Goal: Task Accomplishment & Management: Manage account settings

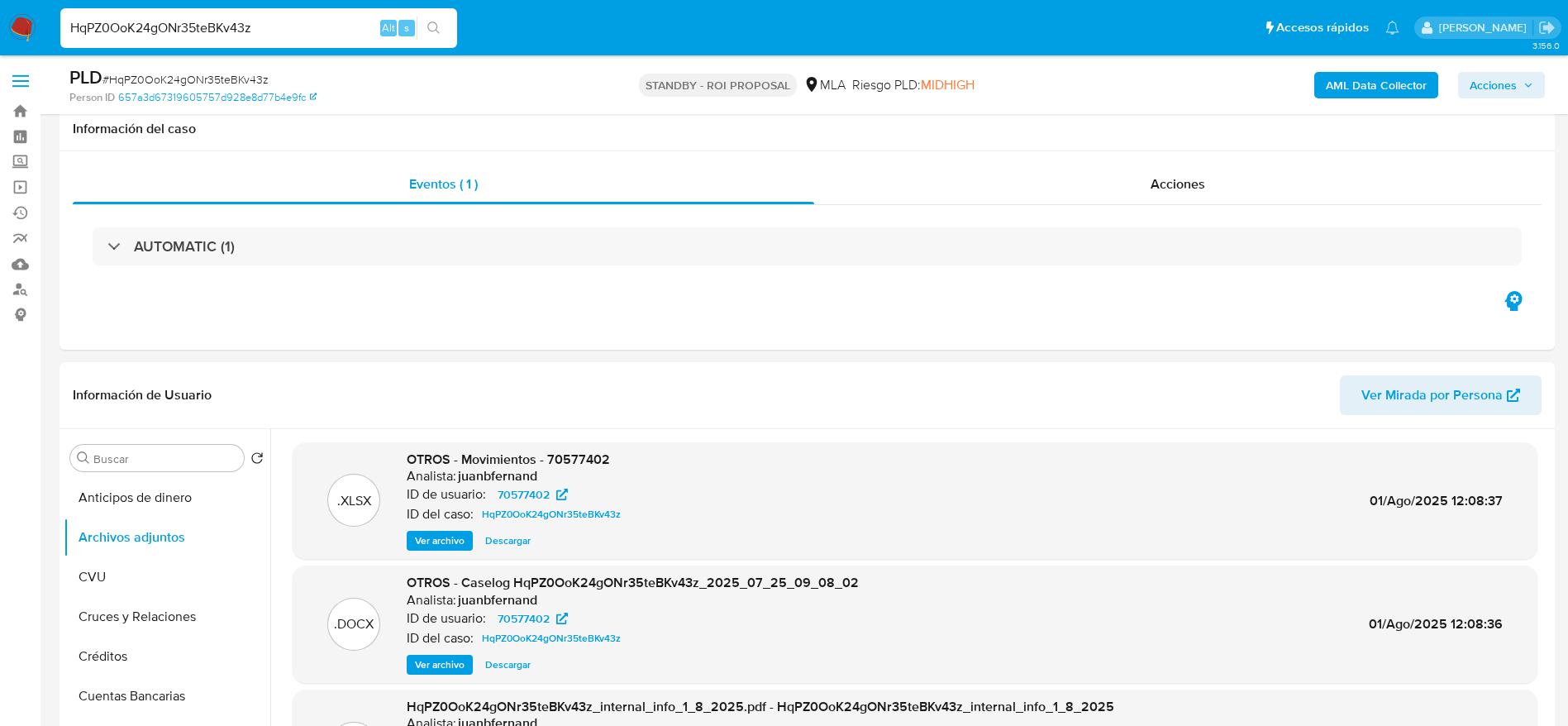
select select "10"
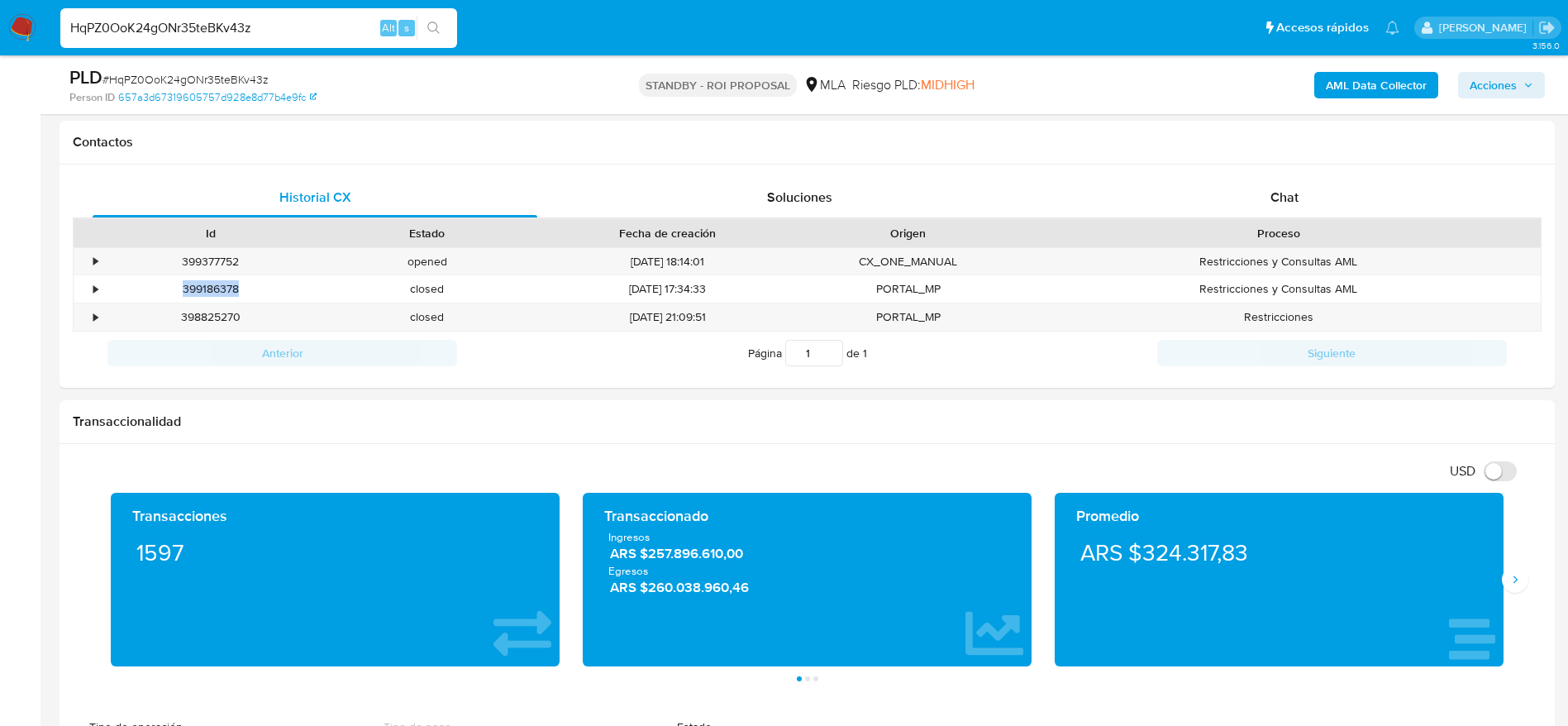
drag, startPoint x: 0, startPoint y: 0, endPoint x: 19, endPoint y: 24, distance: 30.6
drag, startPoint x: 19, startPoint y: 24, endPoint x: 111, endPoint y: 55, distance: 97.1
click at [69, 34] on input "HqPZ0OoK24gONr35teBKv43z" at bounding box center [259, 28] width 397 height 22
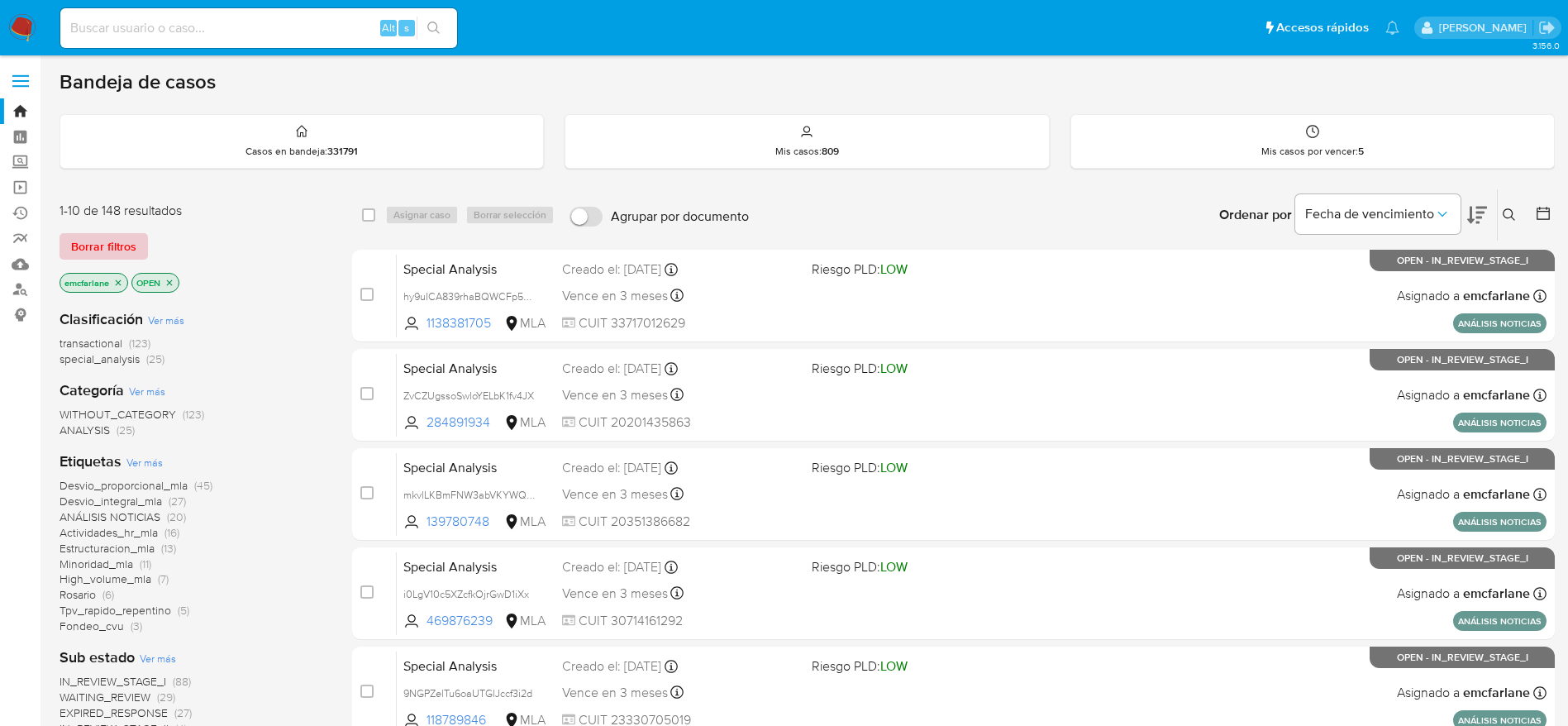
click at [113, 236] on span "Borrar filtros" at bounding box center [103, 246] width 65 height 23
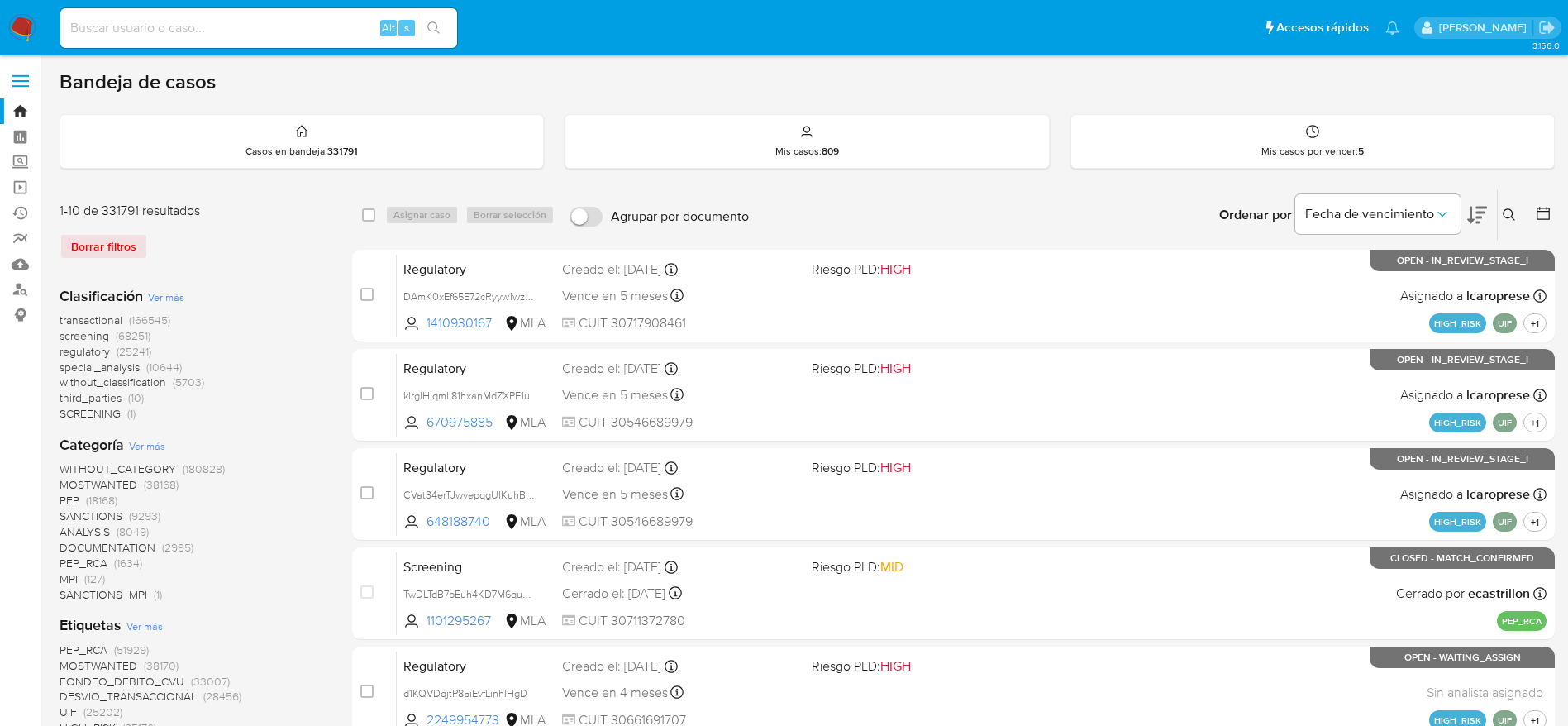
click at [1504, 206] on button at bounding box center [1511, 215] width 27 height 20
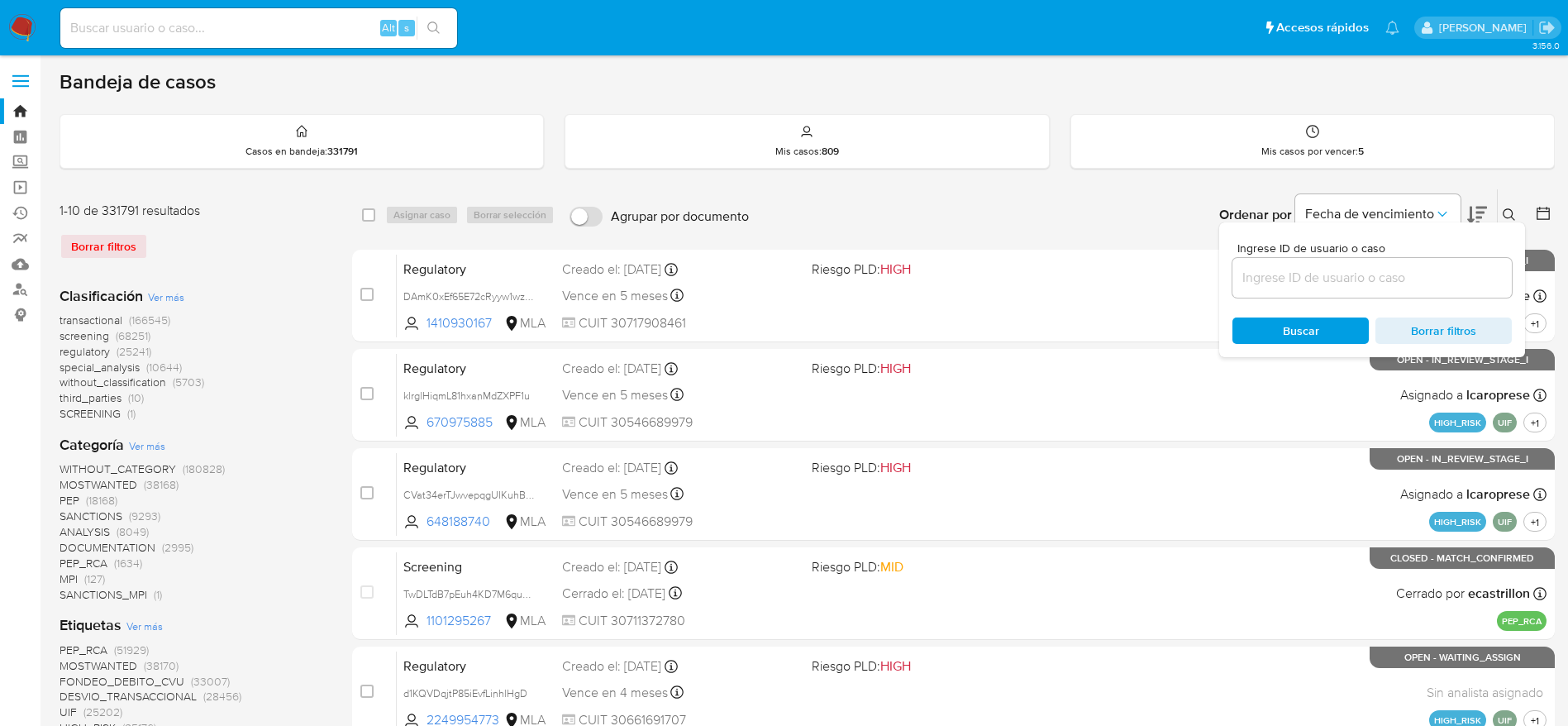
click at [1290, 285] on div at bounding box center [1372, 278] width 280 height 40
click at [1290, 281] on input at bounding box center [1372, 278] width 280 height 22
paste input "HqPZ0OoK24gONr35teBKv43z"
type input "HqPZ0OoK24gONr35teBKv43z"
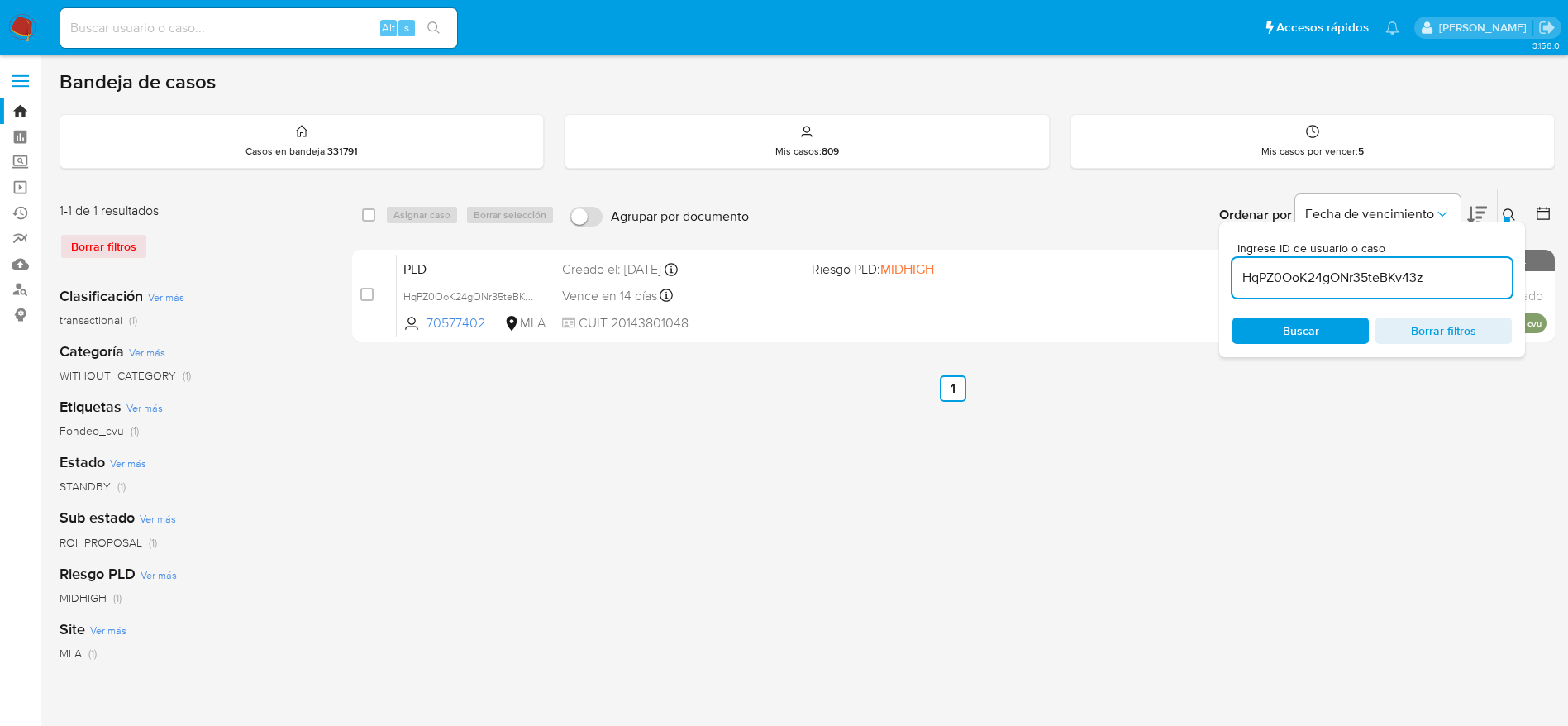
click at [367, 215] on input "checkbox" at bounding box center [369, 215] width 13 height 13
checkbox input "true"
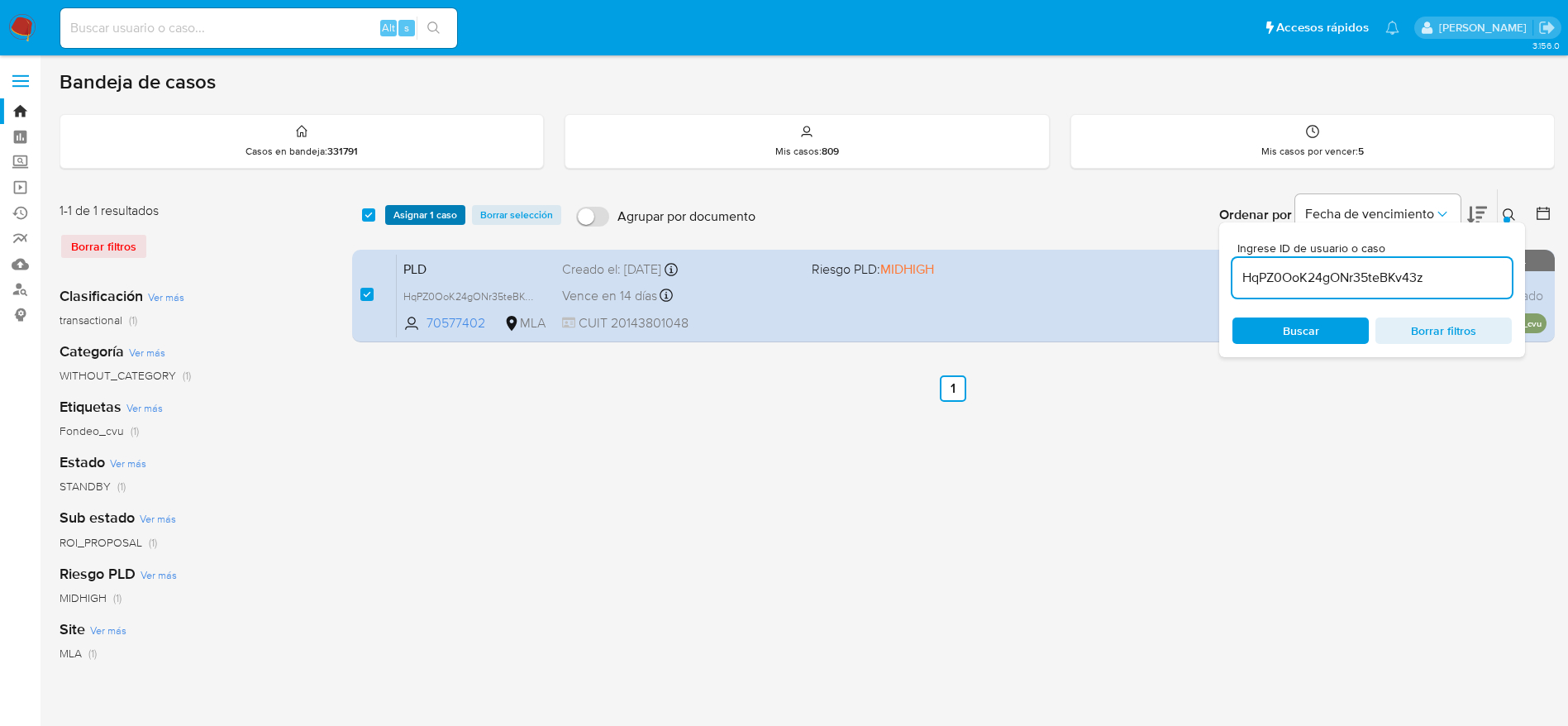
click at [420, 208] on span "Asignar 1 caso" at bounding box center [425, 215] width 63 height 17
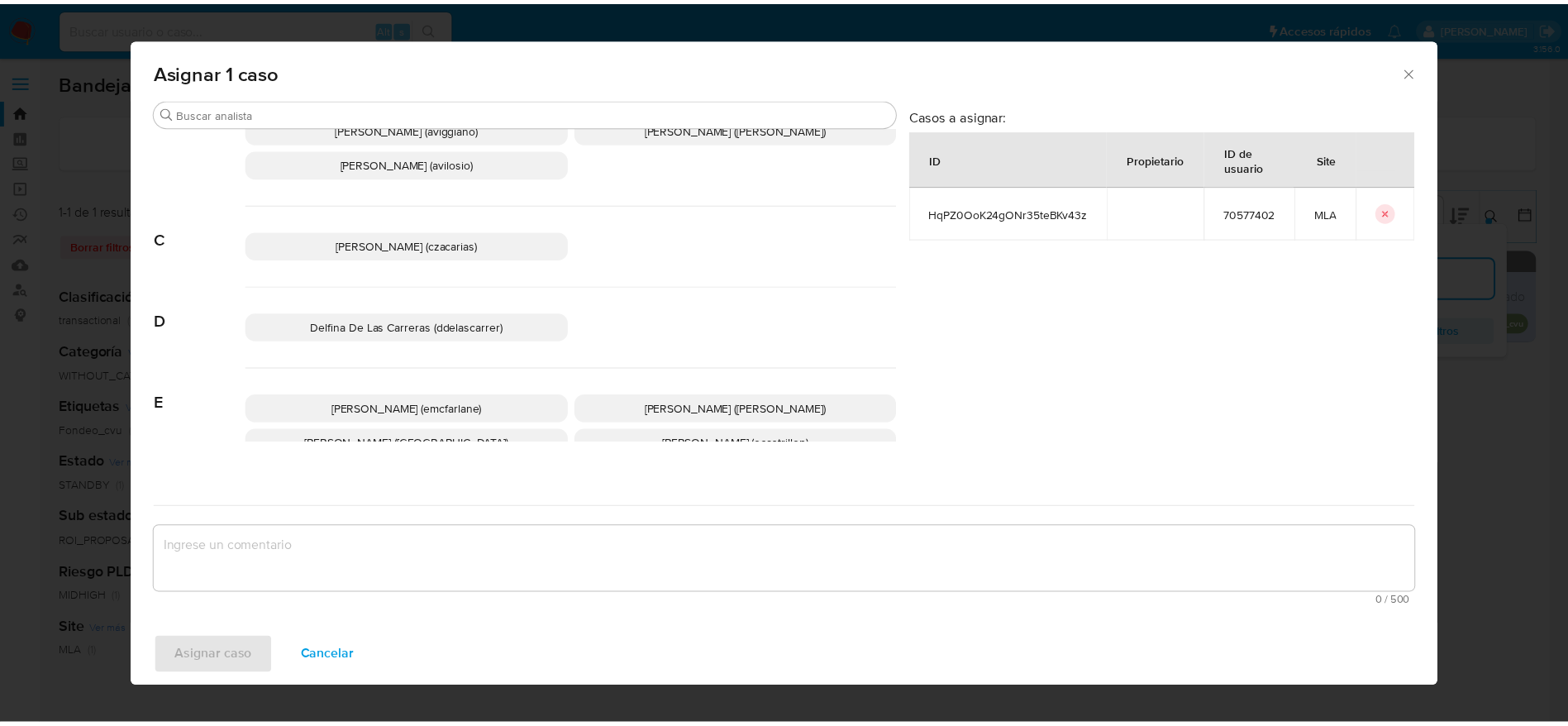
scroll to position [124, 0]
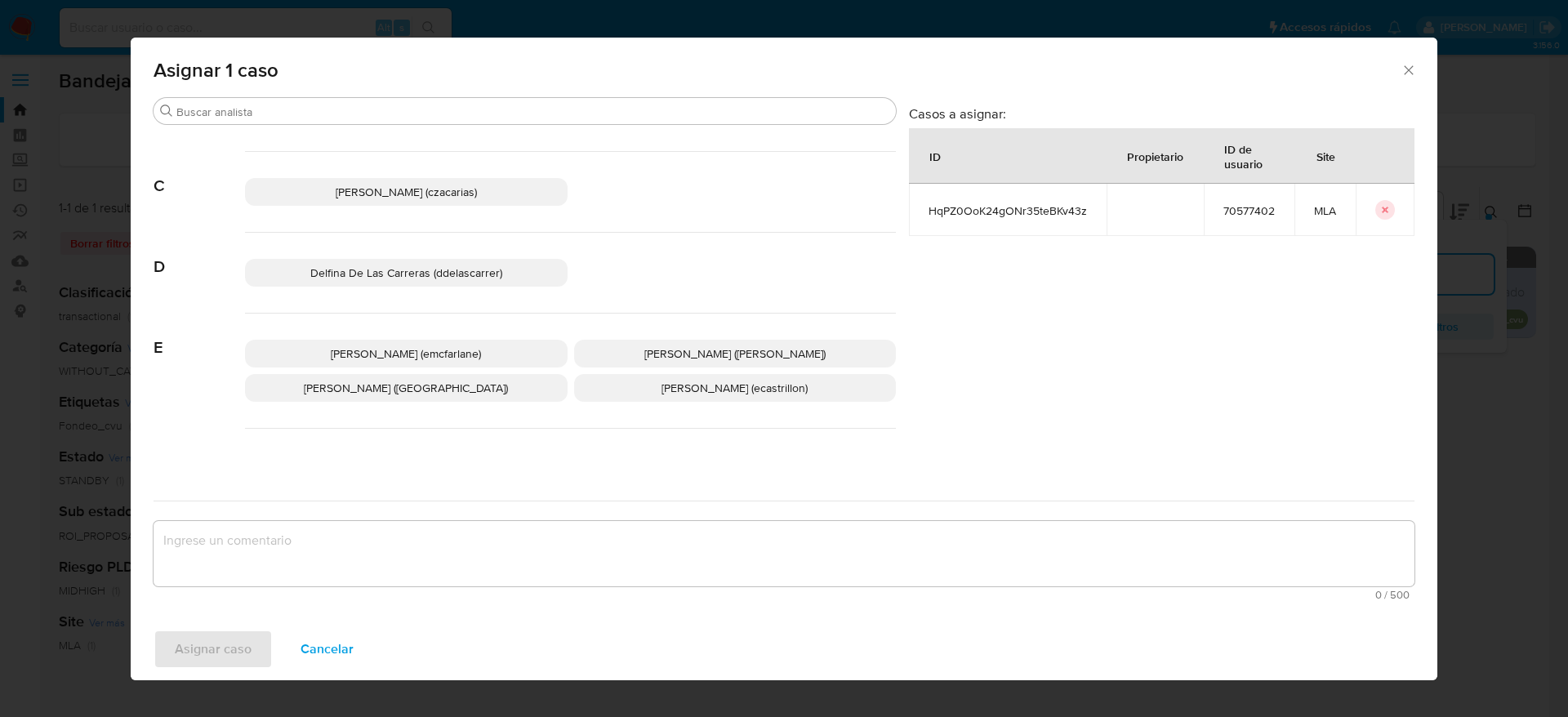
drag, startPoint x: 433, startPoint y: 337, endPoint x: 432, endPoint y: 345, distance: 8.1
click at [433, 337] on div "Elaine Mc Farlane (emcfarlane) Eliana Guerrero (eliguerrero) Emmanuel Hernan Vi…" at bounding box center [571, 371] width 651 height 115
click at [425, 354] on span "Elaine Mc Farlane (emcfarlane)" at bounding box center [405, 354] width 150 height 16
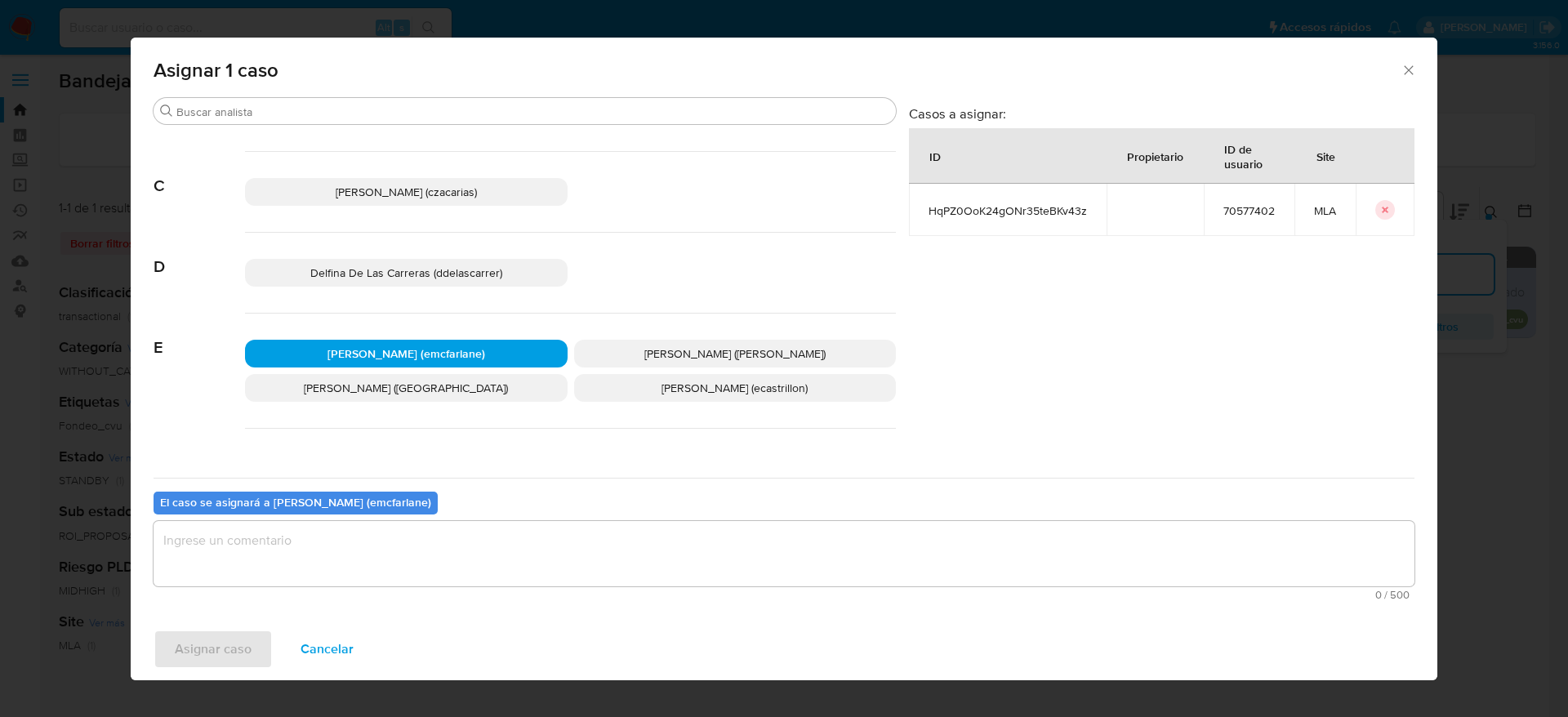
click at [284, 556] on textarea "assign-modal" at bounding box center [784, 553] width 1261 height 65
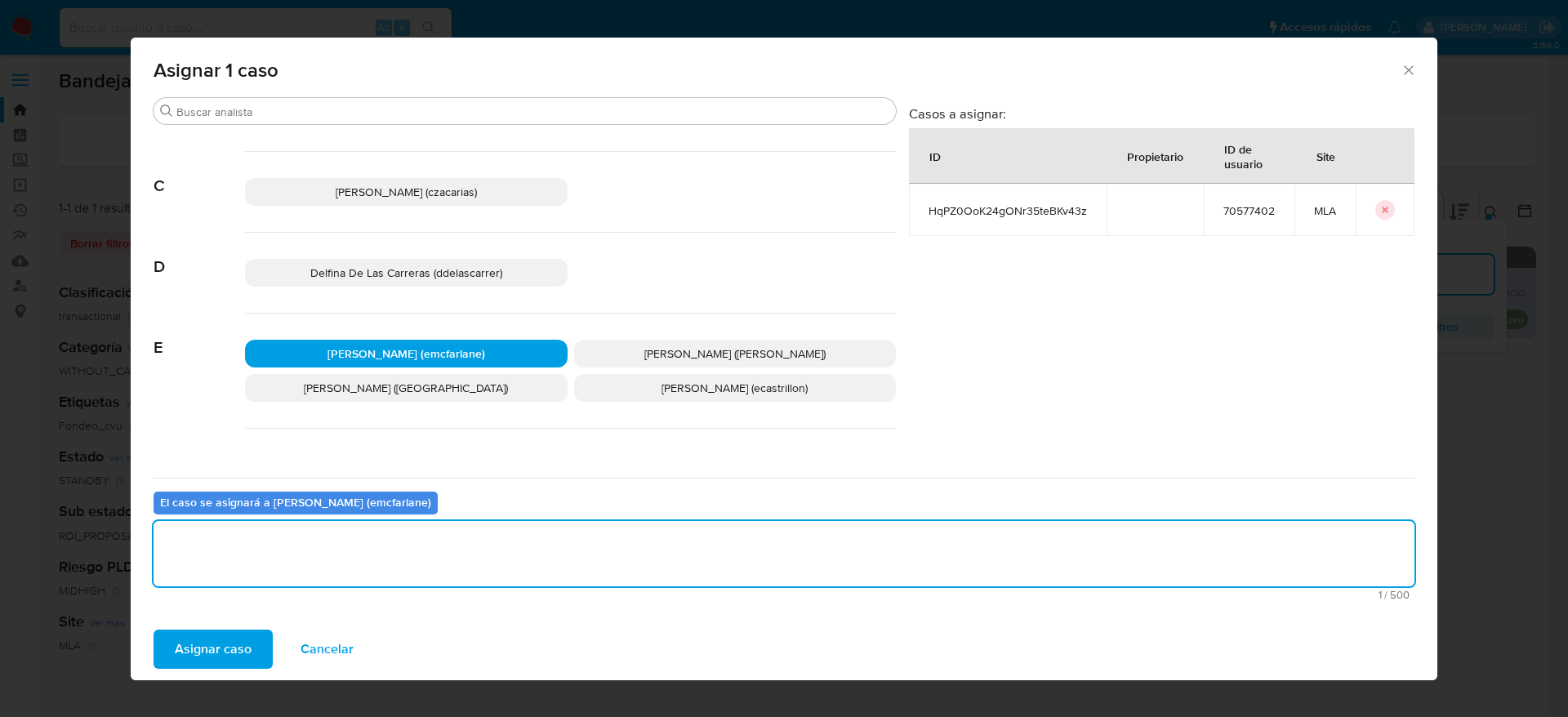
click at [243, 635] on span "Asignar caso" at bounding box center [213, 650] width 76 height 36
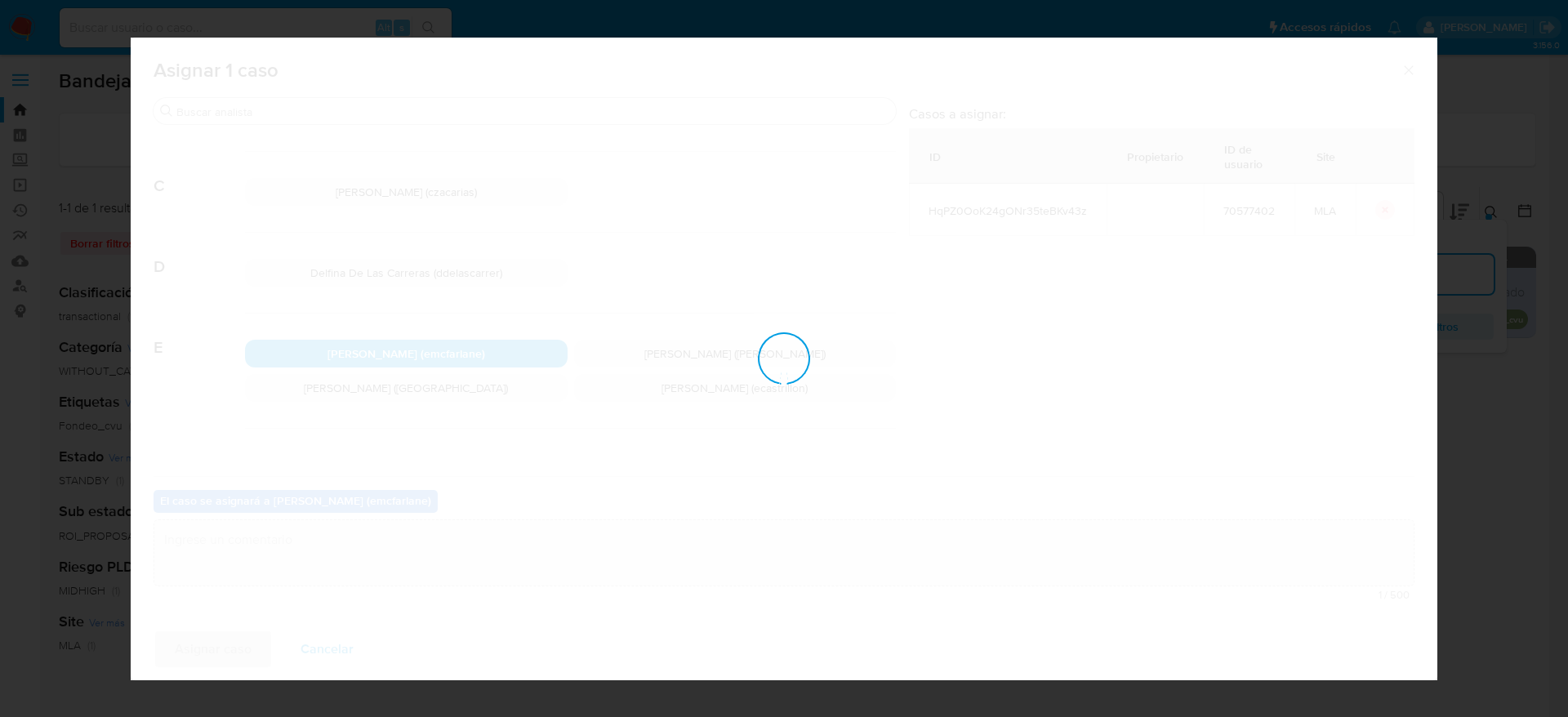
checkbox input "false"
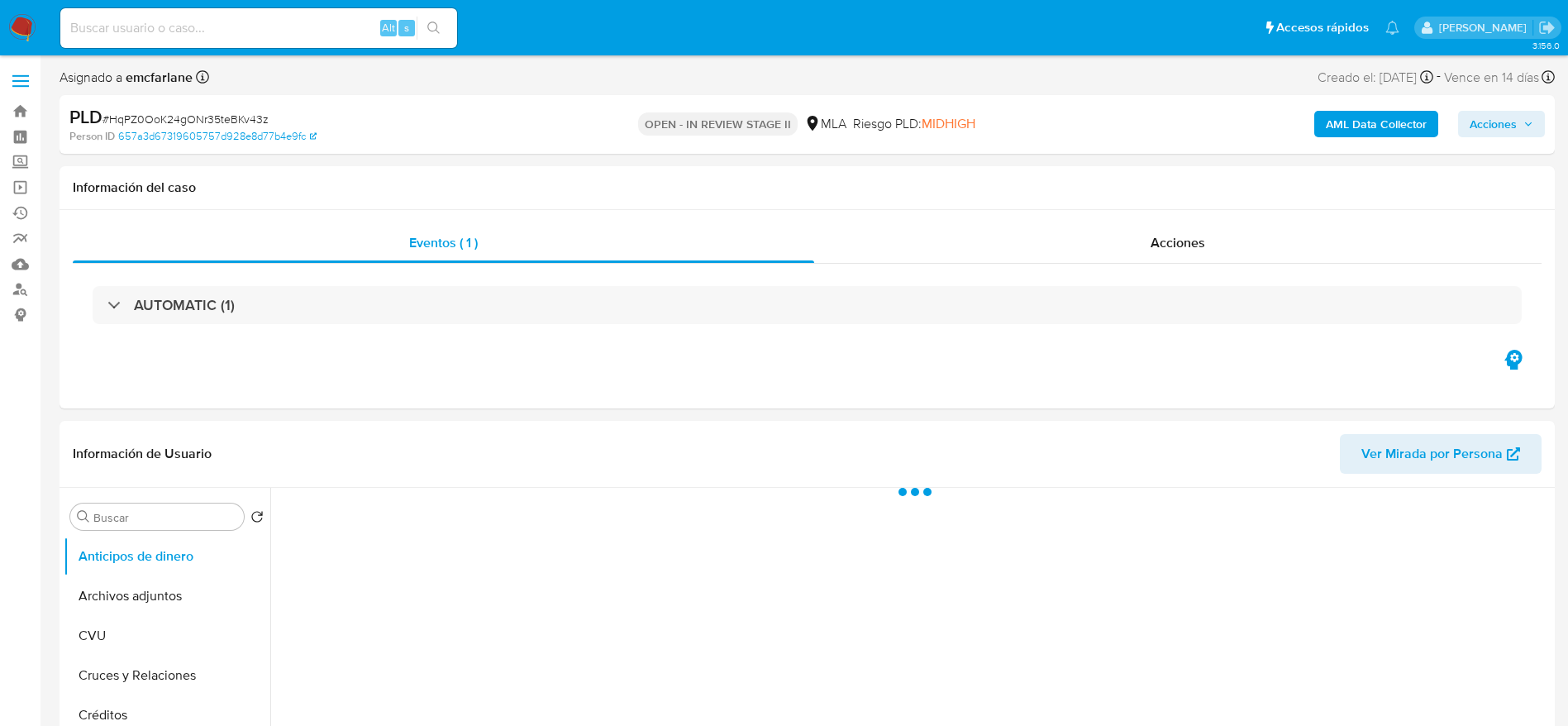
click at [1518, 122] on span "Acciones" at bounding box center [1501, 124] width 63 height 23
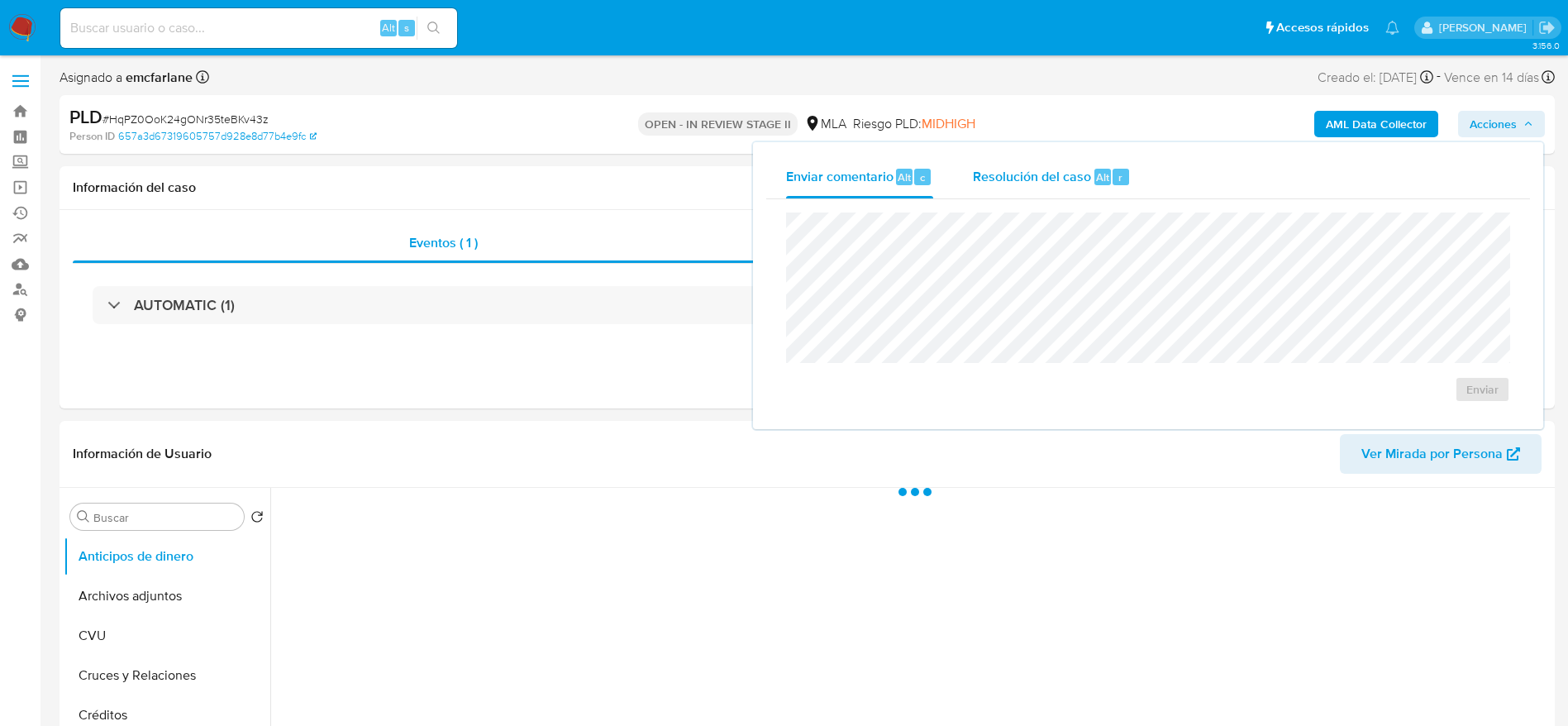
click at [1074, 177] on span "Resolución del caso" at bounding box center [1032, 177] width 118 height 19
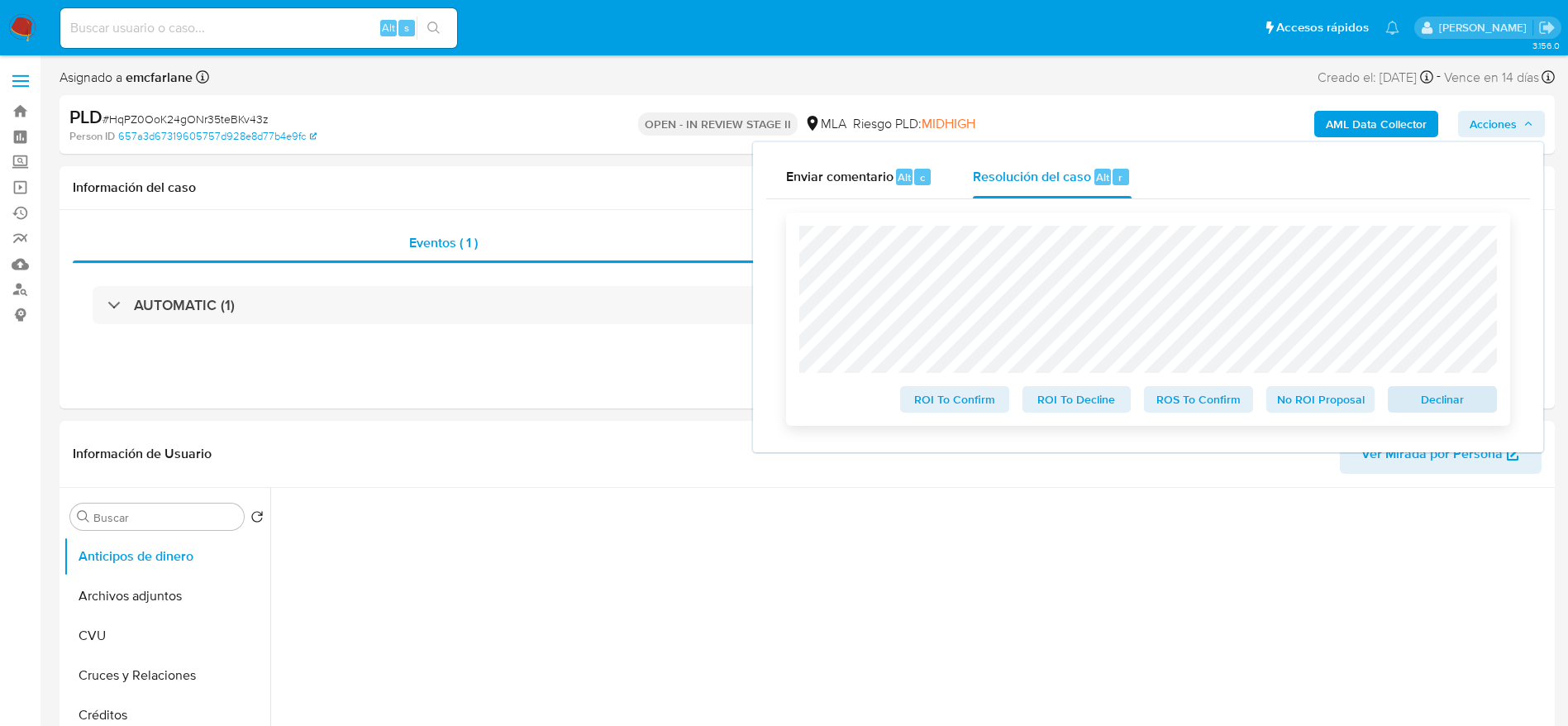
select select "10"
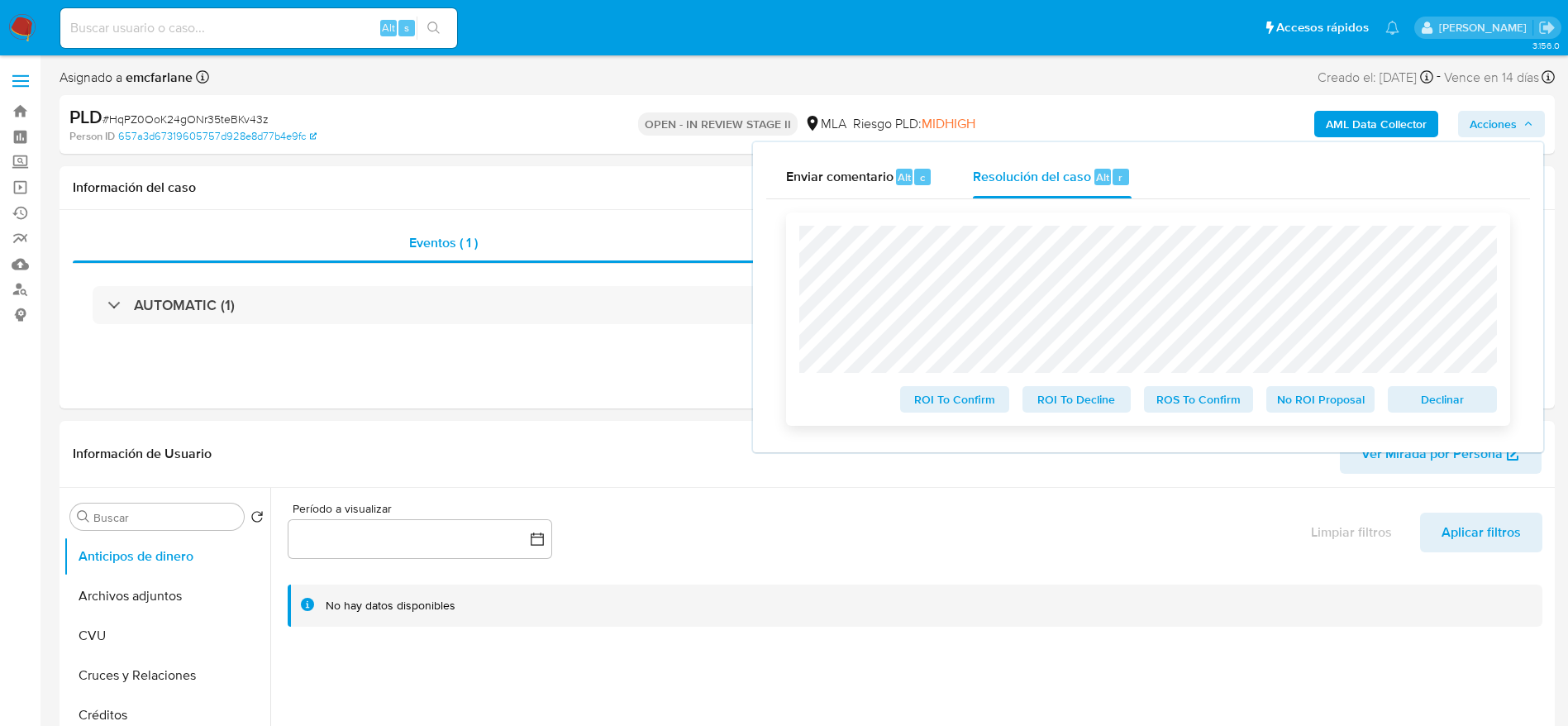
click at [1477, 400] on span "Declinar" at bounding box center [1442, 400] width 86 height 23
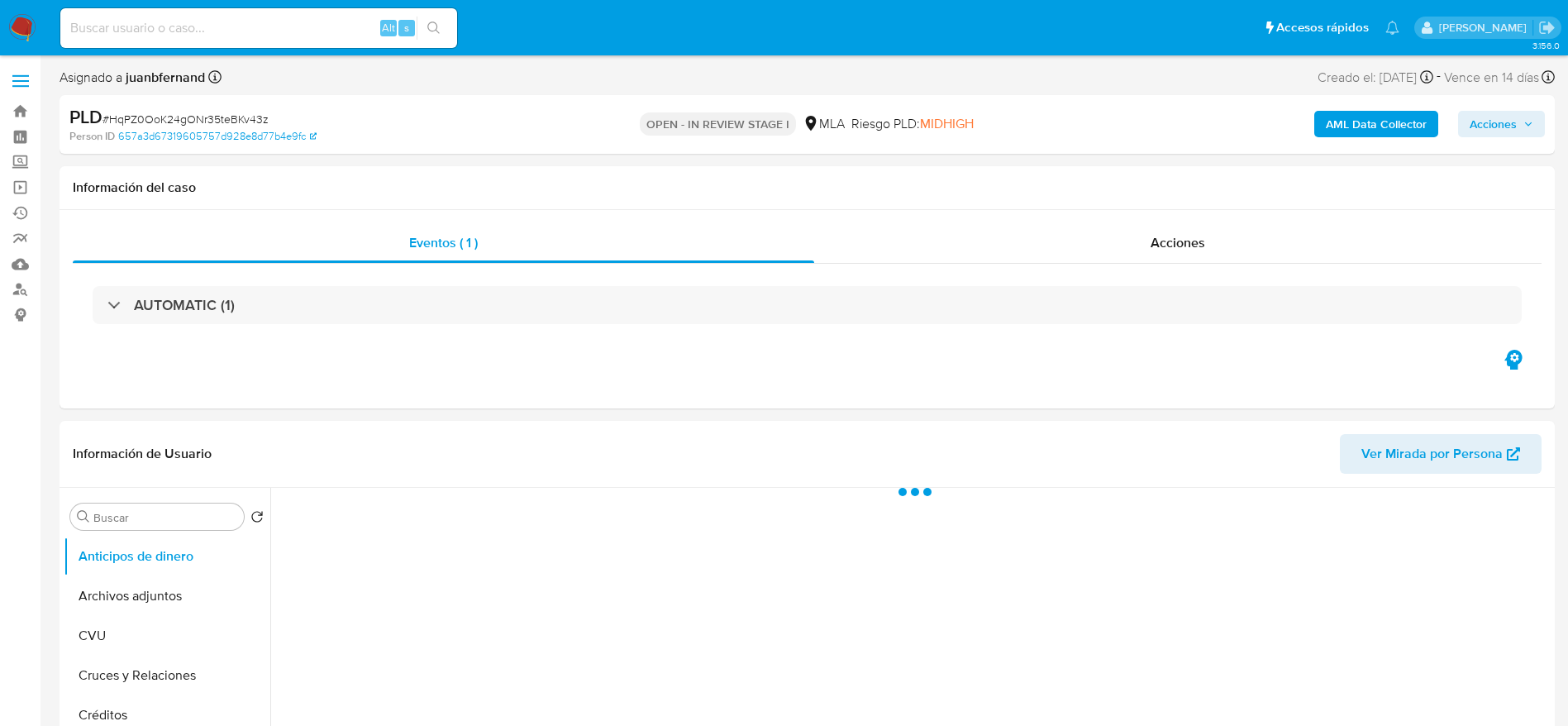
click at [155, 105] on div "PLD # HqPZ0OoK24gONr35teBKv43z" at bounding box center [312, 117] width 486 height 25
click at [151, 116] on span "# HqPZ0OoK24gONr35teBKv43z" at bounding box center [186, 119] width 166 height 17
select select "10"
click at [151, 116] on span "# HqPZ0OoK24gONr35teBKv43z" at bounding box center [186, 119] width 166 height 17
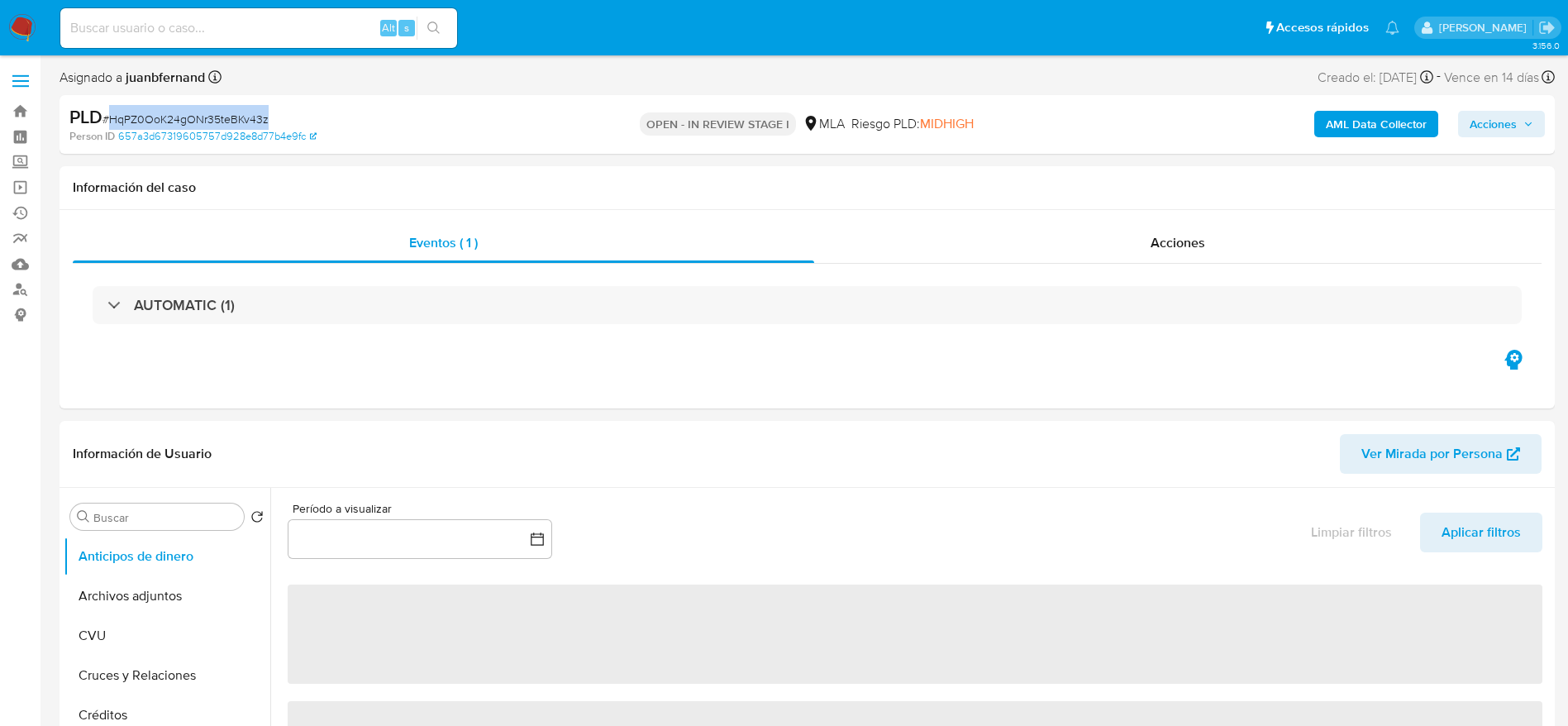
copy span "HqPZ0OoK24gONr35teBKv43z"
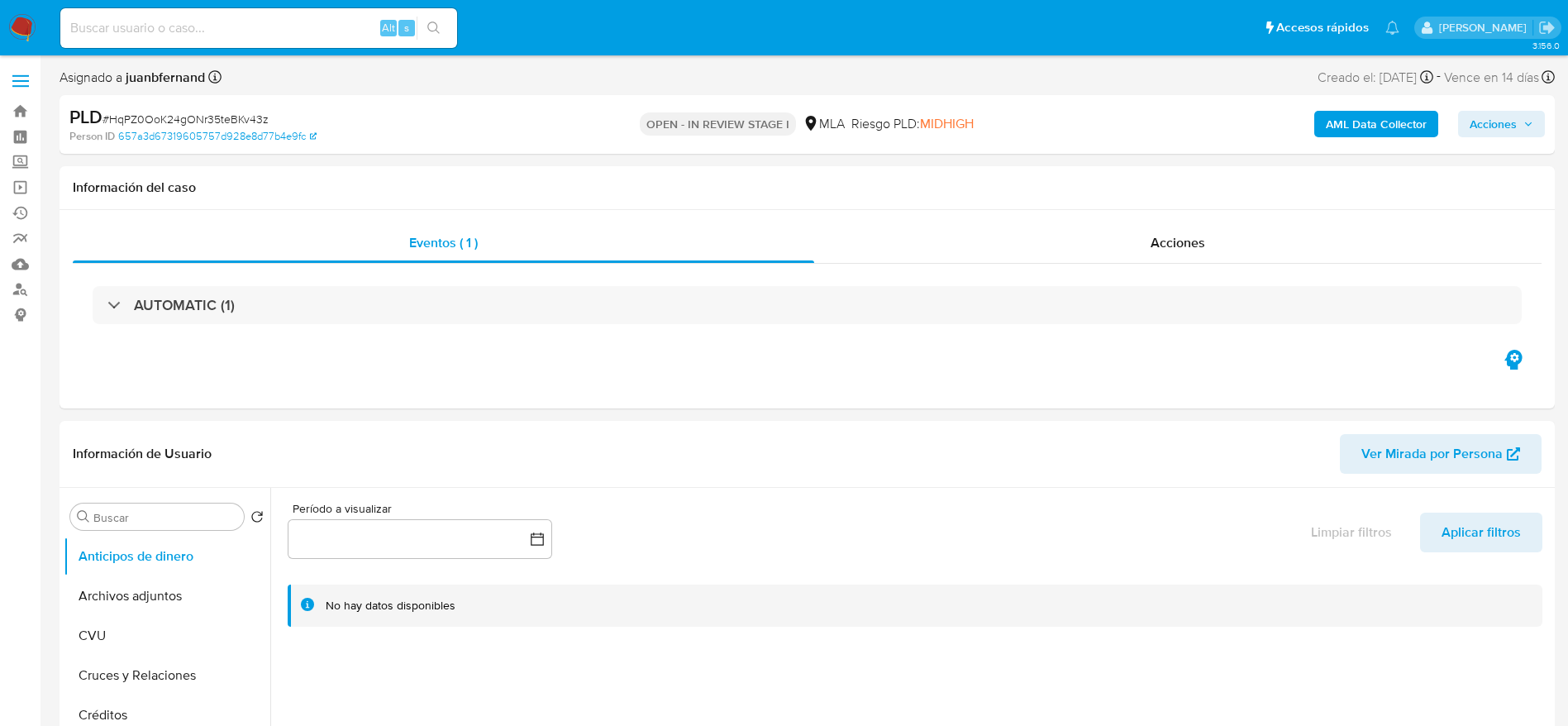
drag, startPoint x: 27, startPoint y: 12, endPoint x: 21, endPoint y: 22, distance: 11.7
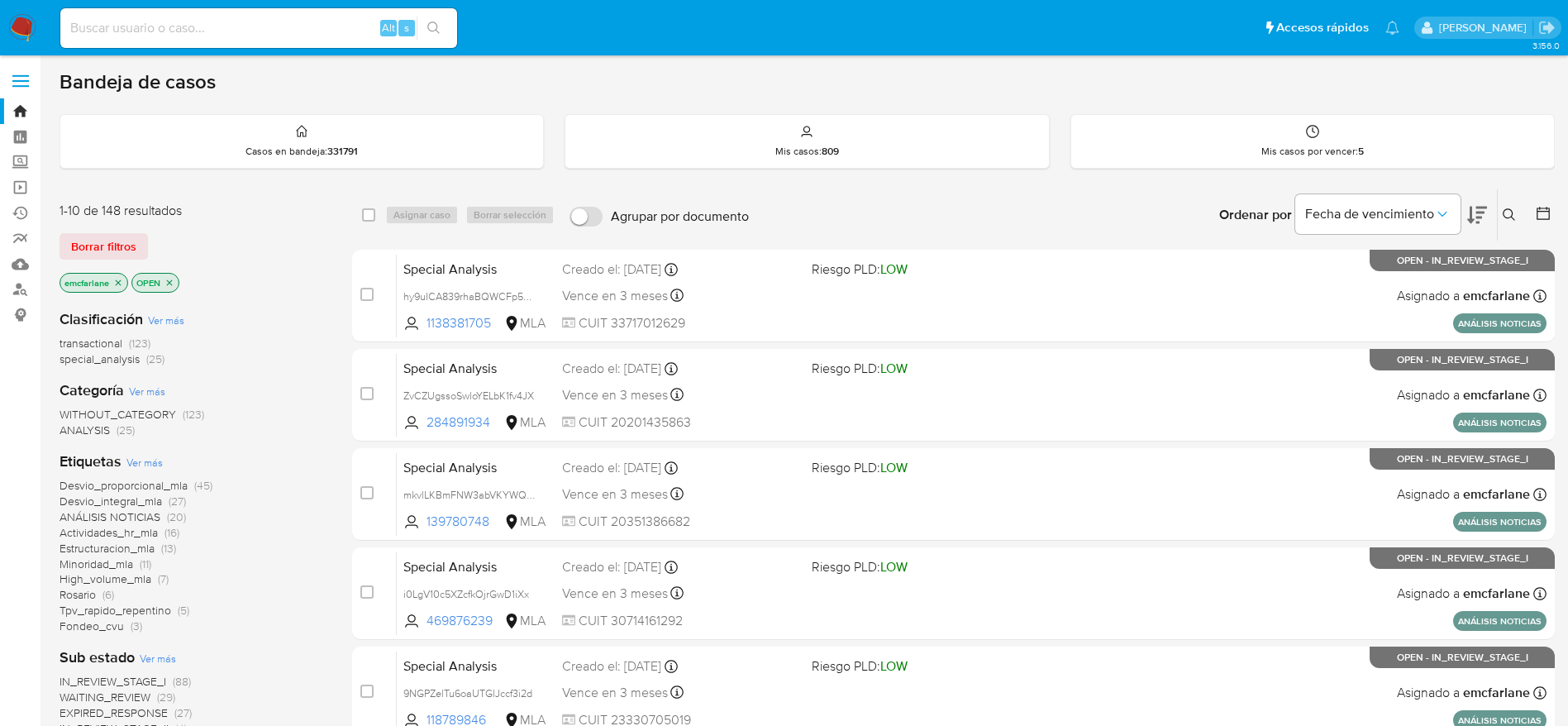
click at [124, 248] on span "Borrar filtros" at bounding box center [103, 246] width 65 height 23
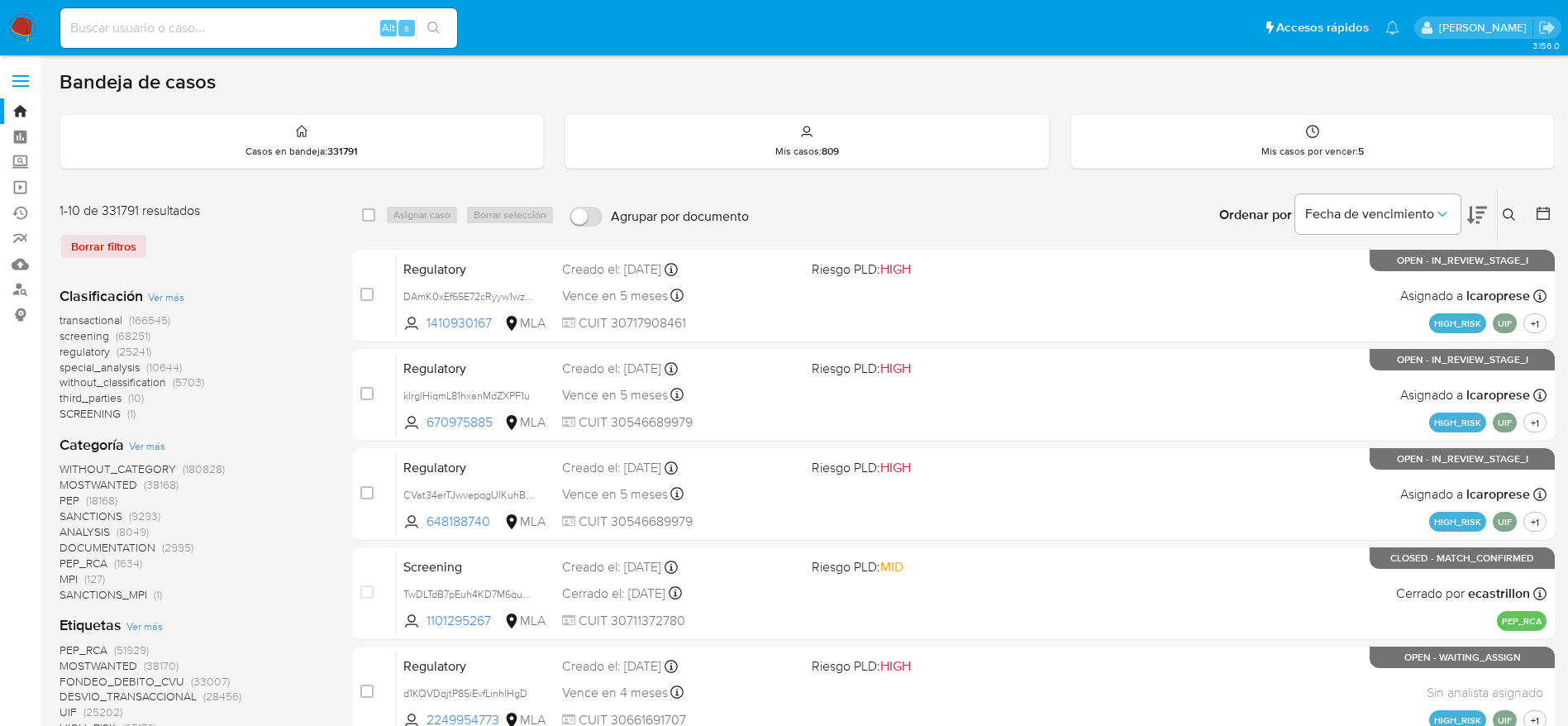
click at [1512, 213] on icon at bounding box center [1509, 214] width 12 height 12
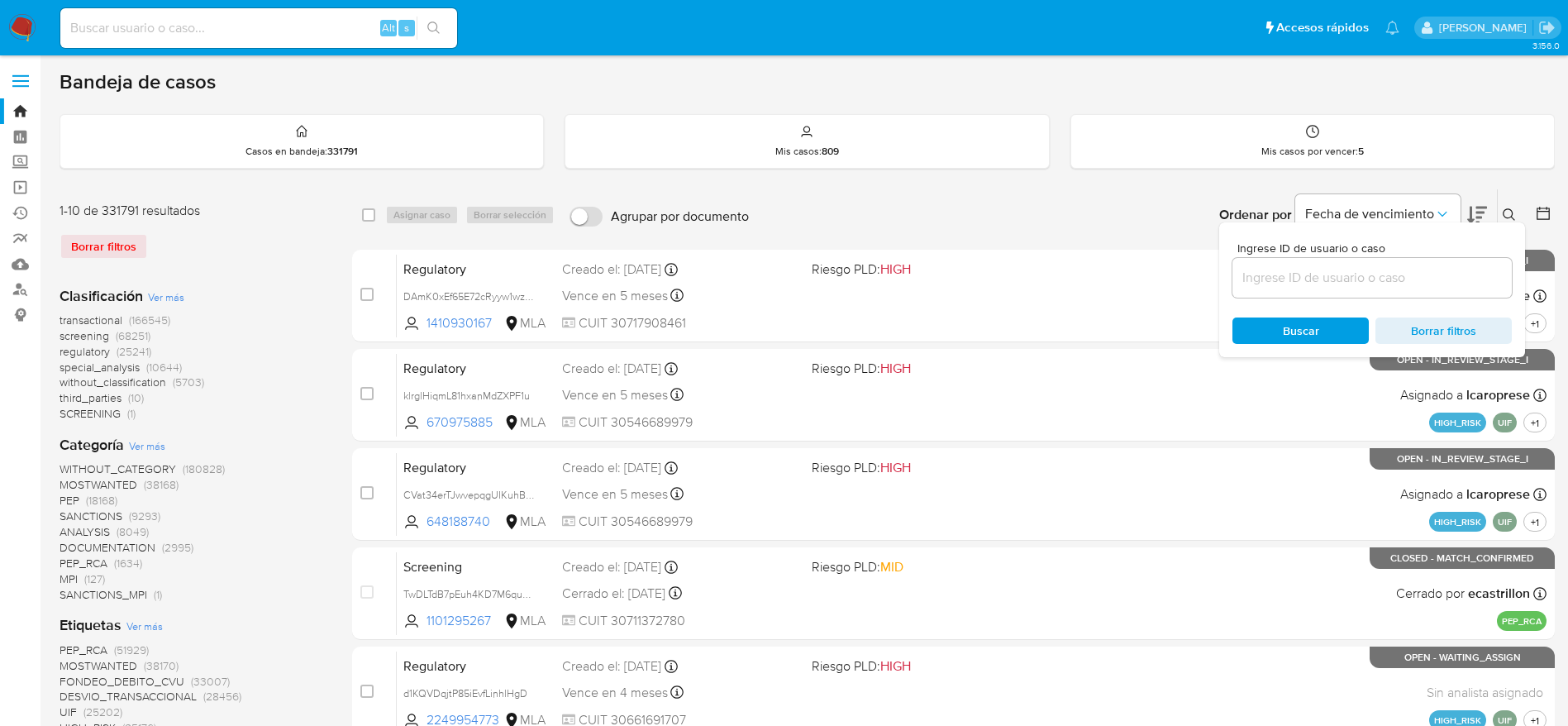
click at [1375, 278] on input at bounding box center [1372, 278] width 280 height 22
type input "HqPZ0OoK24gONr35teBKv43z"
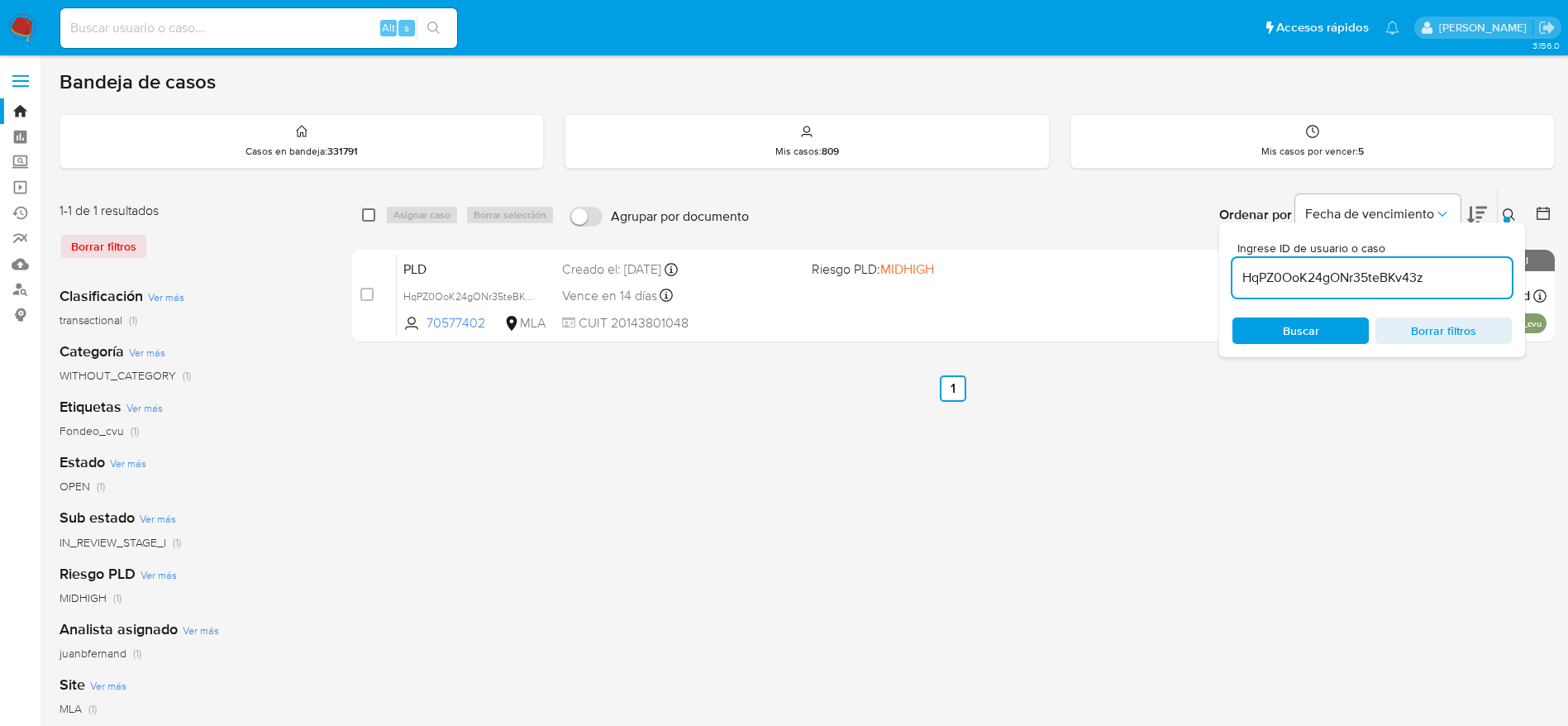
drag, startPoint x: 365, startPoint y: 215, endPoint x: 429, endPoint y: 213, distance: 64.0
click at [365, 215] on input "checkbox" at bounding box center [369, 215] width 13 height 13
checkbox input "true"
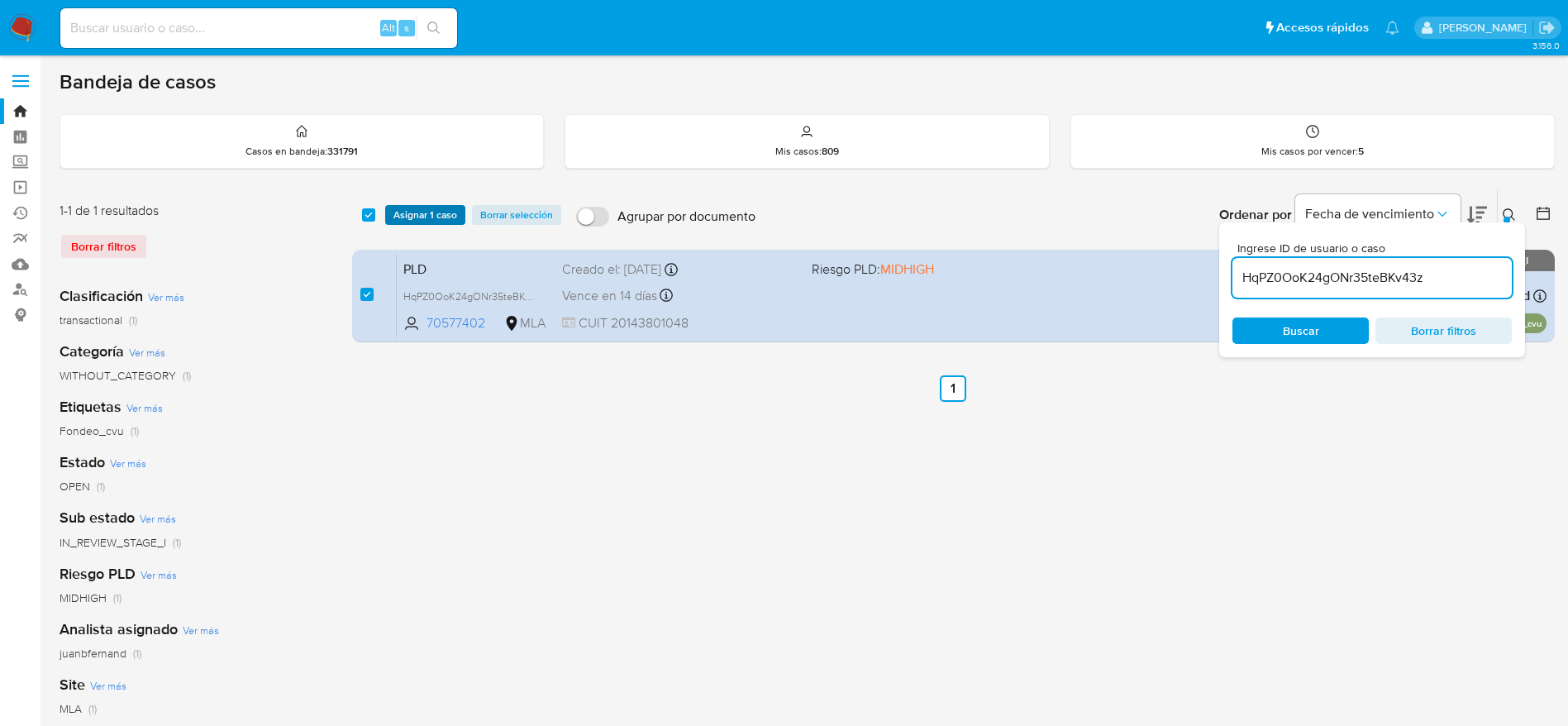
click at [429, 211] on span "Asignar 1 caso" at bounding box center [425, 215] width 63 height 17
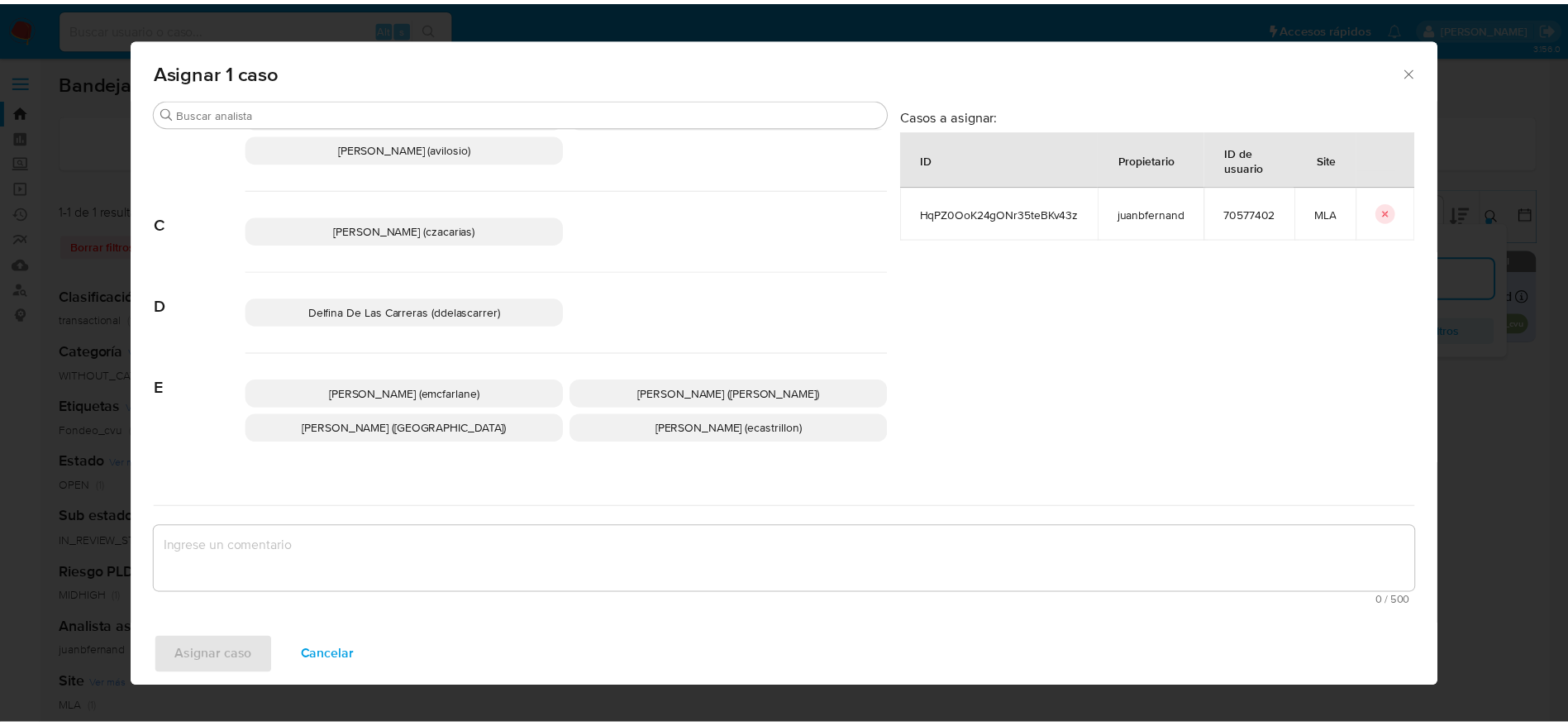
scroll to position [124, 0]
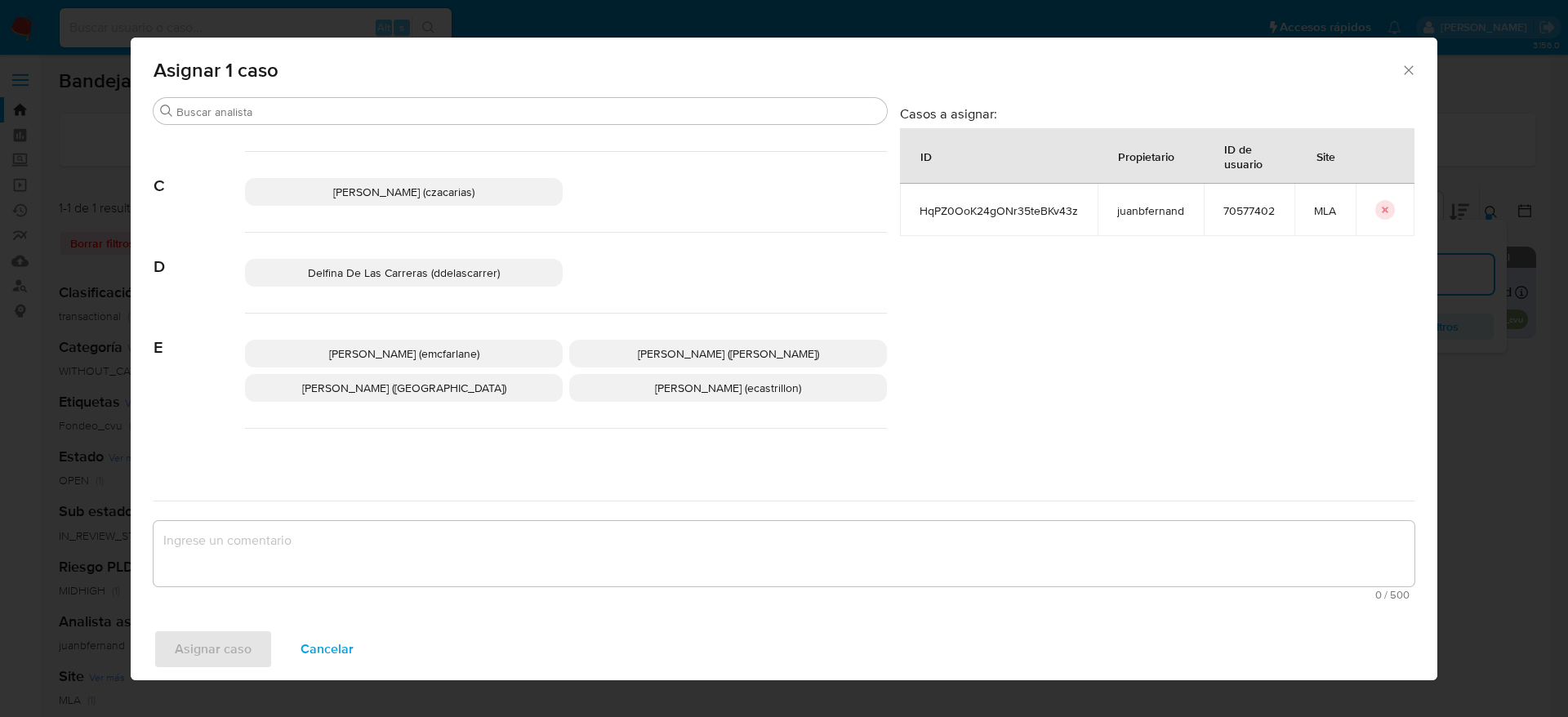
click at [442, 335] on div "Elaine Mc Farlane (emcfarlane) Eliana Guerrero (eliguerrero) Emmanuel Hernan Vi…" at bounding box center [566, 371] width 642 height 115
click at [442, 352] on span "[PERSON_NAME] (emcfarlane)" at bounding box center [404, 354] width 150 height 16
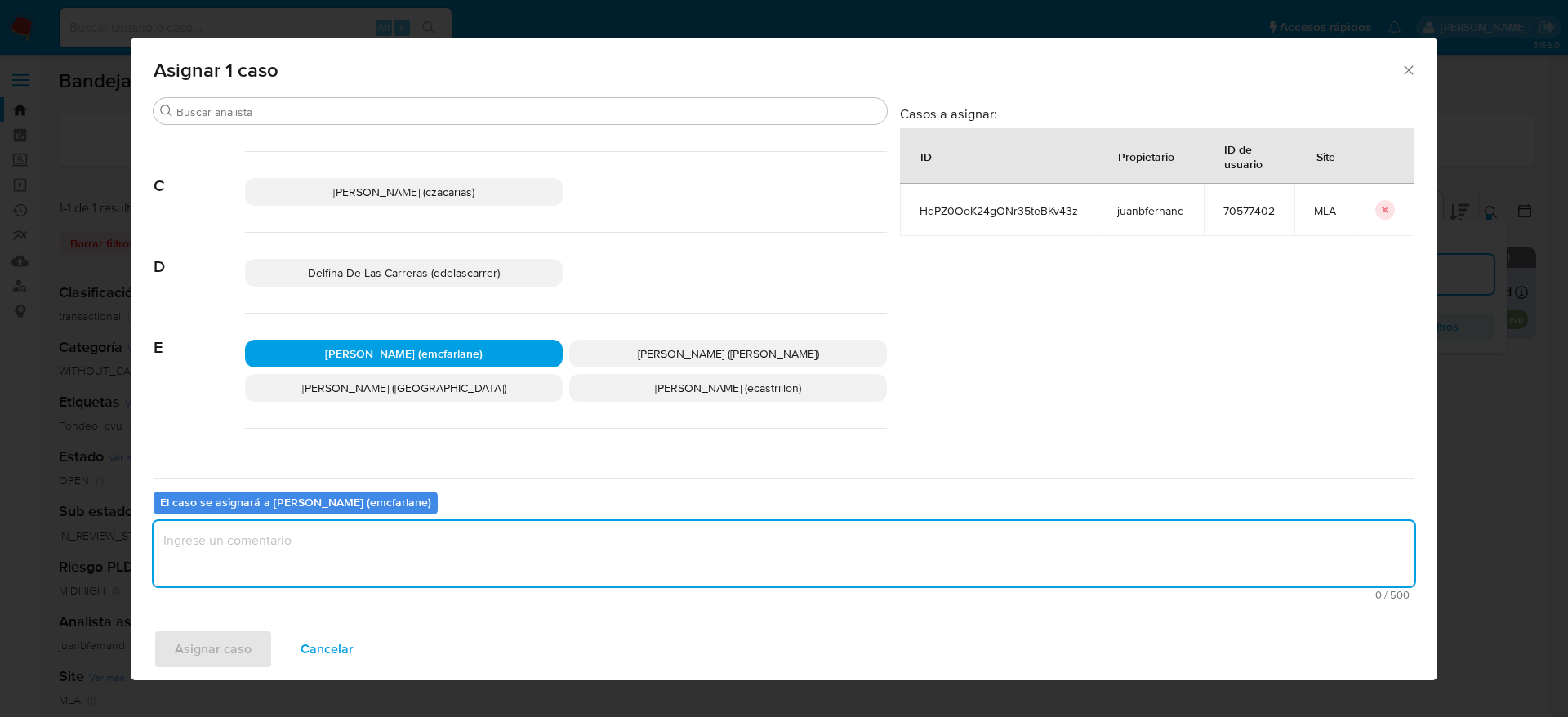
click at [314, 562] on textarea "assign-modal" at bounding box center [784, 553] width 1261 height 65
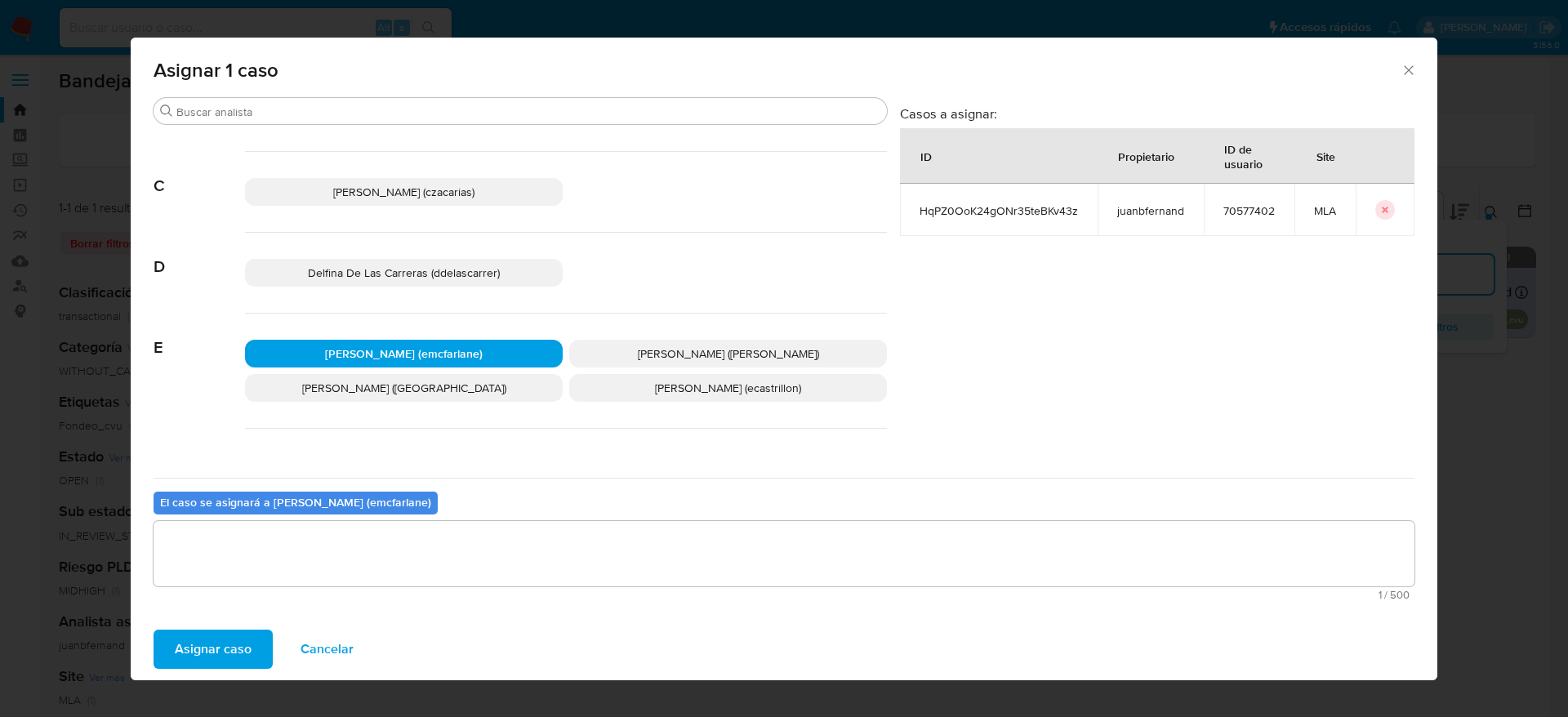
click at [234, 655] on span "Asignar caso" at bounding box center [213, 650] width 76 height 36
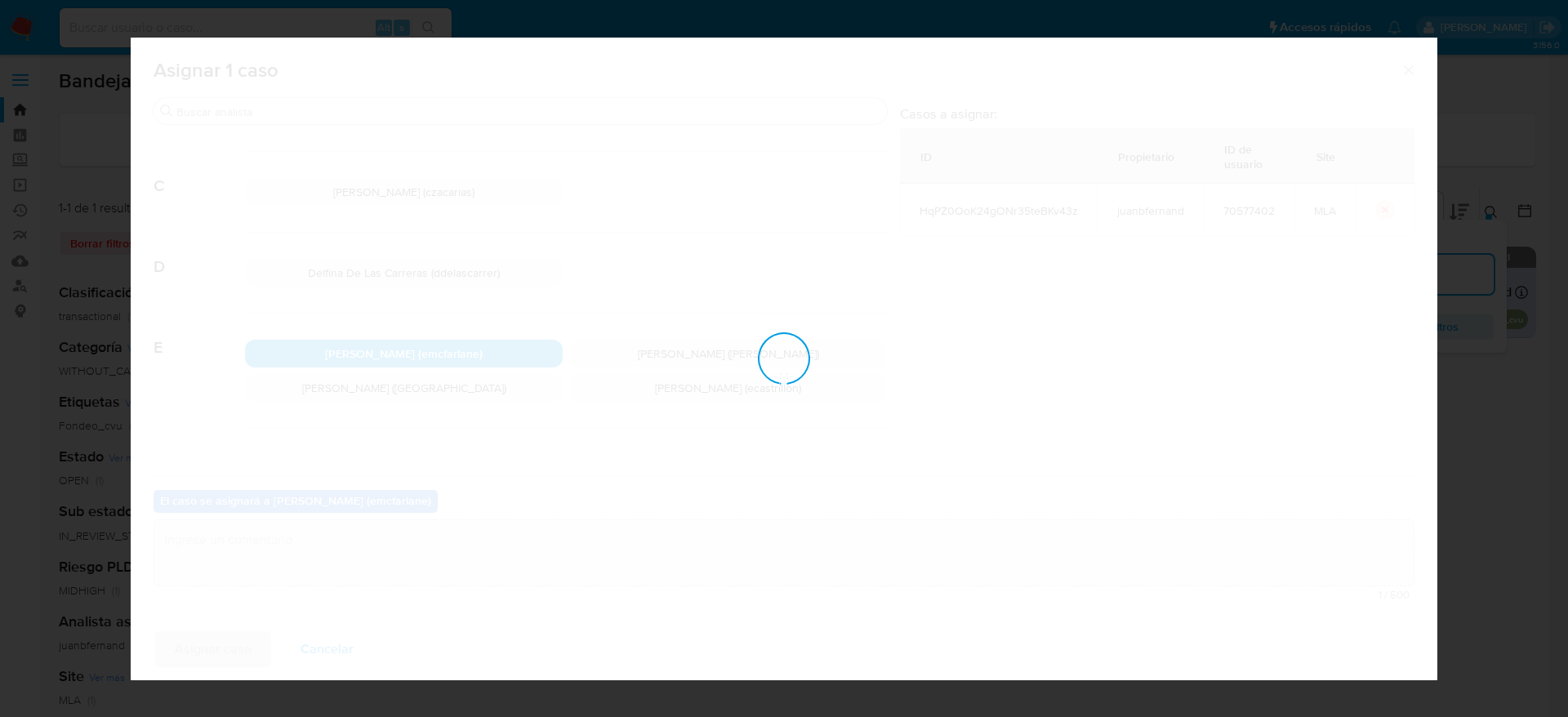
checkbox input "false"
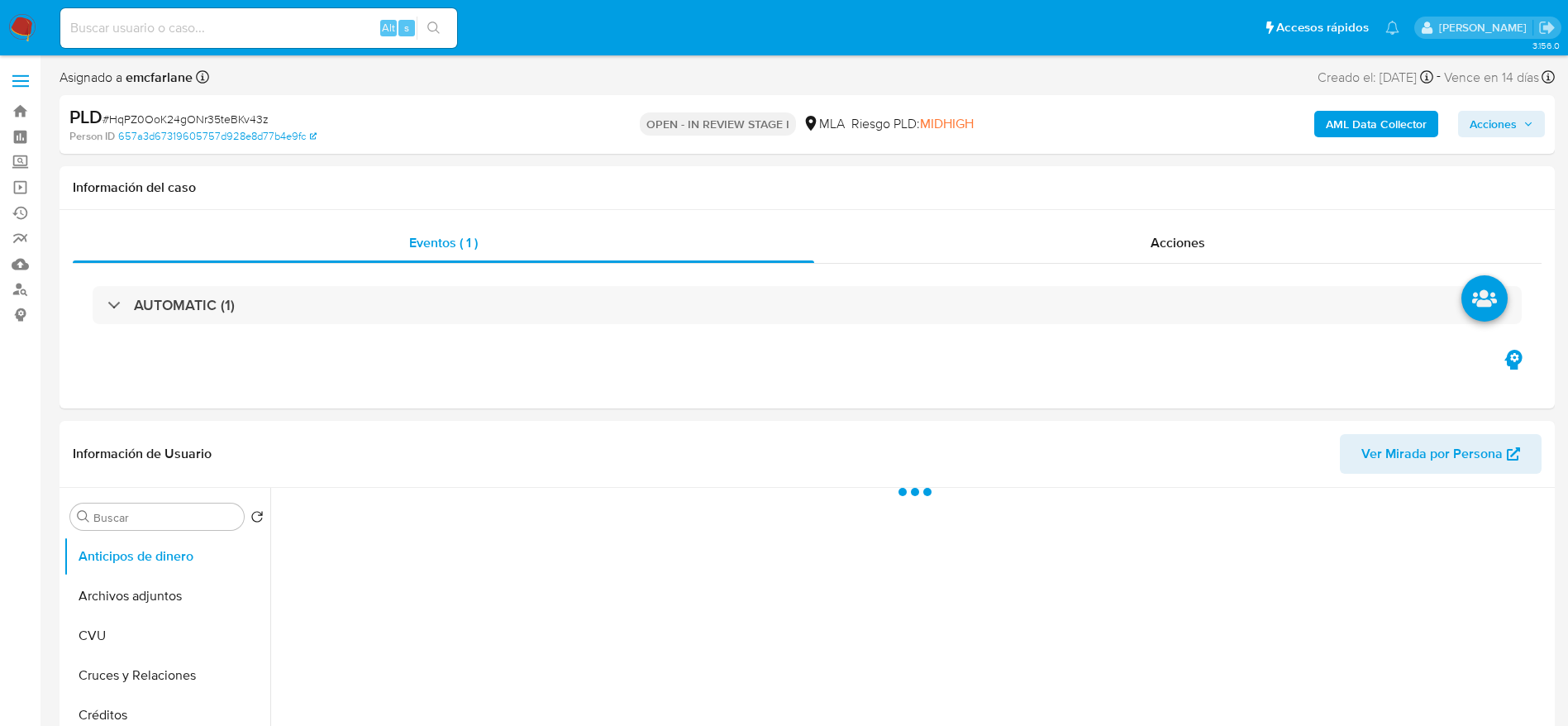
select select "10"
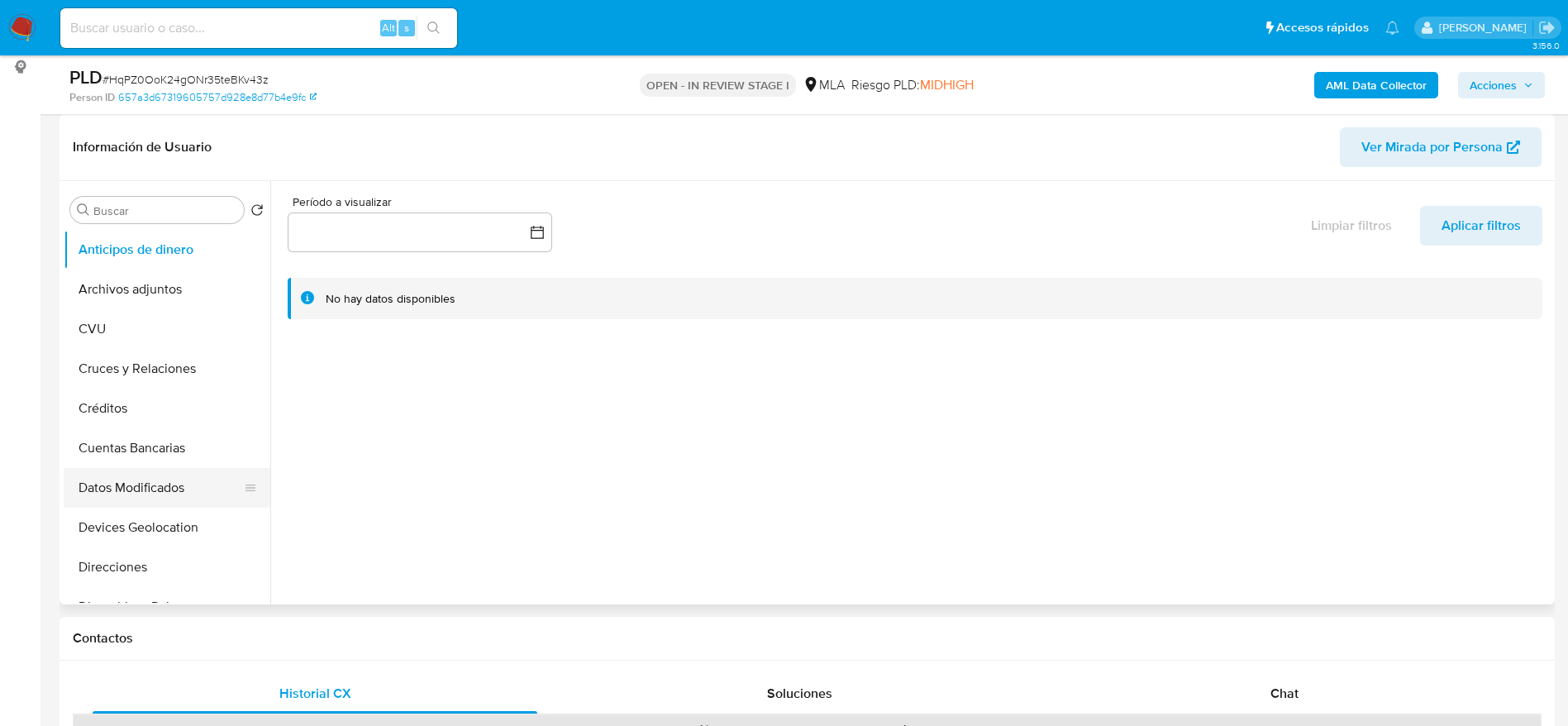
scroll to position [248, 0]
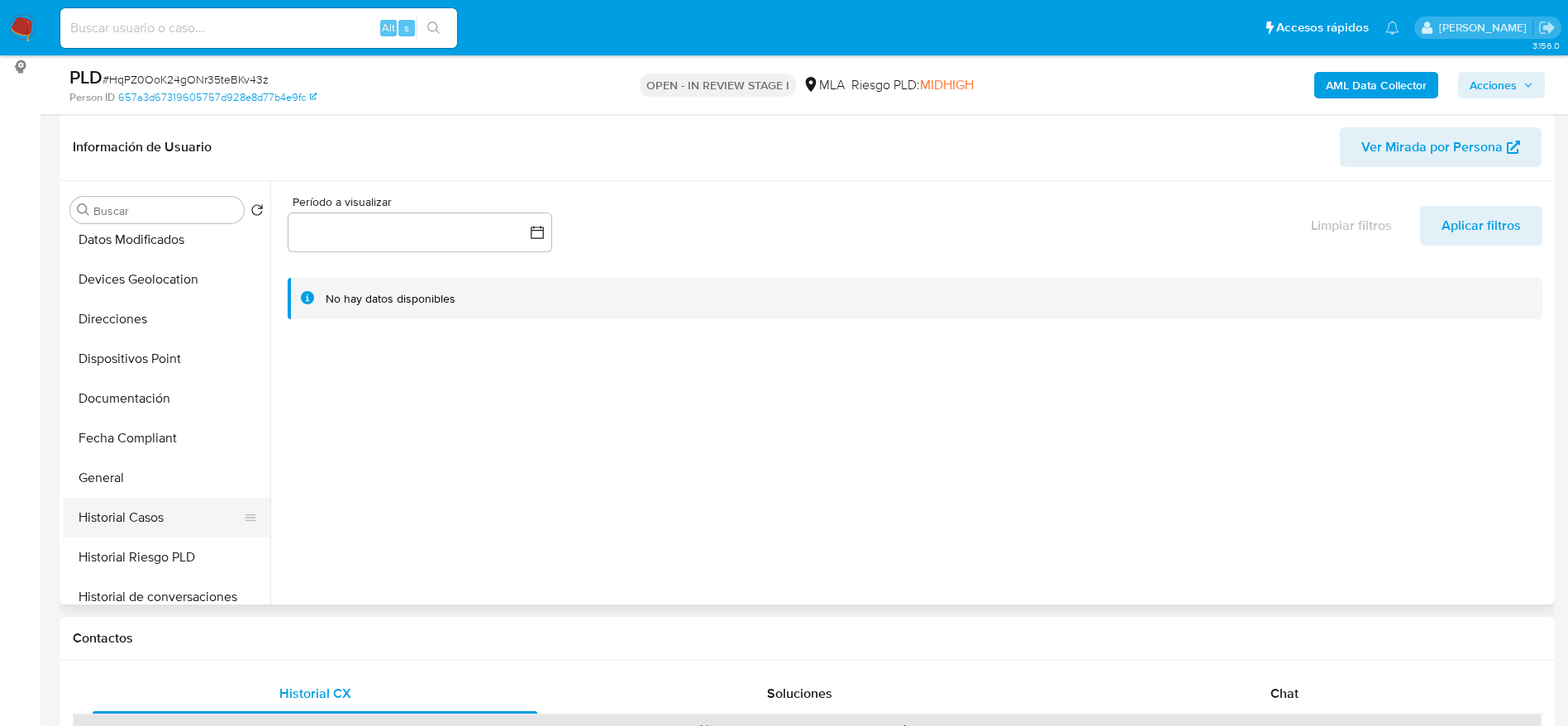
click at [156, 515] on button "Historial Casos" at bounding box center [160, 518] width 193 height 40
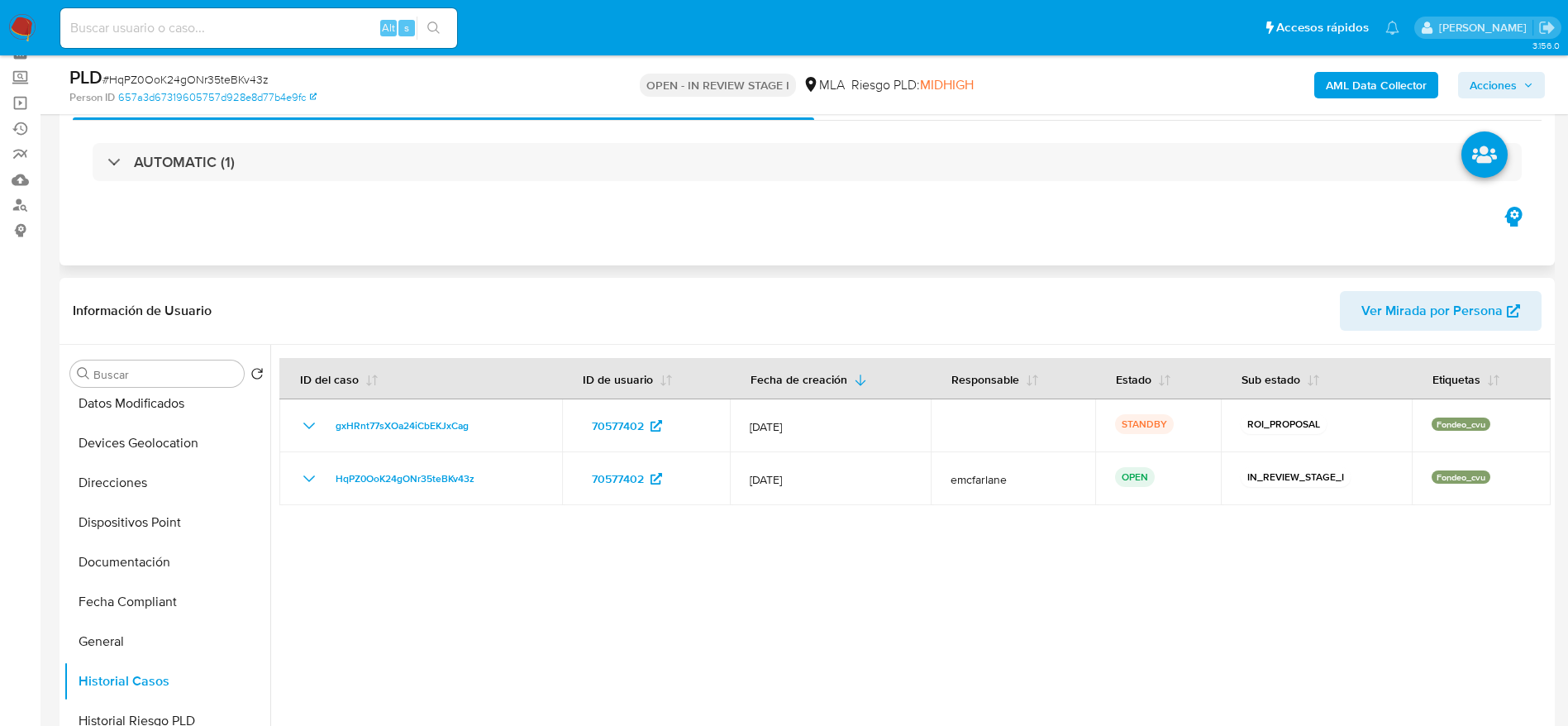
scroll to position [0, 0]
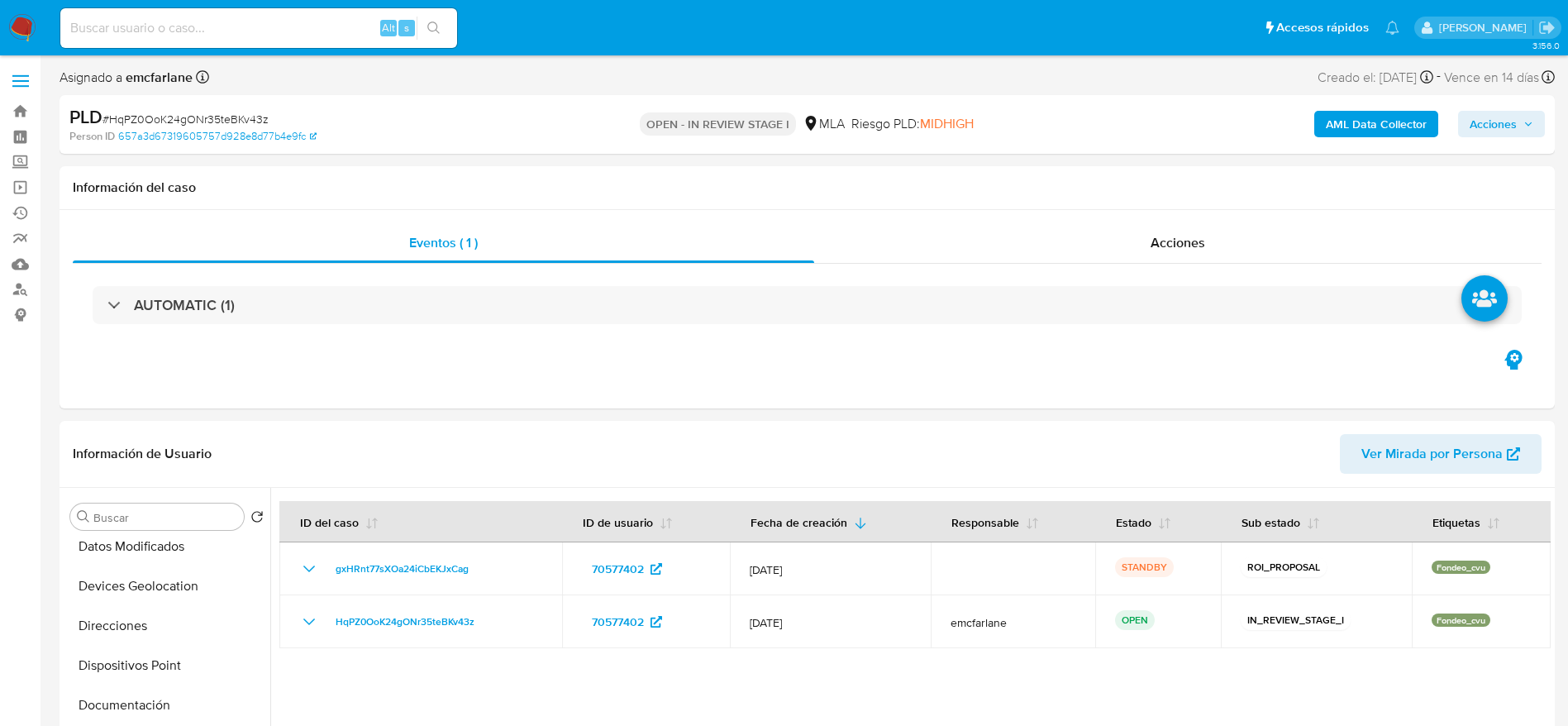
click at [128, 122] on span "# HqPZ0OoK24gONr35teBKv43z" at bounding box center [186, 119] width 166 height 17
click at [128, 122] on span "# HqPZ0OoK24gONr35teBKv43z" at bounding box center [186, 119] width 166 height 17
copy span "HqPZ0OoK24gONr35teBKv43z"
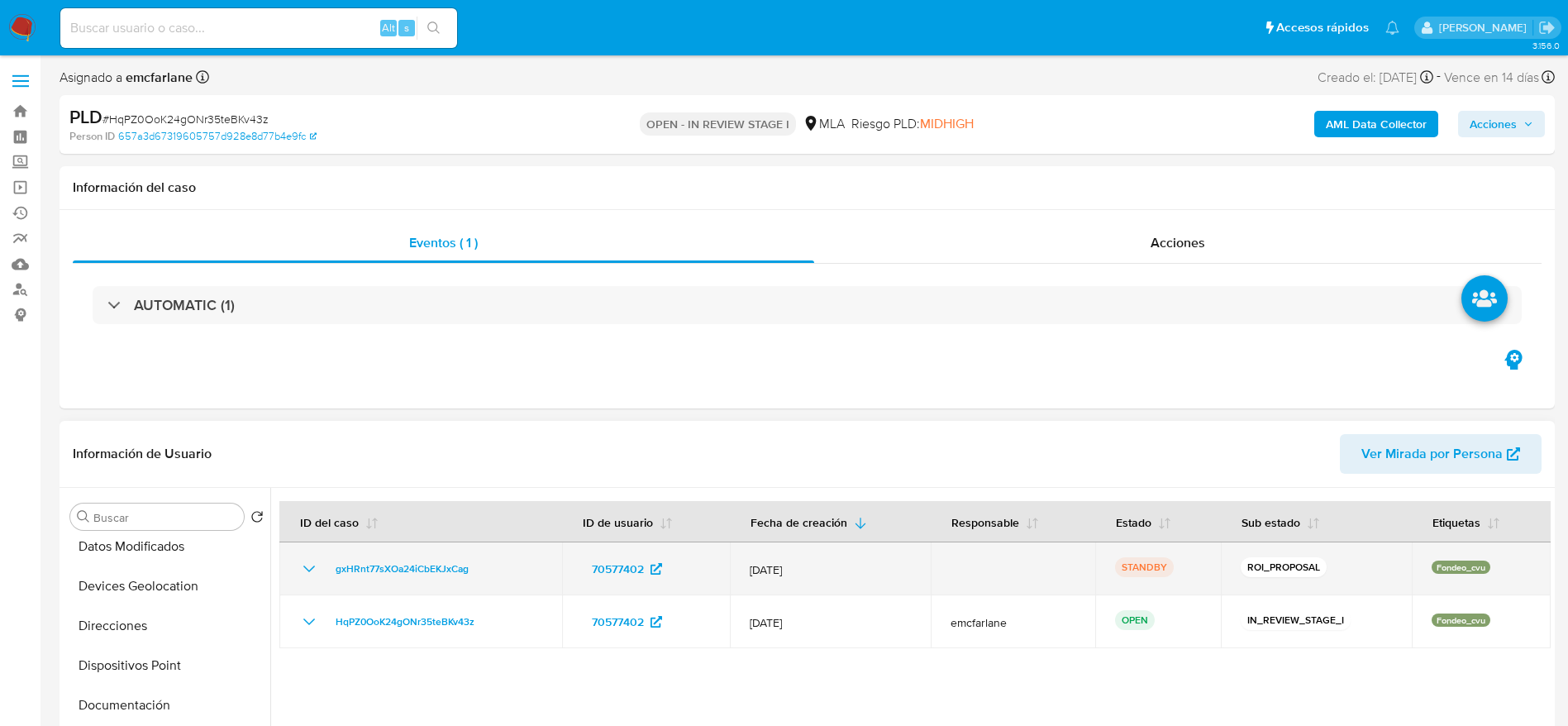
drag, startPoint x: 497, startPoint y: 568, endPoint x: 332, endPoint y: 555, distance: 165.5
click at [332, 555] on td "gxHRnt77sXOa24iCbEKJxCag" at bounding box center [421, 569] width 283 height 53
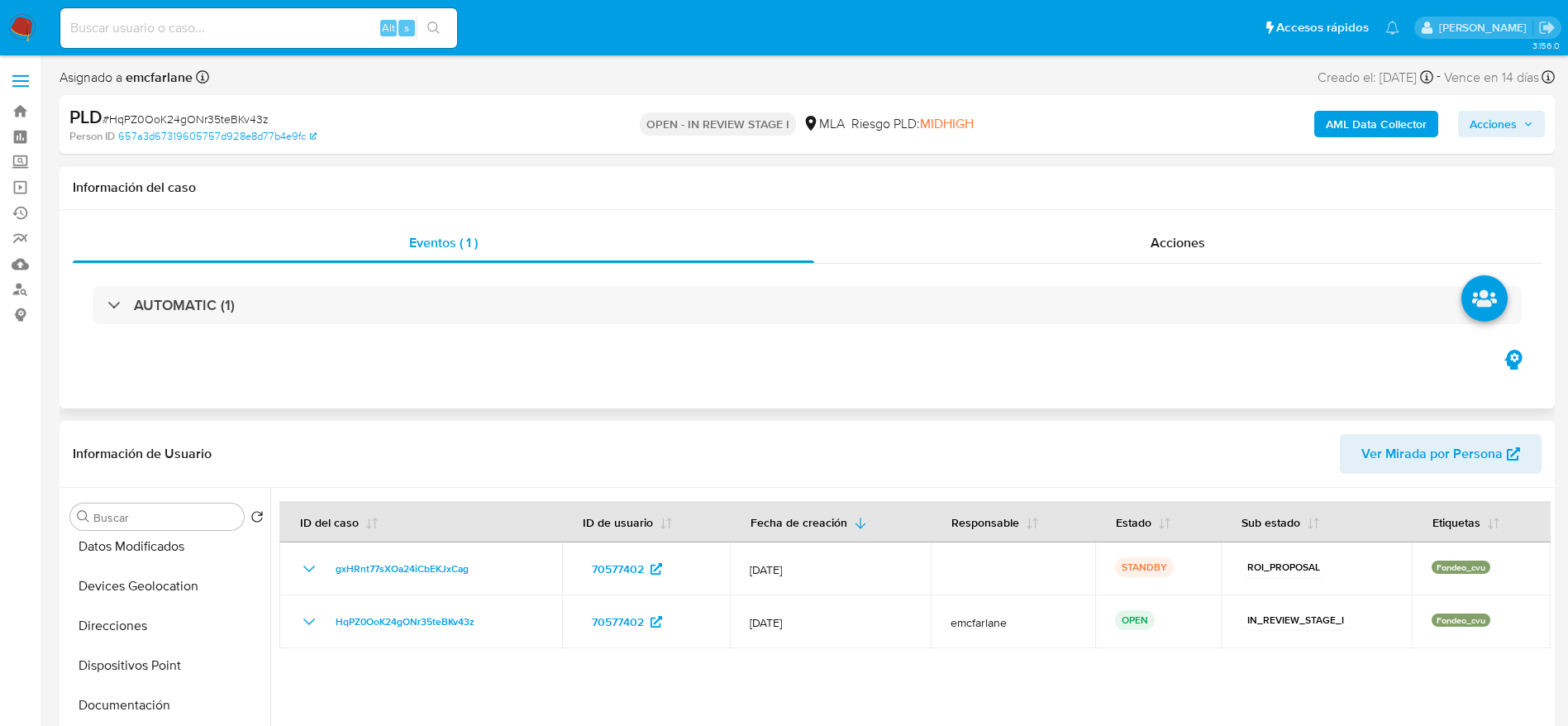
click at [595, 384] on div "Eventos ( 1 ) Acciones AUTOMATIC (1)" at bounding box center [807, 309] width 1496 height 198
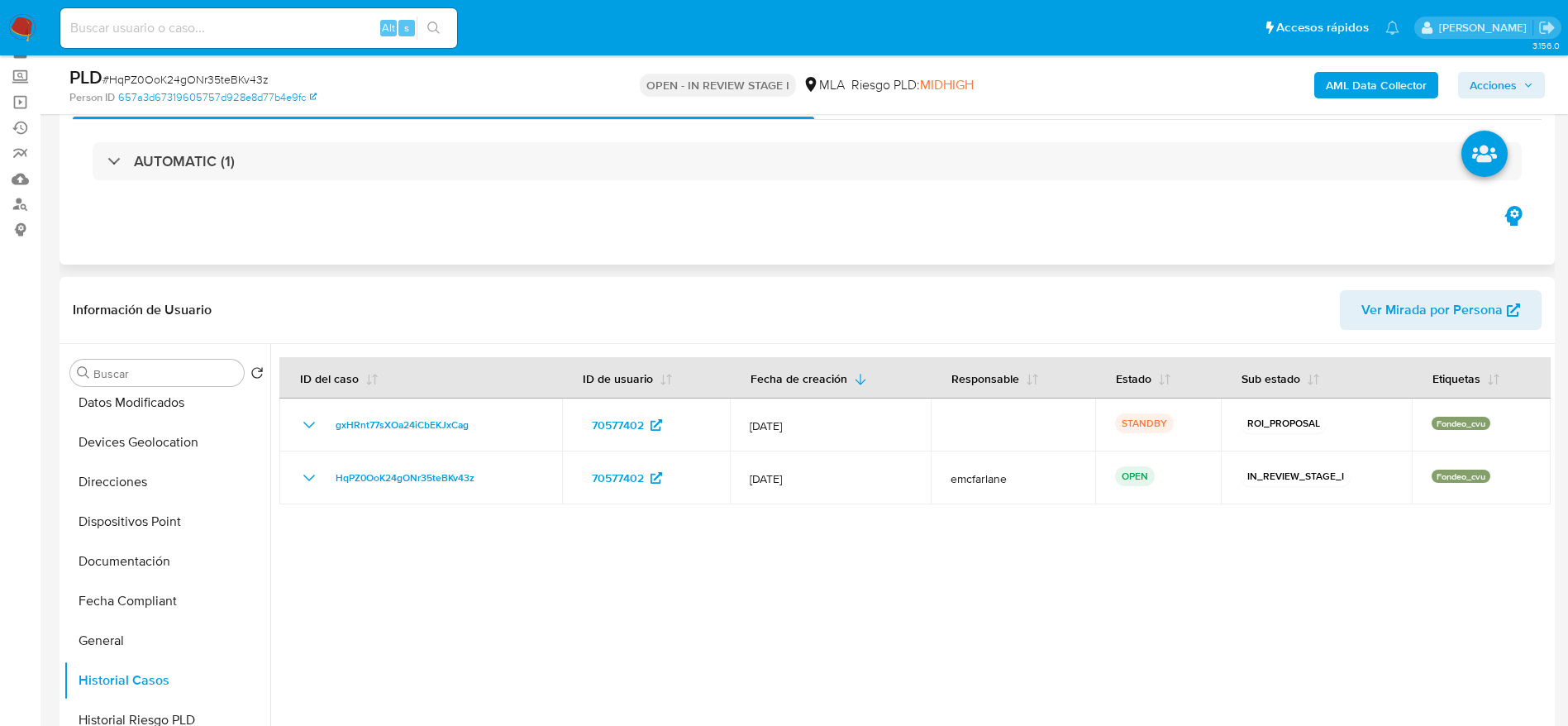
scroll to position [124, 0]
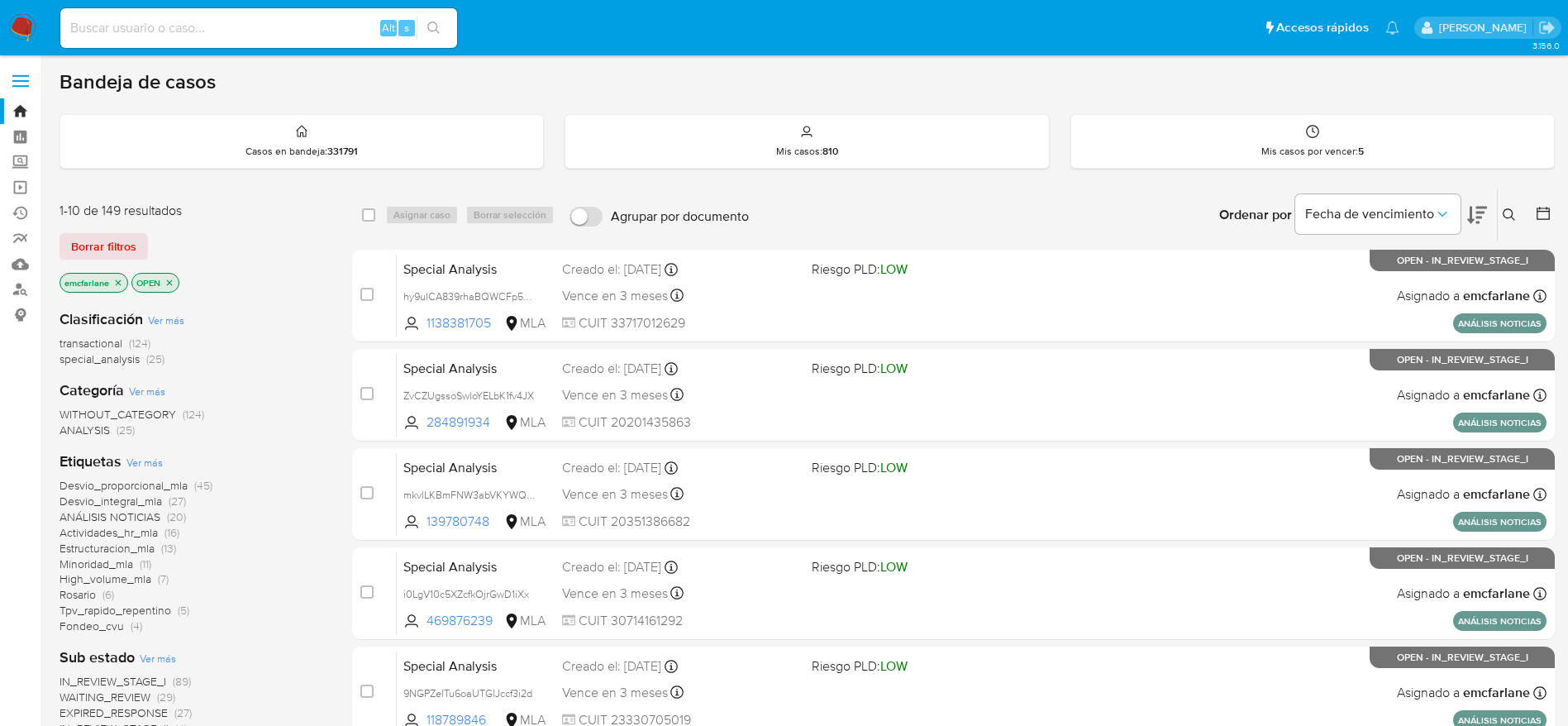
click at [121, 236] on span "Borrar filtros" at bounding box center [103, 246] width 65 height 23
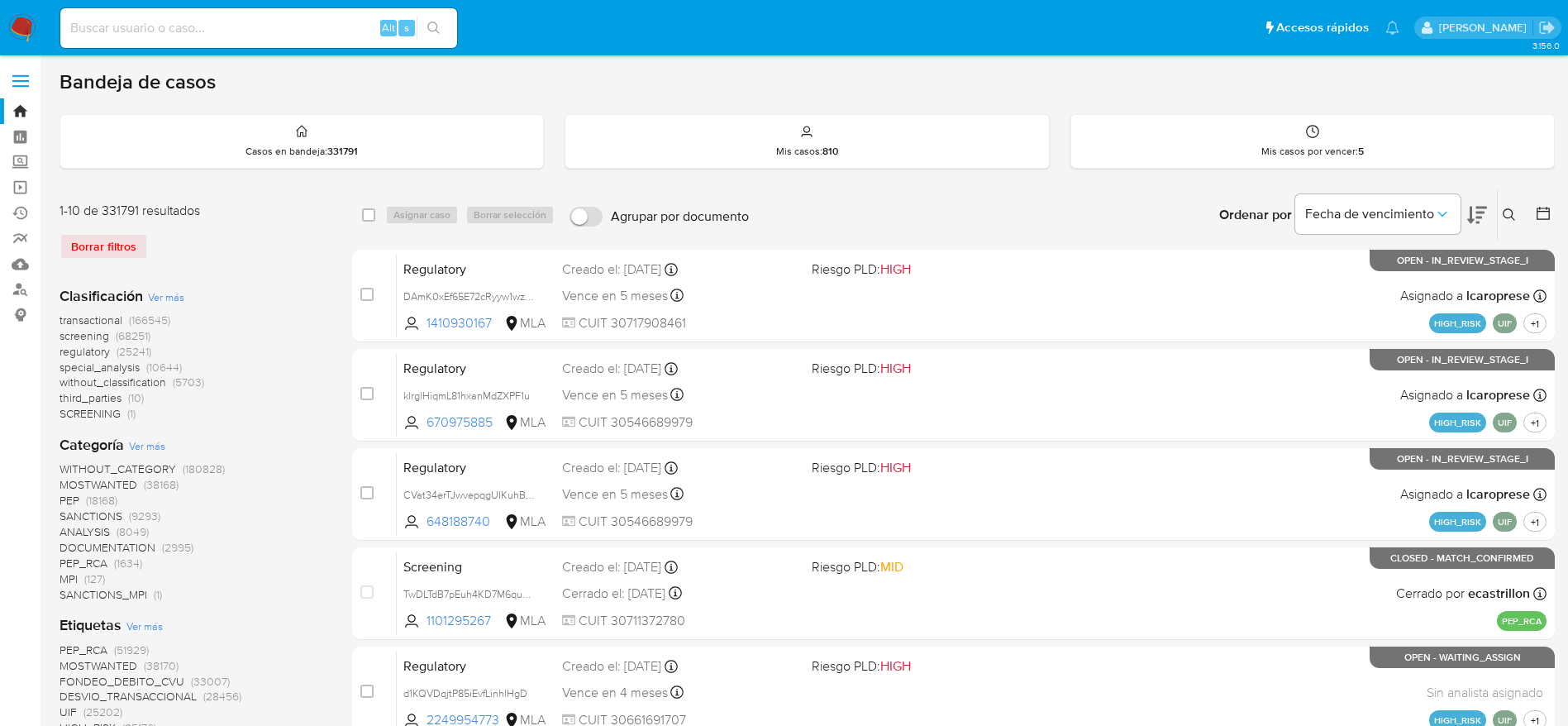
click at [1516, 212] on icon at bounding box center [1510, 215] width 13 height 13
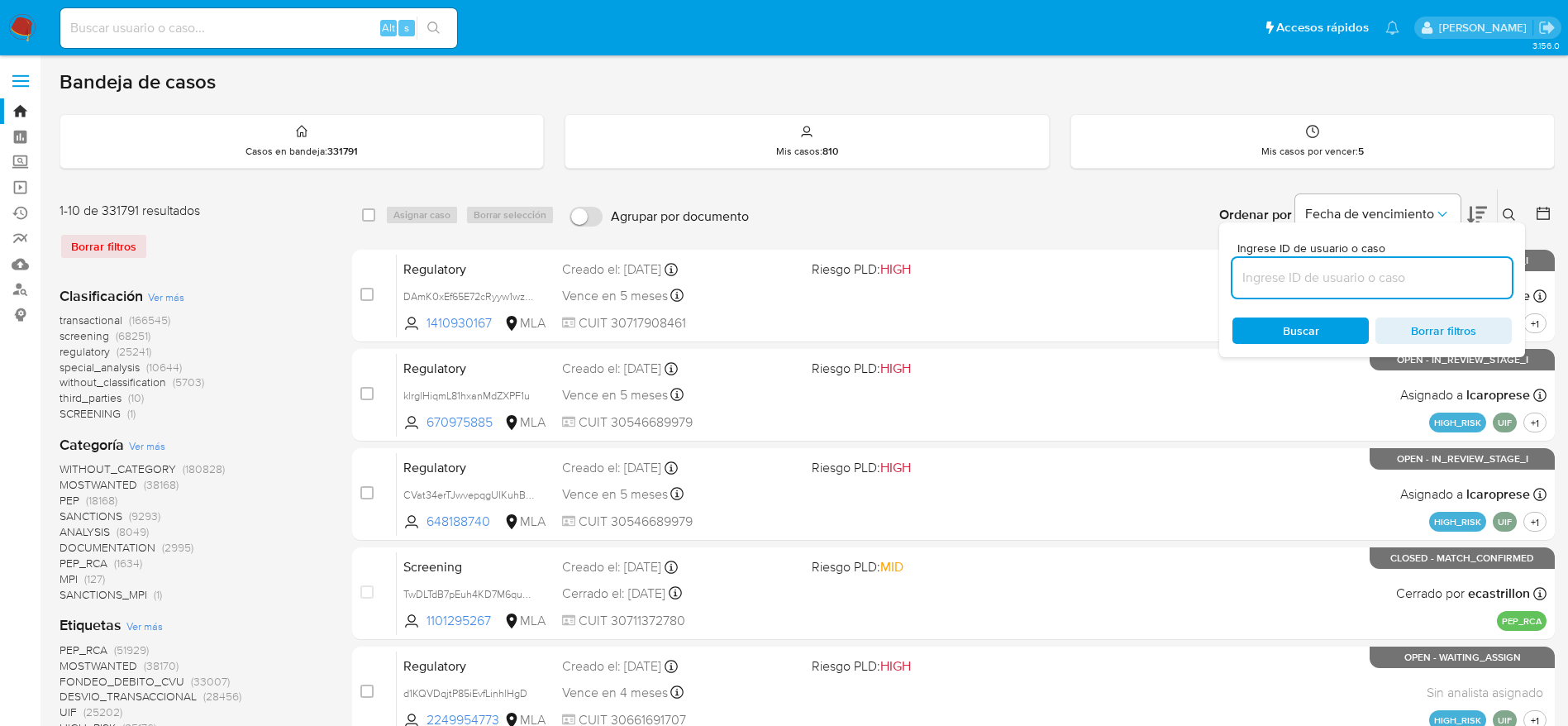
click at [1382, 273] on input at bounding box center [1372, 278] width 280 height 22
type input "HqPZ0OoK24gONr35teBKv43z"
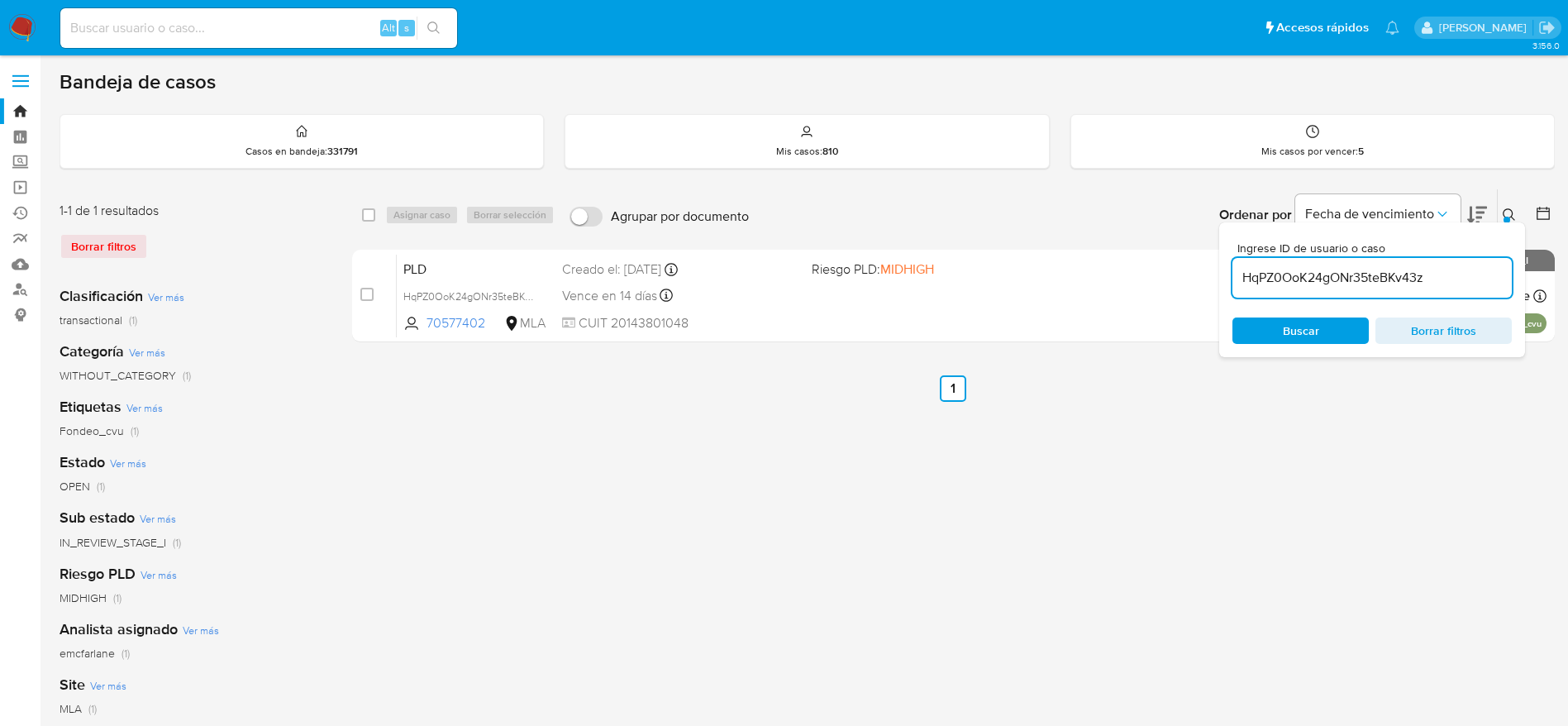
click at [371, 214] on input "checkbox" at bounding box center [369, 215] width 13 height 13
checkbox input "true"
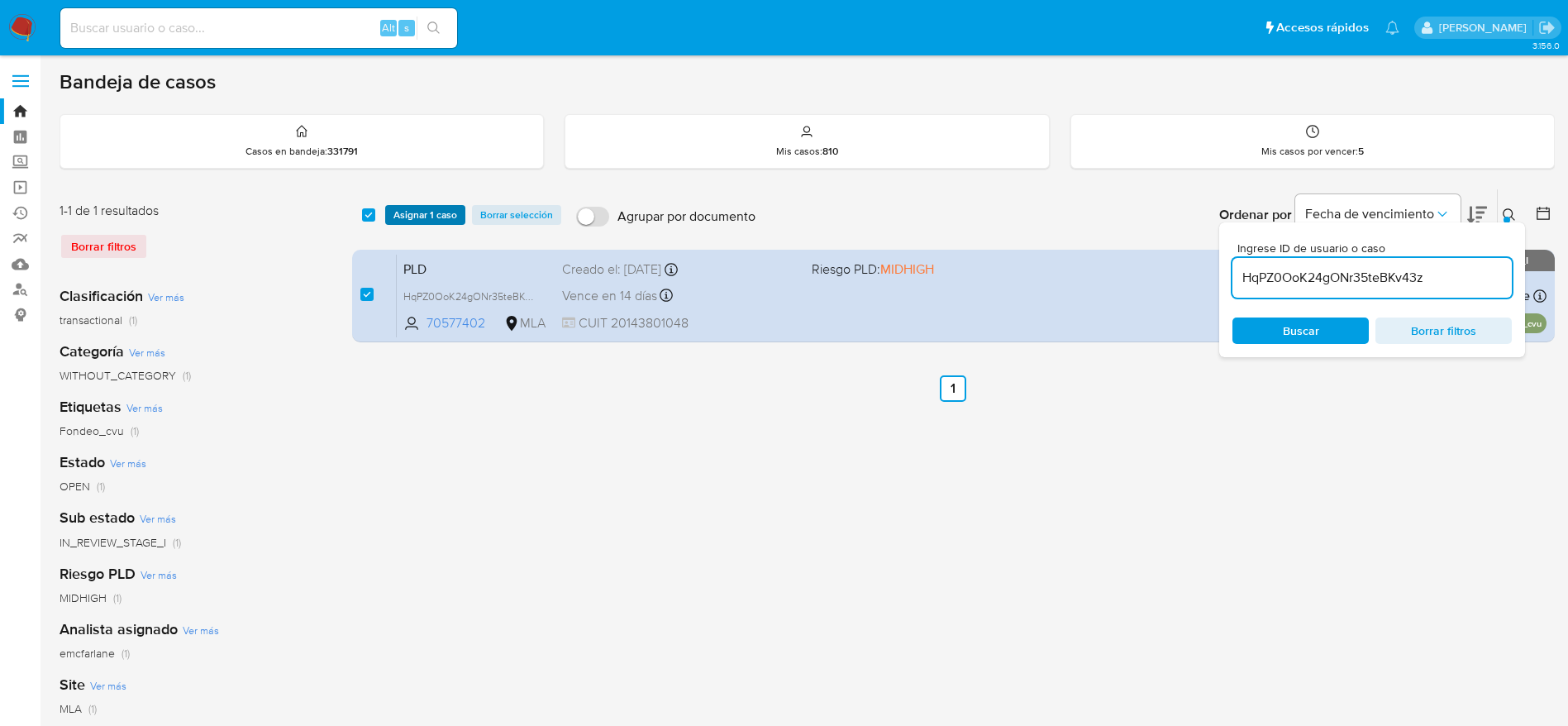
click at [399, 219] on span "Asignar 1 caso" at bounding box center [425, 215] width 63 height 17
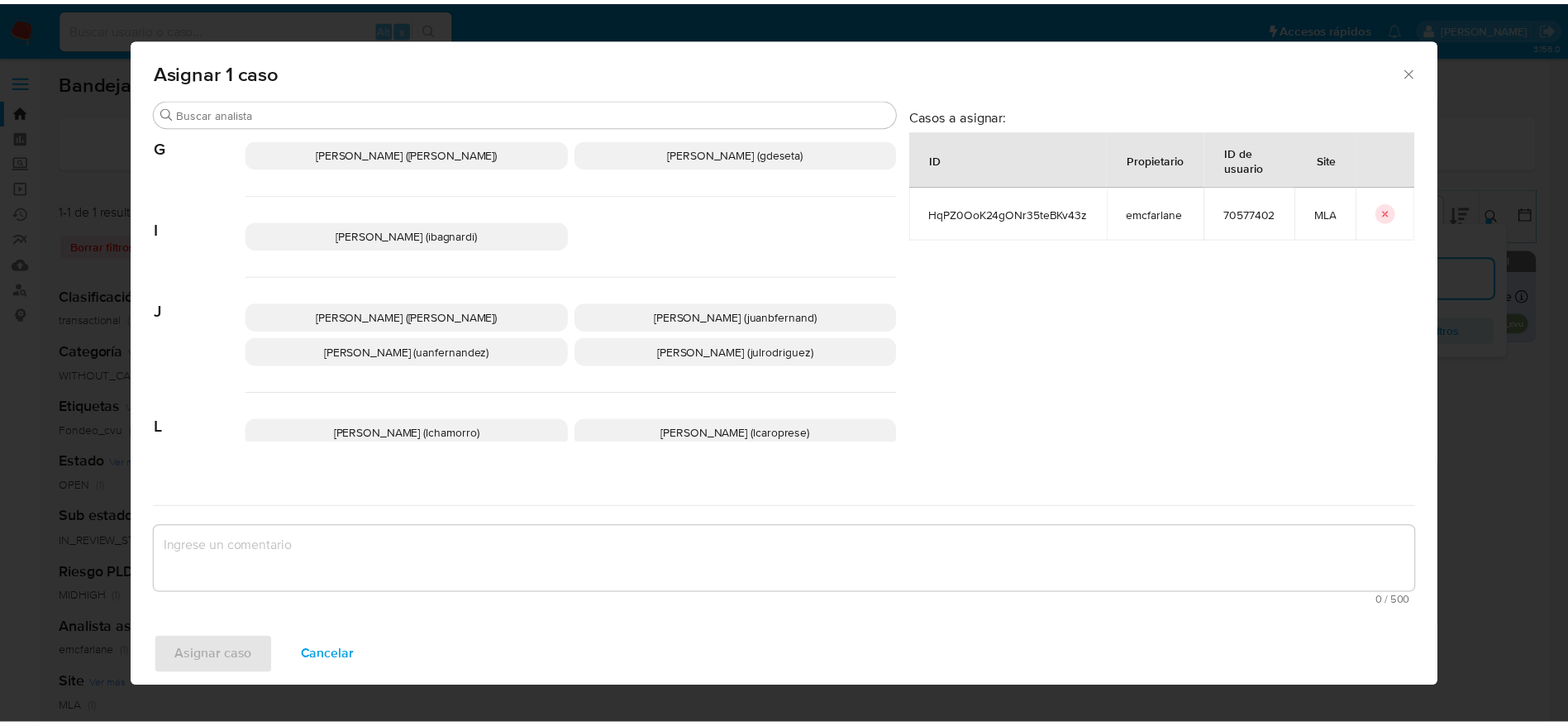
scroll to position [620, 0]
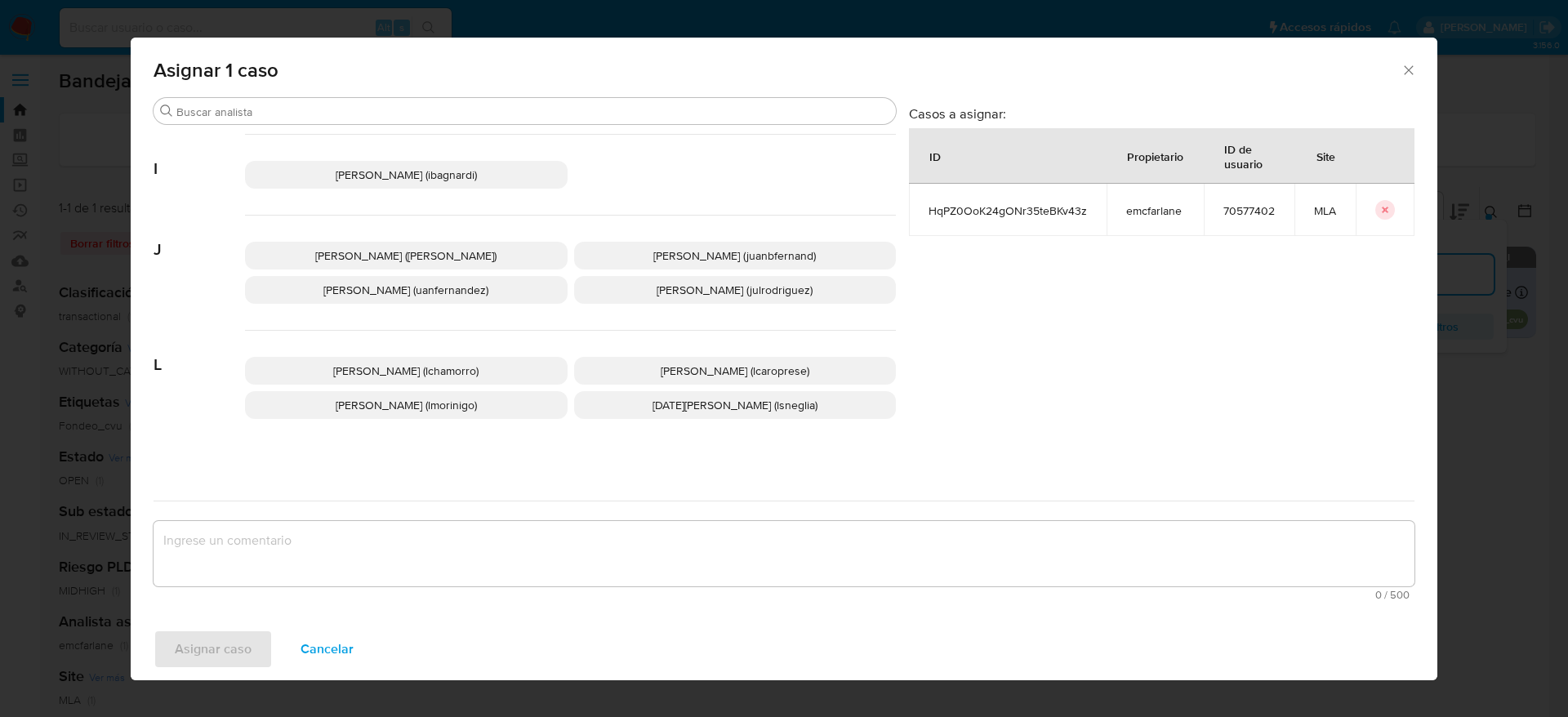
click at [506, 290] on p "Juan Pablo Fernandez (uanfernandez)" at bounding box center [406, 290] width 322 height 28
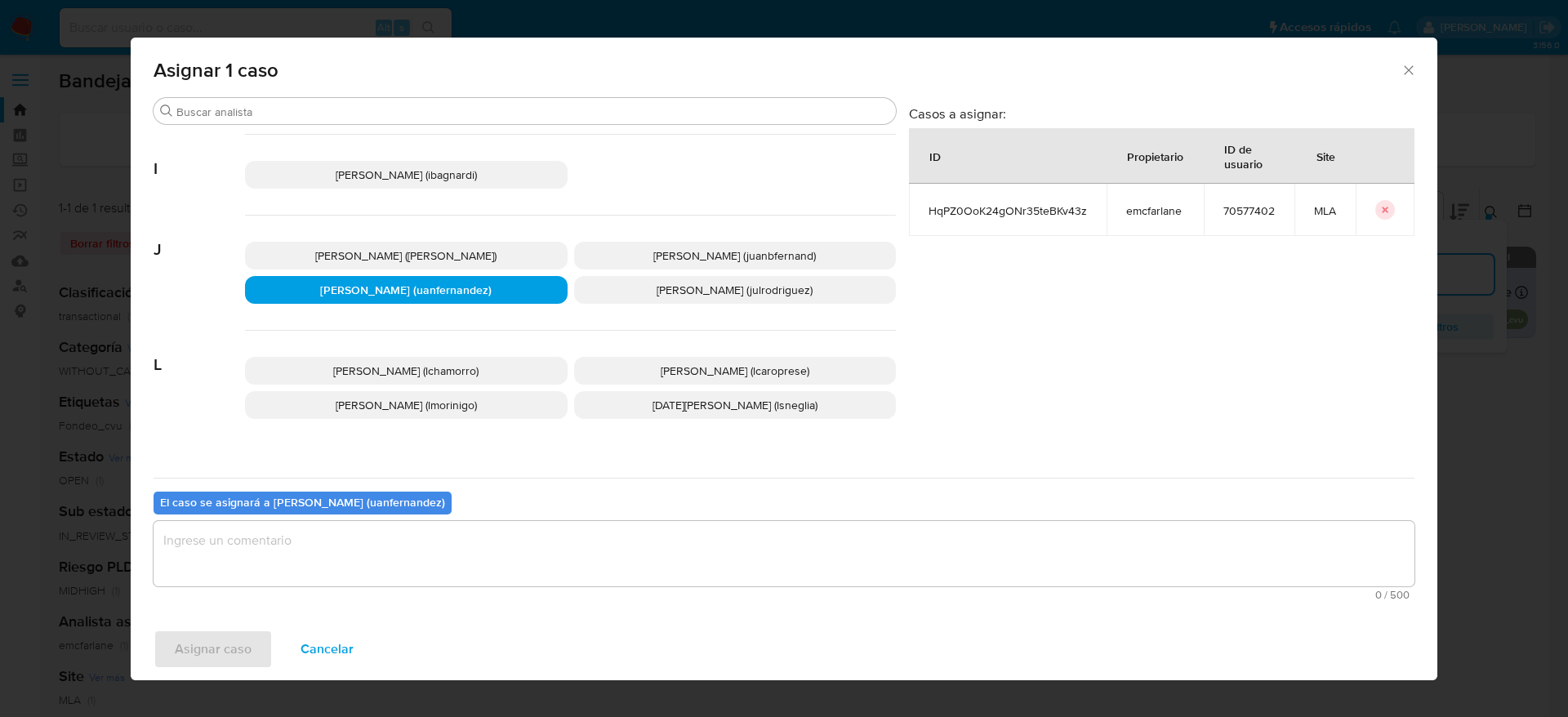
click at [665, 258] on span "Juan Bautista Fernandez (juanbfernand)" at bounding box center [735, 256] width 163 height 16
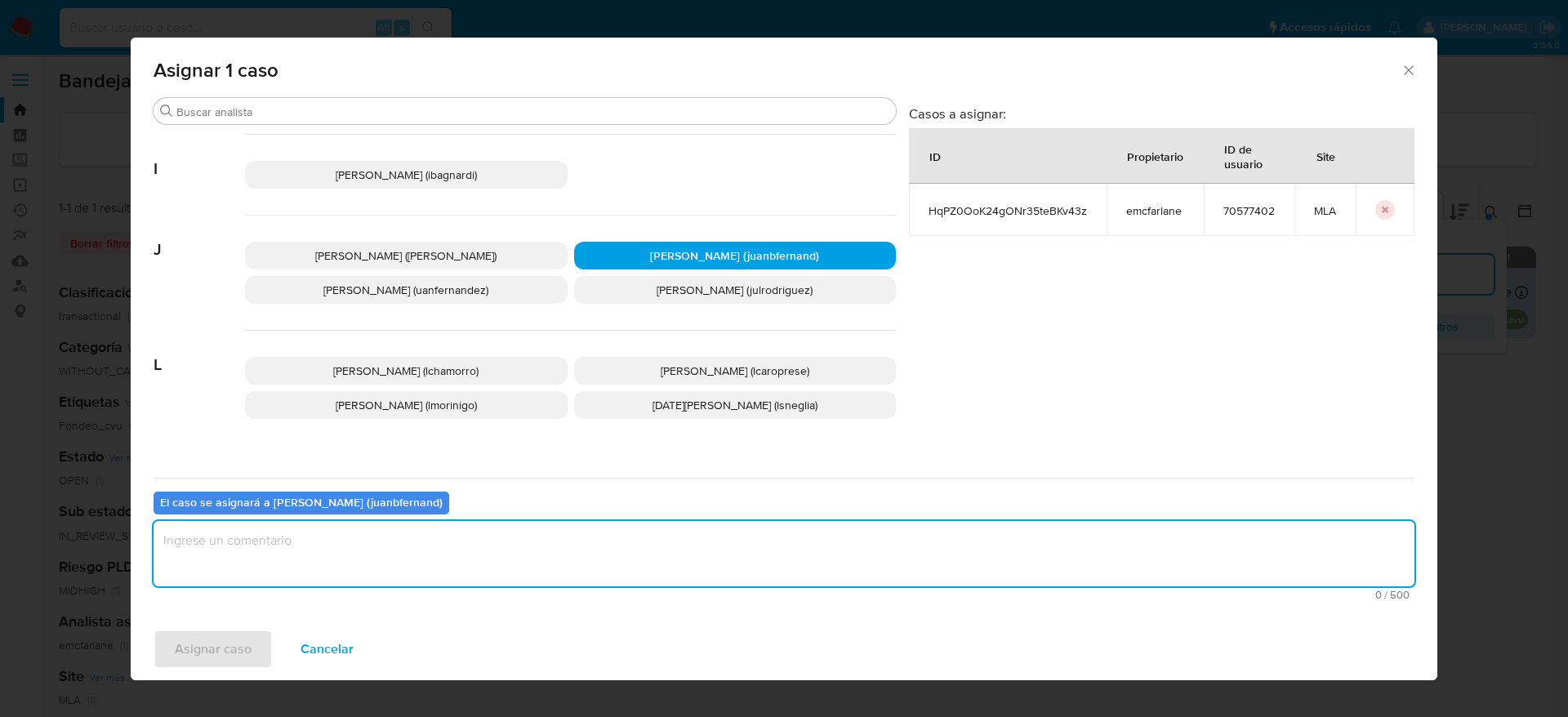
click at [458, 548] on textarea "assign-modal" at bounding box center [784, 553] width 1261 height 65
click at [247, 638] on span "Asignar caso" at bounding box center [213, 650] width 76 height 36
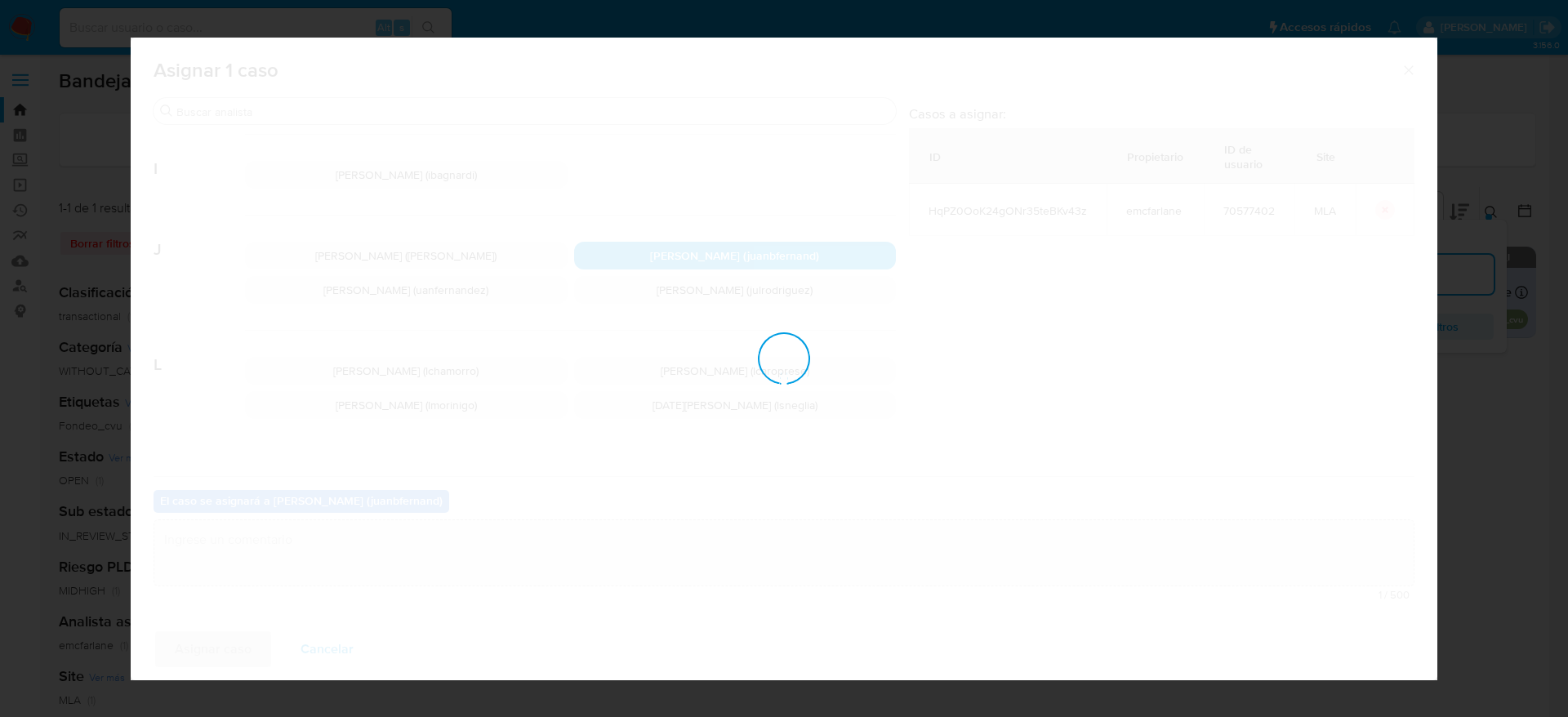
checkbox input "false"
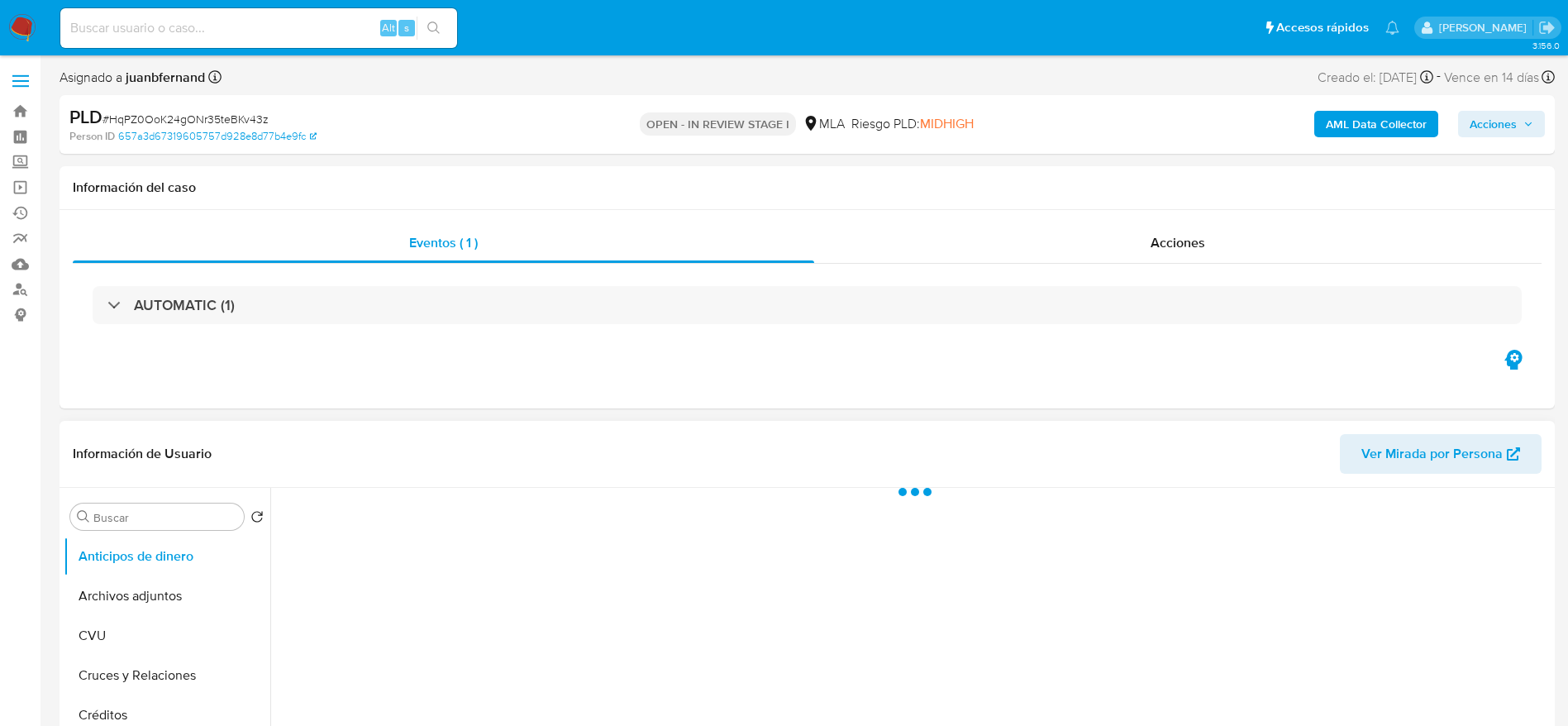
select select "10"
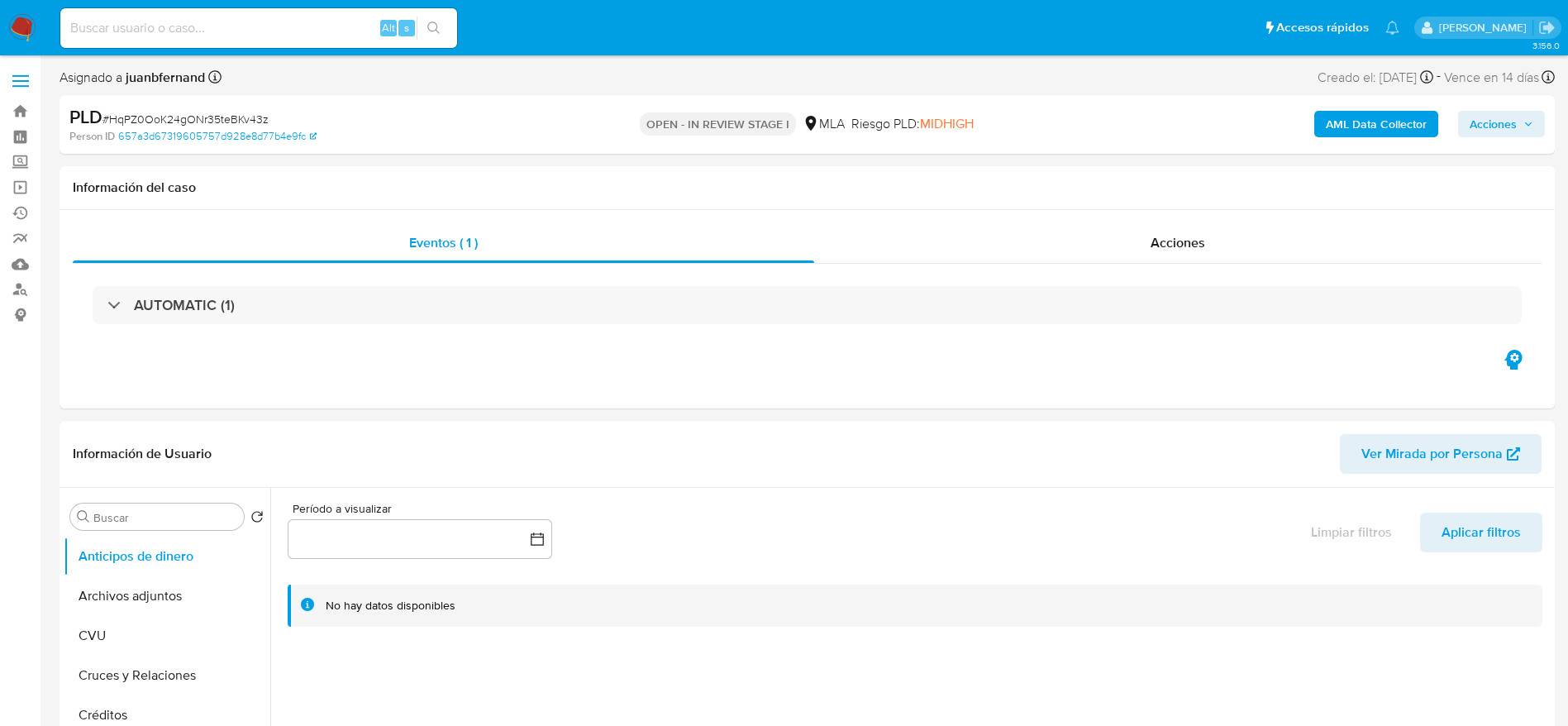
click at [231, 13] on div "Alt s" at bounding box center [259, 28] width 397 height 40
click at [233, 27] on input at bounding box center [259, 28] width 397 height 22
paste input "Rf2HySBGU9bFnwI9YeVowYj6"
type input "Rf2HySBGU9bFnwI9YeVowYj6"
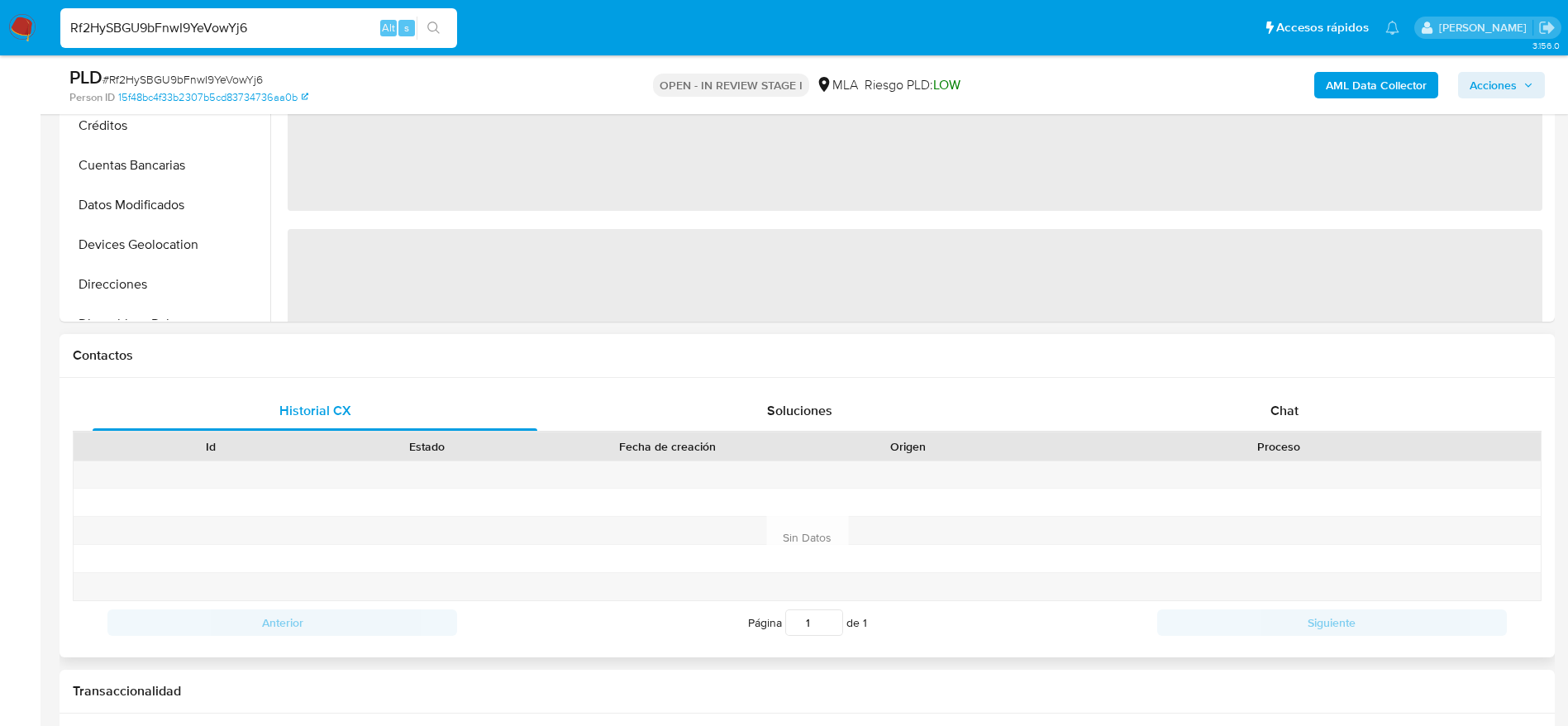
scroll to position [620, 0]
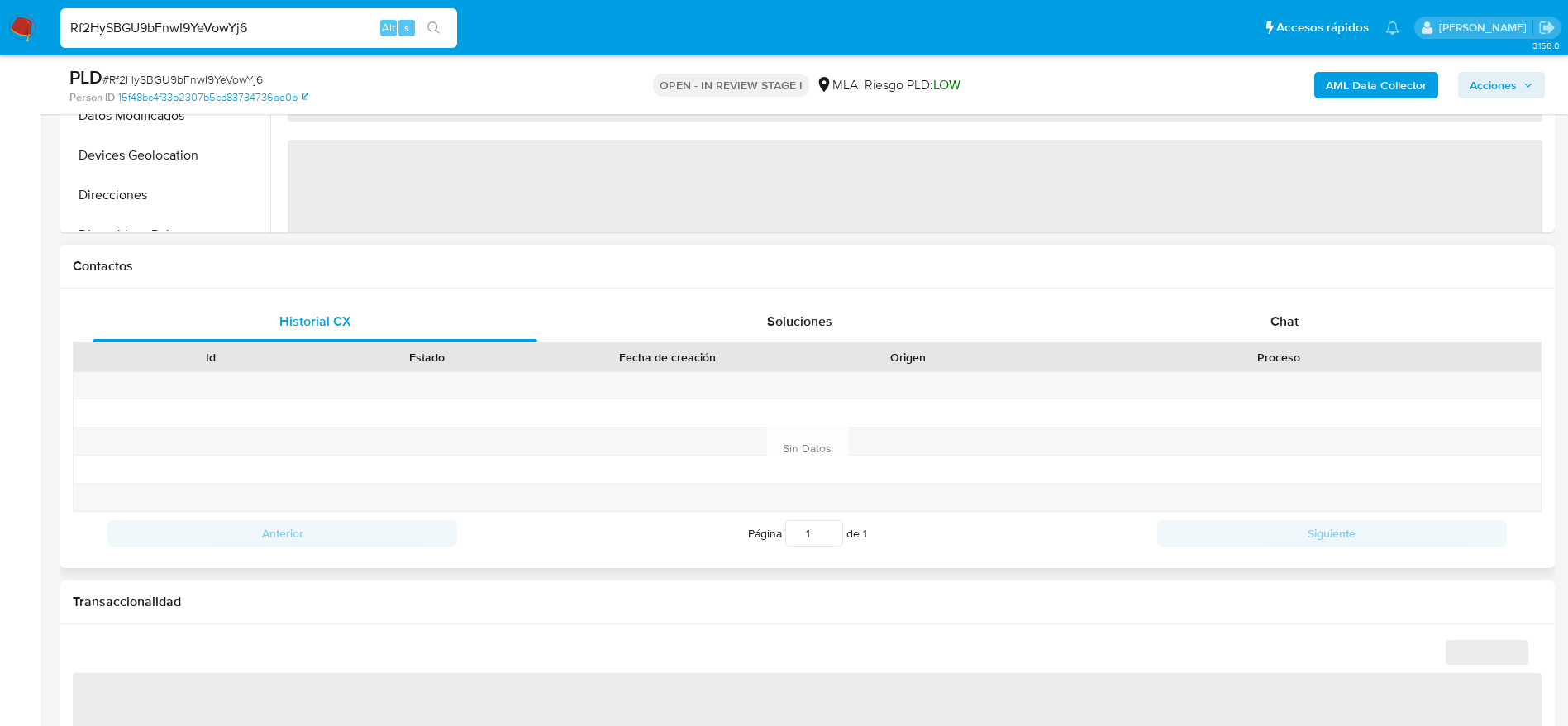
select select "10"
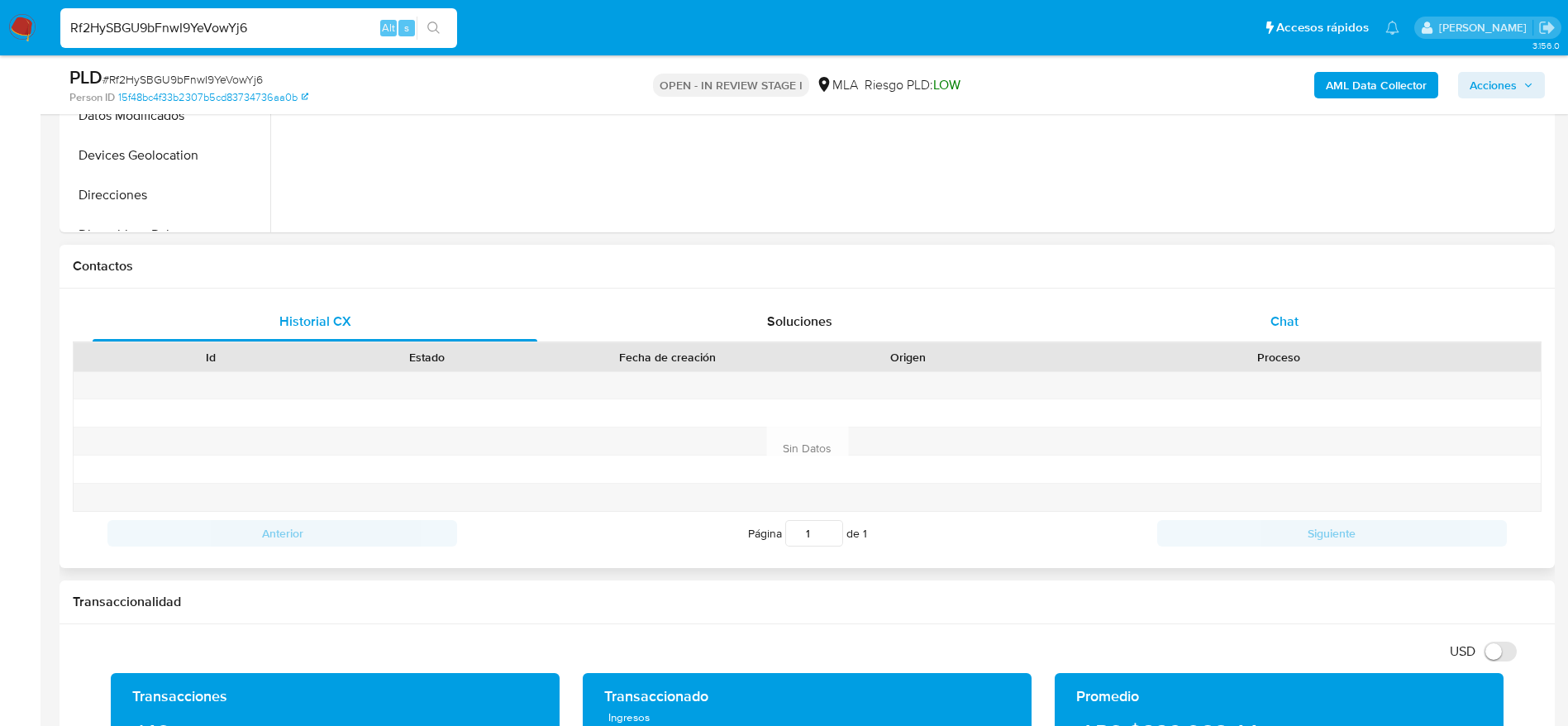
click at [1283, 312] on span "Chat" at bounding box center [1285, 321] width 28 height 19
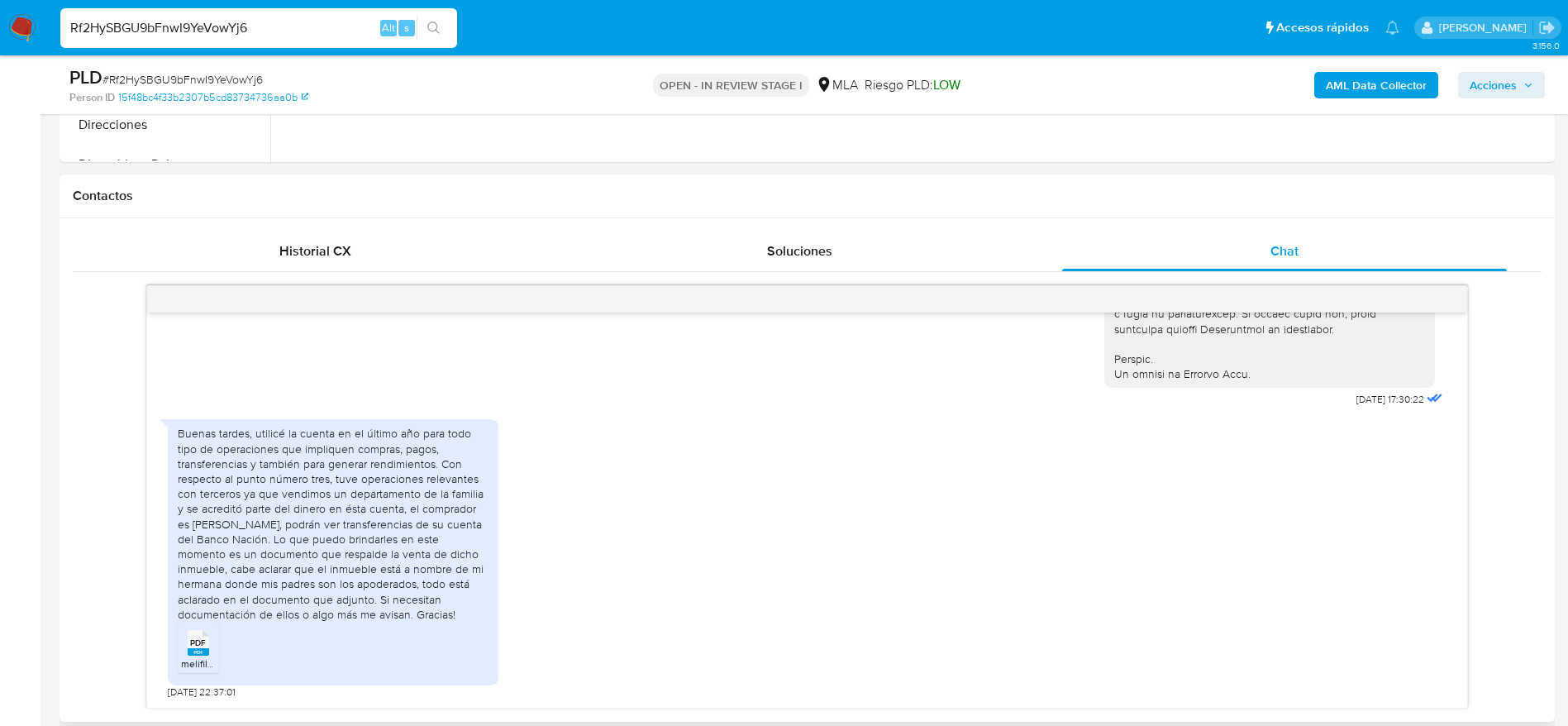
scroll to position [744, 0]
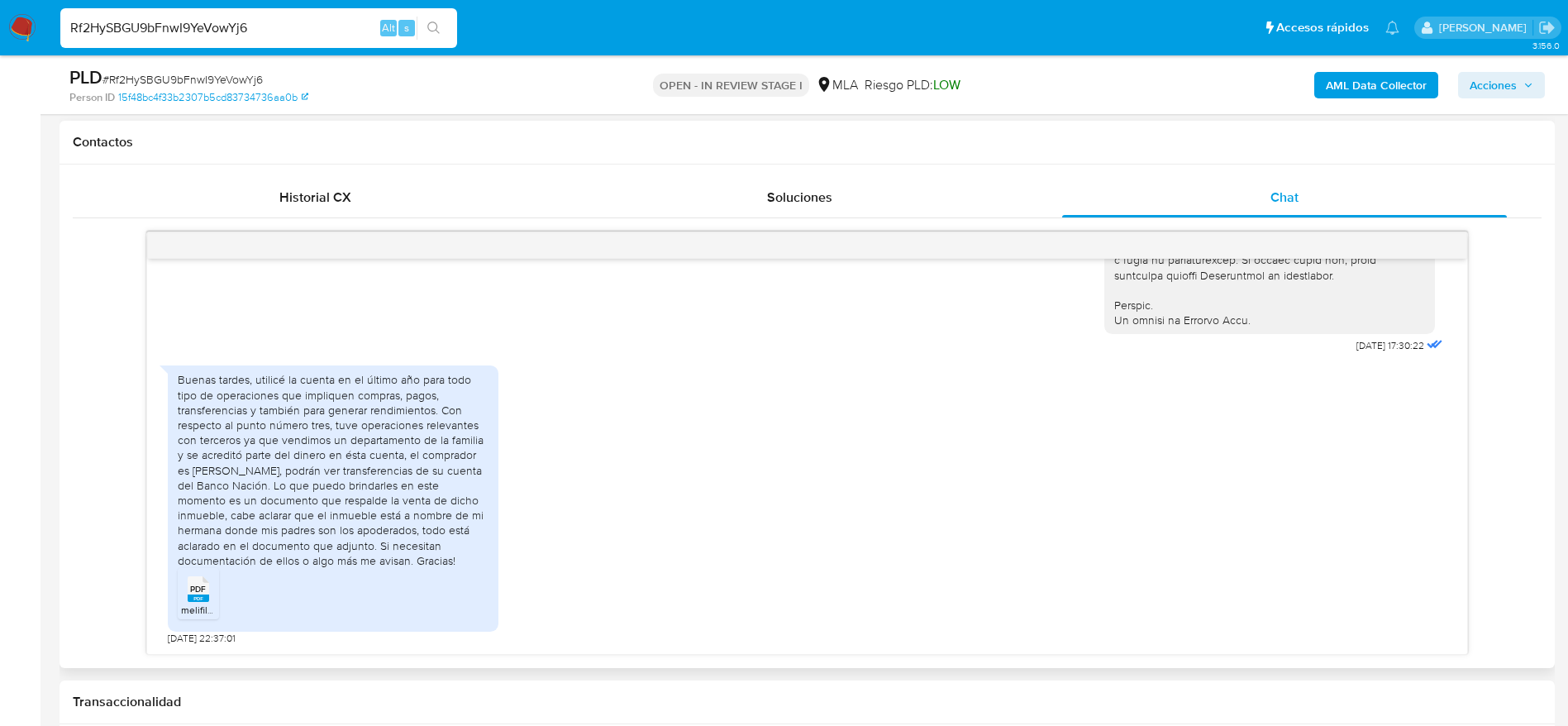
click at [200, 592] on span "PDF" at bounding box center [197, 589] width 16 height 11
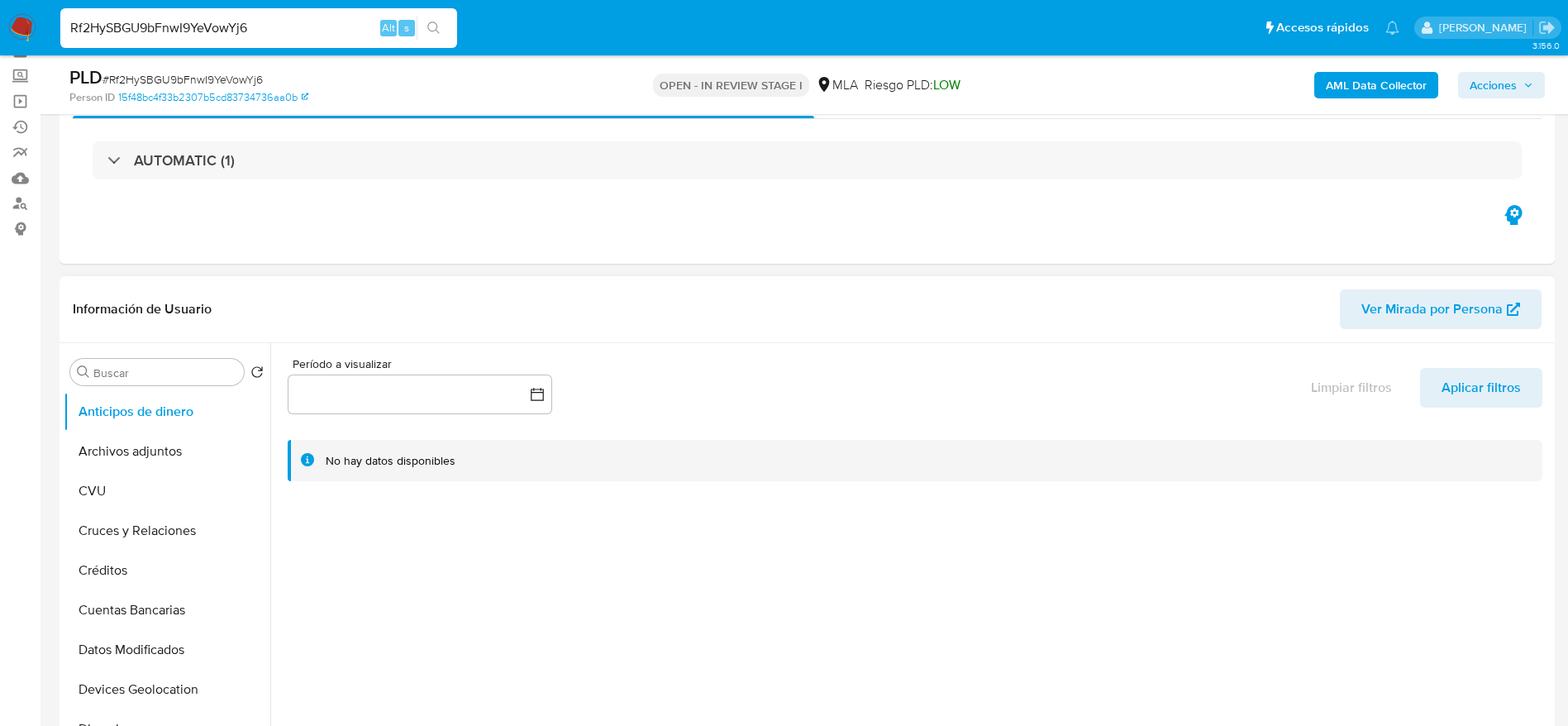
scroll to position [124, 0]
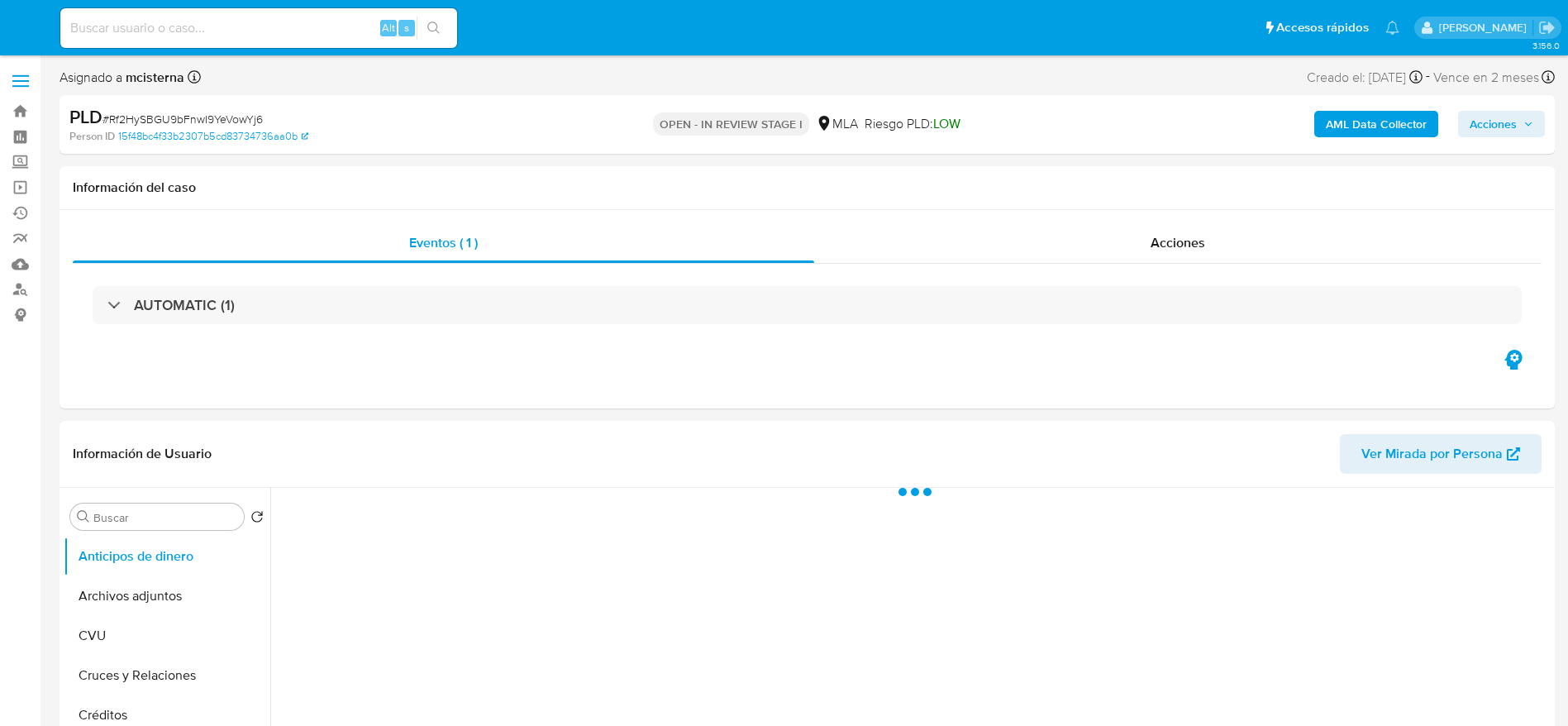
select select "10"
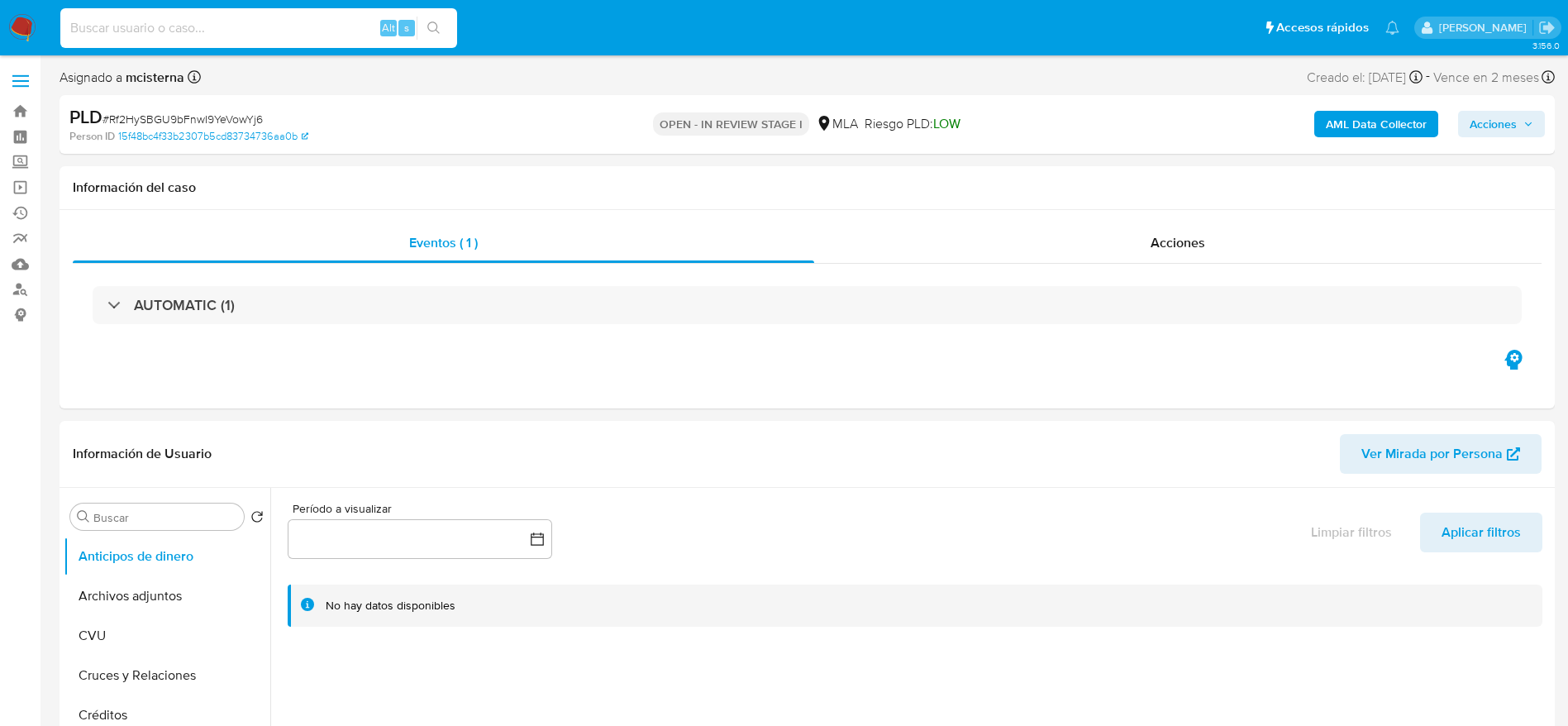
click at [293, 20] on input at bounding box center [259, 28] width 397 height 22
paste input "3gFzCCZh6S4uW4qIfrx8HoAr"
type input "3gFzCCZh6S4uW4qIfrx8HoAr"
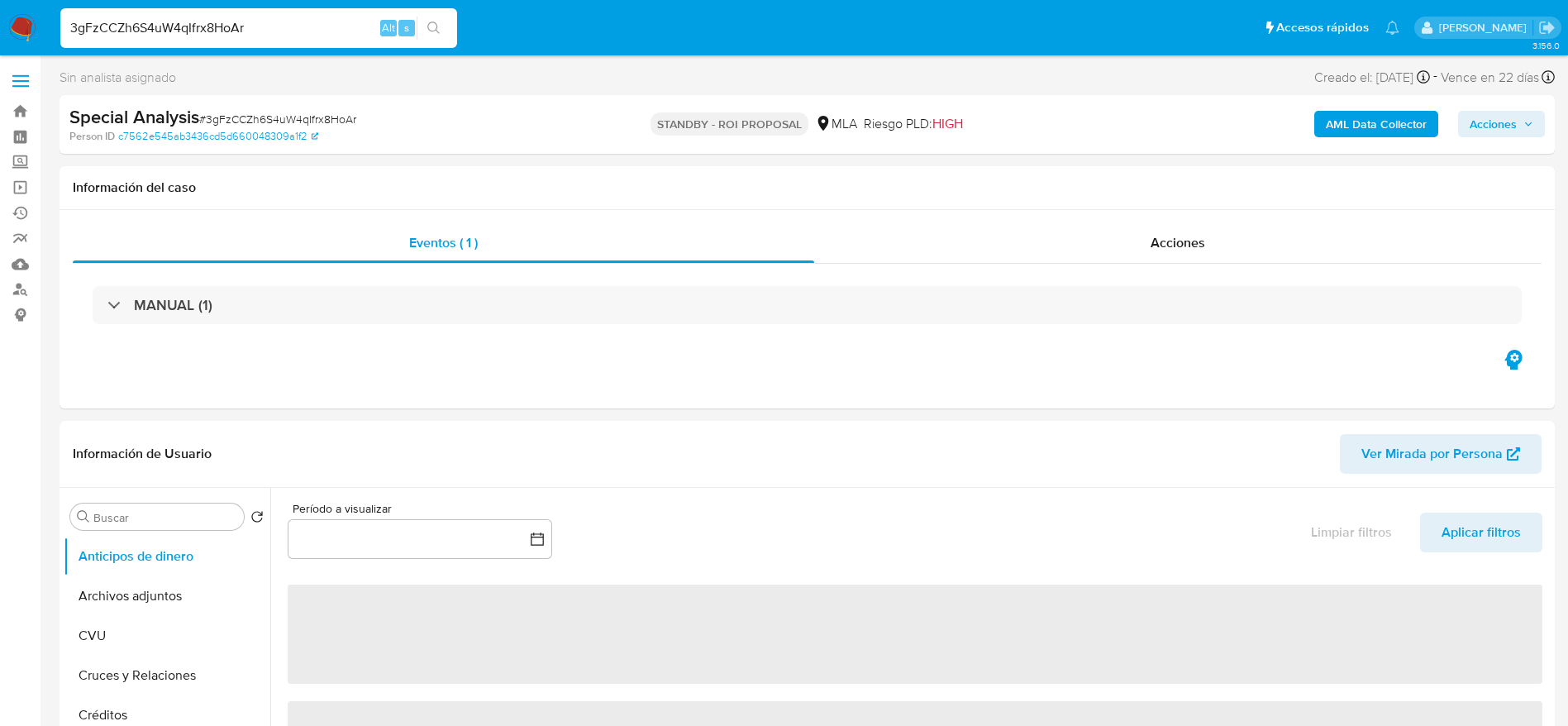
select select "10"
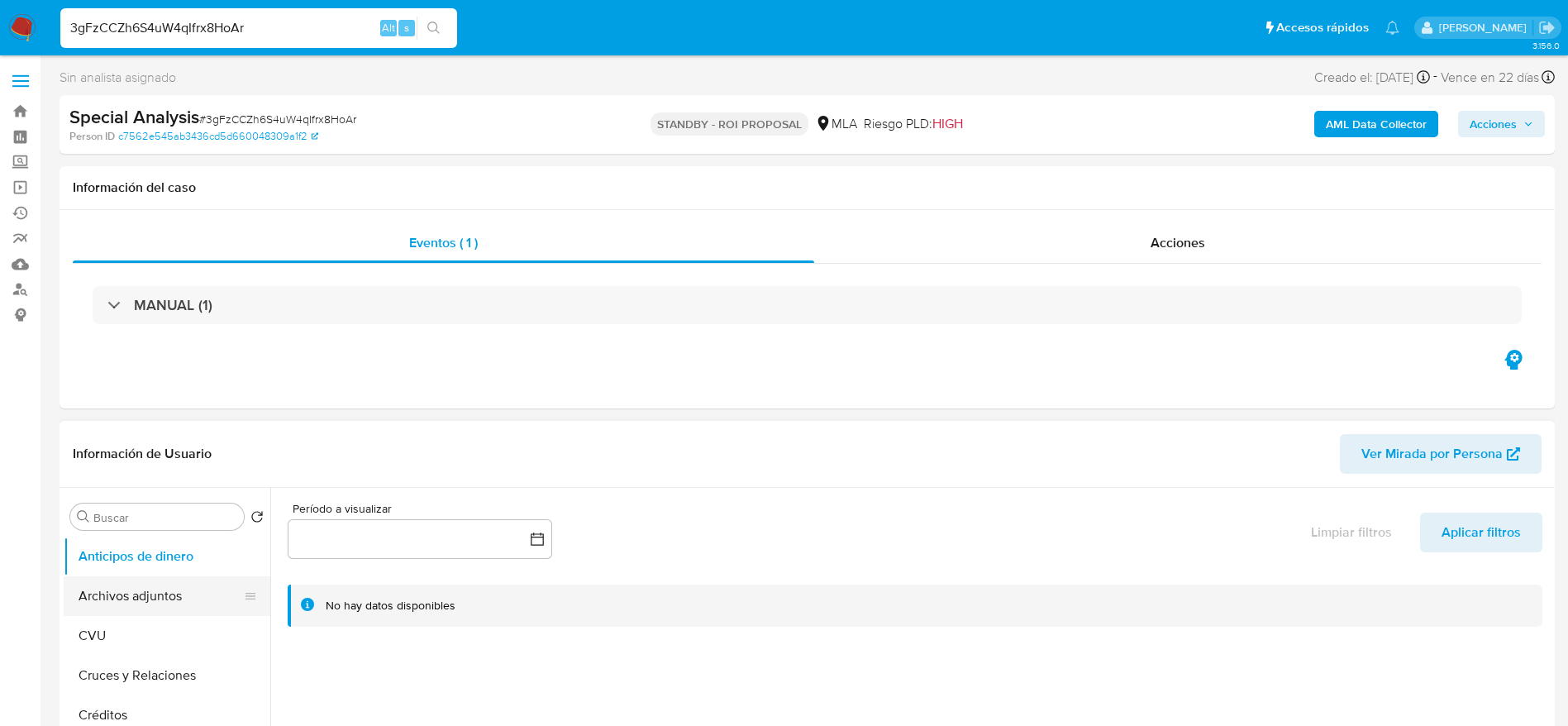
click at [105, 588] on button "Archivos adjuntos" at bounding box center [160, 596] width 193 height 40
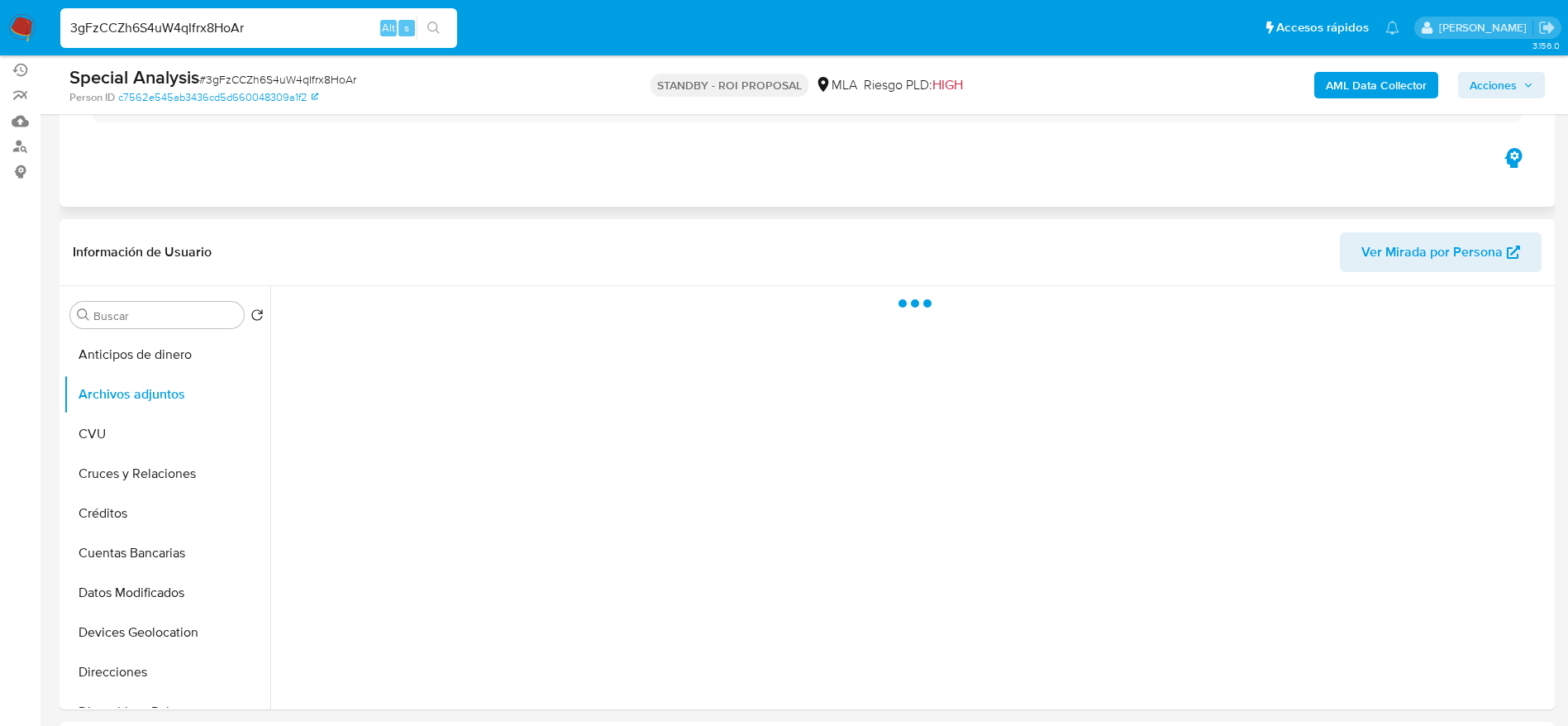
scroll to position [248, 0]
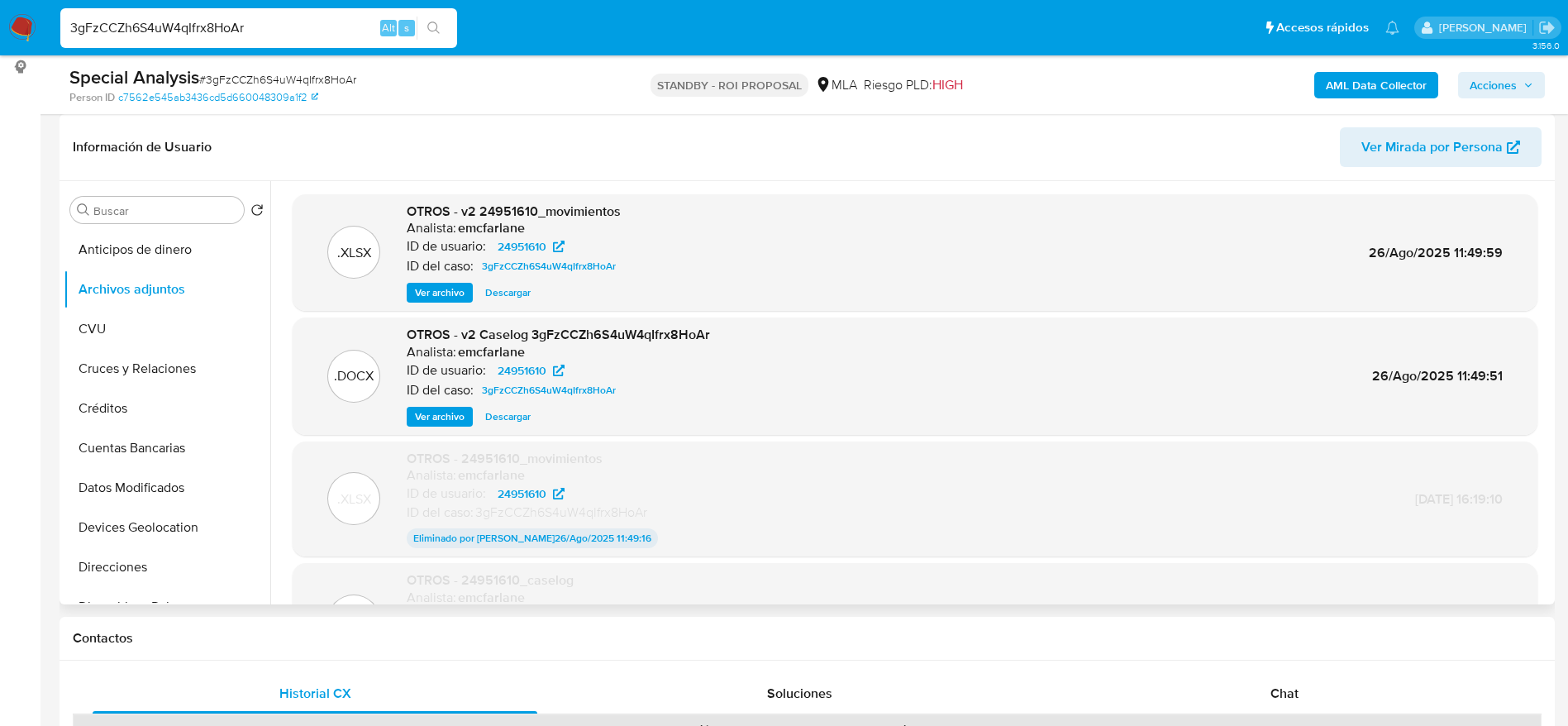
click at [509, 423] on span "Descargar" at bounding box center [508, 417] width 46 height 17
click at [281, 28] on input "3gFzCCZh6S4uW4qIfrx8HoAr" at bounding box center [259, 28] width 397 height 22
paste input "pPaMEgd2jvTmJ8flAq8G3kZM"
type input "pPaMEgd2jvTmJ8flAq8G3kZM"
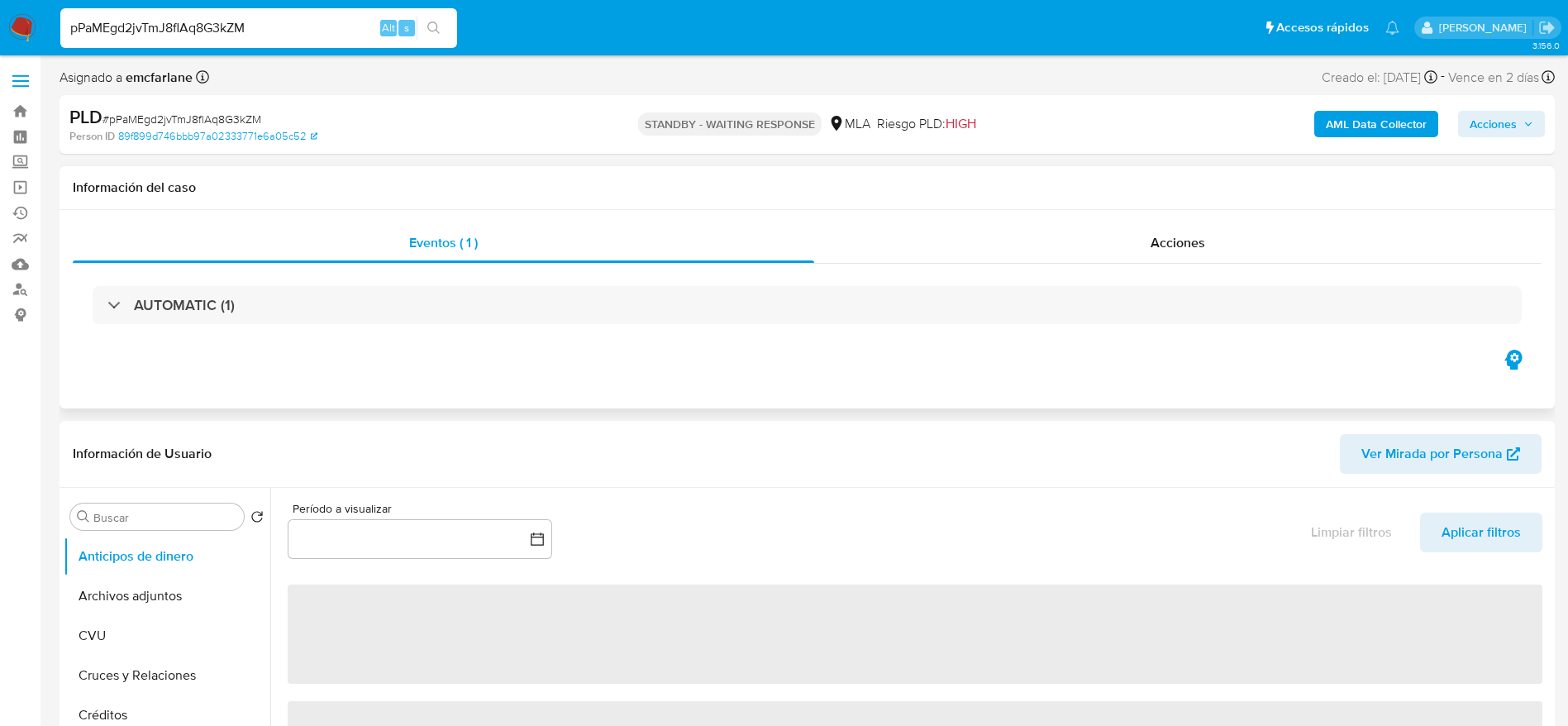
select select "10"
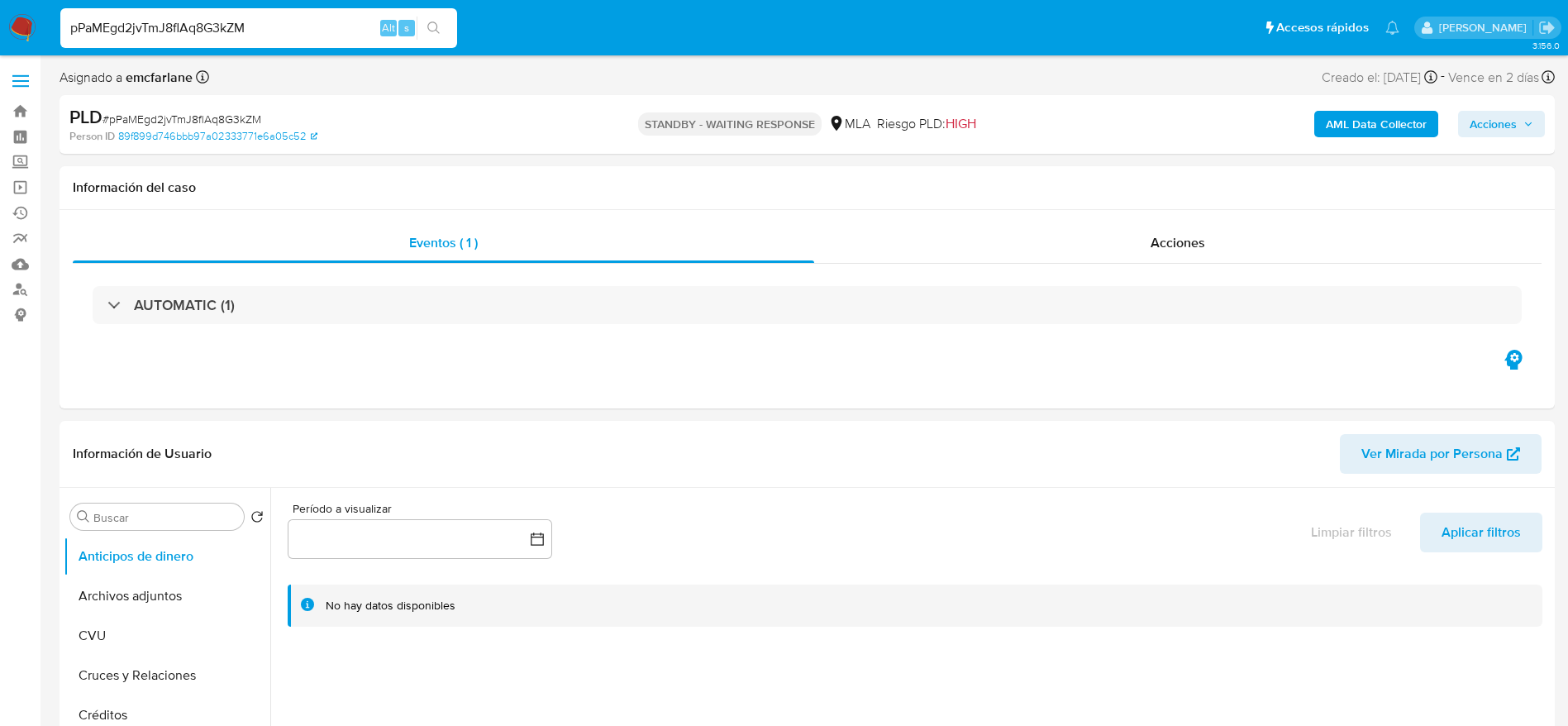
scroll to position [620, 0]
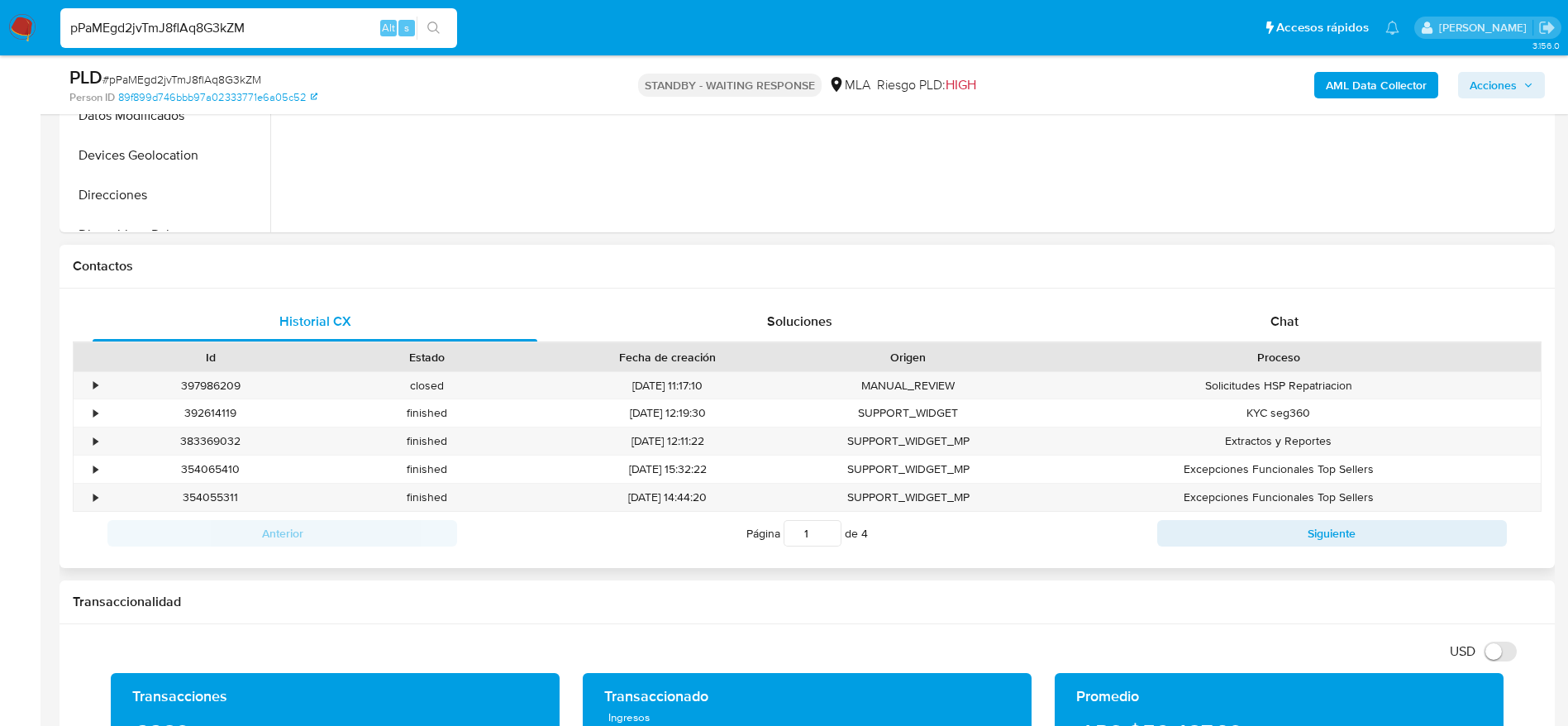
drag, startPoint x: 1304, startPoint y: 303, endPoint x: 1255, endPoint y: 347, distance: 65.9
click at [1304, 303] on div "Chat" at bounding box center [1285, 322] width 444 height 40
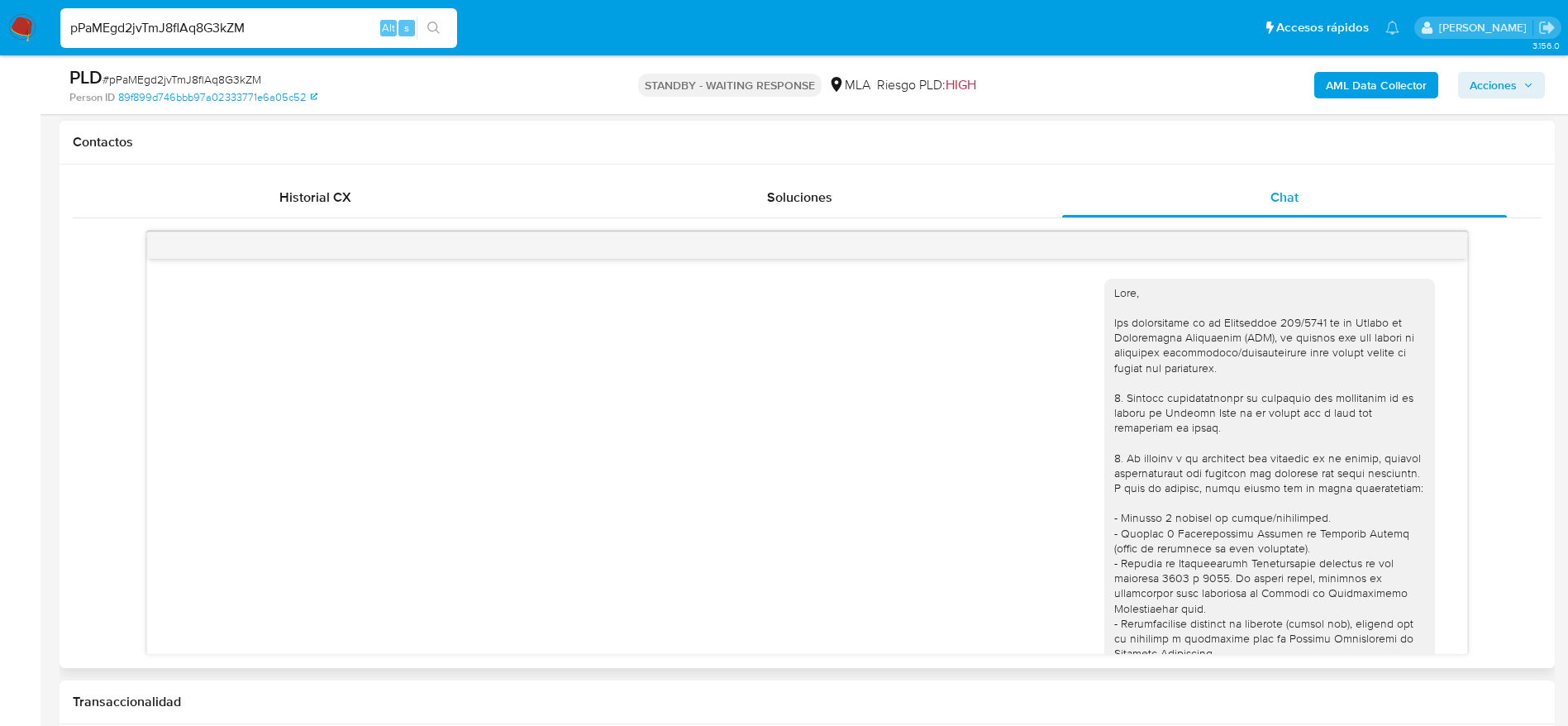
scroll to position [1194, 0]
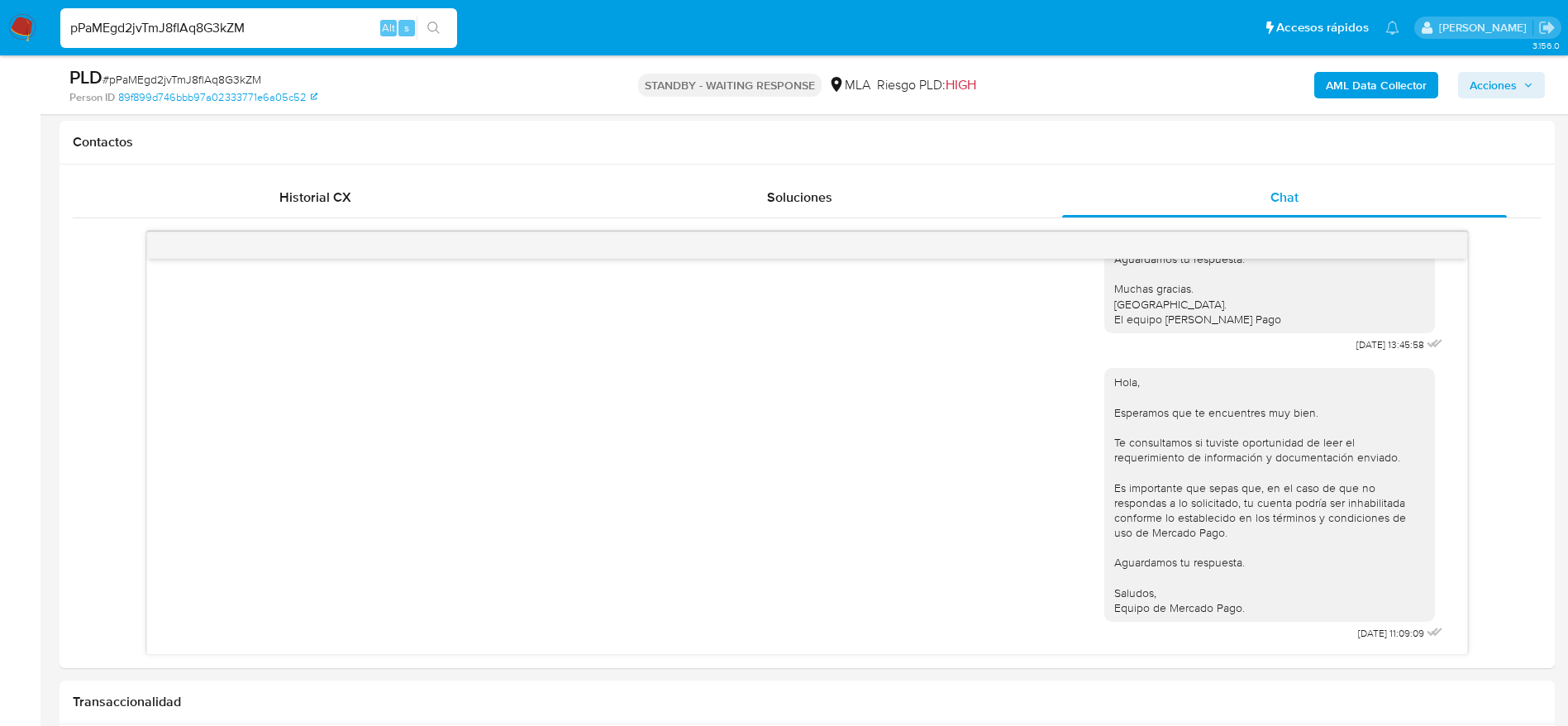
click at [334, 22] on input "pPaMEgd2jvTmJ8flAq8G3kZM" at bounding box center [259, 28] width 397 height 22
click at [334, 21] on input "pPaMEgd2jvTmJ8flAq8G3kZM" at bounding box center [259, 28] width 397 height 22
paste input "Df2ssBidd8hkGtHBQpGhzoX0"
type input "Df2ssBidd8hkGtHBQpGhzoX0"
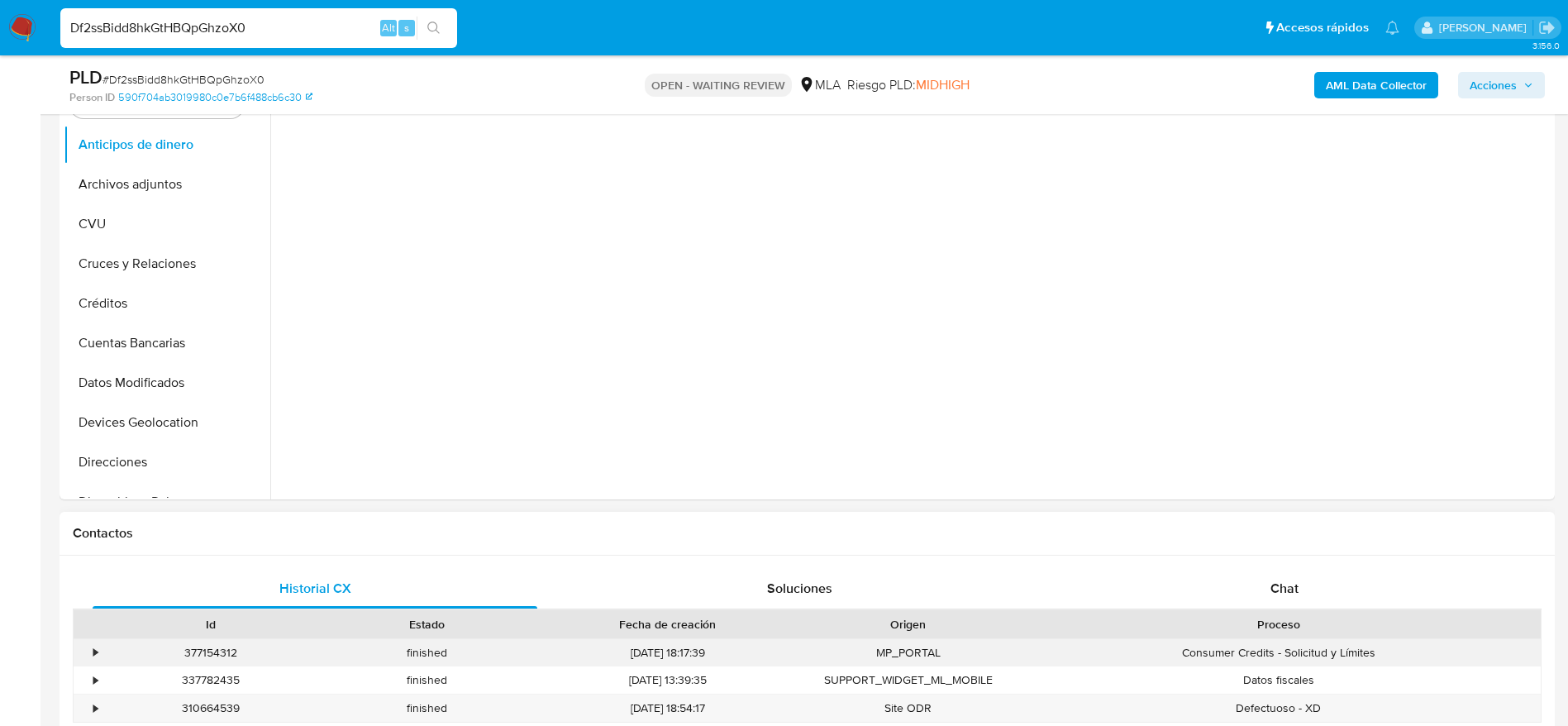
scroll to position [744, 0]
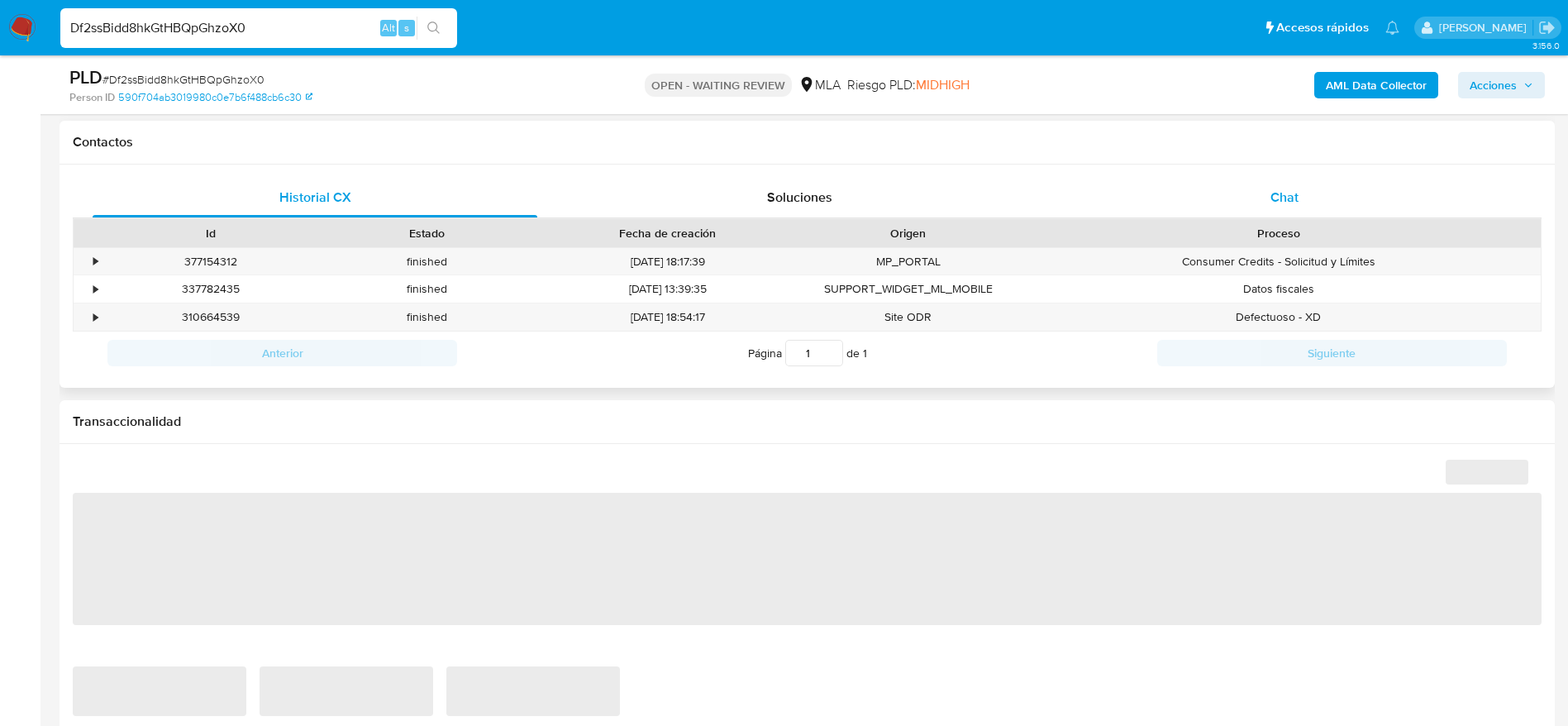
click at [1293, 204] on span "Chat" at bounding box center [1285, 196] width 28 height 19
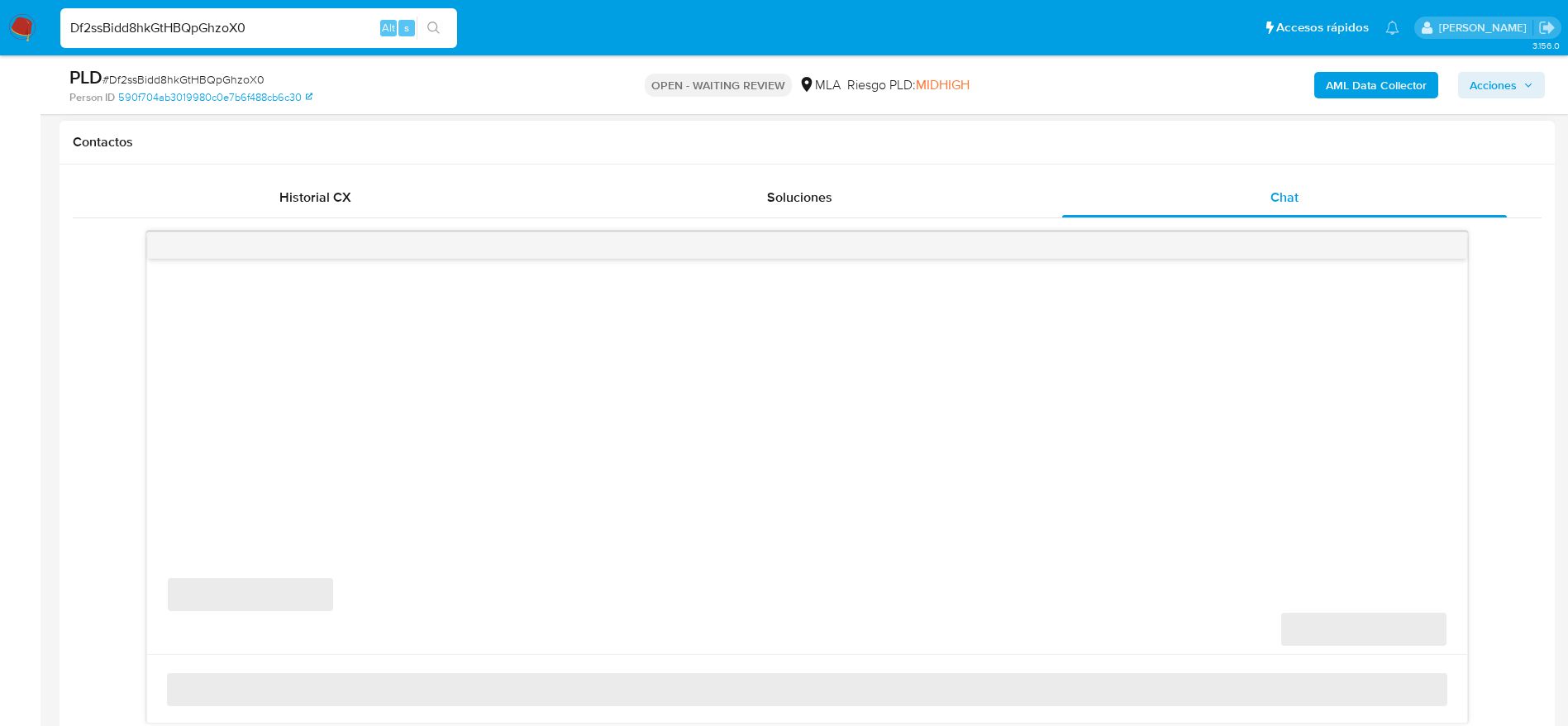
select select "10"
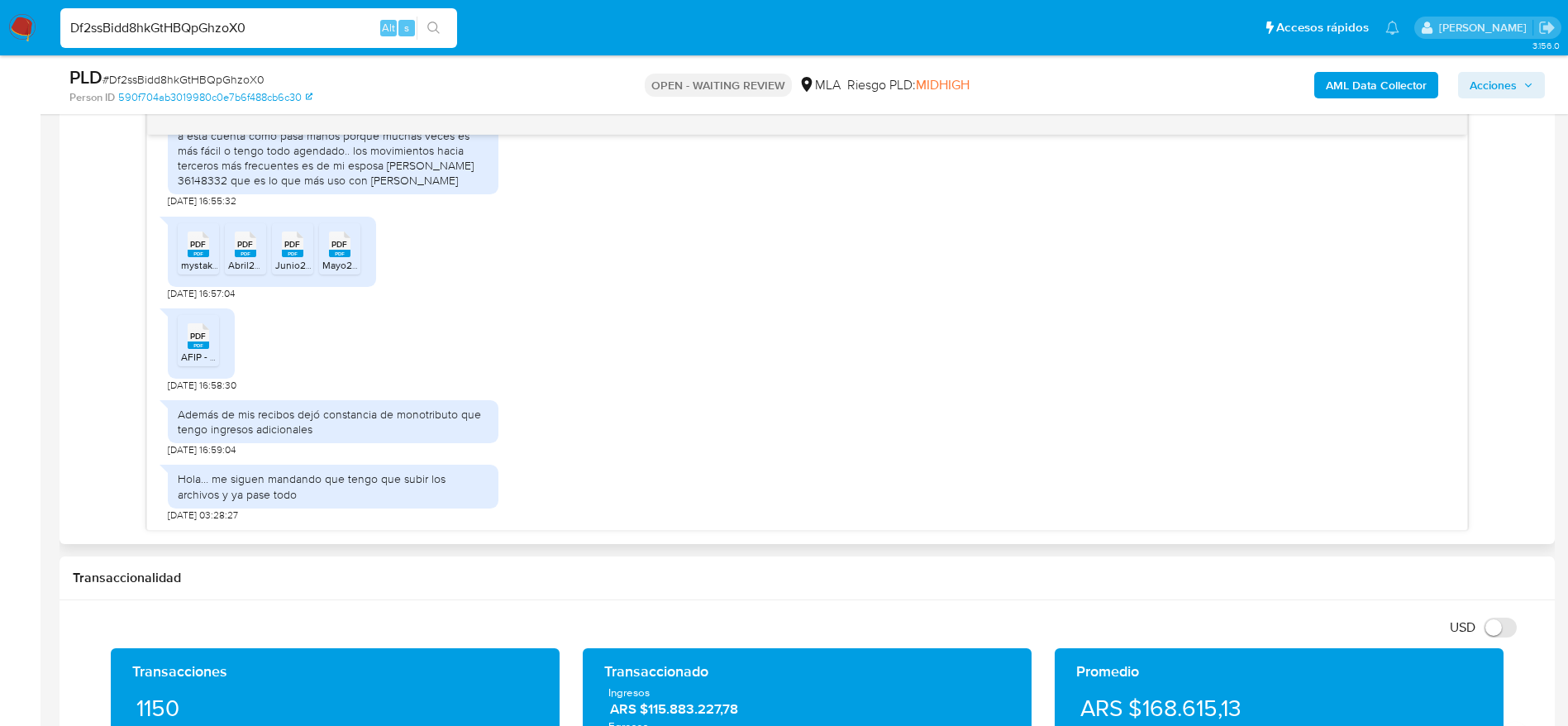
scroll to position [1345, 0]
click at [275, 18] on input "Df2ssBidd8hkGtHBQpGhzoX0" at bounding box center [259, 28] width 397 height 22
click at [275, 28] on input "Df2ssBidd8hkGtHBQpGhzoX0" at bounding box center [259, 28] width 397 height 22
paste input "PvKZSnYfvtJilbtTv2mWI3Xn"
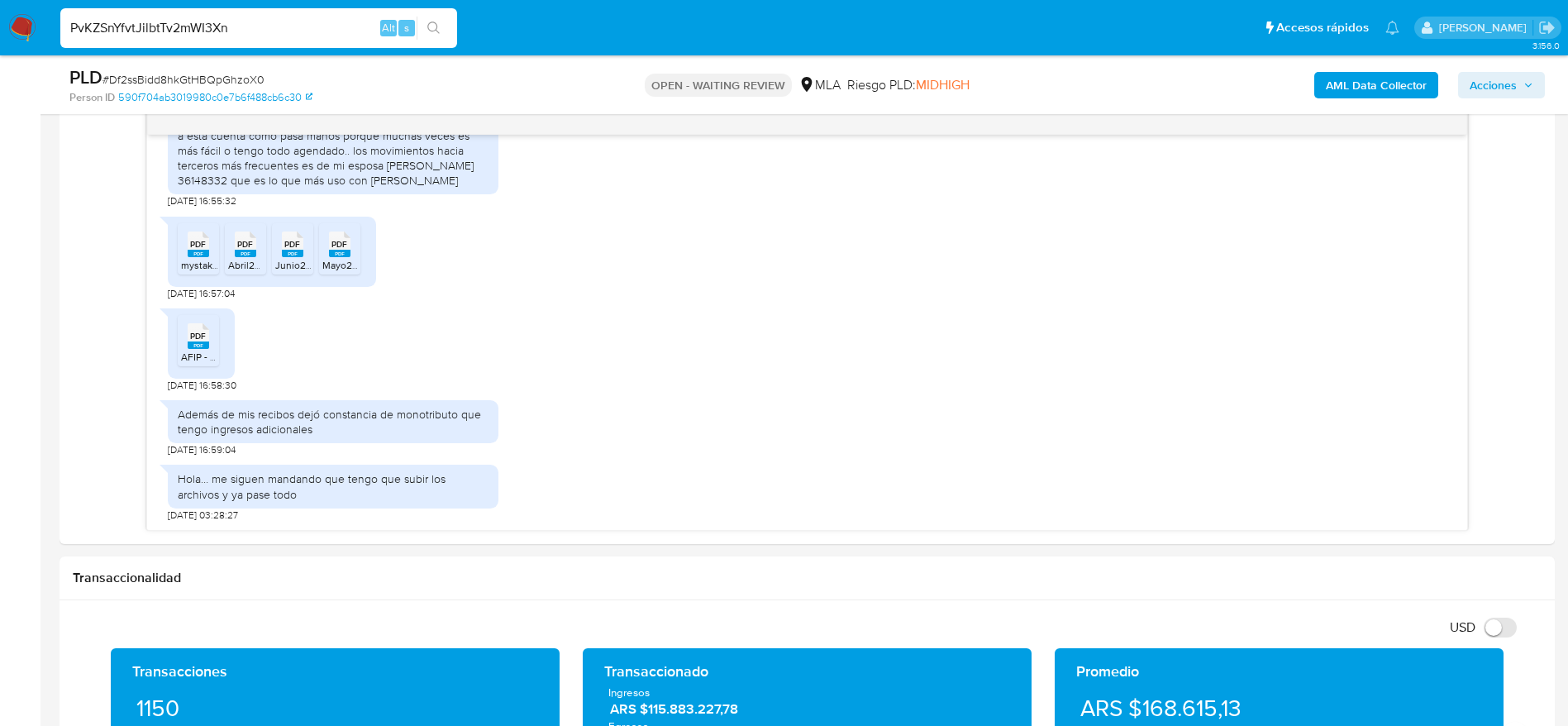
type input "PvKZSnYfvtJilbtTv2mWI3Xn"
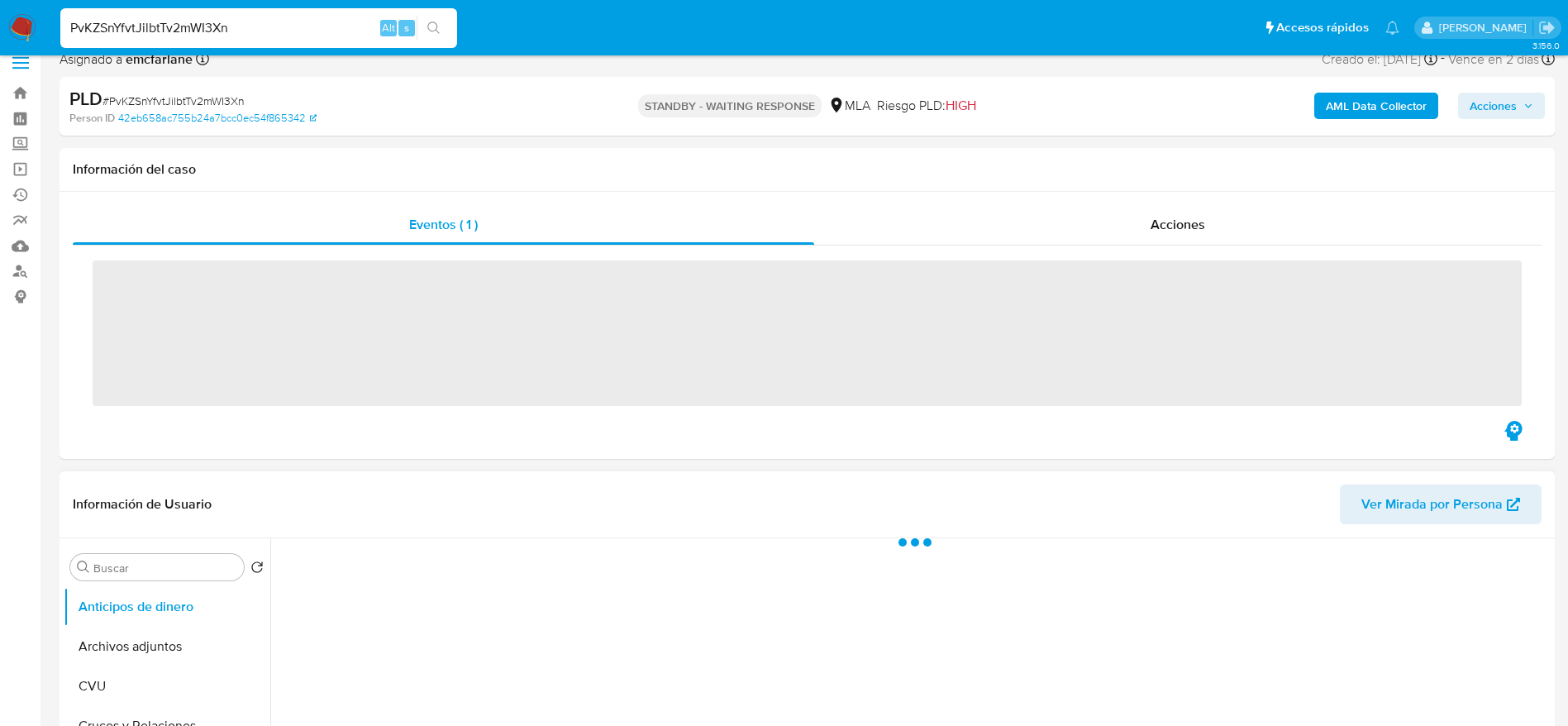
scroll to position [496, 0]
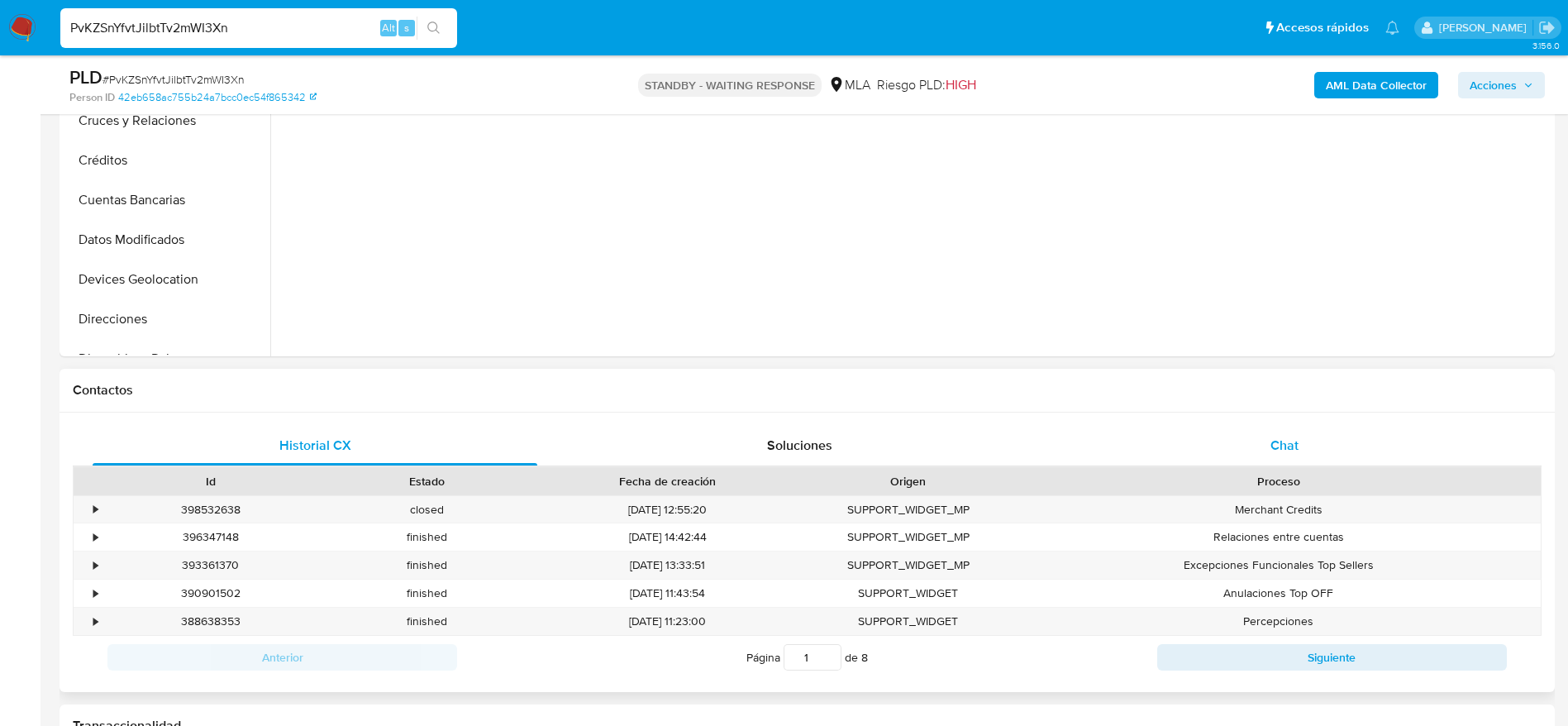
click at [1312, 426] on div "Chat" at bounding box center [1285, 446] width 444 height 40
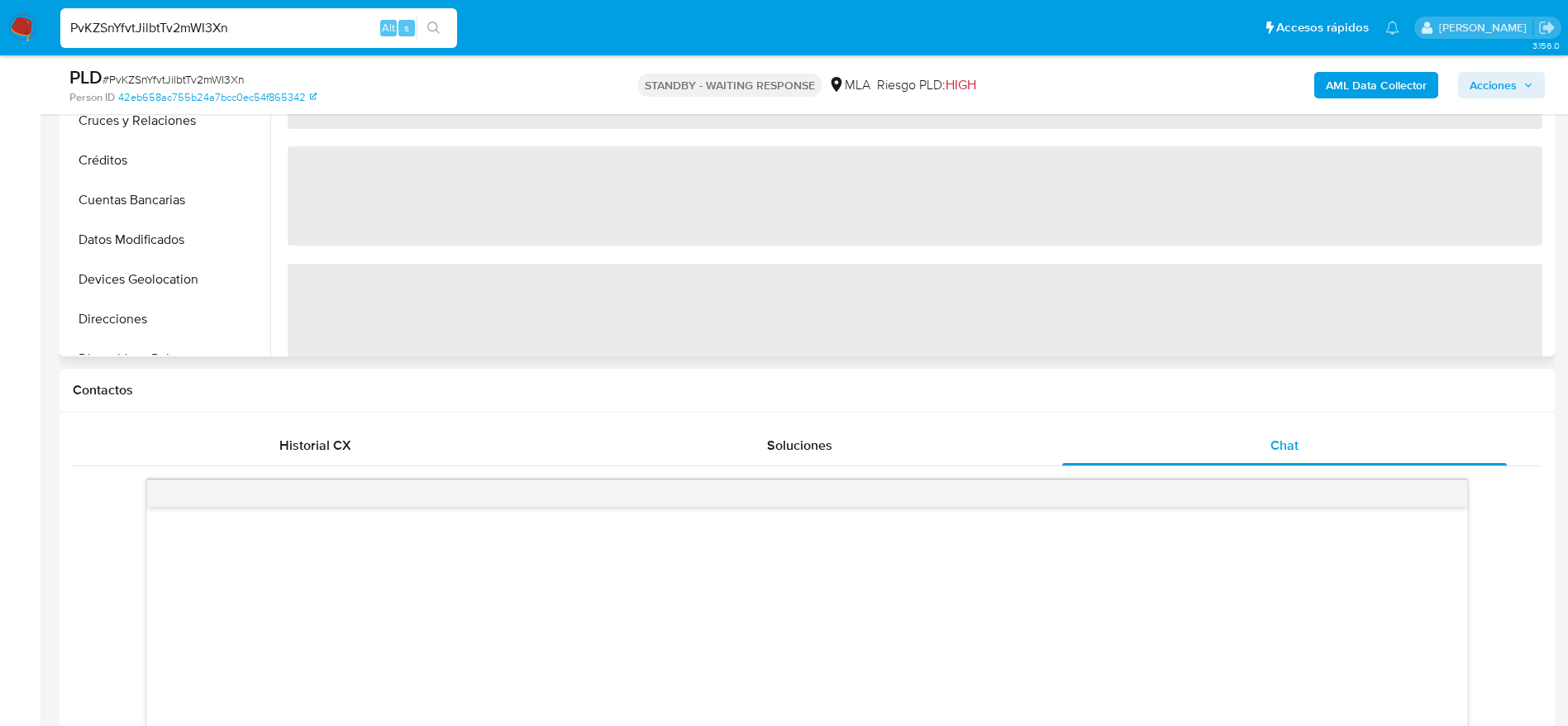
scroll to position [0, 0]
select select "10"
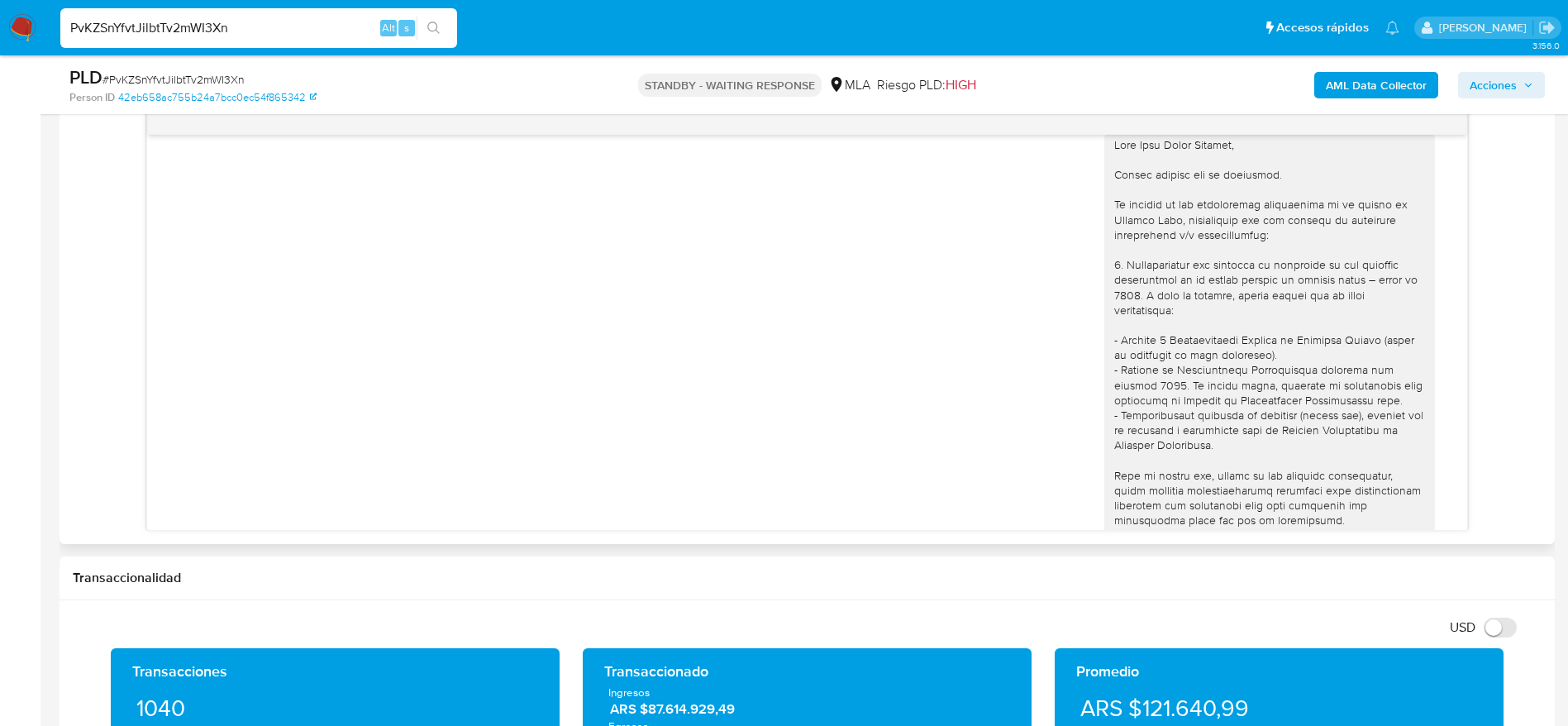
scroll to position [1648, 0]
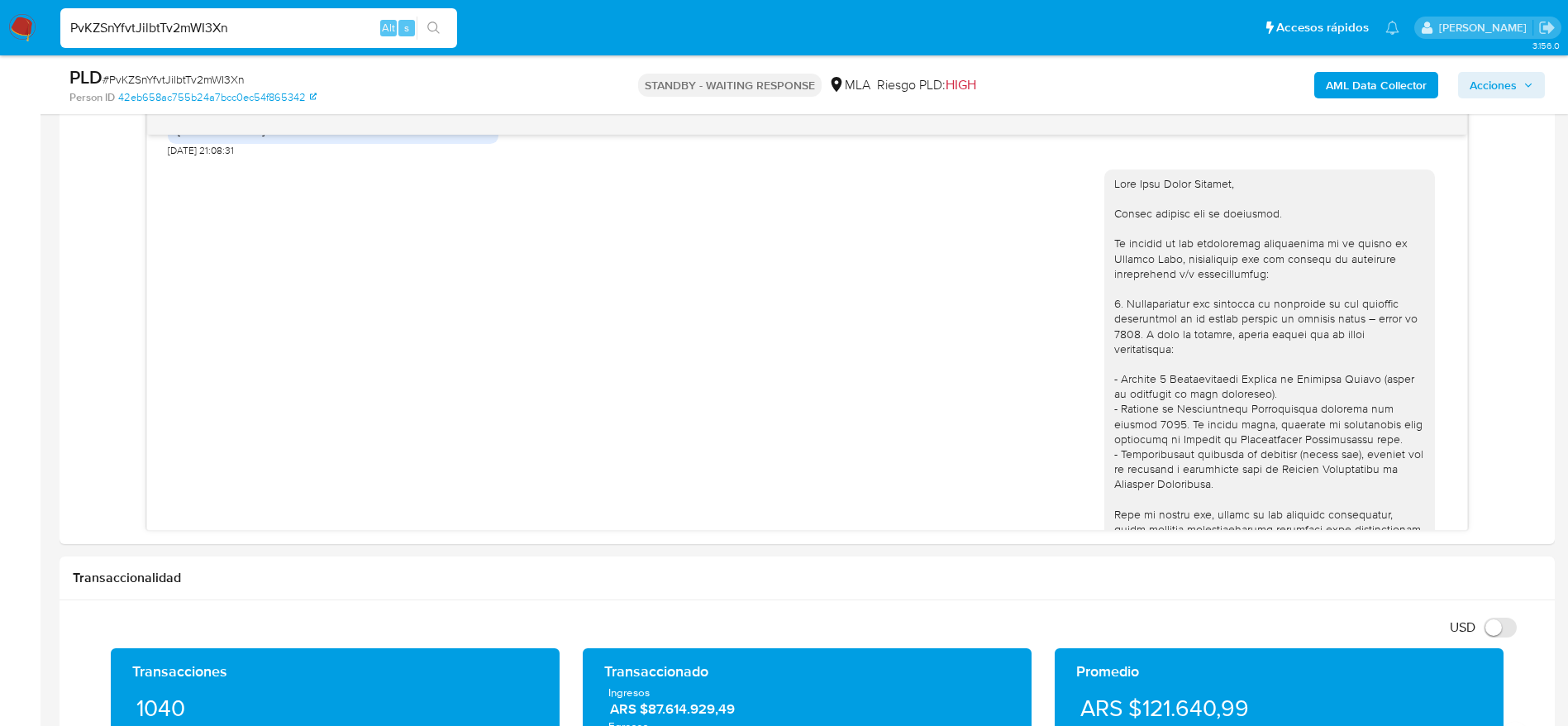
click at [314, 31] on input "PvKZSnYfvtJilbtTv2mWI3Xn" at bounding box center [259, 28] width 397 height 22
paste input "wpjRVW41kVtpSkODY5mQ4Plu"
type input "wpjRVW41kVtpSkODY5mQ4Plu"
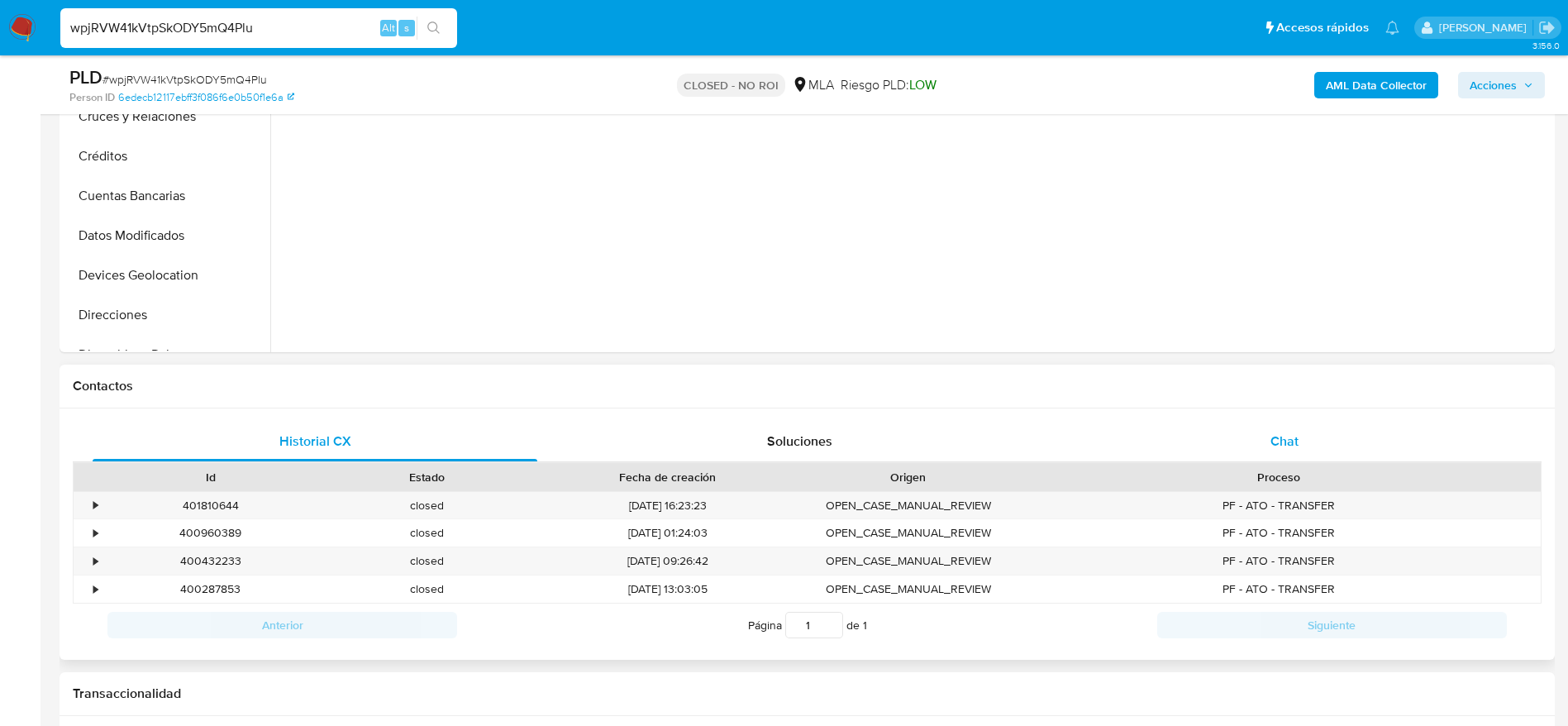
click at [1283, 452] on div "Chat" at bounding box center [1285, 442] width 444 height 40
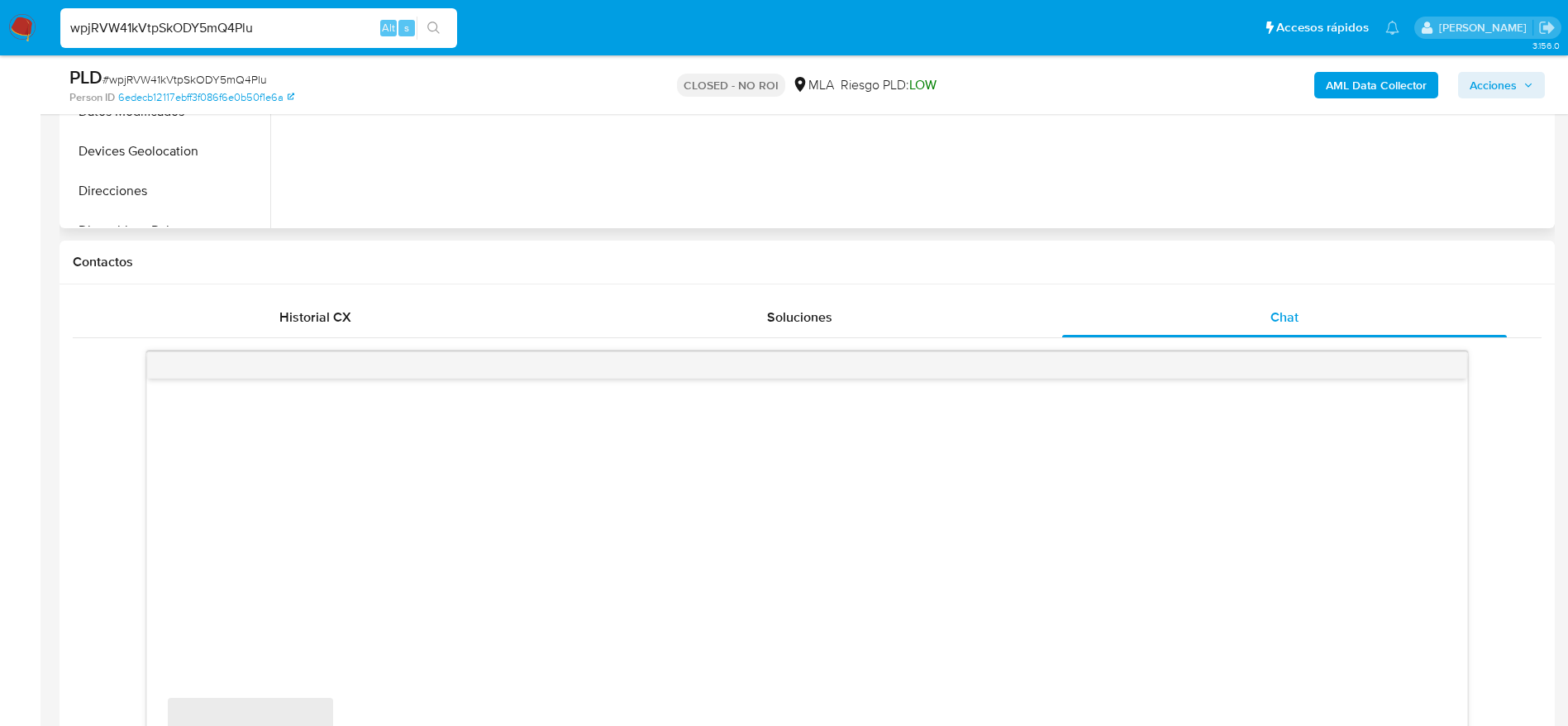
select select "10"
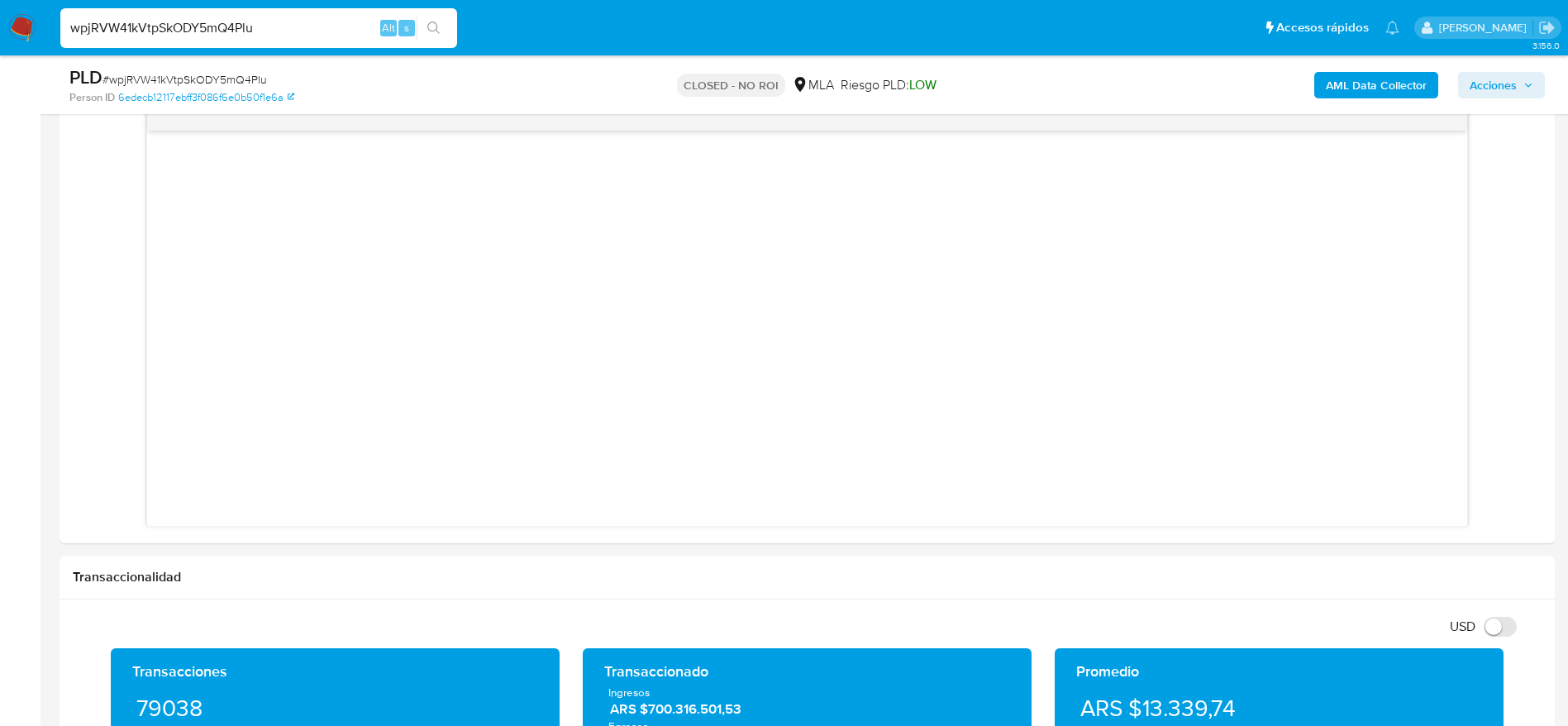
scroll to position [124, 0]
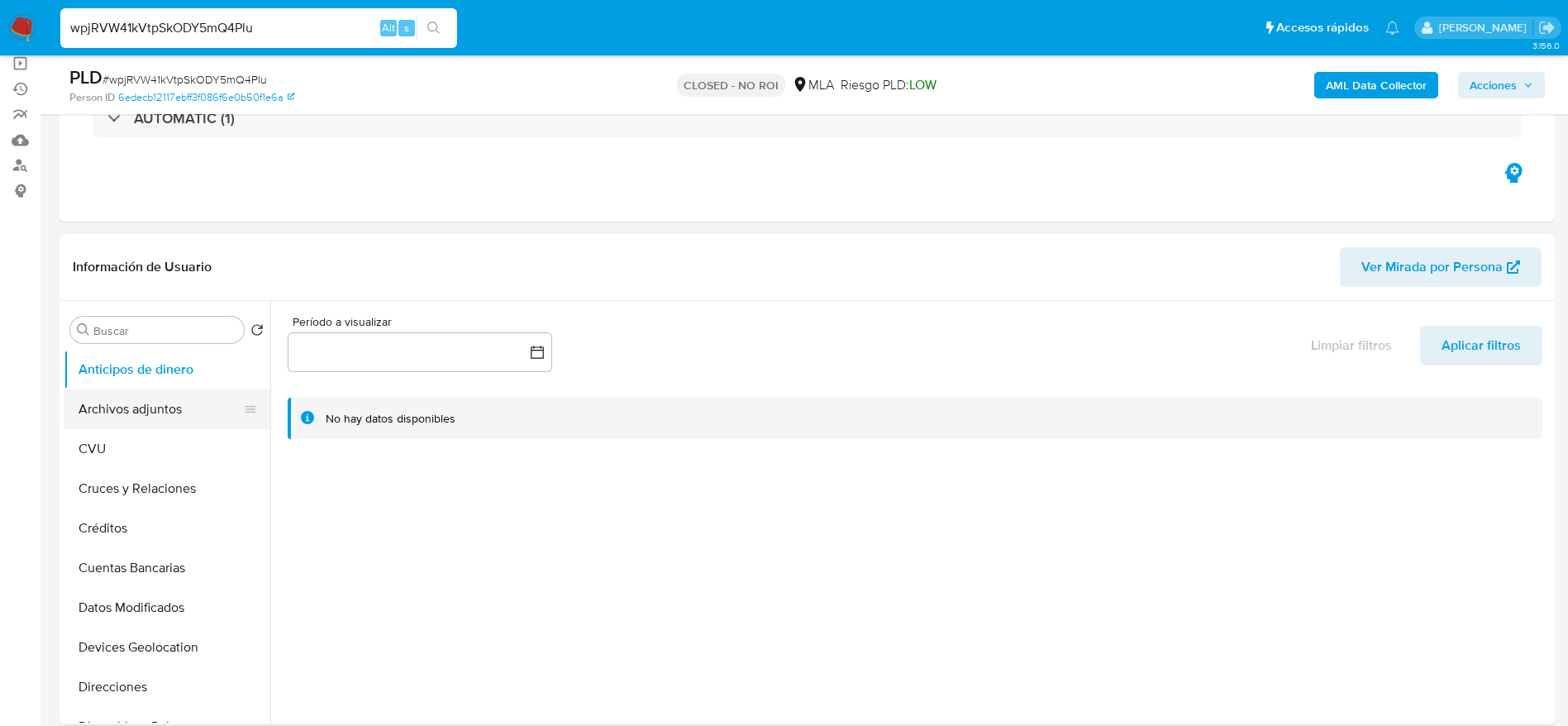
click at [146, 405] on button "Archivos adjuntos" at bounding box center [160, 410] width 193 height 40
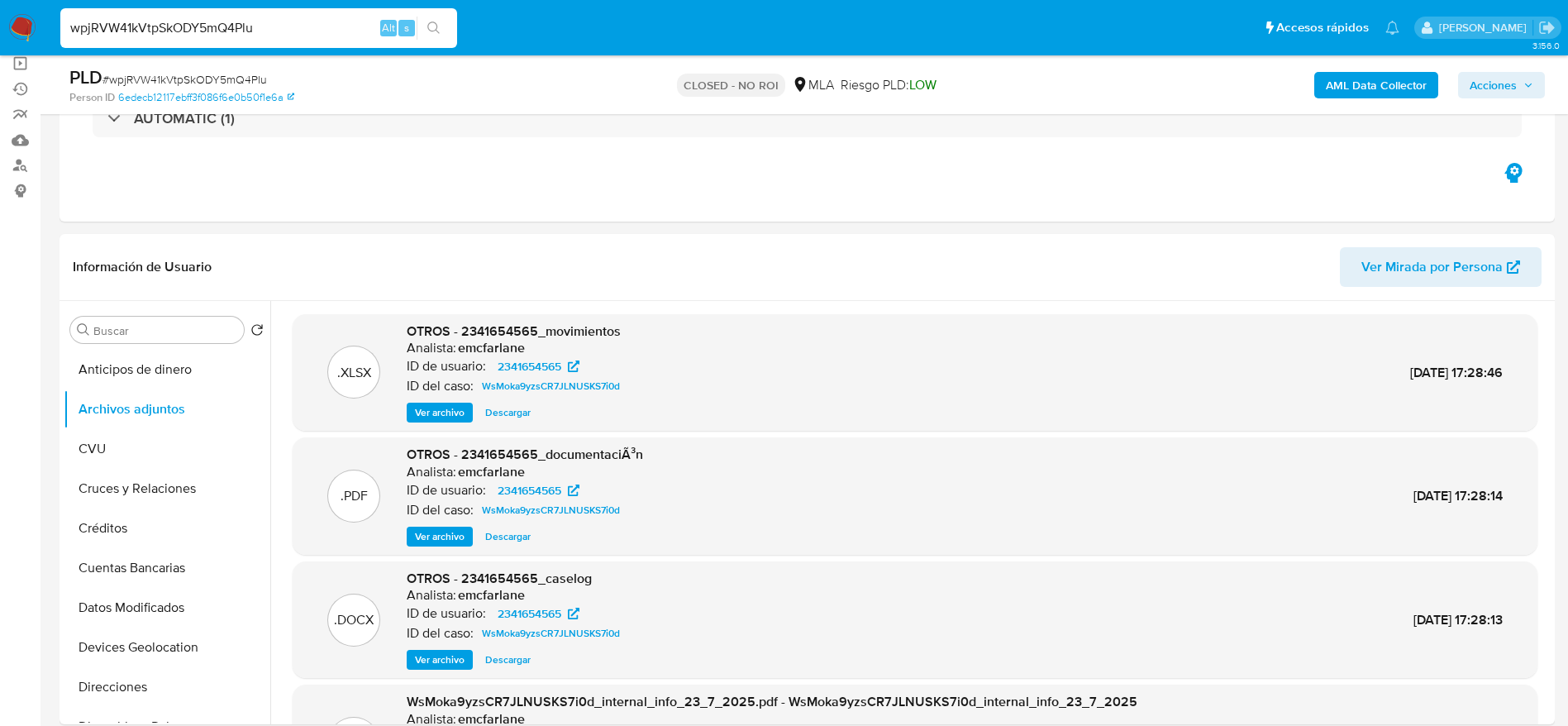
click at [305, 32] on input "wpjRVW41kVtpSkODY5mQ4Plu" at bounding box center [259, 28] width 397 height 22
click at [305, 29] on input "wpjRVW41kVtpSkODY5mQ4Plu" at bounding box center [259, 28] width 397 height 22
paste input "WLy26RmceNyzSVPedLeyyfpe"
type input "w"
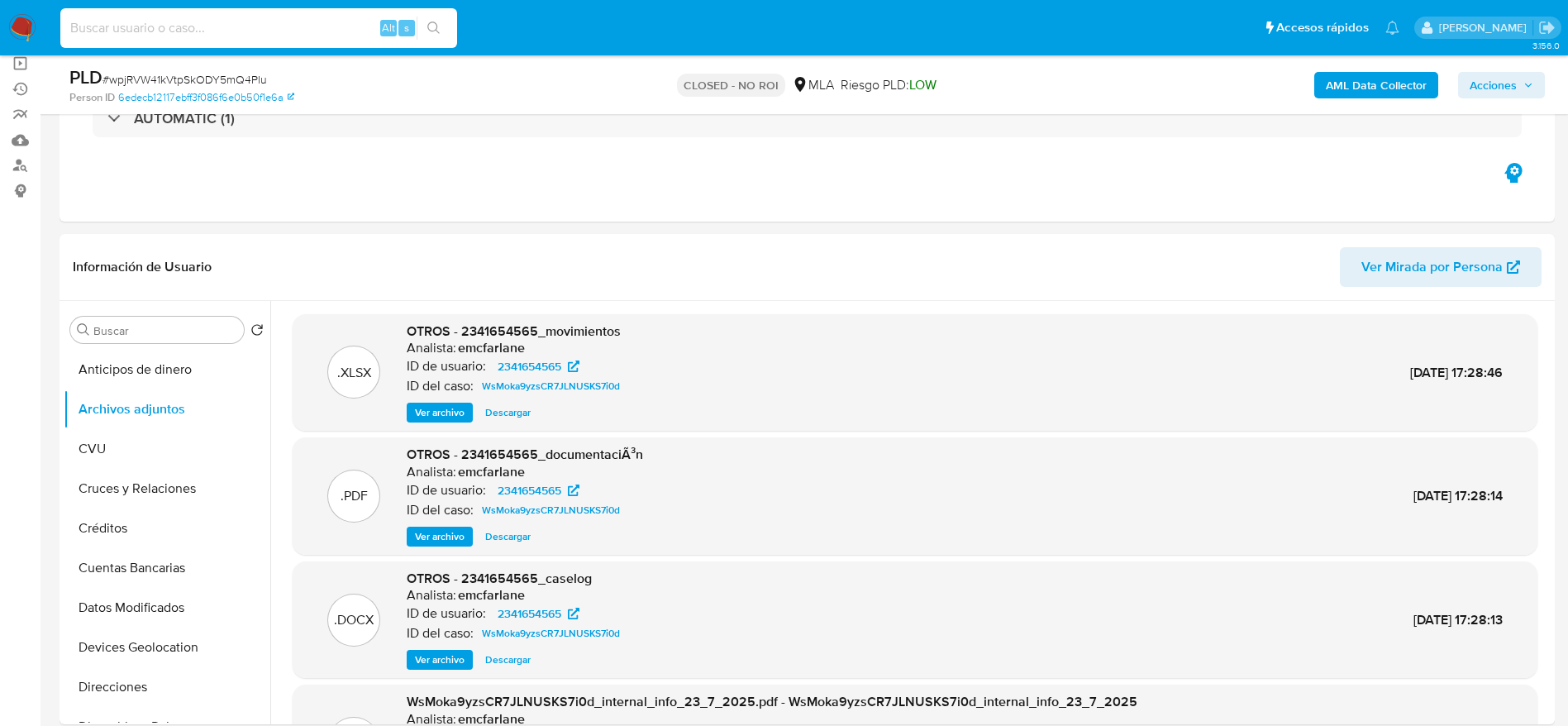
paste input "WLy26RmceNyzSVPedLeyyfpe"
type input "WLy26RmceNyzSVPedLeyyfpe"
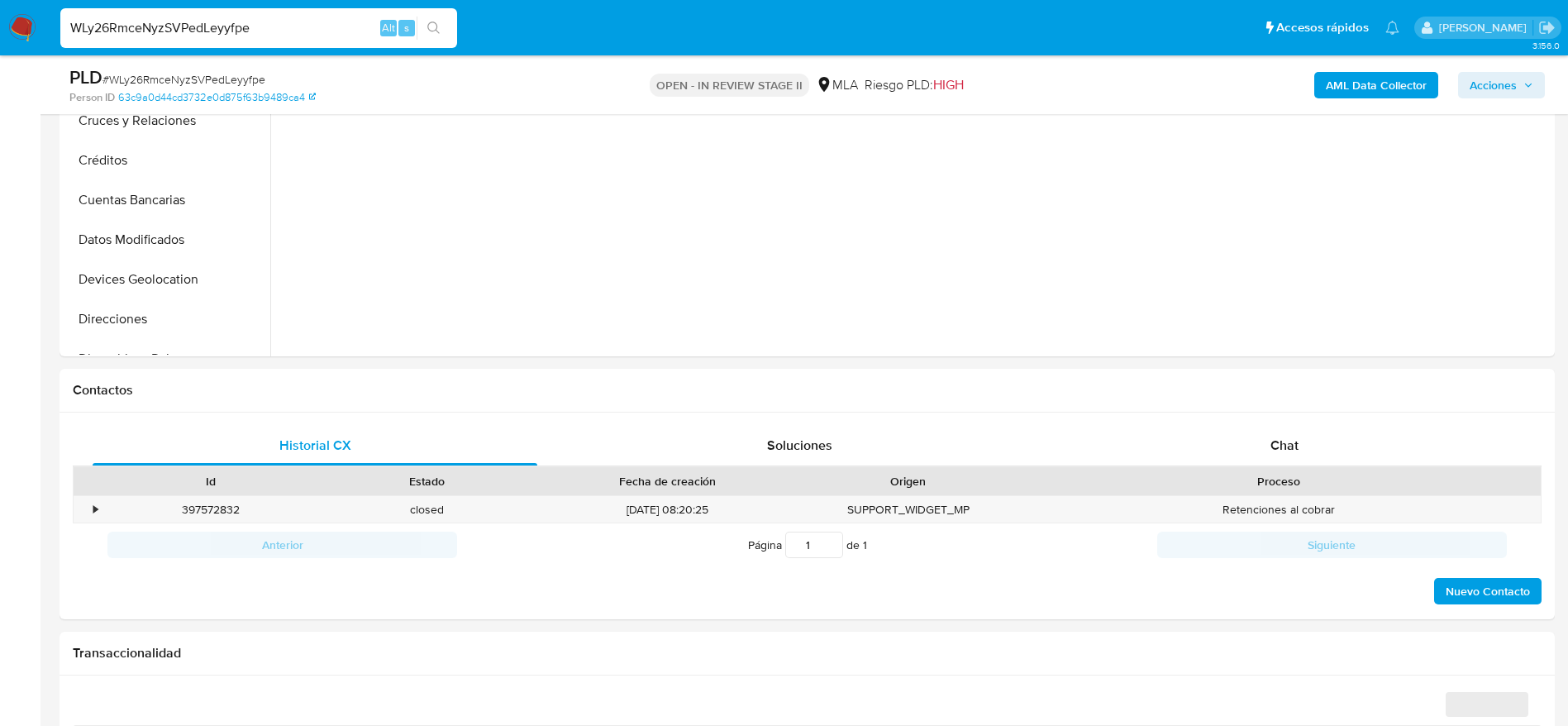
drag, startPoint x: 1273, startPoint y: 439, endPoint x: 1084, endPoint y: 361, distance: 204.5
click at [1273, 439] on span "Chat" at bounding box center [1285, 445] width 28 height 19
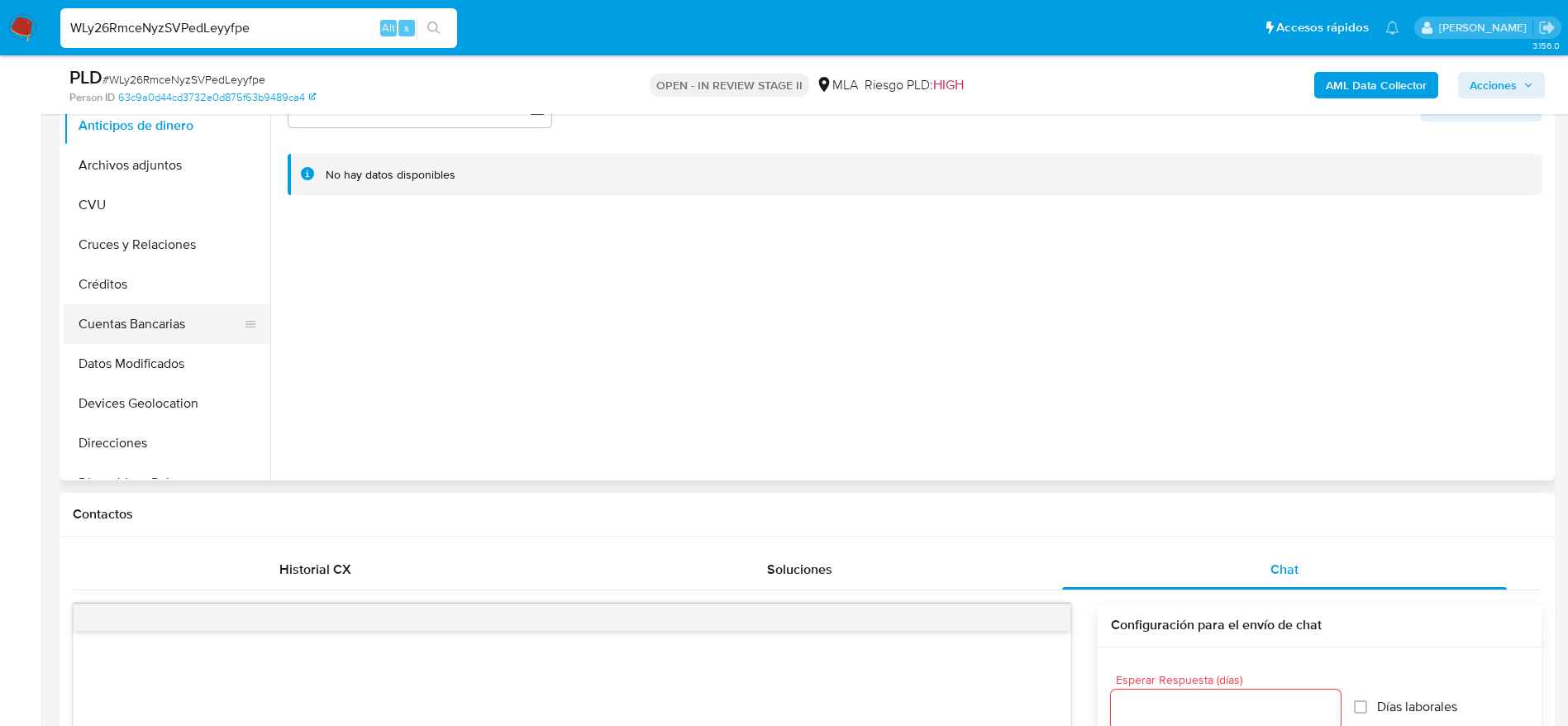
select select "10"
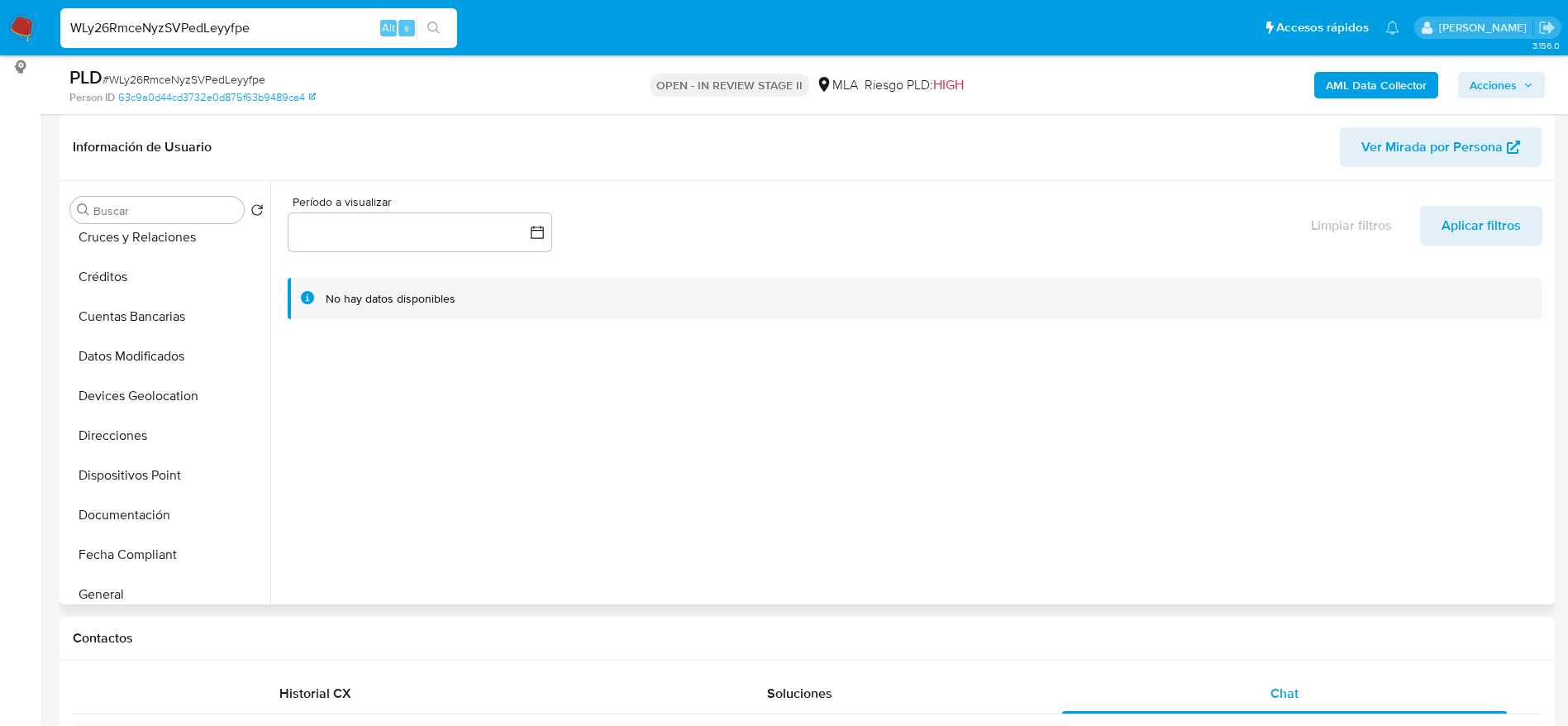
scroll to position [372, 0]
click at [161, 379] on button "Historial Casos" at bounding box center [160, 394] width 193 height 40
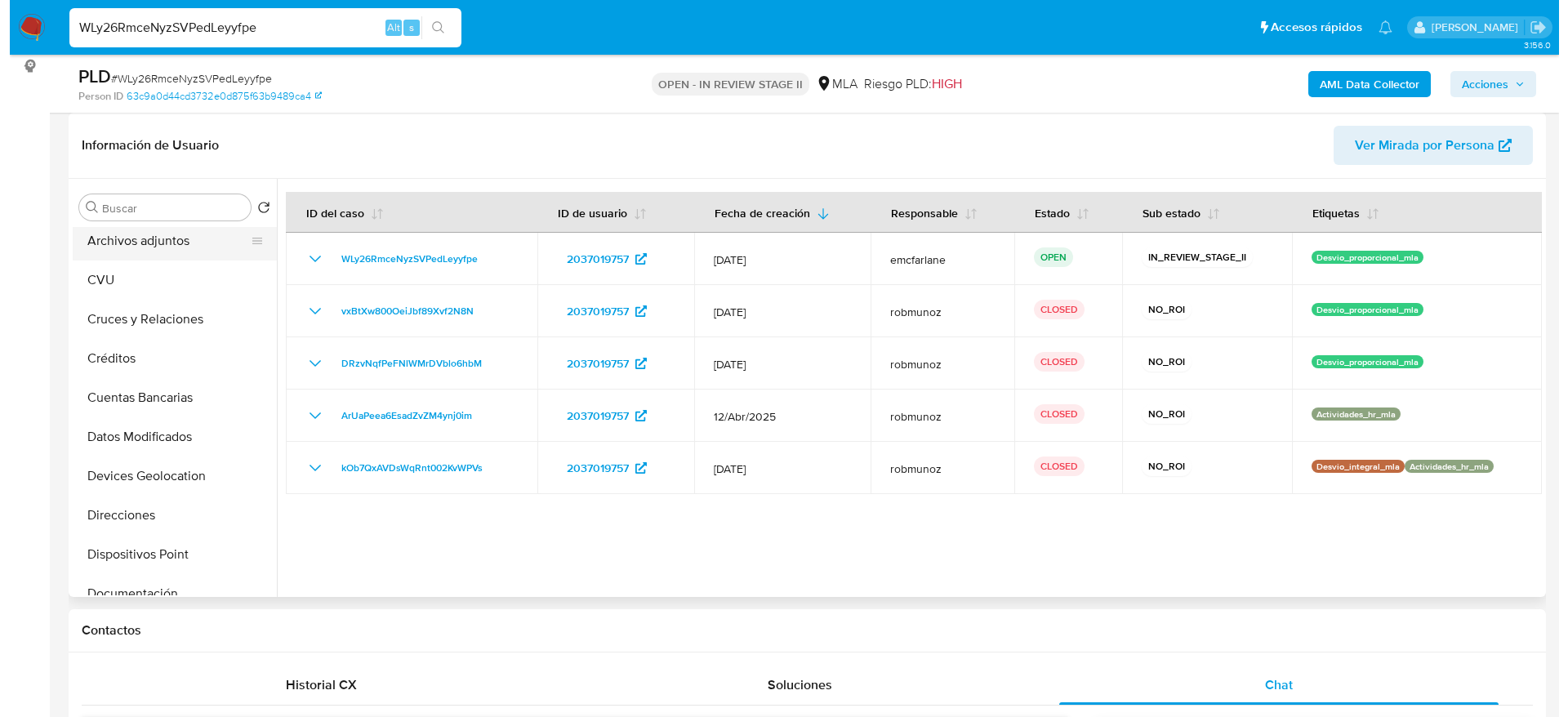
scroll to position [0, 0]
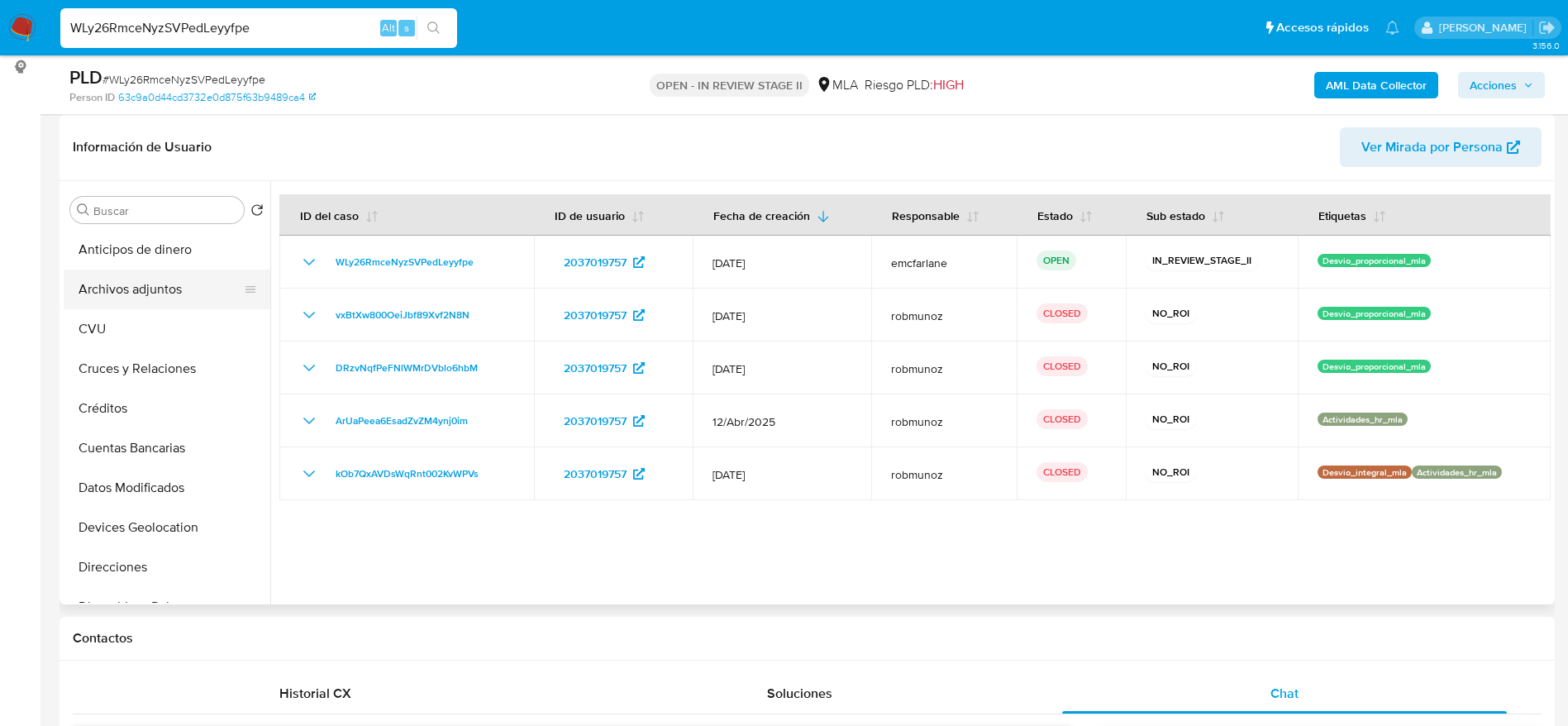
drag, startPoint x: 114, startPoint y: 286, endPoint x: 161, endPoint y: 295, distance: 47.9
click at [115, 286] on button "Archivos adjuntos" at bounding box center [160, 290] width 193 height 40
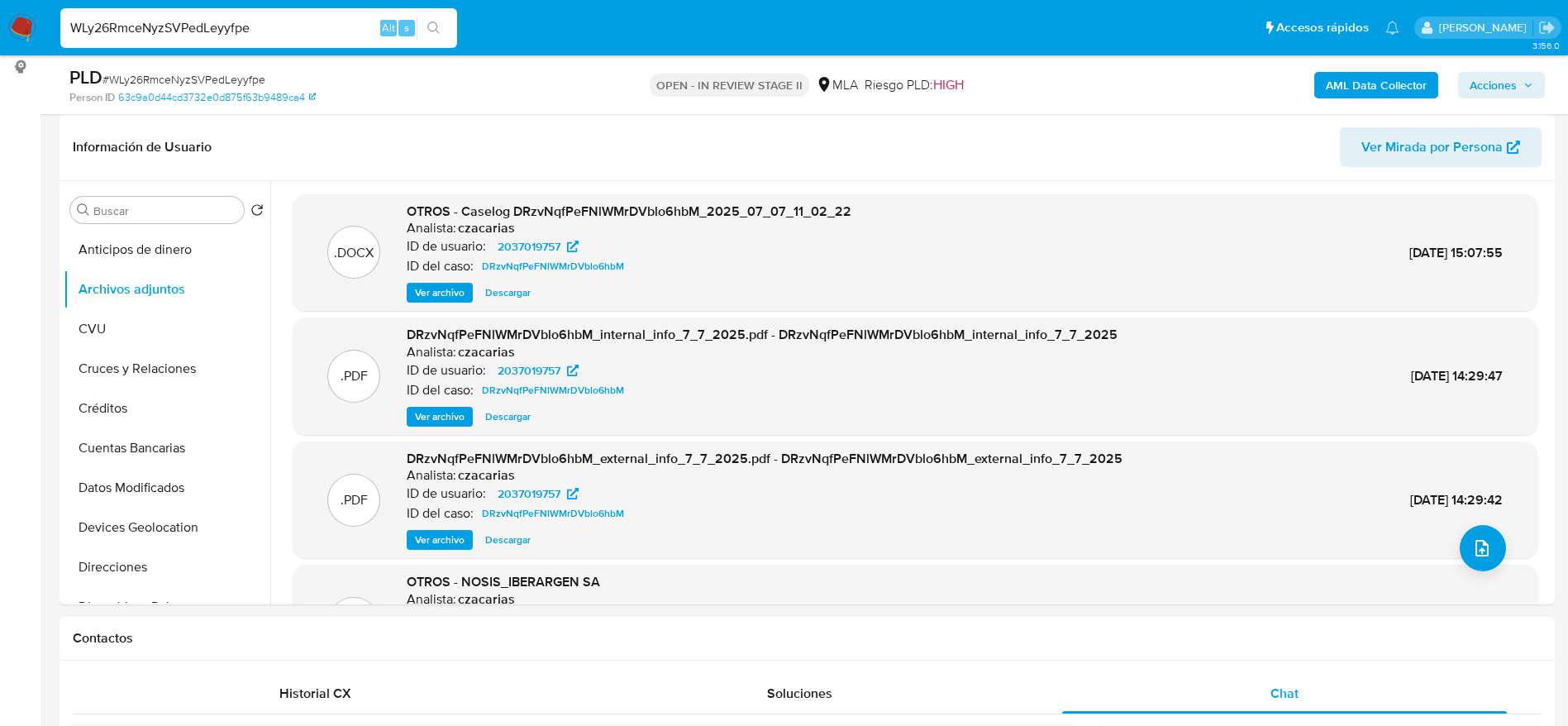
drag, startPoint x: 1503, startPoint y: 88, endPoint x: 1458, endPoint y: 92, distance: 45.2
click at [1504, 87] on span "Acciones" at bounding box center [1493, 85] width 47 height 27
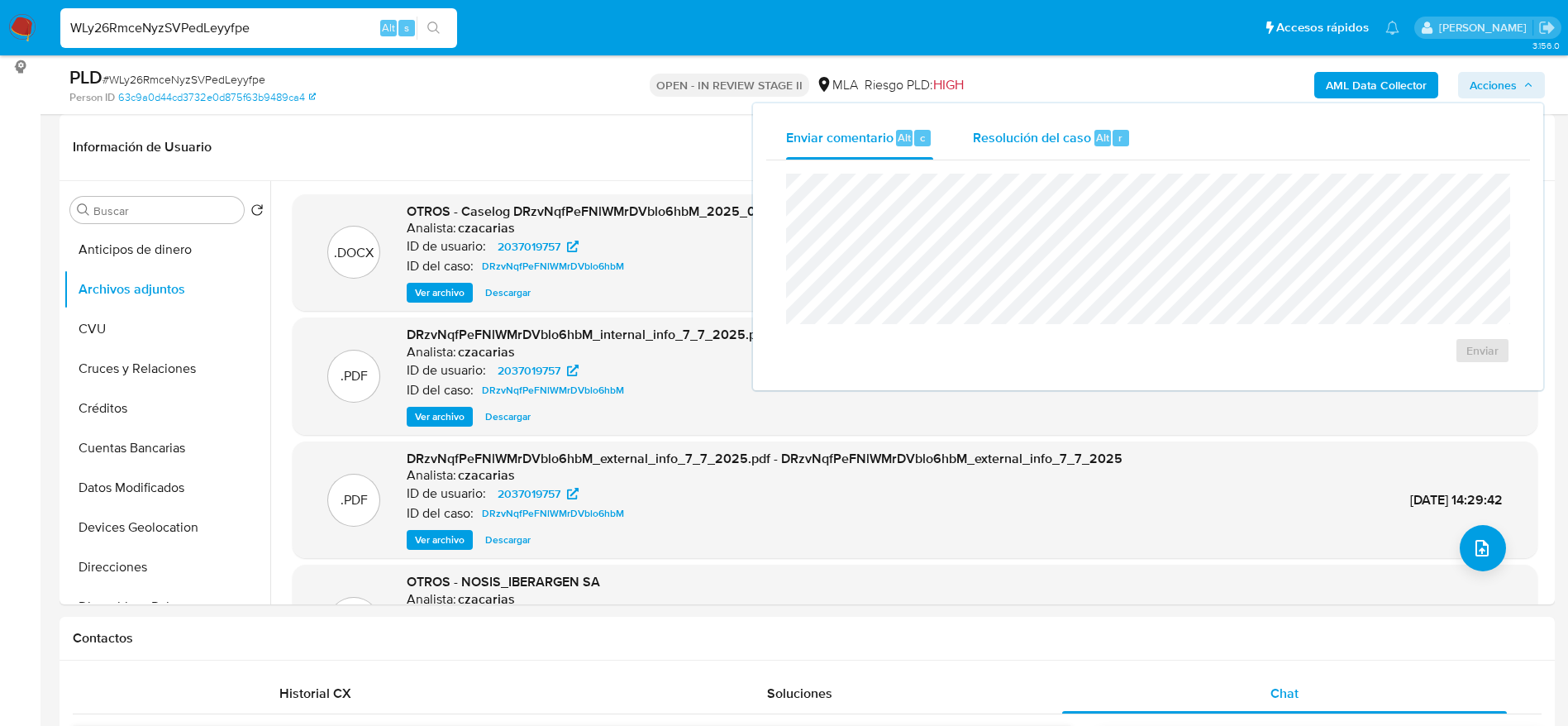
click at [1056, 134] on span "Resolución del caso" at bounding box center [1032, 137] width 118 height 19
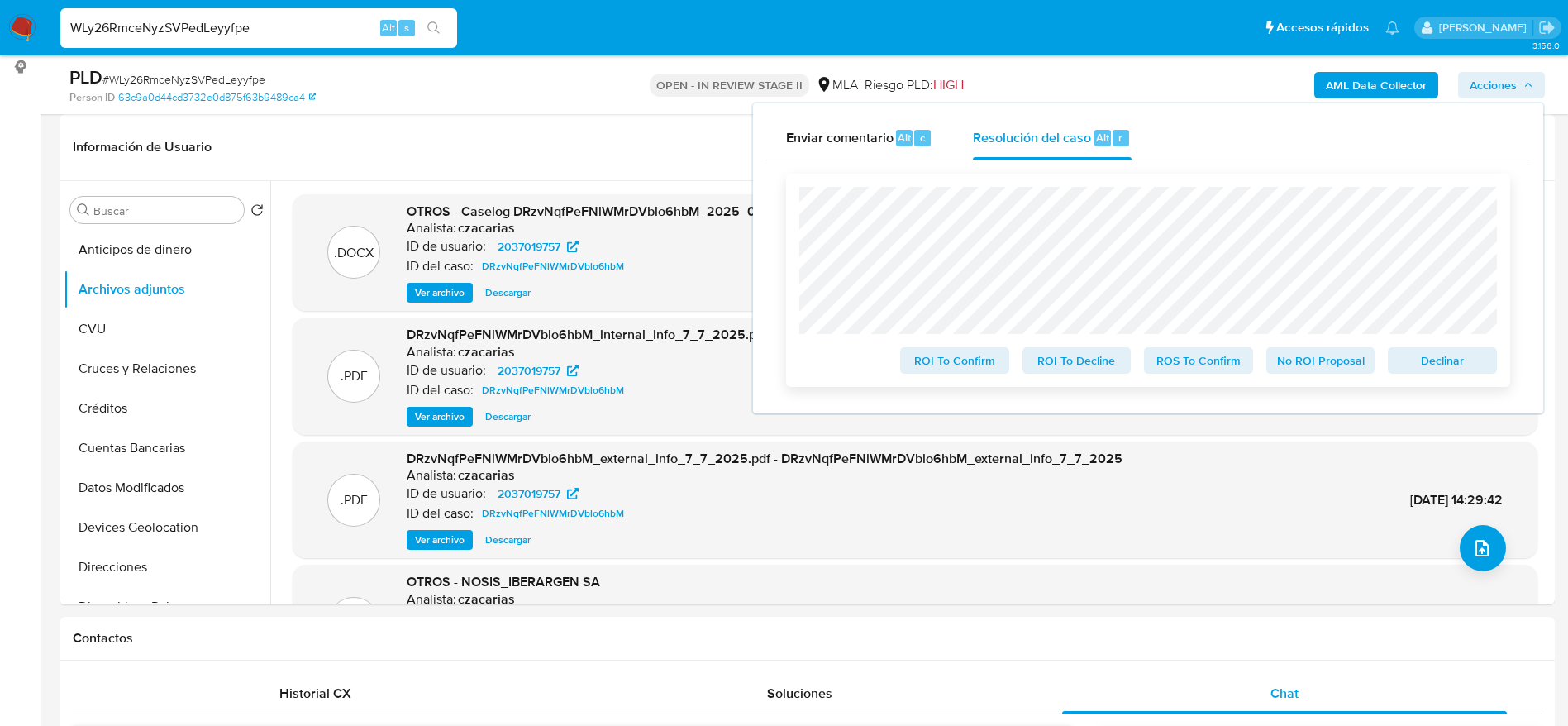
click at [1478, 360] on span "Declinar" at bounding box center [1442, 361] width 86 height 23
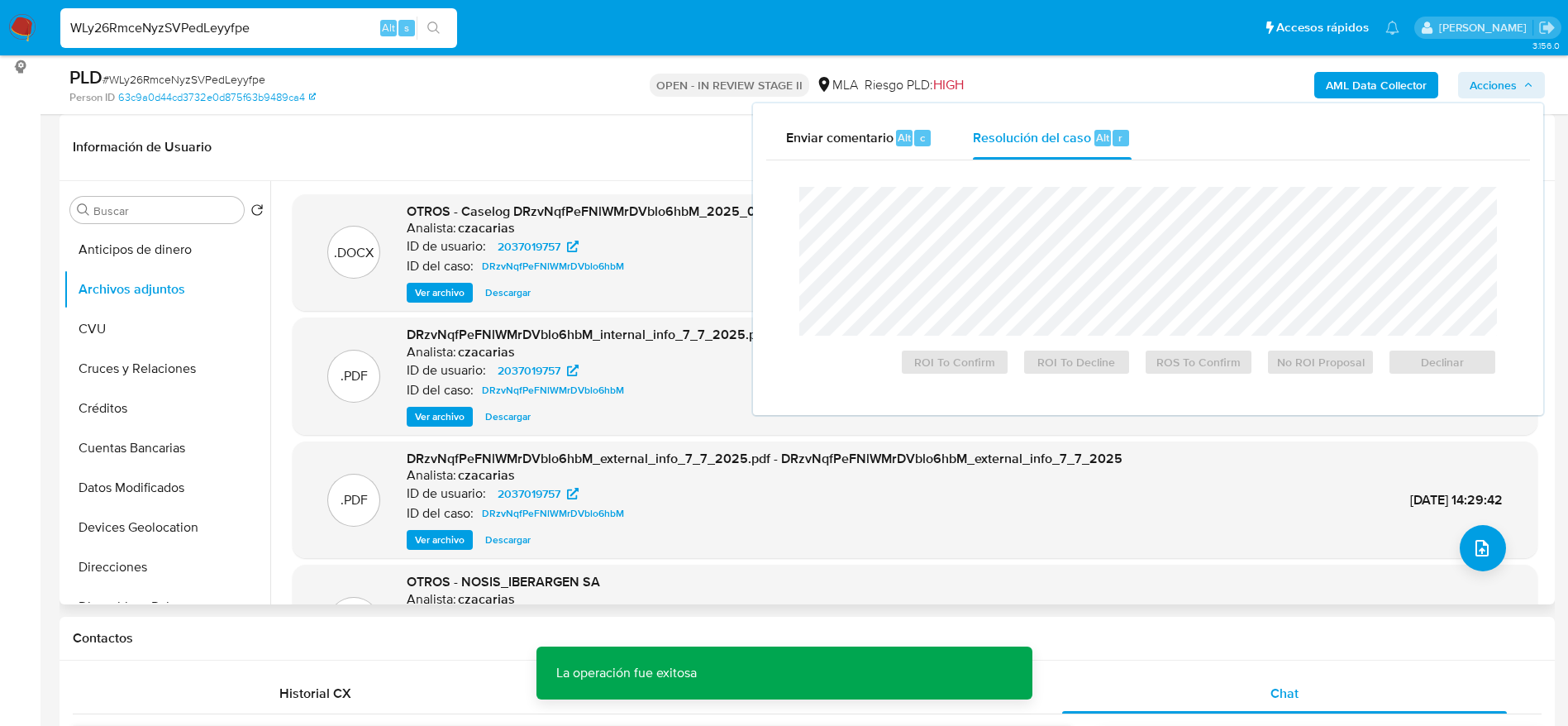
click at [458, 294] on span "Ver archivo" at bounding box center [440, 293] width 50 height 17
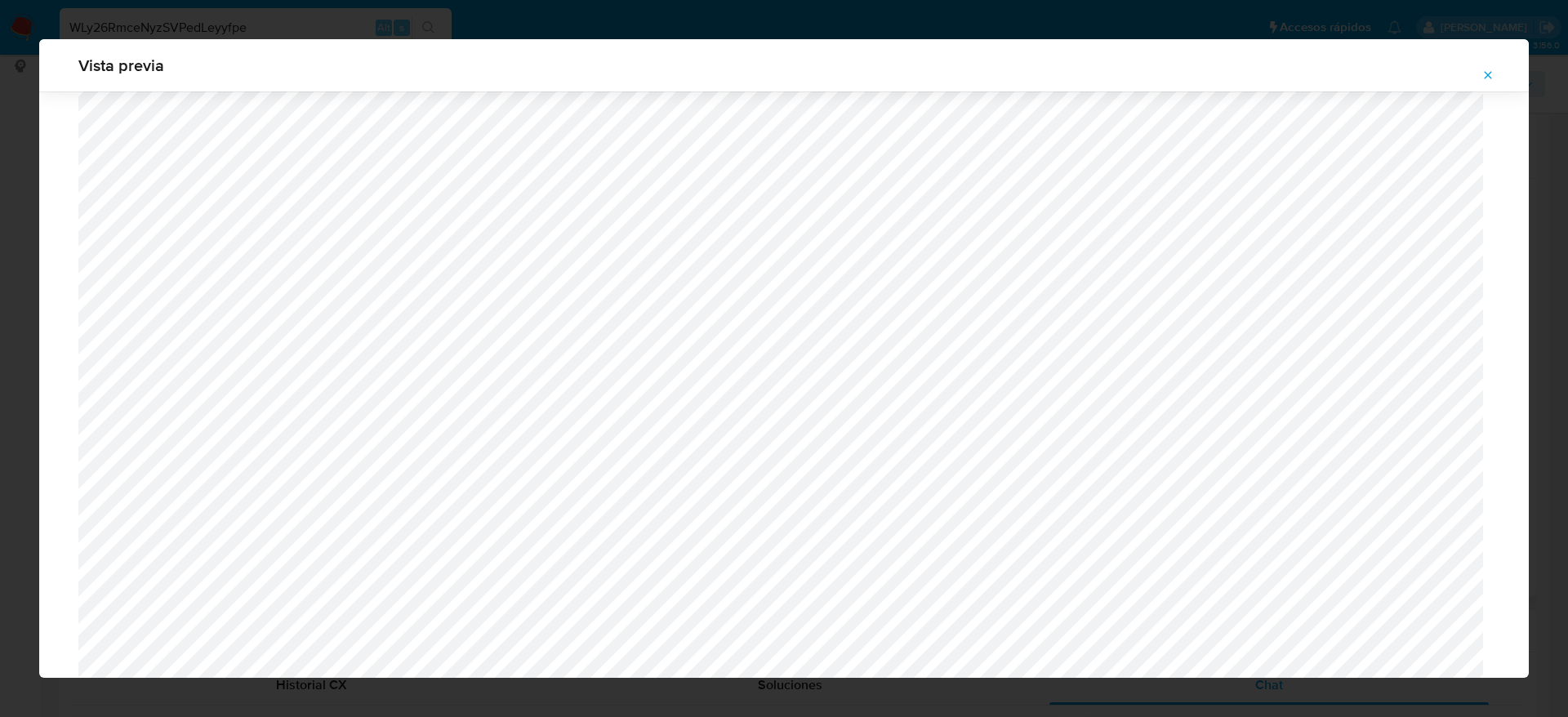
scroll to position [580, 0]
click at [1497, 72] on button "Attachment preview" at bounding box center [1488, 75] width 36 height 26
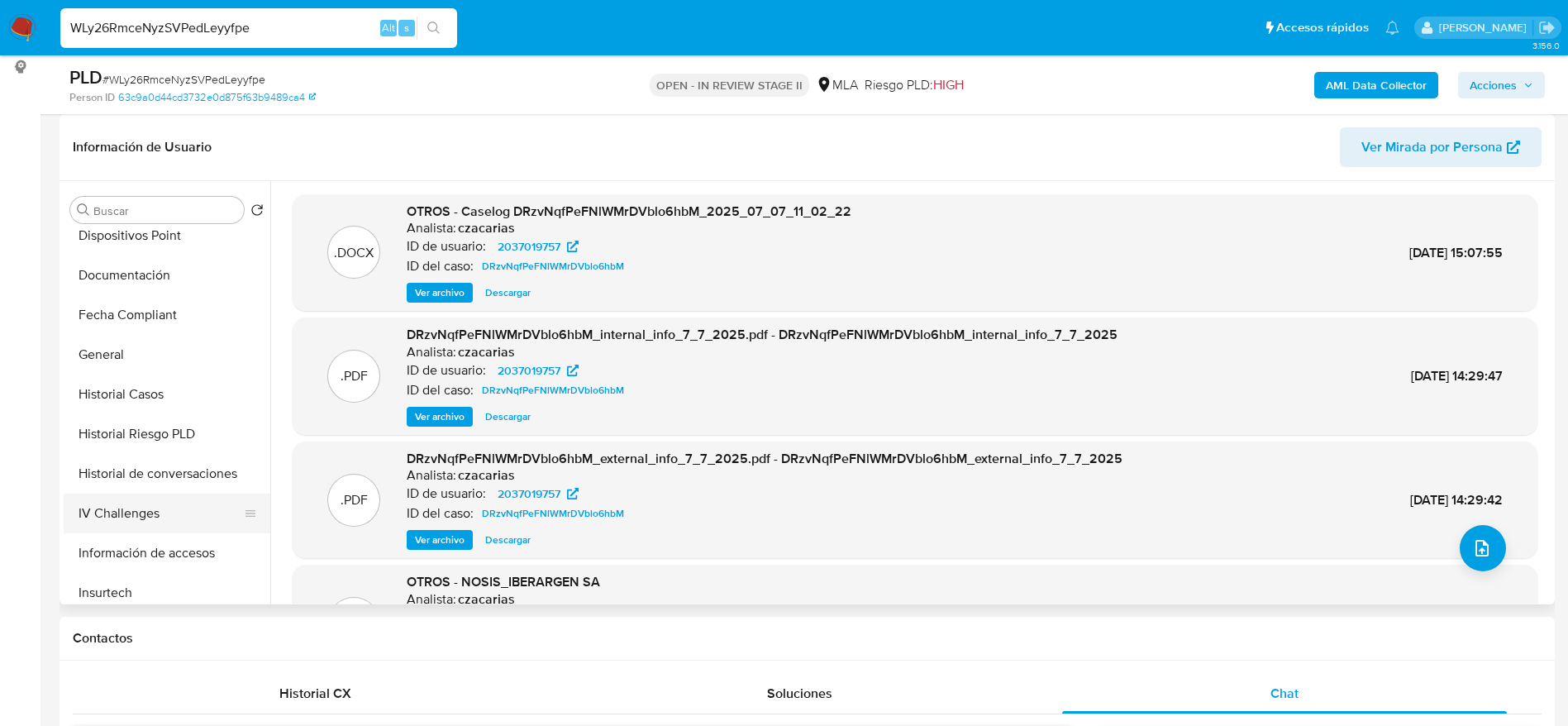
scroll to position [372, 0]
click at [105, 389] on button "Historial Casos" at bounding box center [160, 394] width 193 height 40
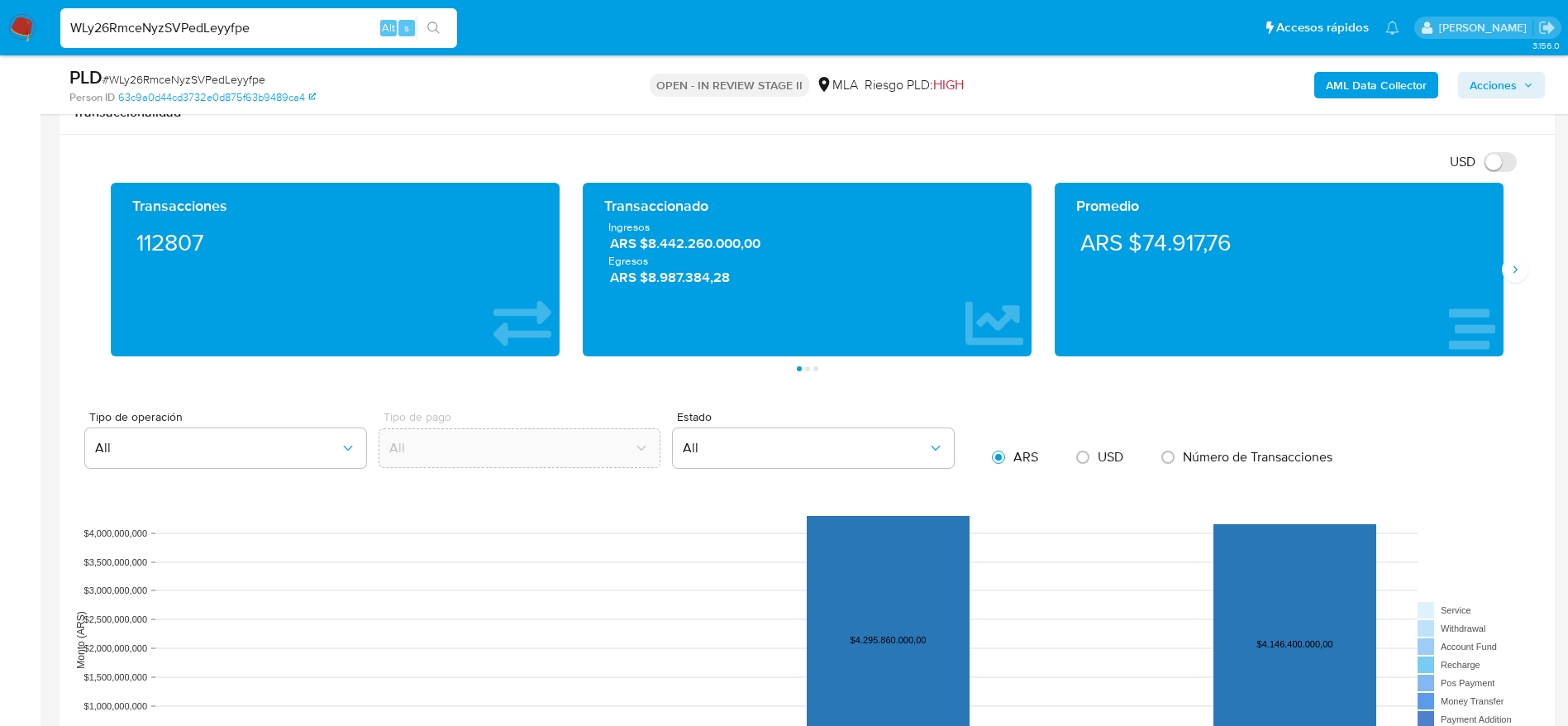
scroll to position [1985, 0]
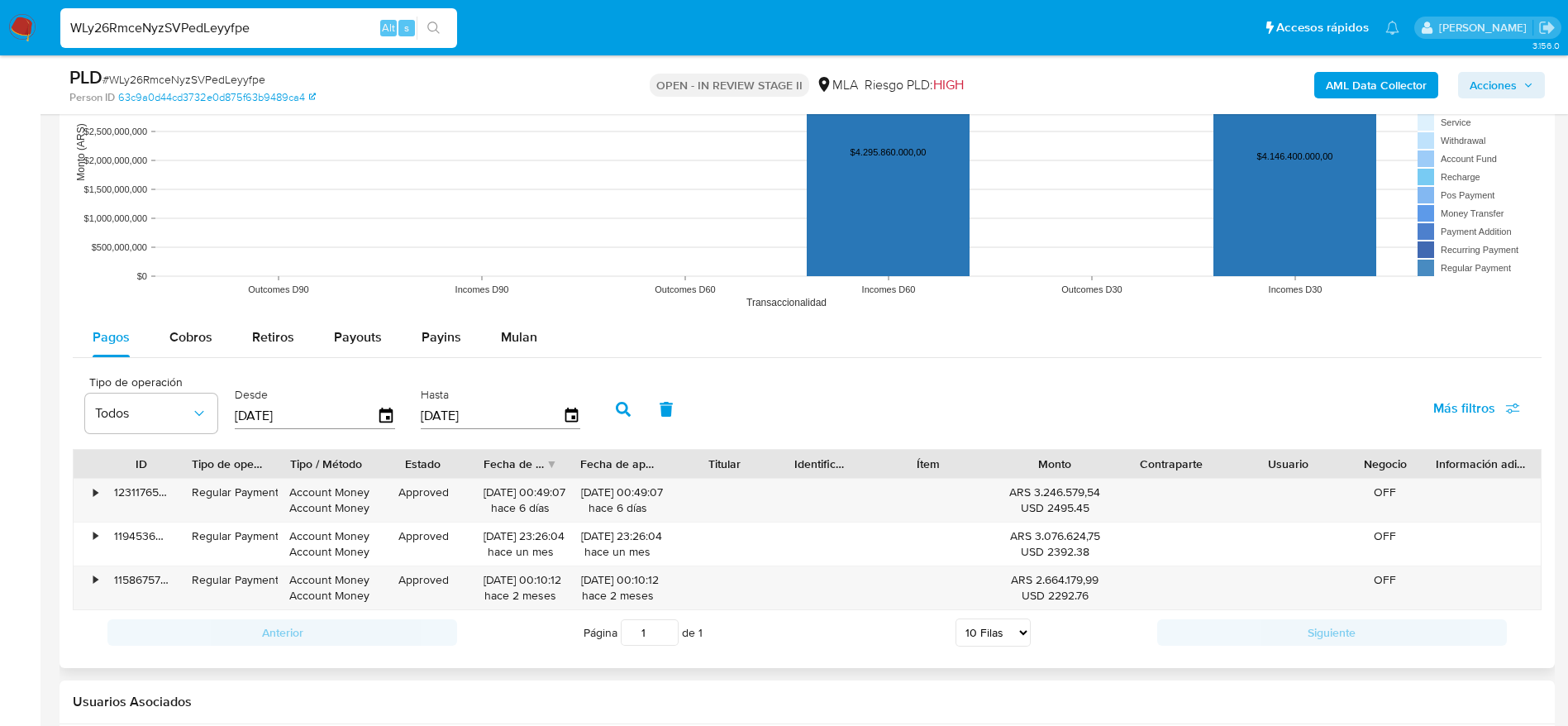
click at [501, 346] on div "Mulan" at bounding box center [519, 337] width 37 height 40
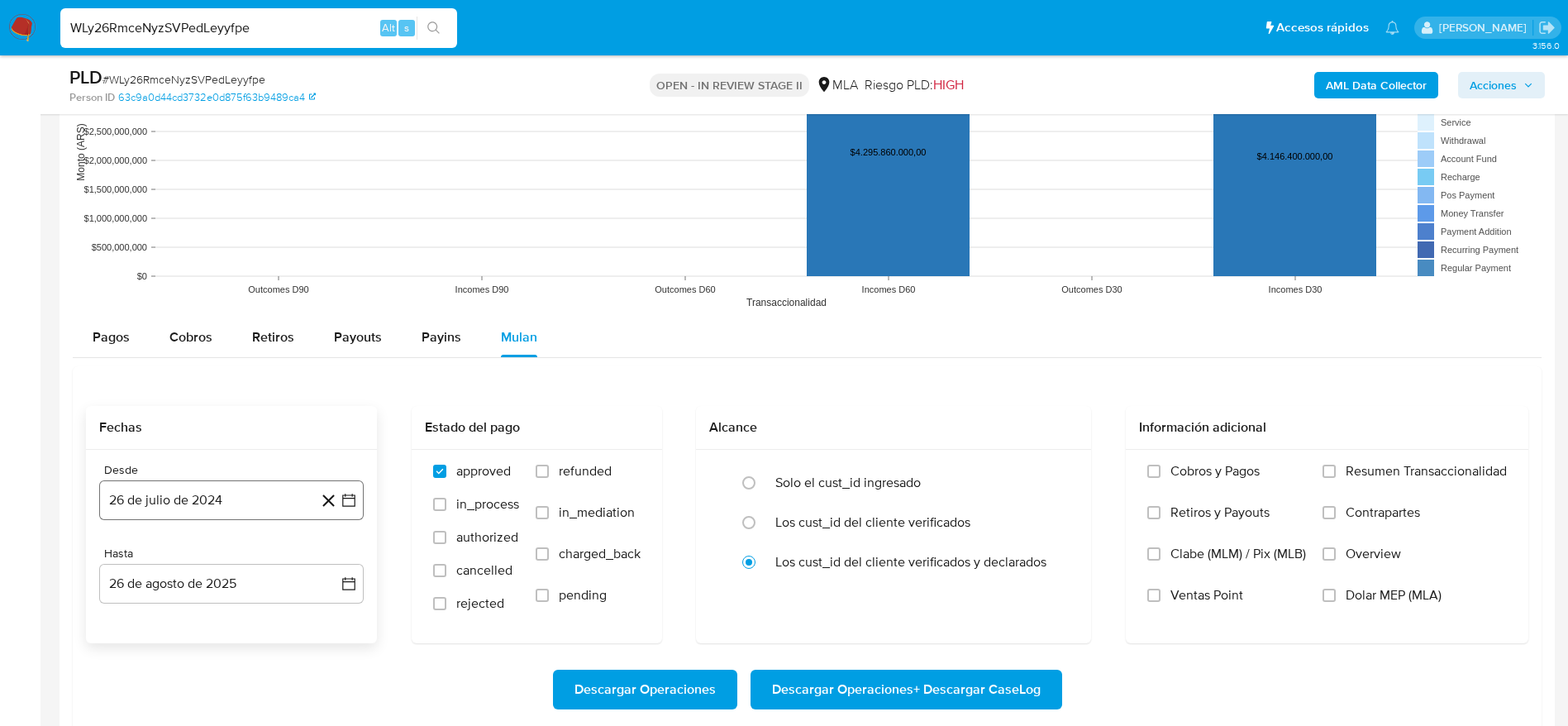
click at [232, 495] on button "26 de julio de 2024" at bounding box center [231, 500] width 265 height 40
click at [236, 244] on span "julio 2024" at bounding box center [223, 249] width 62 height 17
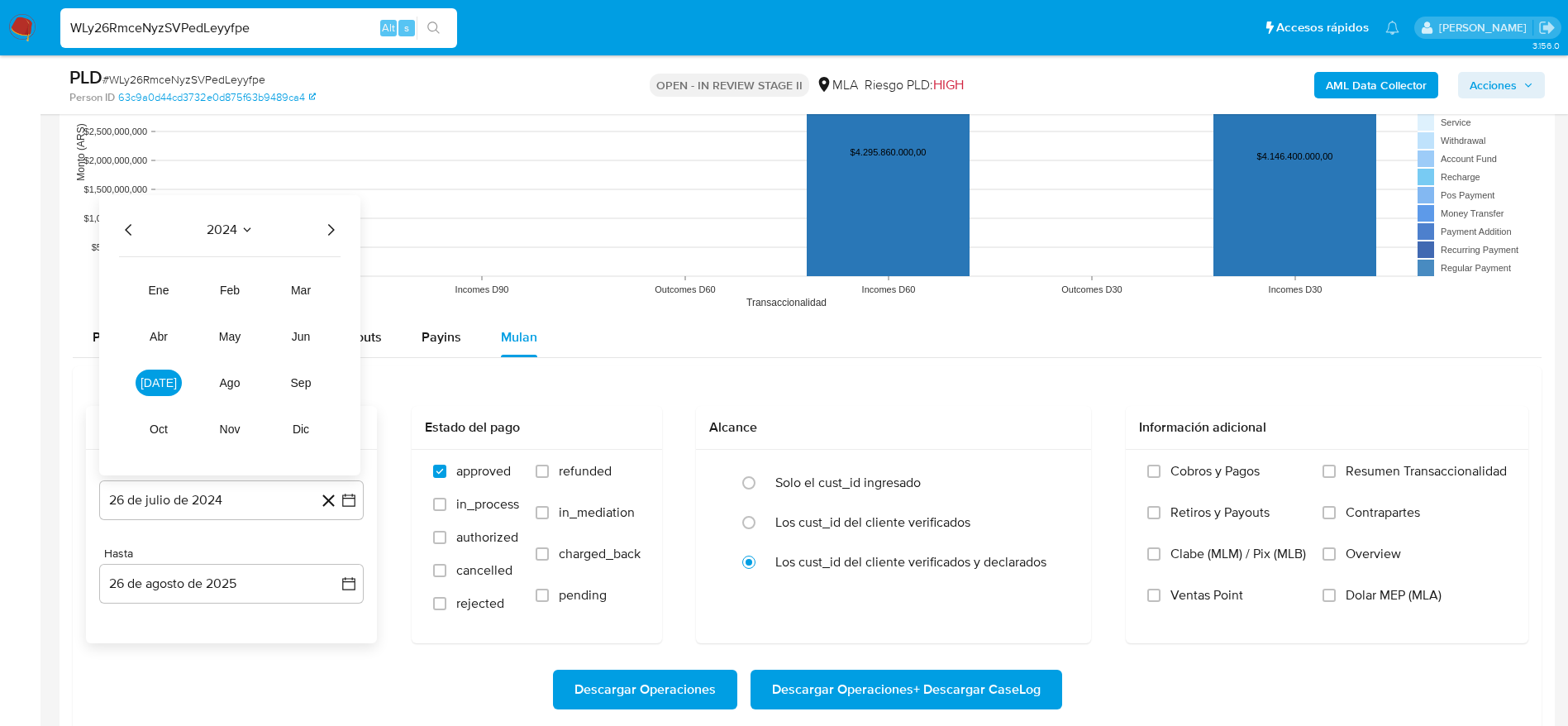
click at [339, 229] on icon "Año siguiente" at bounding box center [330, 230] width 20 height 20
click at [286, 336] on button "jun" at bounding box center [301, 336] width 47 height 27
click at [330, 275] on button "1" at bounding box center [330, 277] width 27 height 27
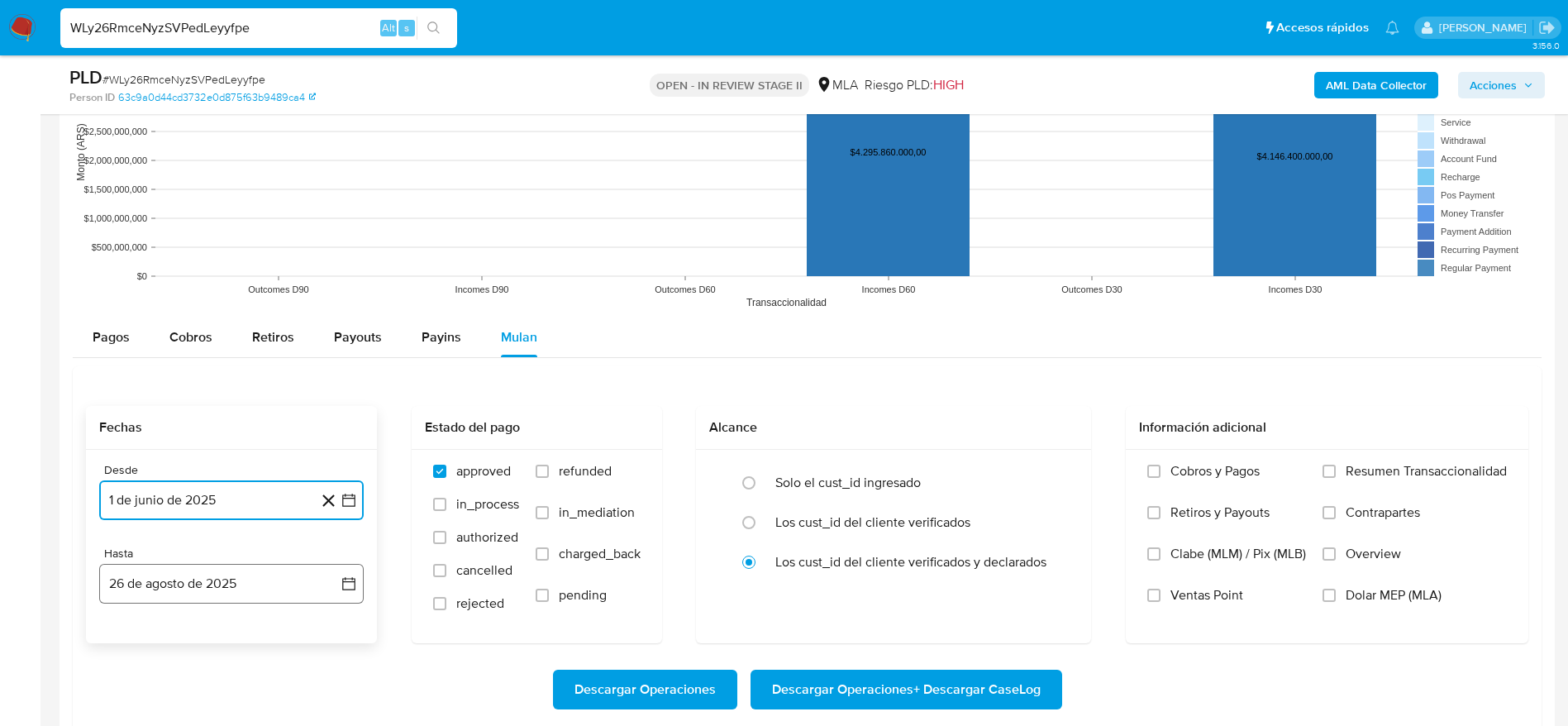
click at [224, 575] on button "26 de agosto de 2025" at bounding box center [231, 584] width 265 height 40
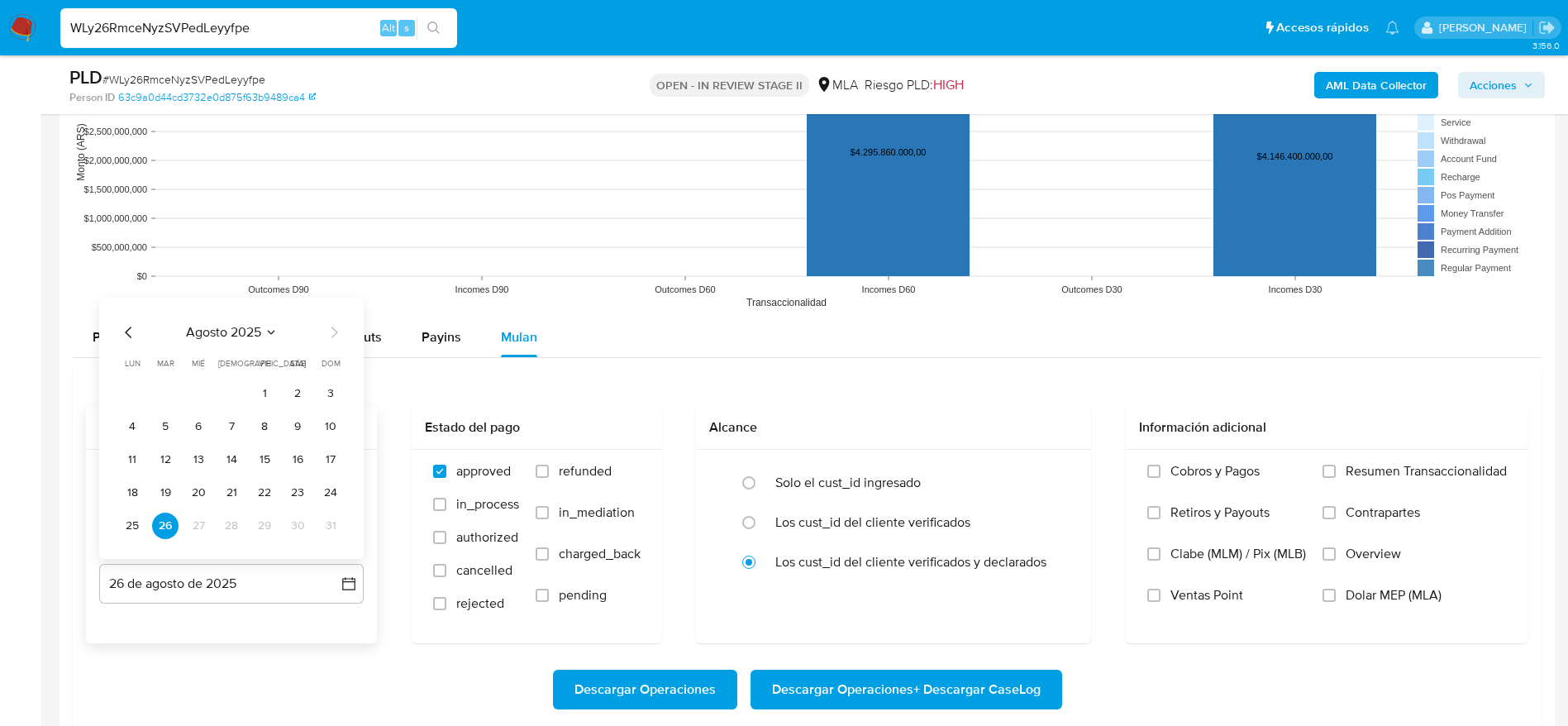
click at [129, 325] on icon "Mes anterior" at bounding box center [129, 332] width 20 height 20
click at [129, 326] on icon "Mes anterior" at bounding box center [129, 332] width 20 height 20
click at [133, 527] on button "30" at bounding box center [132, 526] width 27 height 27
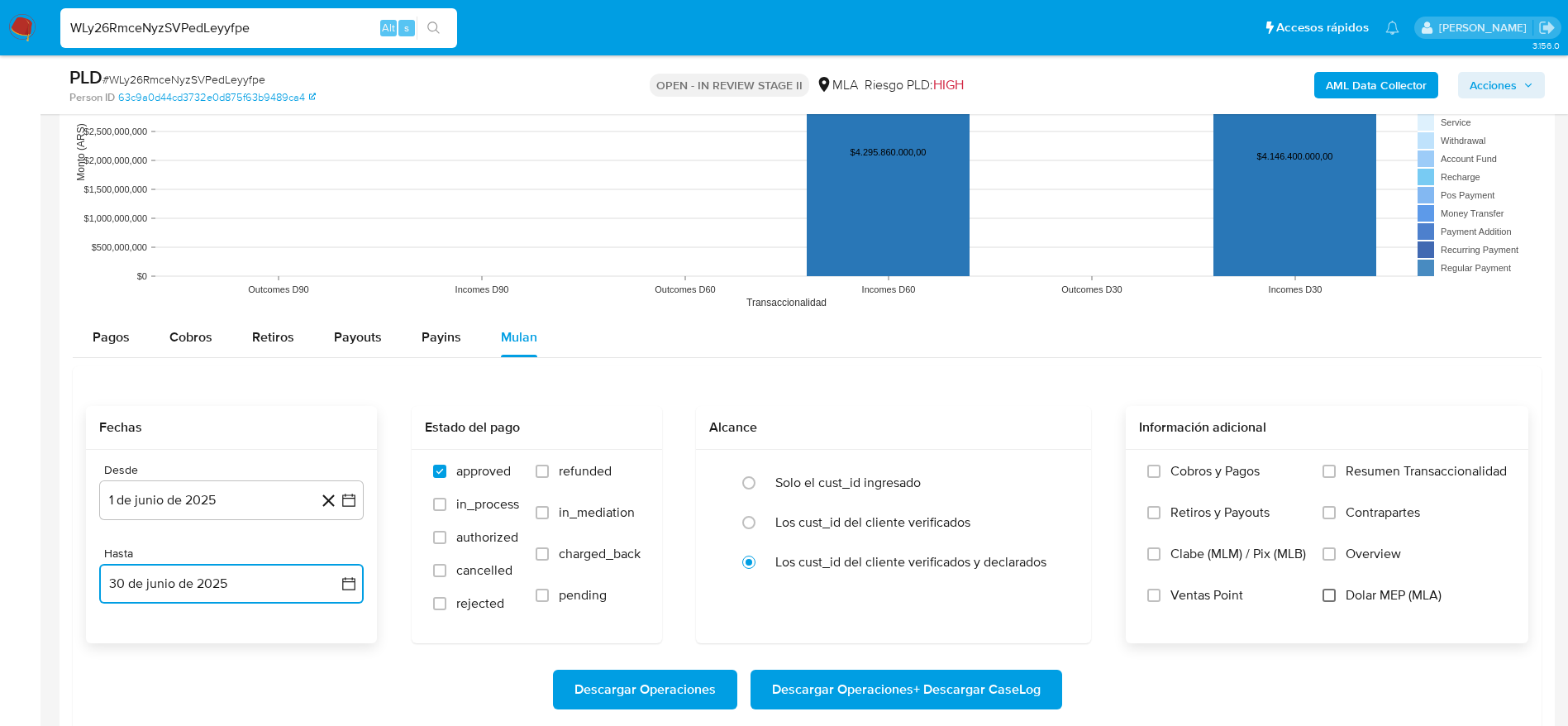
click at [1332, 593] on input "Dolar MEP (MLA)" at bounding box center [1329, 595] width 13 height 13
click at [982, 697] on span "Descargar Operaciones + Descargar CaseLog" at bounding box center [906, 690] width 269 height 37
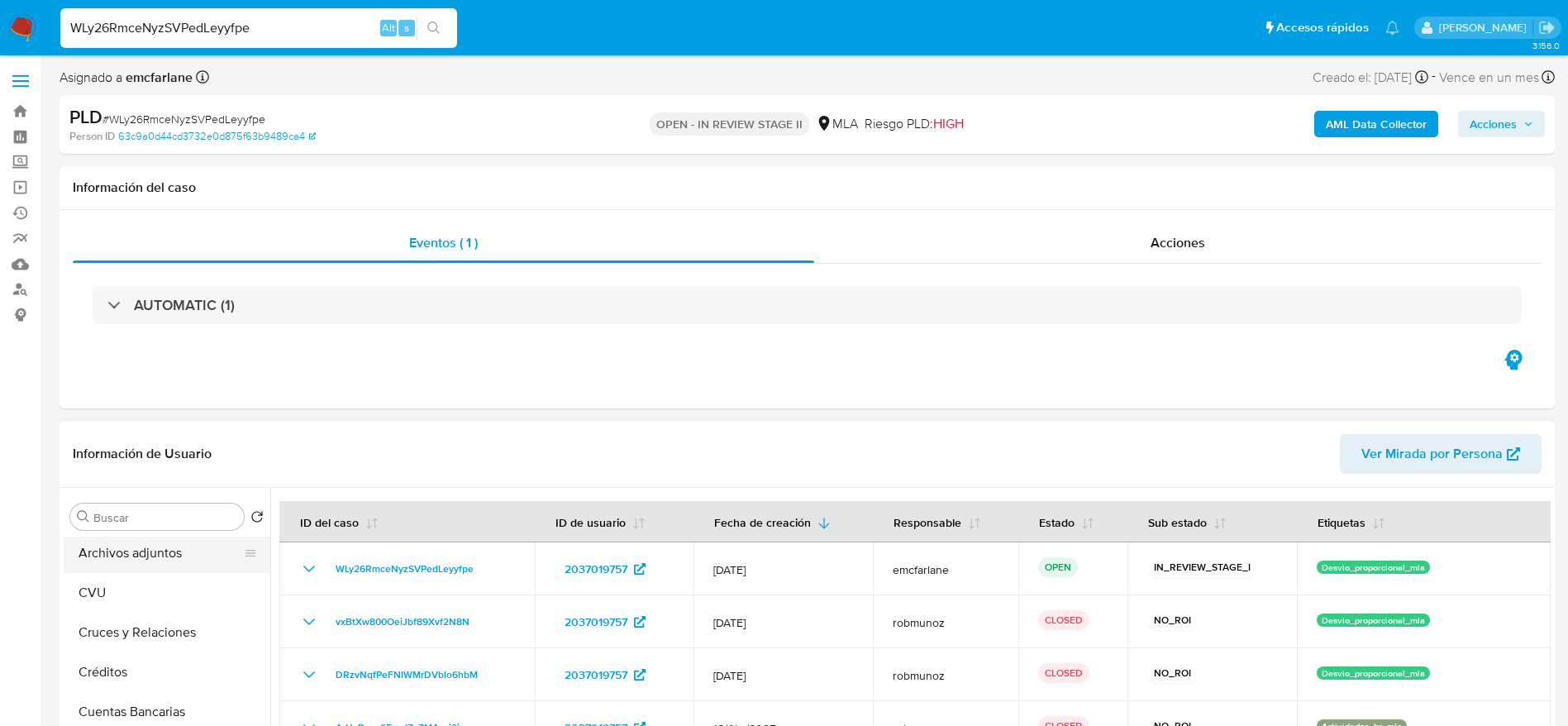
scroll to position [0, 0]
click at [137, 585] on button "Archivos adjuntos" at bounding box center [160, 596] width 193 height 40
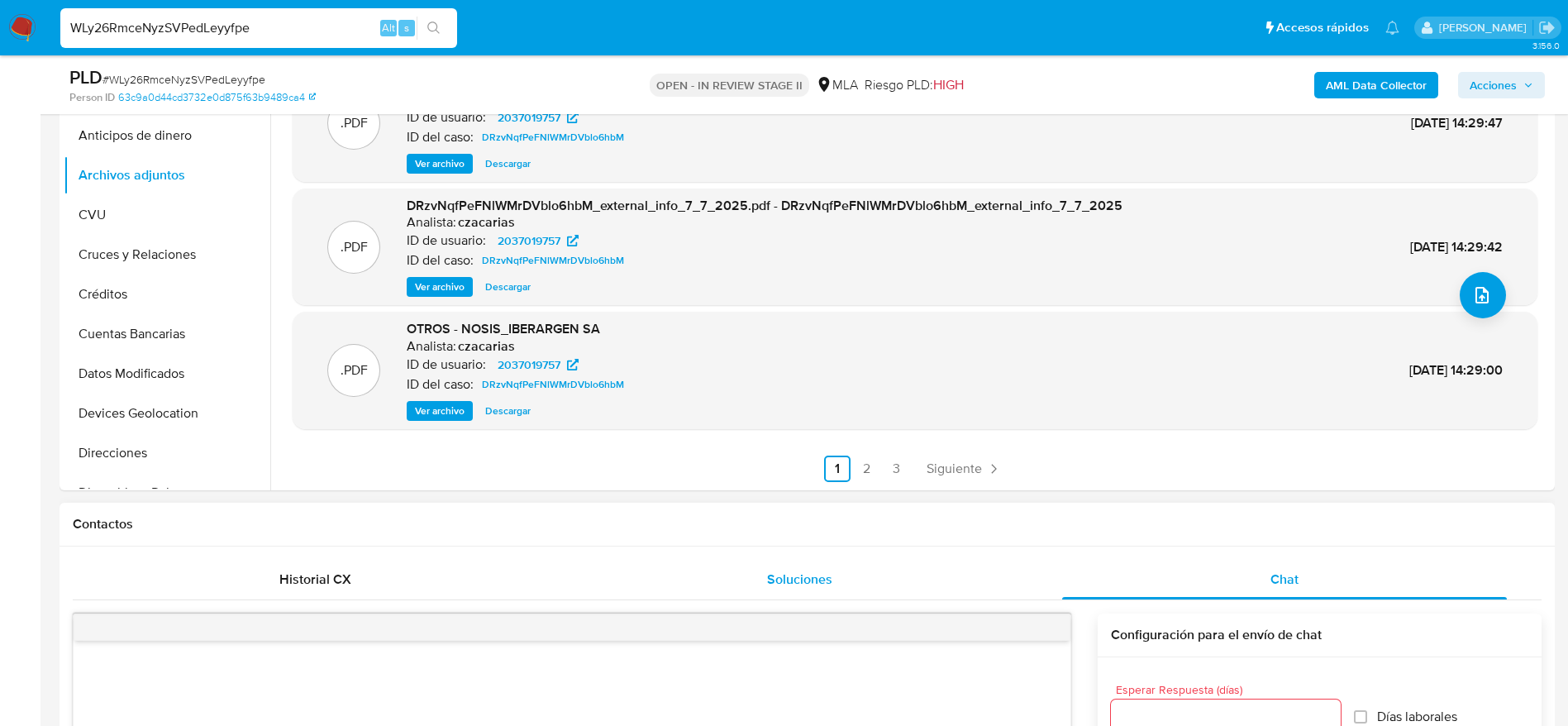
scroll to position [372, 0]
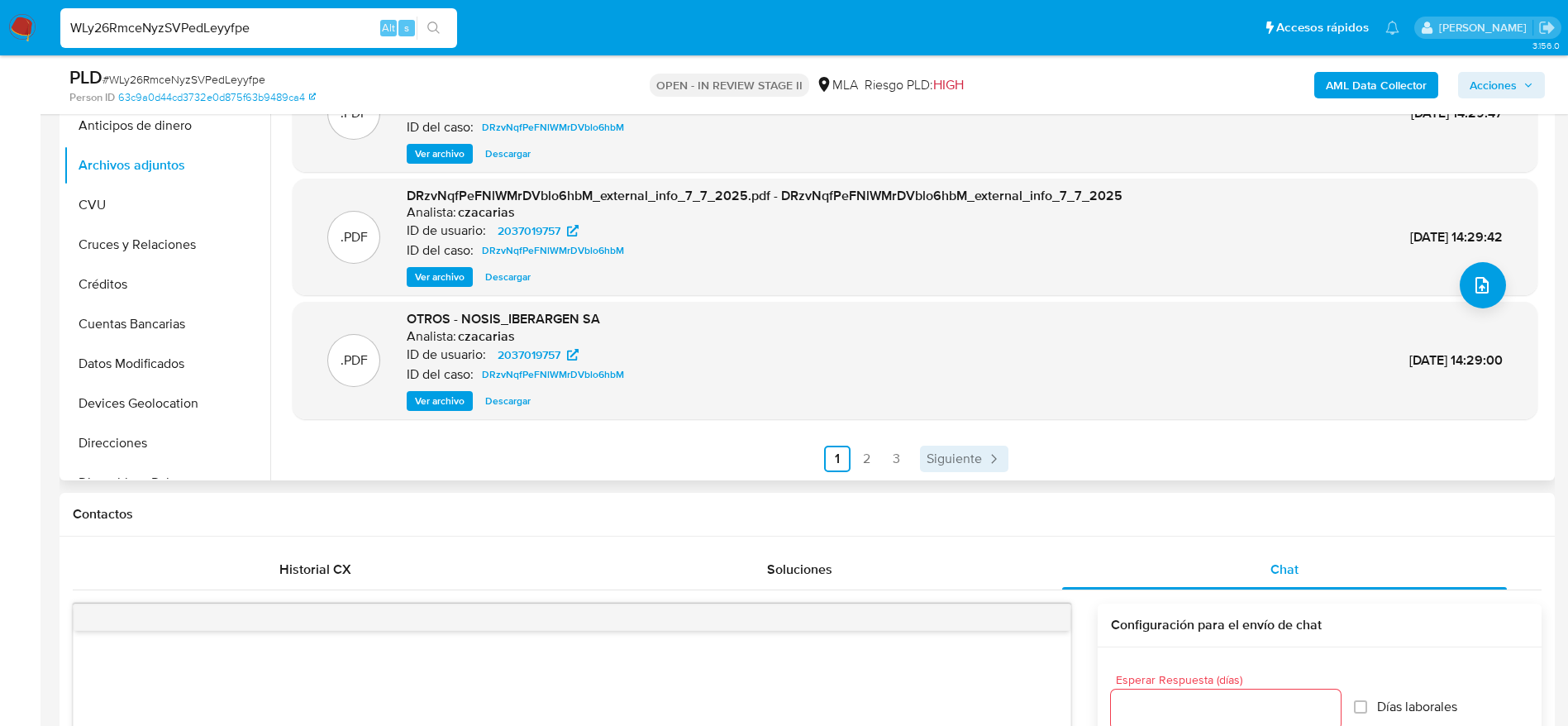
click at [942, 461] on span "Siguiente" at bounding box center [955, 459] width 56 height 13
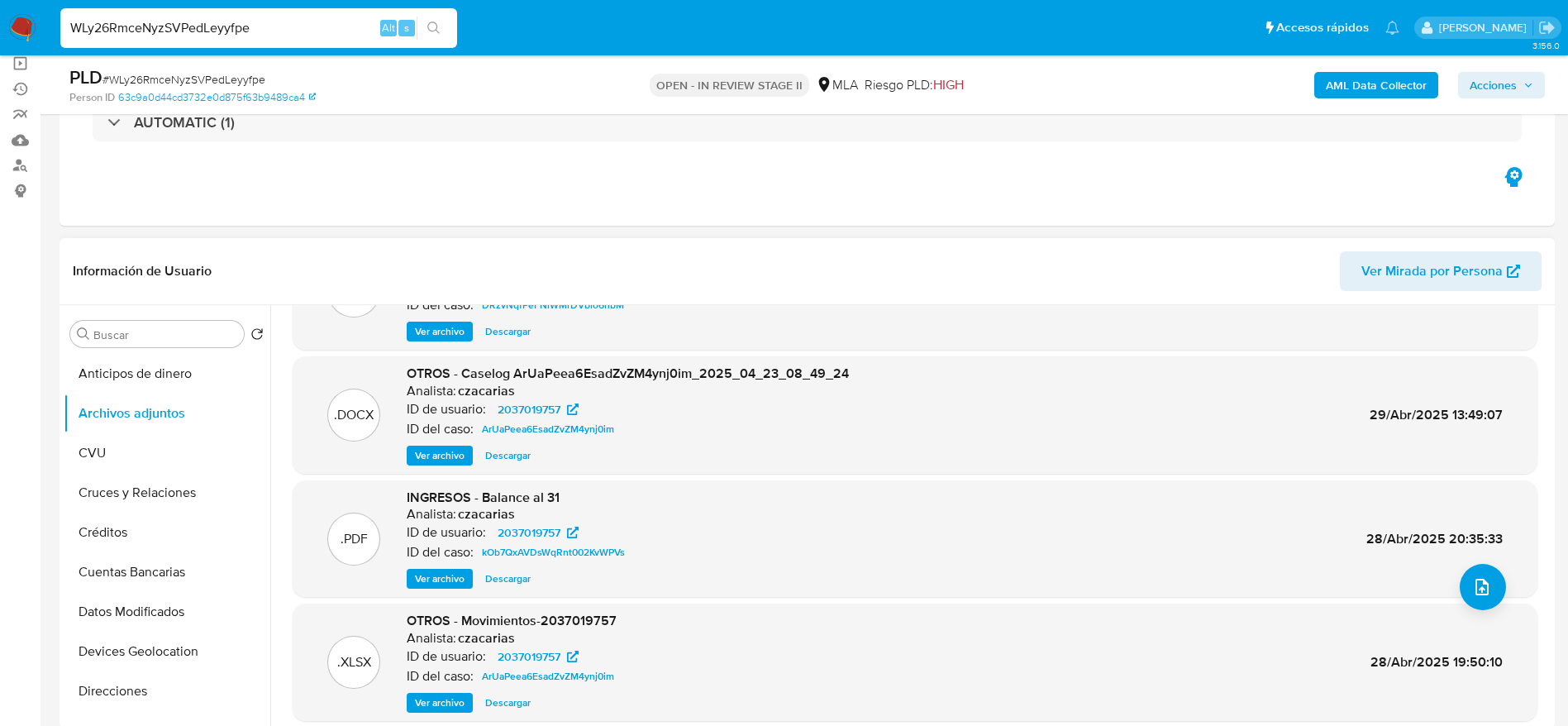
scroll to position [139, 0]
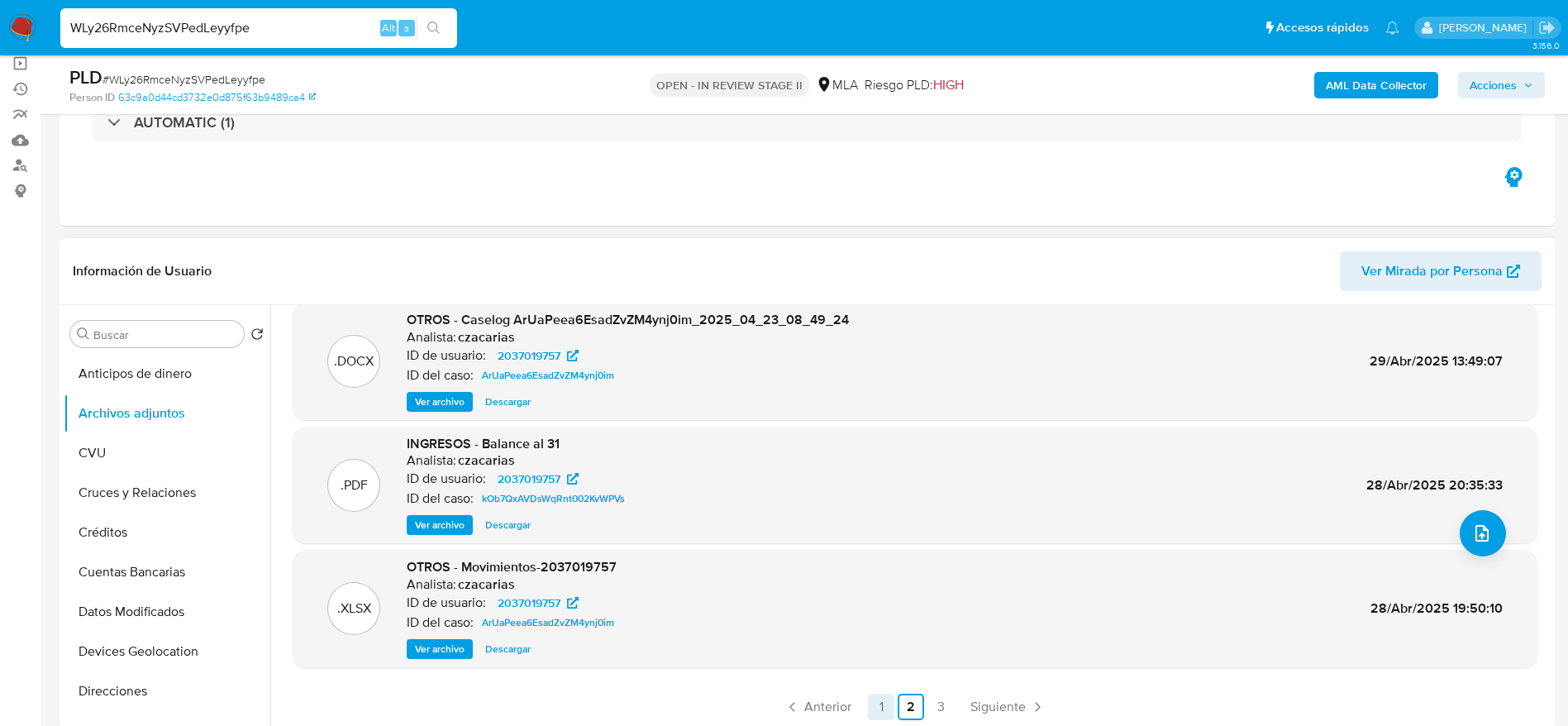
click at [826, 706] on span "Anterior" at bounding box center [828, 707] width 47 height 13
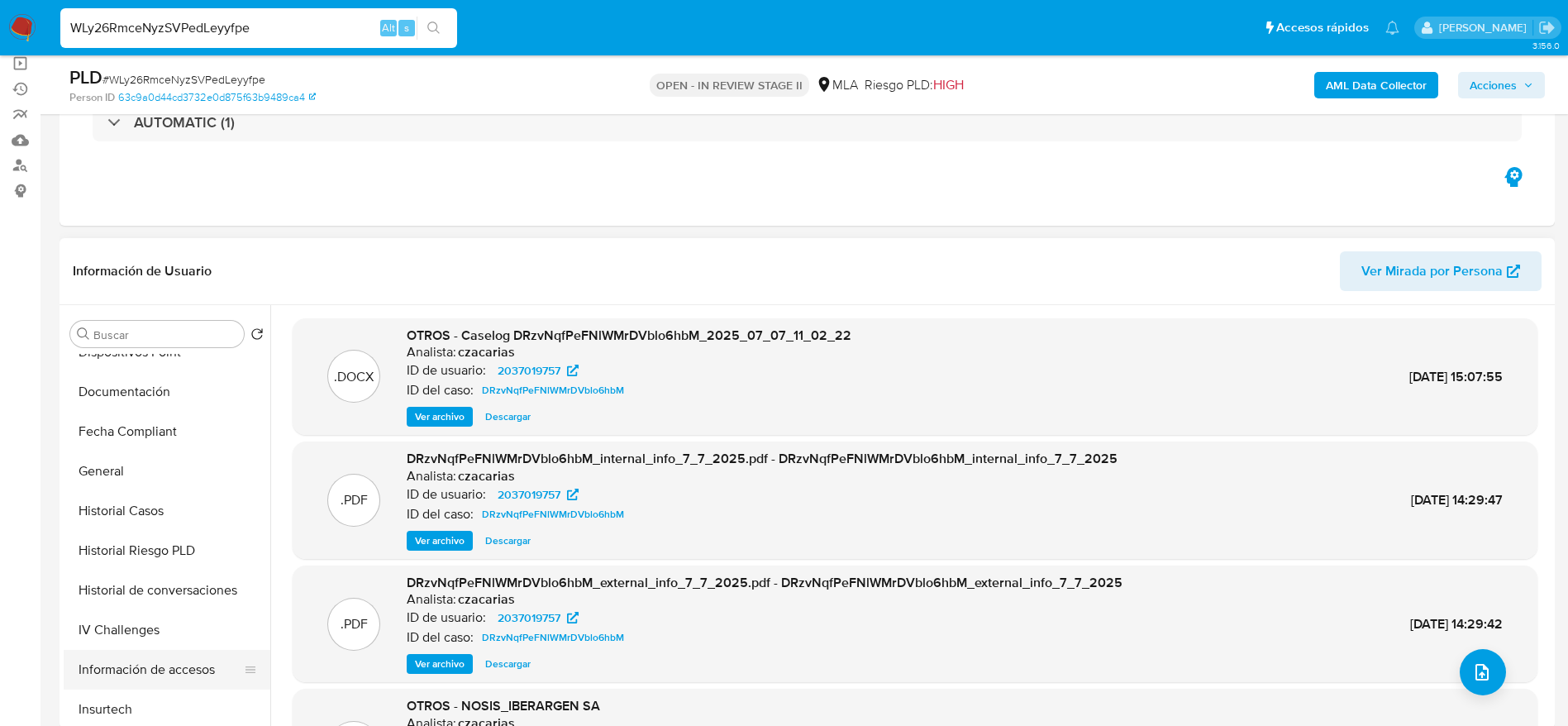
scroll to position [496, 0]
click at [99, 702] on button "KYC" at bounding box center [160, 711] width 193 height 40
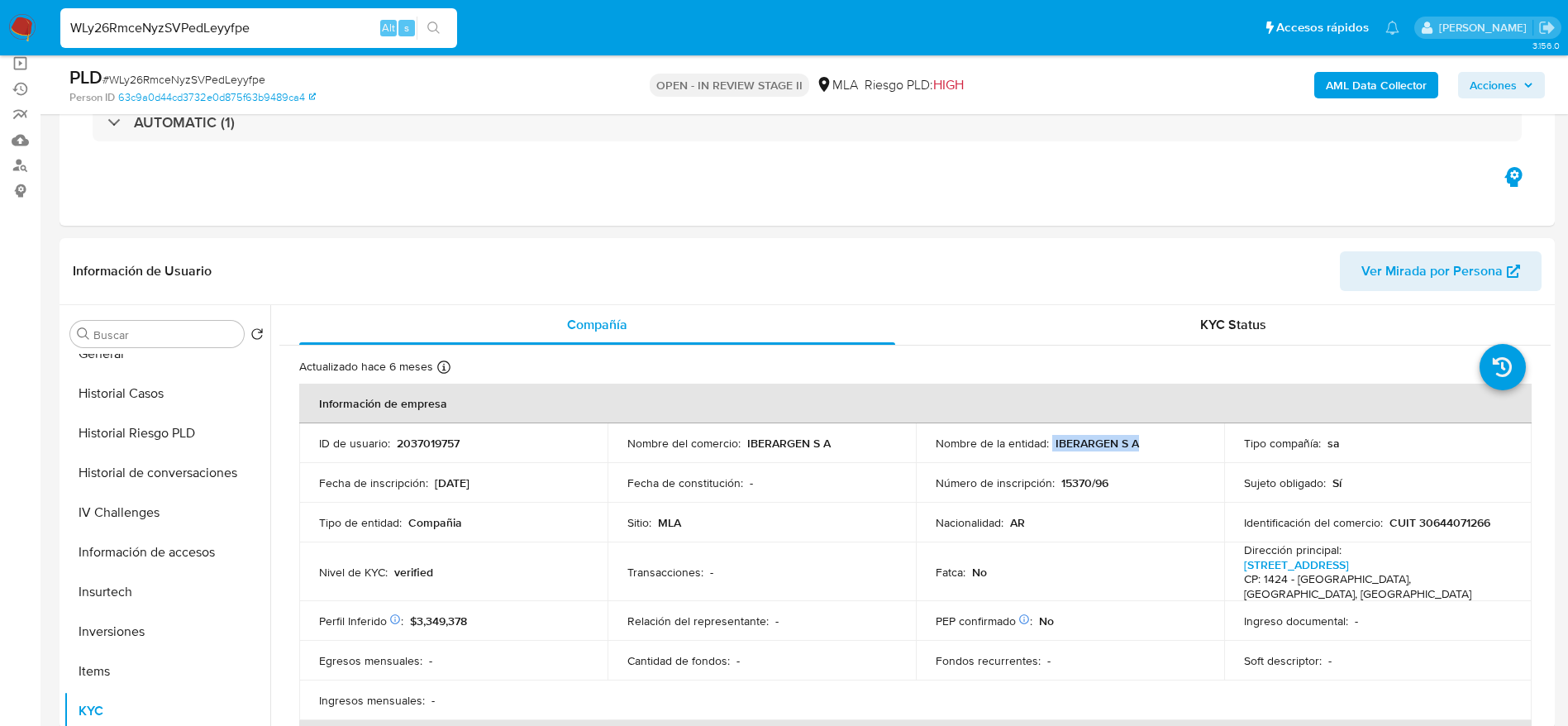
drag, startPoint x: 1079, startPoint y: 449, endPoint x: 1154, endPoint y: 454, distance: 75.2
click at [1154, 454] on td "Nombre de la entidad : IBERARGEN S A" at bounding box center [1070, 444] width 309 height 40
copy div "IBERARGEN S A"
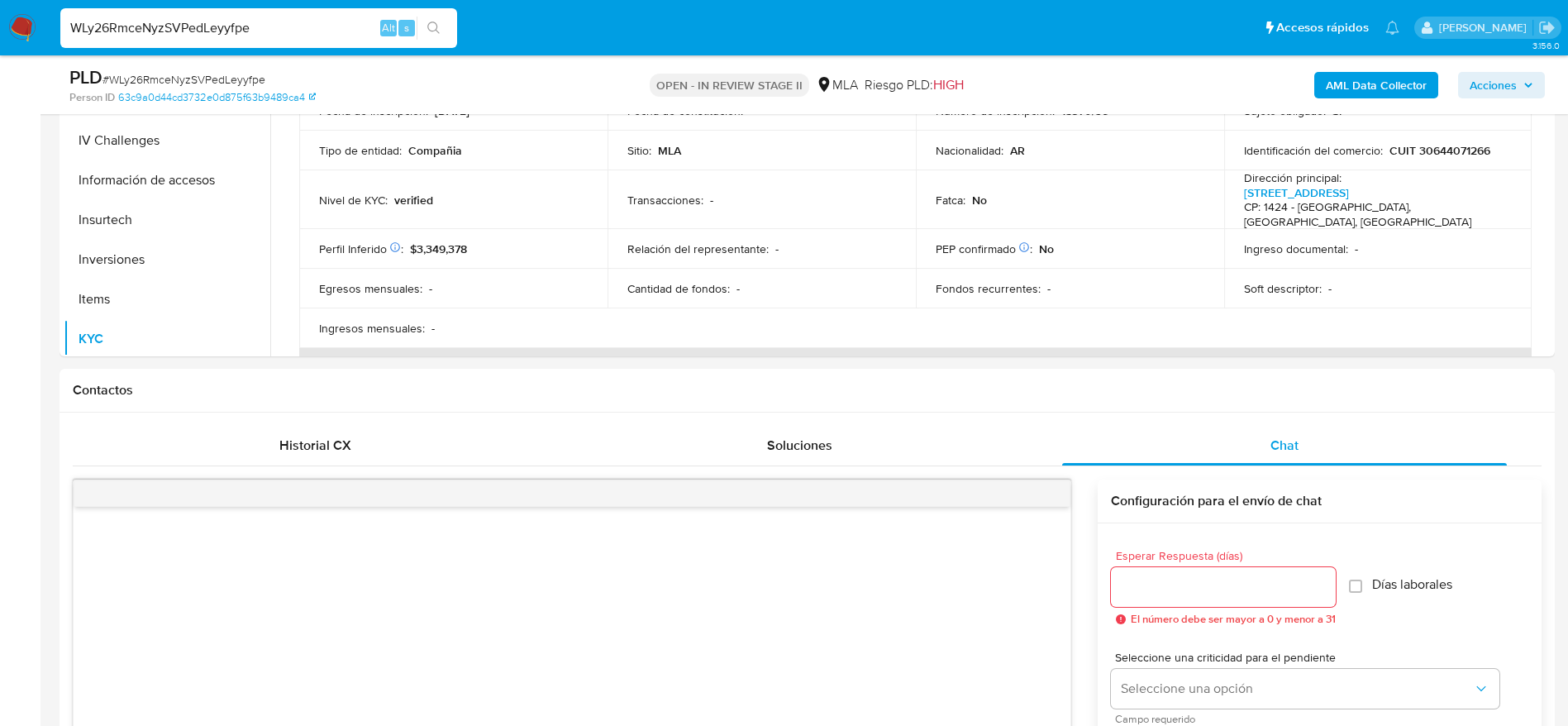
click at [1498, 83] on span "Acciones" at bounding box center [1493, 85] width 47 height 27
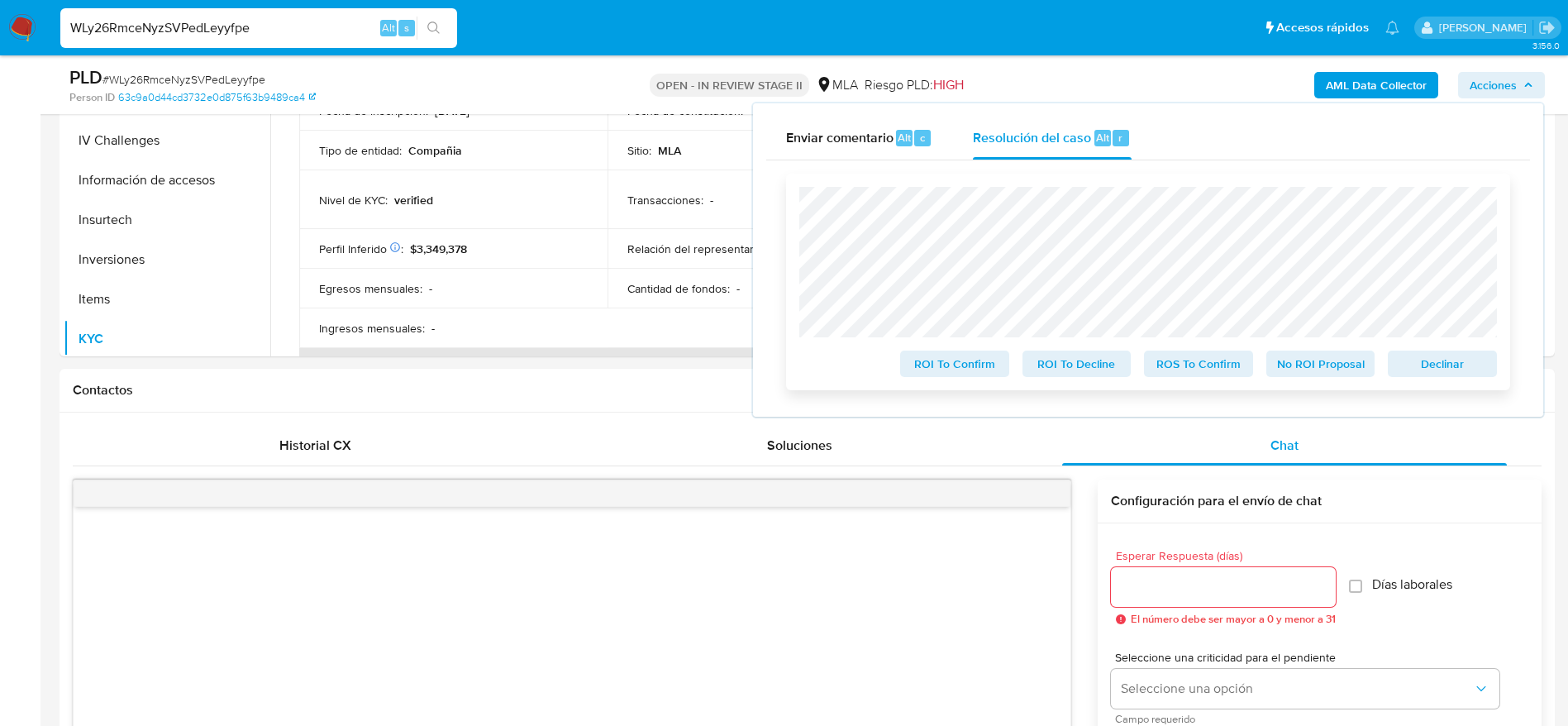
click at [1443, 373] on span "Declinar" at bounding box center [1442, 364] width 86 height 23
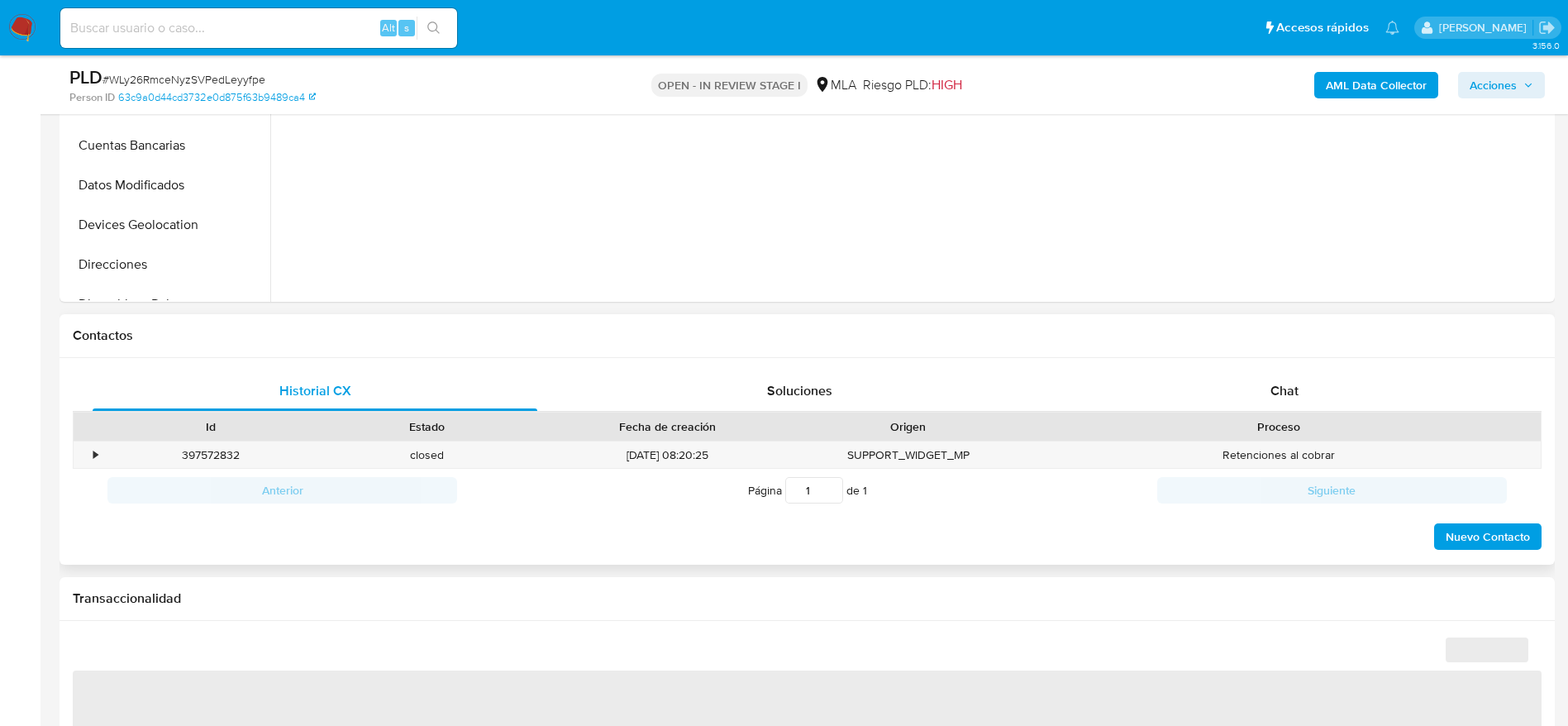
scroll to position [744, 0]
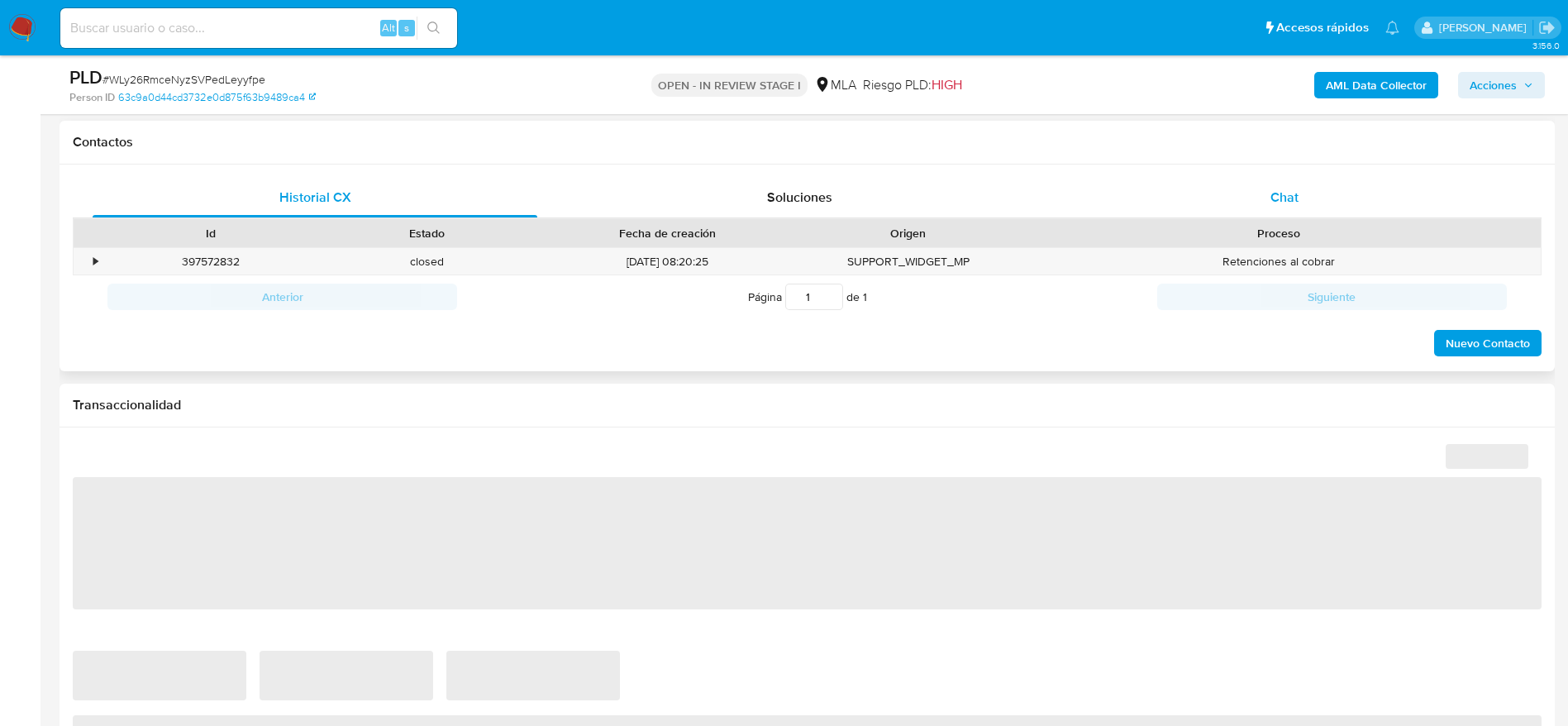
click at [1283, 200] on span "Chat" at bounding box center [1285, 196] width 28 height 19
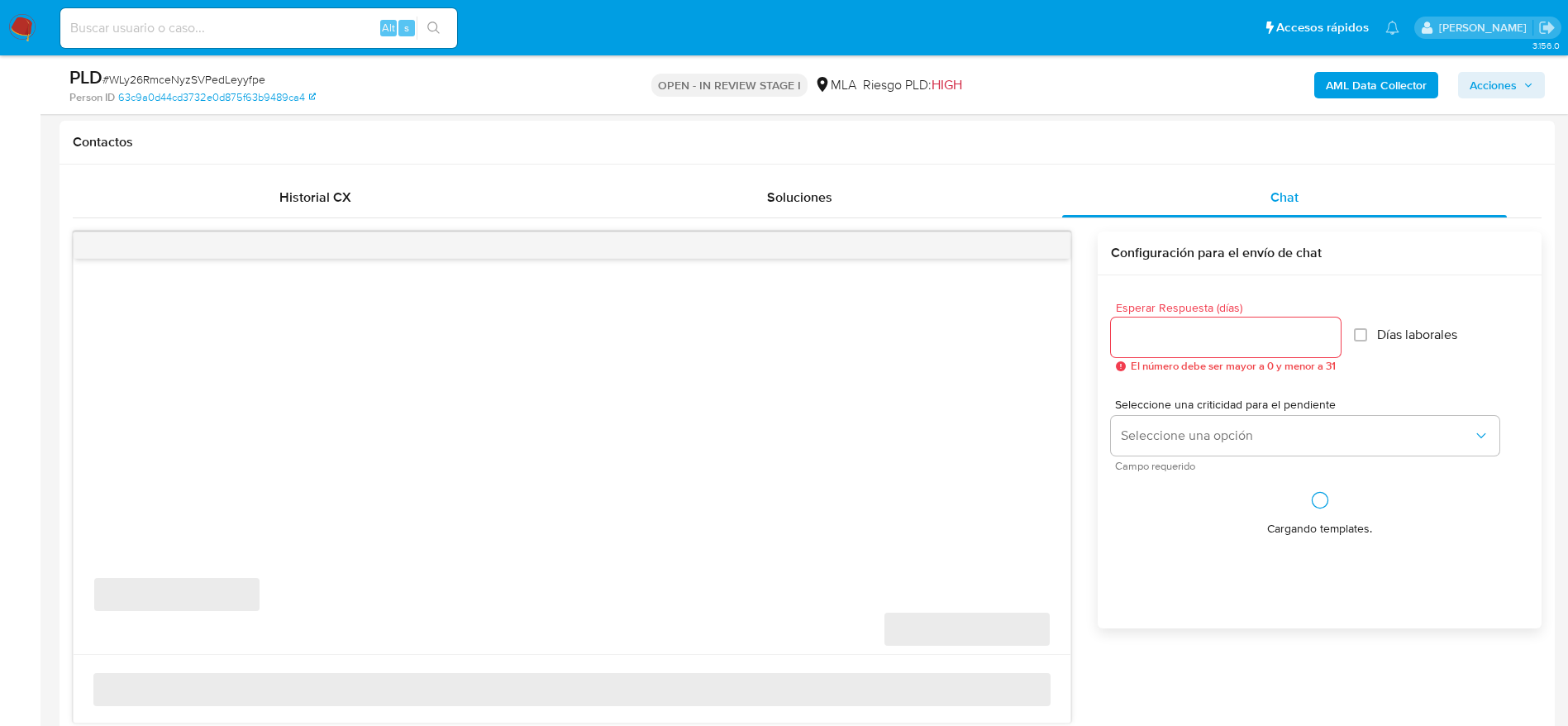
scroll to position [1116, 0]
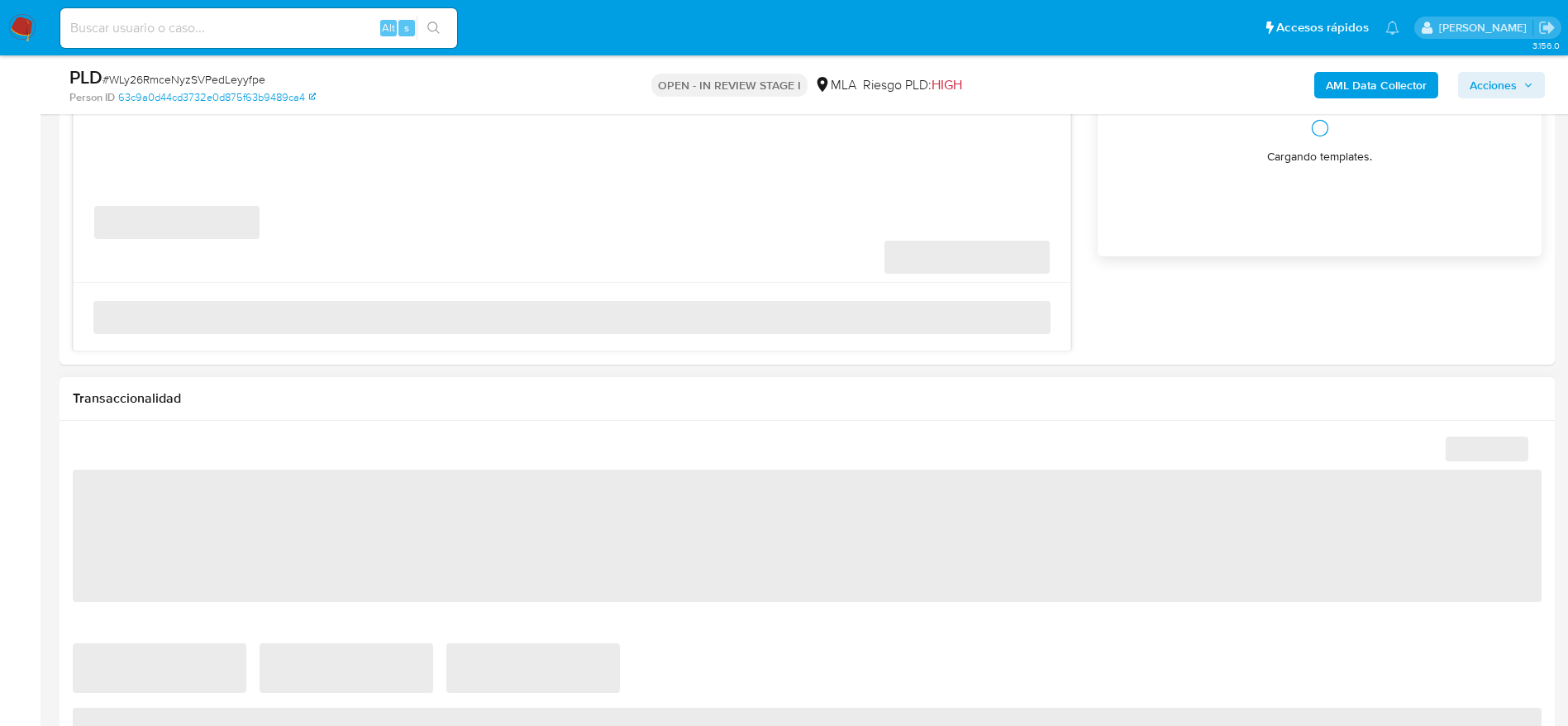
select select "10"
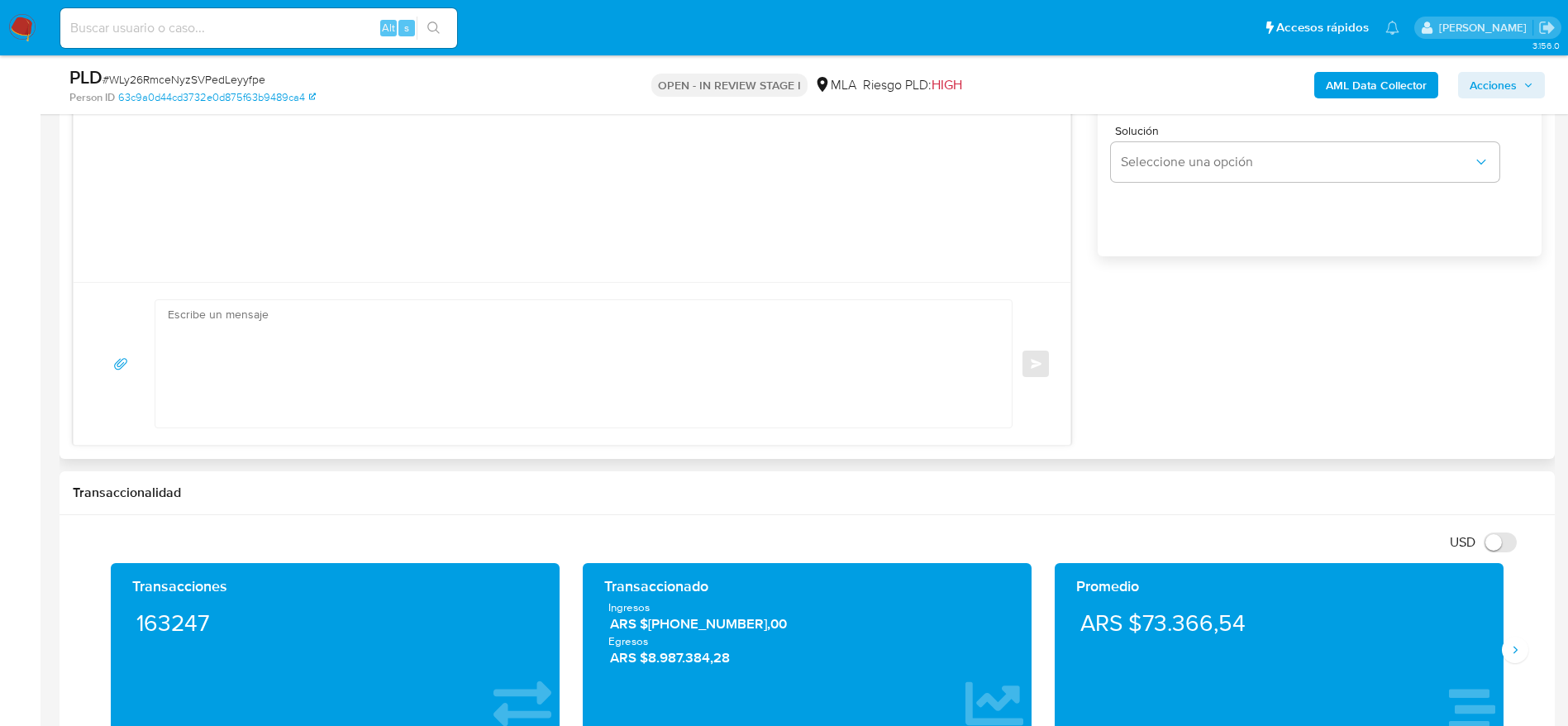
click at [270, 369] on textarea at bounding box center [579, 364] width 823 height 127
paste textarea "Lore IPSUMDOLO S.A, Co adipisc el sed doeiusmodte incididuntu la et dolore ma a…"
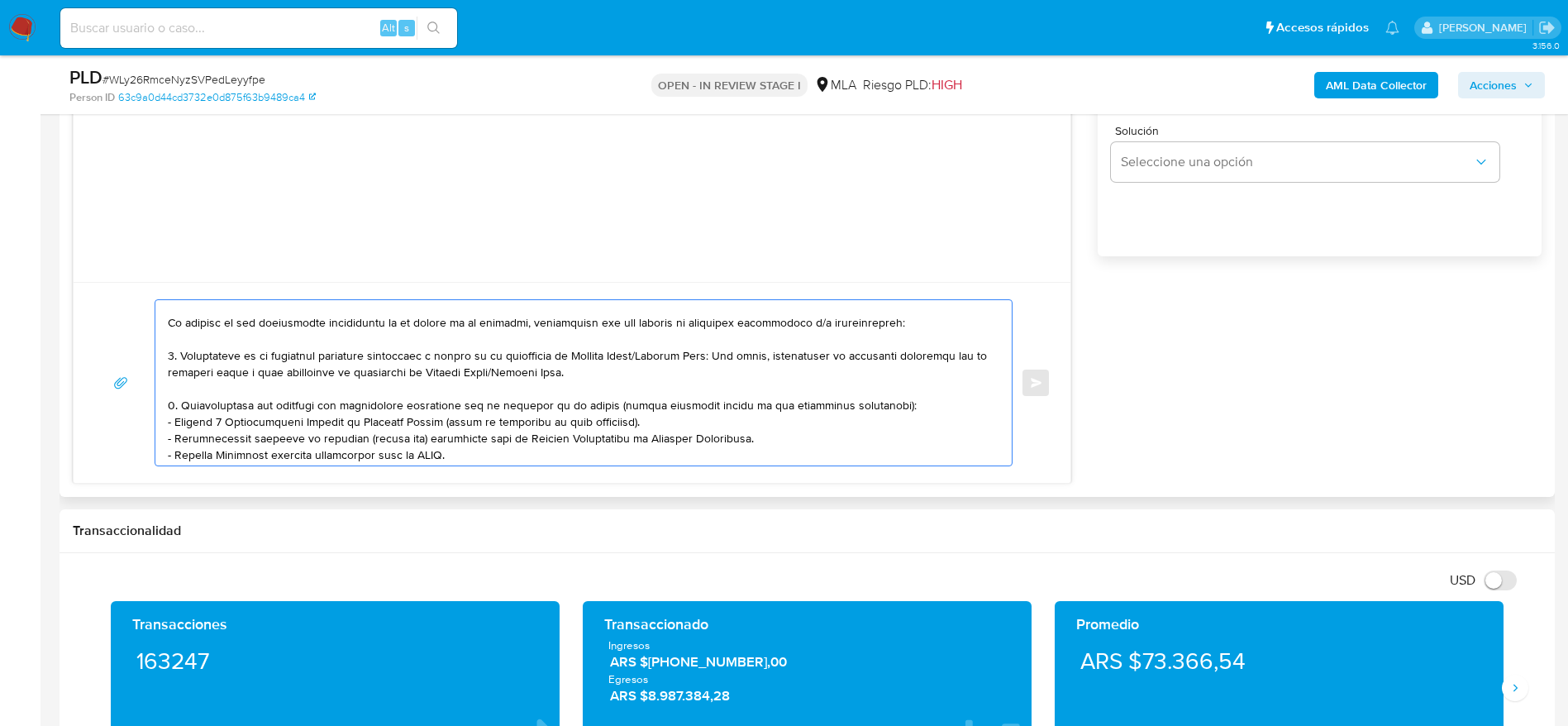
scroll to position [0, 0]
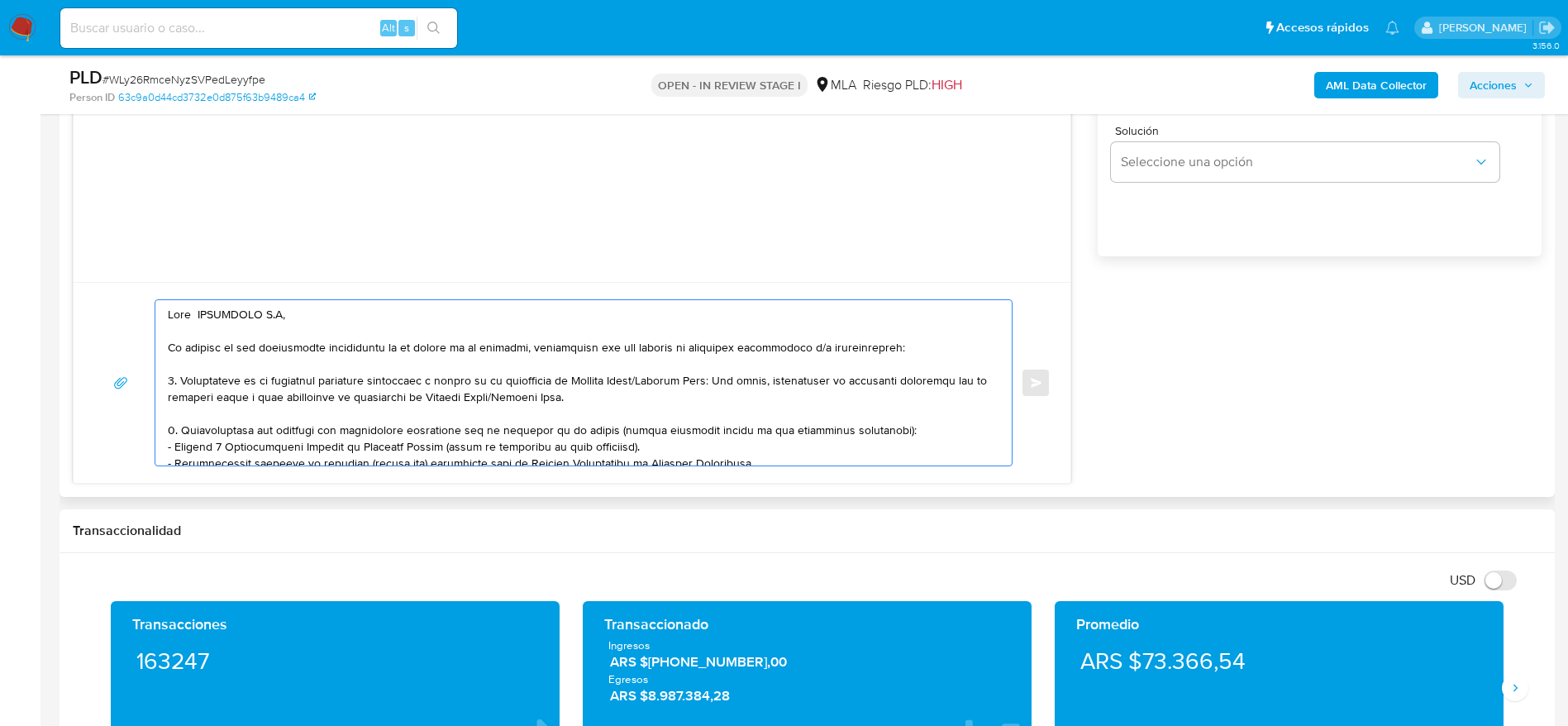
click at [925, 428] on textarea at bounding box center [579, 383] width 823 height 166
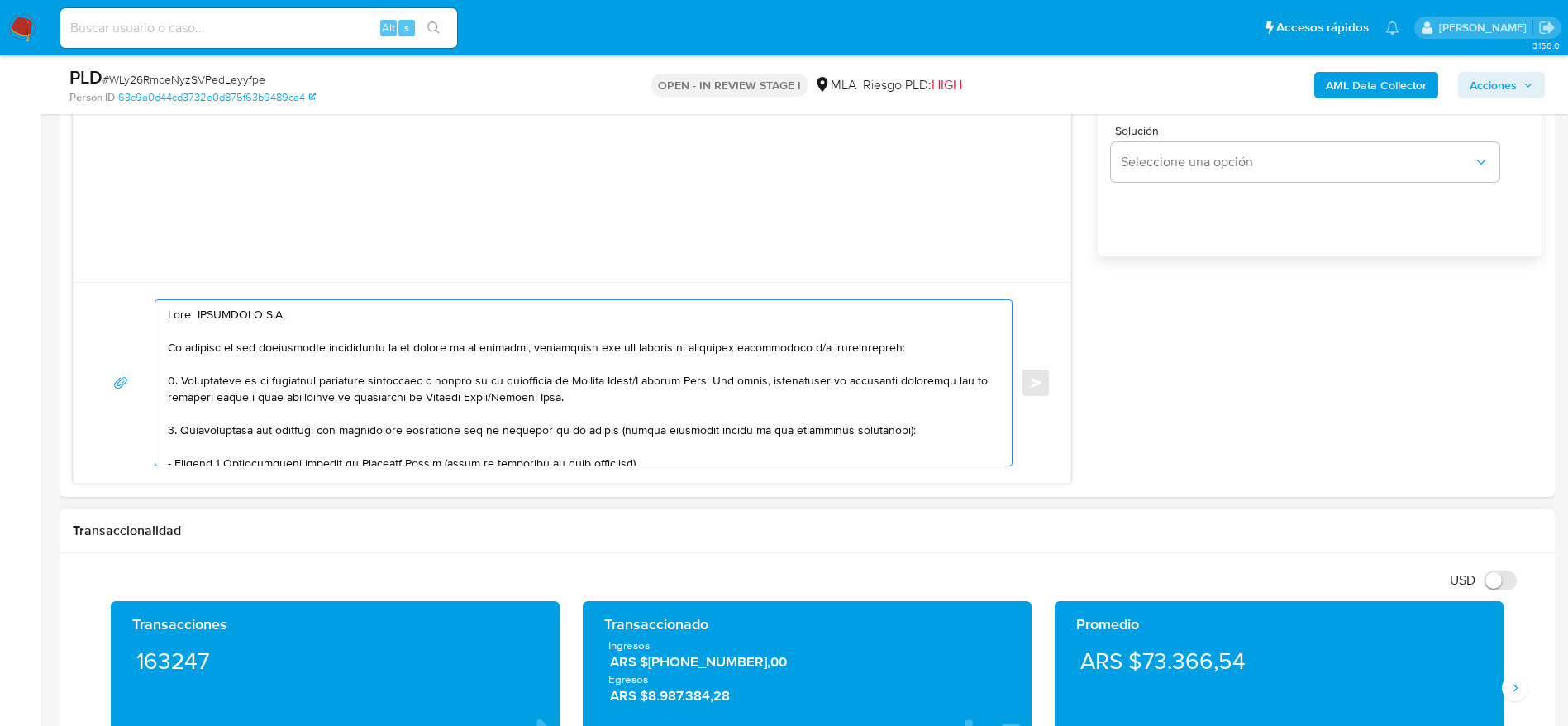
type textarea "Lore IPSUMDOLO S.A, Co adipisc el sed doeiusmodte incididuntu la et dolore ma a…"
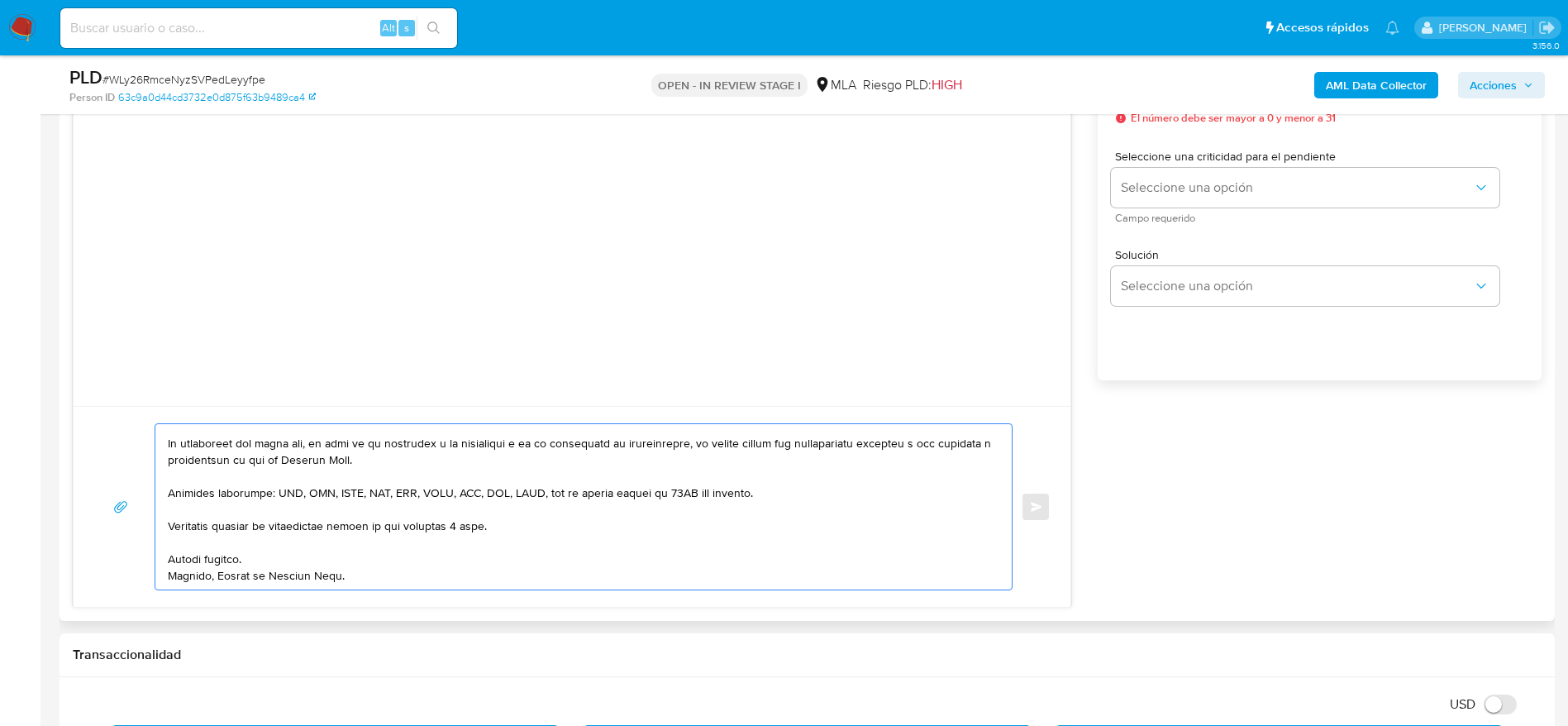
scroll to position [868, 0]
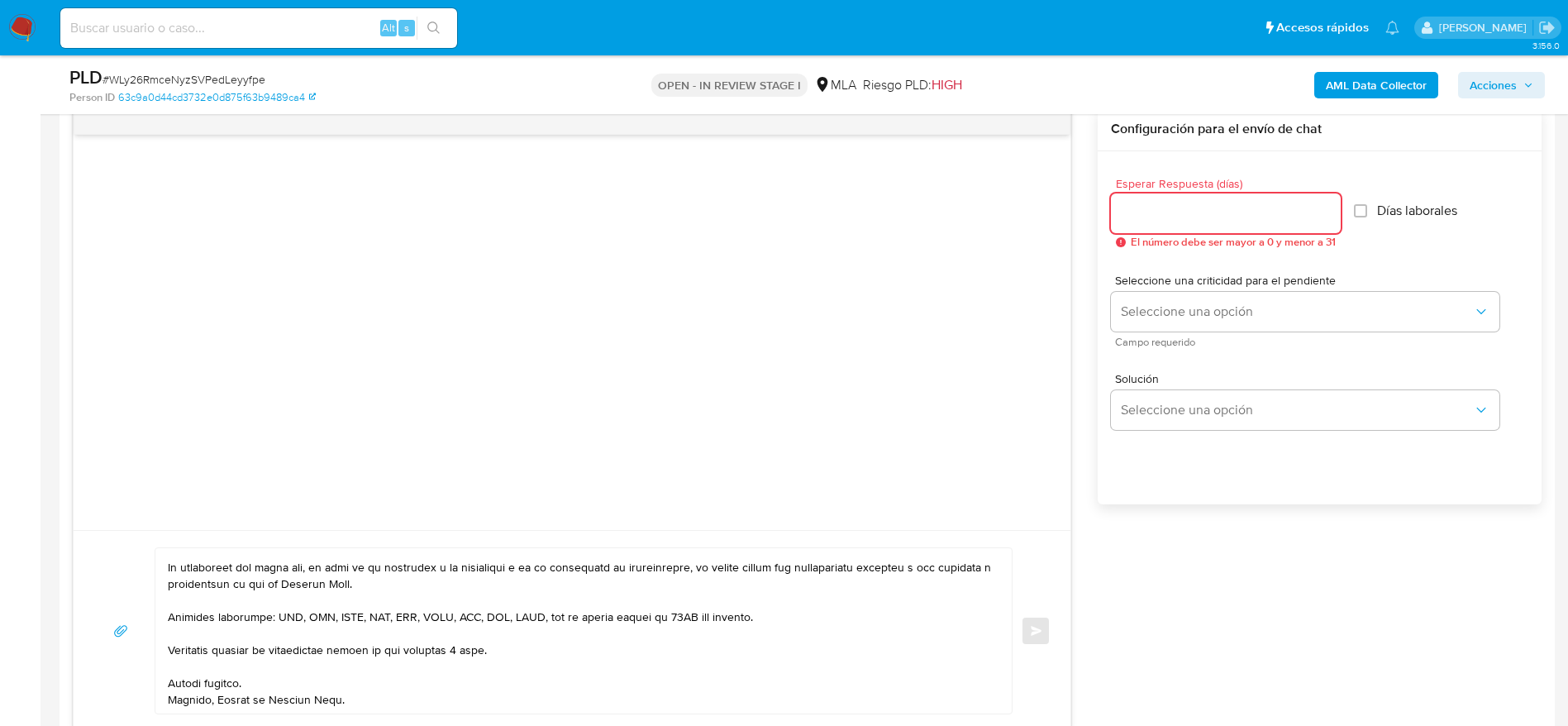
click at [1155, 213] on input "Esperar Respuesta (días)" at bounding box center [1226, 213] width 230 height 22
type input "3"
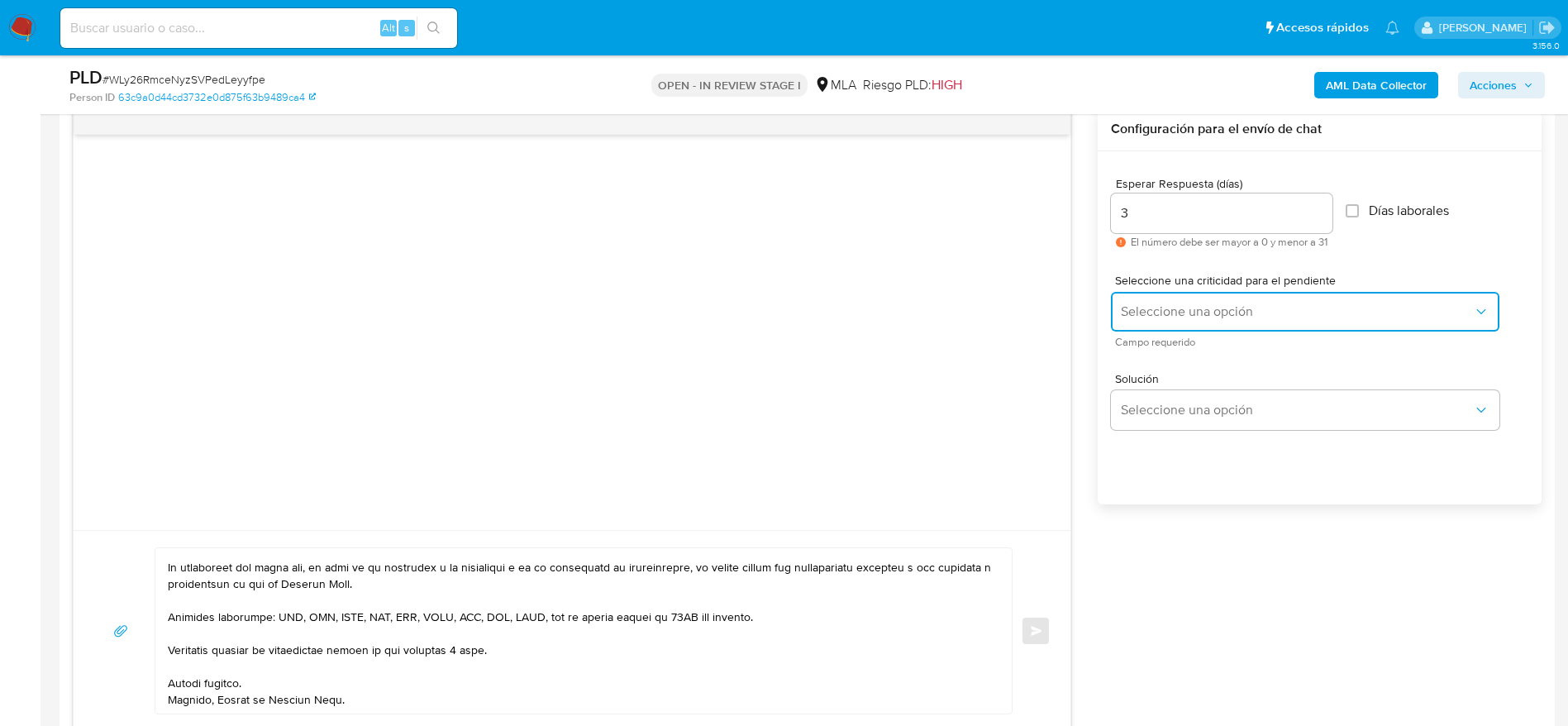
click at [1172, 320] on button "Seleccione una opción" at bounding box center [1305, 312] width 389 height 40
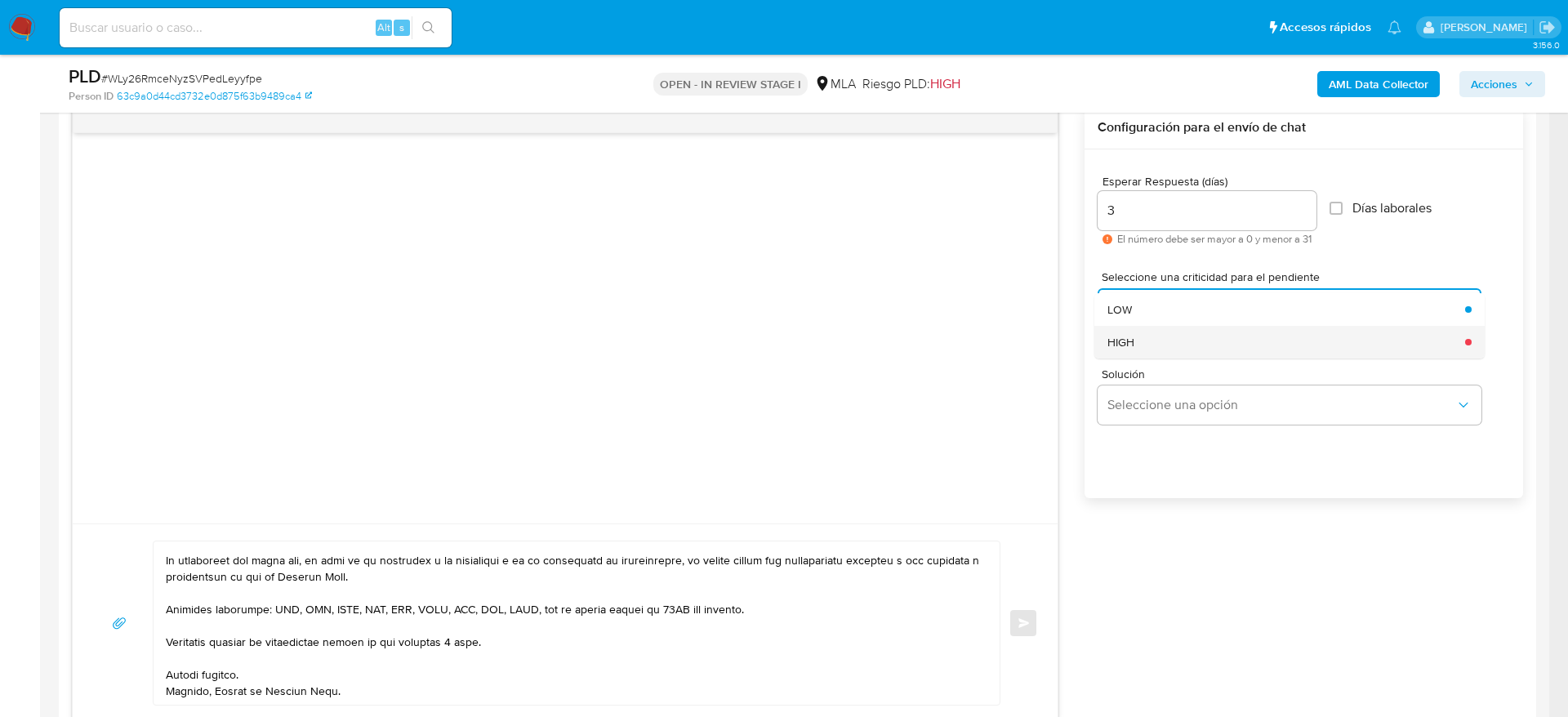
click at [1168, 350] on div "HIGH" at bounding box center [1281, 342] width 348 height 33
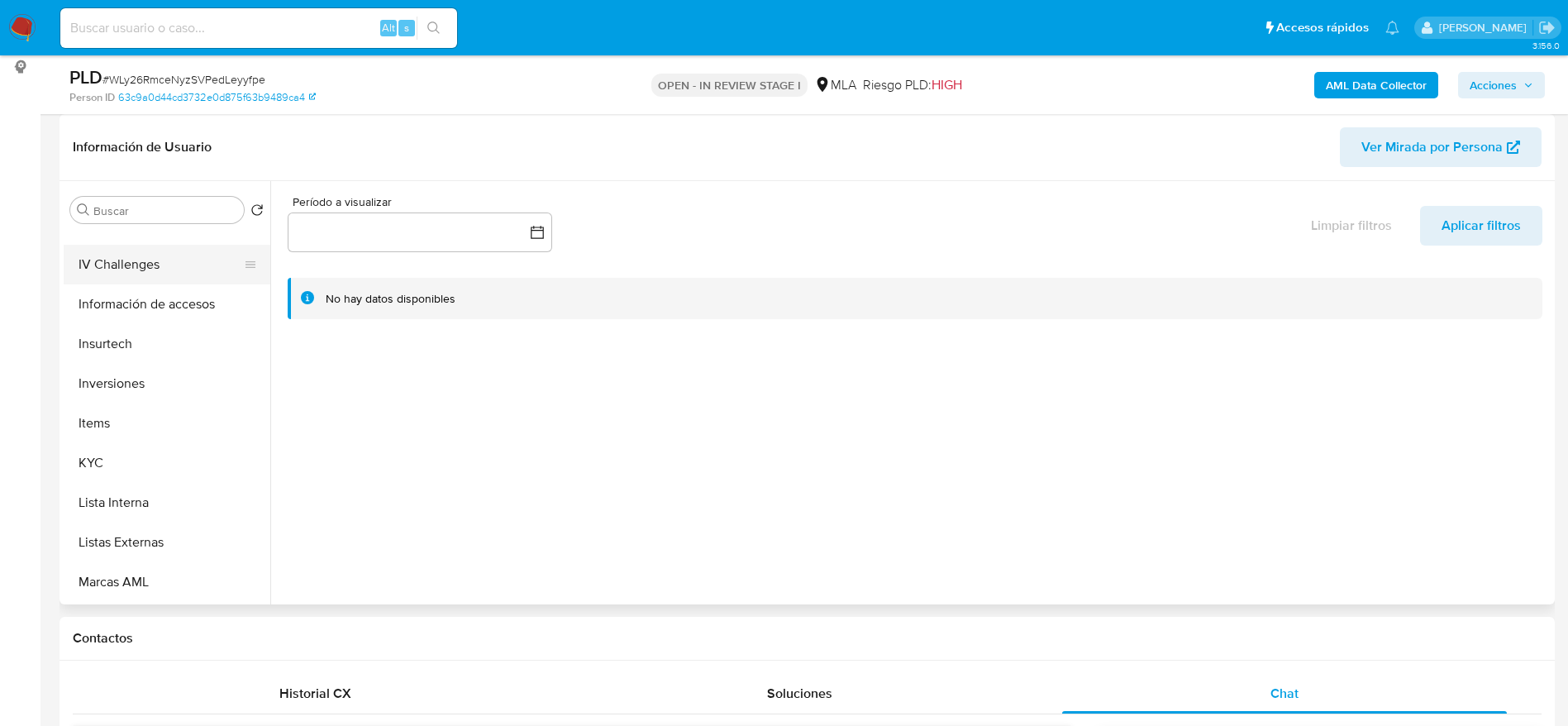
scroll to position [744, 0]
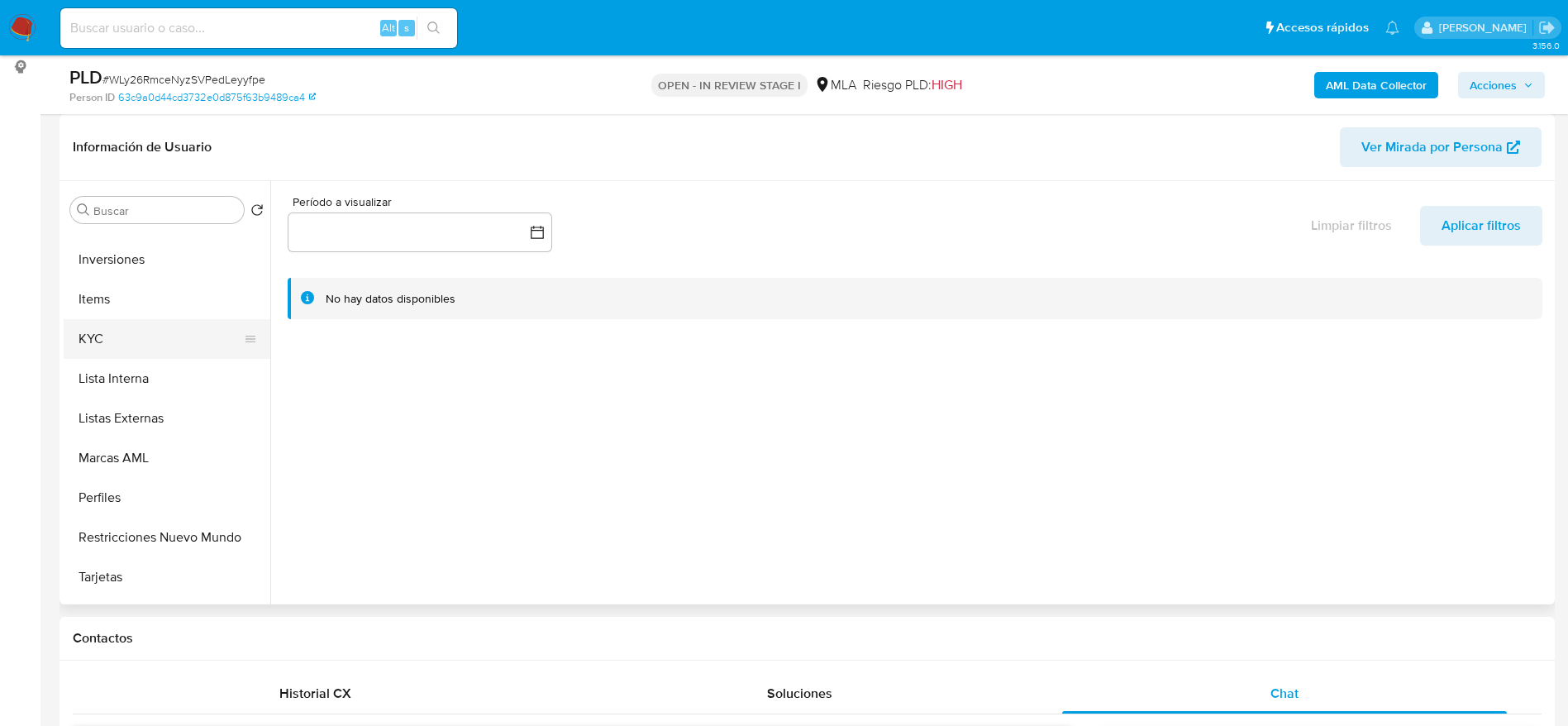
click at [67, 323] on button "KYC" at bounding box center [160, 339] width 193 height 40
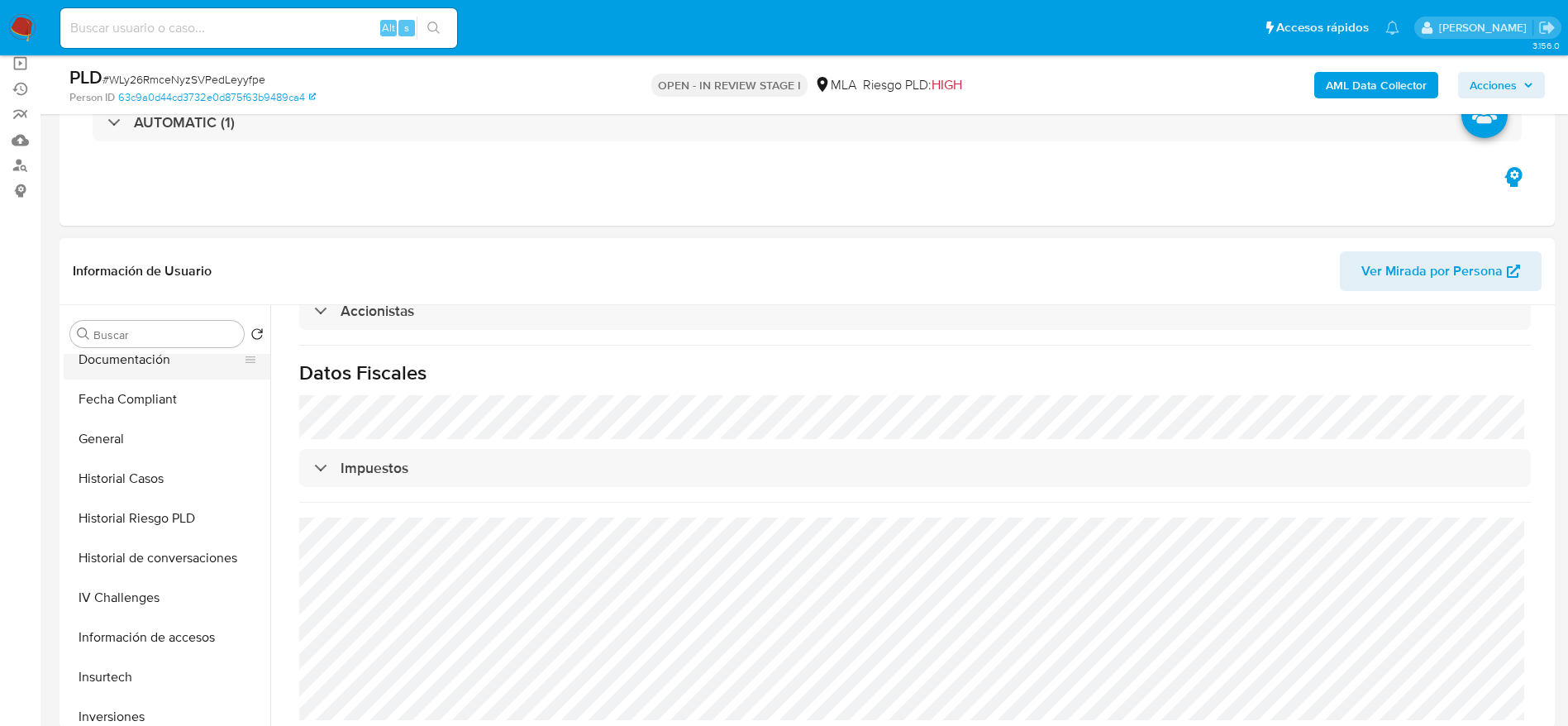
scroll to position [248, 0]
drag, startPoint x: 139, startPoint y: 498, endPoint x: 138, endPoint y: 514, distance: 16.0
click at [139, 499] on button "Dispositivos Point" at bounding box center [166, 483] width 206 height 40
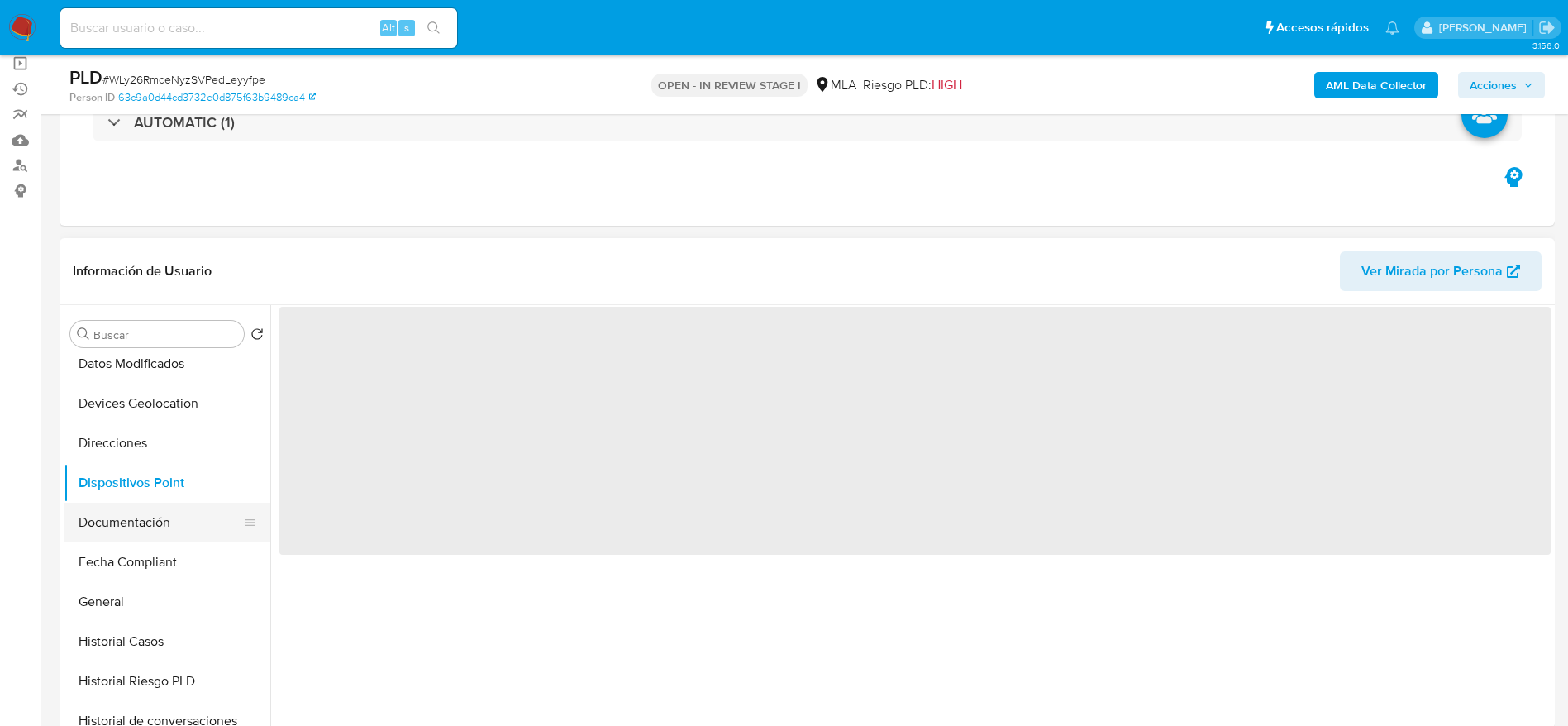
click at [137, 517] on button "Documentación" at bounding box center [160, 523] width 193 height 40
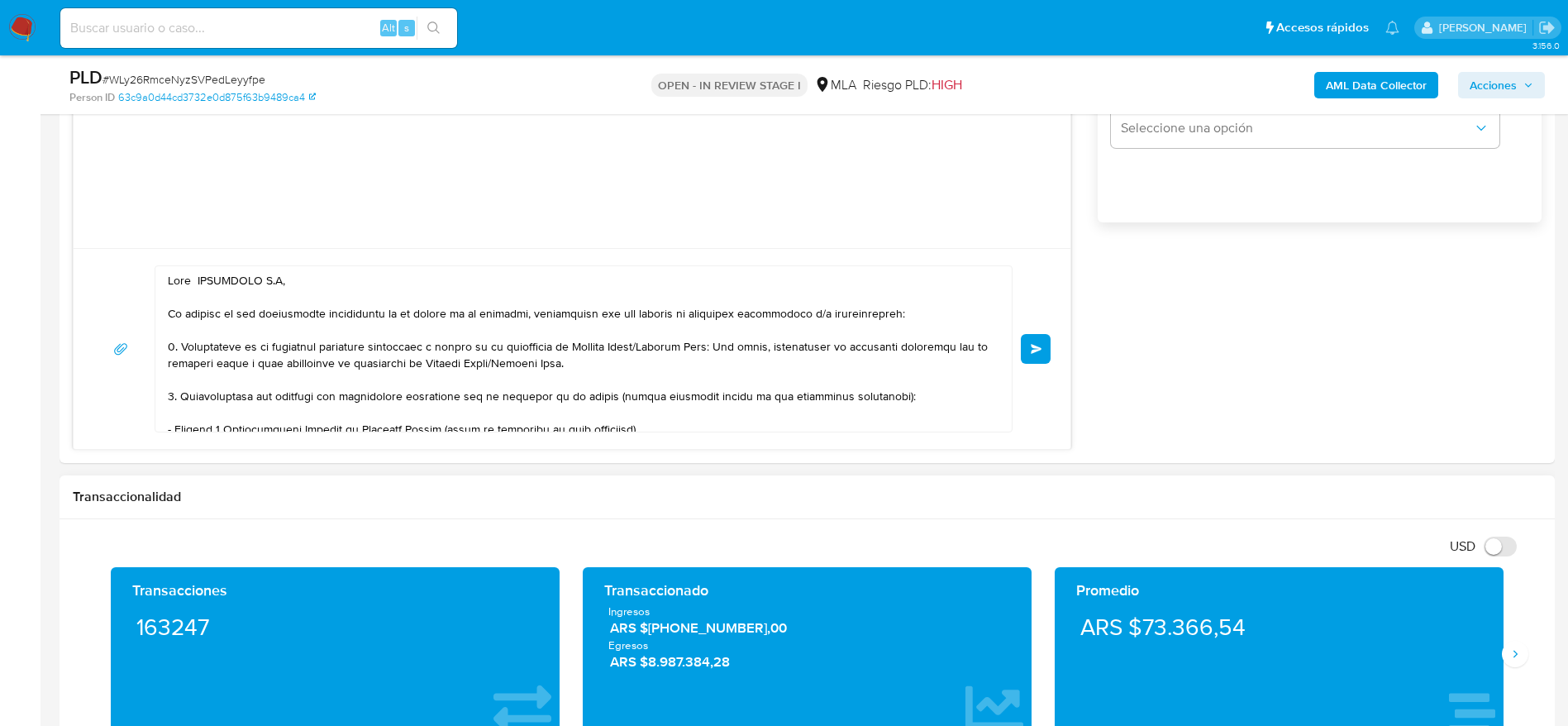
scroll to position [1241, 0]
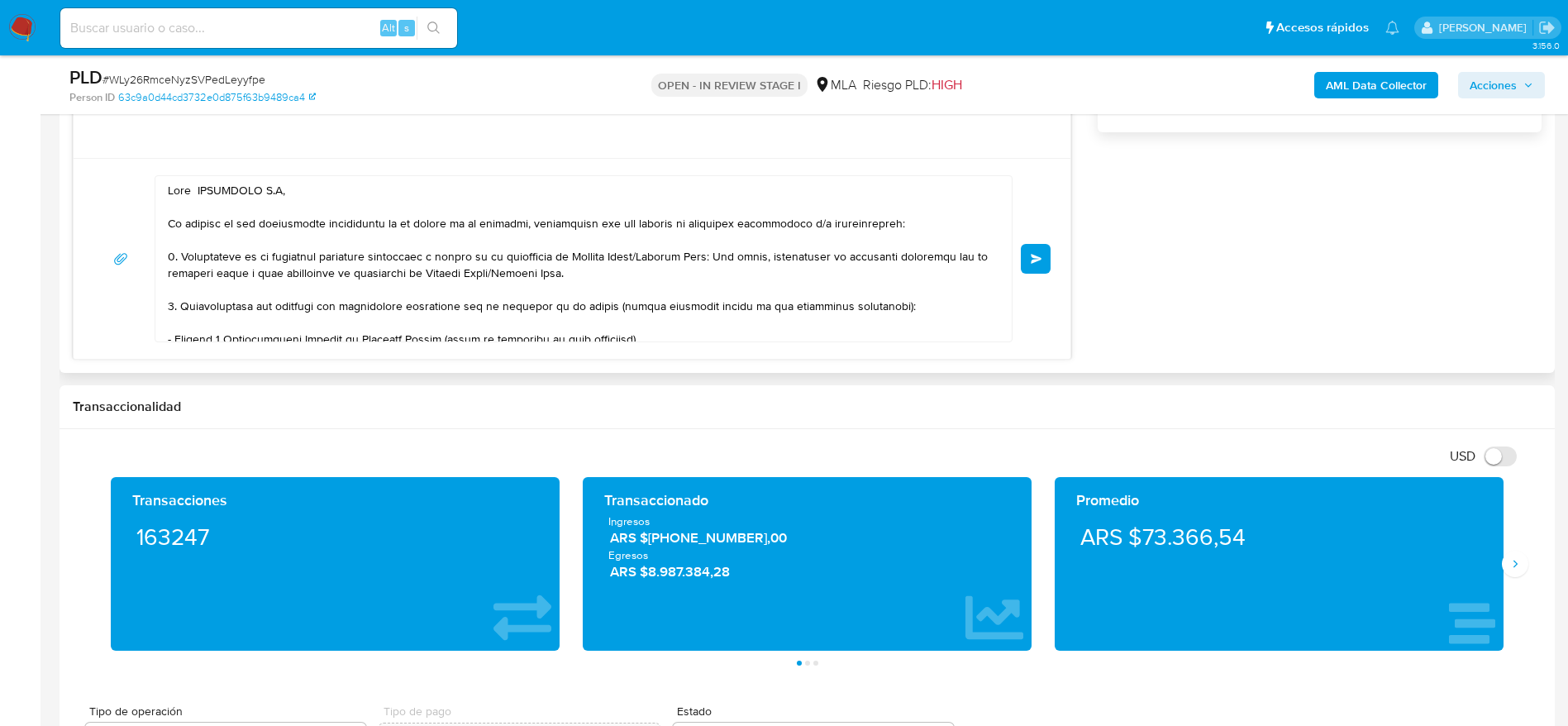
click at [1047, 260] on button "Enviar" at bounding box center [1036, 259] width 30 height 30
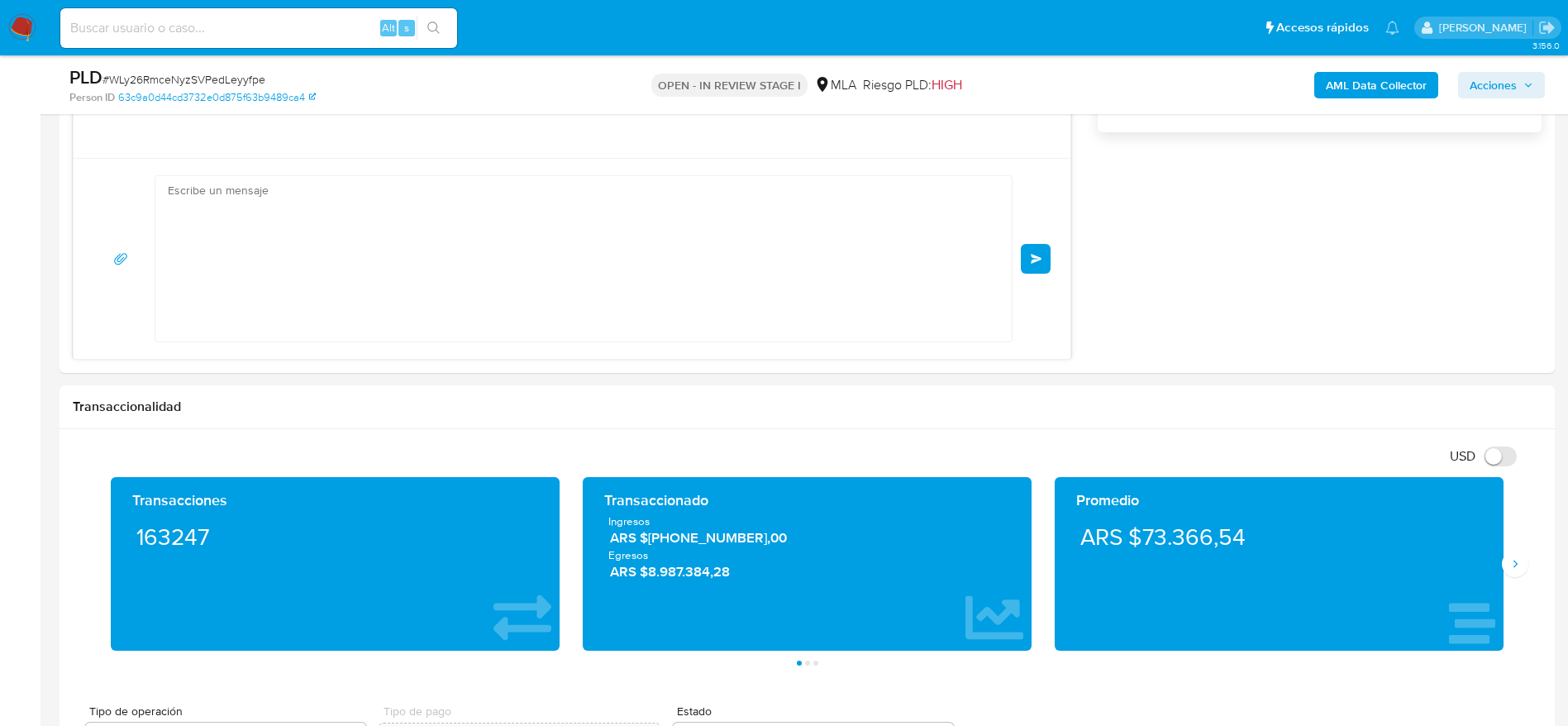
scroll to position [271, 0]
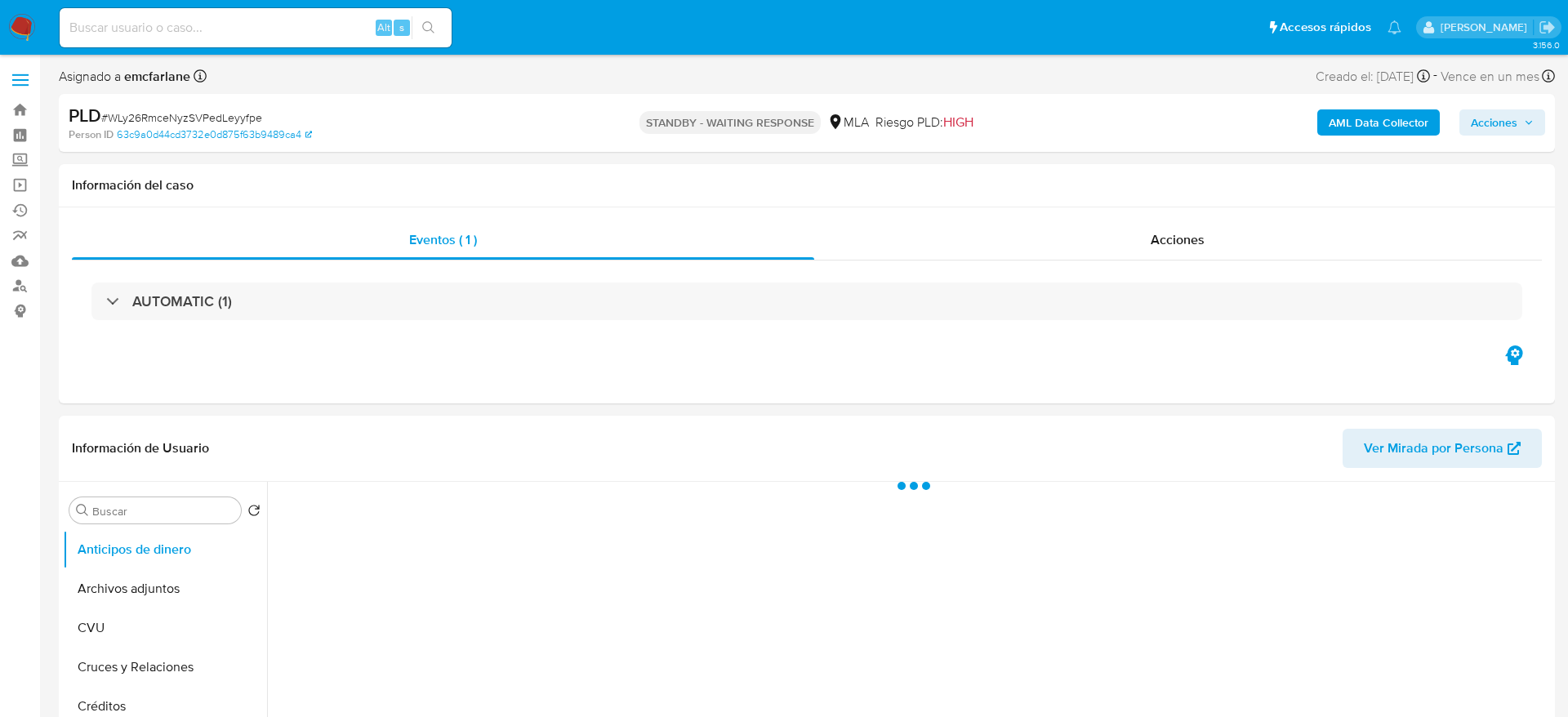
select select "10"
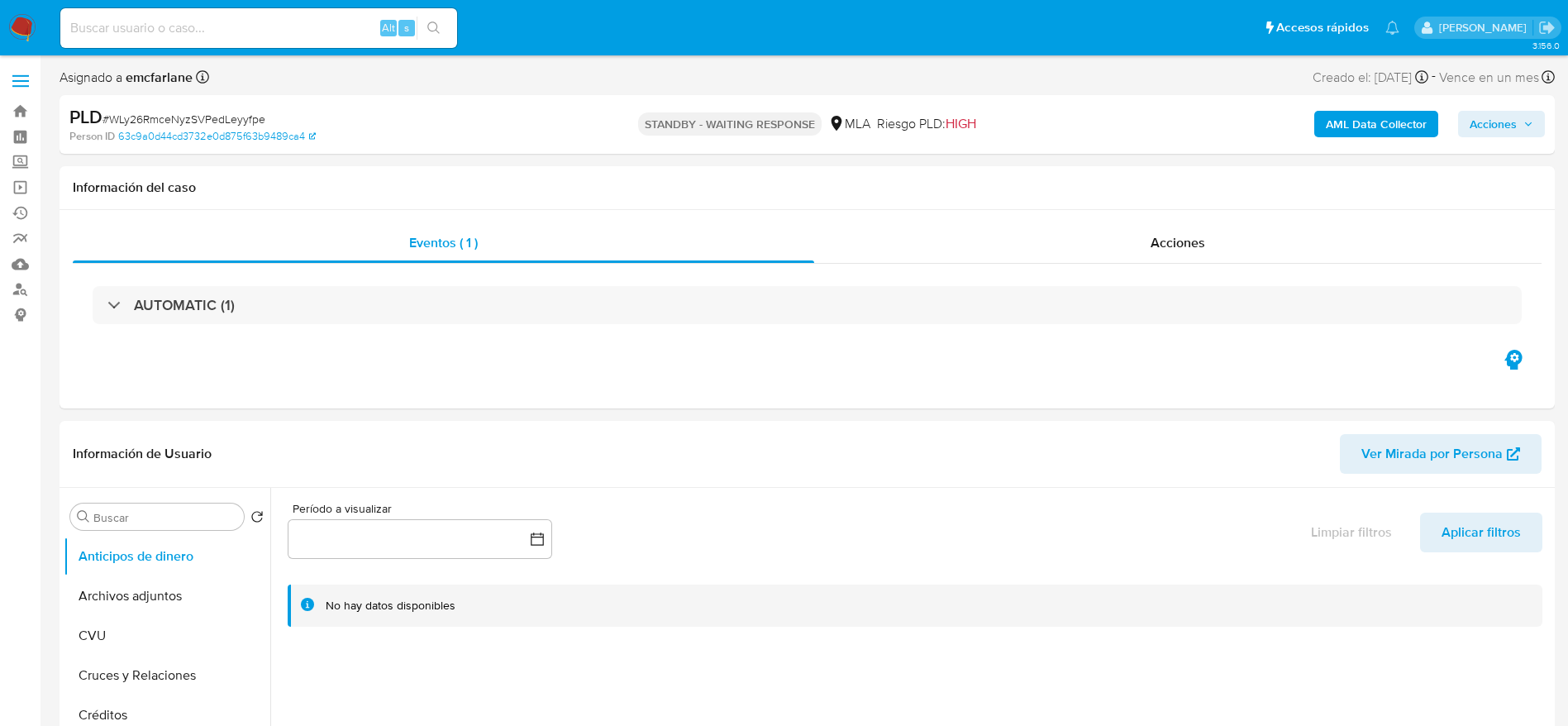
click at [261, 17] on input at bounding box center [259, 28] width 397 height 22
paste input "5dP34KYOOo8akCWcc6WIo8uQ"
type input "5dP34KYOOo8akCWcc6WIo8uQ"
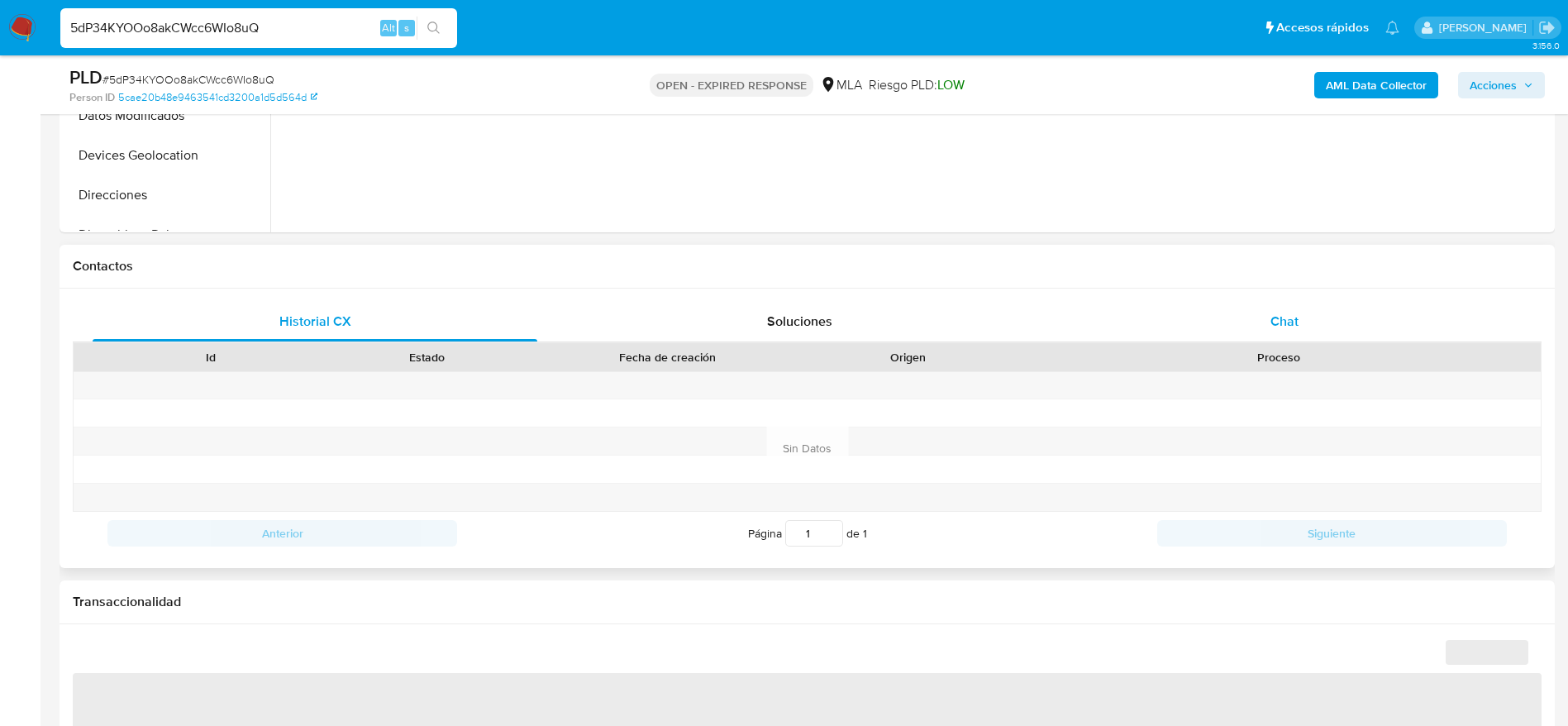
select select "10"
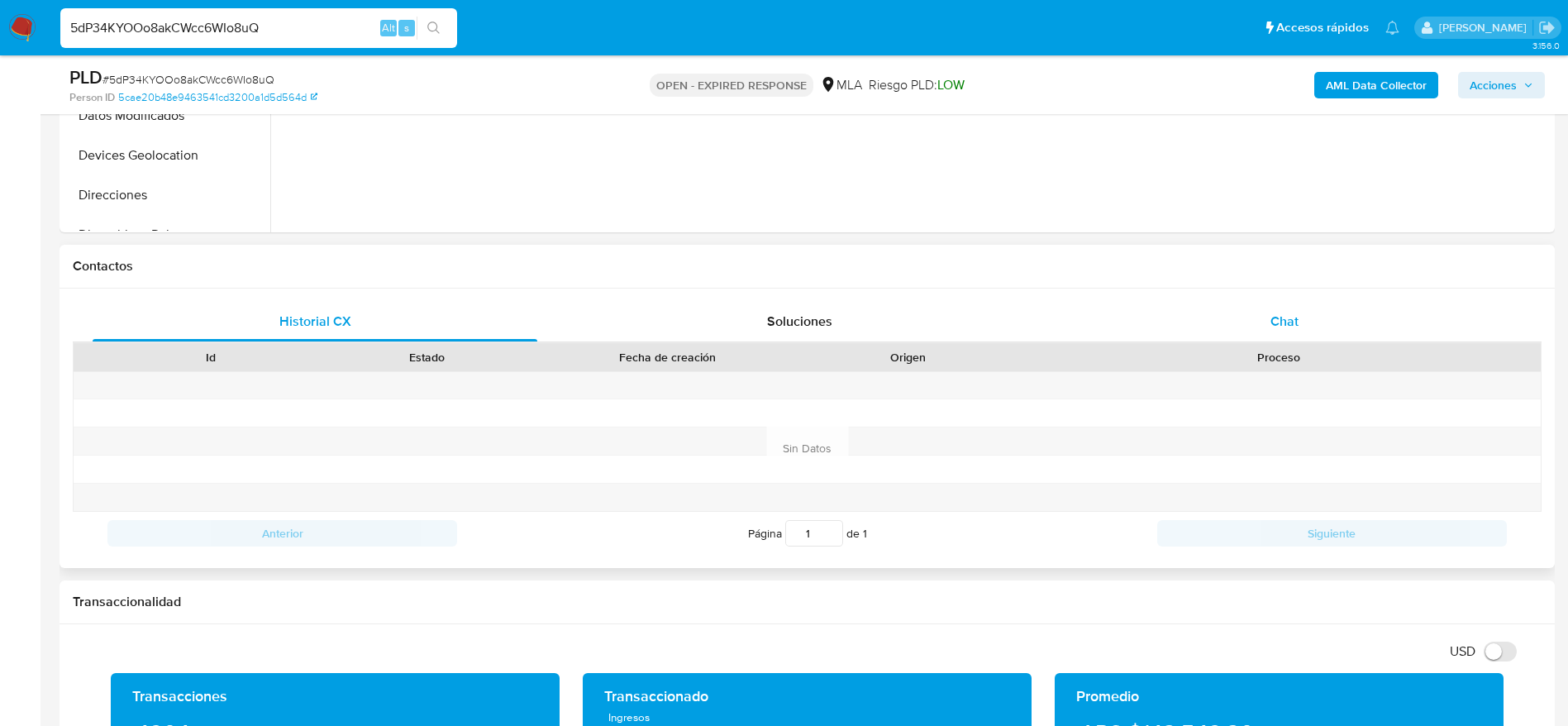
click at [1254, 316] on div "Chat" at bounding box center [1285, 322] width 444 height 40
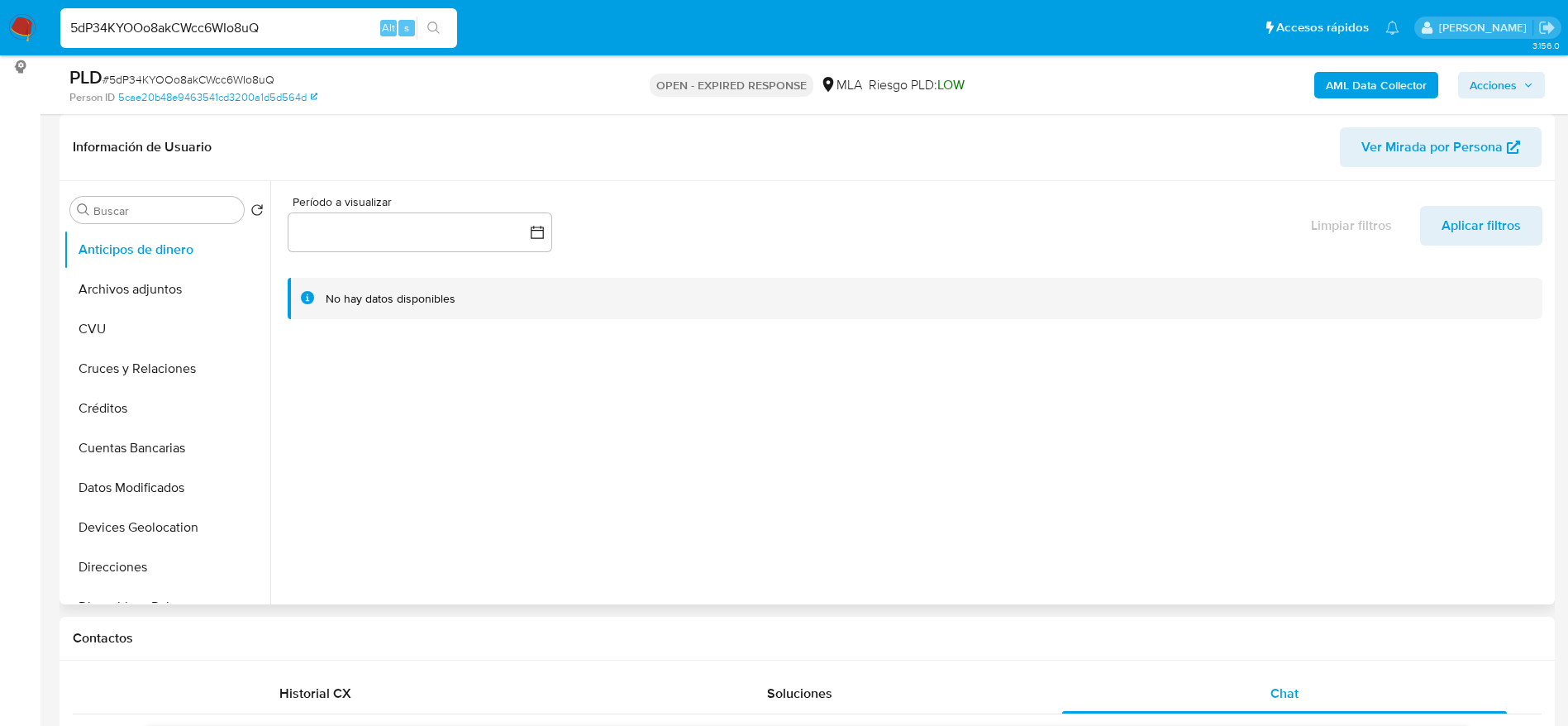
scroll to position [372, 0]
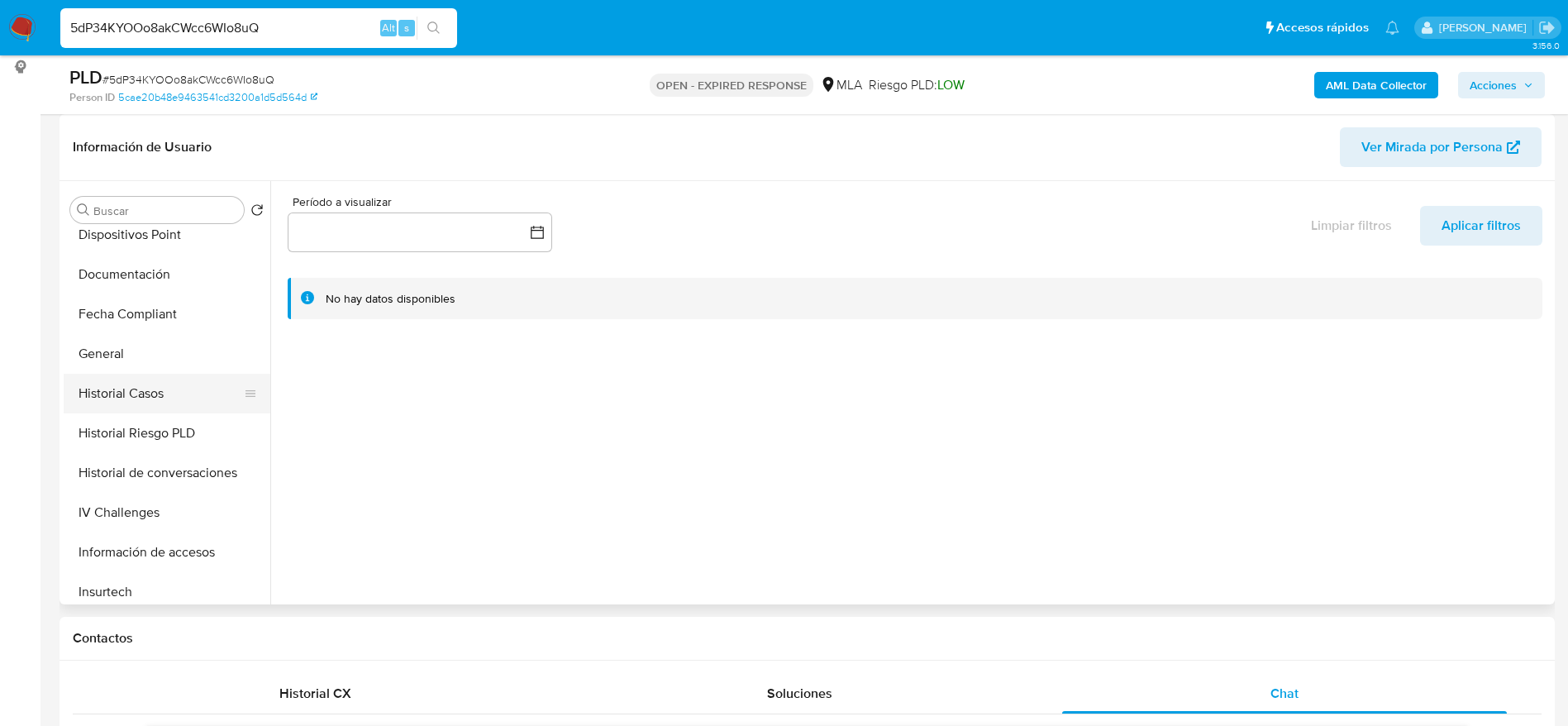
click at [149, 397] on button "Historial Casos" at bounding box center [160, 394] width 193 height 40
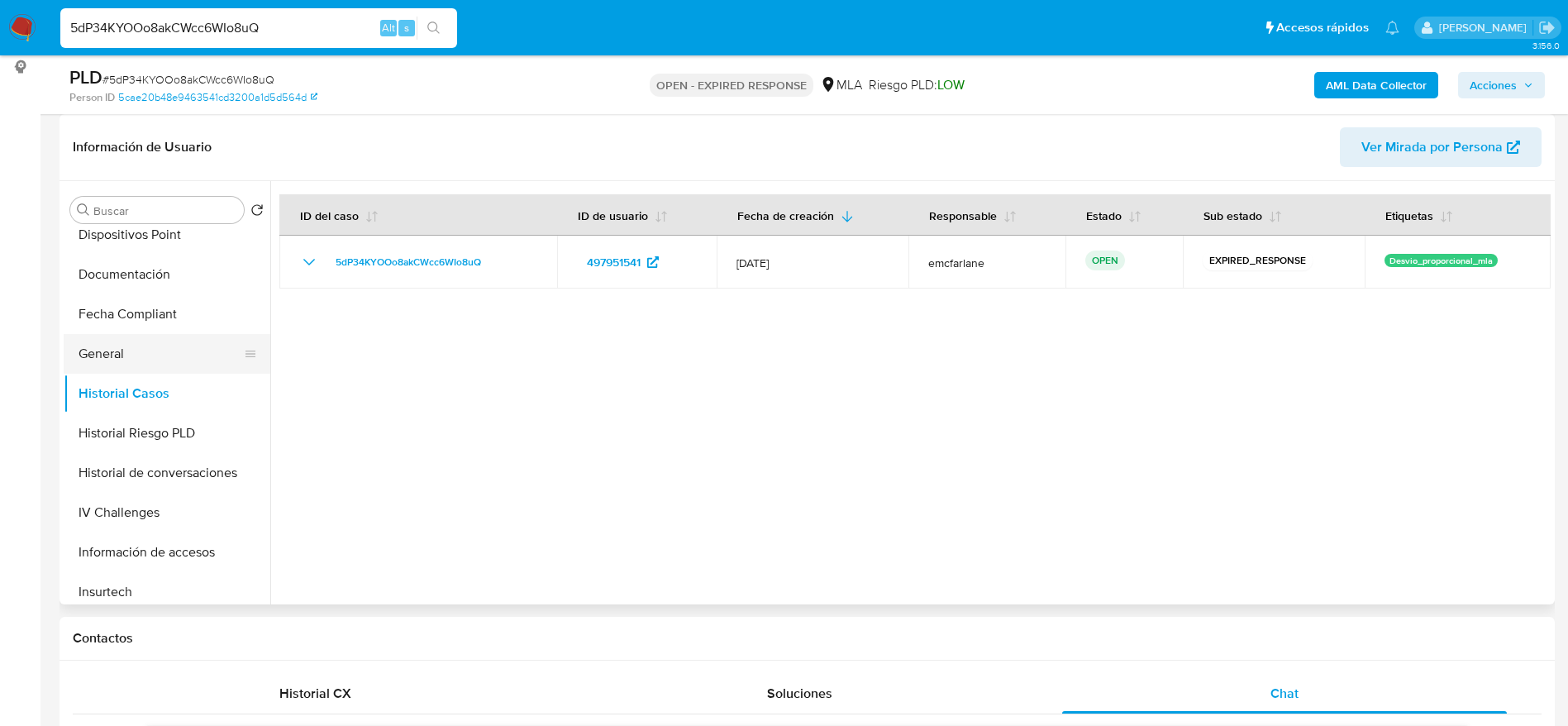
drag, startPoint x: 122, startPoint y: 351, endPoint x: 181, endPoint y: 341, distance: 59.8
click at [123, 351] on button "General" at bounding box center [160, 354] width 193 height 40
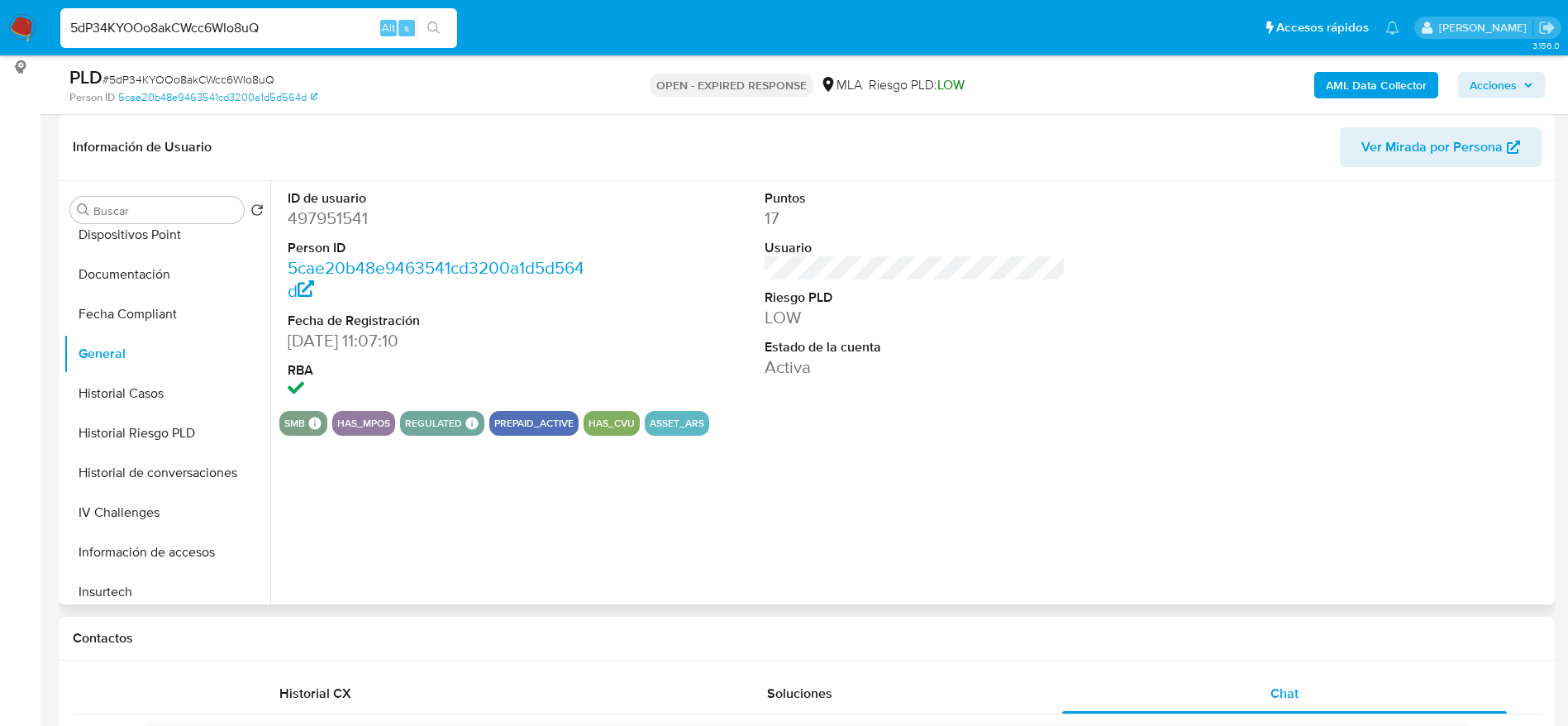
click at [318, 221] on dd "497951541" at bounding box center [439, 218] width 302 height 23
click at [319, 221] on dd "497951541" at bounding box center [439, 218] width 302 height 23
copy dd "497951541"
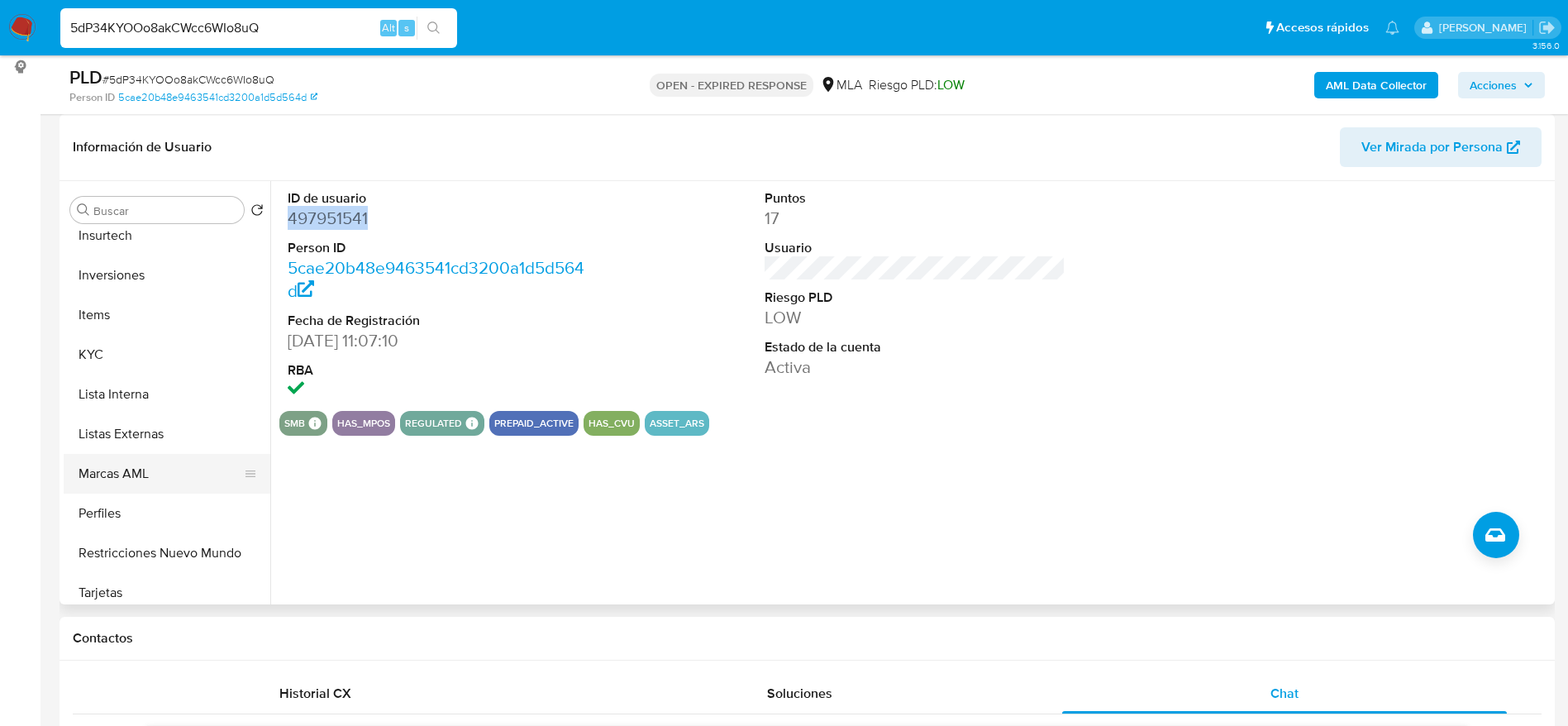
scroll to position [778, 0]
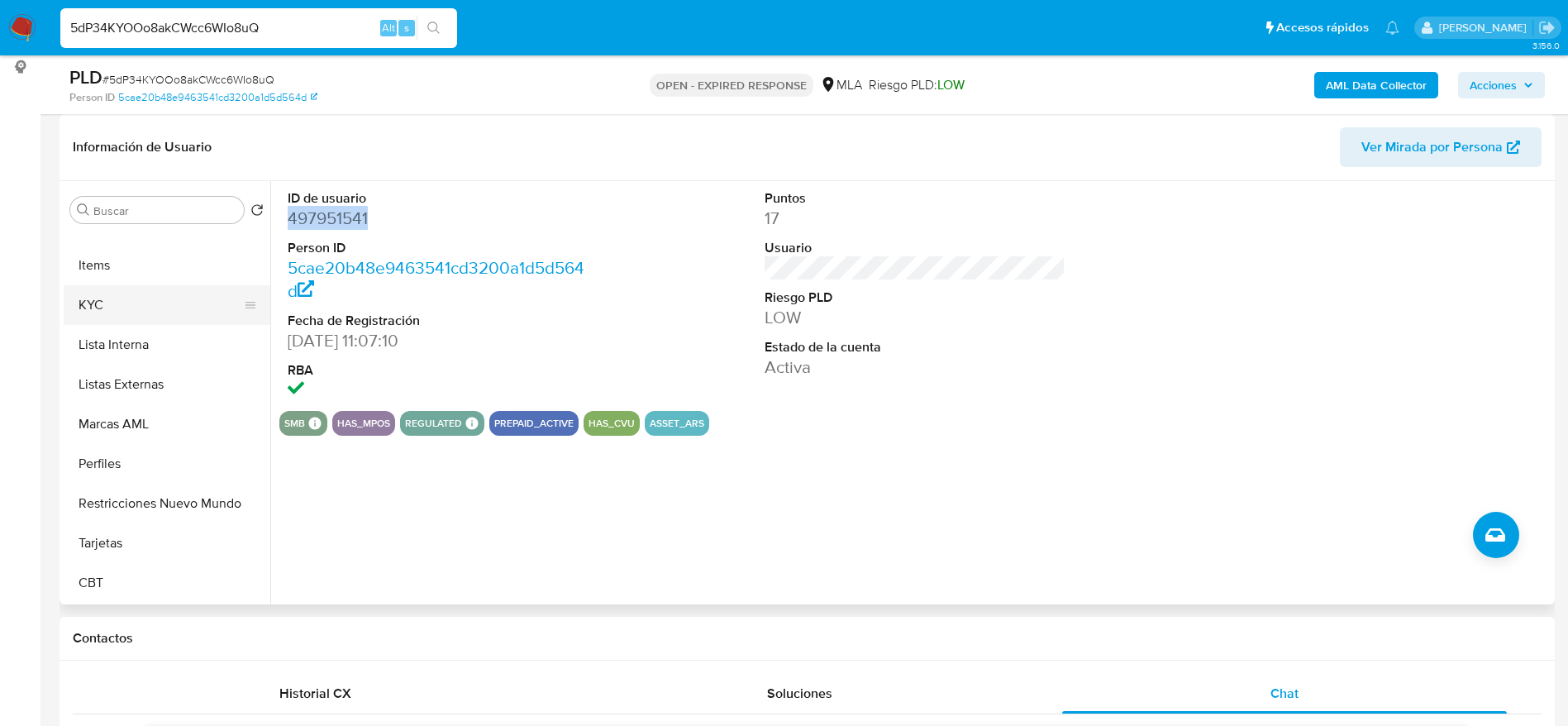
click at [103, 300] on button "KYC" at bounding box center [160, 306] width 193 height 40
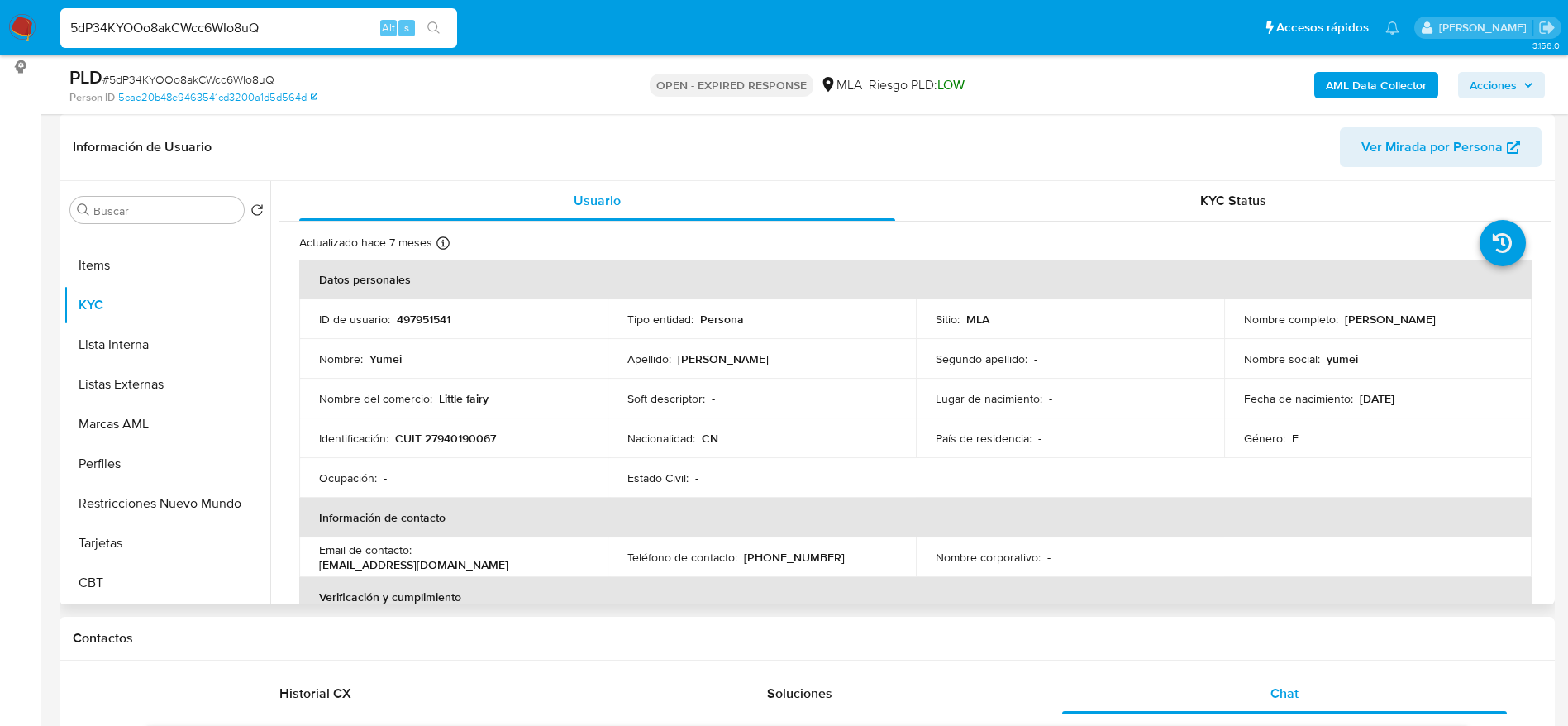
click at [464, 437] on p "CUIT 27940190067" at bounding box center [445, 439] width 101 height 15
copy p "27940190067"
click at [189, 79] on span "# 5dP34KYOOo8akCWcc6WIo8uQ" at bounding box center [188, 79] width 172 height 17
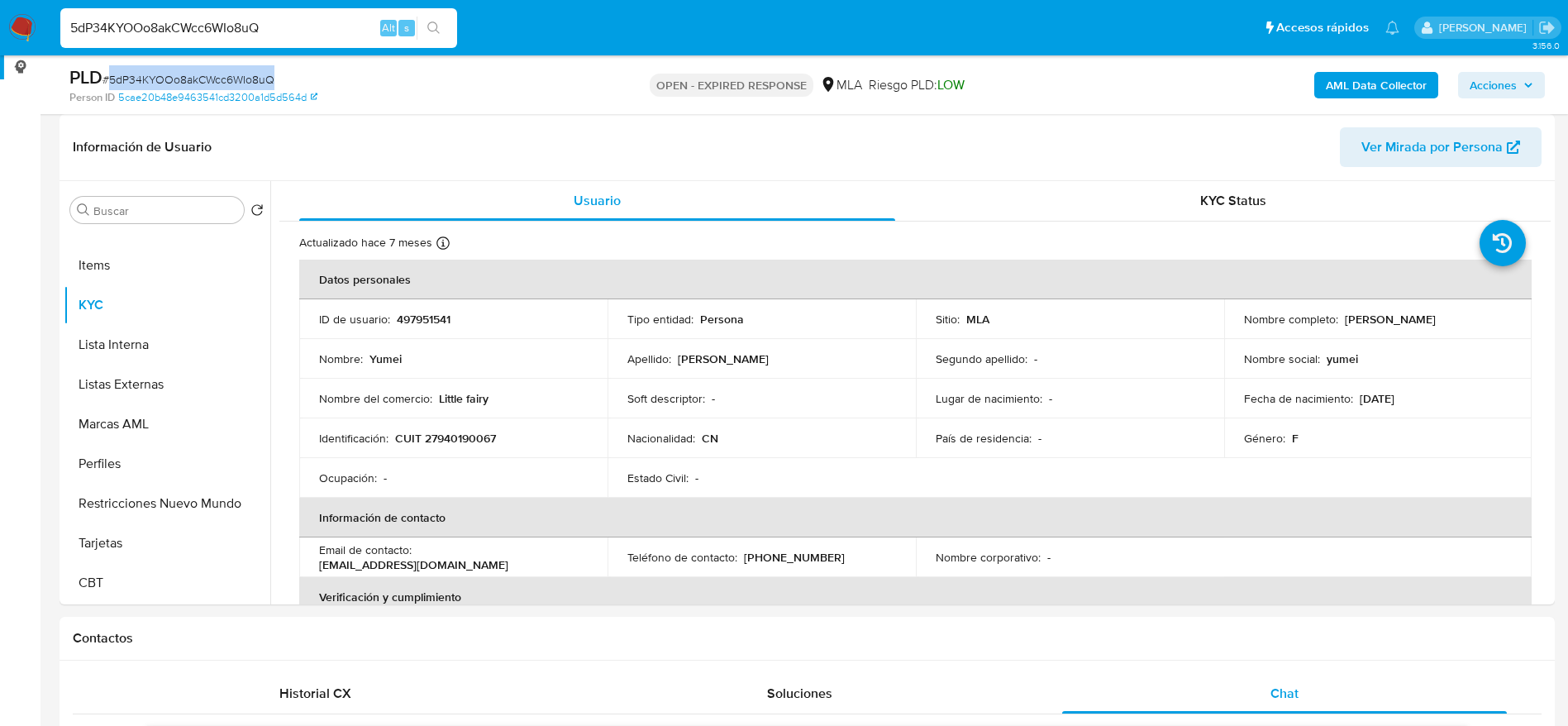
copy span "5dP34KYOOo8akCWcc6WIo8uQ"
drag, startPoint x: 42, startPoint y: 18, endPoint x: 16, endPoint y: 26, distance: 27.2
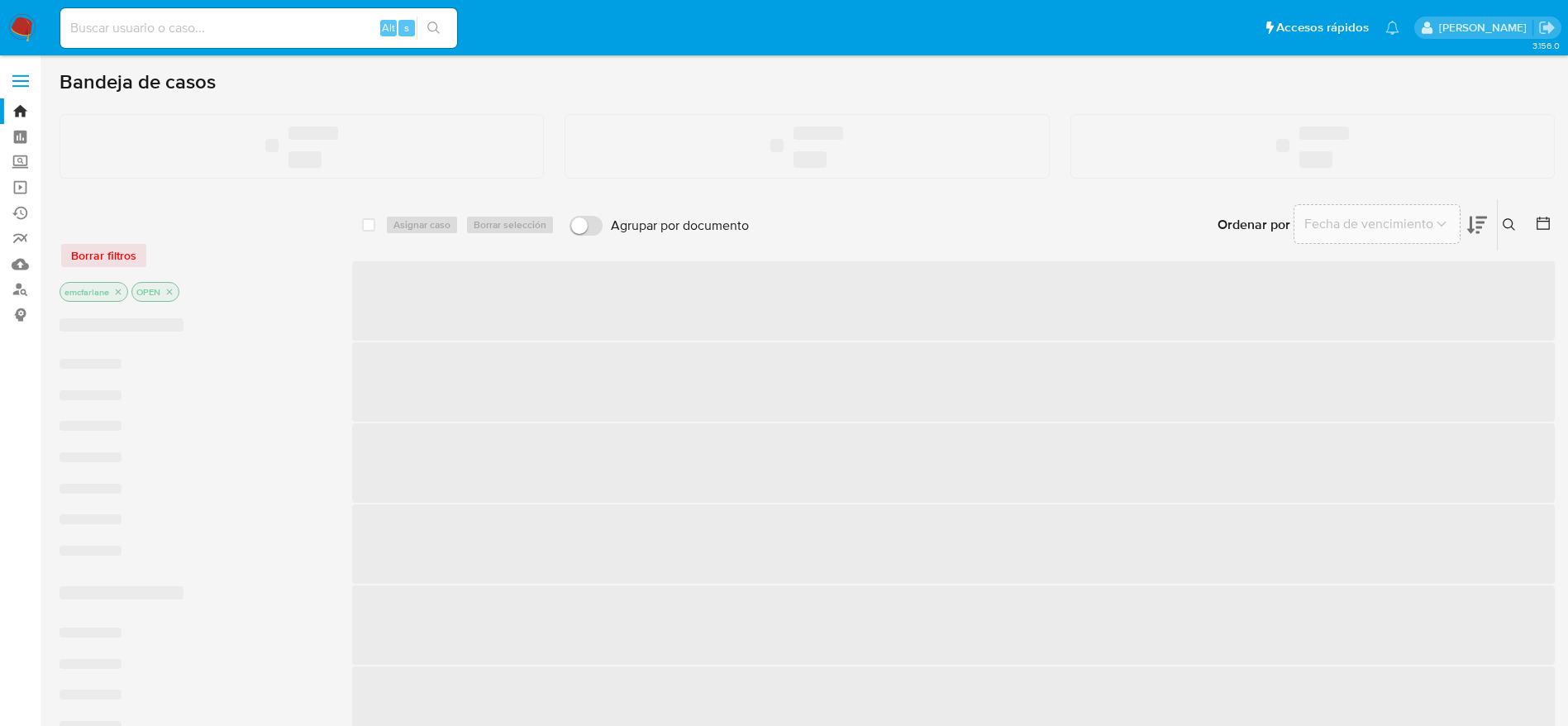
click at [233, 32] on input at bounding box center [259, 28] width 397 height 22
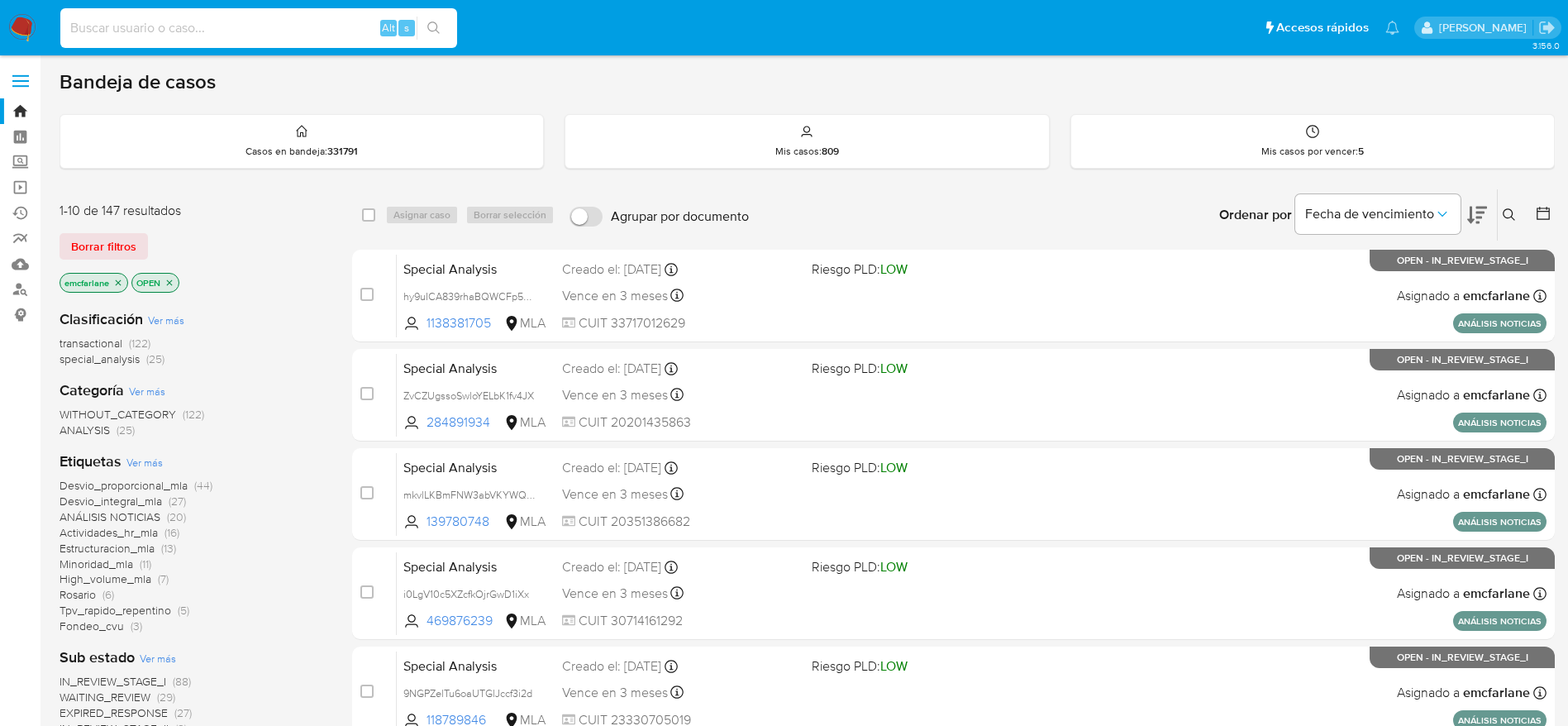
paste input "5dP34KYOOo8akCWcc6WIo8uQ"
type input "5dP34KYOOo8akCWcc6WIo8uQ"
click at [117, 257] on span "Borrar filtros" at bounding box center [103, 246] width 65 height 23
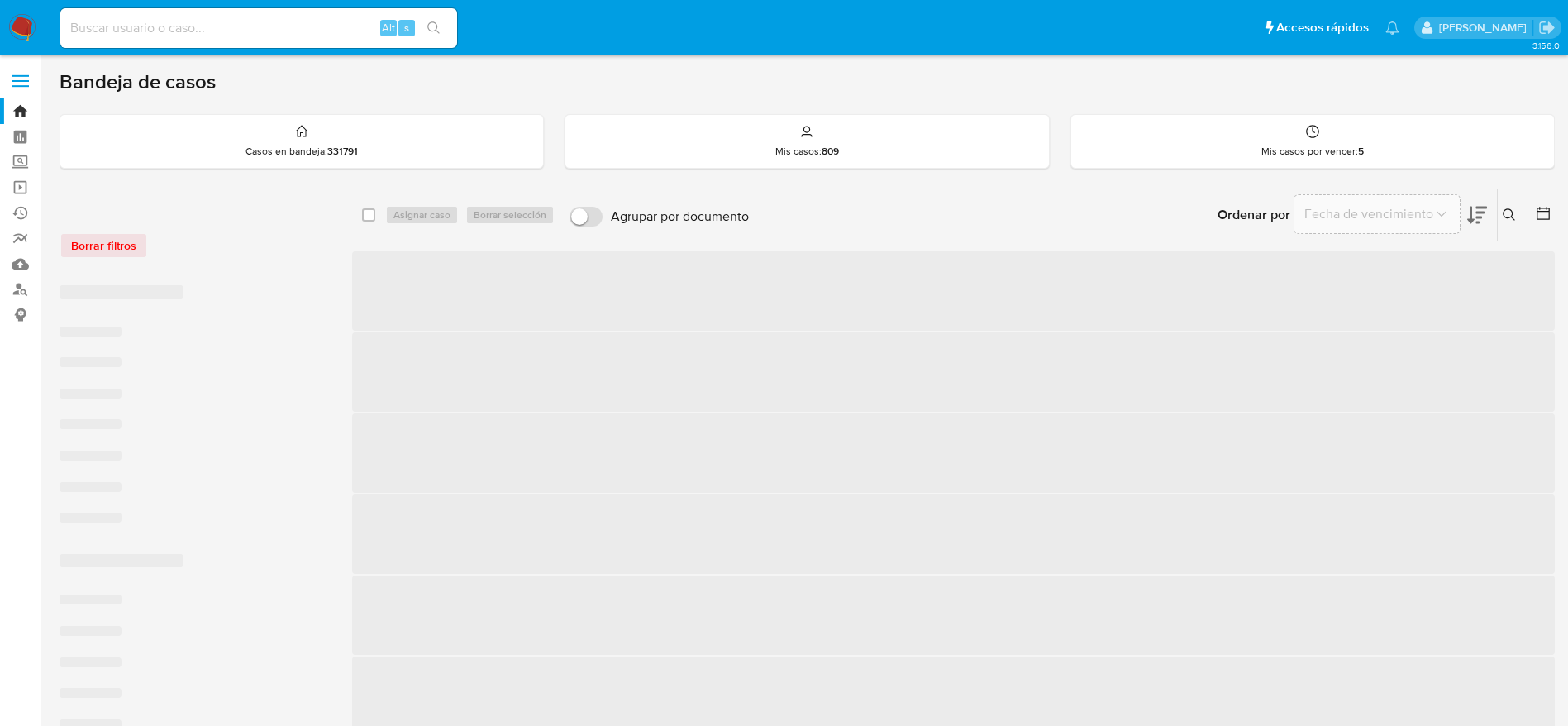
click at [119, 241] on div "Borrar filtros" at bounding box center [192, 246] width 265 height 27
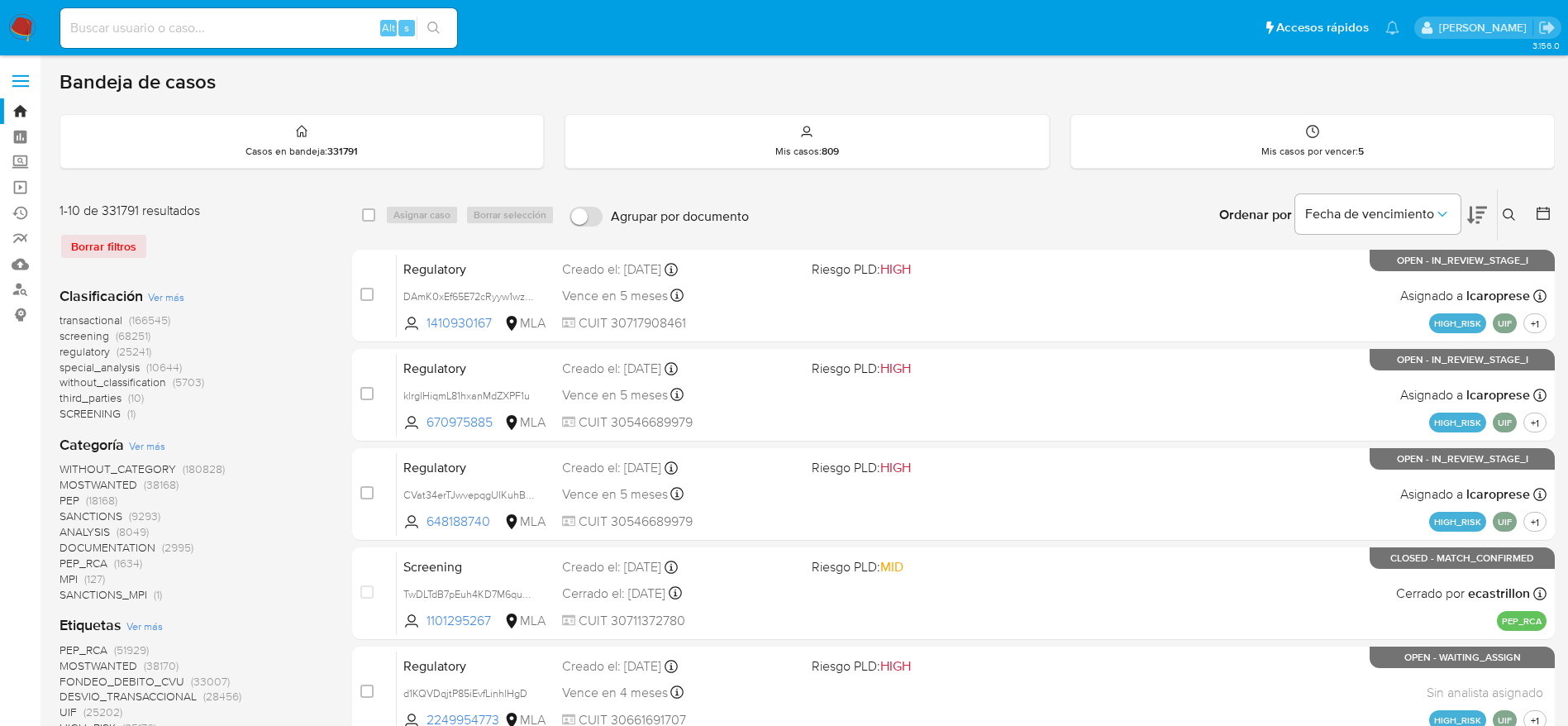
click at [1511, 223] on button at bounding box center [1511, 215] width 27 height 20
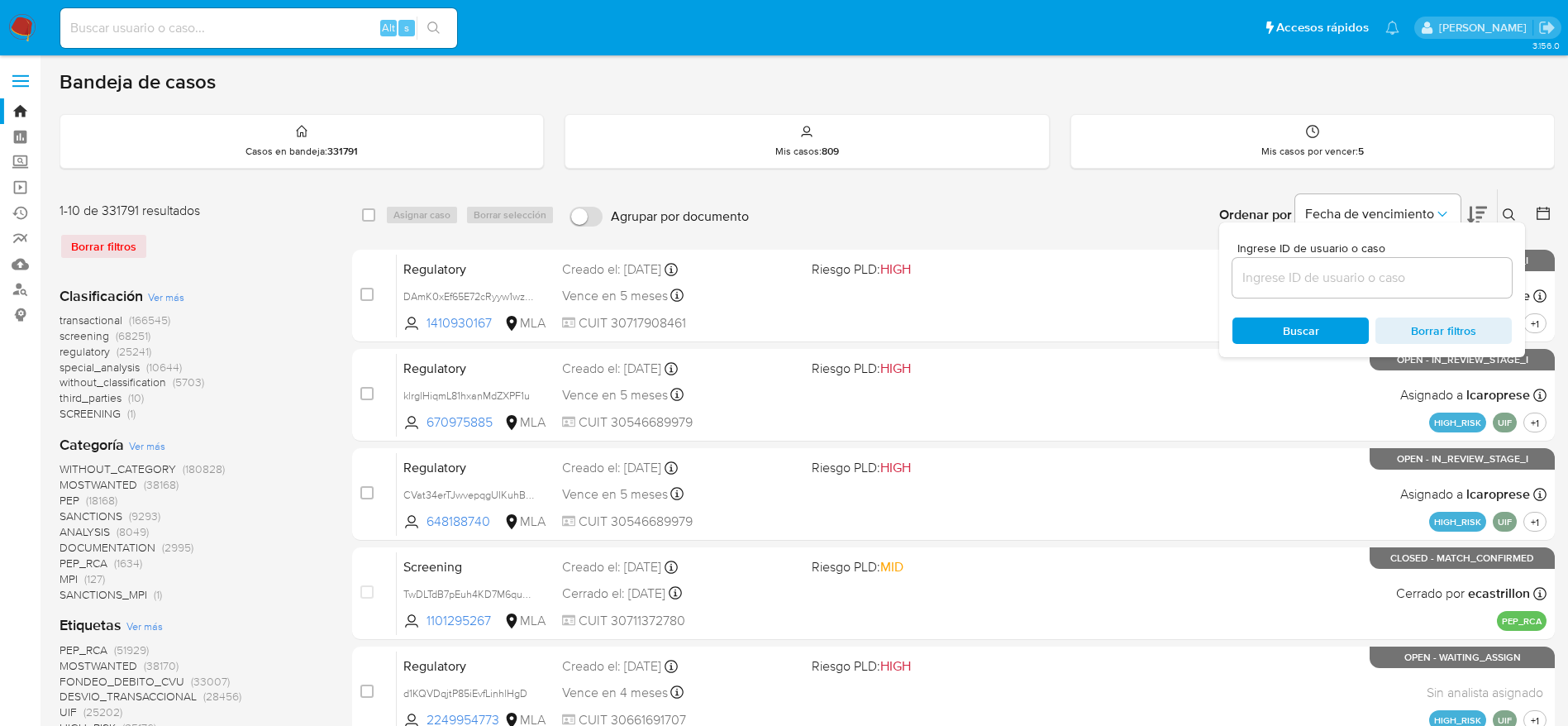
click at [1386, 276] on input at bounding box center [1372, 278] width 280 height 22
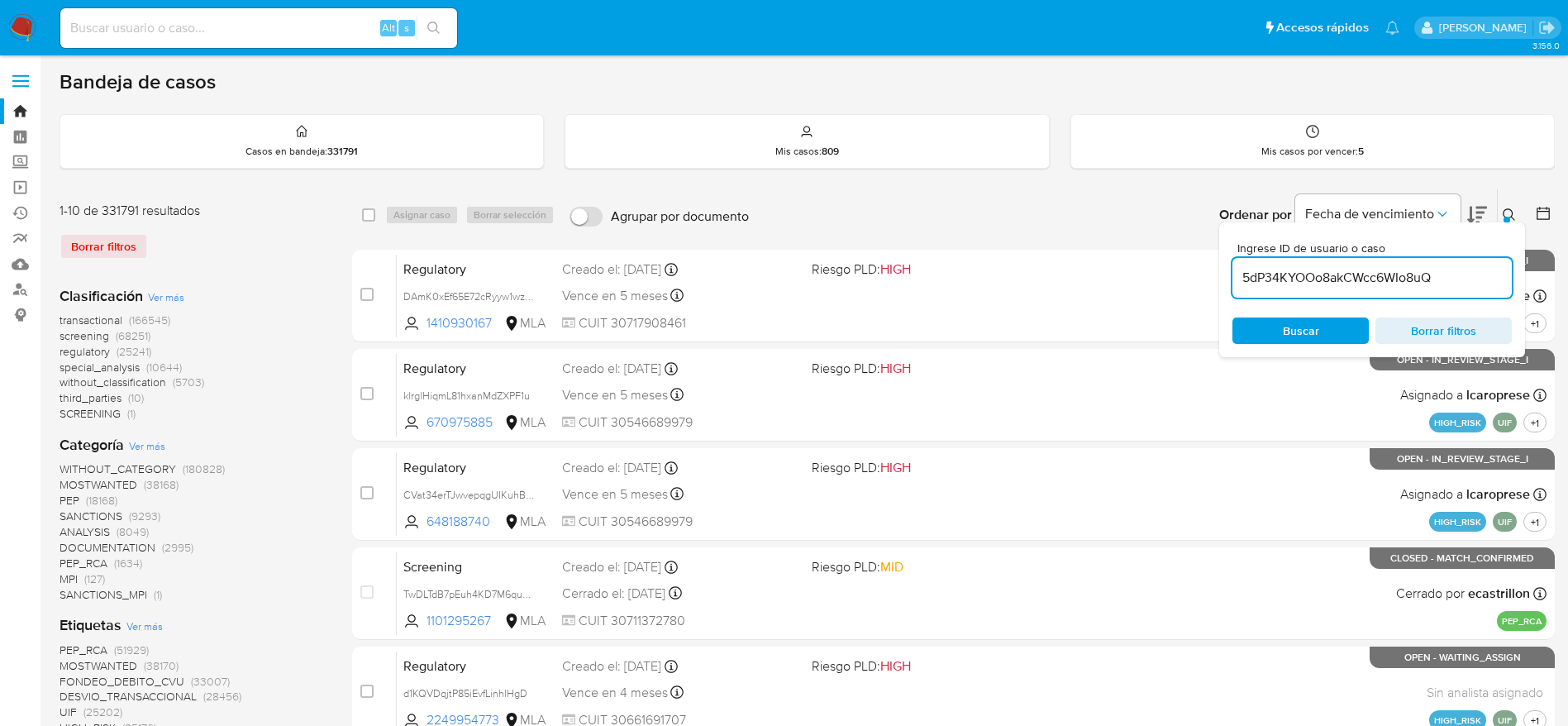
type input "5dP34KYOOo8akCWcc6WIo8uQ"
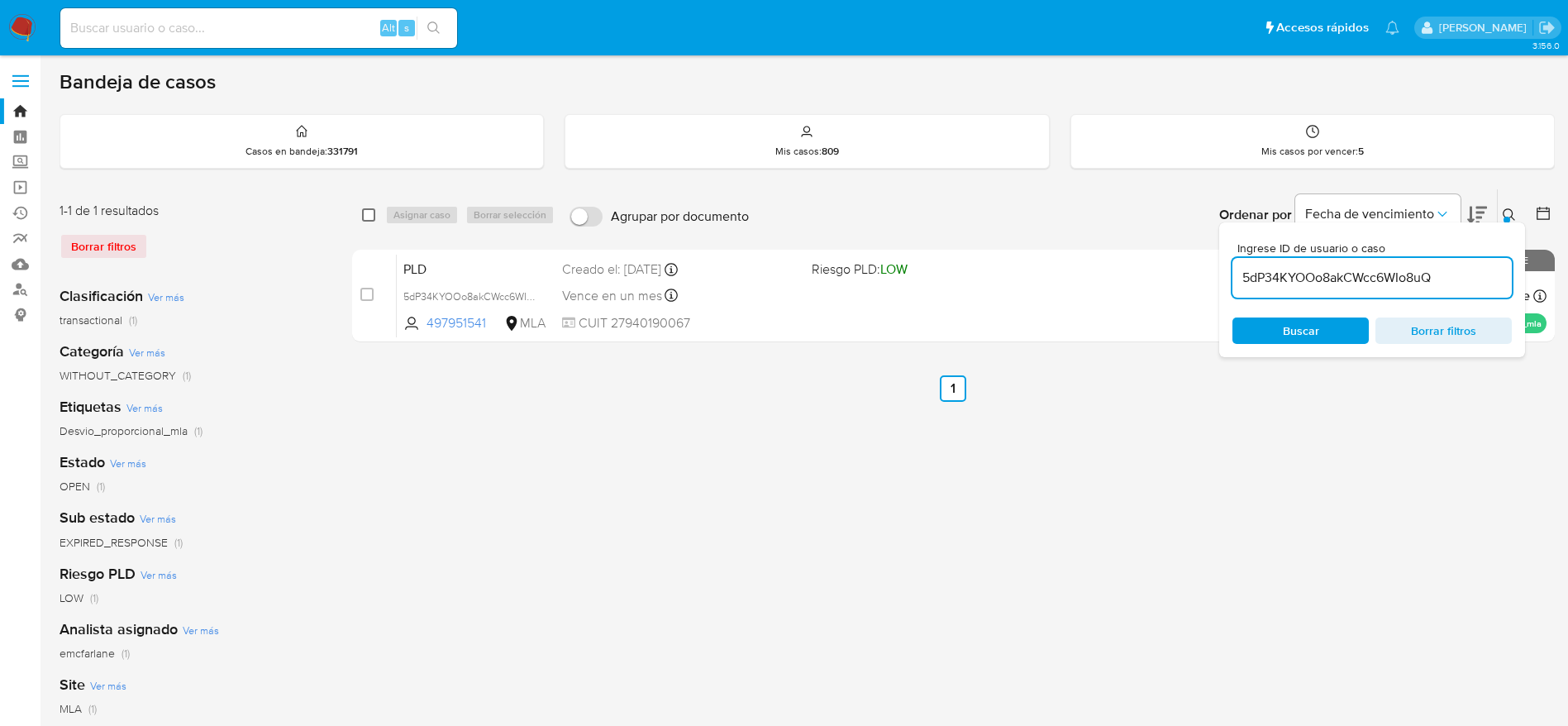
click at [369, 216] on input "checkbox" at bounding box center [369, 215] width 13 height 13
checkbox input "true"
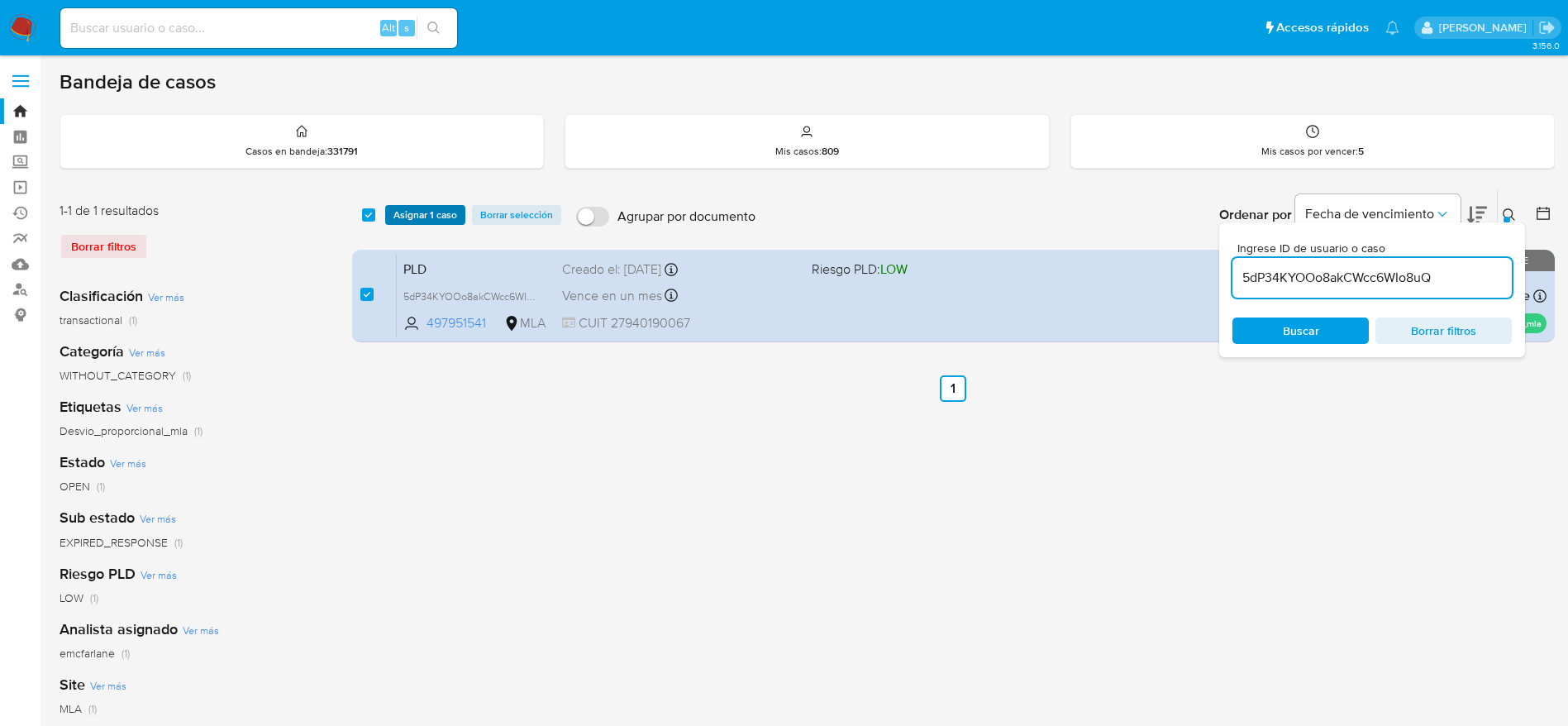
click at [391, 221] on button "Asignar 1 caso" at bounding box center [425, 215] width 80 height 20
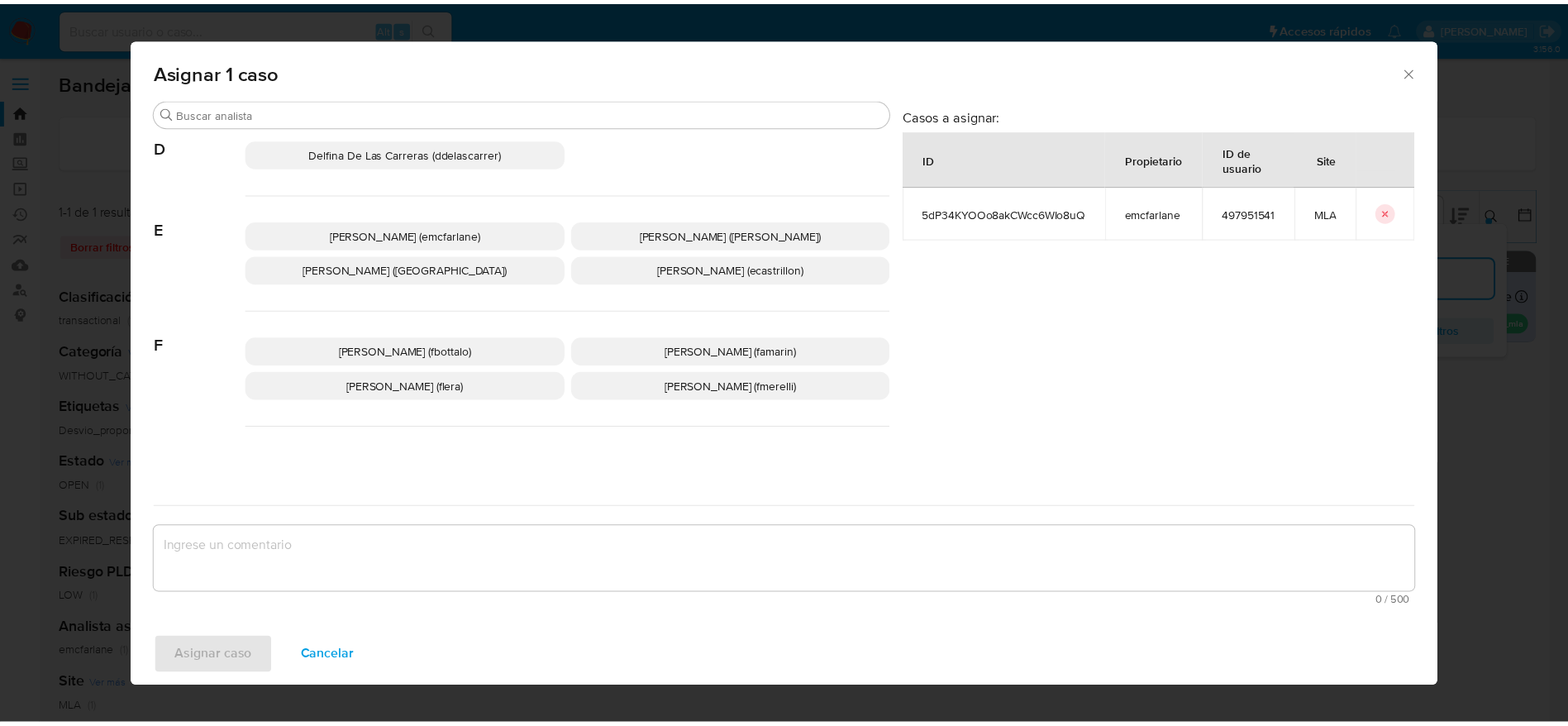
scroll to position [248, 0]
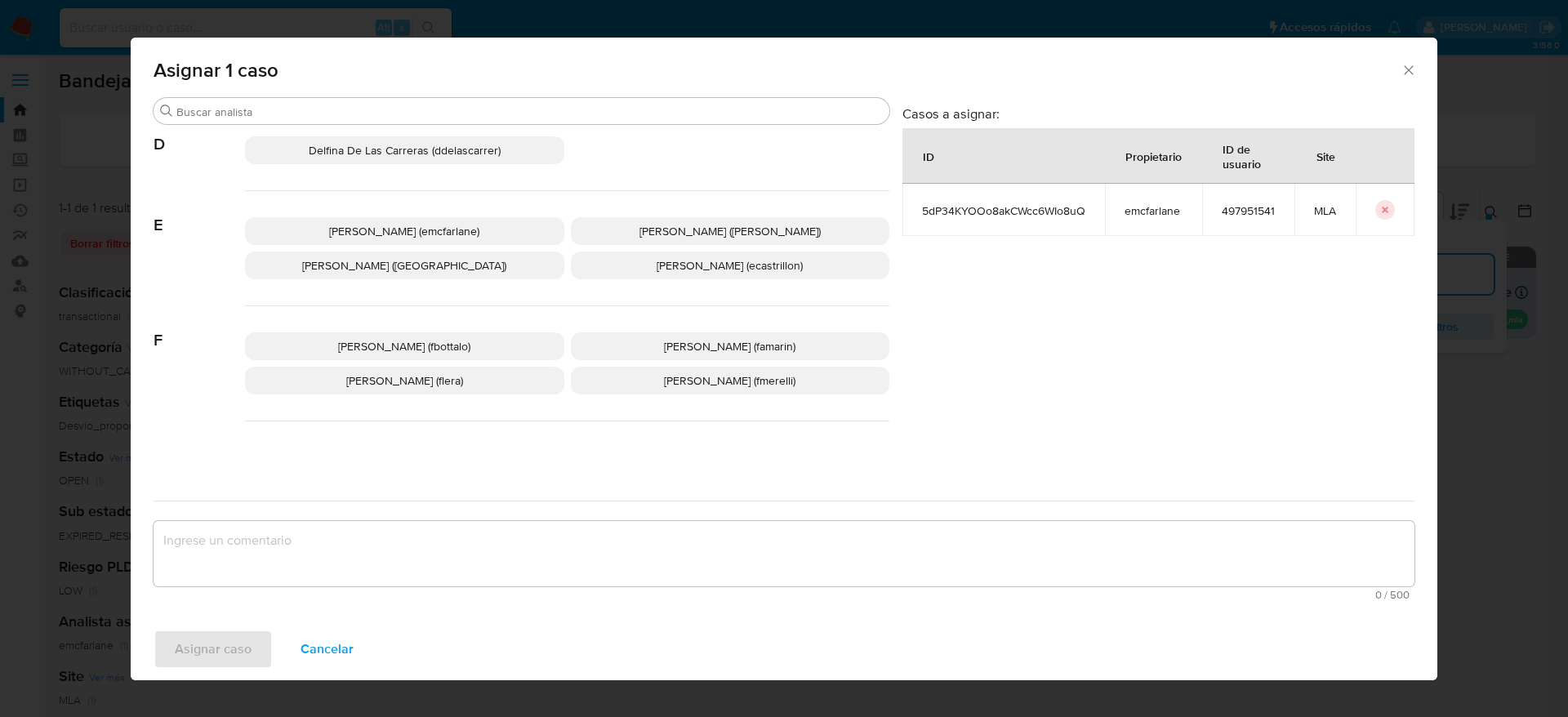
click at [414, 232] on span "Elaine Mc Farlane (emcfarlane)" at bounding box center [404, 231] width 150 height 16
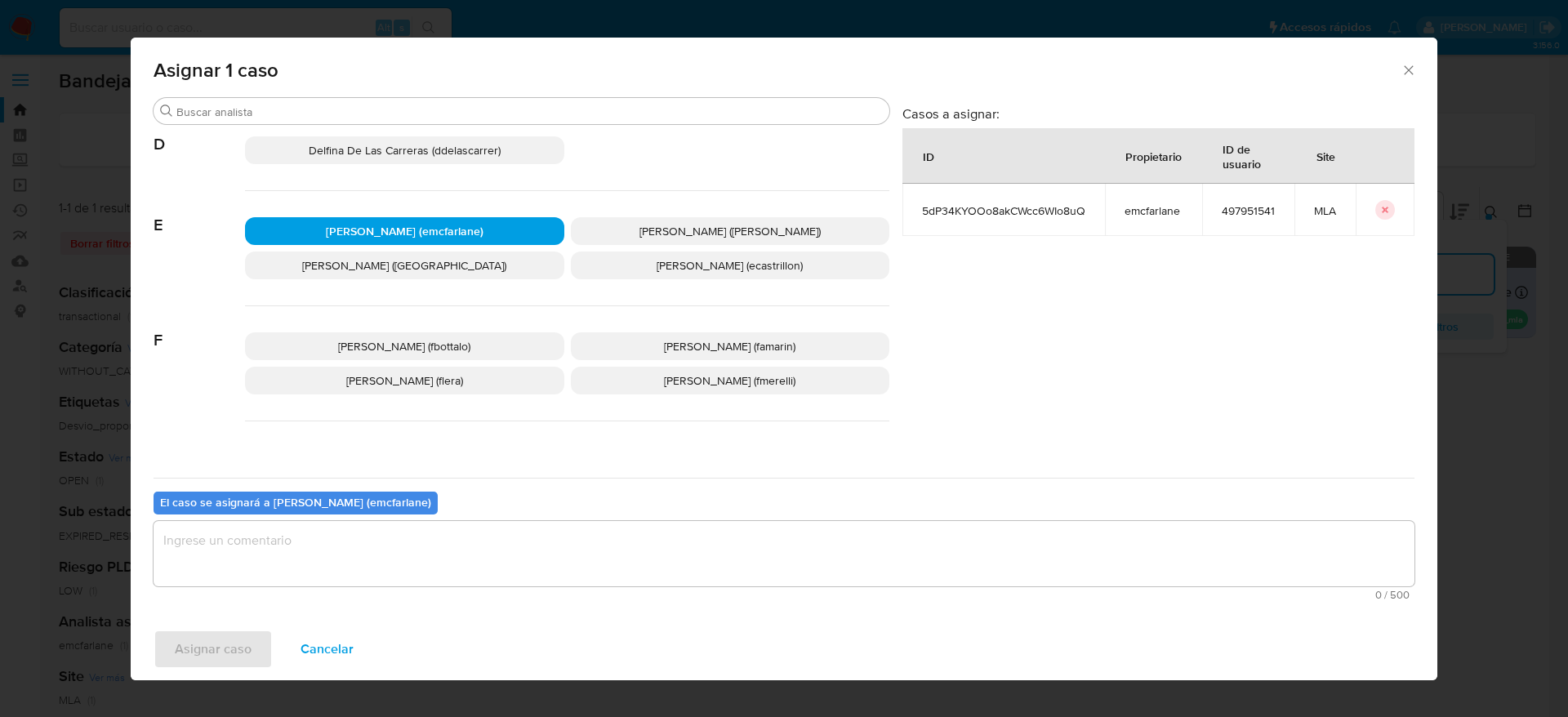
click at [312, 574] on textarea "assign-modal" at bounding box center [784, 553] width 1261 height 65
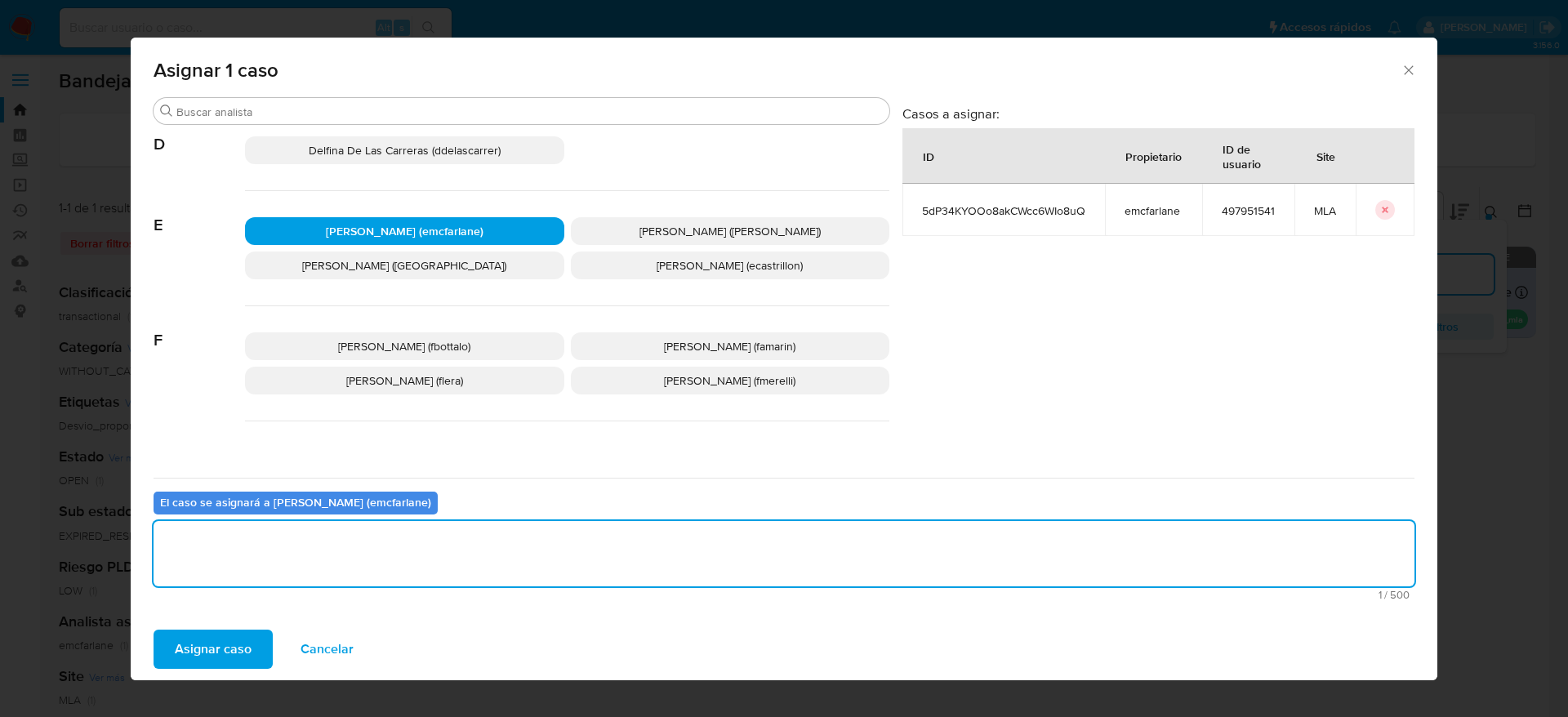
click at [230, 663] on span "Asignar caso" at bounding box center [213, 650] width 76 height 36
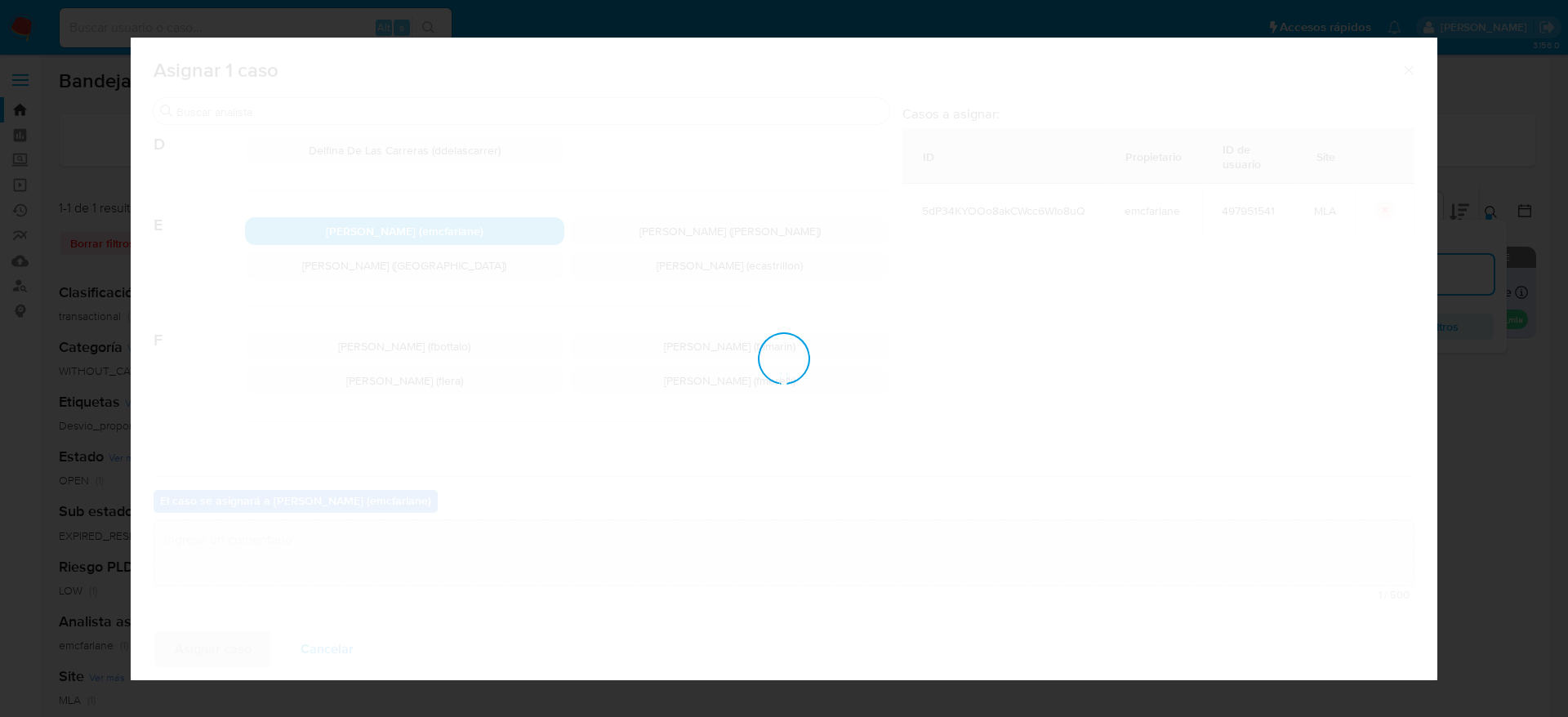
checkbox input "false"
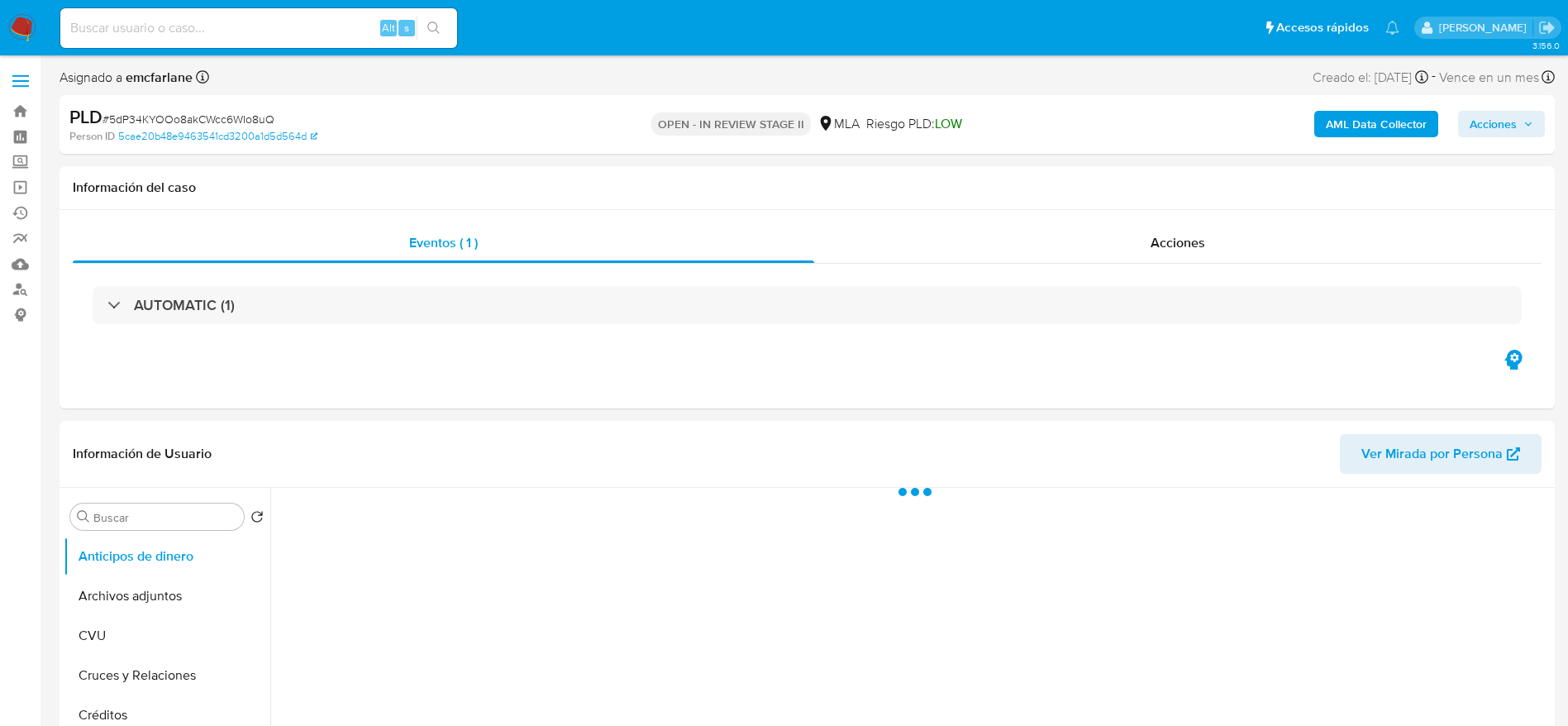
click at [1481, 128] on span "Acciones" at bounding box center [1493, 124] width 47 height 27
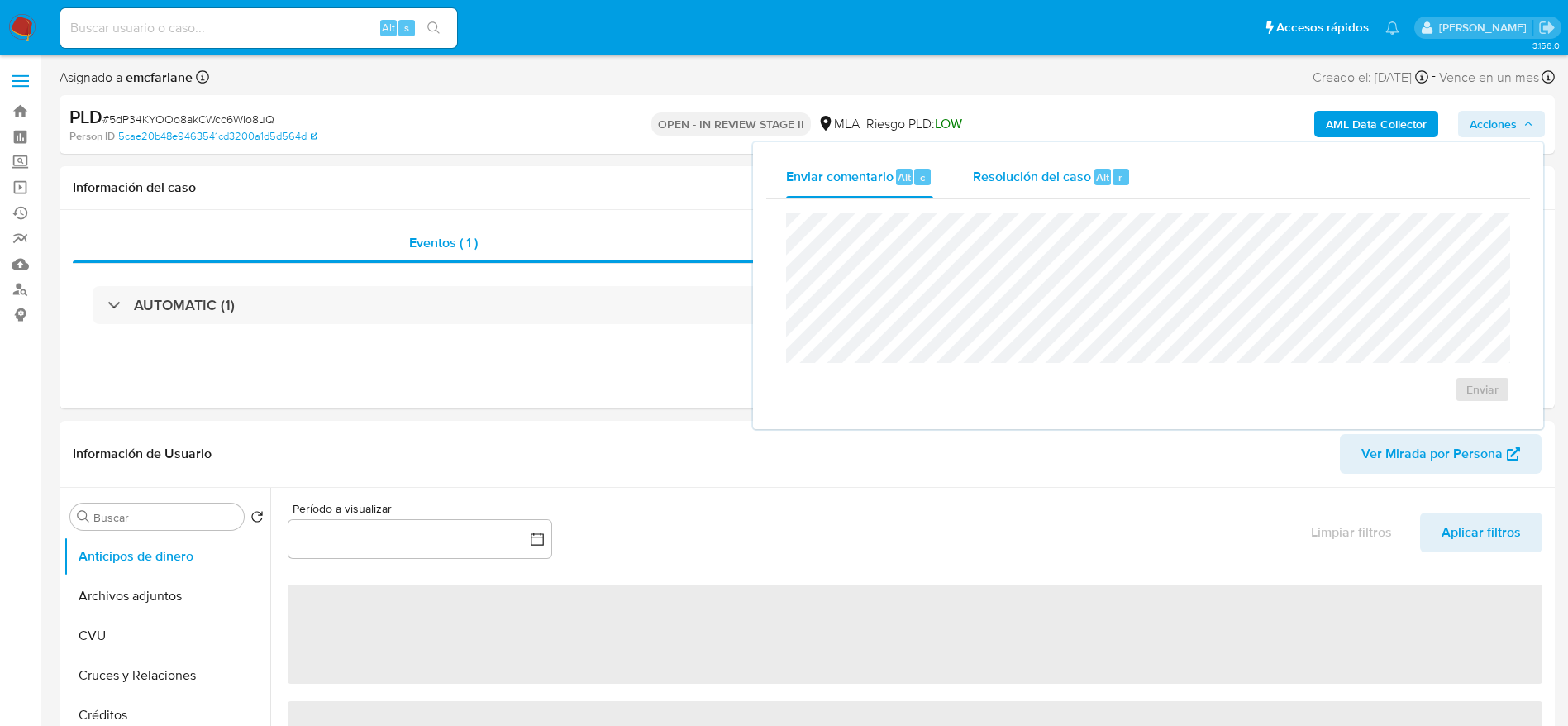
click at [1108, 177] on div "Alt" at bounding box center [1103, 177] width 17 height 17
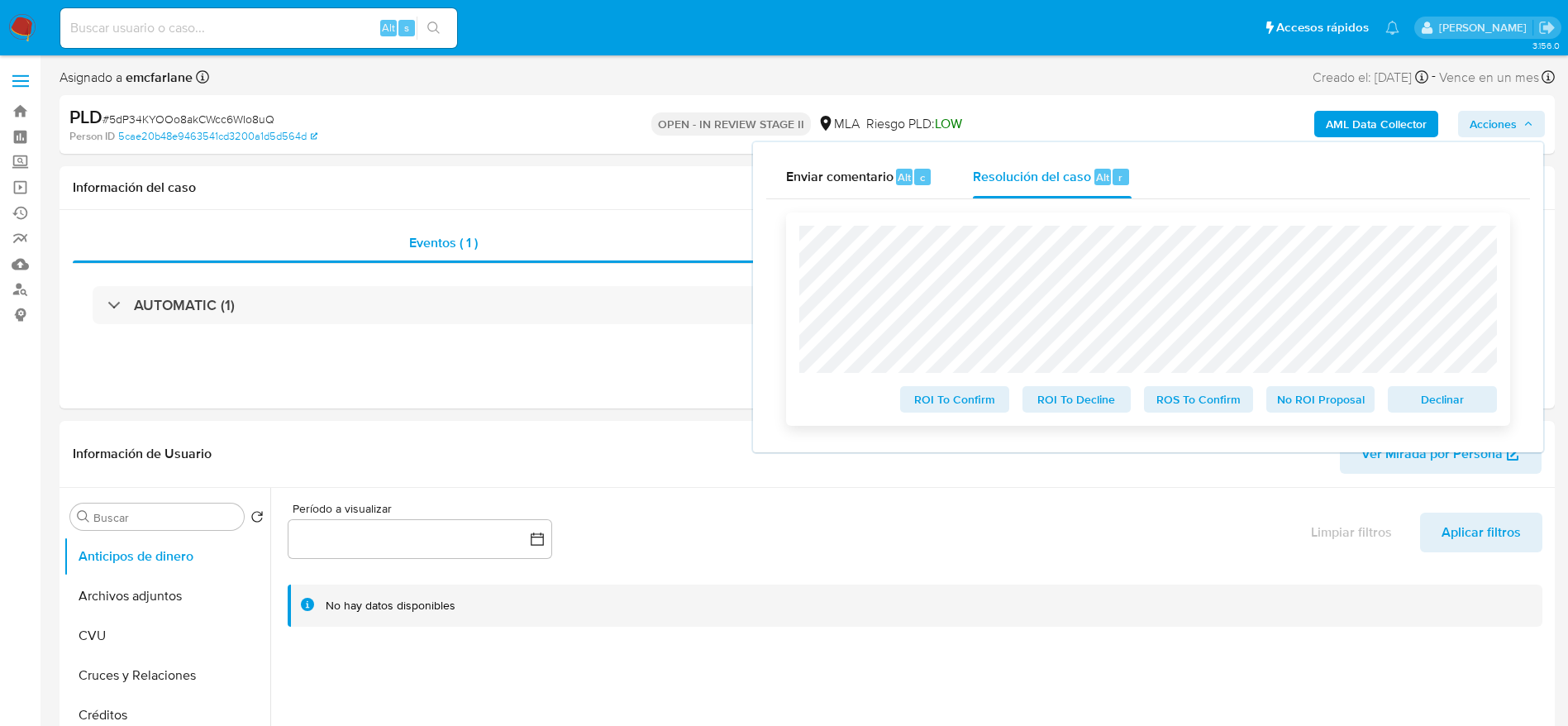
select select "10"
click at [1479, 400] on span "Declinar" at bounding box center [1442, 400] width 86 height 23
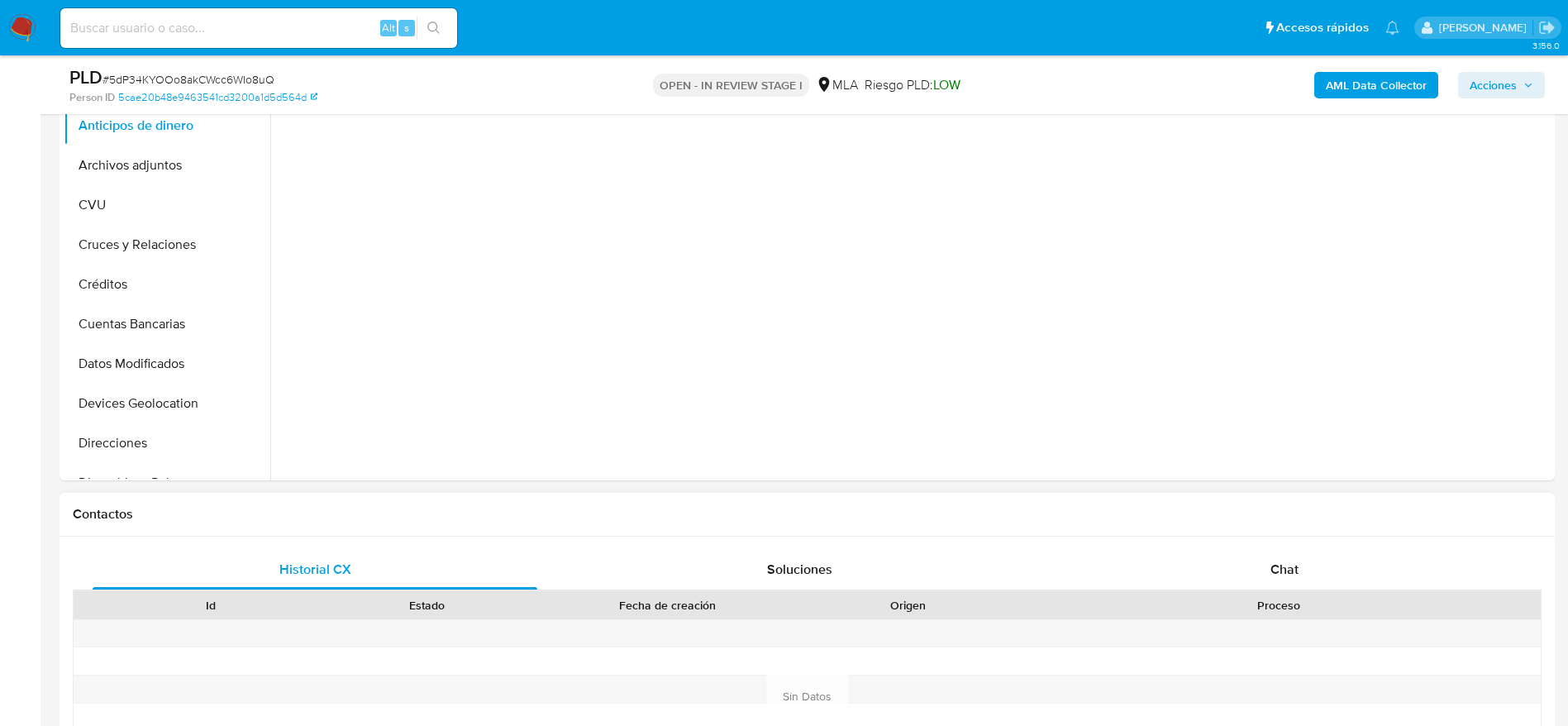
select select "10"
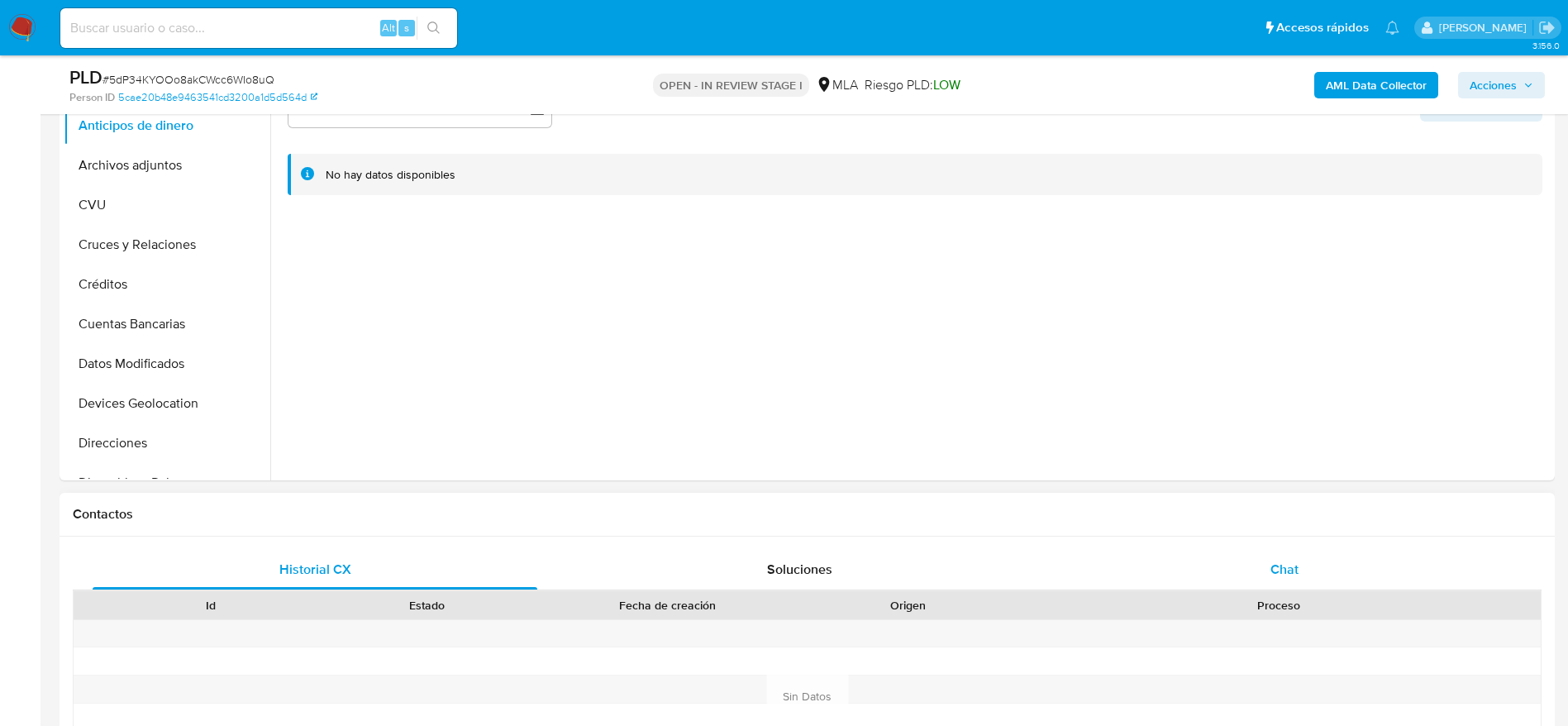
click at [1299, 583] on div "Chat" at bounding box center [1285, 570] width 444 height 40
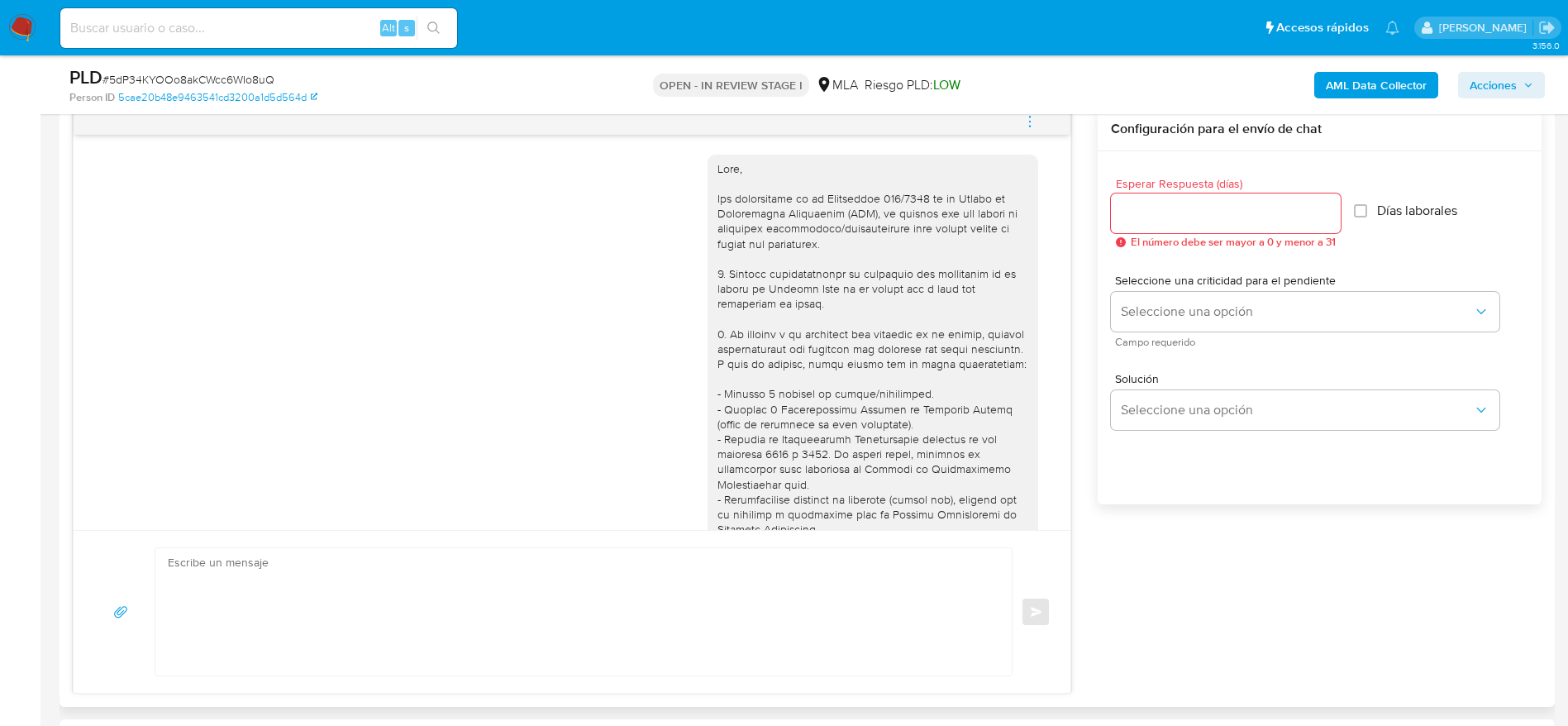
scroll to position [906, 0]
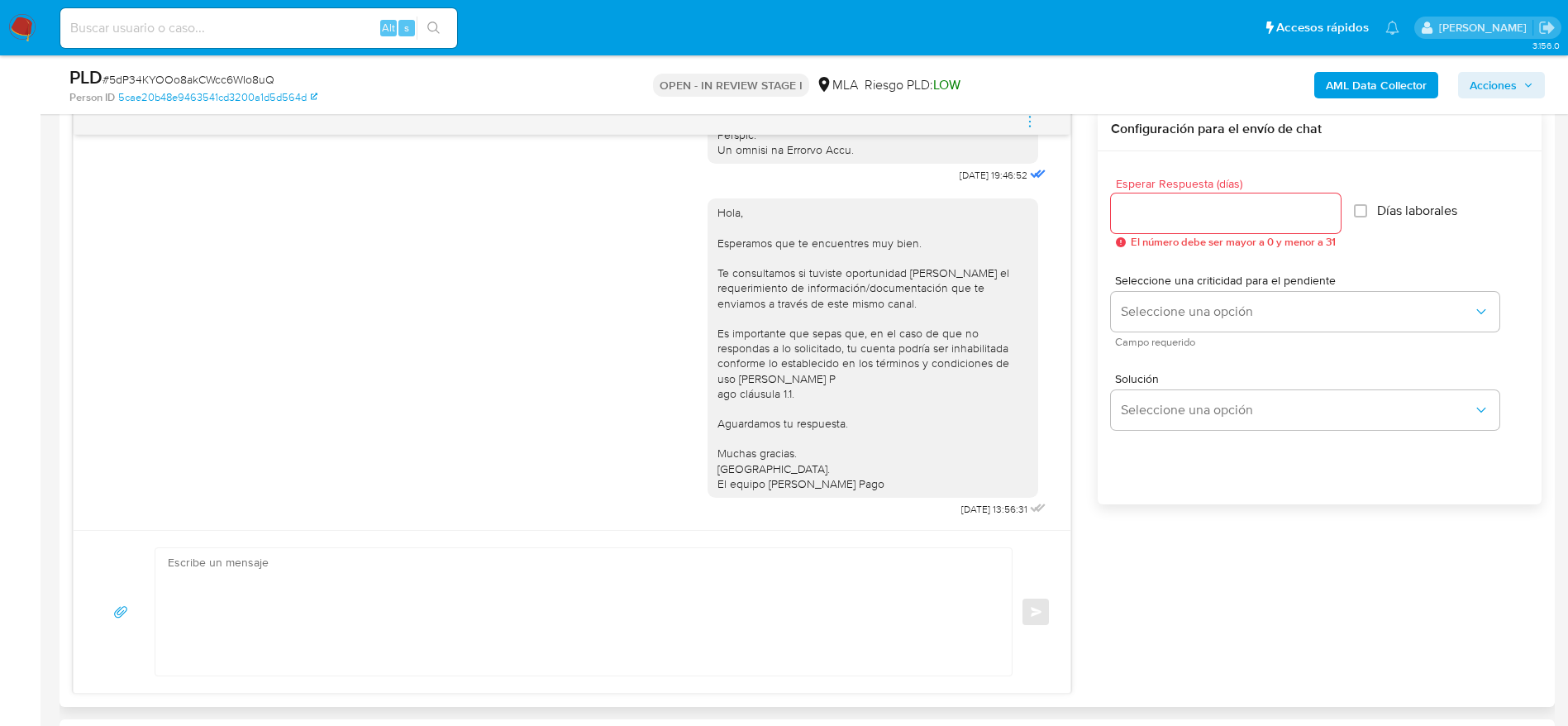
click at [370, 592] on textarea at bounding box center [579, 612] width 823 height 127
paste textarea "Hola, Esperamos que te encuentres muy bien. Te consultamos si tuviste oportunid…"
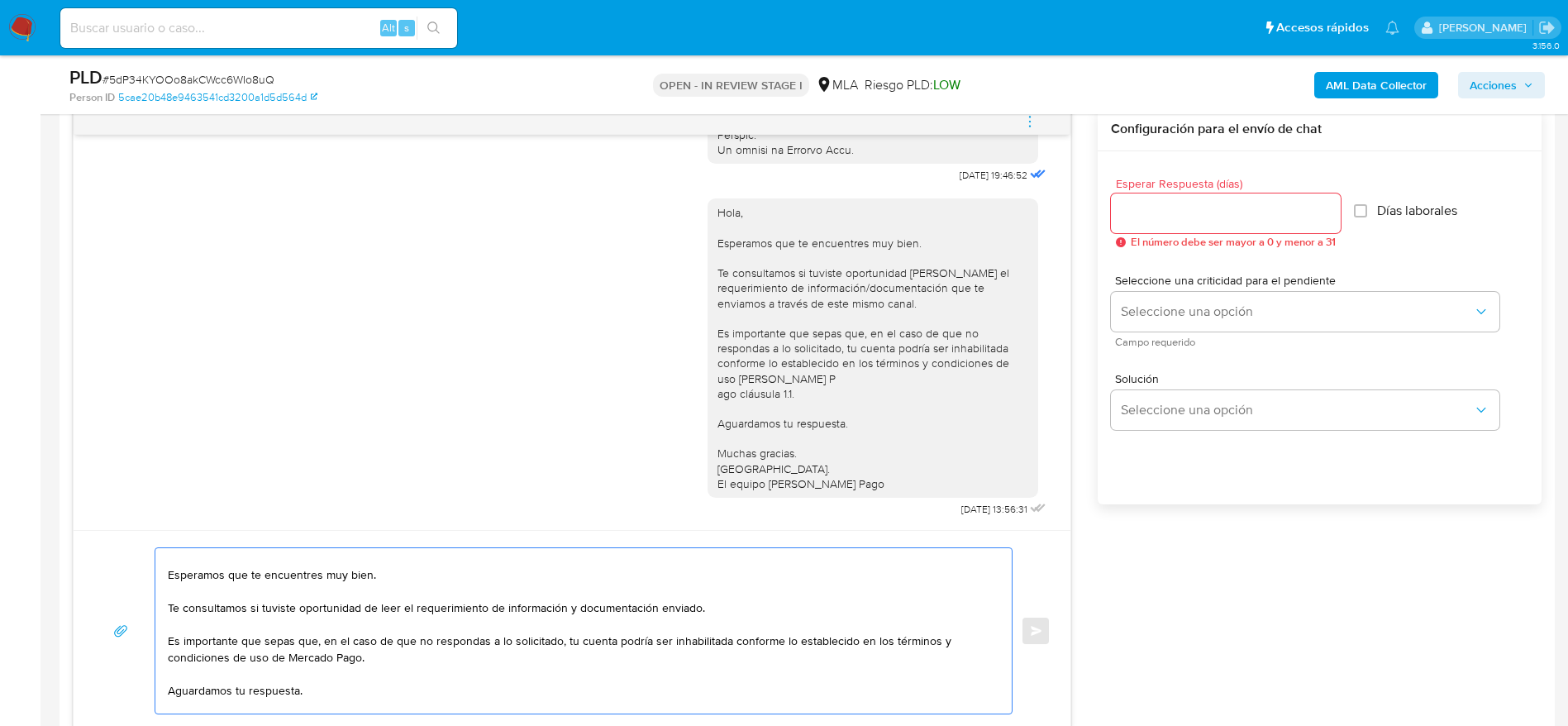
scroll to position [0, 0]
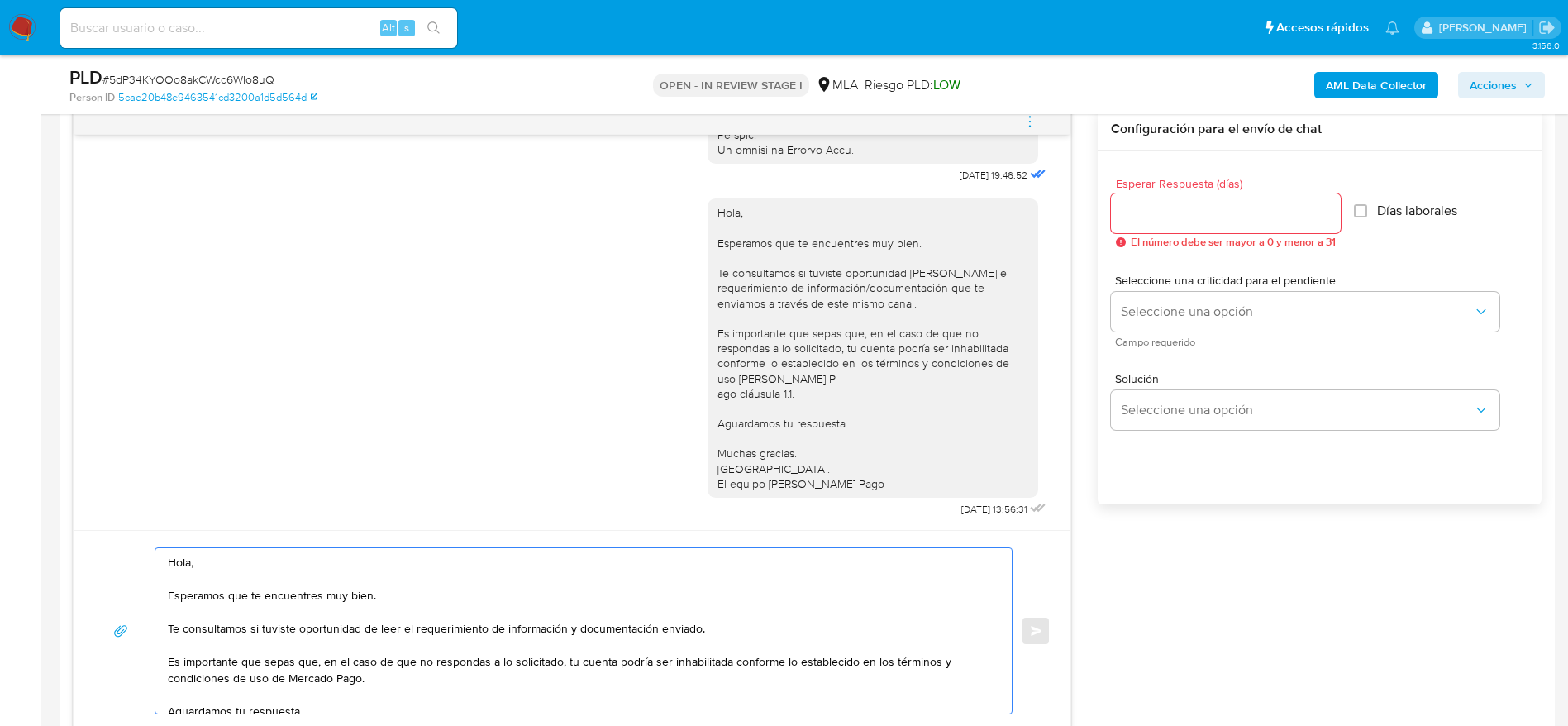
click at [192, 564] on textarea "Hola, Esperamos que te encuentres muy bien. Te consultamos si tuviste oportunid…" at bounding box center [579, 631] width 823 height 166
paste textarea "[PERSON_NAME]"
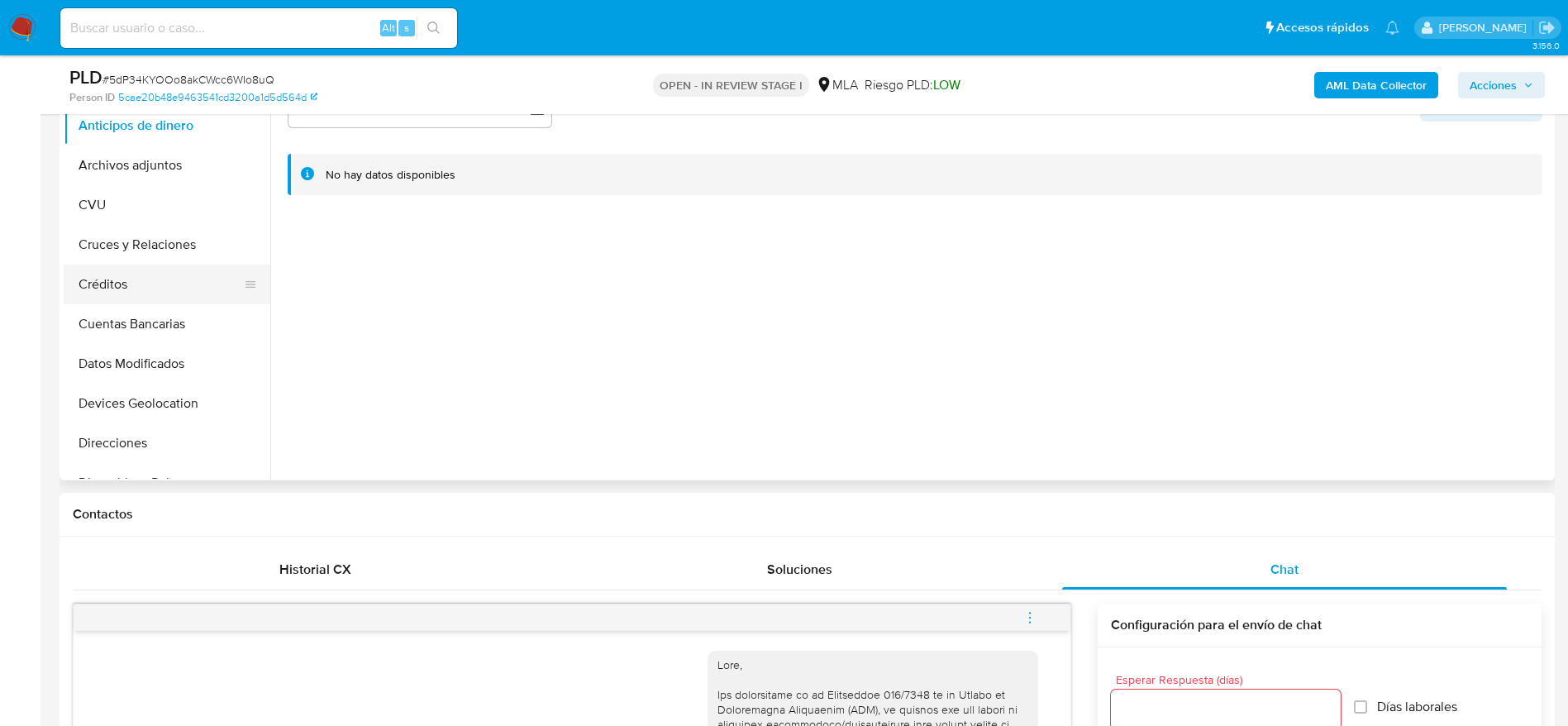
scroll to position [496, 0]
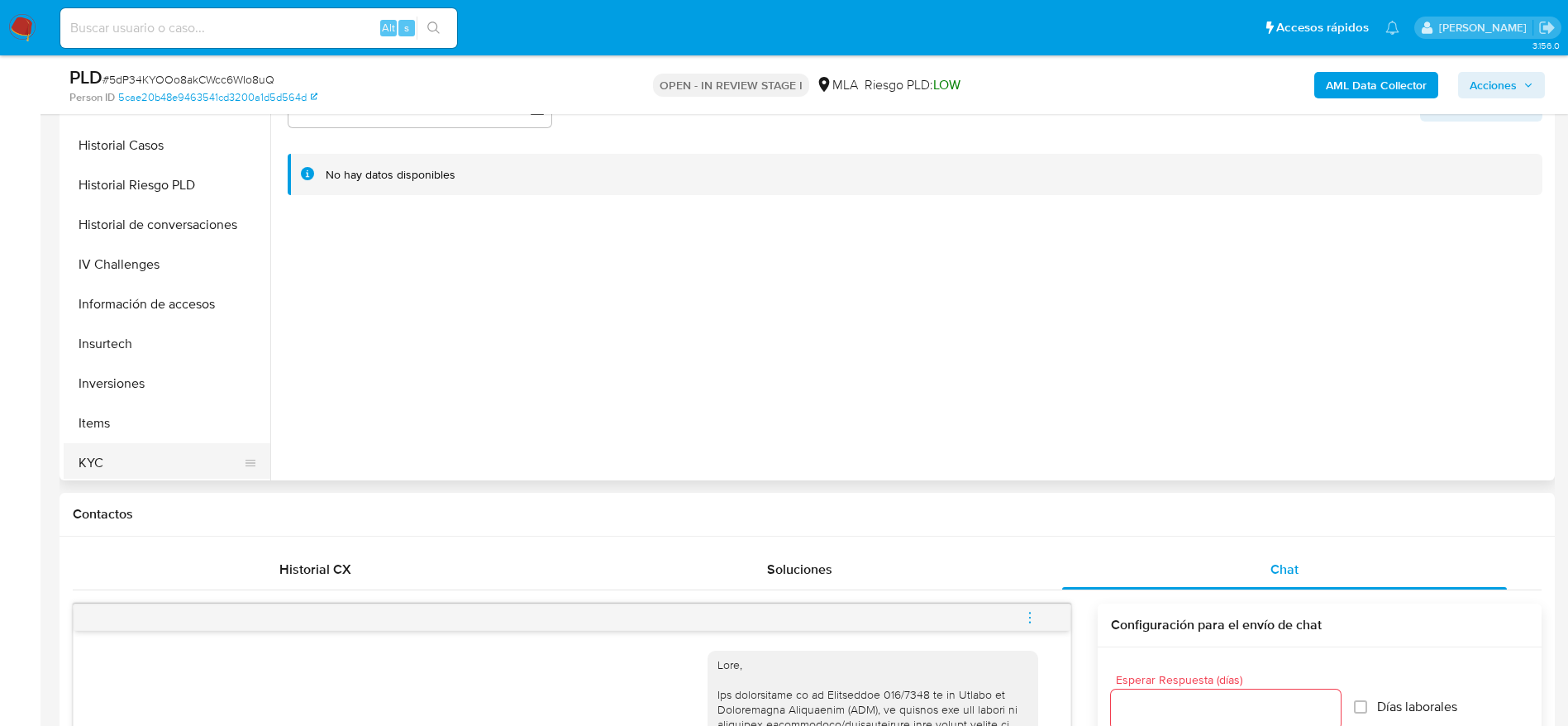
type textarea "Hola Yumei Zhang, Esperamos que te encuentres muy bien. Te consultamos si tuvis…"
drag, startPoint x: 115, startPoint y: 450, endPoint x: 195, endPoint y: 427, distance: 83.2
click at [113, 449] on button "KYC" at bounding box center [166, 463] width 206 height 40
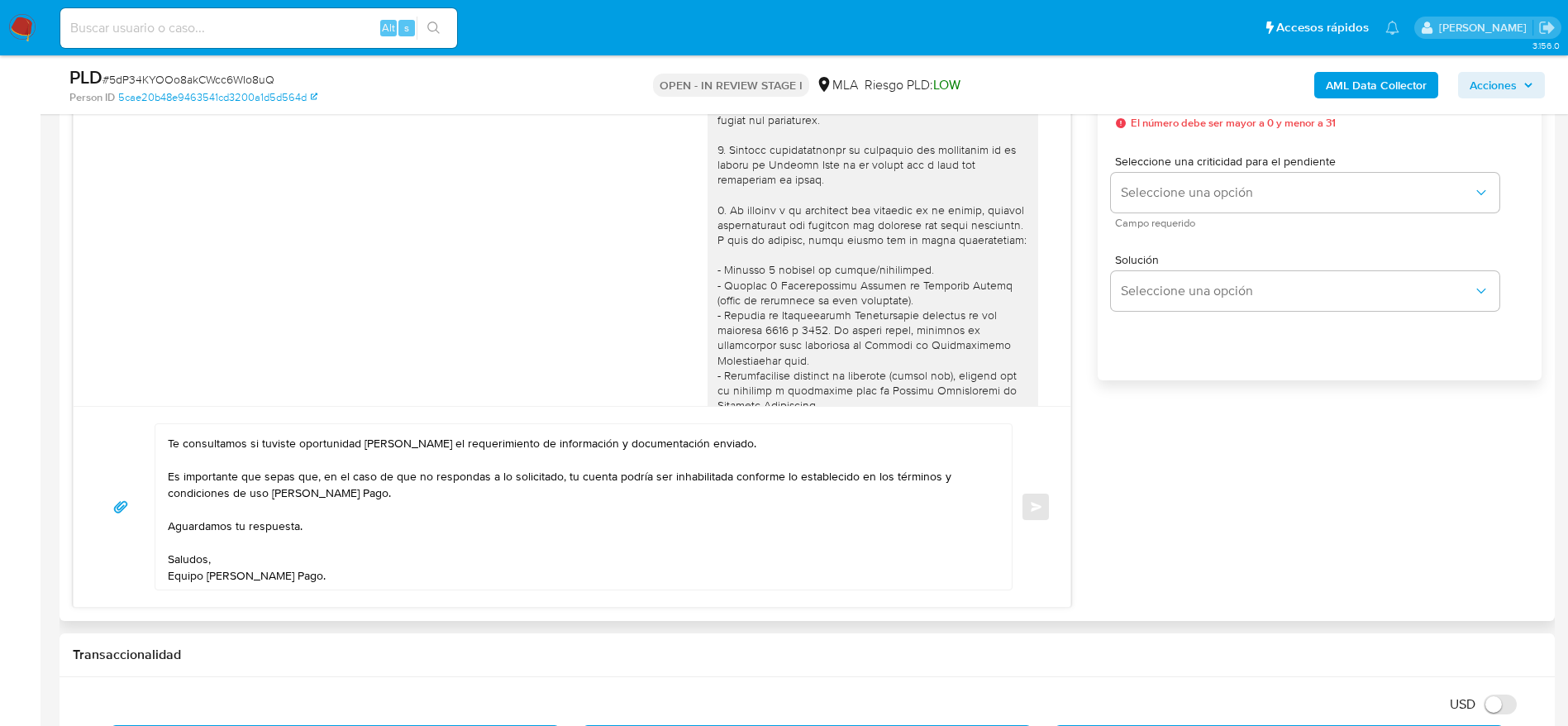
scroll to position [868, 0]
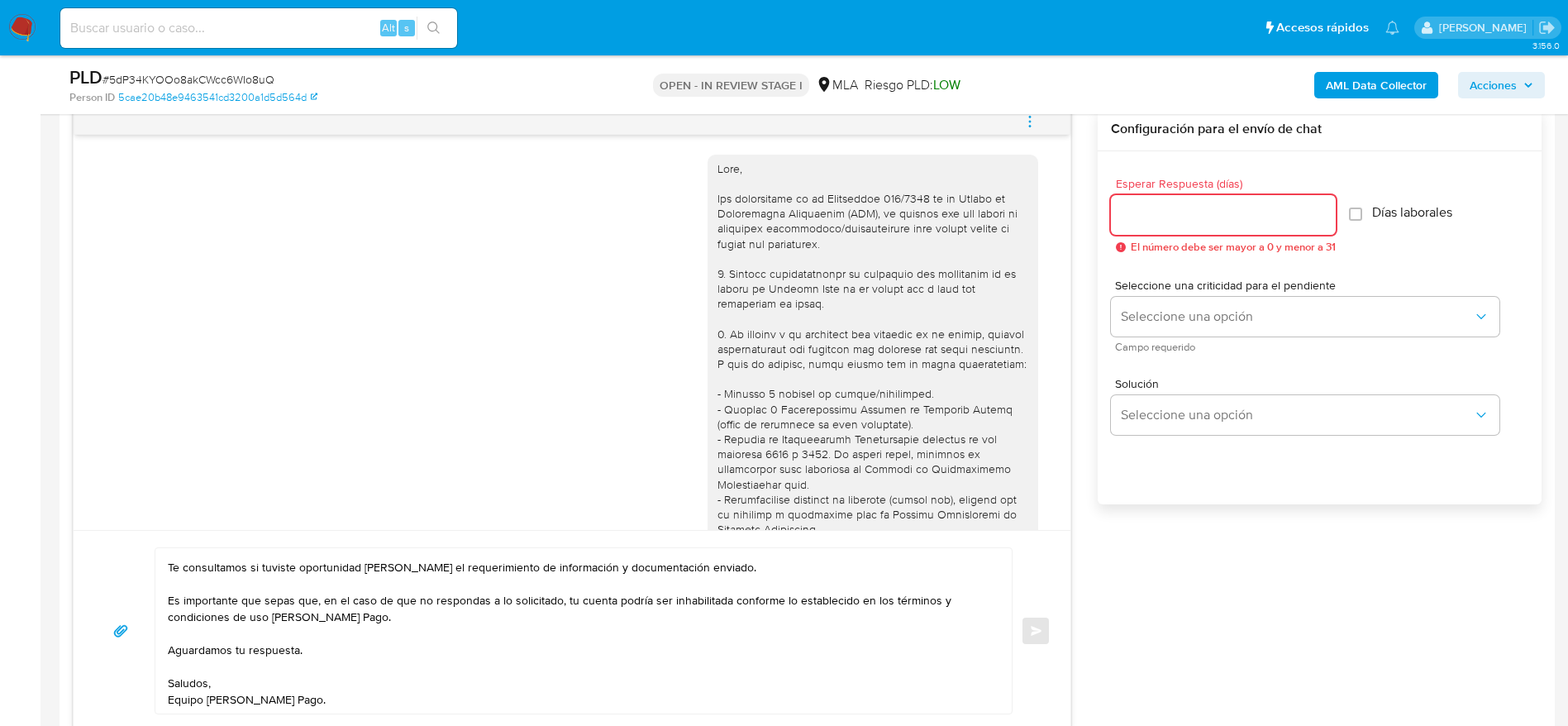
click at [1157, 213] on input "Esperar Respuesta (días)" at bounding box center [1223, 215] width 225 height 22
type input "1"
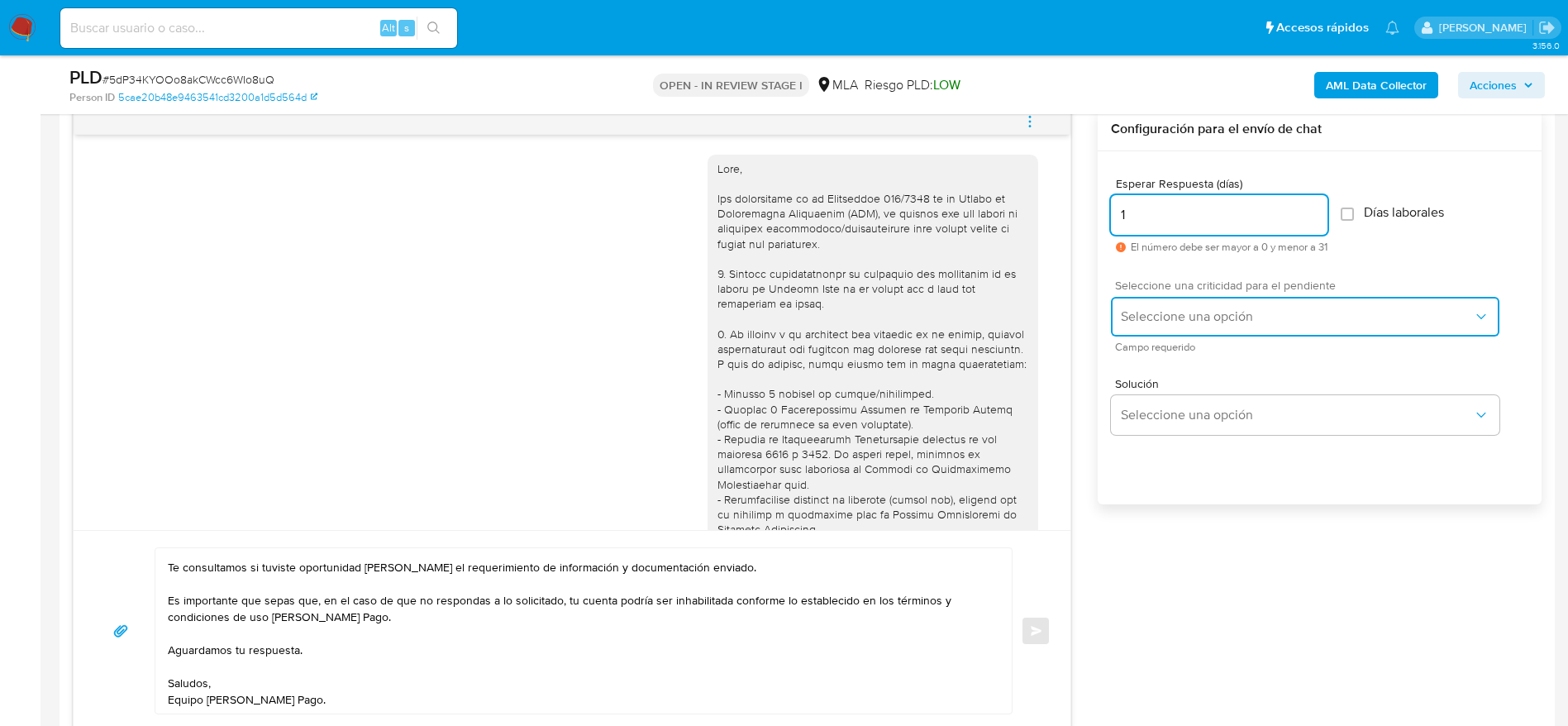
click at [1183, 306] on button "Seleccione una opción" at bounding box center [1305, 317] width 389 height 40
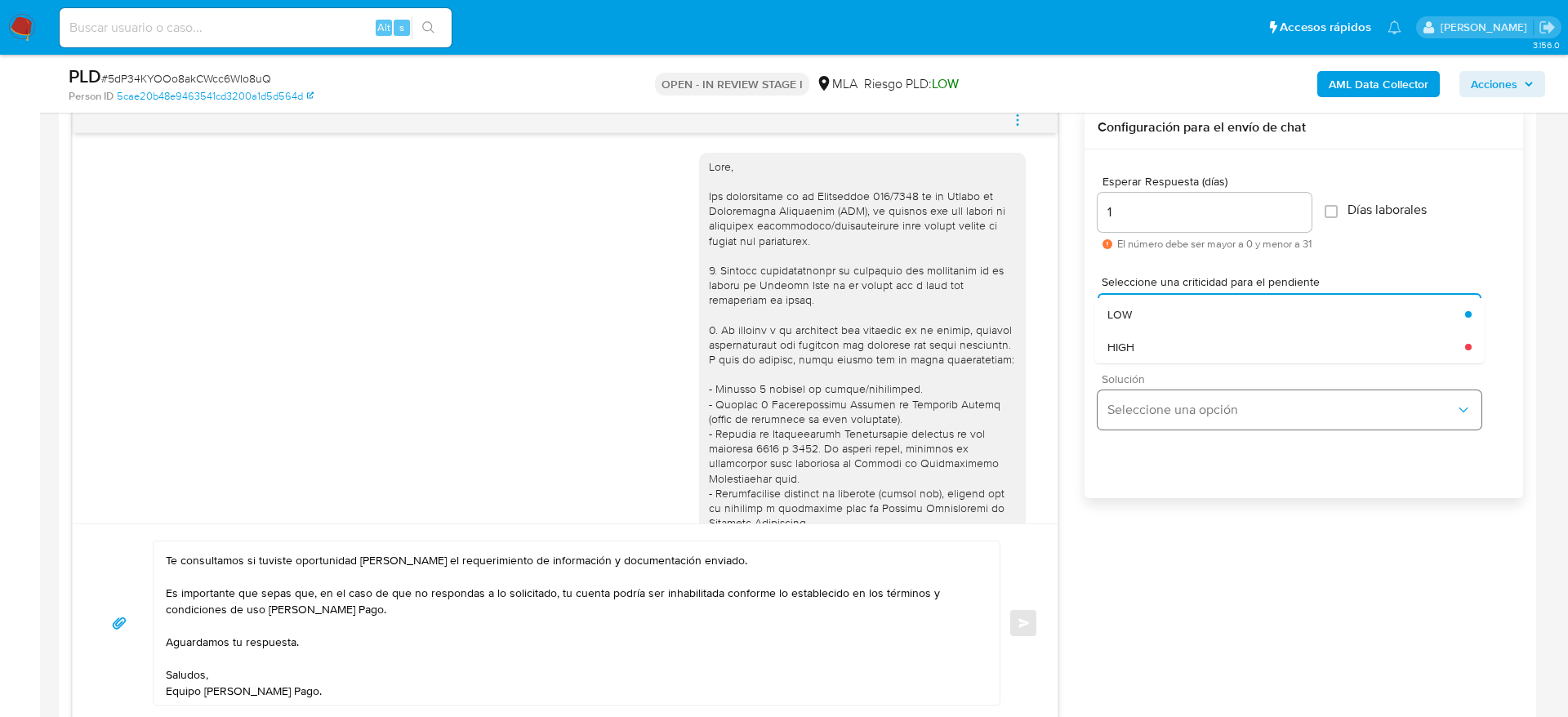
click at [1157, 351] on div "HIGH" at bounding box center [1286, 347] width 358 height 33
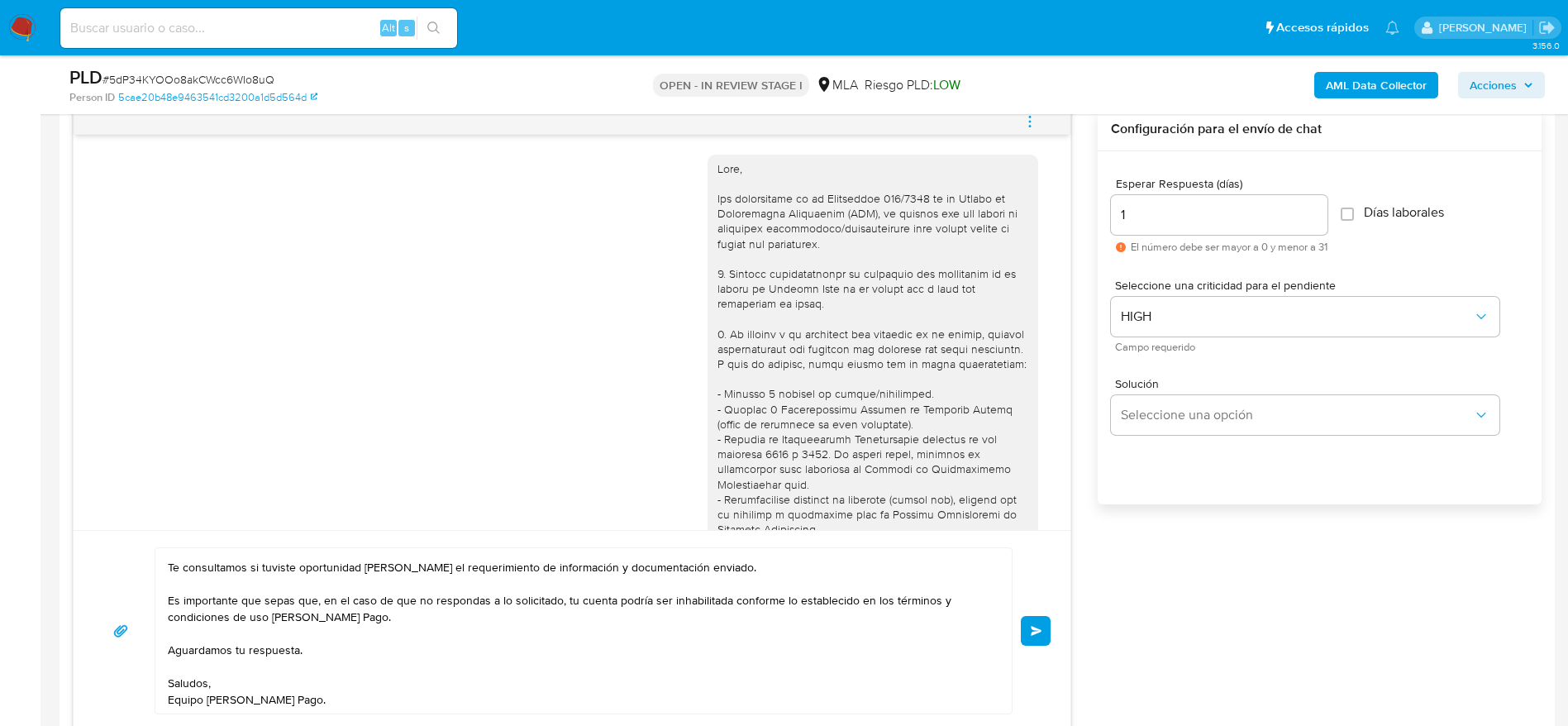
click at [1042, 626] on span "Enviar" at bounding box center [1037, 631] width 12 height 10
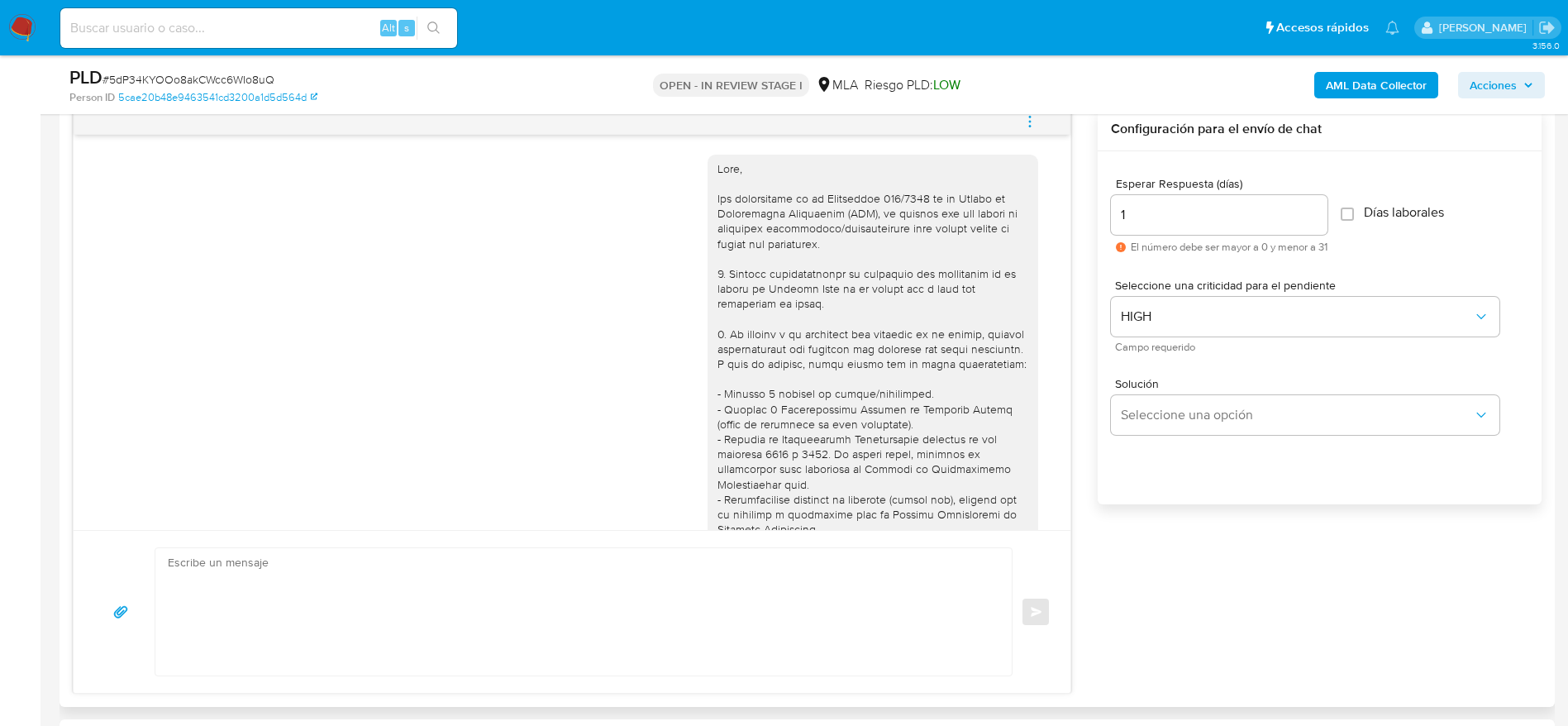
scroll to position [1194, 0]
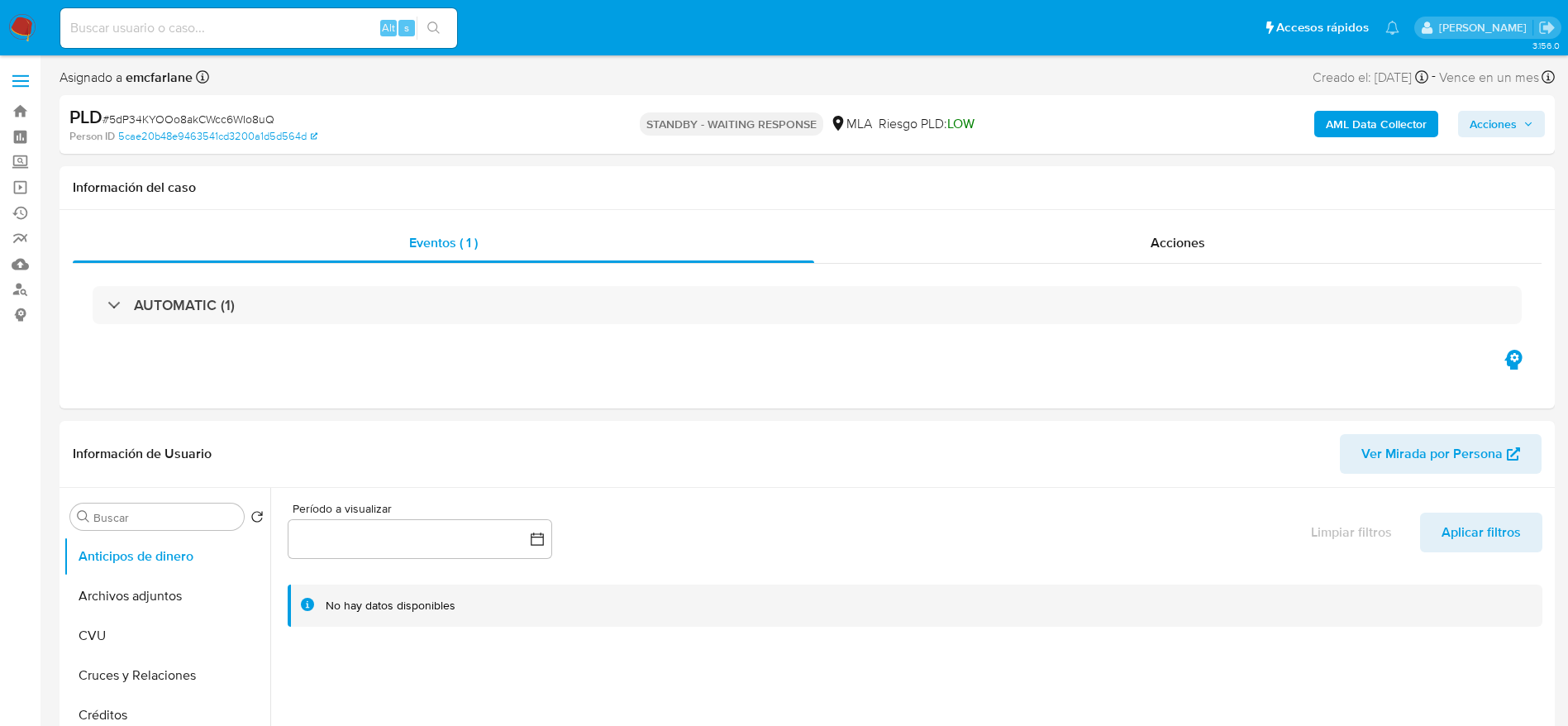
select select "10"
click at [280, 31] on input at bounding box center [259, 28] width 397 height 22
paste input "qxHpzCiZlvZoxmSgCDYgtSNx"
type input "qxHpzCiZlvZoxmSgCDYgtSNx"
select select "10"
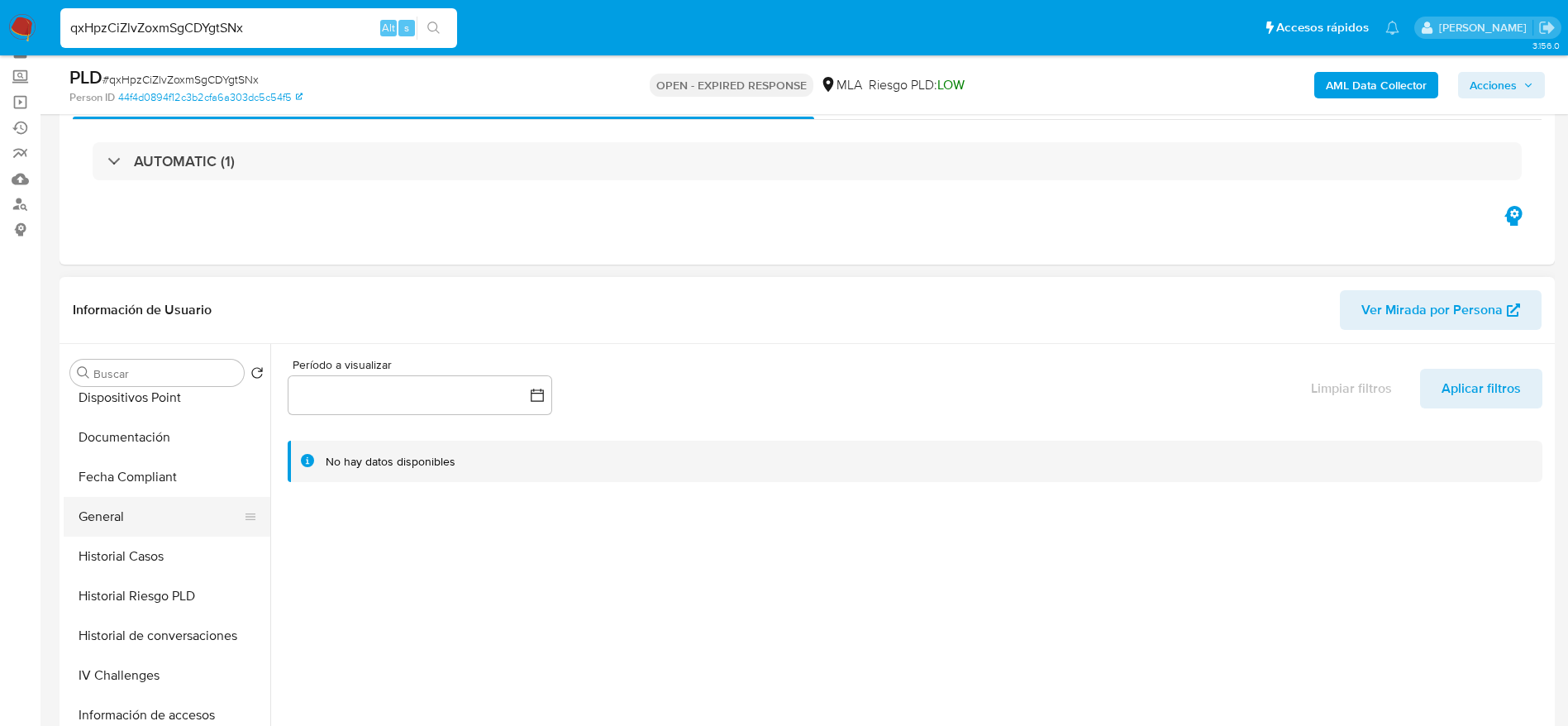
scroll to position [124, 0]
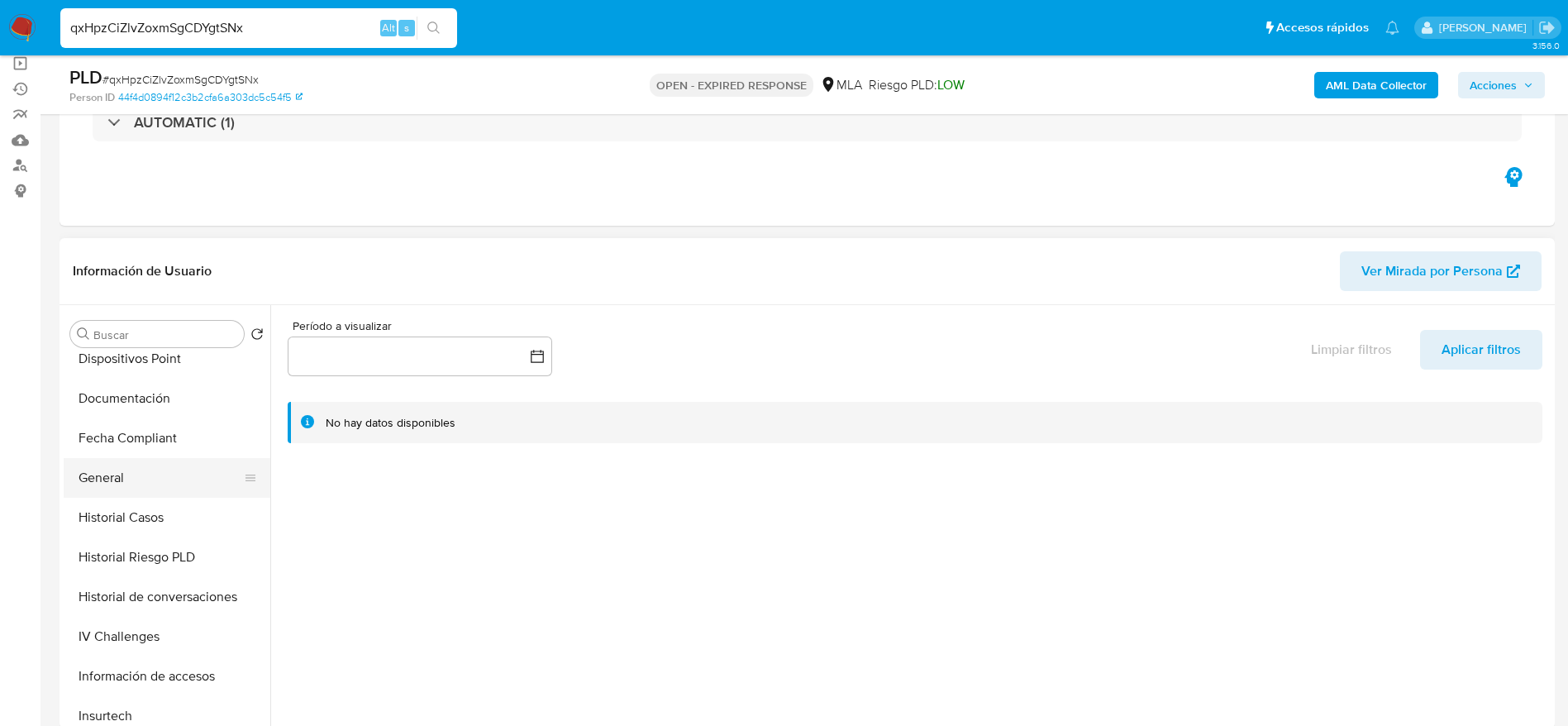
click at [100, 489] on button "General" at bounding box center [160, 478] width 193 height 40
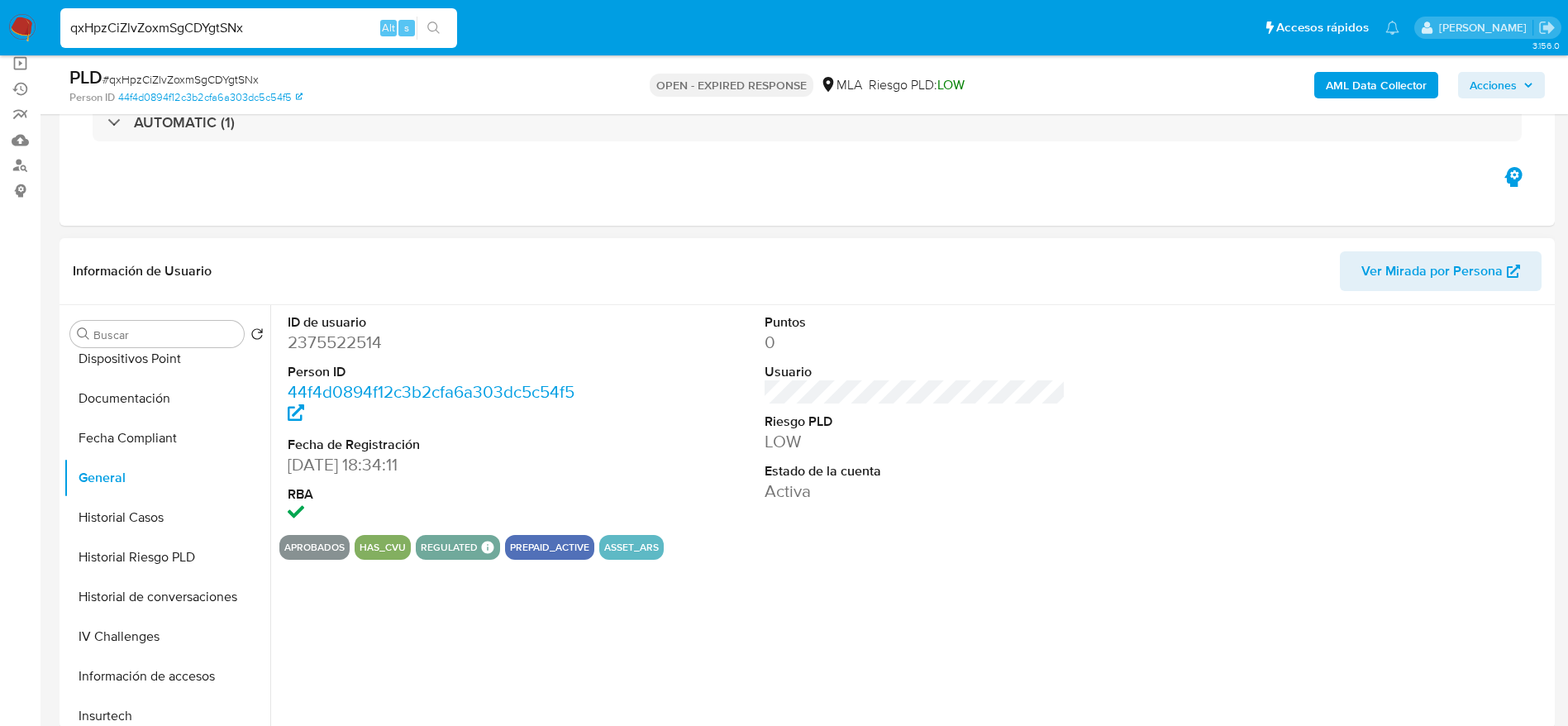
click at [335, 334] on dd "2375522514" at bounding box center [439, 342] width 302 height 23
copy dd "2375522514"
click at [261, 28] on input "qxHpzCiZlvZoxmSgCDYgtSNx" at bounding box center [259, 28] width 397 height 22
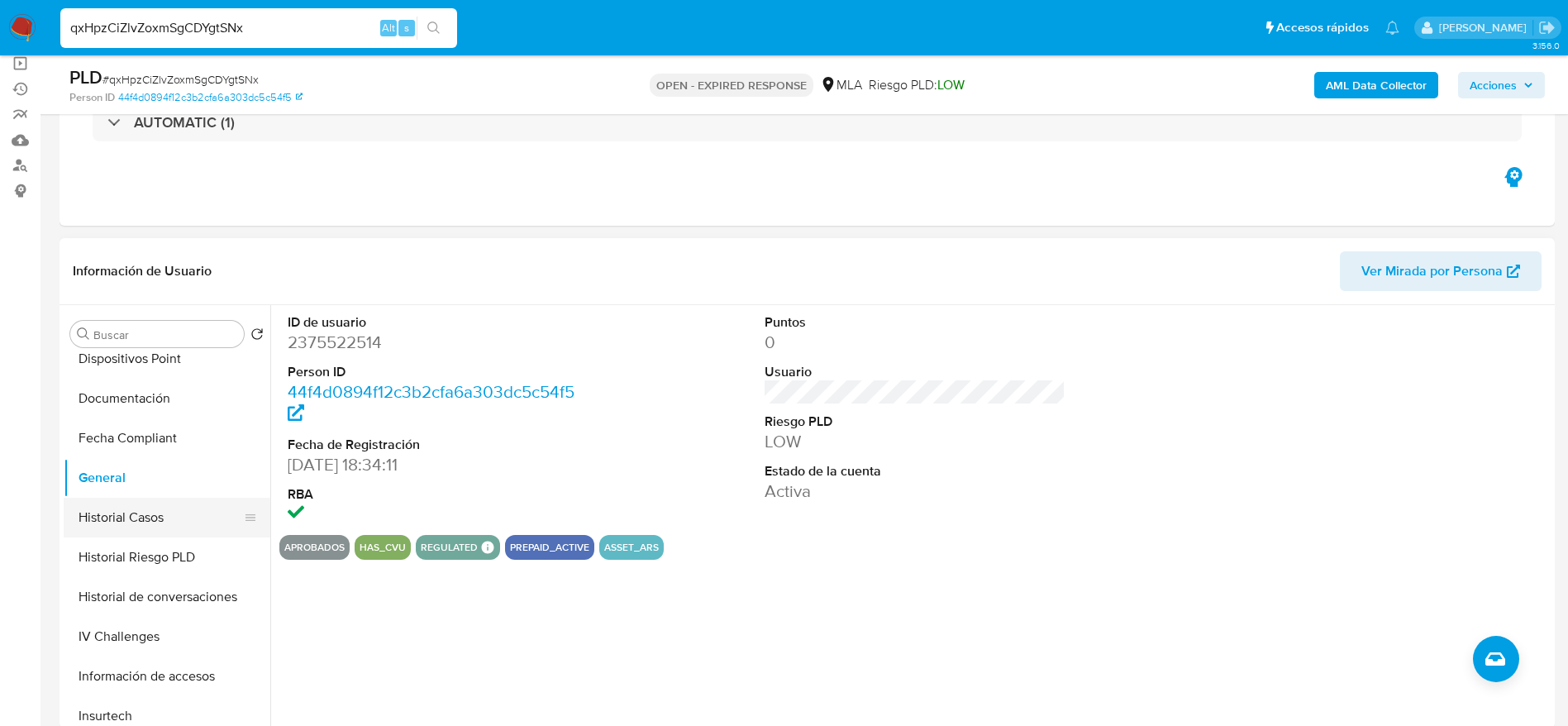
click at [122, 524] on button "Historial Casos" at bounding box center [160, 518] width 193 height 40
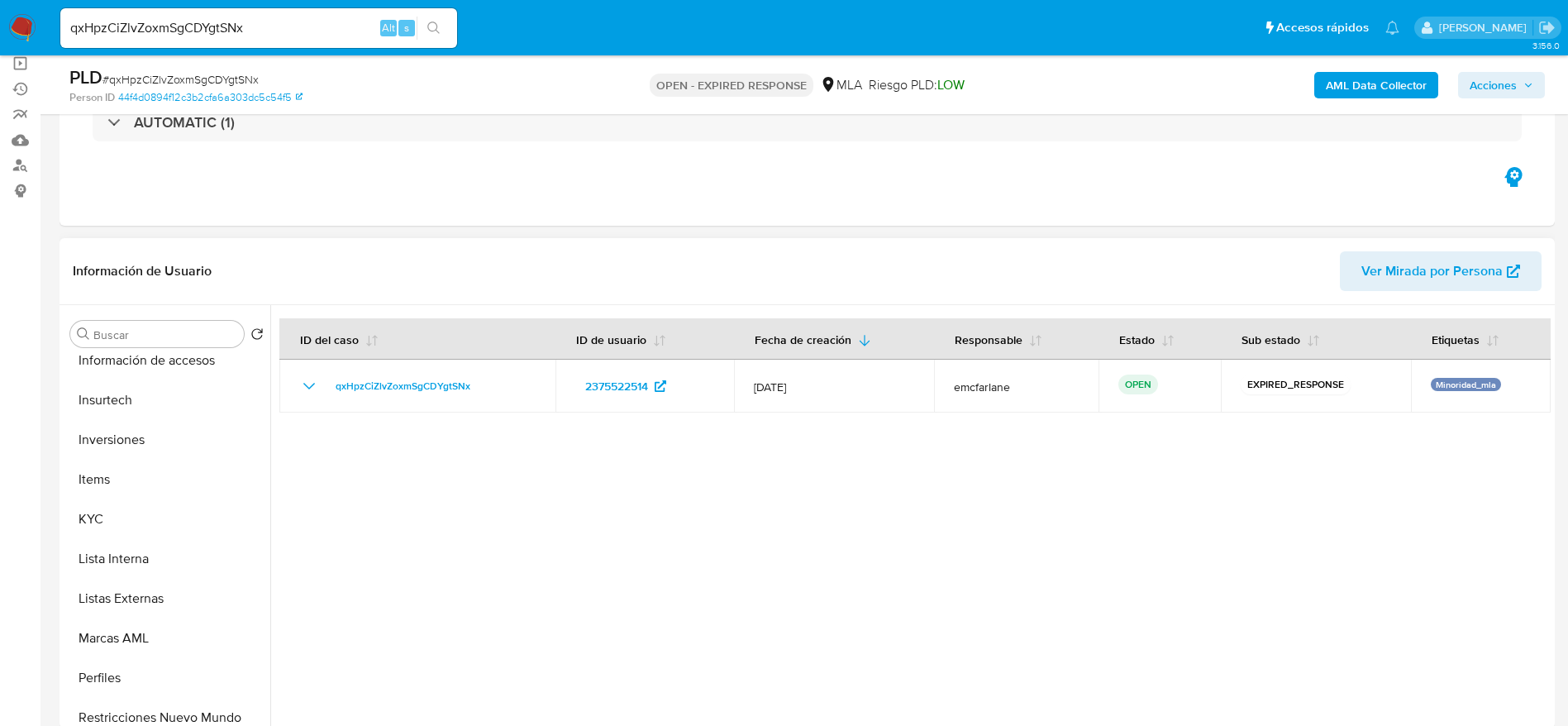
scroll to position [818, 0]
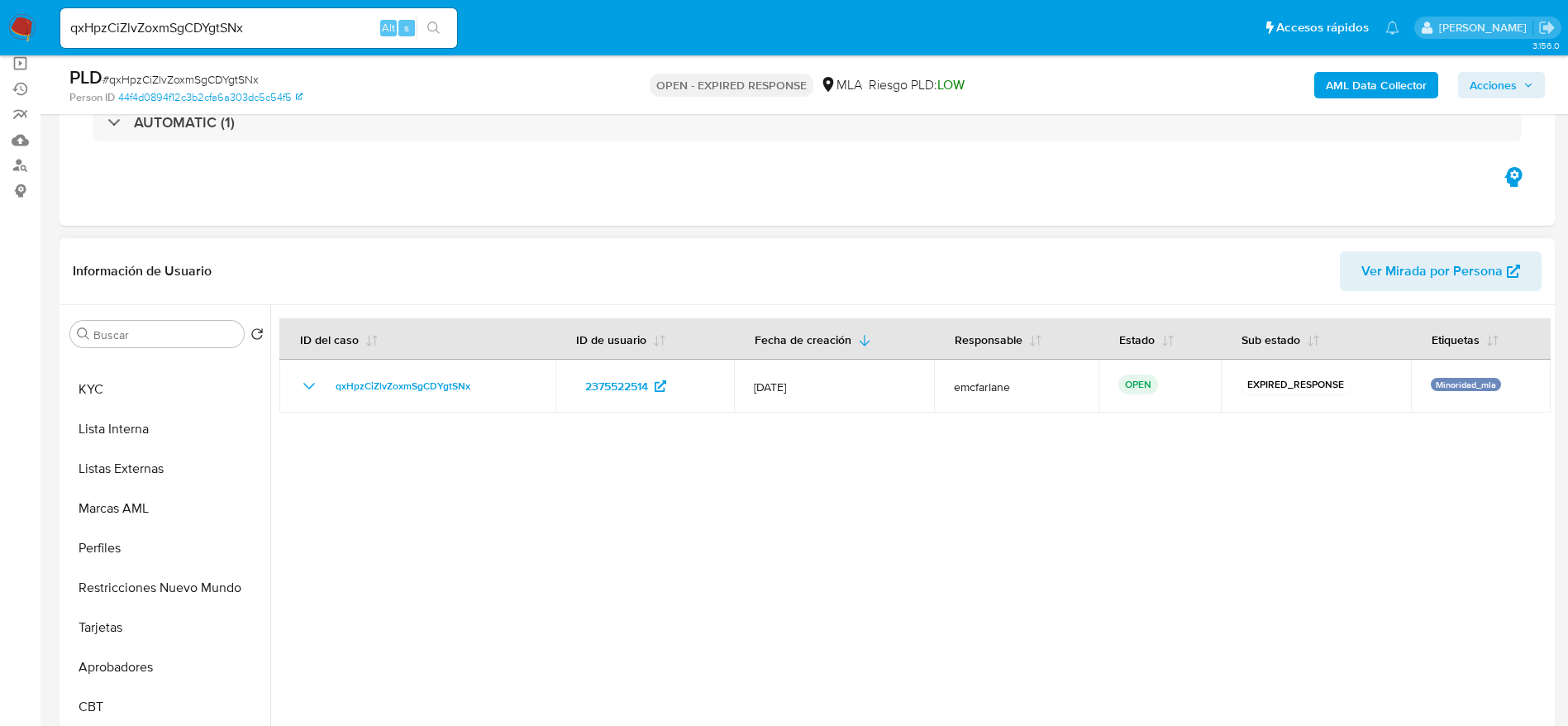
click at [130, 665] on button "Aprobadores" at bounding box center [166, 668] width 206 height 40
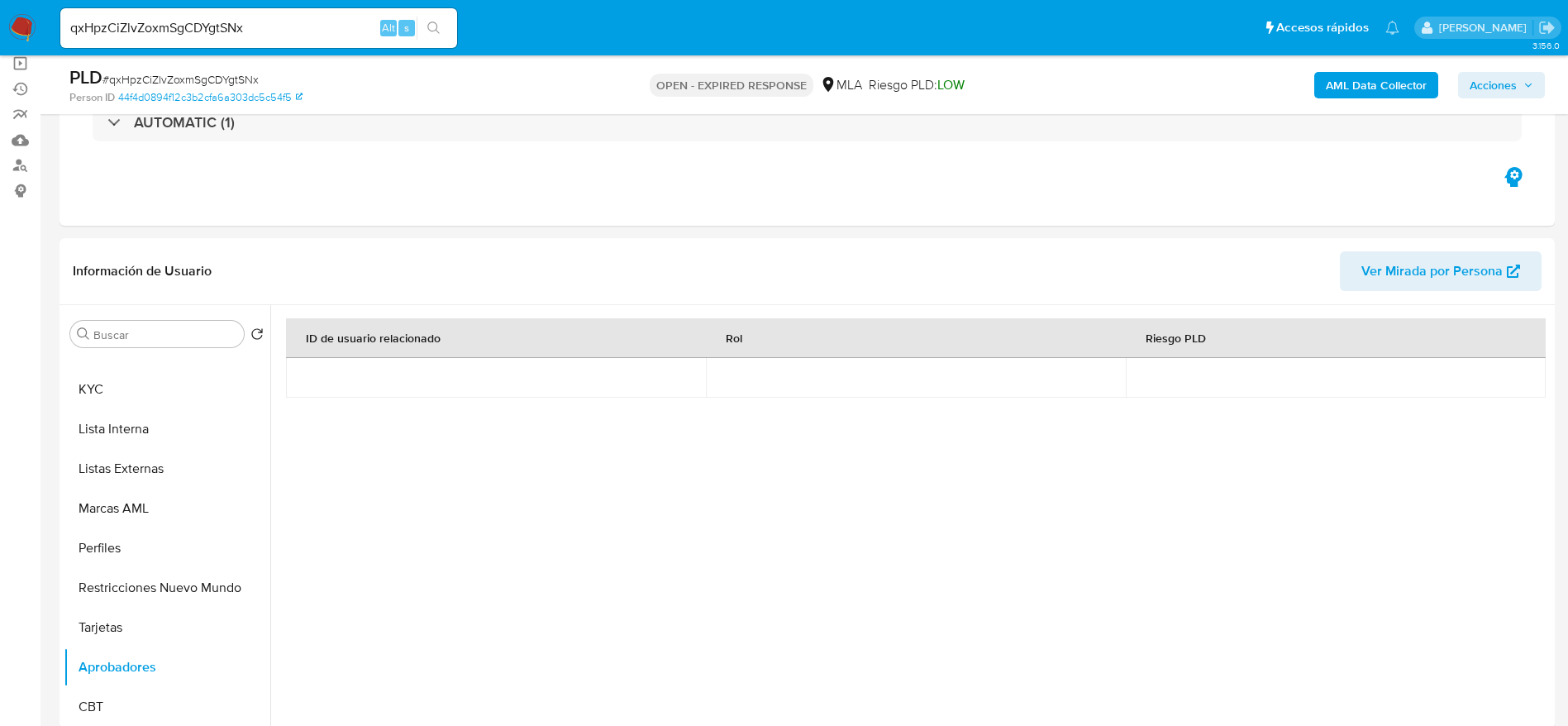
click at [260, 24] on input "qxHpzCiZlvZoxmSgCDYgtSNx" at bounding box center [259, 28] width 397 height 22
paste input "EQgNlFTG8gl1pw49JlykXmi0"
type input "EQgNlFTG8gl1pw49JlykXmi0"
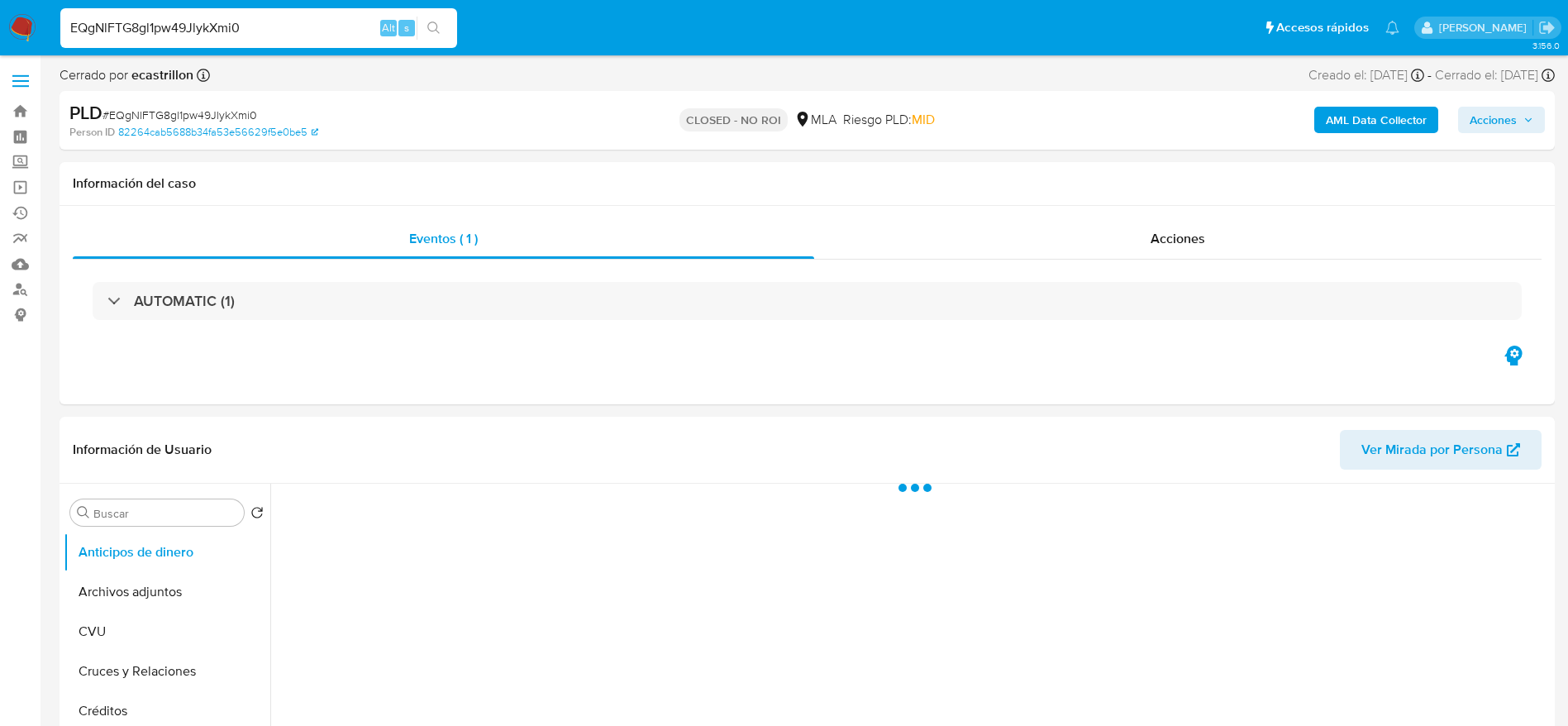
select select "10"
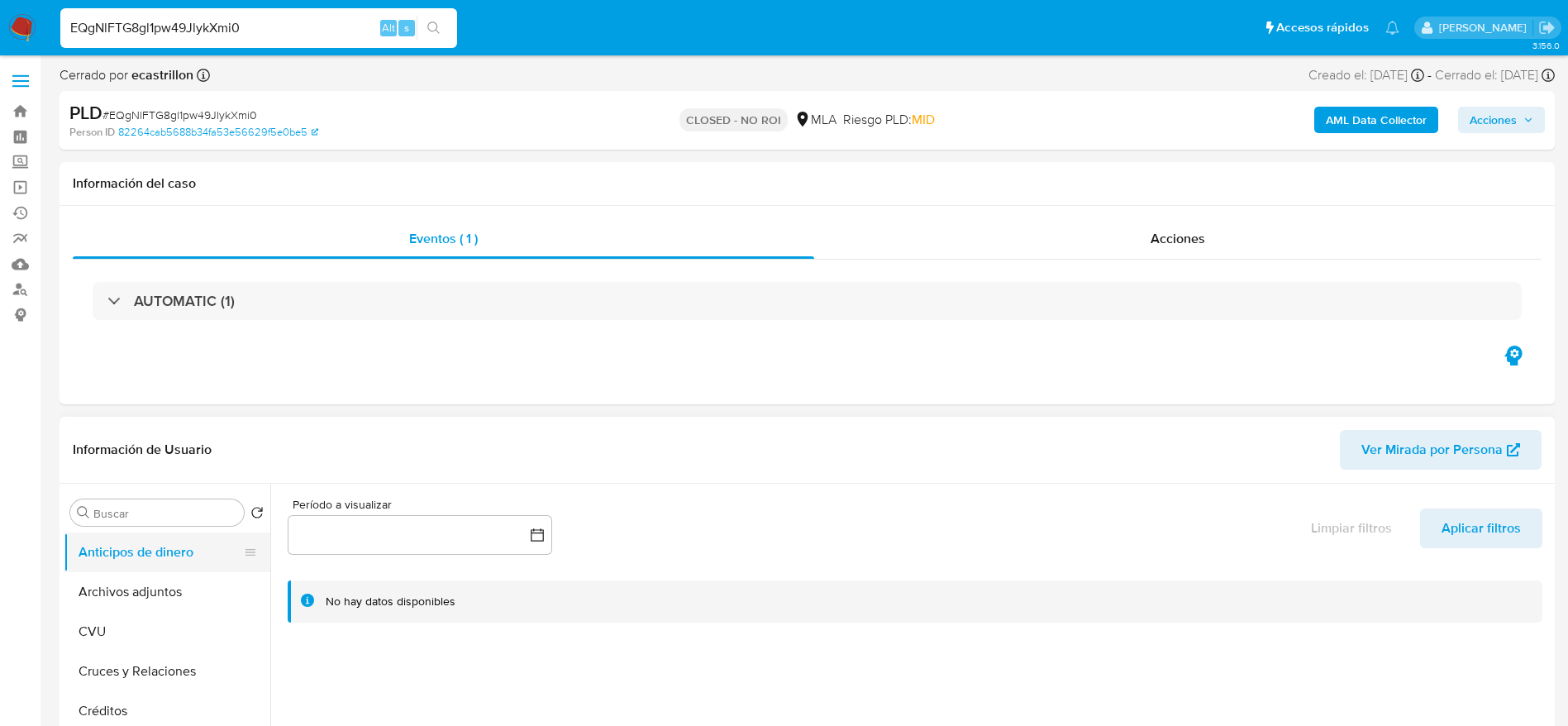
drag, startPoint x: 113, startPoint y: 606, endPoint x: 126, endPoint y: 567, distance: 41.1
click at [113, 606] on button "Archivos adjuntos" at bounding box center [166, 592] width 206 height 40
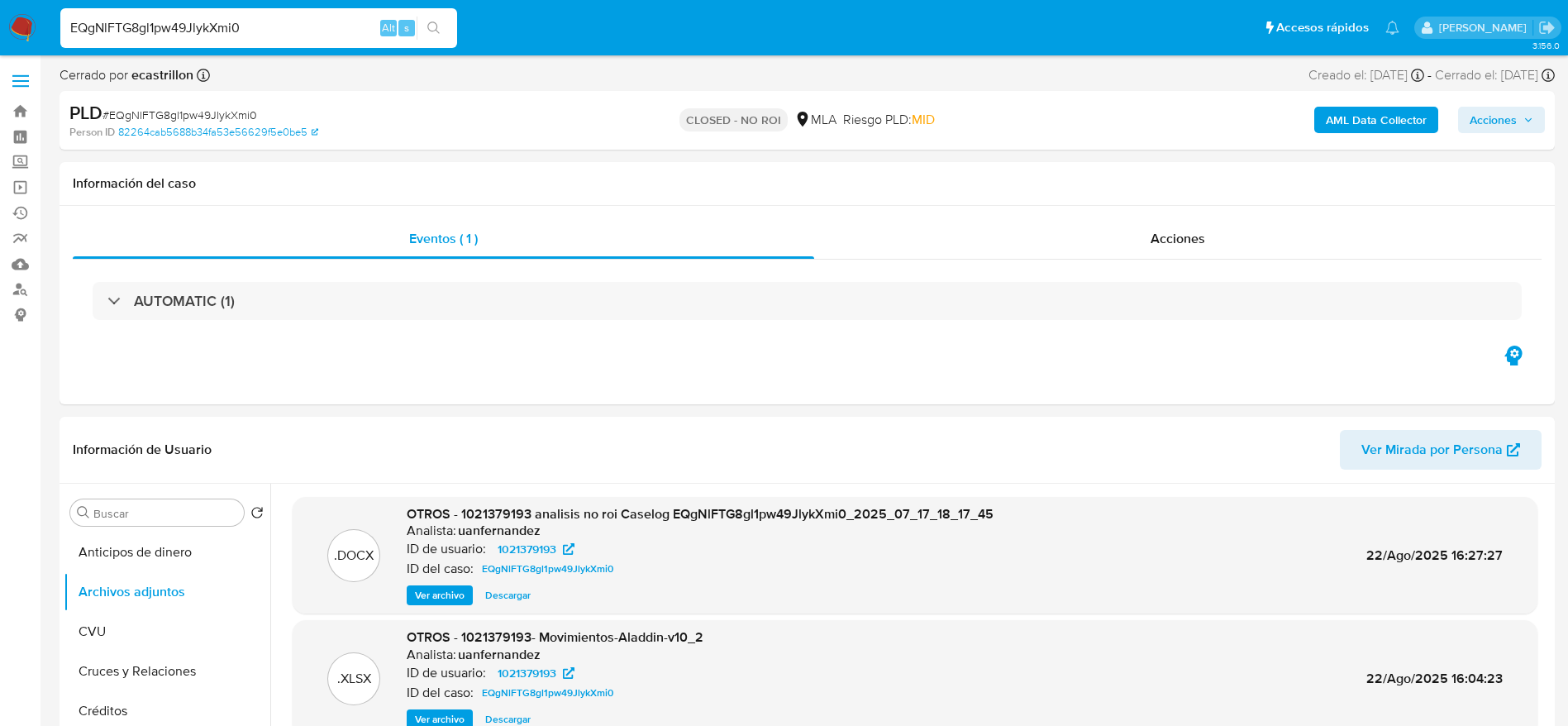
click at [292, 39] on div "EQgNlFTG8gl1pw49JlykXmi0 Alt s" at bounding box center [259, 28] width 397 height 40
click at [284, 28] on input "EQgNlFTG8gl1pw49JlykXmi0" at bounding box center [259, 28] width 397 height 22
paste input "TixmMpKy8RRhmoEryhrVLnH5"
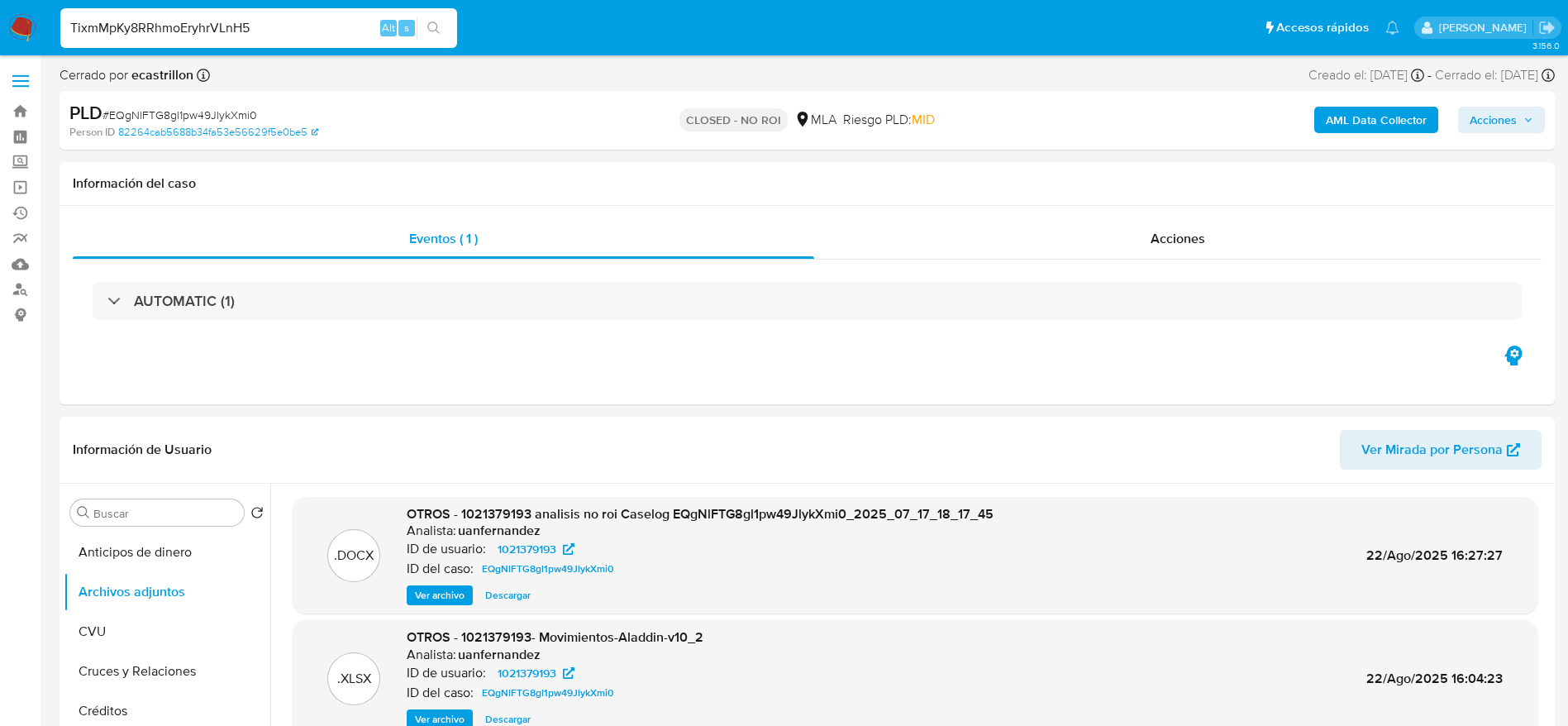
type input "TixmMpKy8RRhmoEryhrVLnH5"
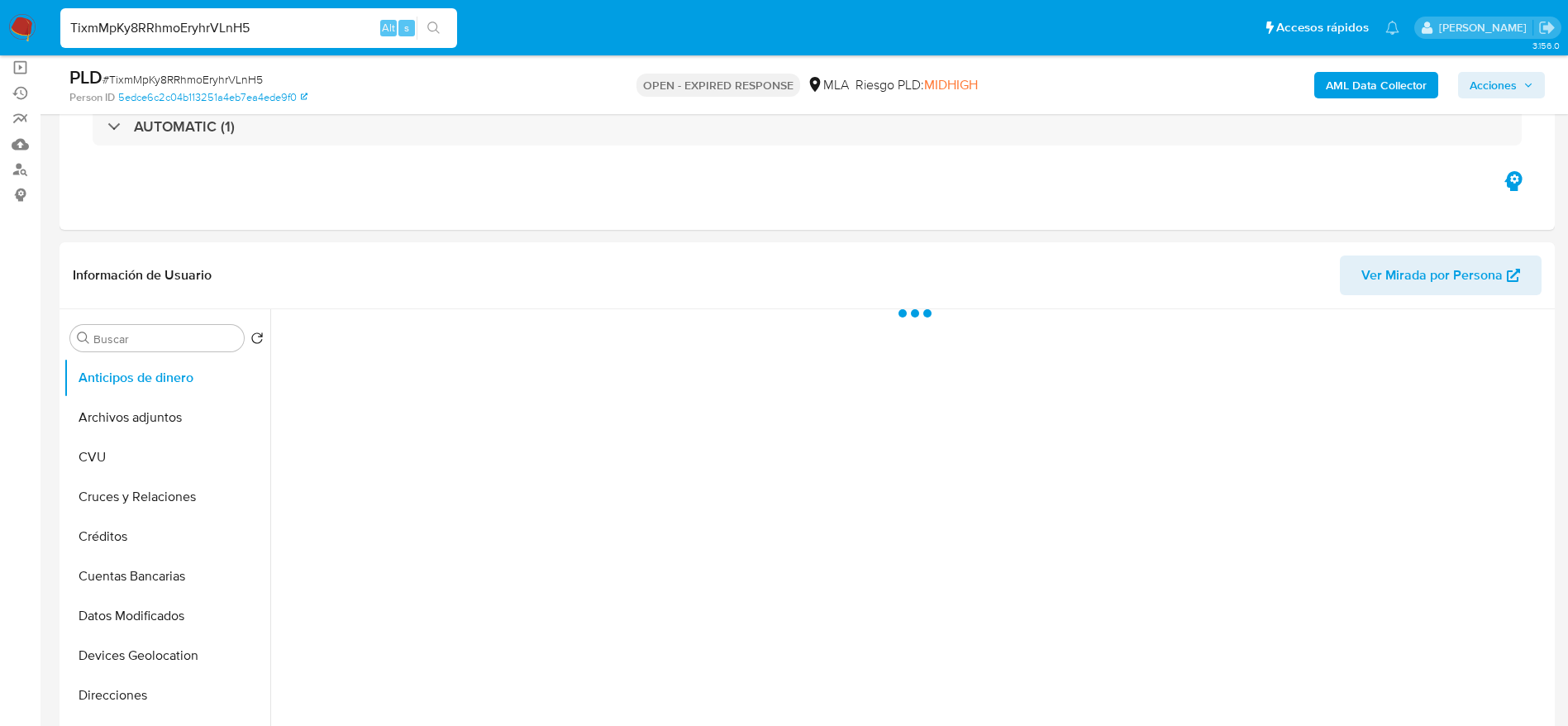
scroll to position [124, 0]
select select "10"
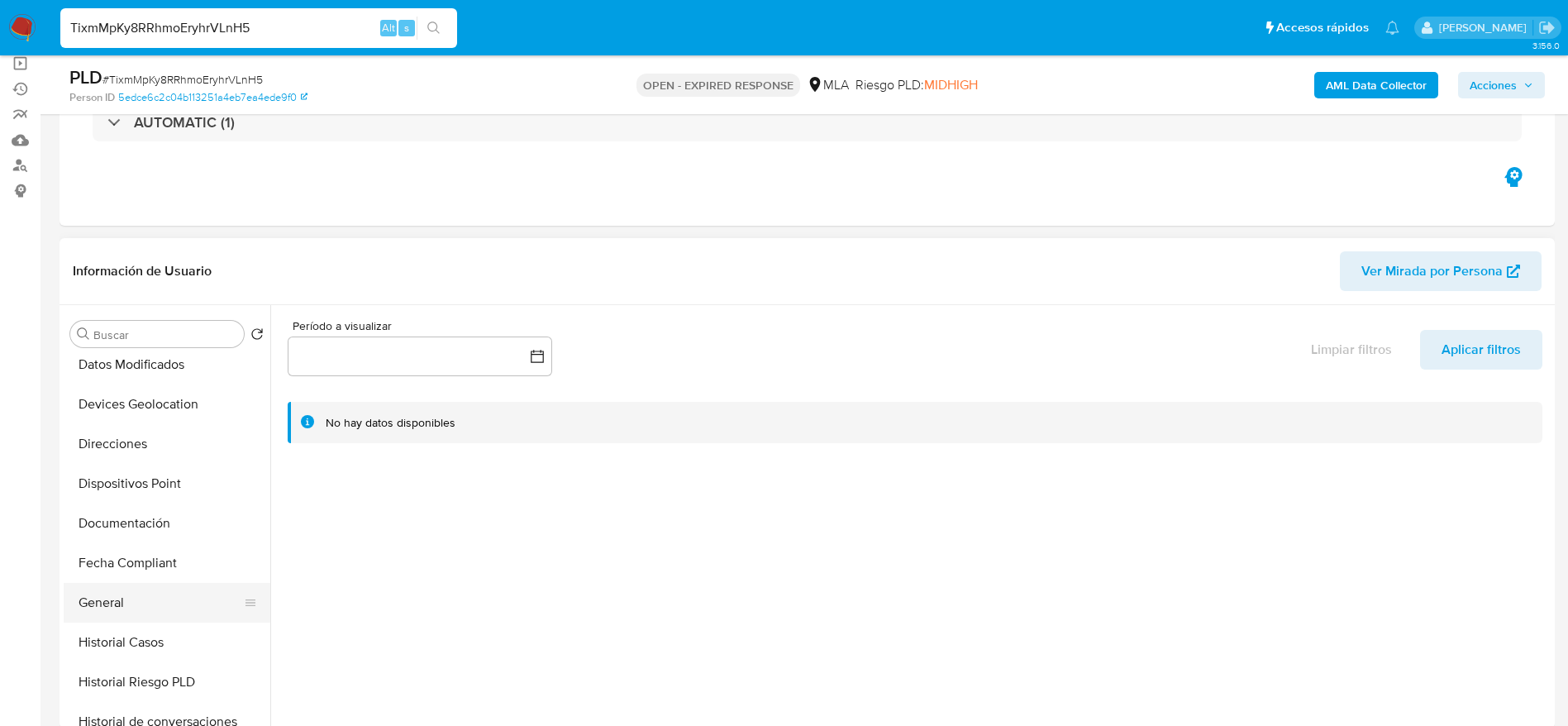
scroll to position [248, 0]
click at [135, 639] on button "Historial Casos" at bounding box center [160, 642] width 193 height 40
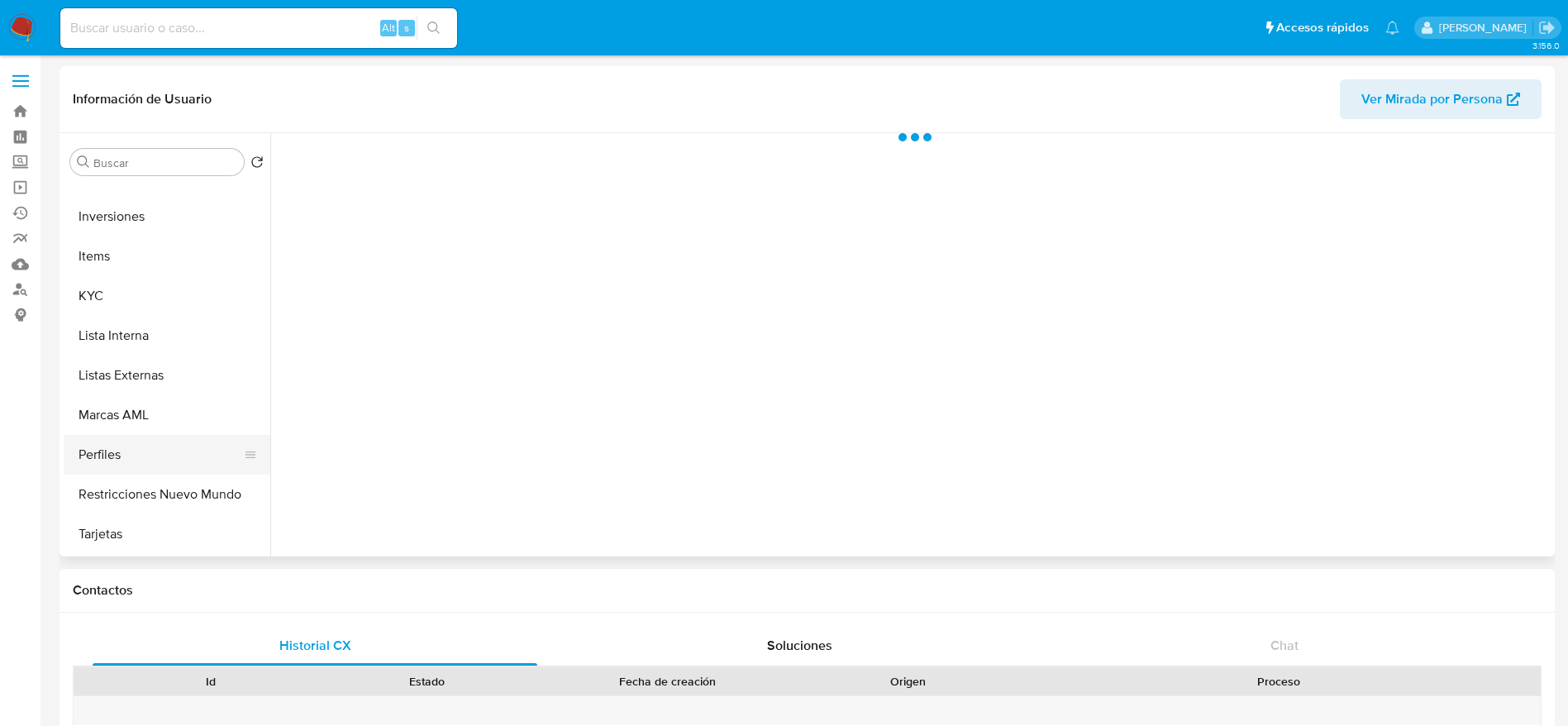
scroll to position [744, 0]
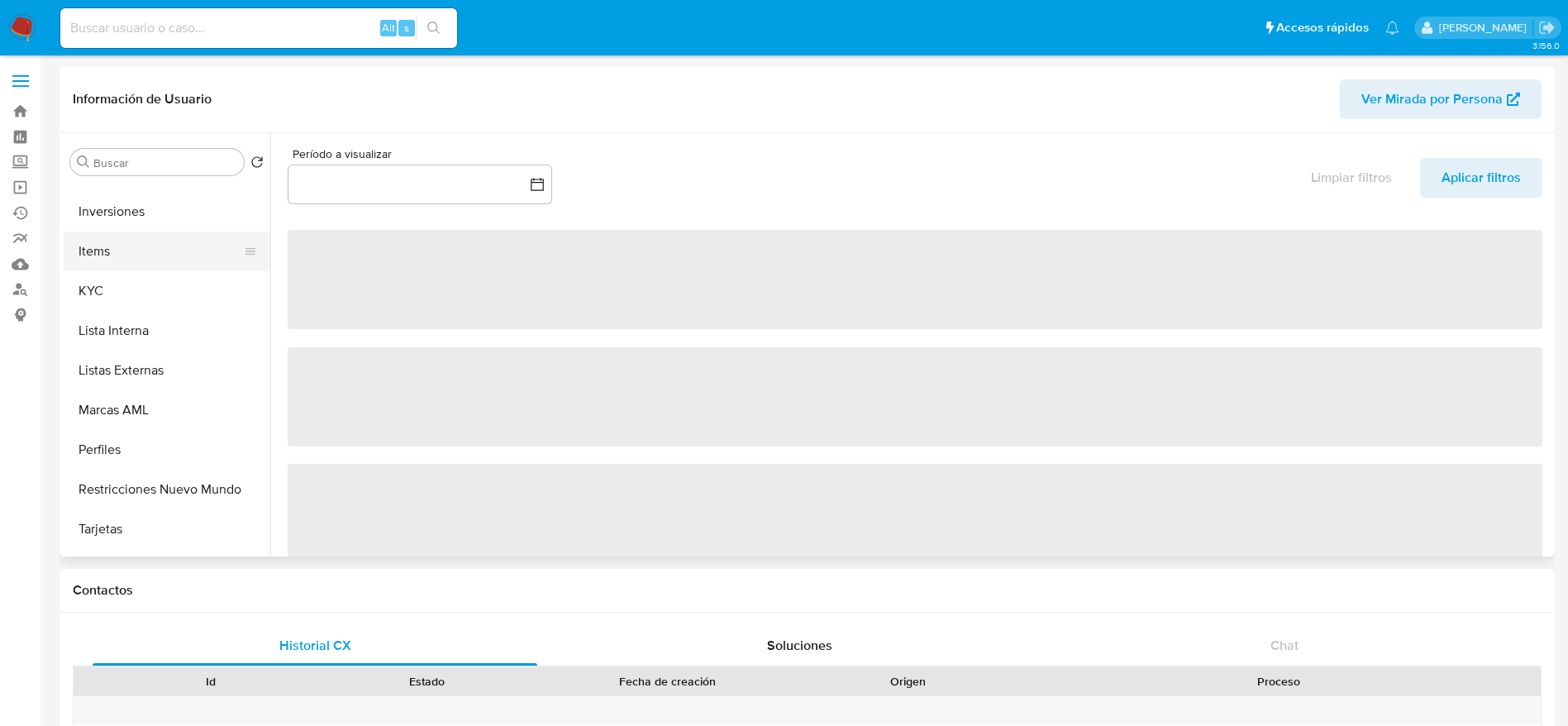
drag, startPoint x: 117, startPoint y: 261, endPoint x: 118, endPoint y: 282, distance: 21.0
click at [117, 260] on button "Items" at bounding box center [166, 251] width 206 height 40
select select "10"
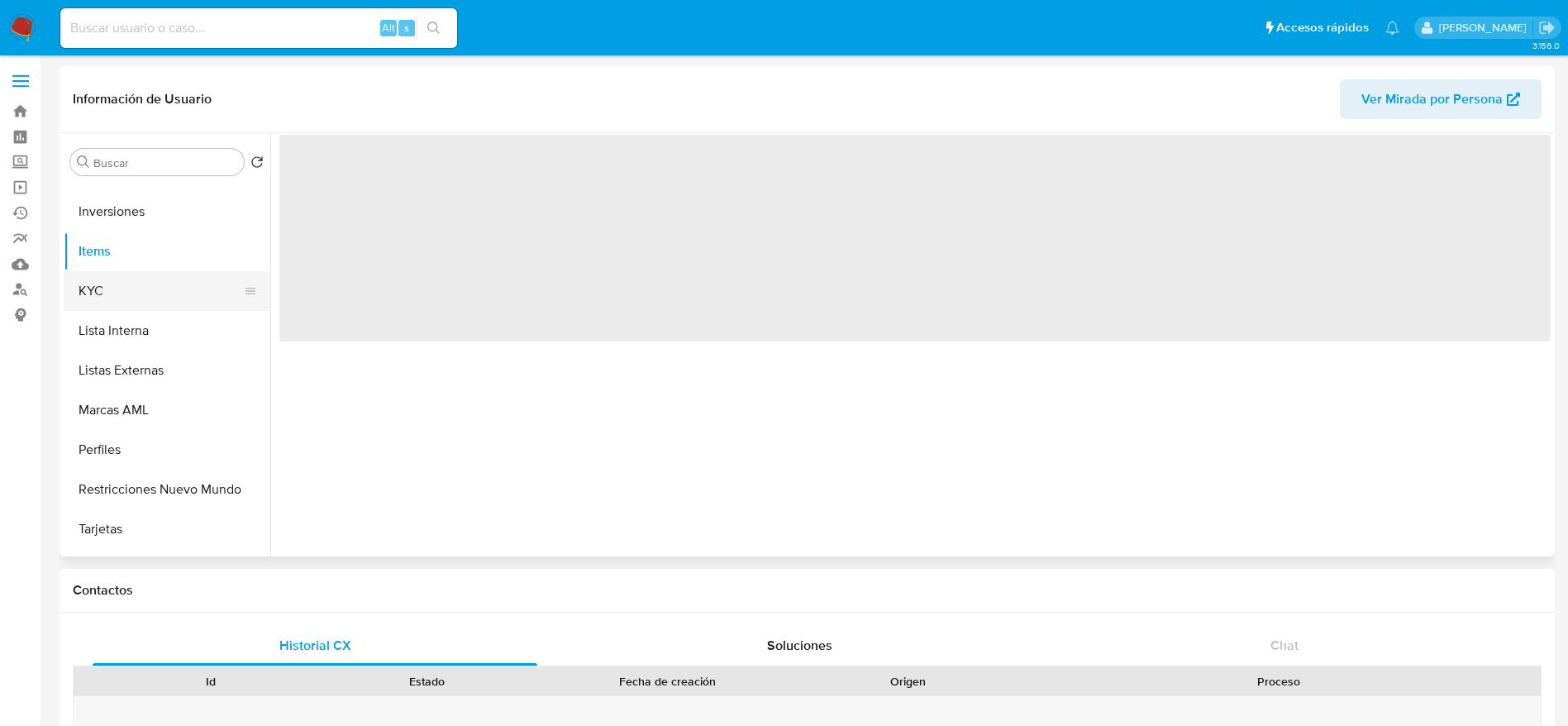
click at [118, 282] on button "KYC" at bounding box center [160, 291] width 193 height 40
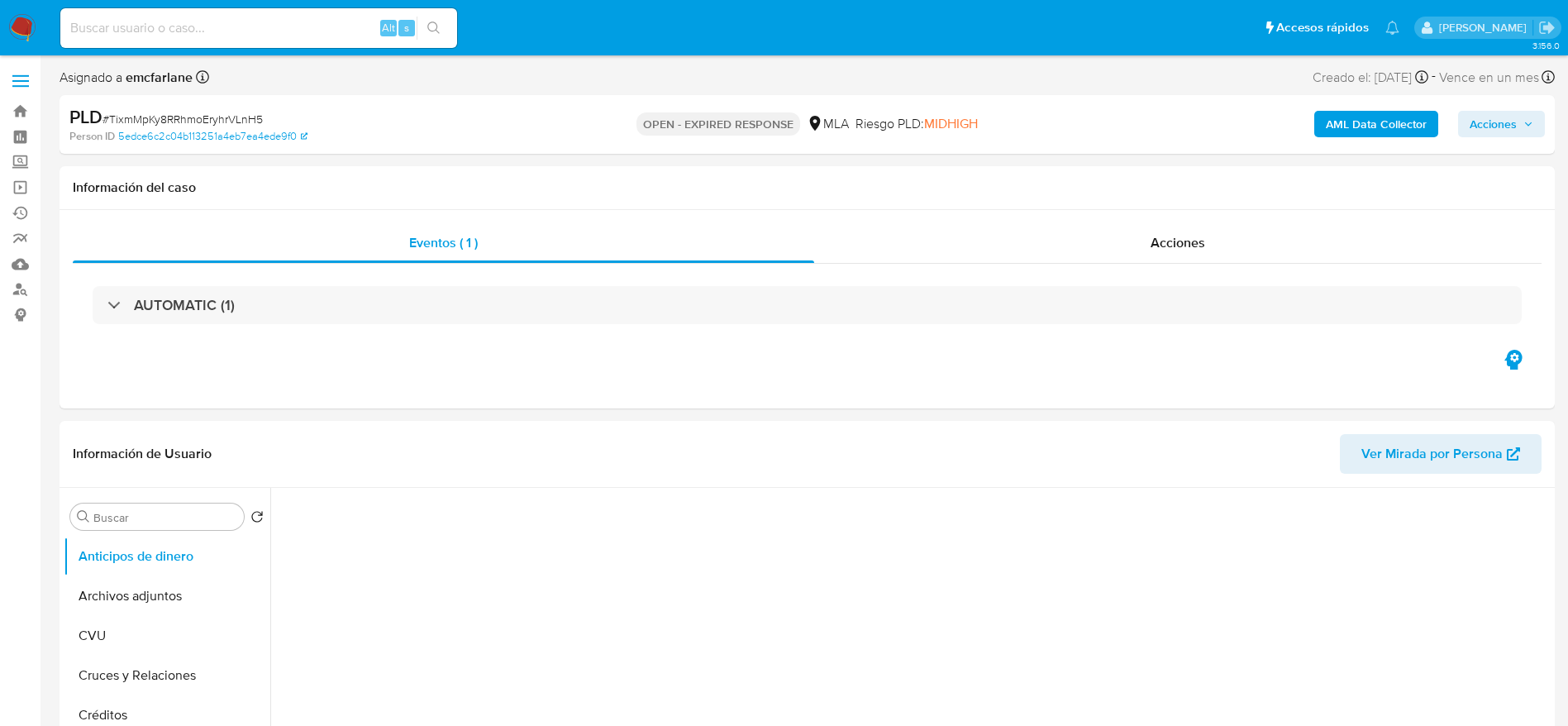
select select "10"
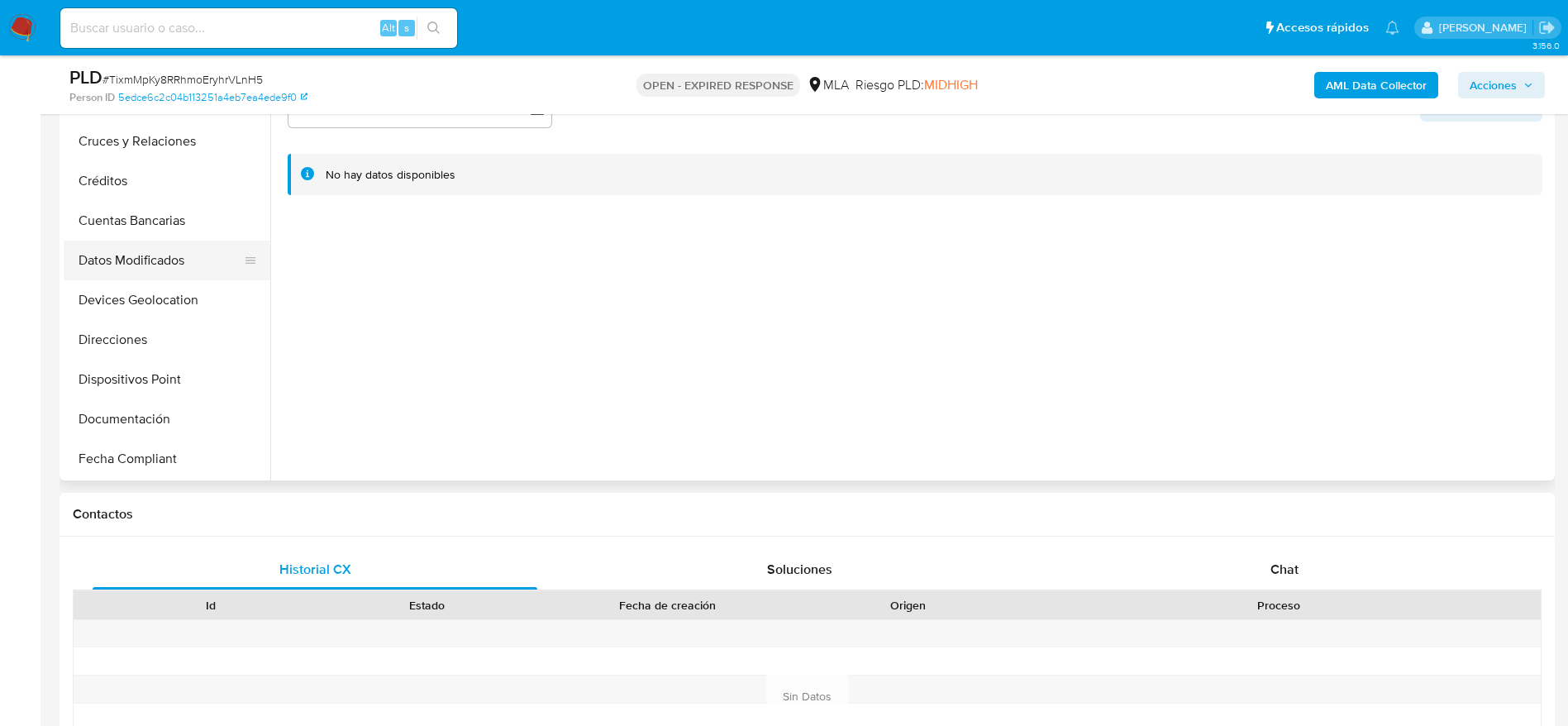
scroll to position [248, 0]
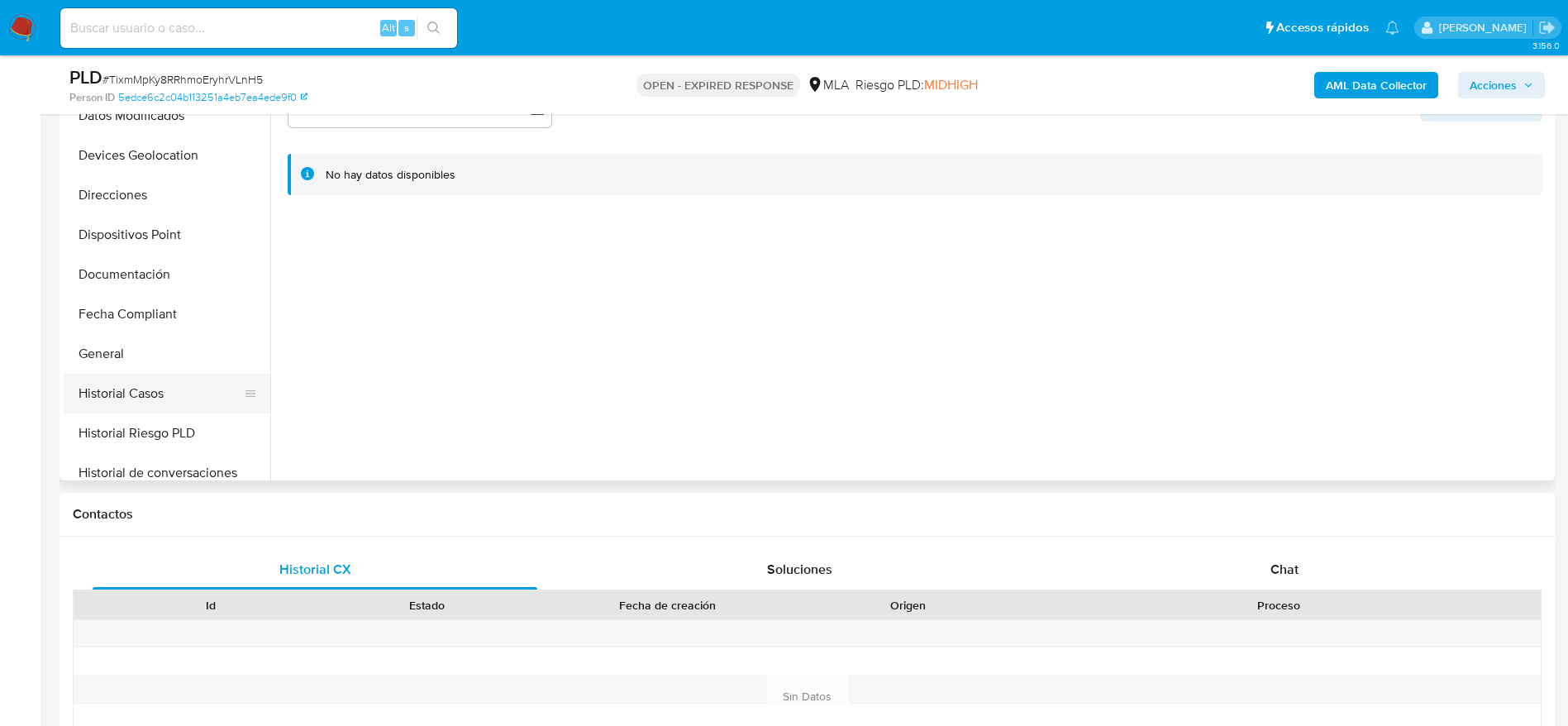
click at [152, 383] on button "Historial Casos" at bounding box center [160, 394] width 193 height 40
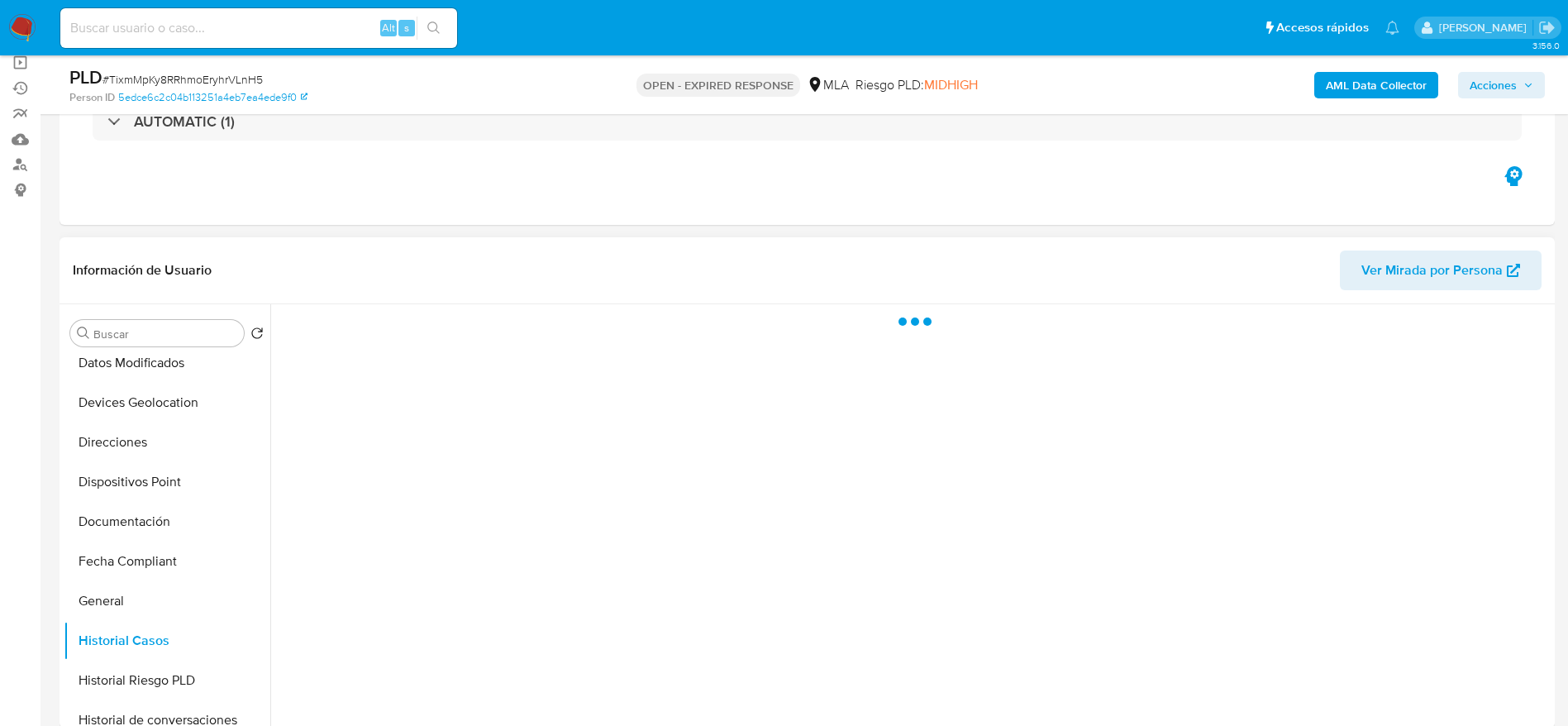
scroll to position [124, 0]
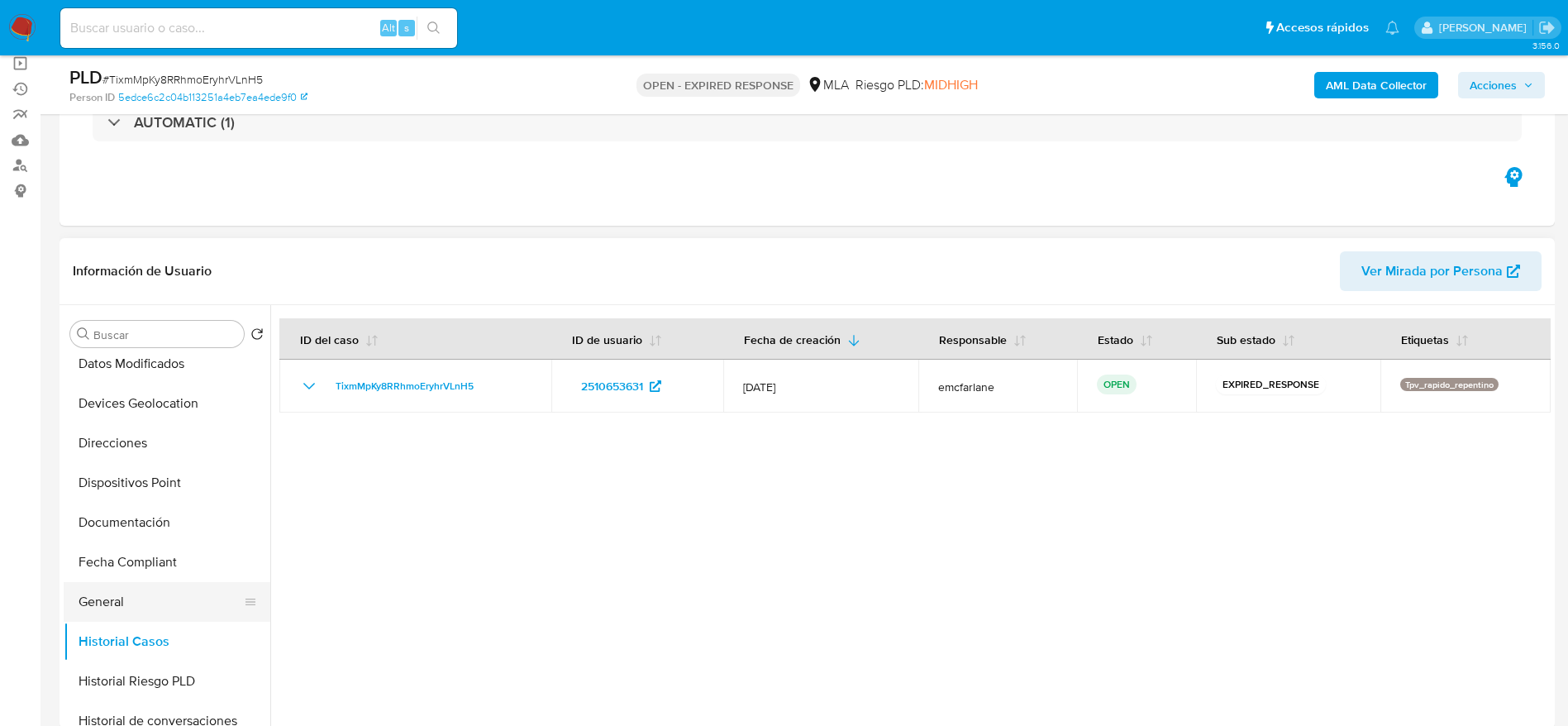
click at [101, 609] on button "General" at bounding box center [160, 602] width 193 height 40
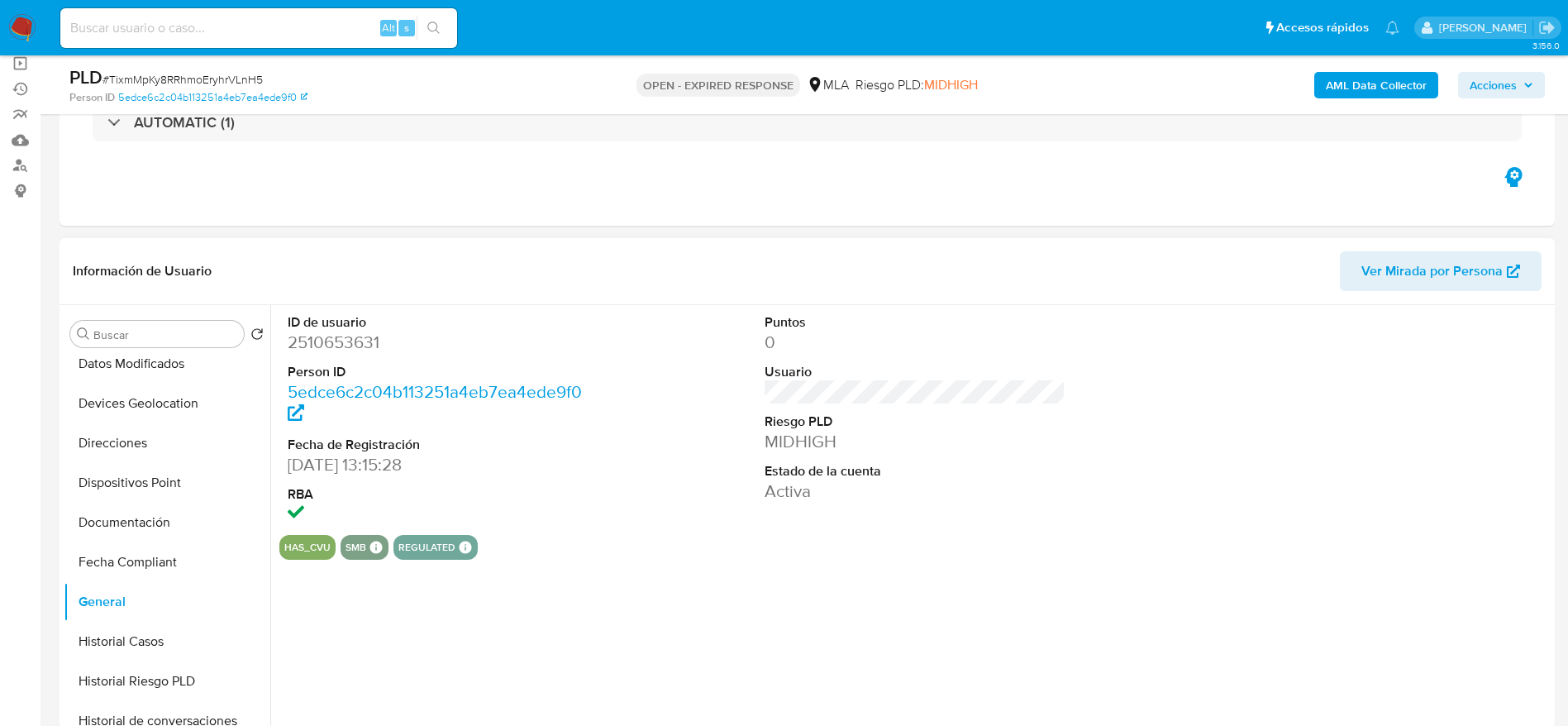
click at [330, 336] on dd "2510653631" at bounding box center [439, 342] width 302 height 23
click at [330, 336] on dd "2510653631" at bounding box center [439, 342] width 302 height 23
copy dd "2510653631"
click at [276, 37] on input at bounding box center [259, 28] width 397 height 22
paste input "Sqe693tkfolG653OpxD6gYbN"
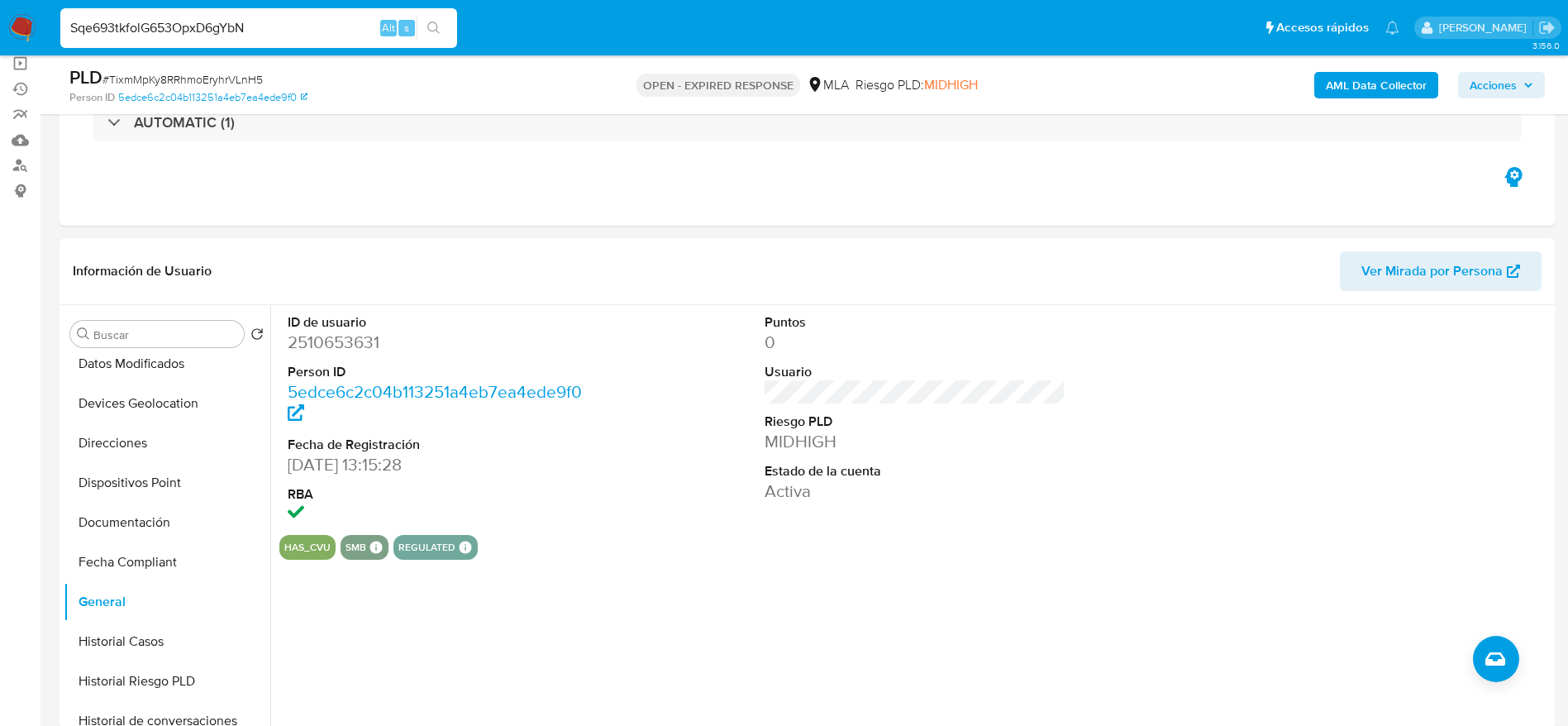
type input "Sqe693tkfolG653OpxD6gYbN"
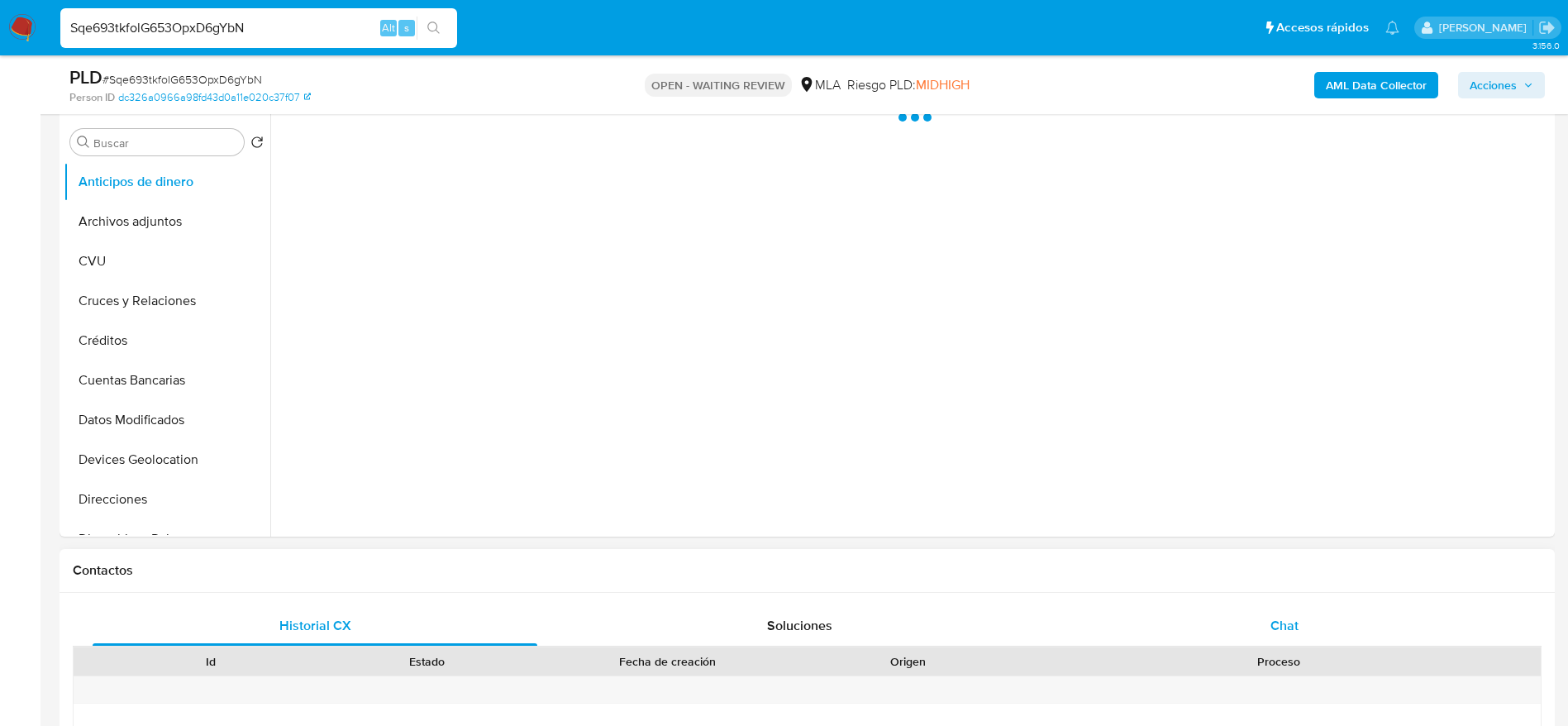
scroll to position [620, 0]
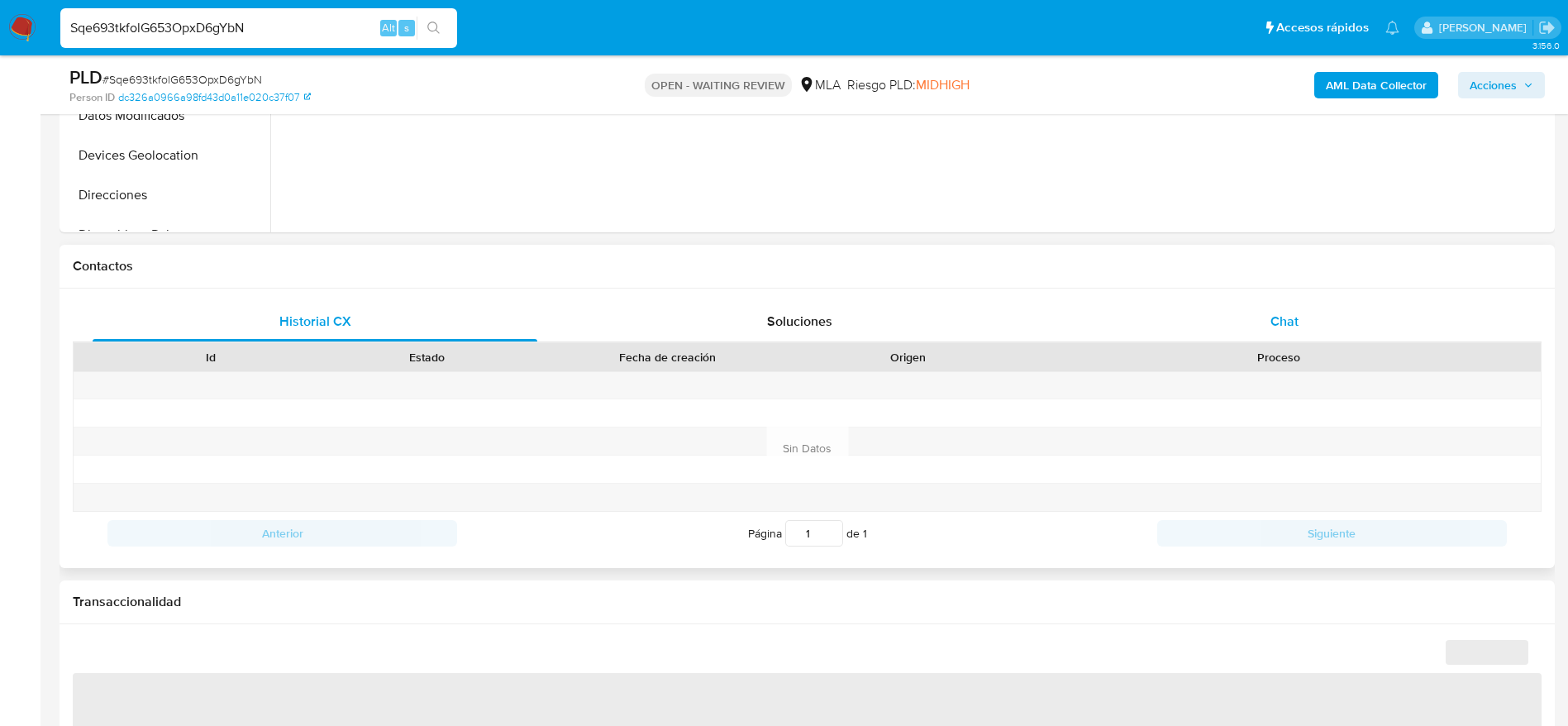
click at [1219, 308] on div "Chat" at bounding box center [1285, 322] width 444 height 40
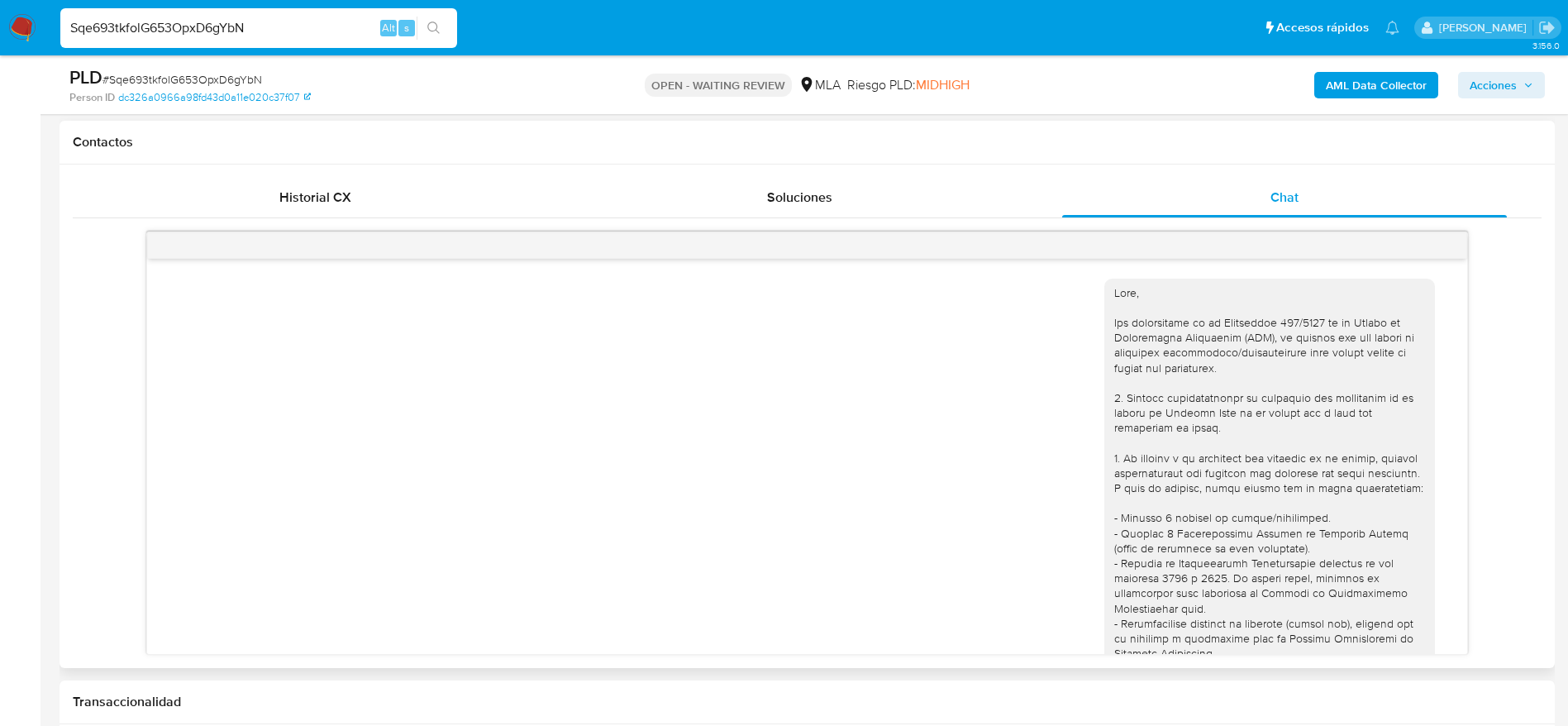
scroll to position [622, 0]
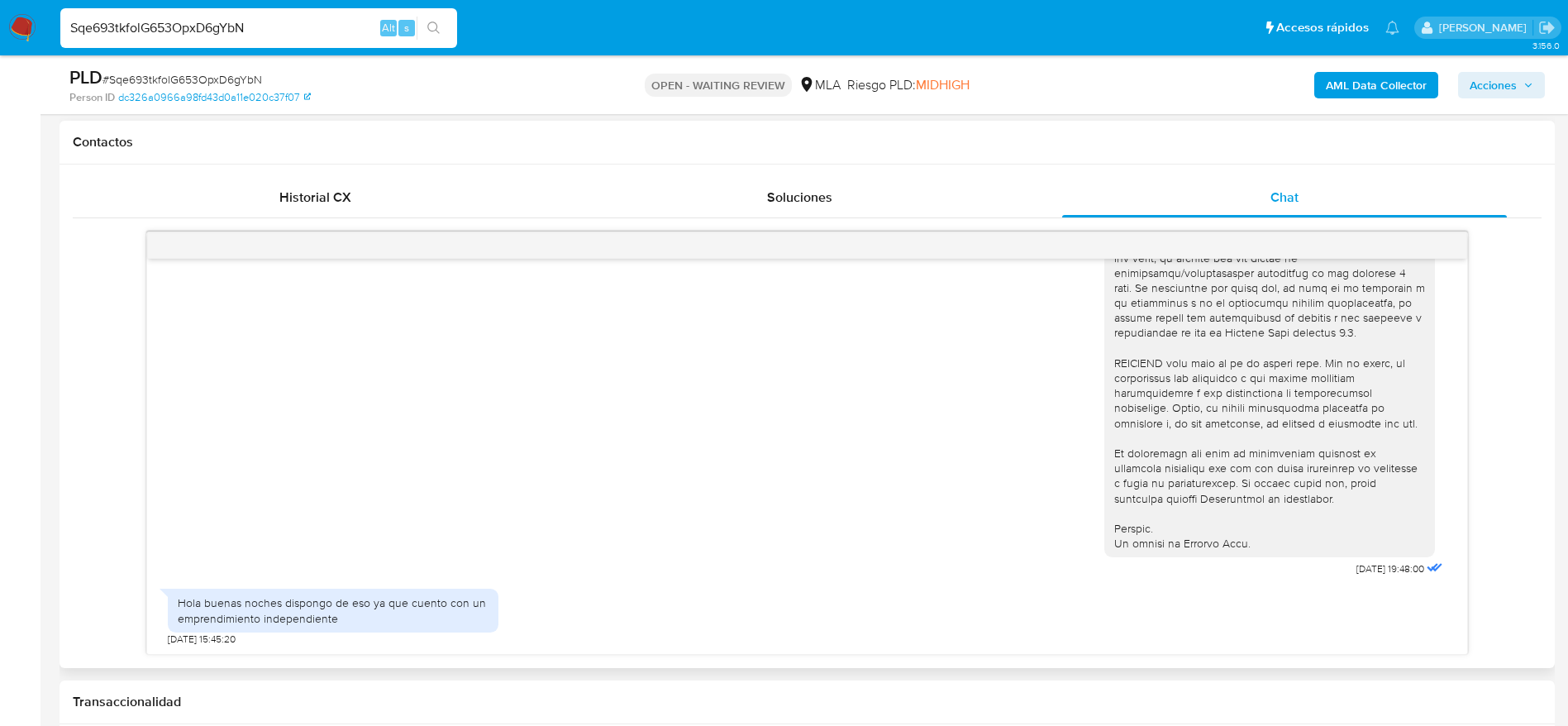
select select "10"
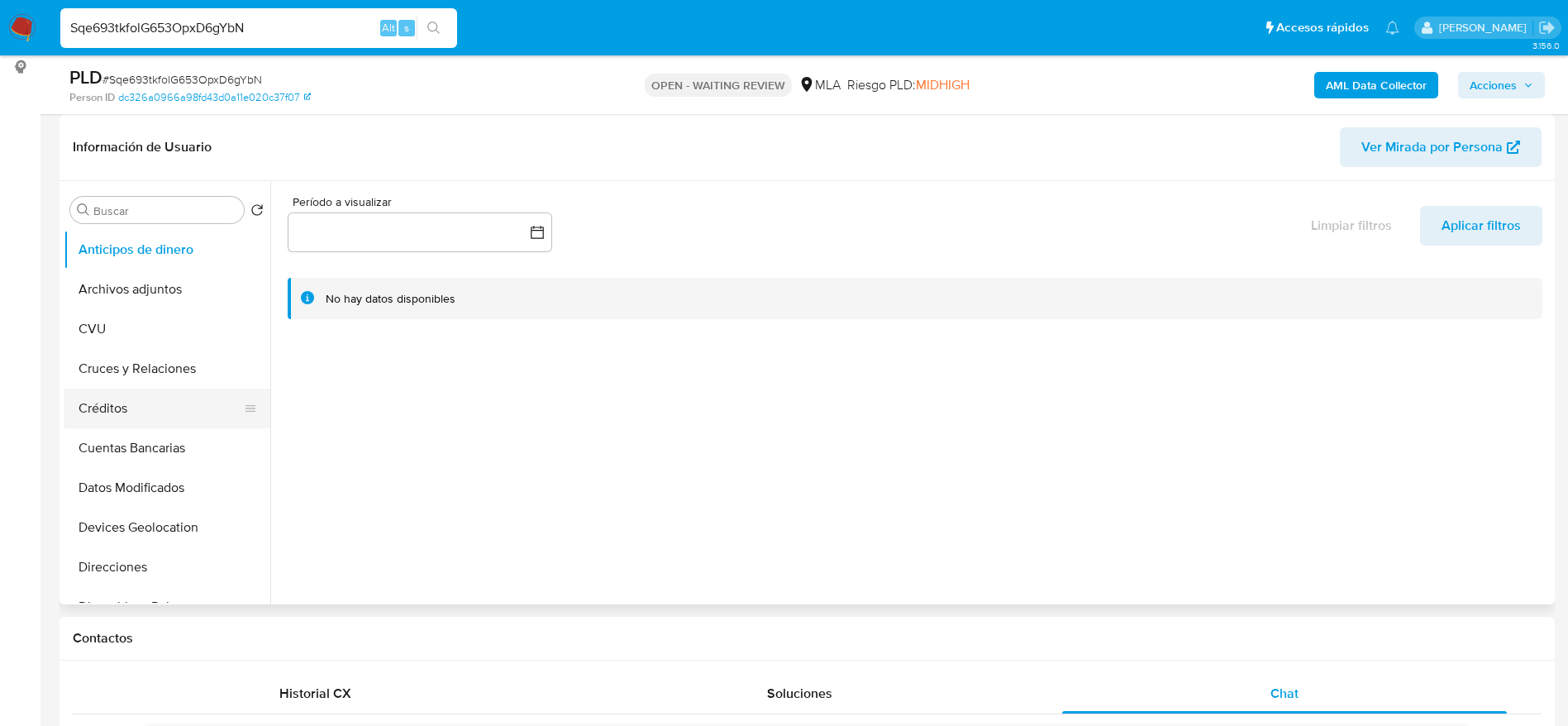
scroll to position [496, 0]
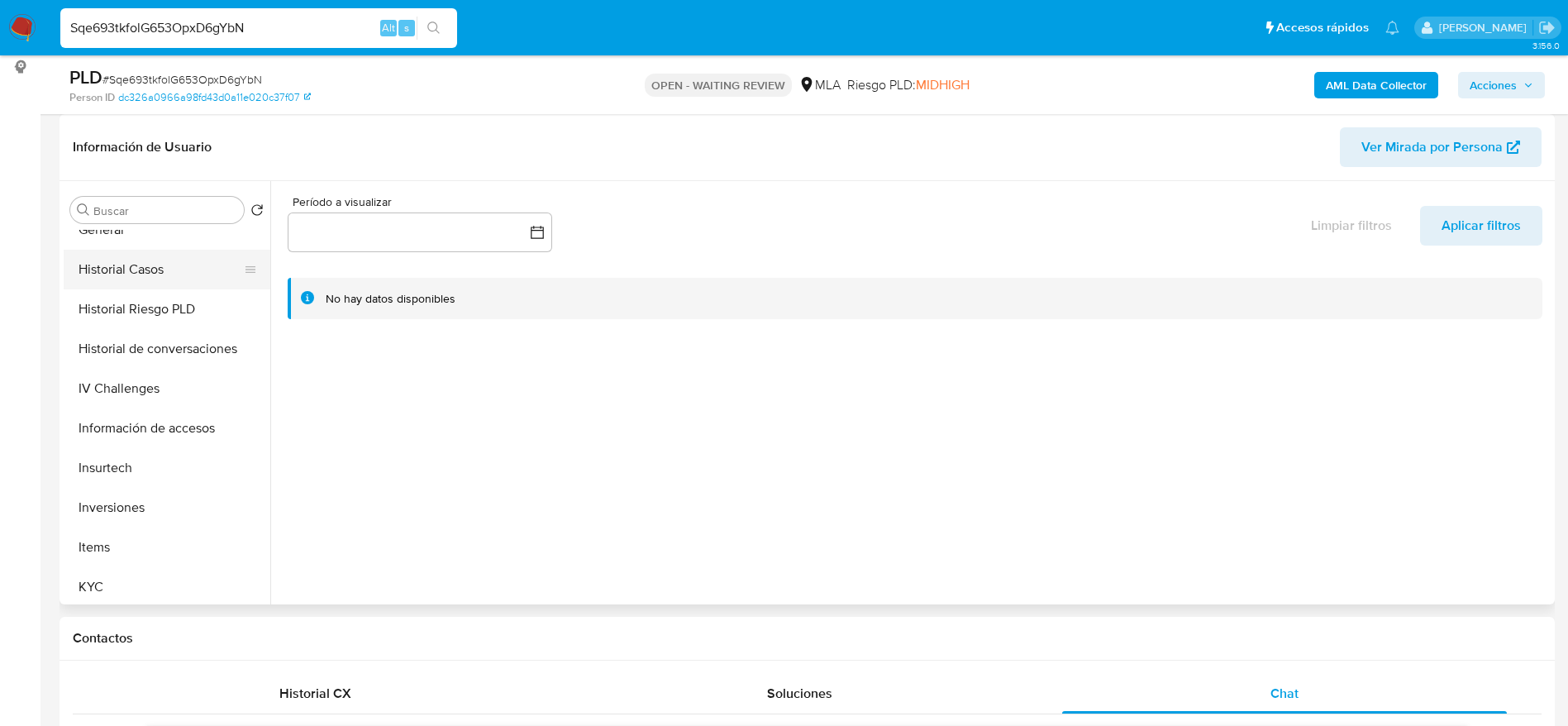
click at [136, 266] on button "Historial Casos" at bounding box center [160, 270] width 193 height 40
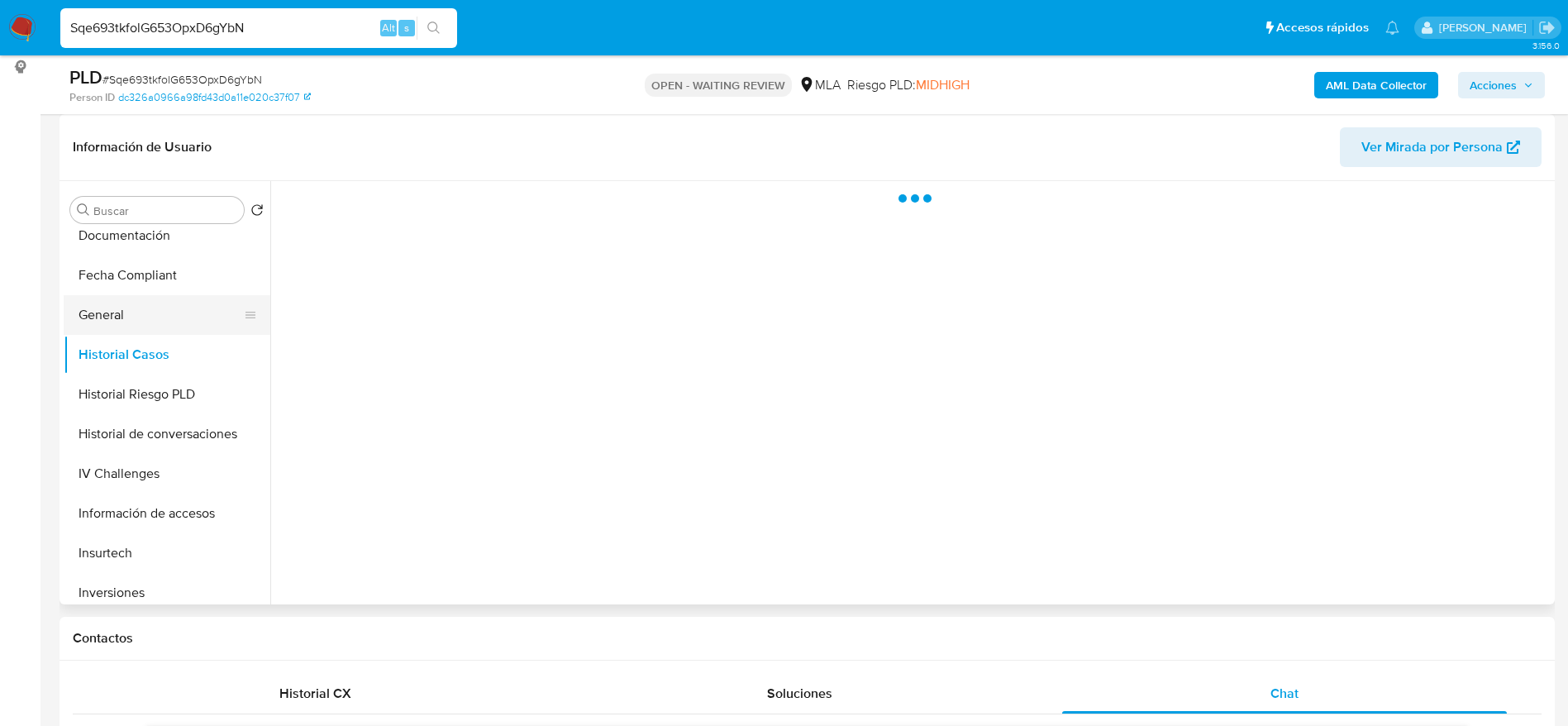
scroll to position [372, 0]
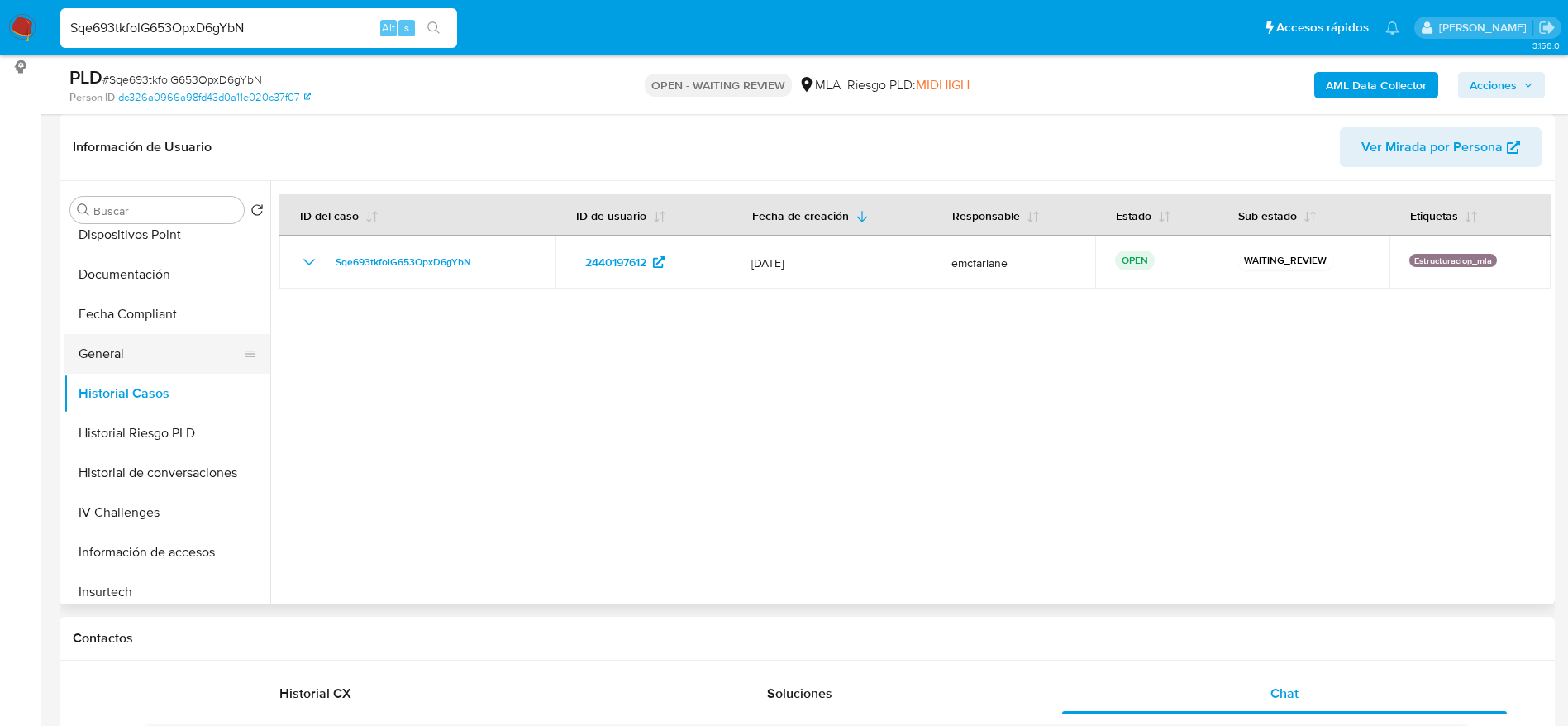
click at [131, 356] on button "General" at bounding box center [160, 354] width 193 height 40
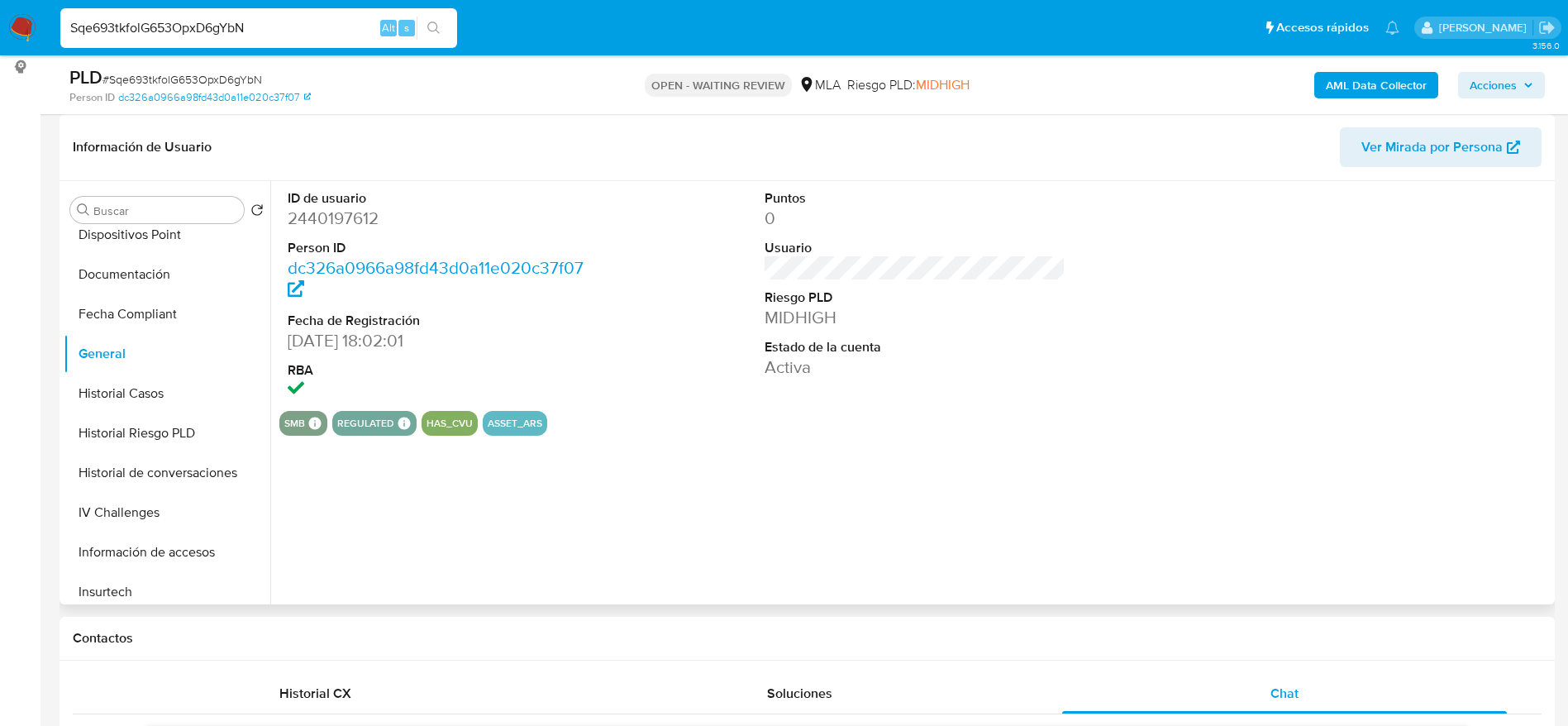
click at [325, 210] on dd "2440197612" at bounding box center [439, 218] width 302 height 23
copy dd "2440197612"
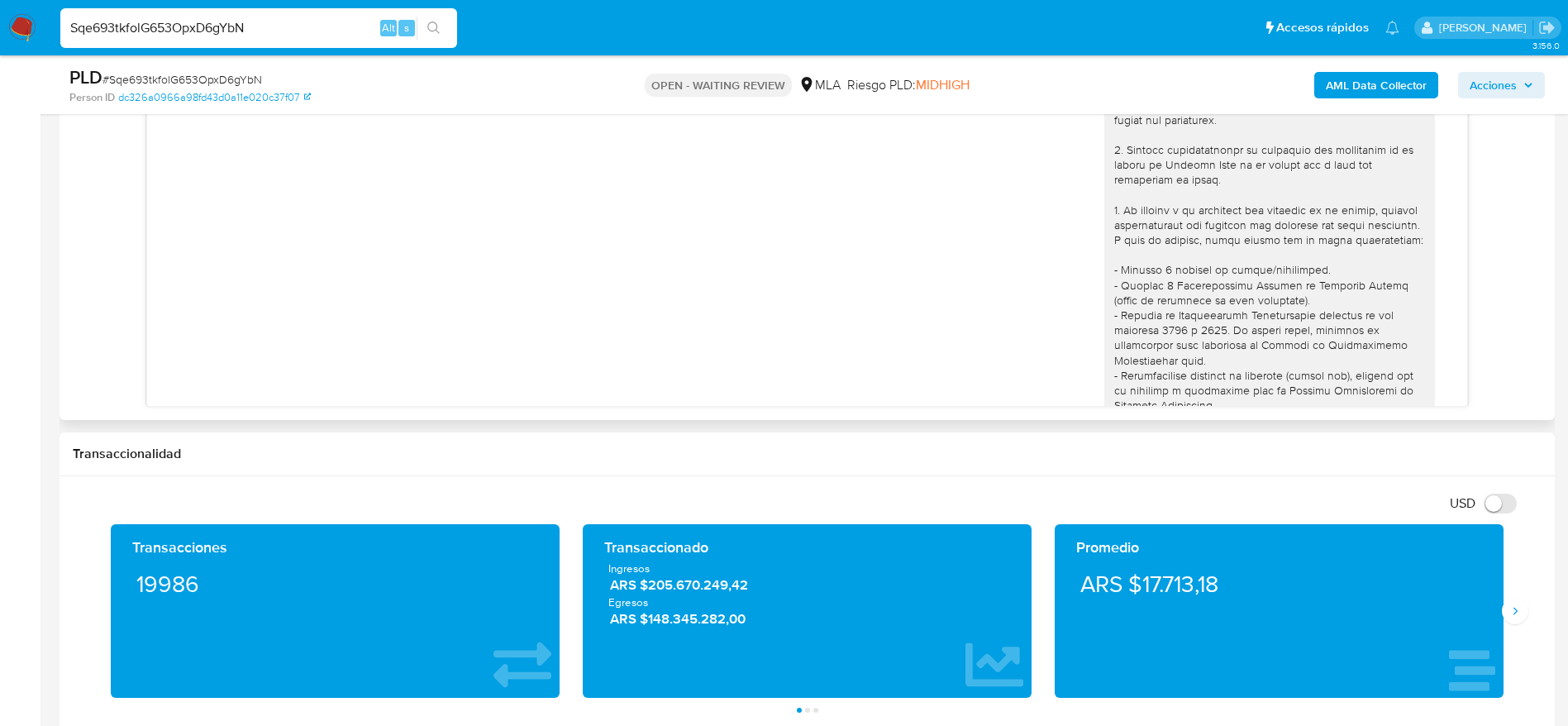
scroll to position [621, 0]
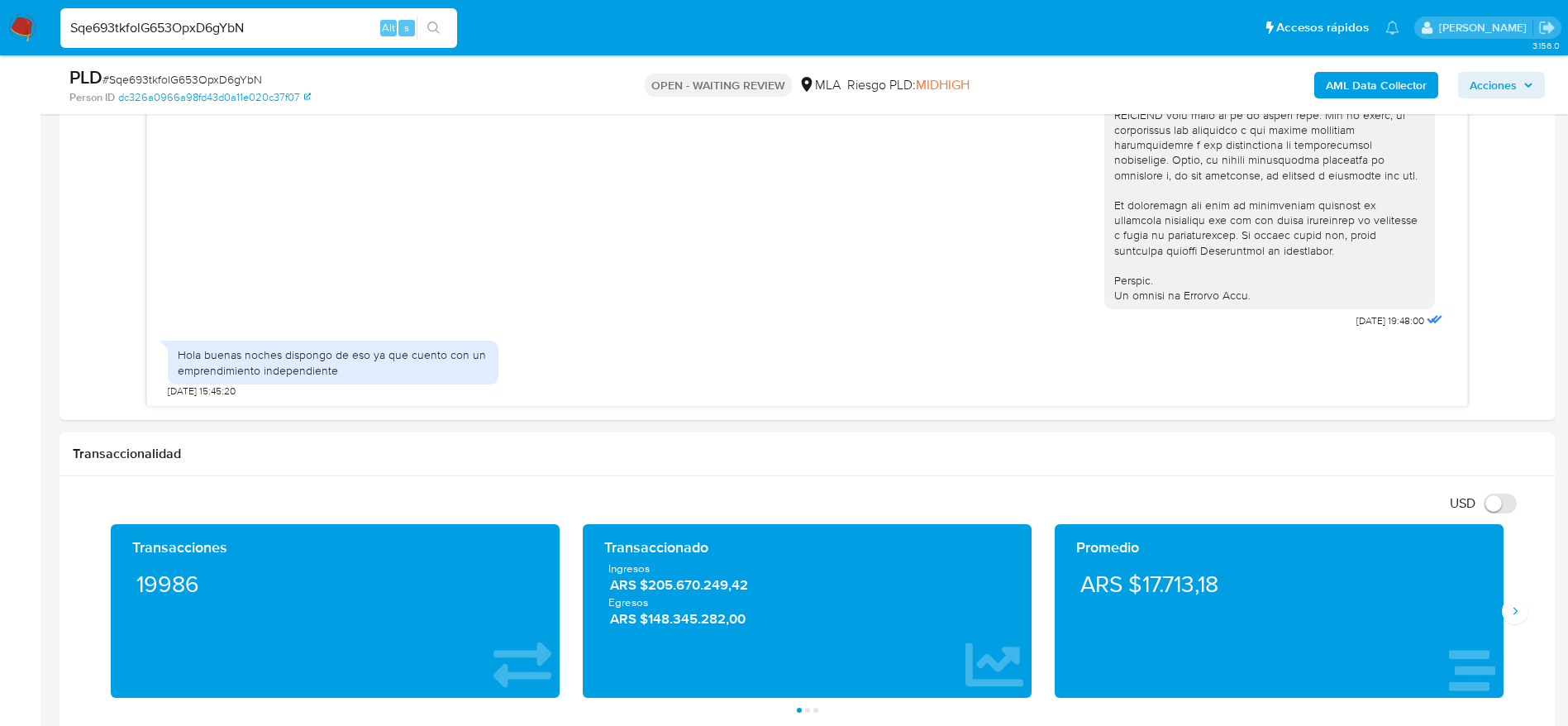
click at [269, 26] on input "Sqe693tkfolG653OpxD6gYbN" at bounding box center [259, 28] width 397 height 22
paste input "kaAaZJezUNm8rPTpJJ8vPqrM"
type input "kaAaZJezUNm8rPTpJJ8vPqrM"
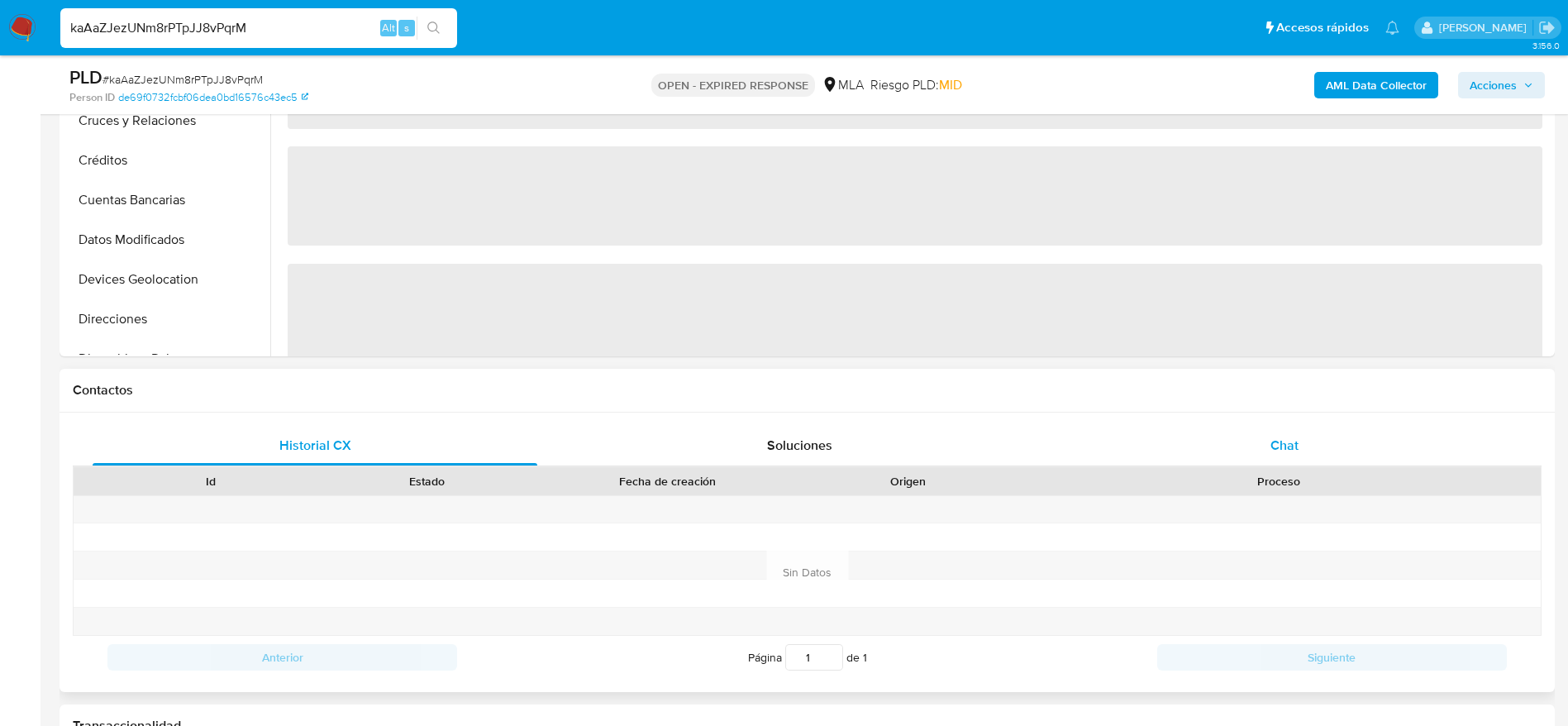
select select "10"
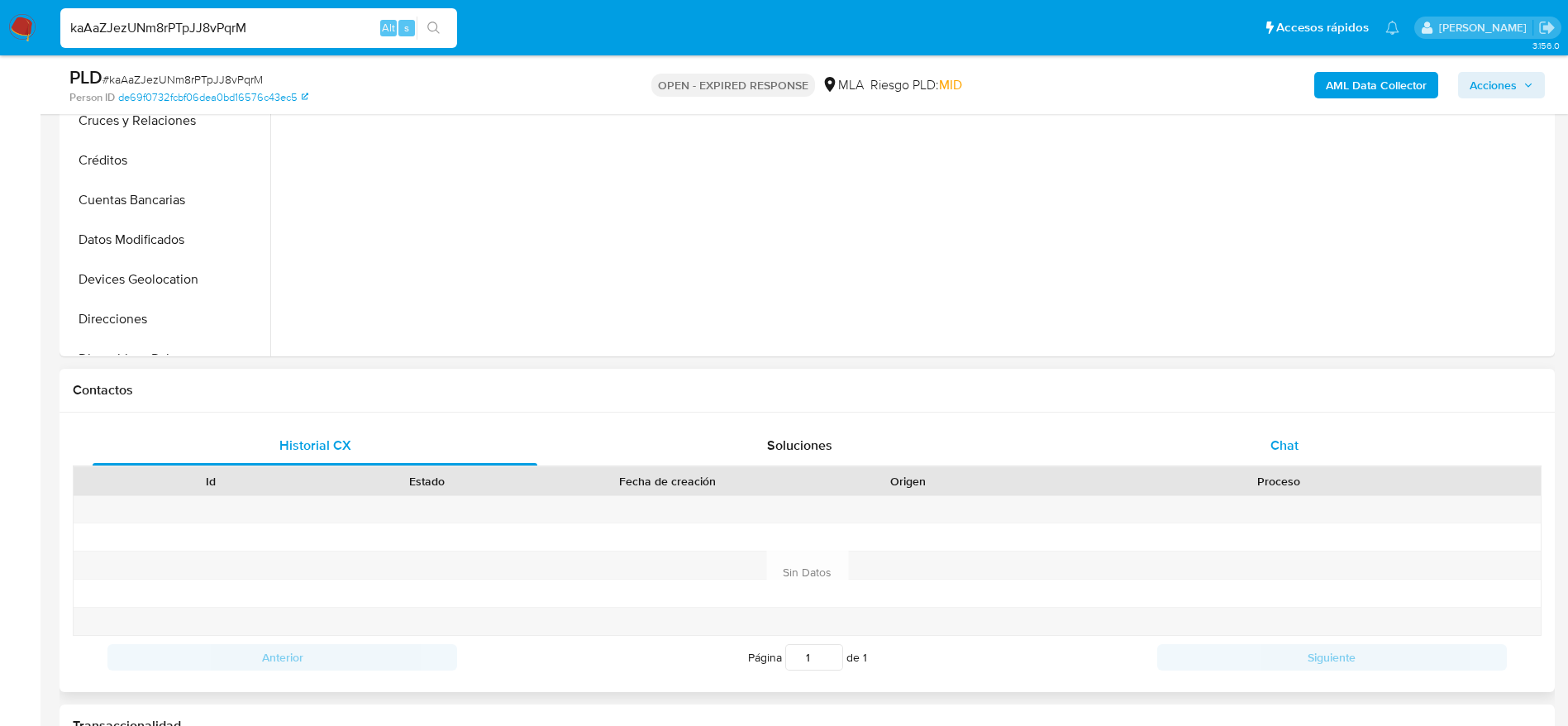
click at [1300, 454] on div "Chat" at bounding box center [1285, 446] width 444 height 40
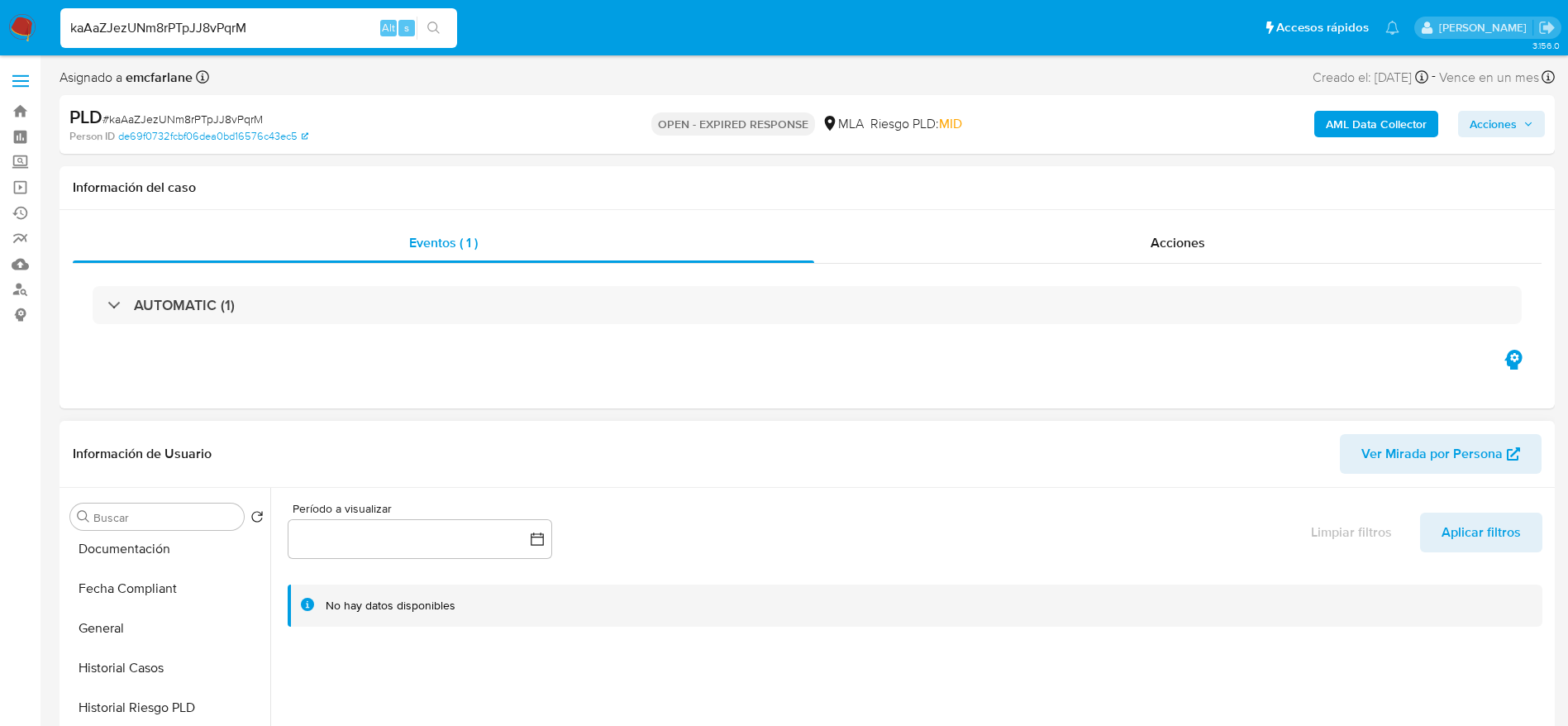
scroll to position [496, 0]
click at [155, 583] on button "Historial Casos" at bounding box center [160, 577] width 193 height 40
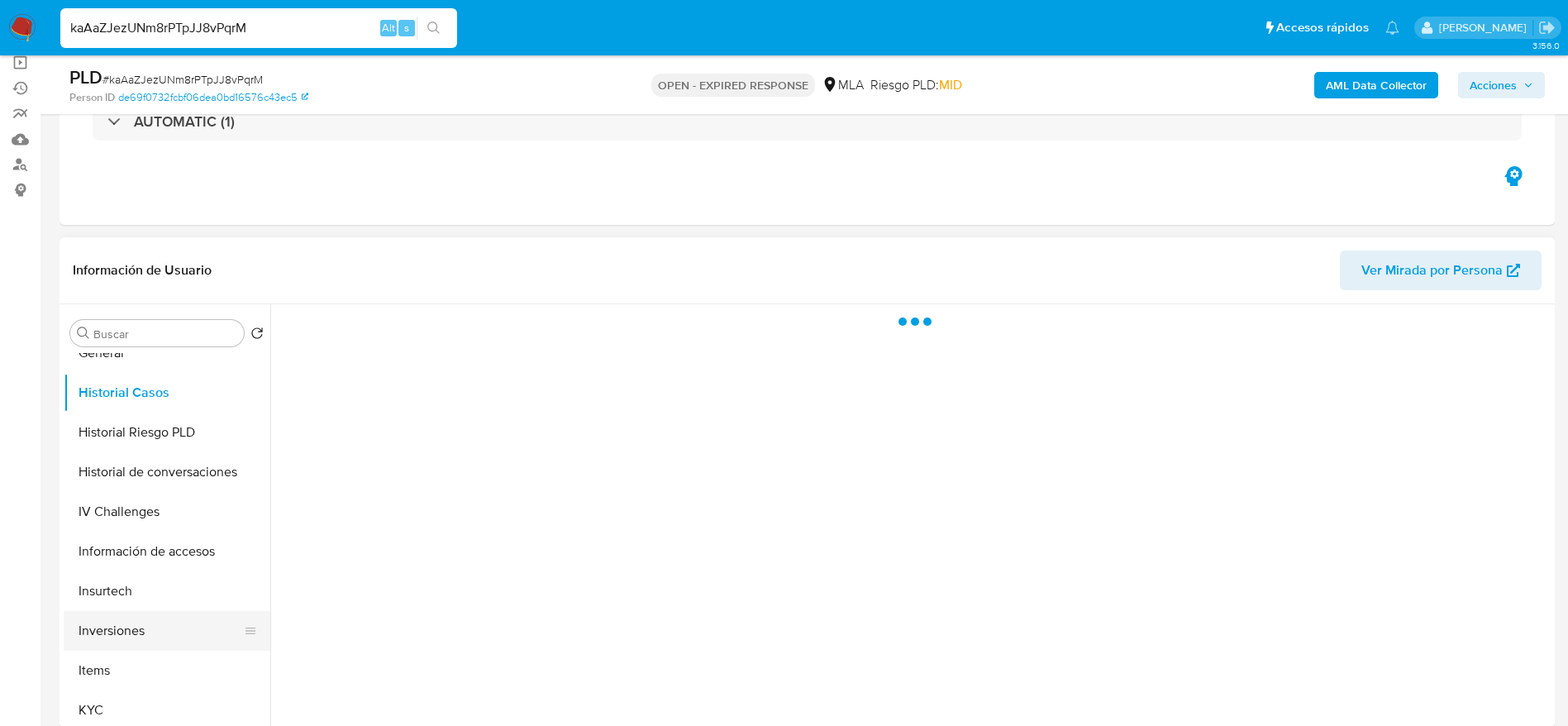
scroll to position [248, 0]
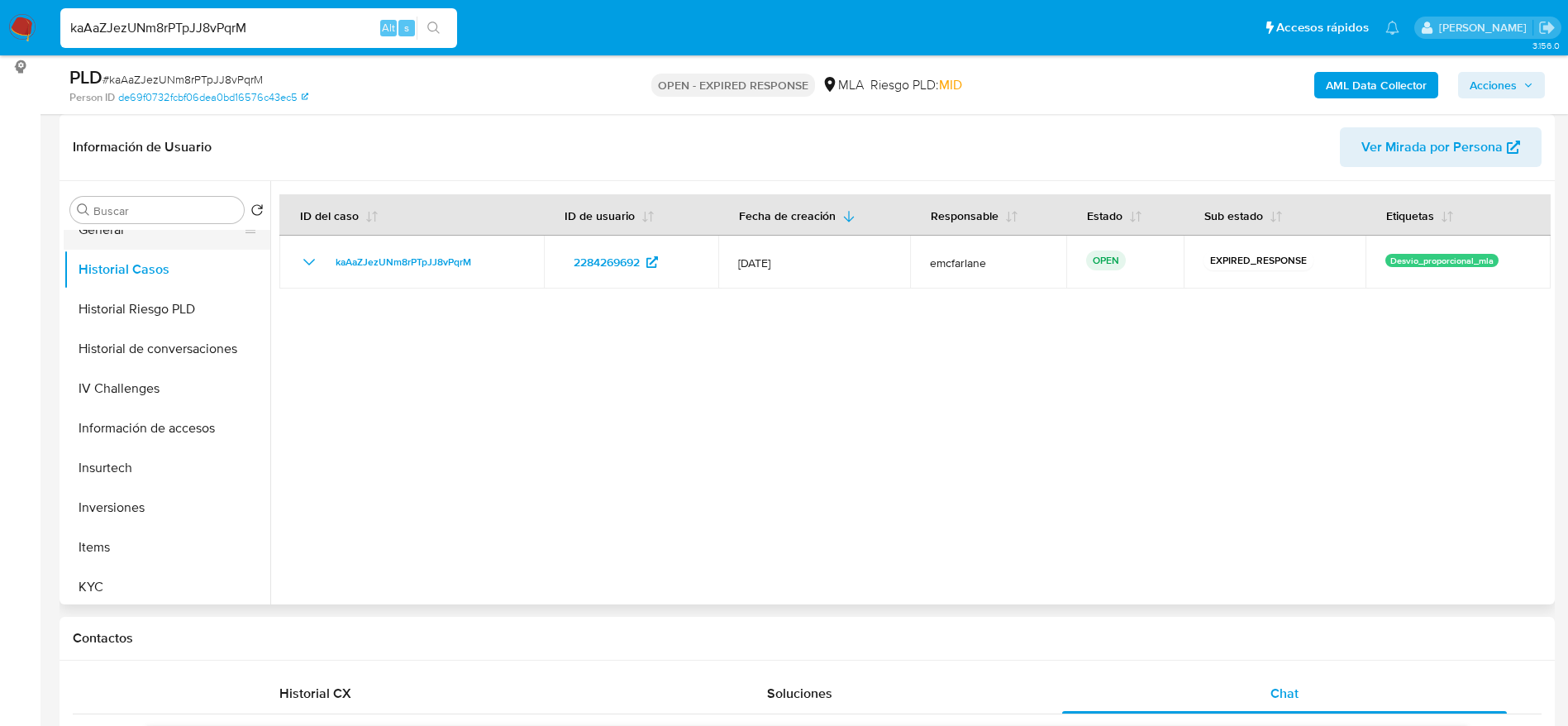
click at [100, 241] on button "General" at bounding box center [160, 230] width 193 height 40
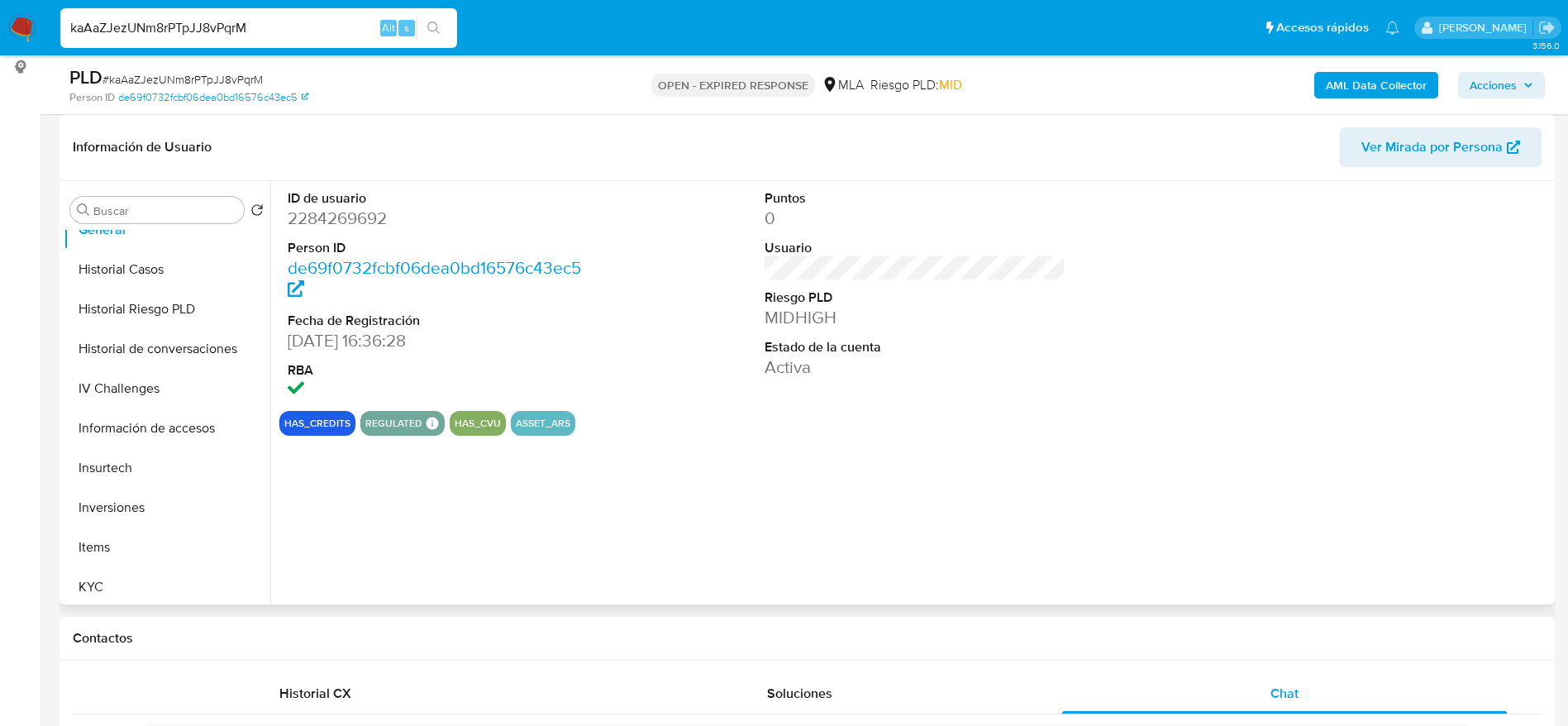
click at [365, 220] on dd "2284269692" at bounding box center [439, 218] width 302 height 23
copy dd "2284269692"
click at [256, 29] on input "kaAaZJezUNm8rPTpJJ8vPqrM" at bounding box center [259, 28] width 397 height 22
click at [258, 27] on input "kaAaZJezUNm8rPTpJJ8vPqrM" at bounding box center [259, 28] width 397 height 22
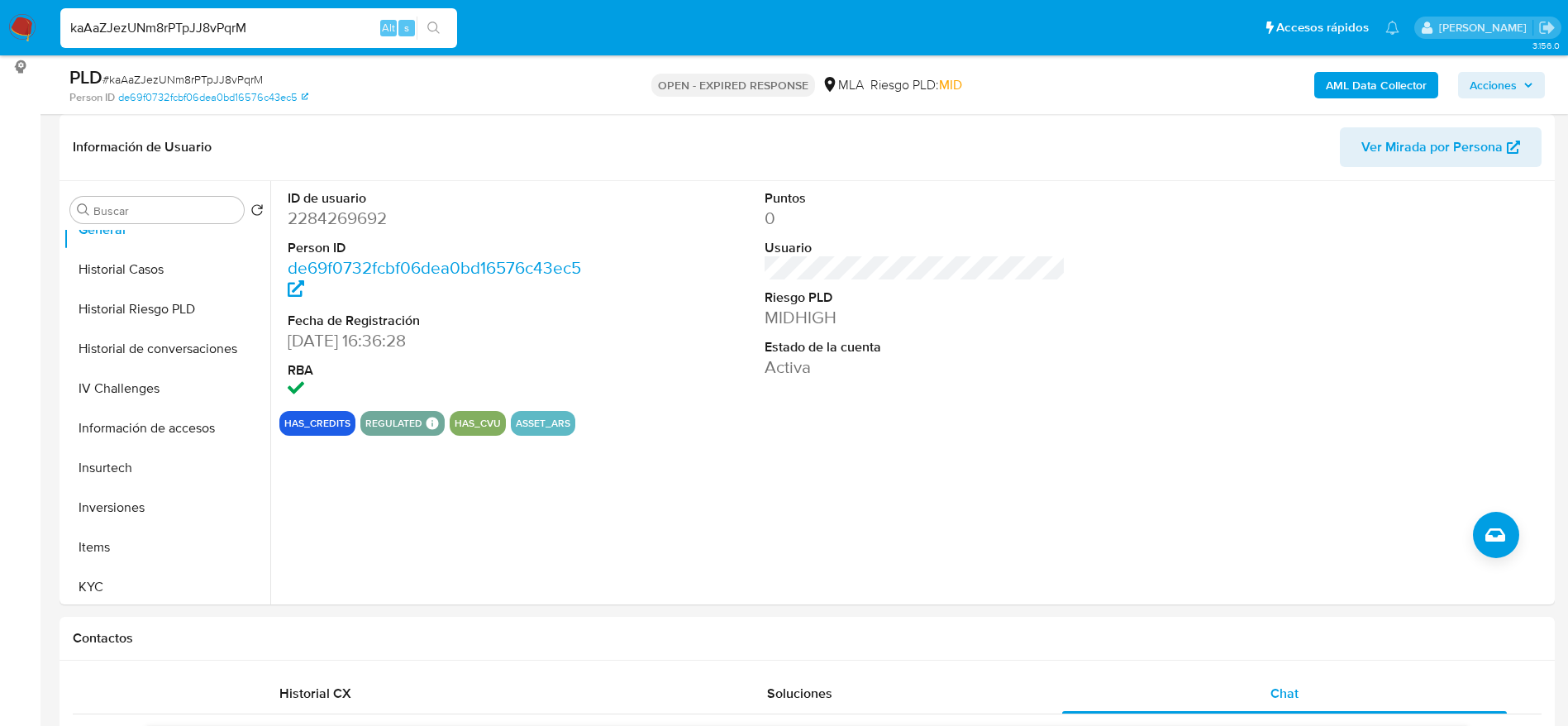
click at [259, 27] on input "kaAaZJezUNm8rPTpJJ8vPqrM" at bounding box center [259, 28] width 397 height 22
paste input "ZlLs6g87Jv72WTymyWTjoQWO"
type input "ZlLs6g87Jv72WTymyWTjoQWO"
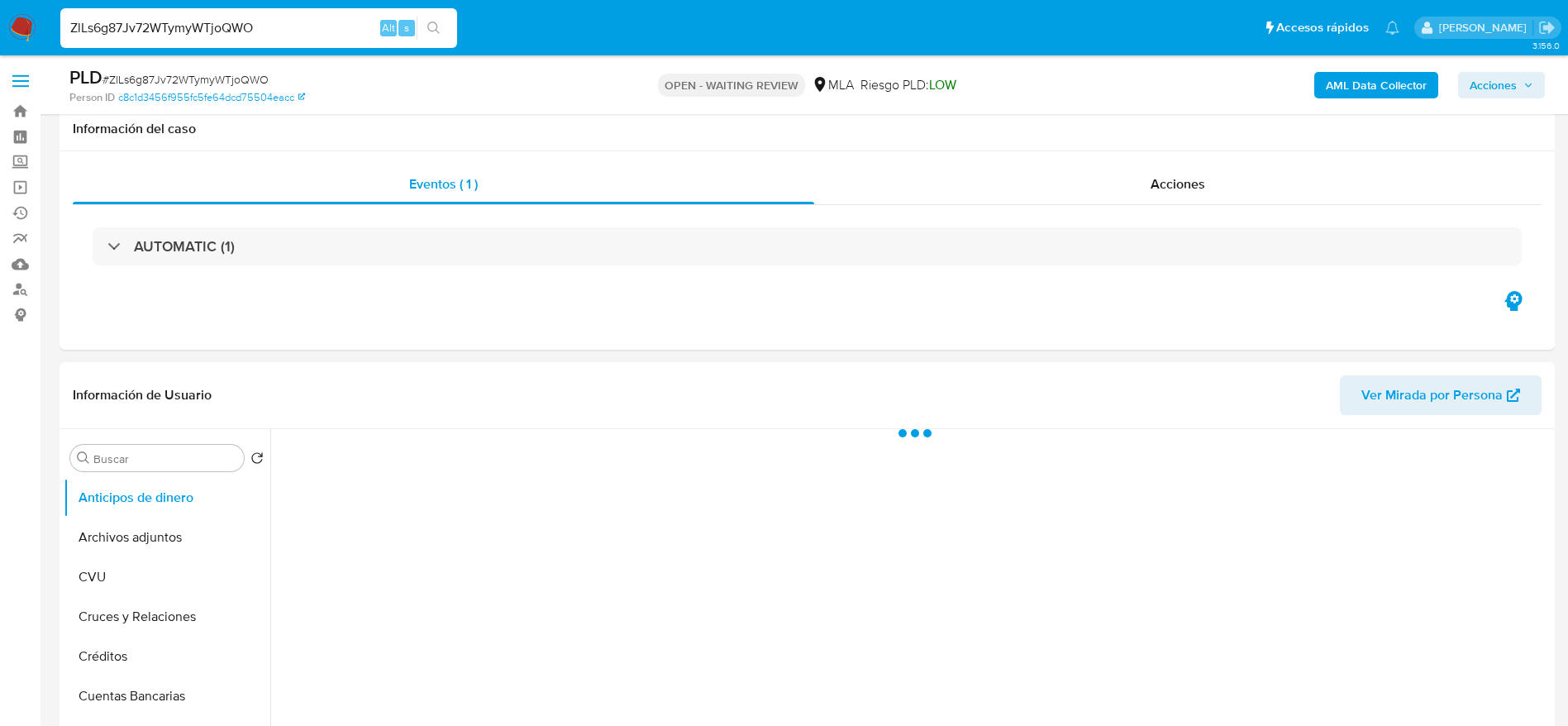
scroll to position [620, 0]
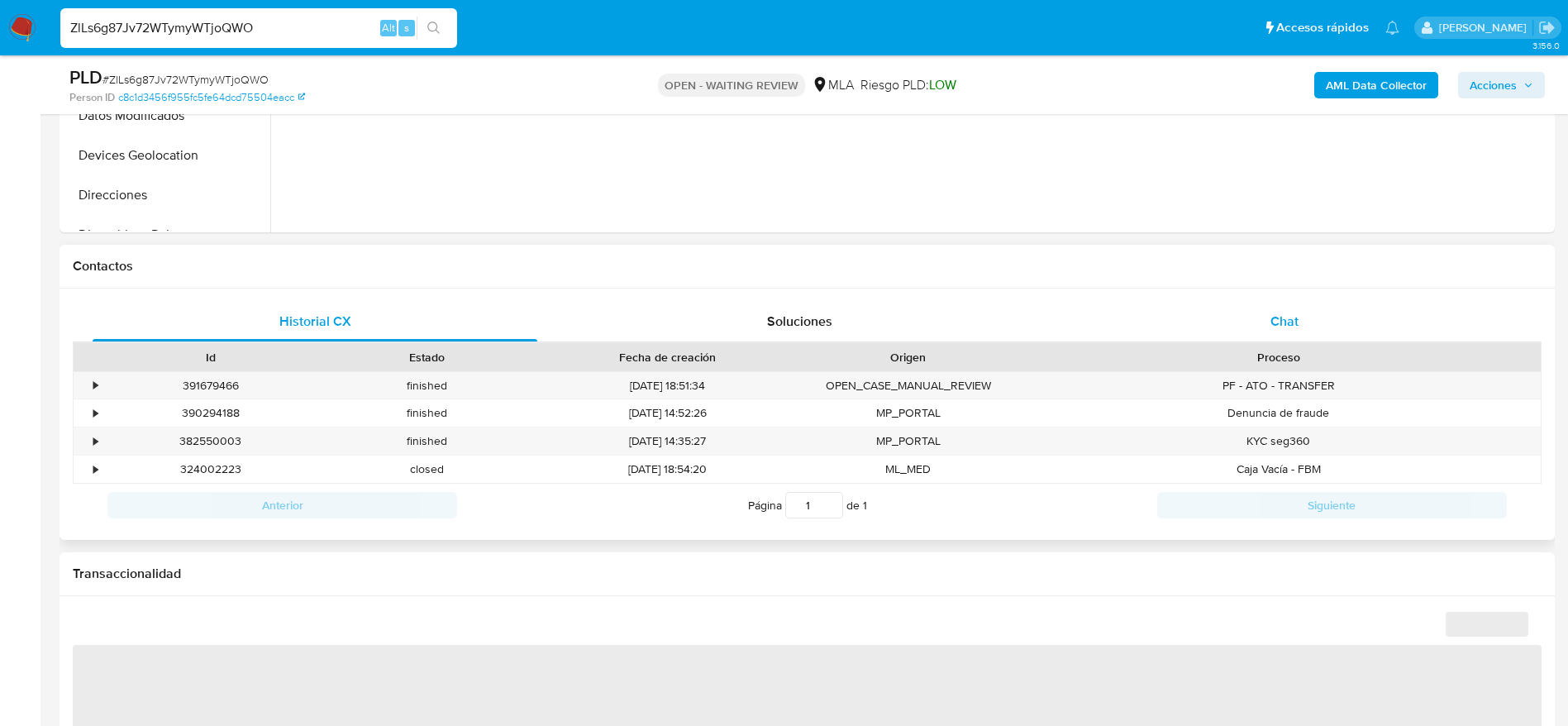
click at [1288, 327] on span "Chat" at bounding box center [1285, 321] width 28 height 19
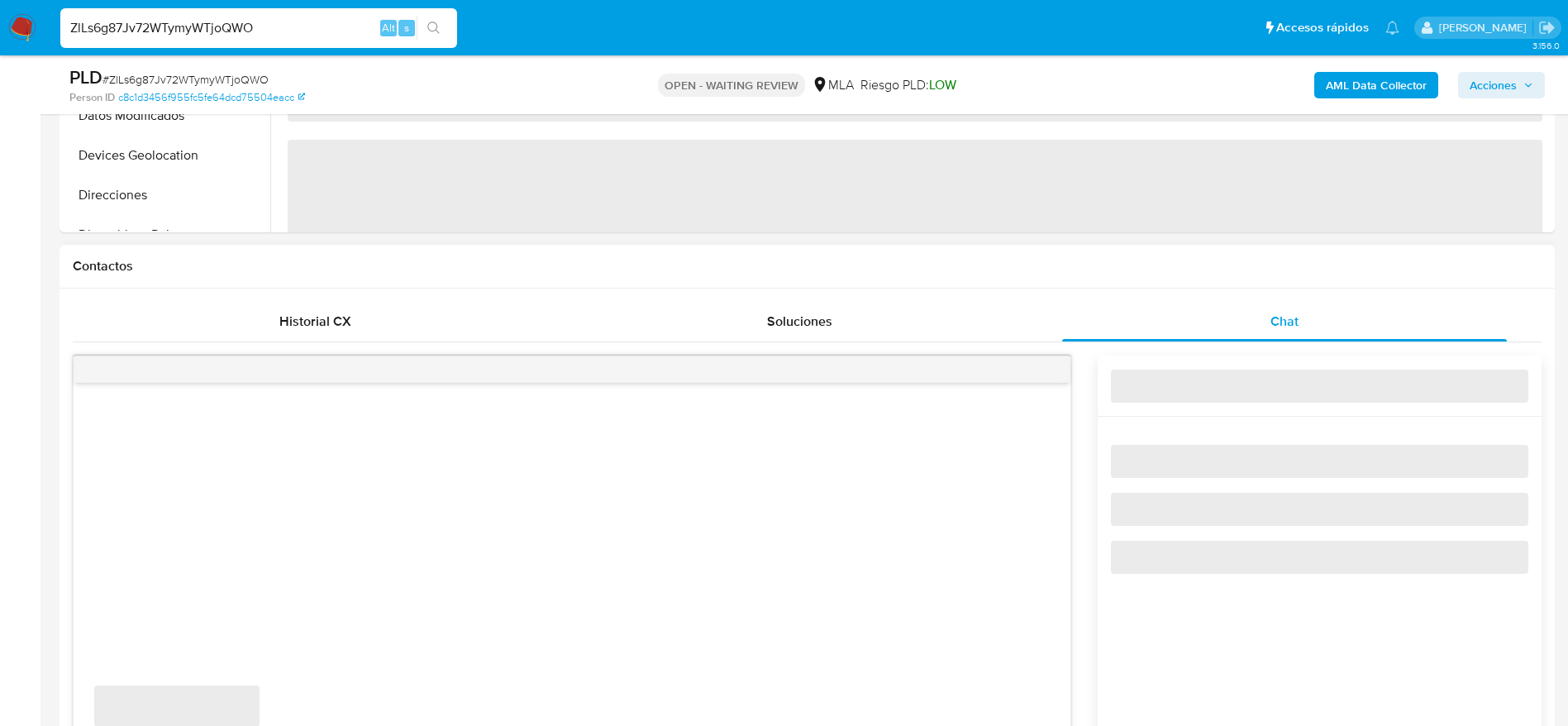
select select "10"
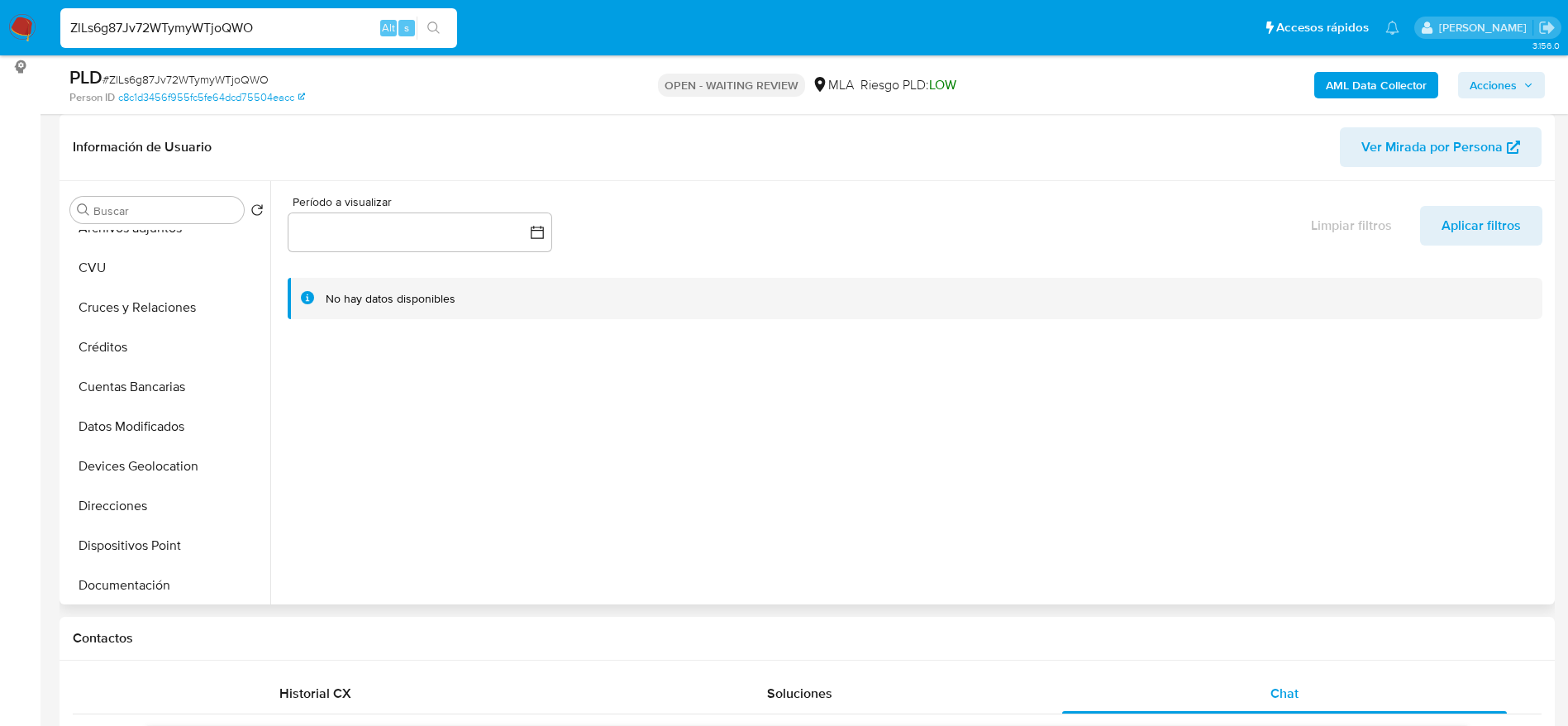
scroll to position [248, 0]
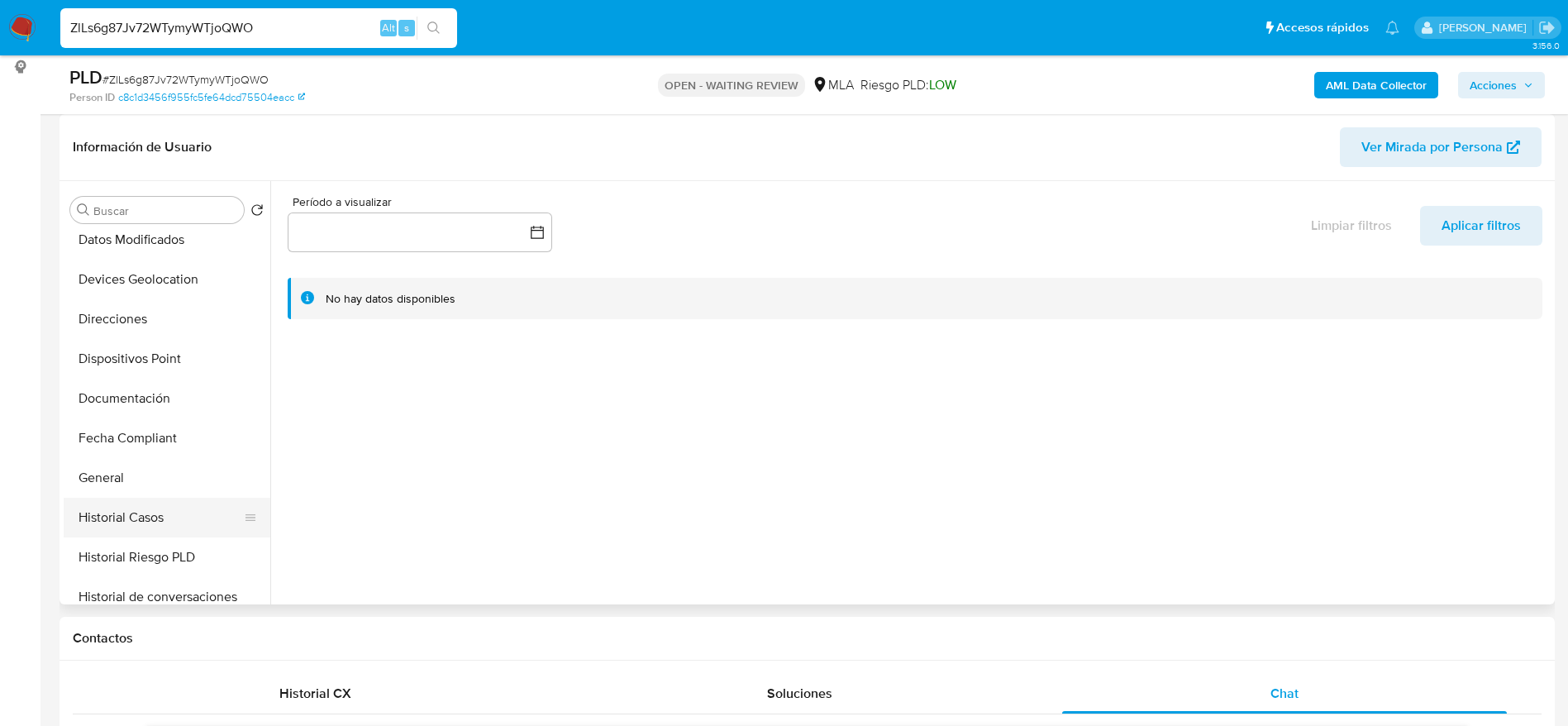
click at [146, 525] on button "Historial Casos" at bounding box center [160, 518] width 193 height 40
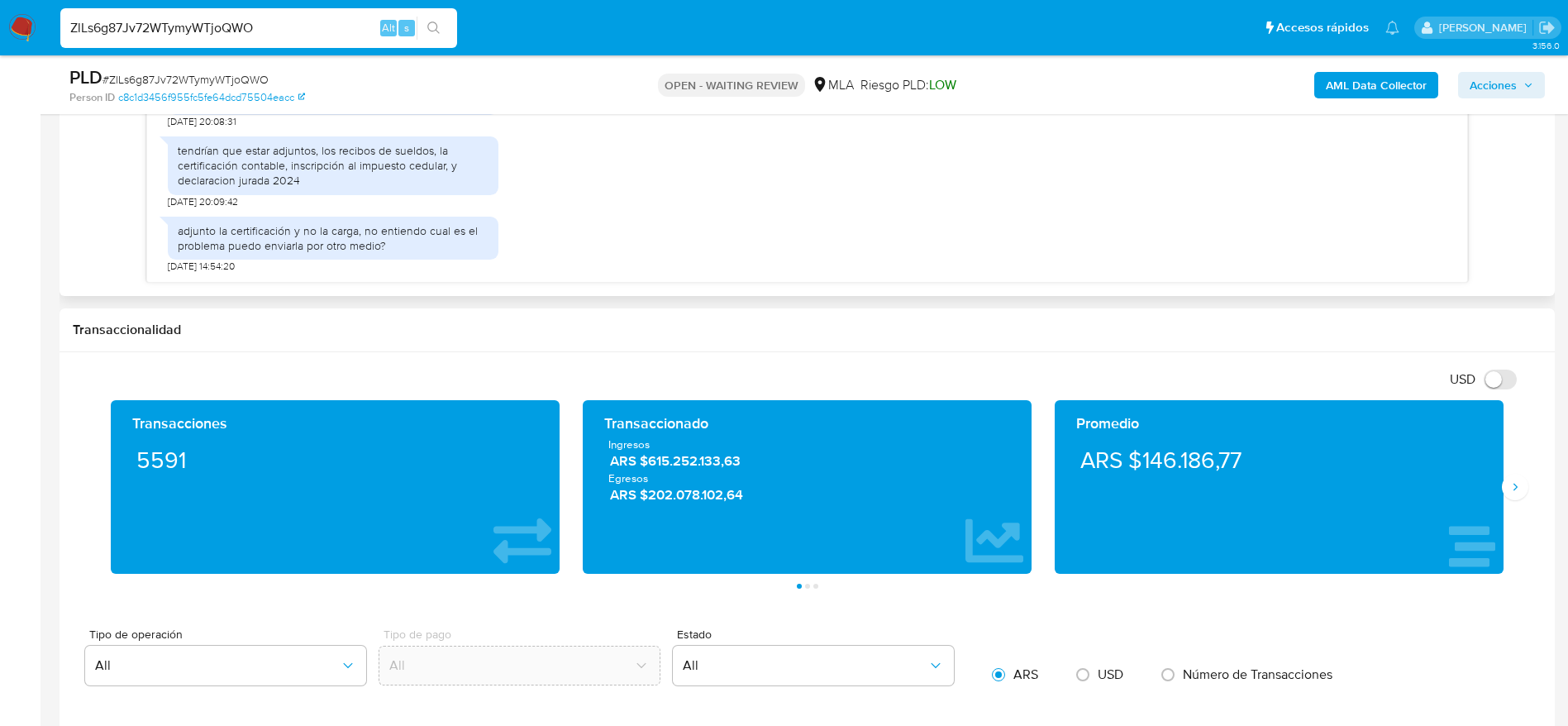
scroll to position [865, 0]
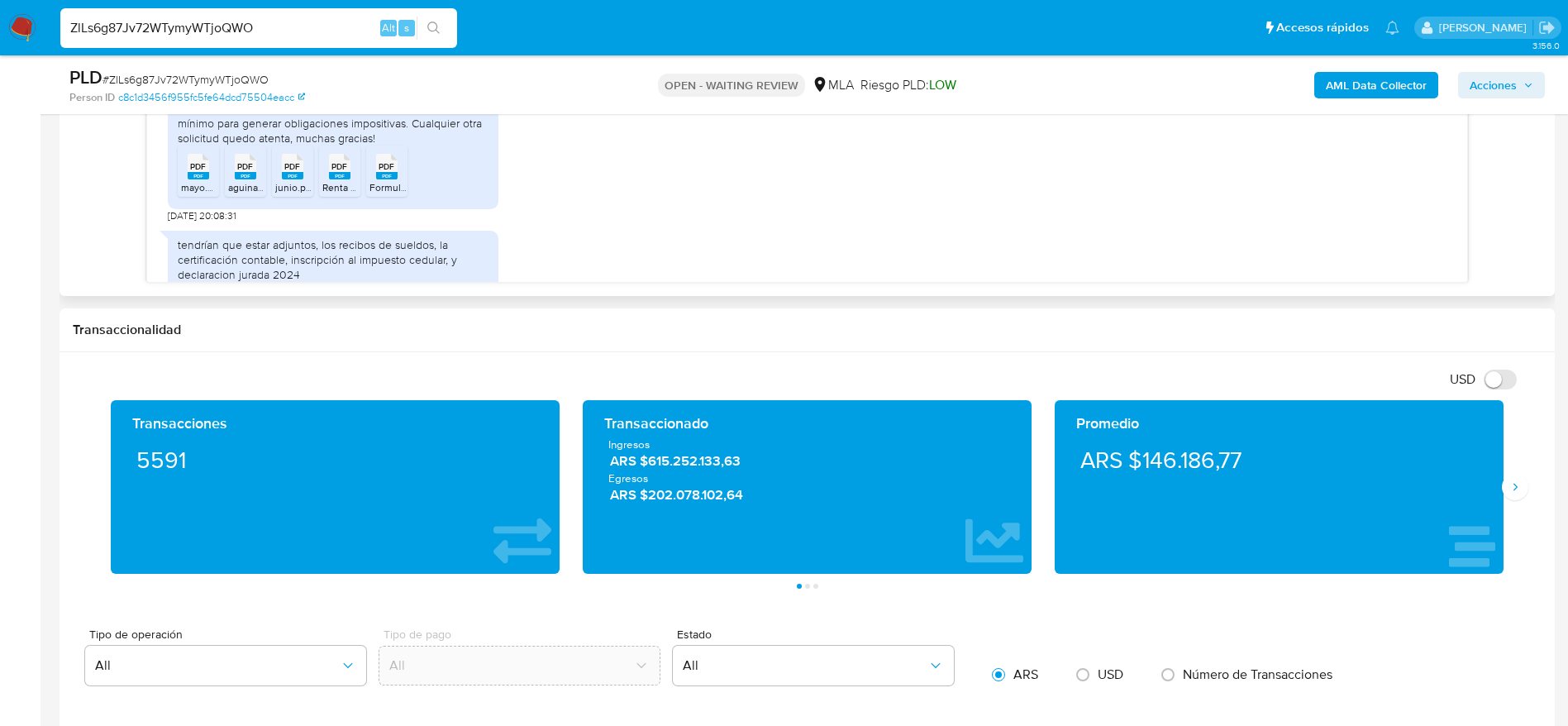
click at [196, 180] on rect at bounding box center [198, 176] width 22 height 7
click at [256, 182] on icon "PDF" at bounding box center [246, 167] width 22 height 29
click at [292, 180] on rect at bounding box center [293, 176] width 22 height 7
drag, startPoint x: 328, startPoint y: 205, endPoint x: 365, endPoint y: 215, distance: 38.3
click at [329, 182] on icon "PDF" at bounding box center [340, 167] width 22 height 29
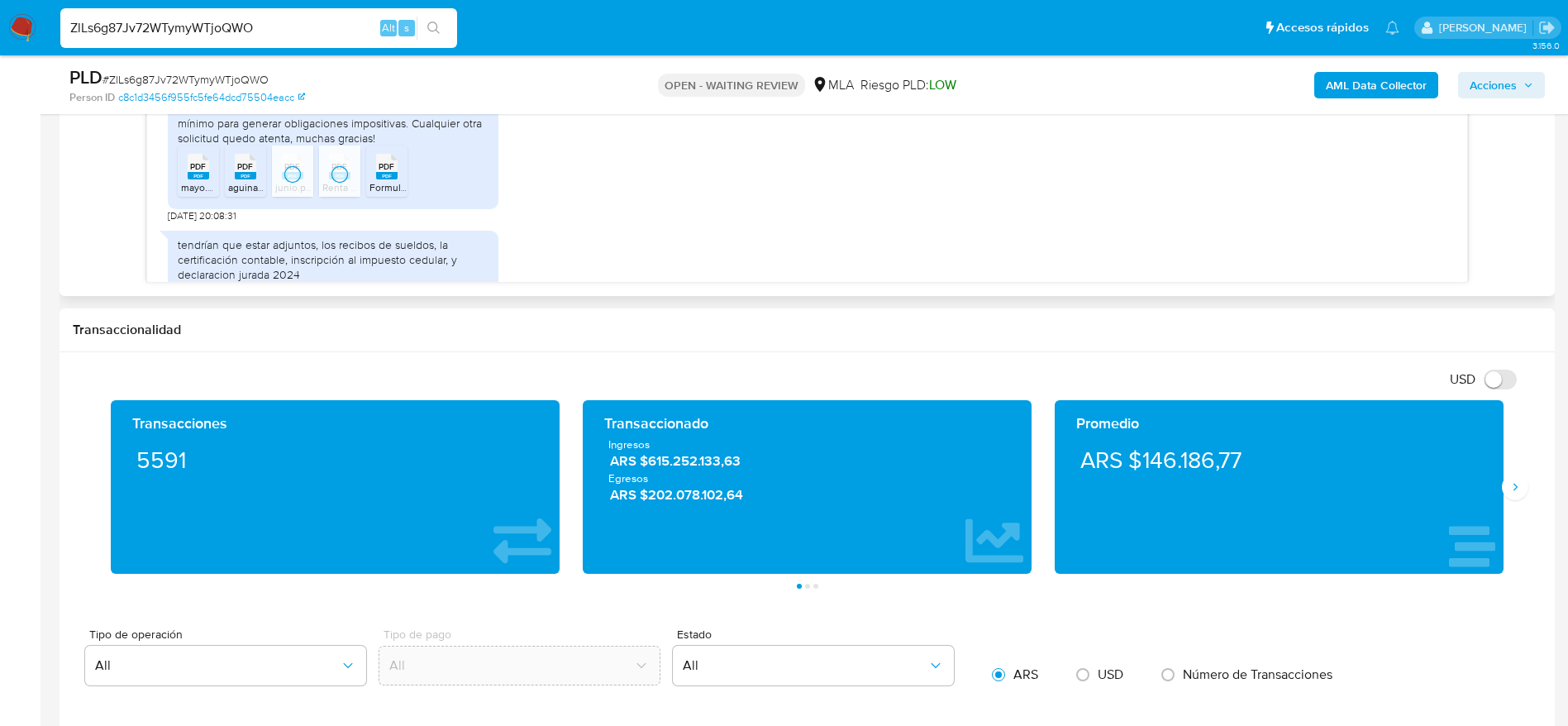
click at [397, 180] on icon at bounding box center [387, 167] width 22 height 26
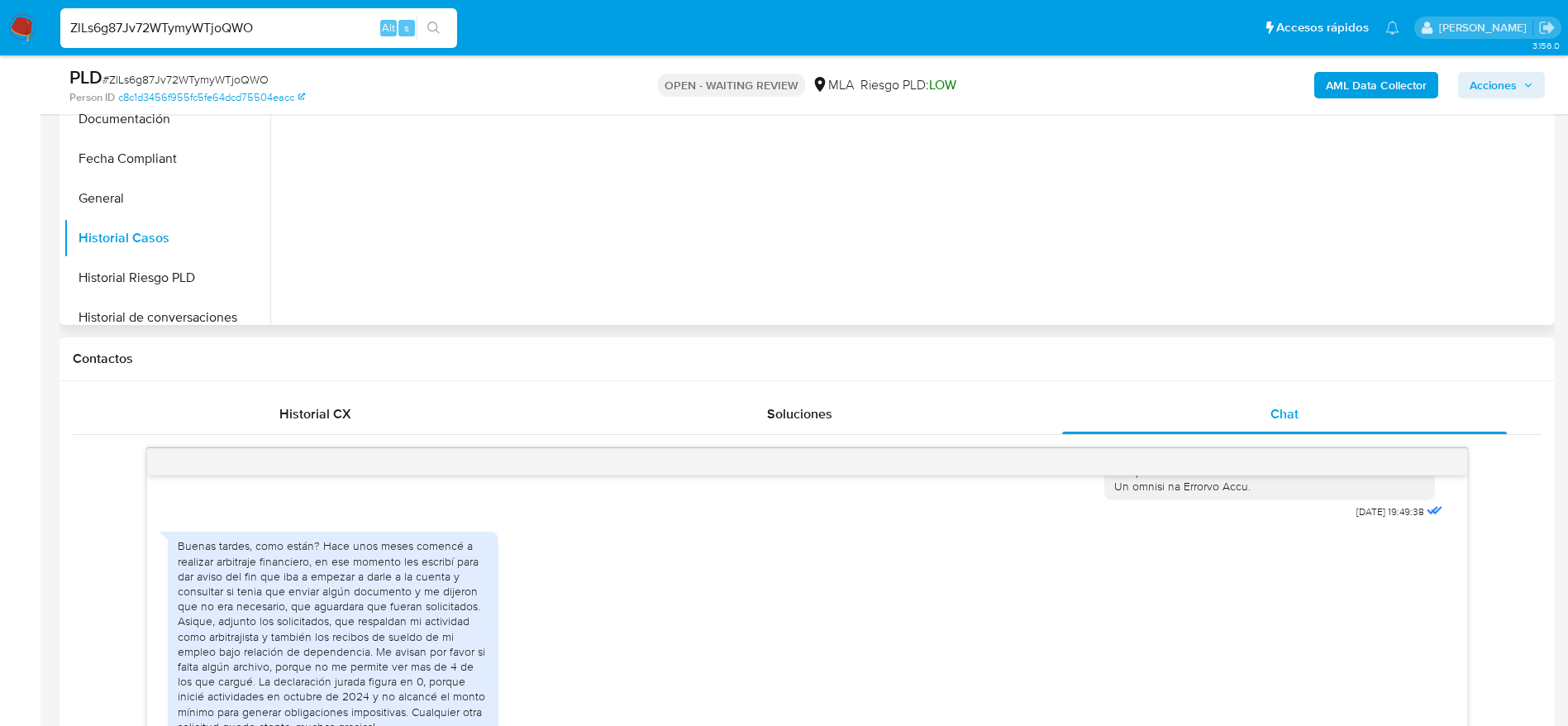
scroll to position [248, 0]
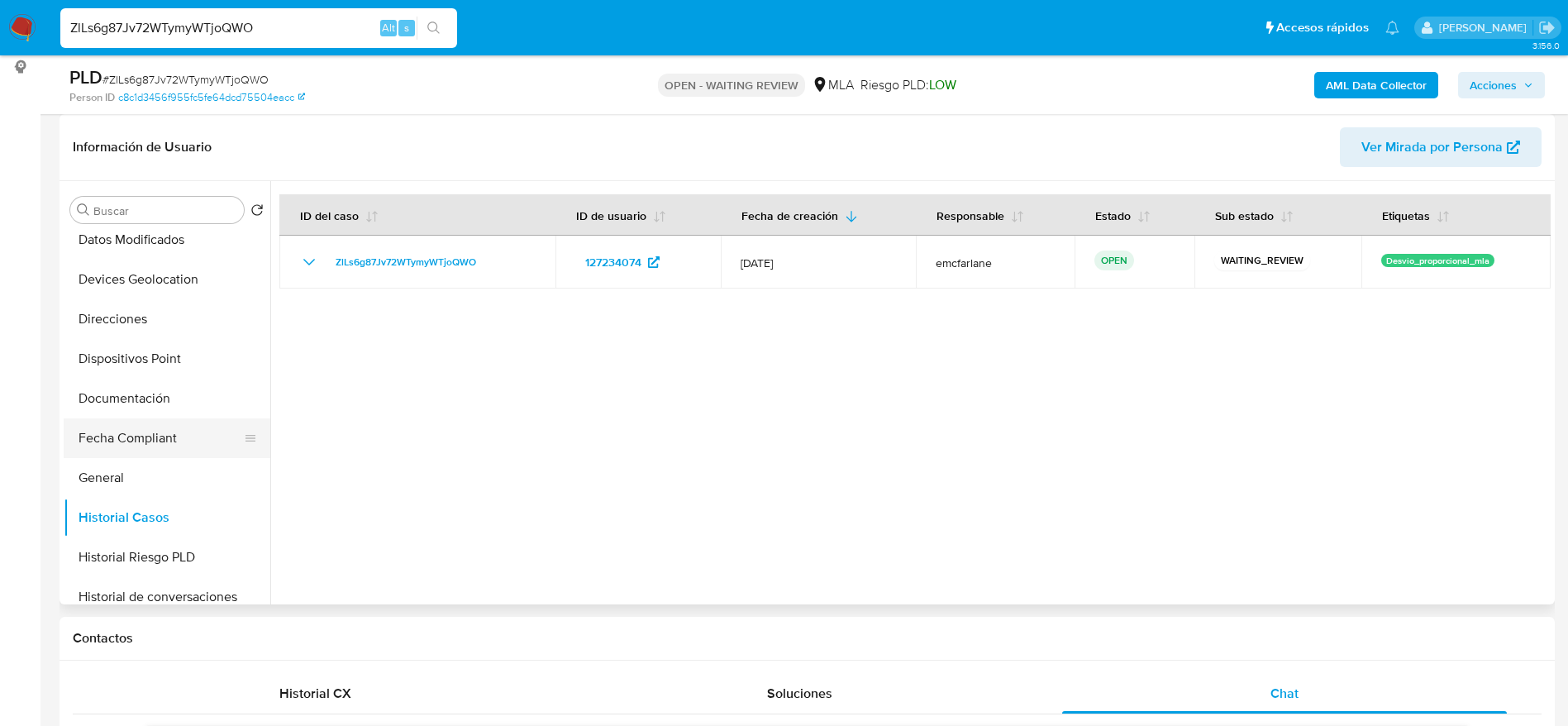
drag, startPoint x: 107, startPoint y: 484, endPoint x: 201, endPoint y: 426, distance: 110.5
click at [107, 485] on button "General" at bounding box center [166, 478] width 206 height 40
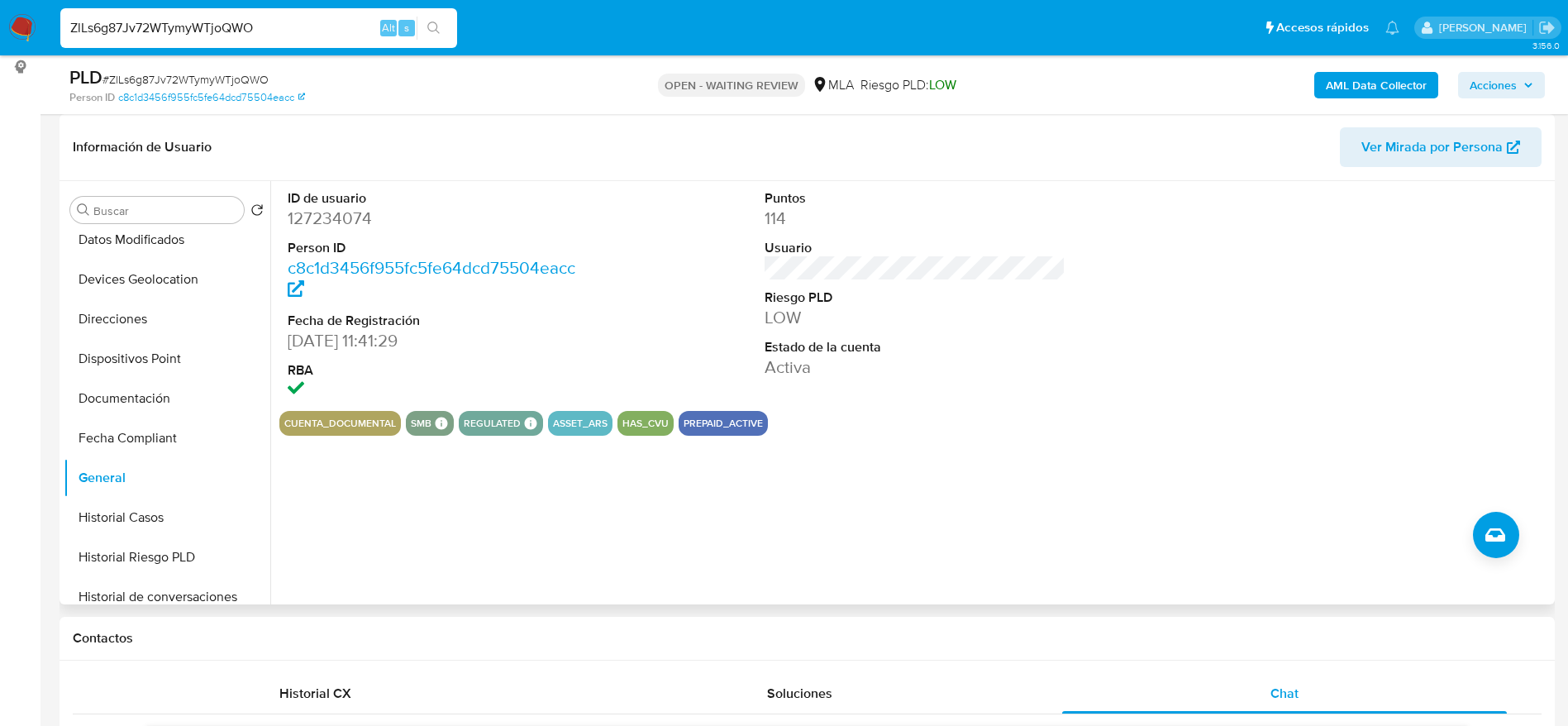
click at [339, 216] on dd "127234074" at bounding box center [439, 218] width 302 height 23
copy dd "127234074"
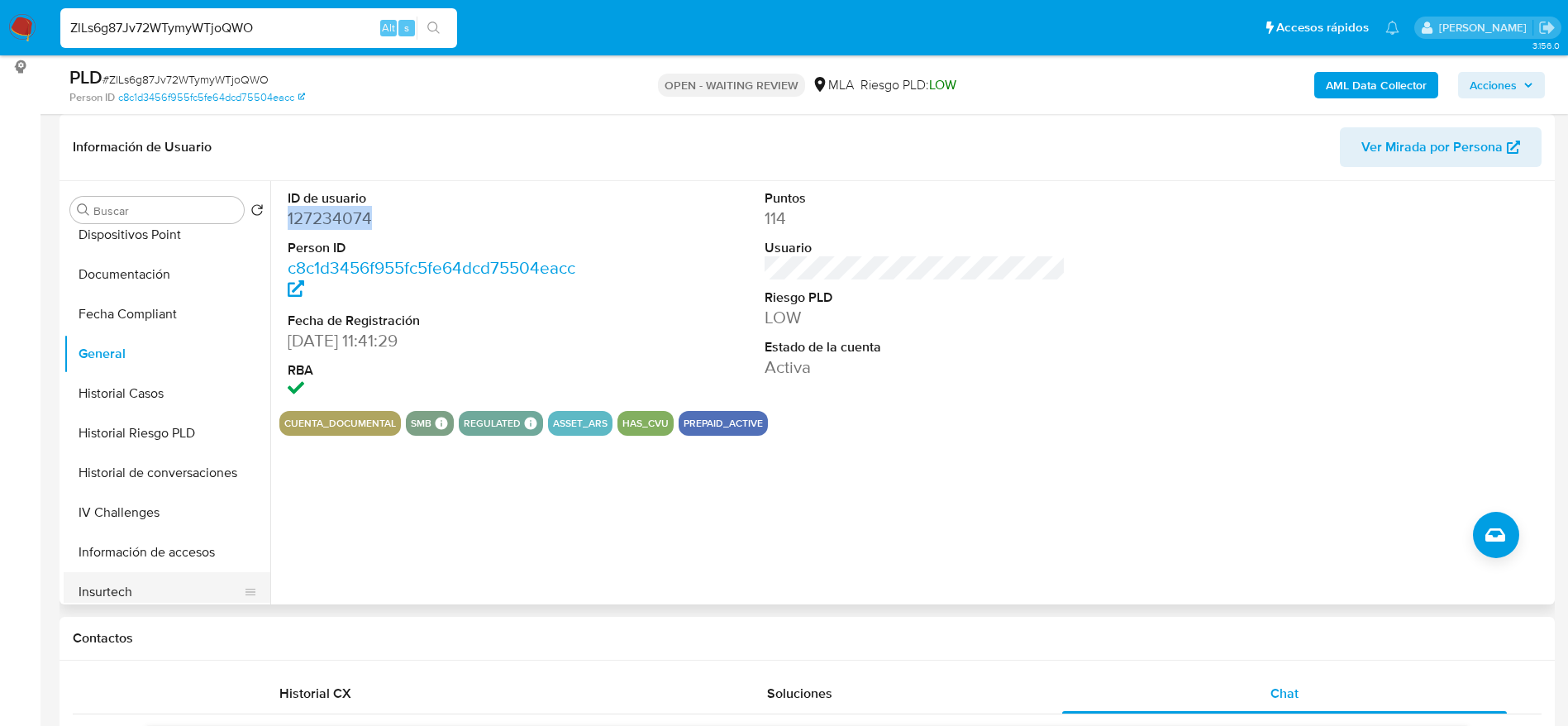
scroll to position [744, 0]
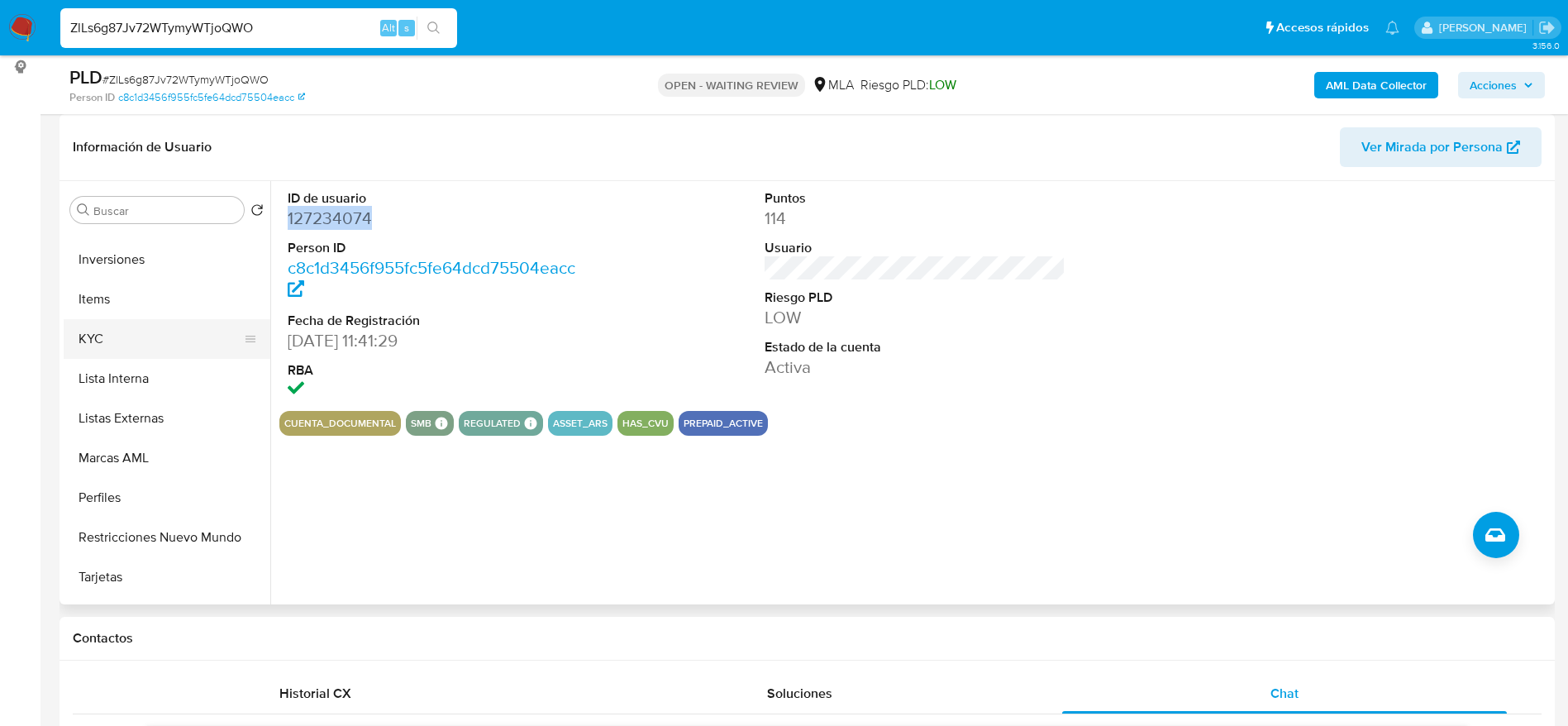
click at [83, 321] on button "KYC" at bounding box center [160, 339] width 193 height 40
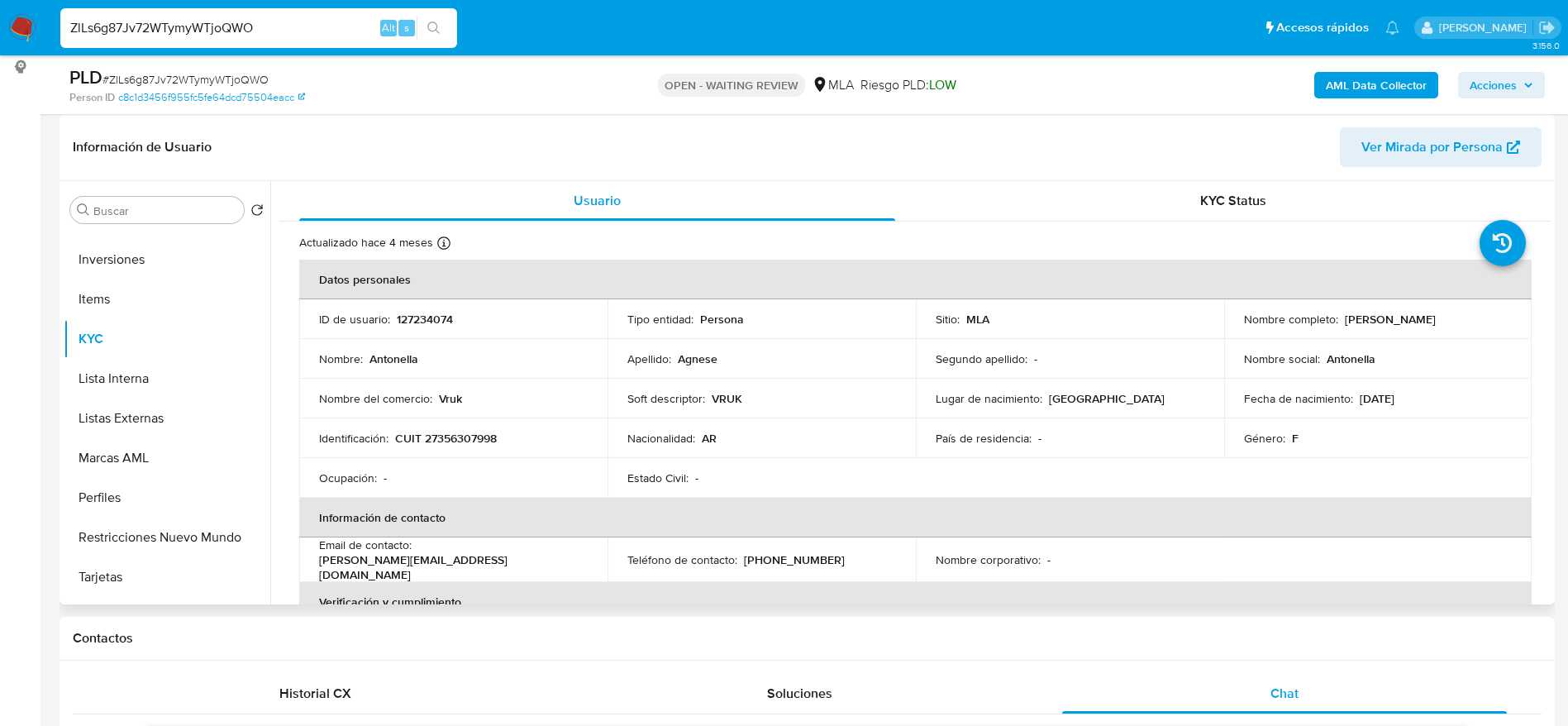
drag, startPoint x: 1417, startPoint y: 329, endPoint x: 1468, endPoint y: 326, distance: 51.1
click at [1468, 326] on div "Nombre completo : Antonella Agnese" at bounding box center [1378, 320] width 269 height 15
copy p "Antonella Agnese"
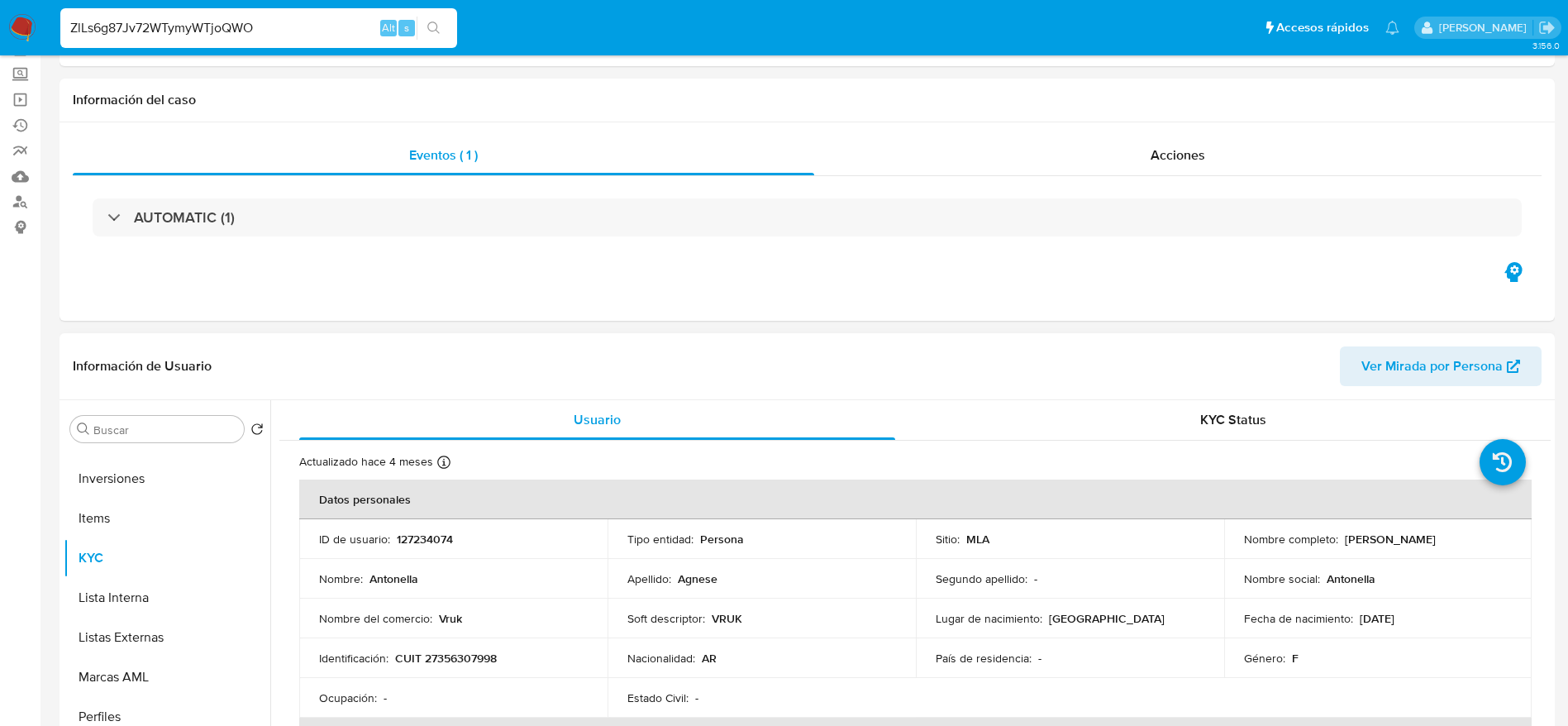
scroll to position [0, 0]
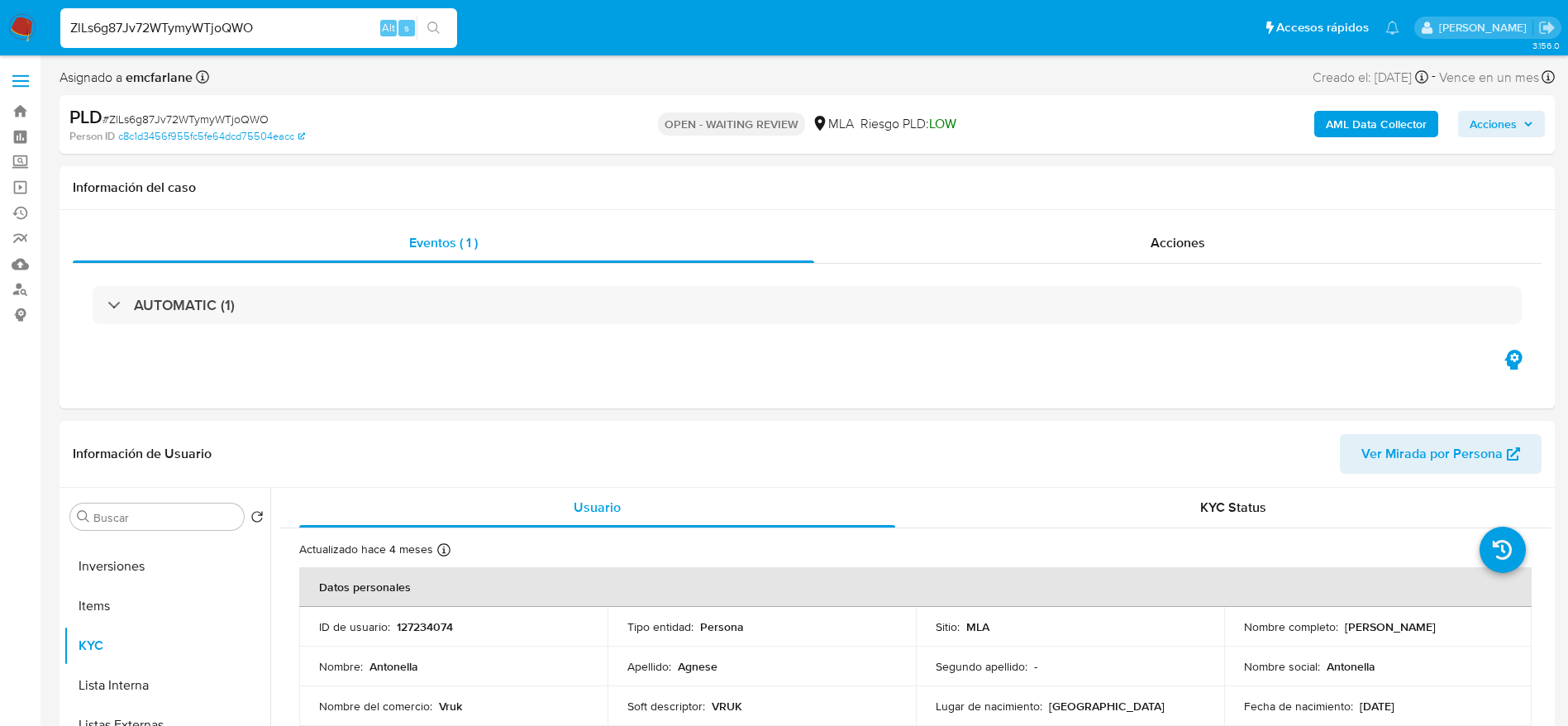
click at [148, 112] on span "# ZlLs6g87Jv72WTymyWTjoQWO" at bounding box center [186, 119] width 166 height 17
copy span "ZlLs6g87Jv72WTymyWTjoQWO"
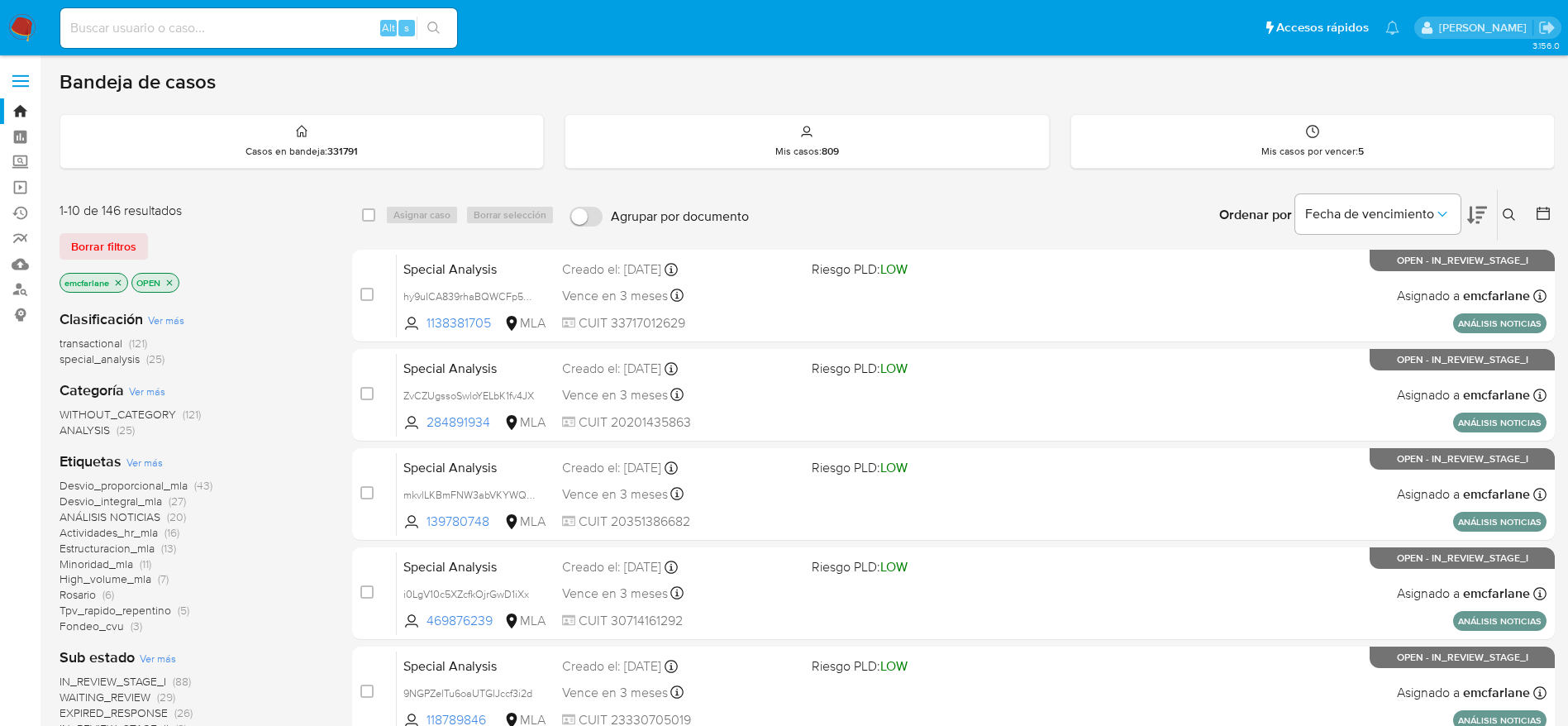
click at [115, 236] on span "Borrar filtros" at bounding box center [103, 246] width 65 height 23
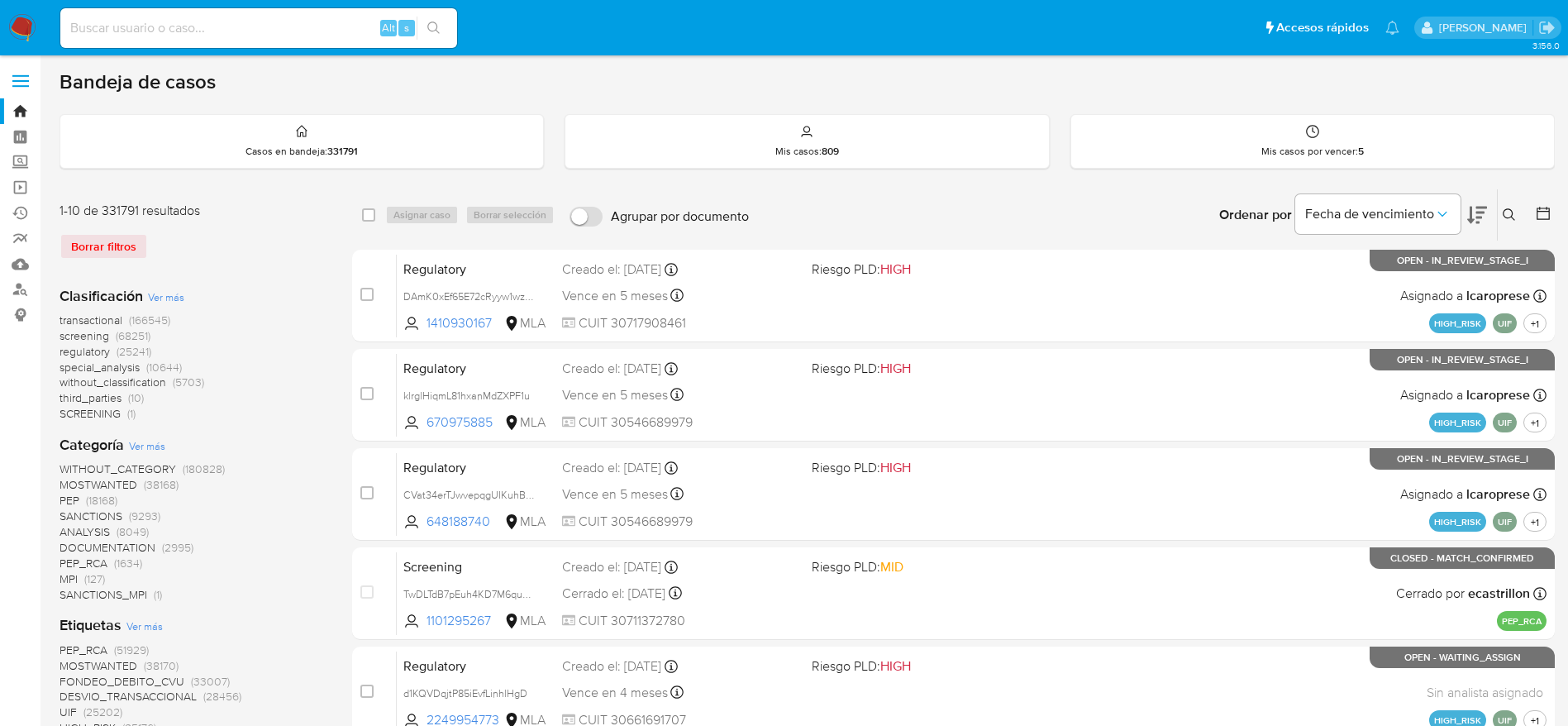
click at [1507, 221] on icon at bounding box center [1510, 215] width 13 height 13
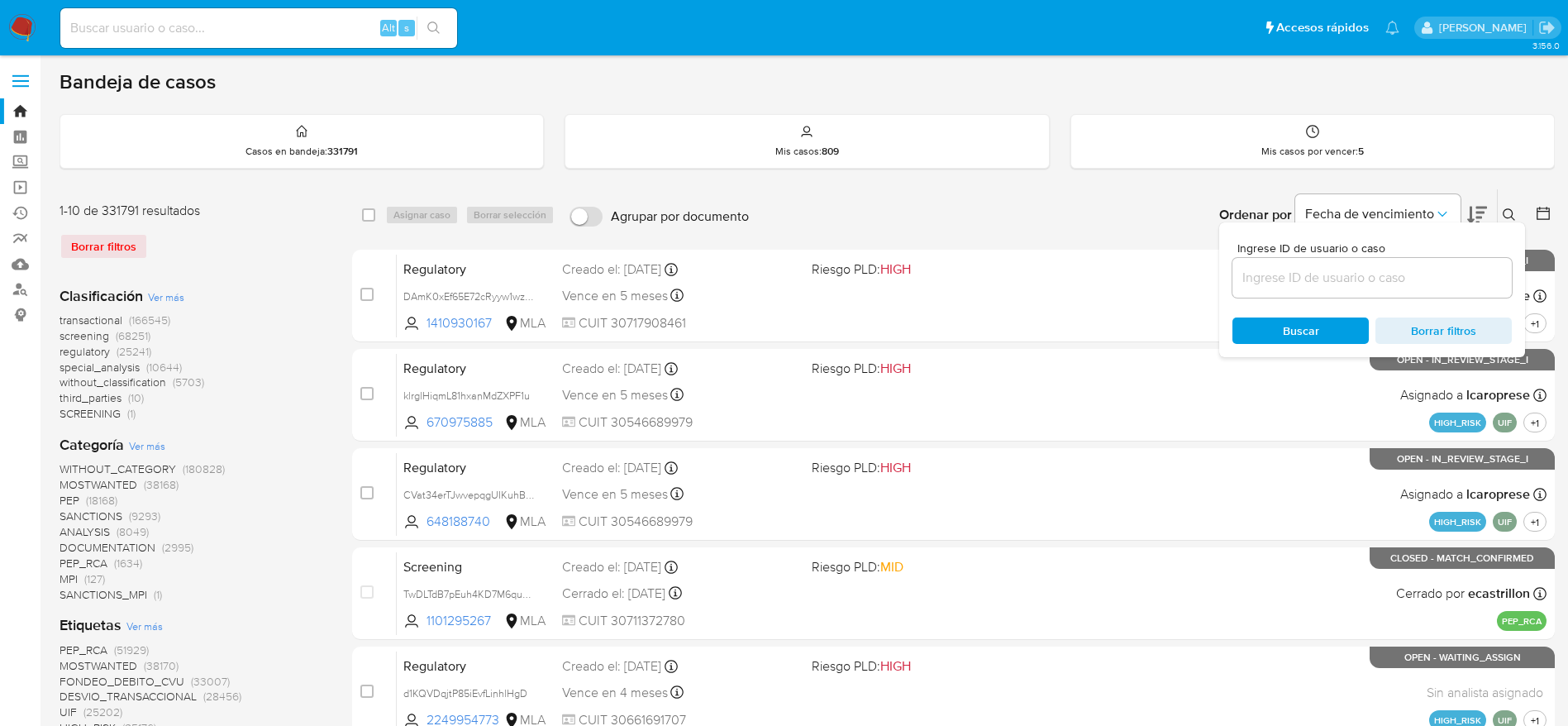
click at [1417, 278] on input at bounding box center [1372, 278] width 280 height 22
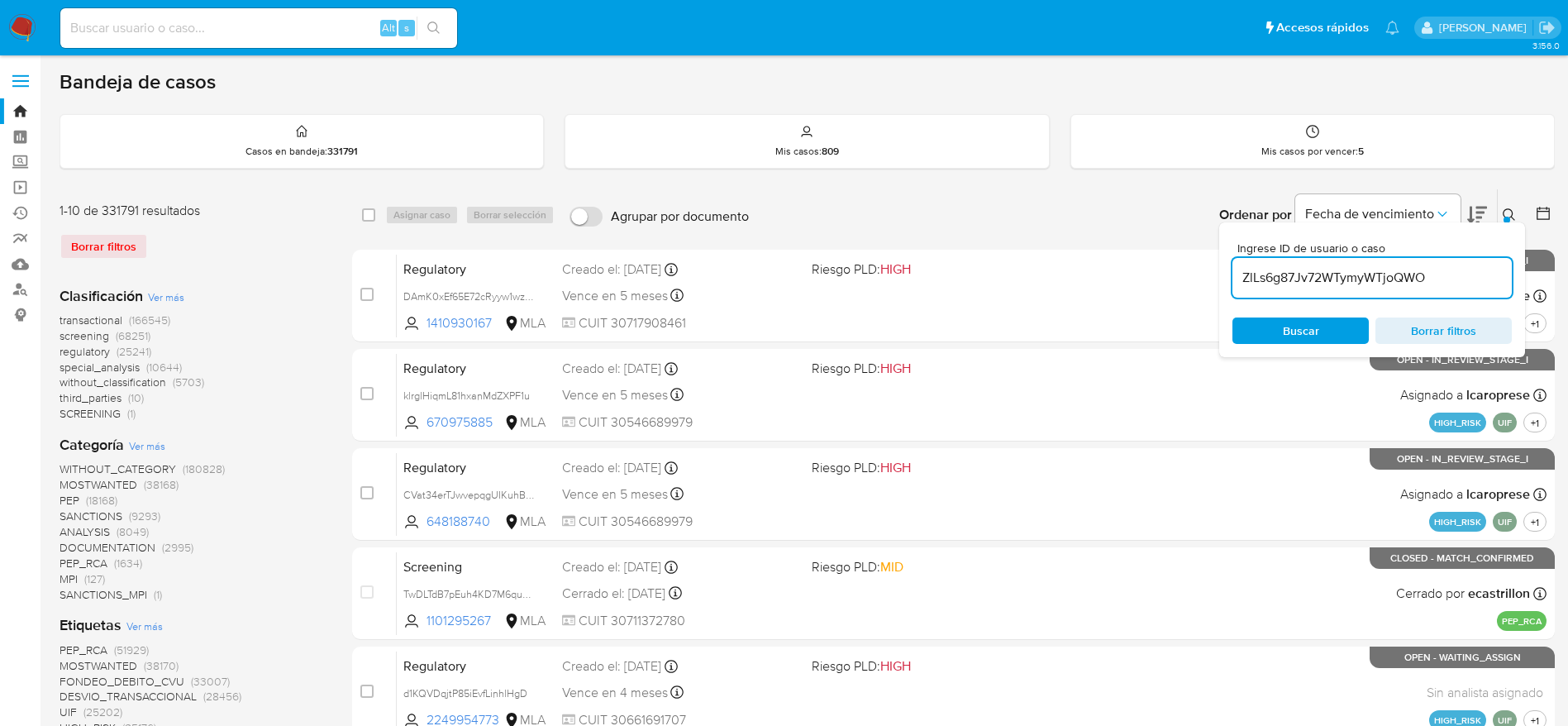
type input "ZlLs6g87Jv72WTymyWTjoQWO"
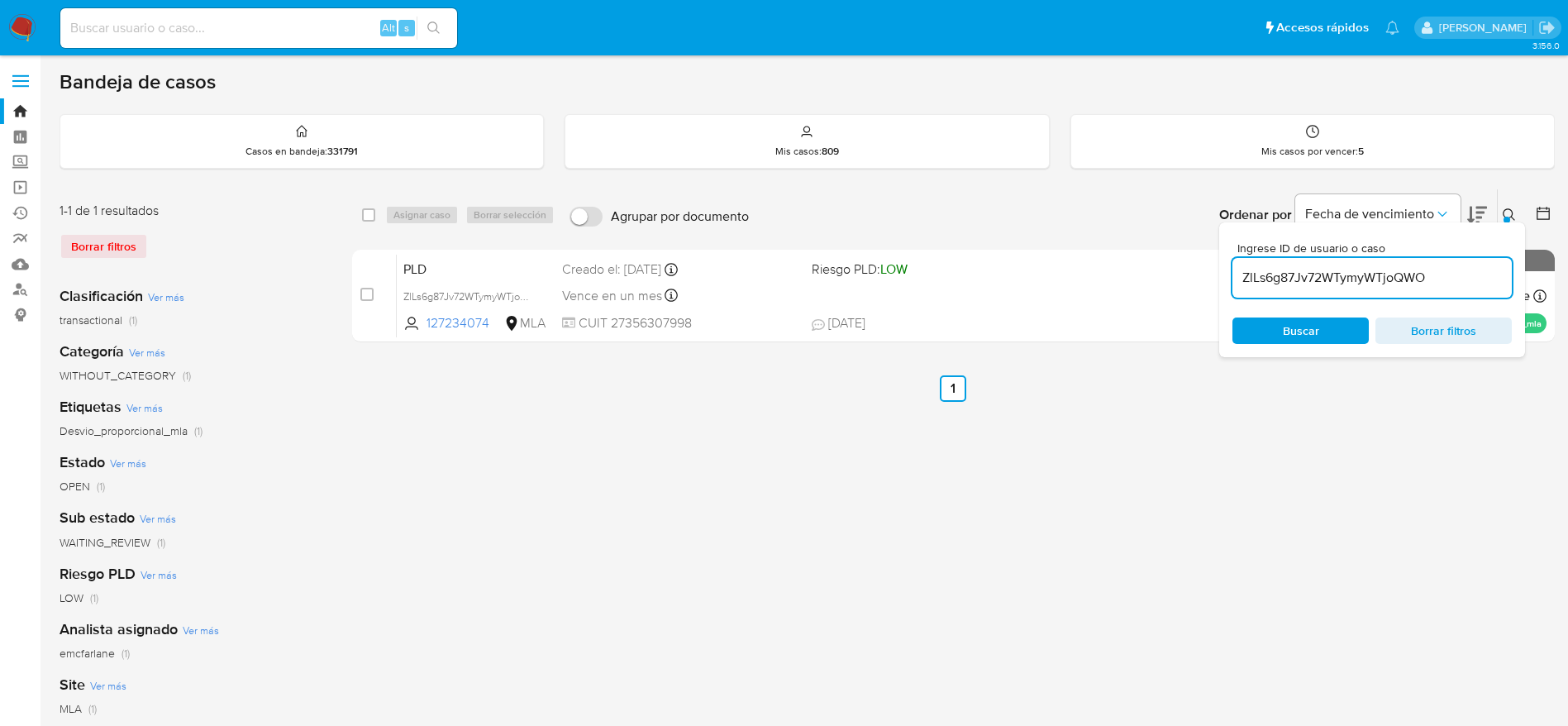
click at [370, 206] on div "select-all-cases-checkbox" at bounding box center [369, 215] width 13 height 17
click at [363, 209] on div "select-all-cases-checkbox Asignar caso Borrar selección Agrupar por documento O…" at bounding box center [953, 215] width 1203 height 52
click at [372, 213] on input "checkbox" at bounding box center [369, 215] width 13 height 13
checkbox input "true"
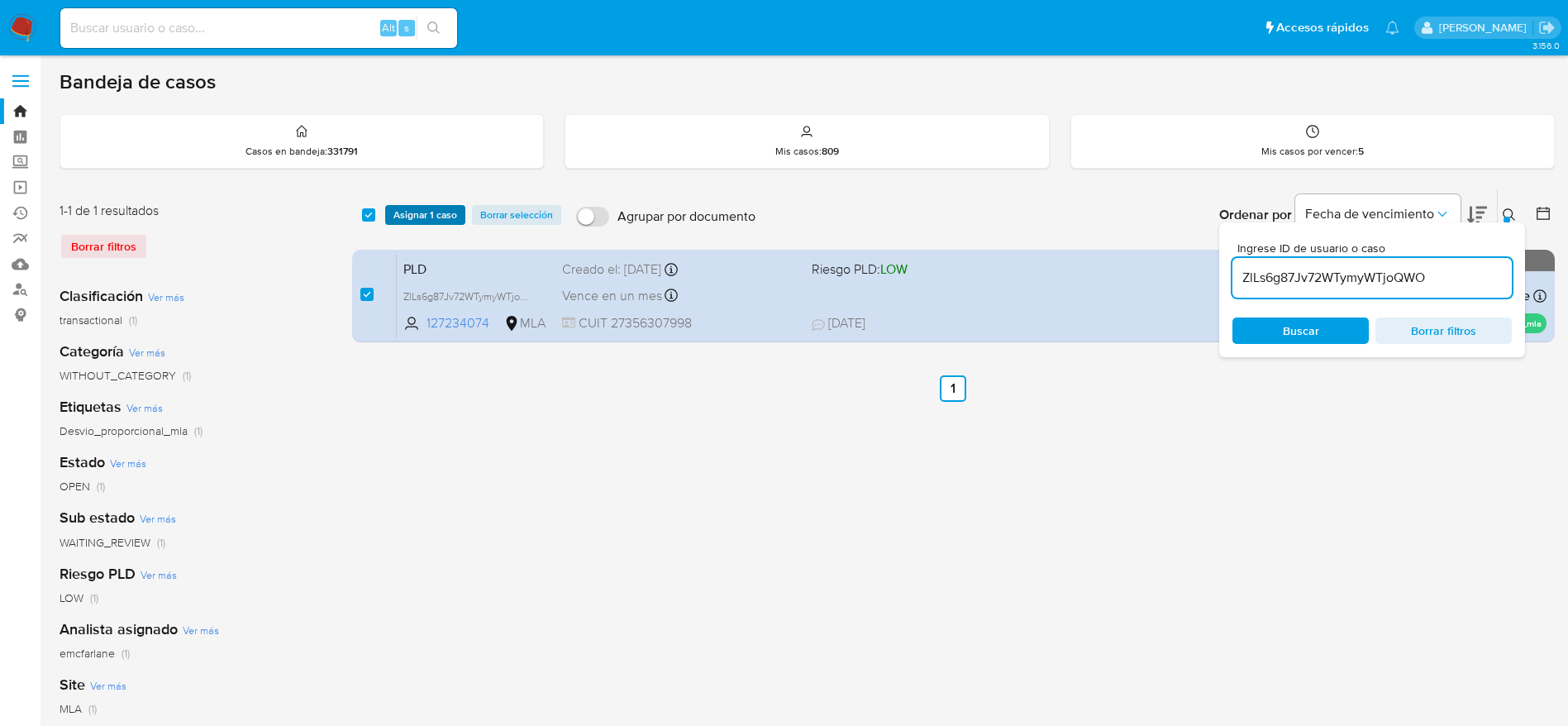
click at [414, 211] on span "Asignar 1 caso" at bounding box center [425, 215] width 63 height 17
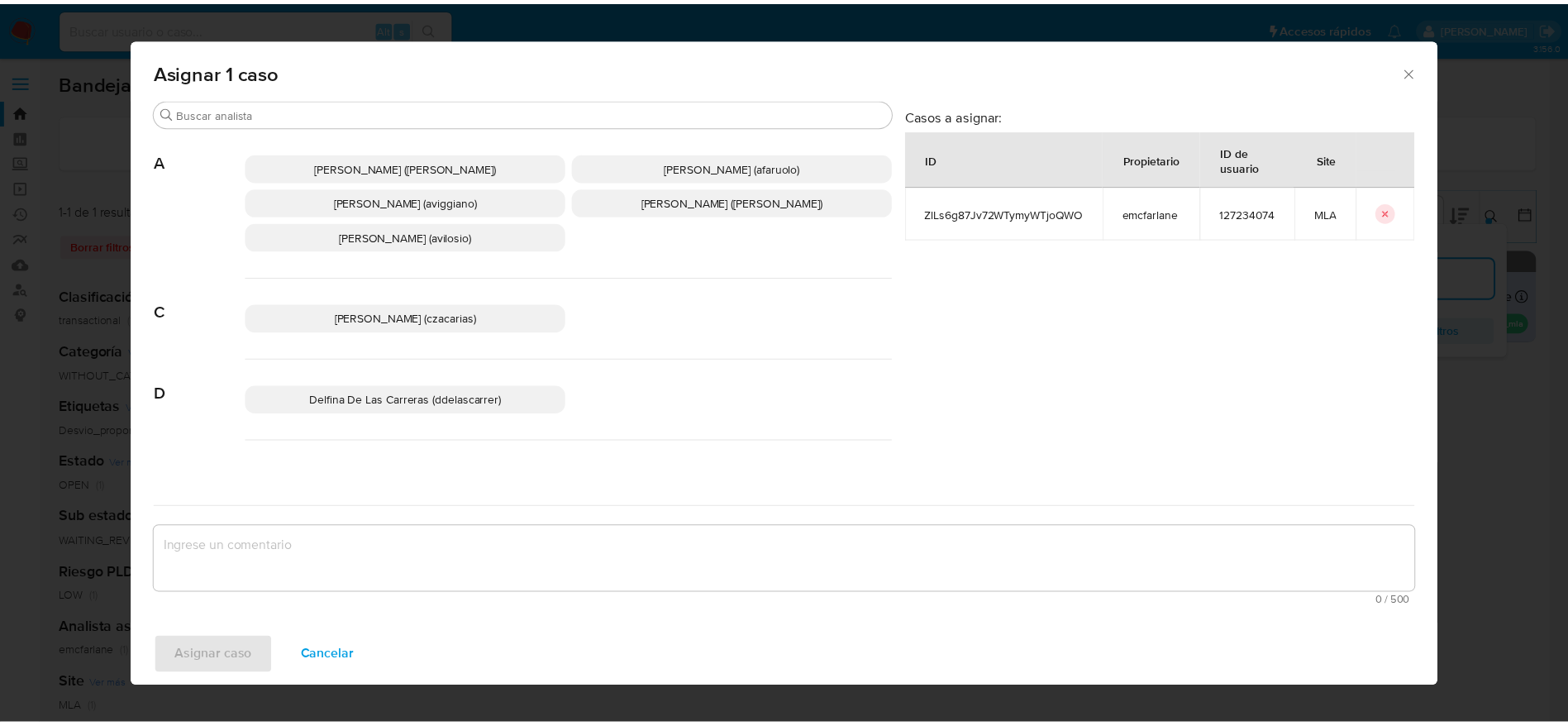
scroll to position [124, 0]
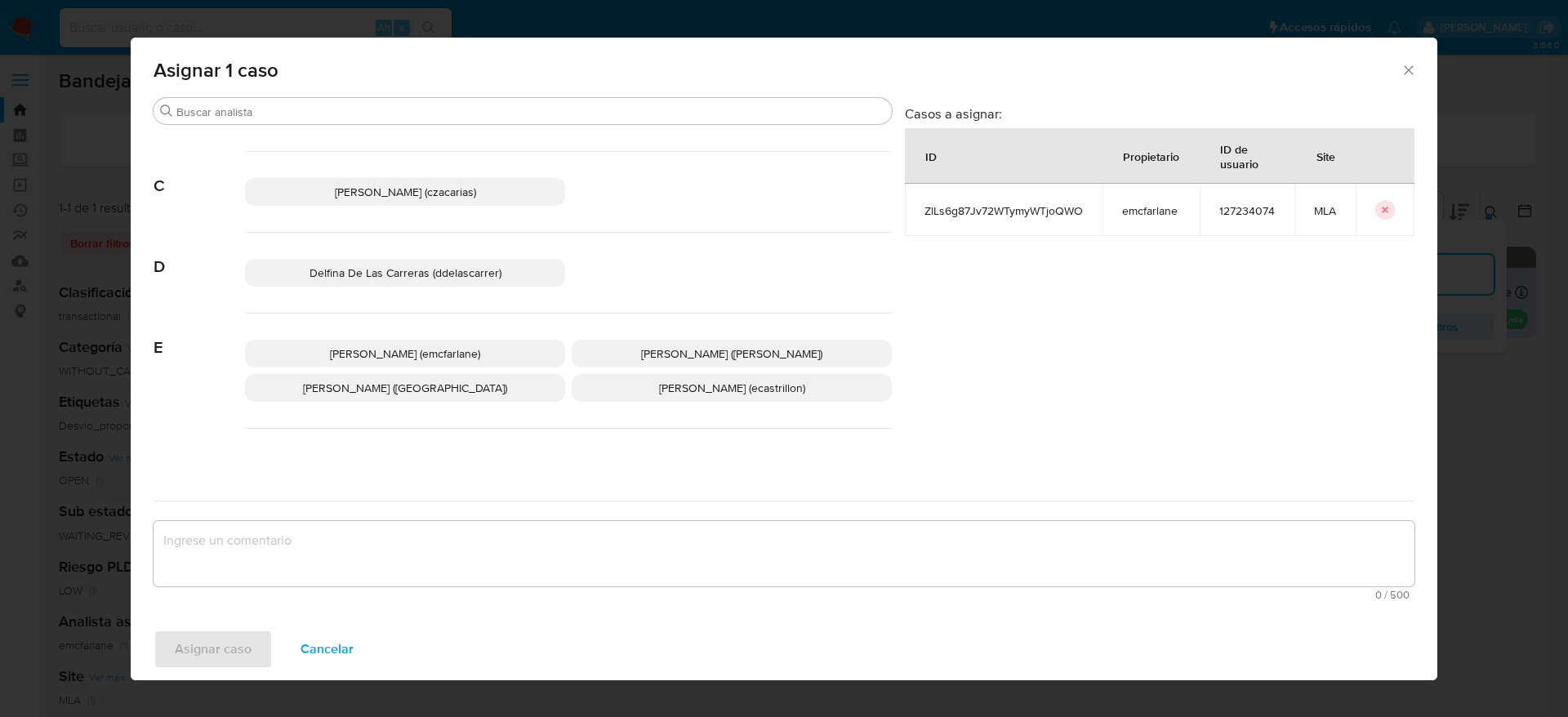
click at [432, 345] on span "Elaine Mc Farlane (emcfarlane)" at bounding box center [405, 354] width 150 height 16
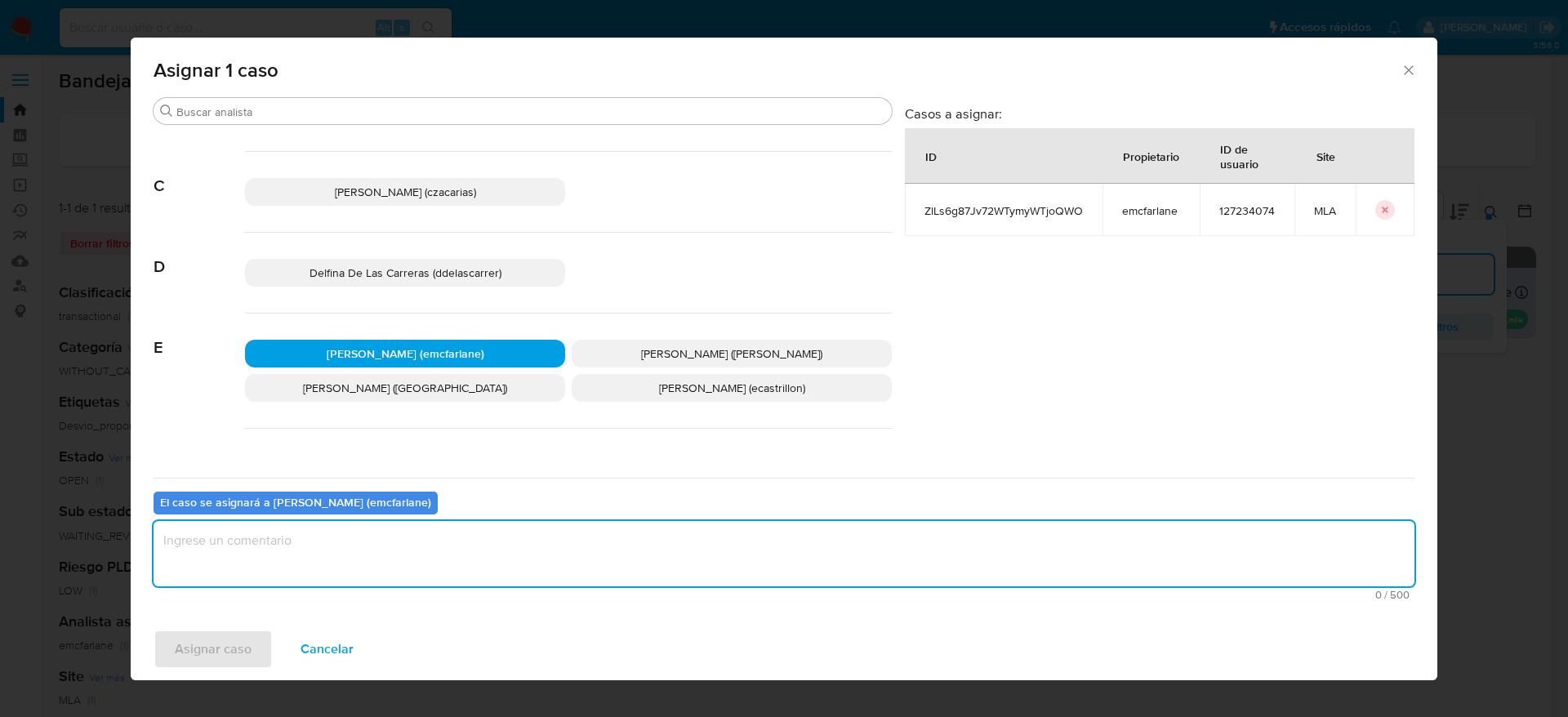
click at [420, 563] on textarea "assign-modal" at bounding box center [784, 553] width 1261 height 65
click at [241, 646] on span "Asignar caso" at bounding box center [213, 650] width 76 height 36
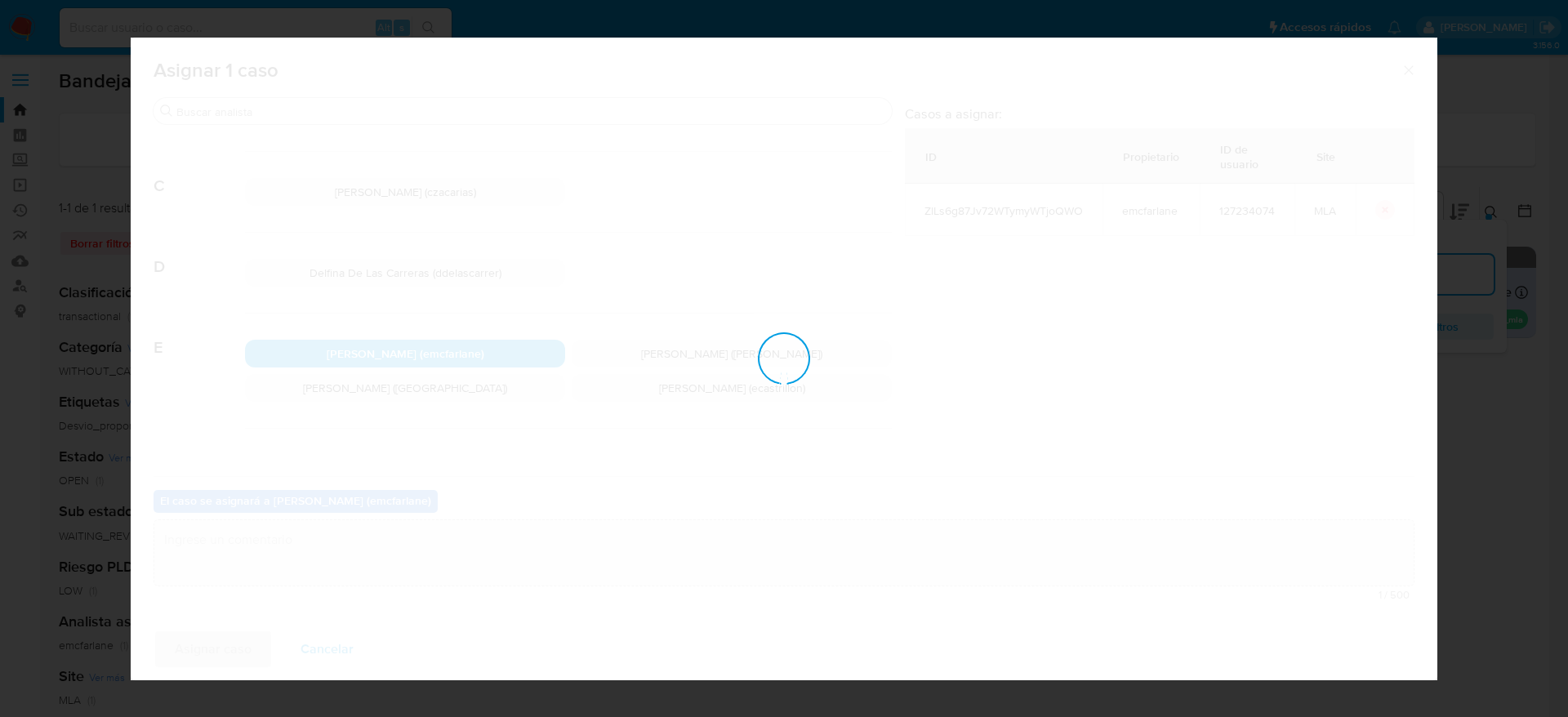
checkbox input "false"
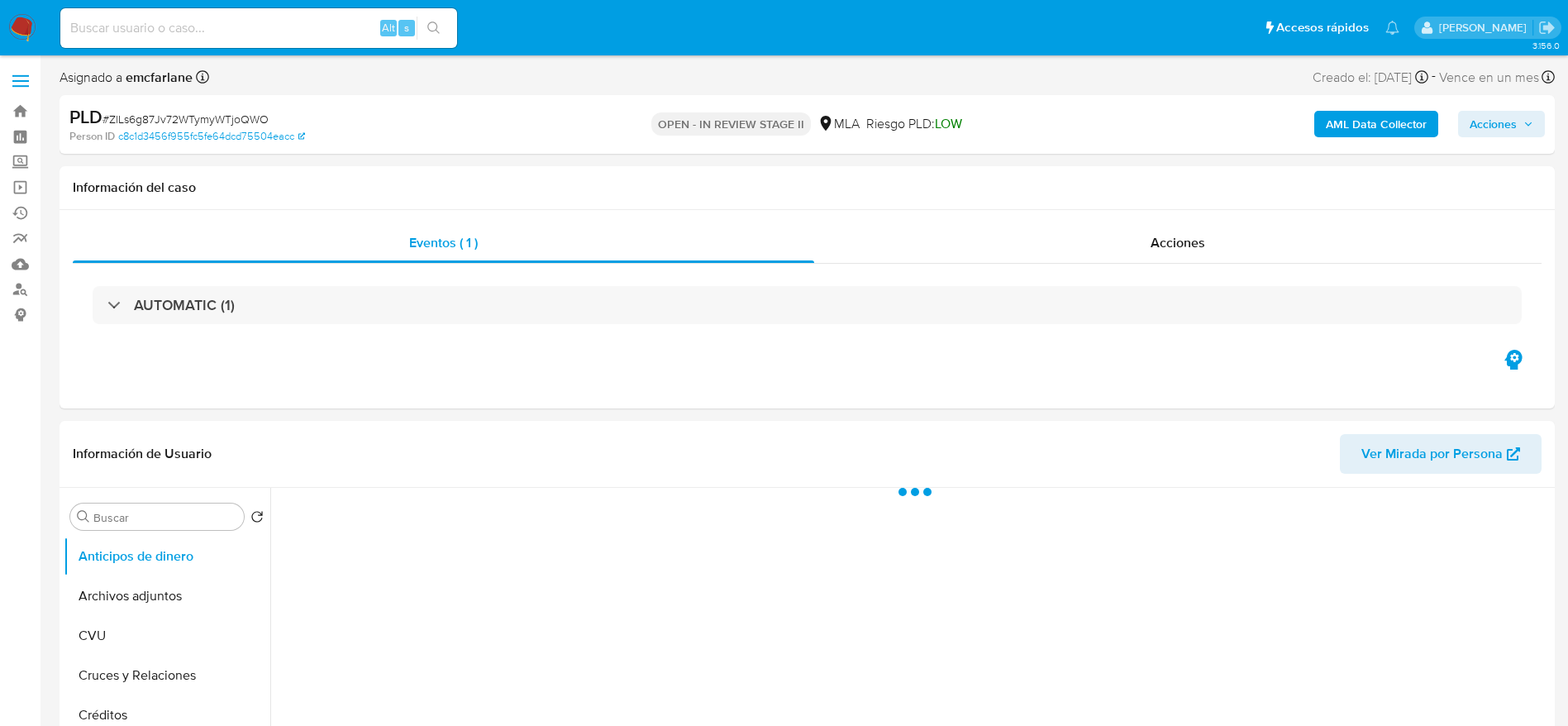
drag, startPoint x: 1488, startPoint y: 114, endPoint x: 1452, endPoint y: 138, distance: 43.3
click at [1483, 117] on span "Acciones" at bounding box center [1493, 124] width 47 height 27
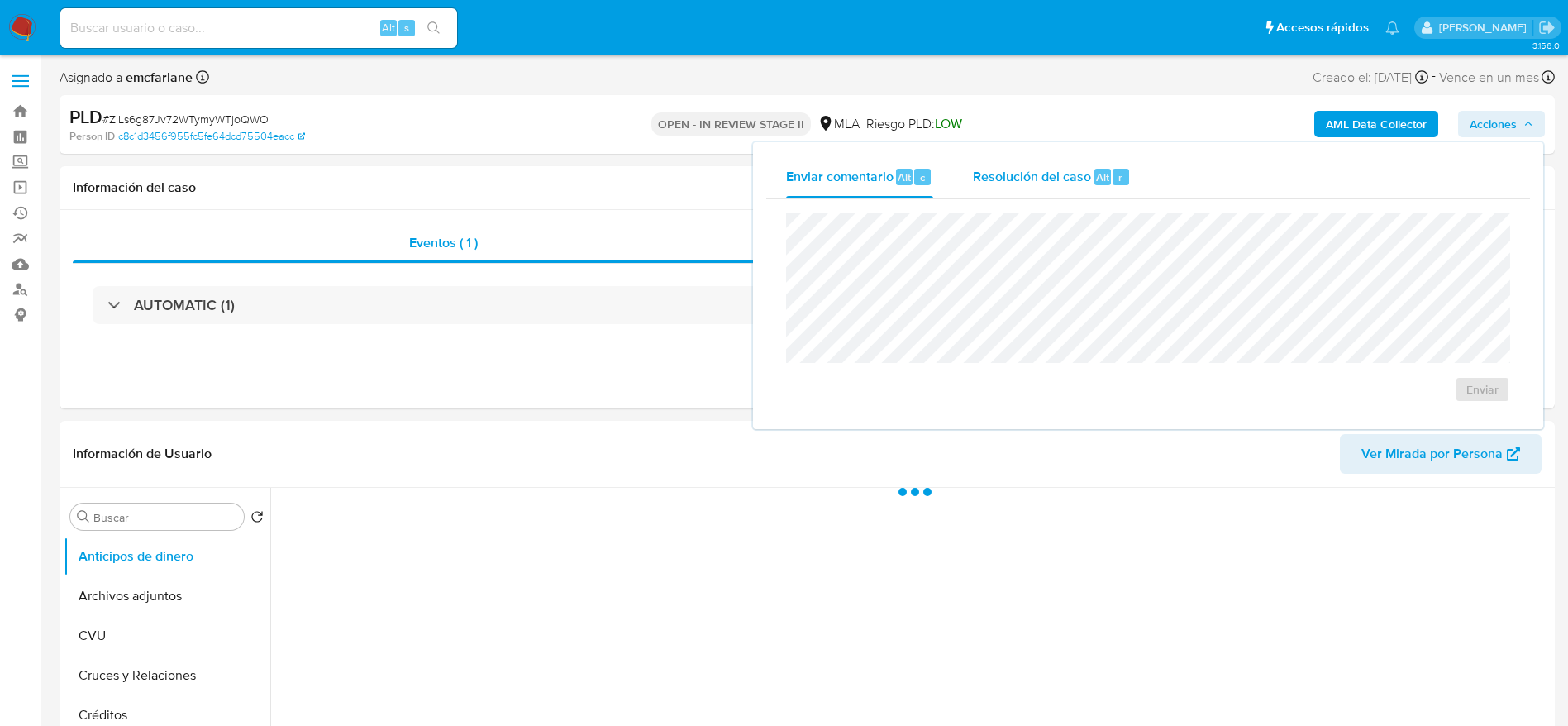
click at [1069, 187] on div "Resolución del caso Alt r" at bounding box center [1052, 177] width 158 height 43
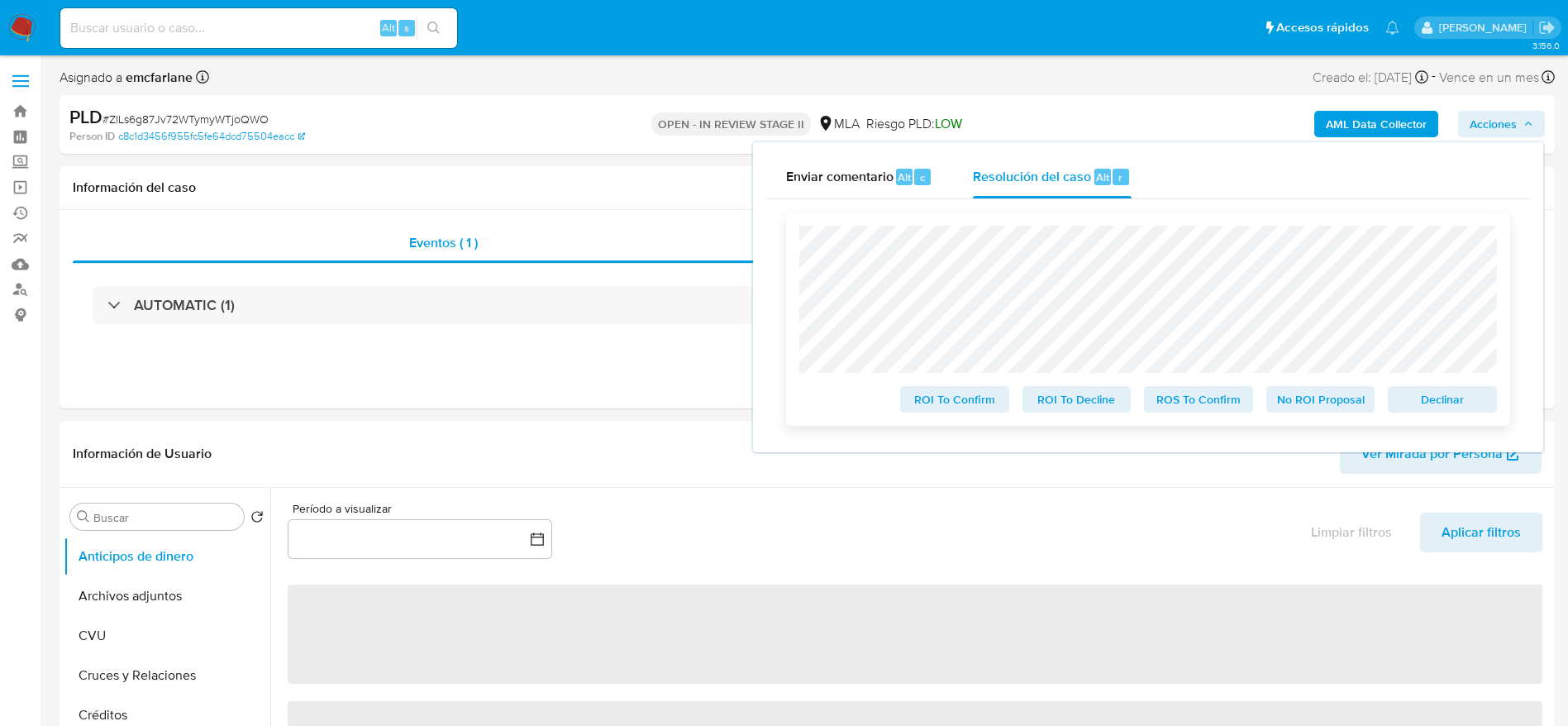
select select "10"
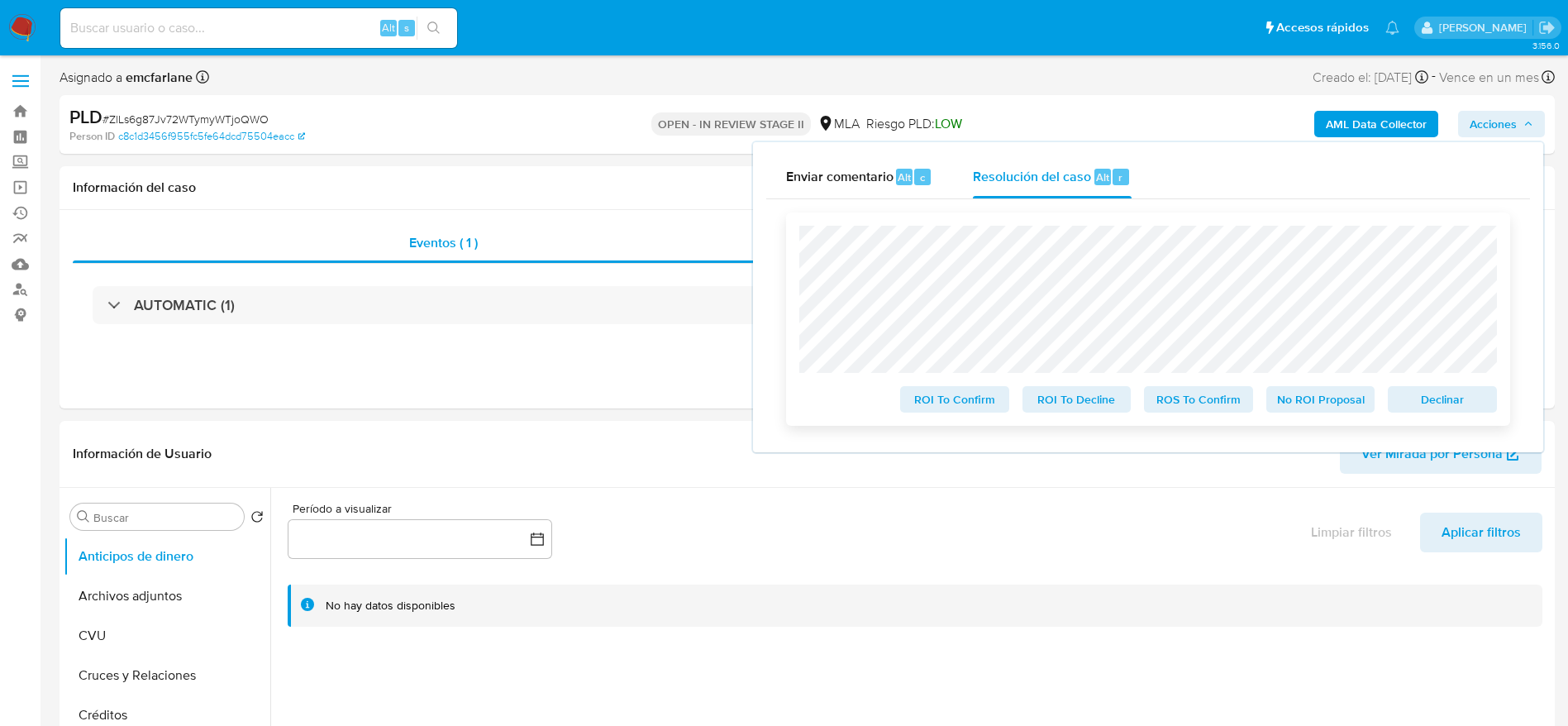
click at [1438, 407] on span "Declinar" at bounding box center [1442, 400] width 86 height 23
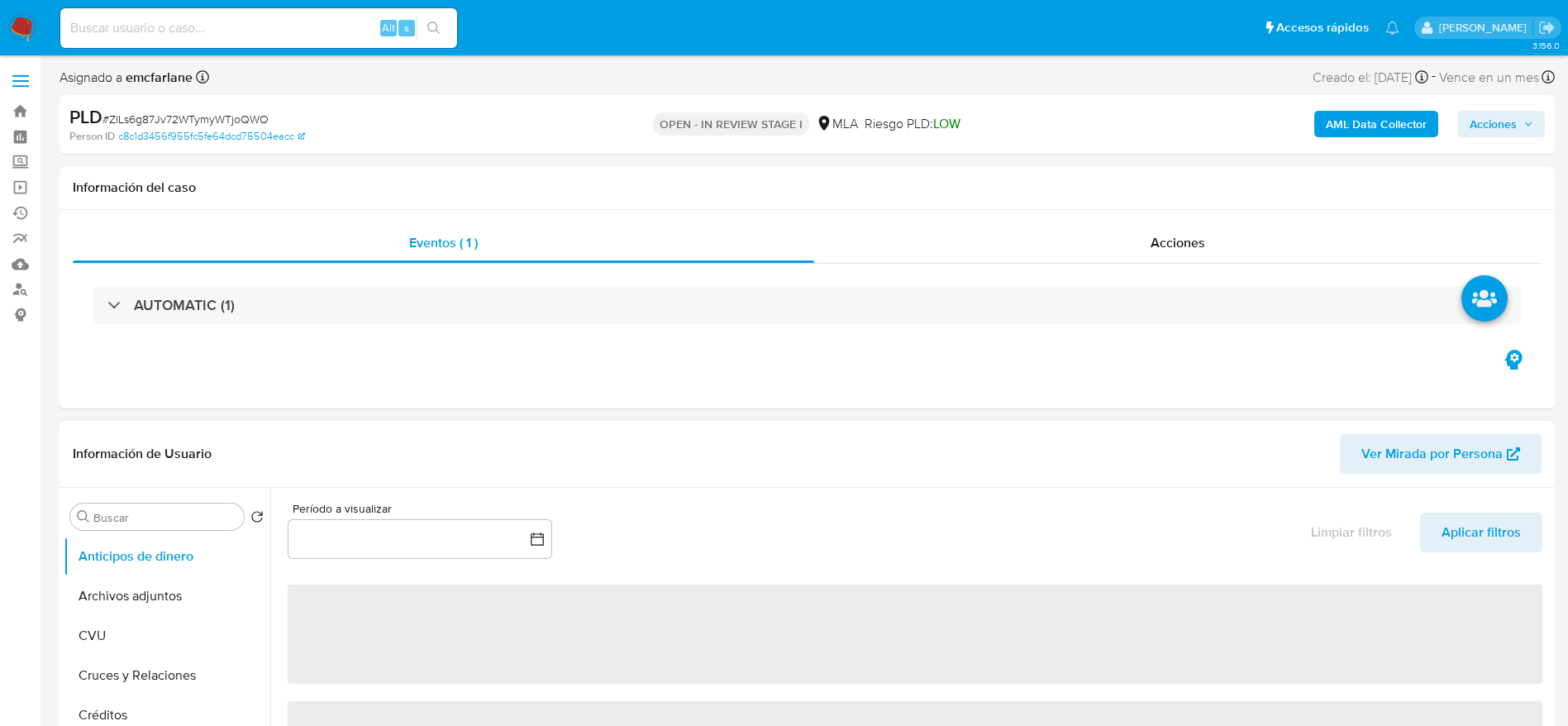
select select "10"
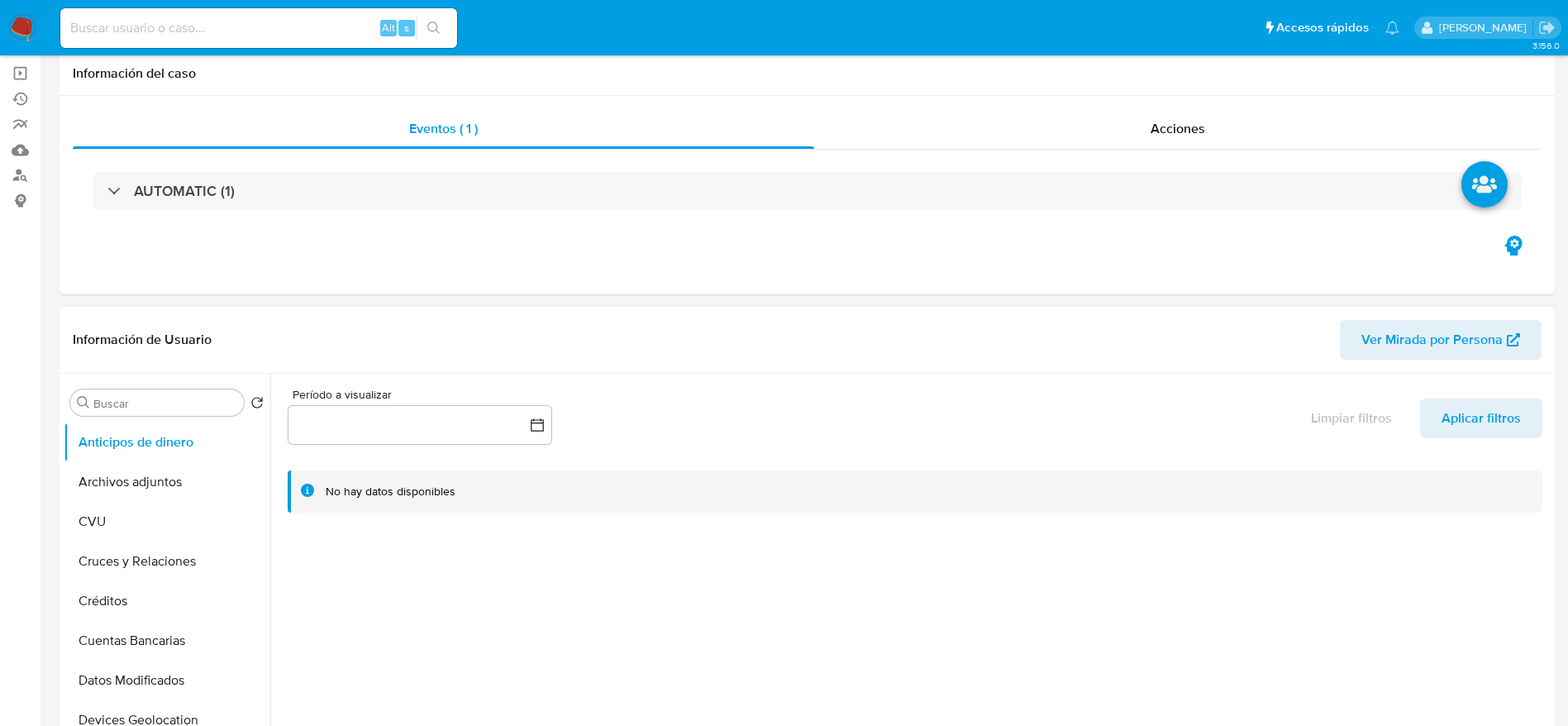
scroll to position [248, 0]
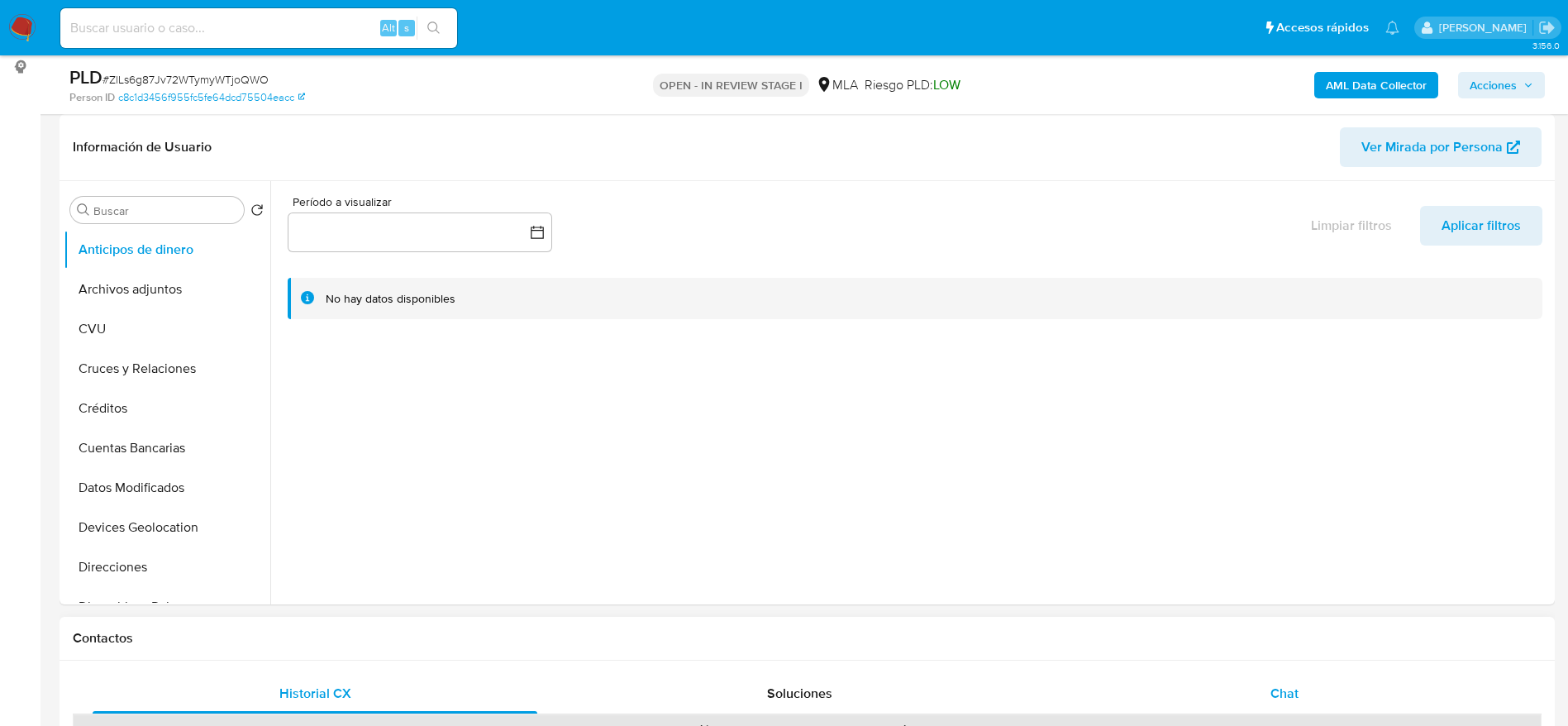
drag, startPoint x: 1262, startPoint y: 703, endPoint x: 1211, endPoint y: 694, distance: 51.8
click at [1263, 703] on div "Chat" at bounding box center [1285, 694] width 444 height 40
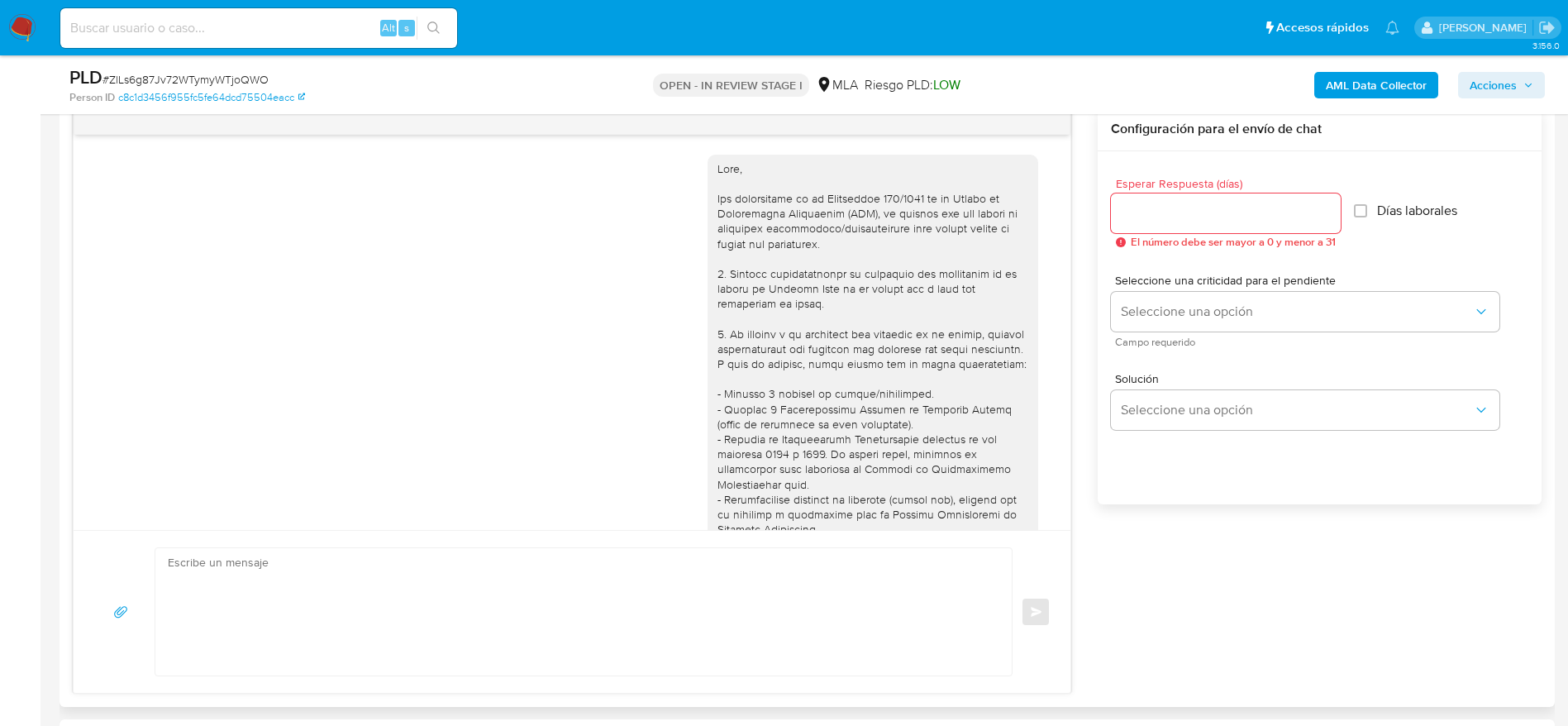
scroll to position [989, 0]
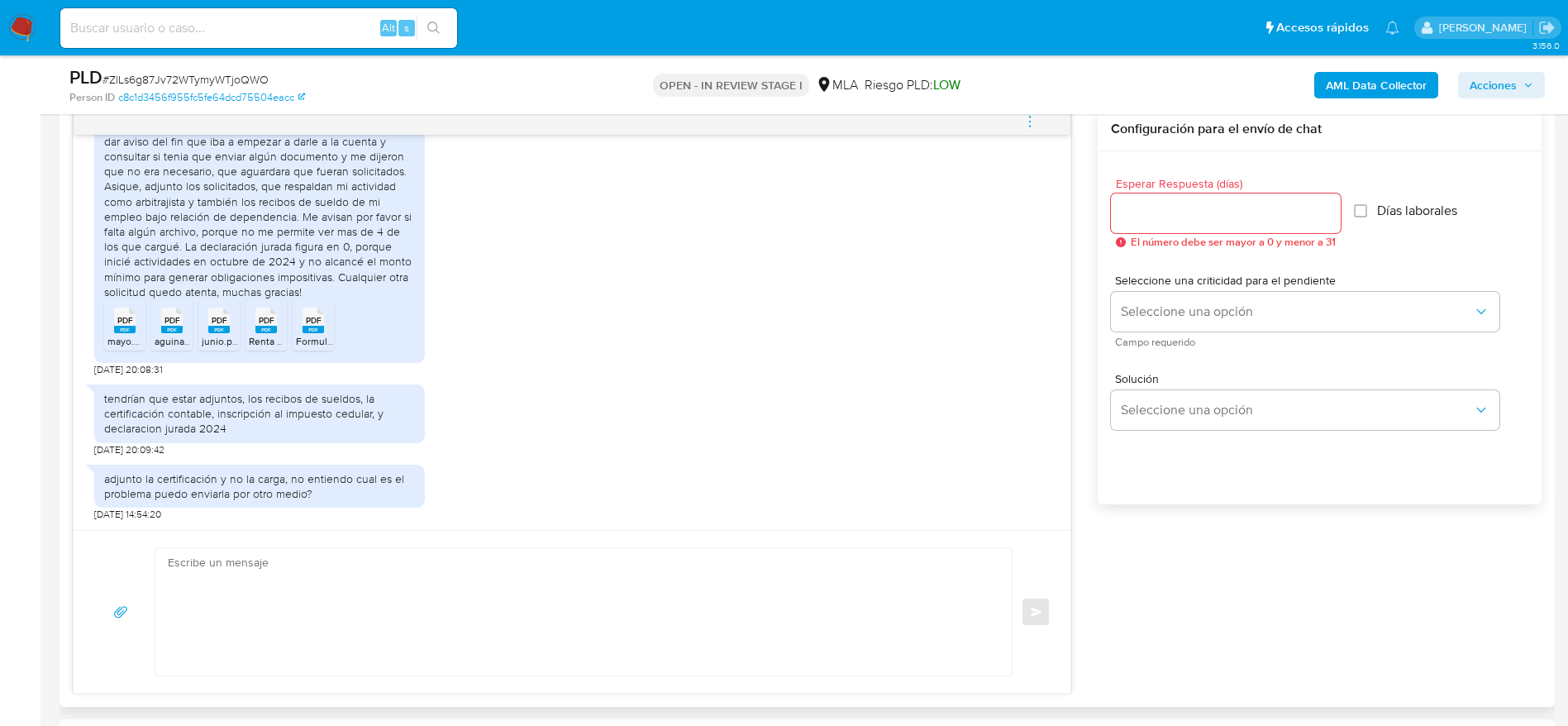
click at [369, 589] on textarea at bounding box center [579, 612] width 823 height 127
paste textarea "Lore Ipsumdolo Sitame, Consec adipisc eli se doeiusmod. Te incidid ut lab etdol…"
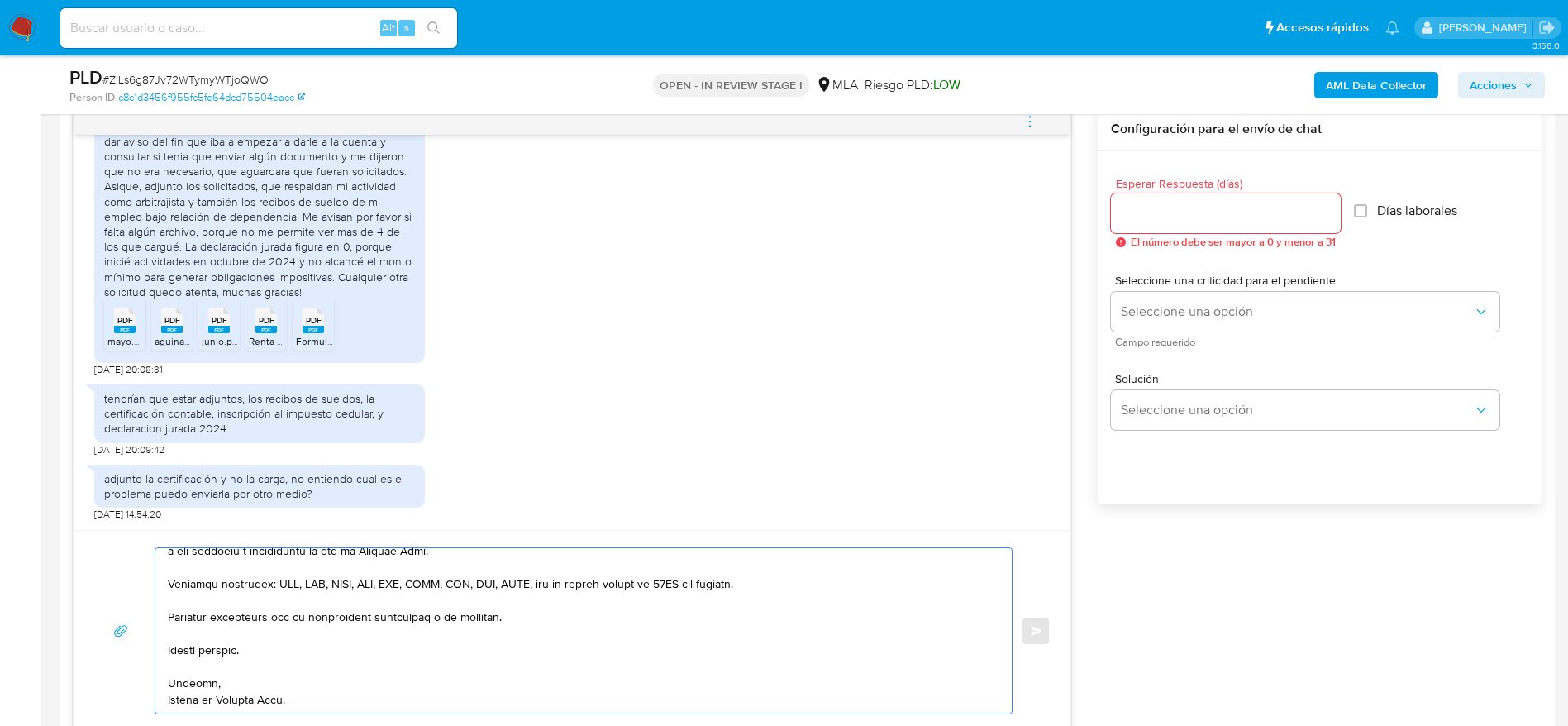
scroll to position [260, 0]
click at [542, 619] on textarea at bounding box center [579, 631] width 823 height 166
paste textarea "[EMAIL_ADDRESS][DOMAIN_NAME]"
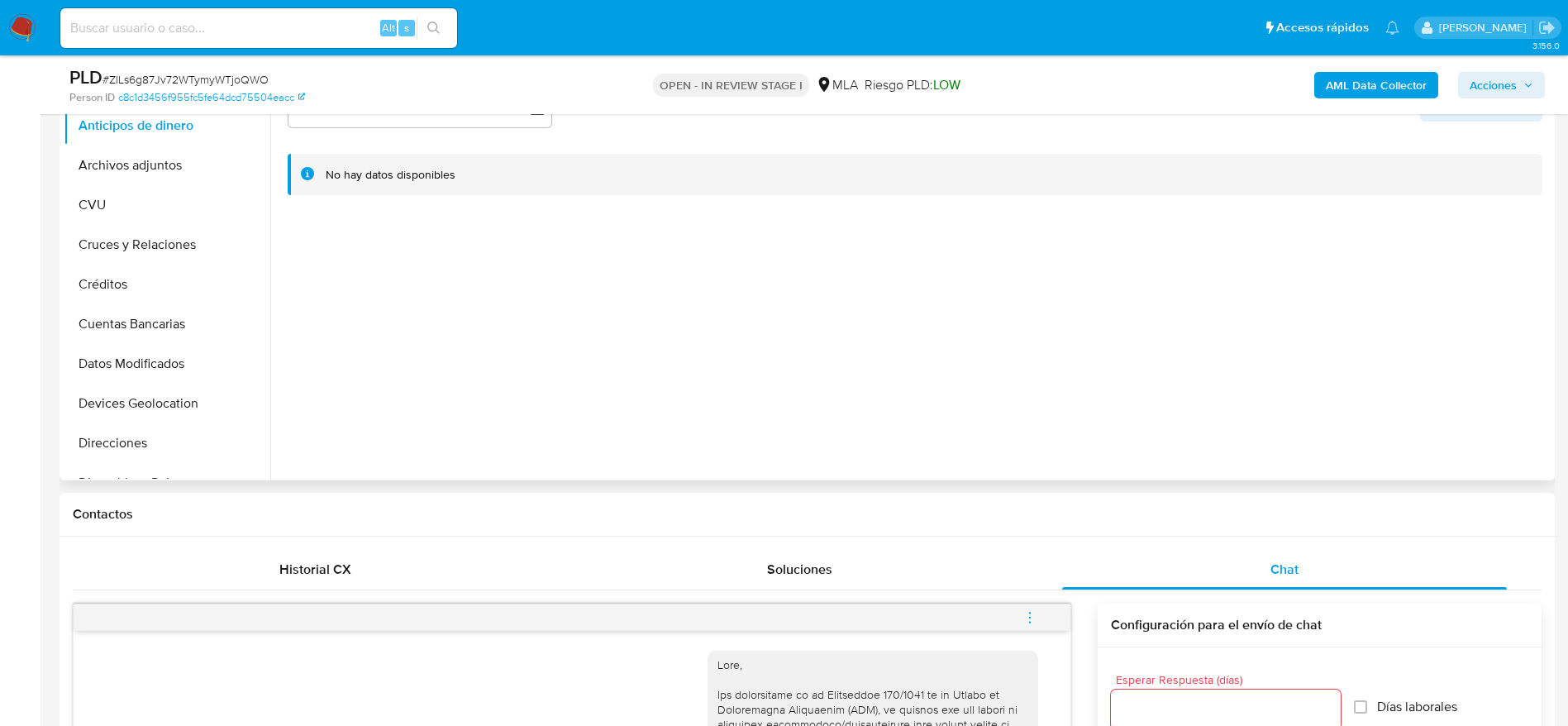
scroll to position [744, 0]
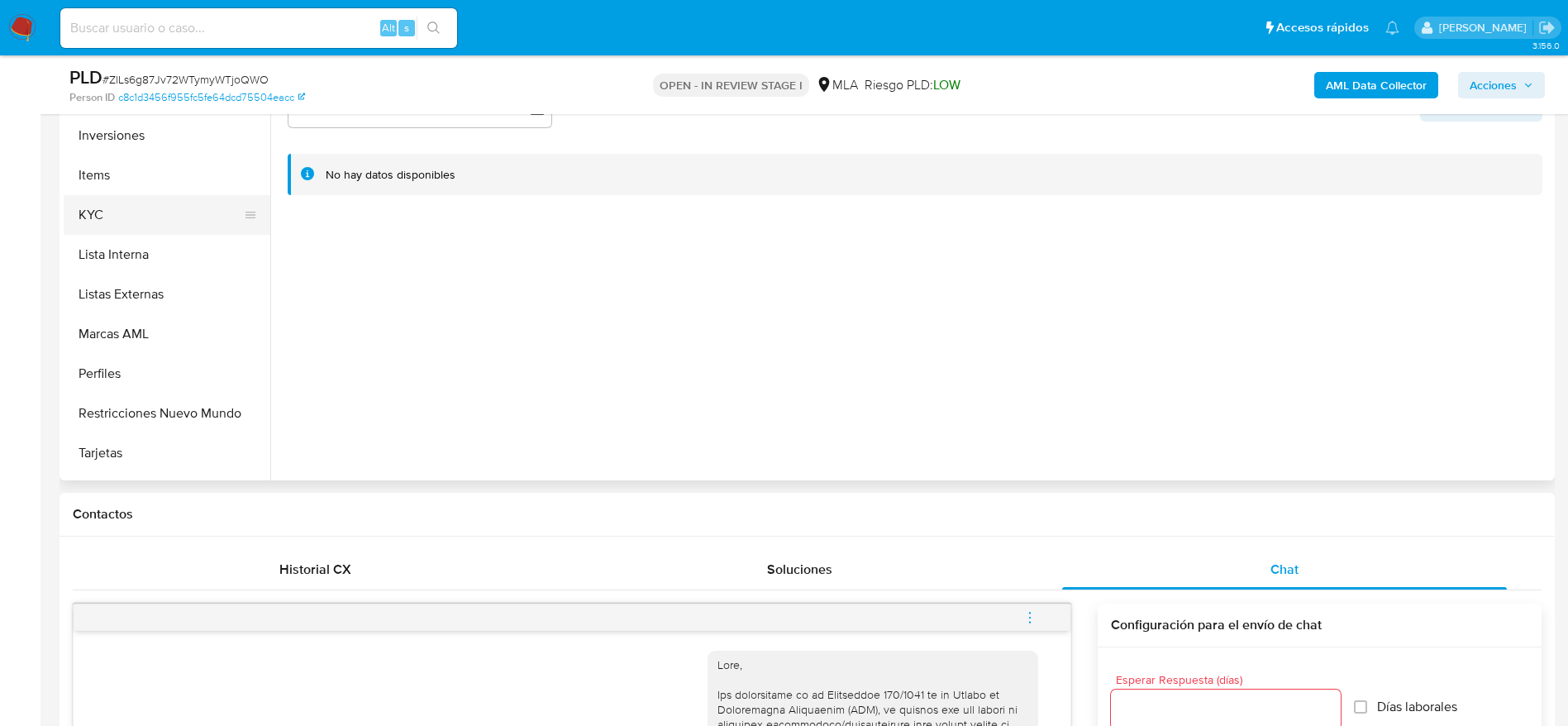
click at [174, 218] on button "KYC" at bounding box center [160, 215] width 193 height 40
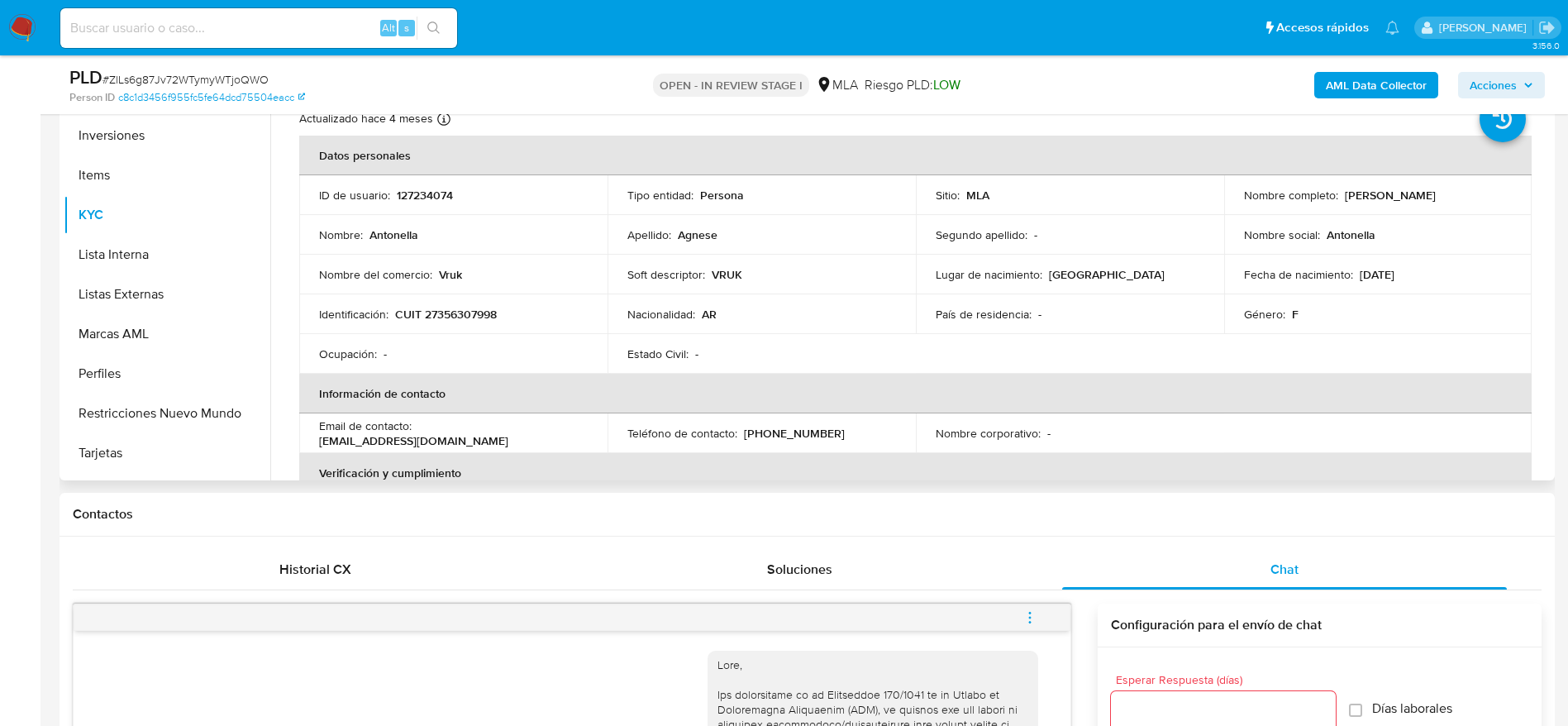
click at [476, 438] on p "[EMAIL_ADDRESS][DOMAIN_NAME]" at bounding box center [413, 441] width 189 height 15
copy div "Email de contacto : [EMAIL_ADDRESS][DOMAIN_NAME]"
drag, startPoint x: 590, startPoint y: 440, endPoint x: 578, endPoint y: 437, distance: 12.4
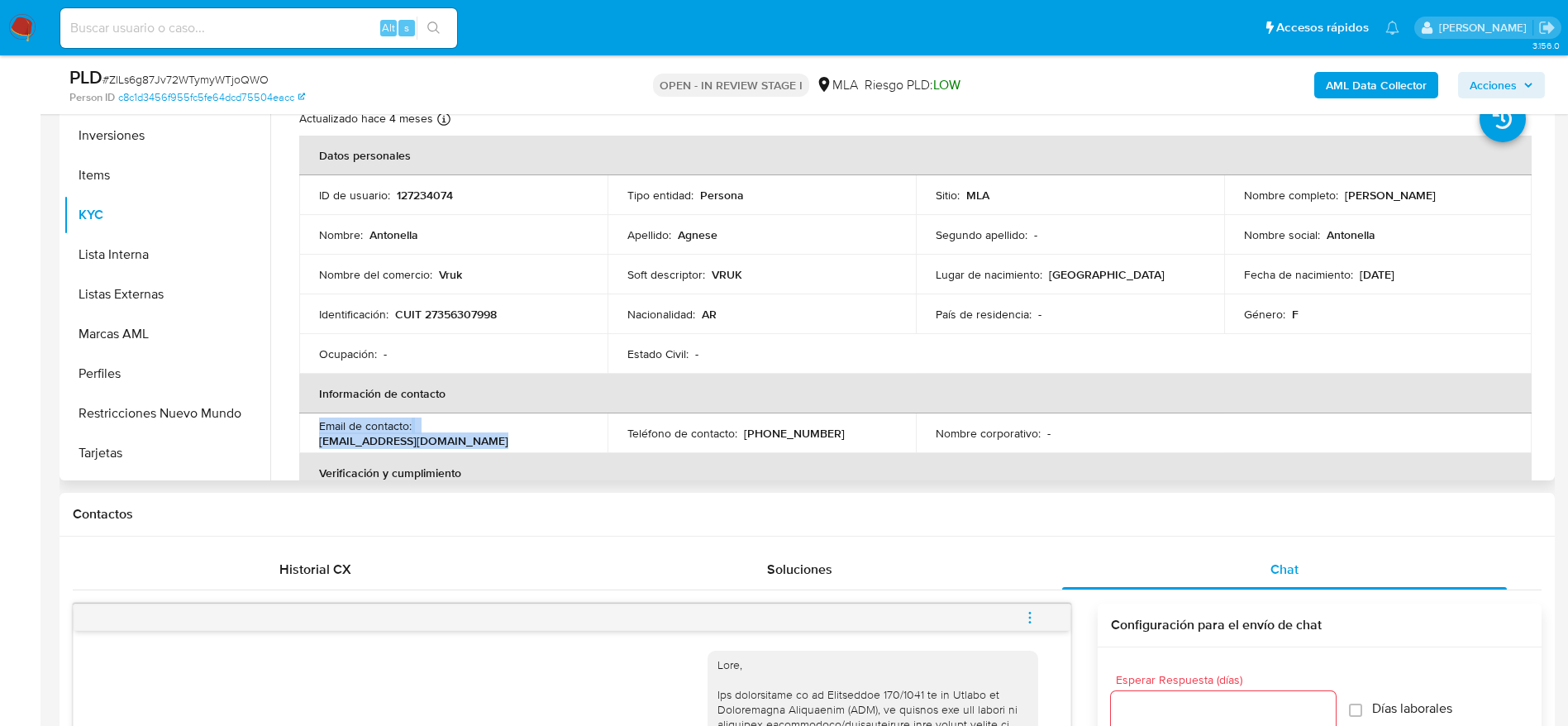
click at [589, 440] on td "Email de contacto : [EMAIL_ADDRESS][DOMAIN_NAME]" at bounding box center [454, 434] width 309 height 40
click at [553, 405] on th "Información de contacto" at bounding box center [915, 394] width 1233 height 40
drag, startPoint x: 547, startPoint y: 435, endPoint x: 374, endPoint y: 373, distance: 183.8
click at [415, 446] on td "Email de contacto : [EMAIL_ADDRESS][DOMAIN_NAME]" at bounding box center [454, 434] width 309 height 40
copy div "[EMAIL_ADDRESS][DOMAIN_NAME]"
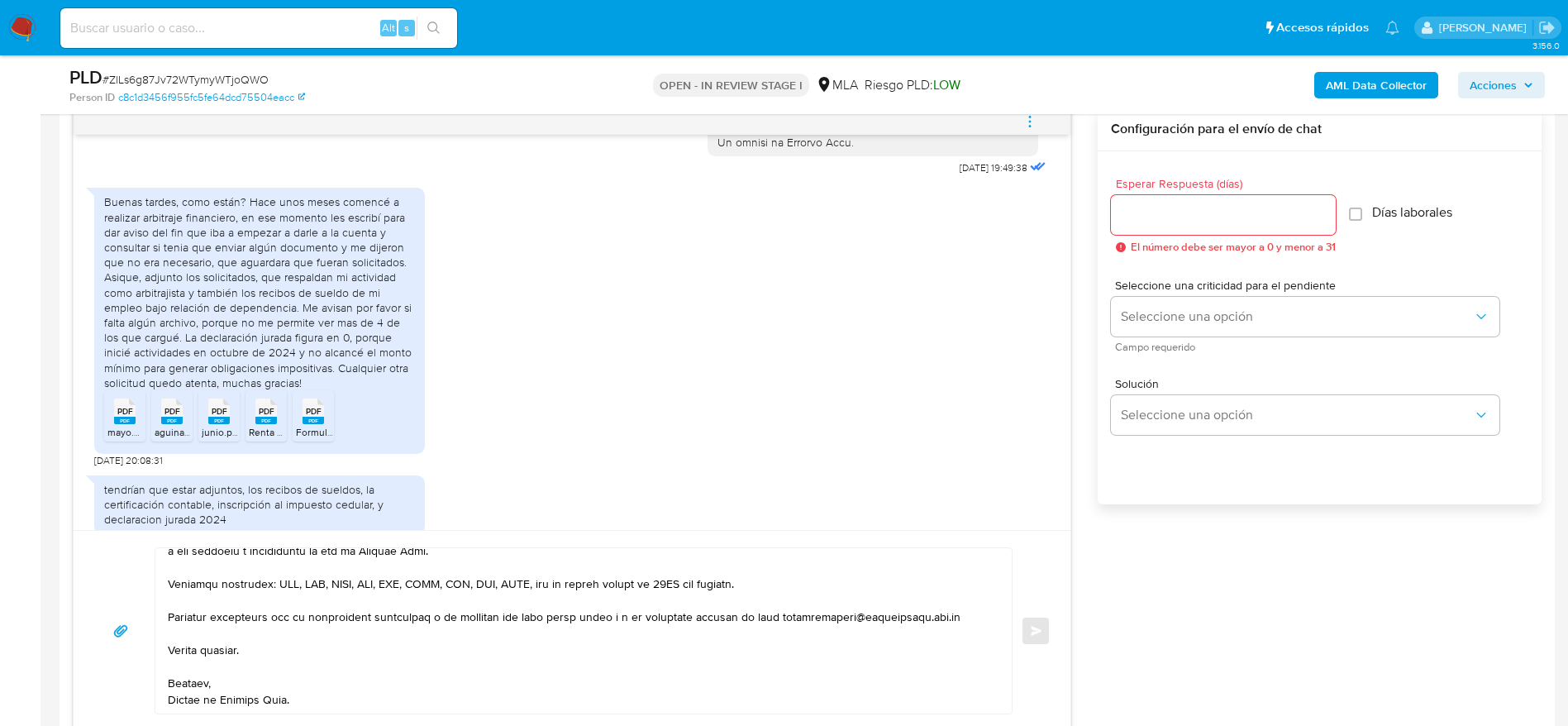
scroll to position [0, 0]
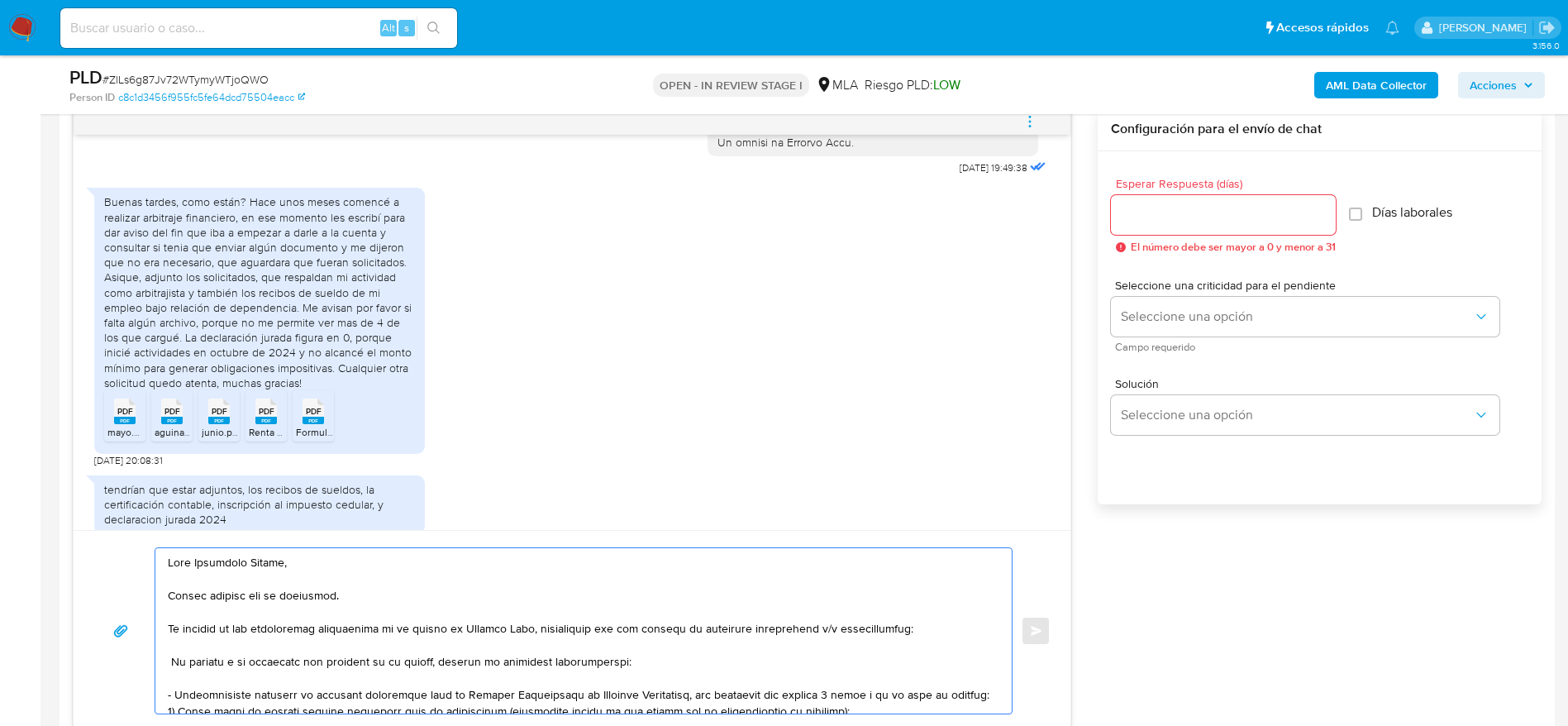
click at [326, 565] on textarea at bounding box center [579, 631] width 823 height 166
click at [371, 594] on textarea at bounding box center [579, 631] width 823 height 166
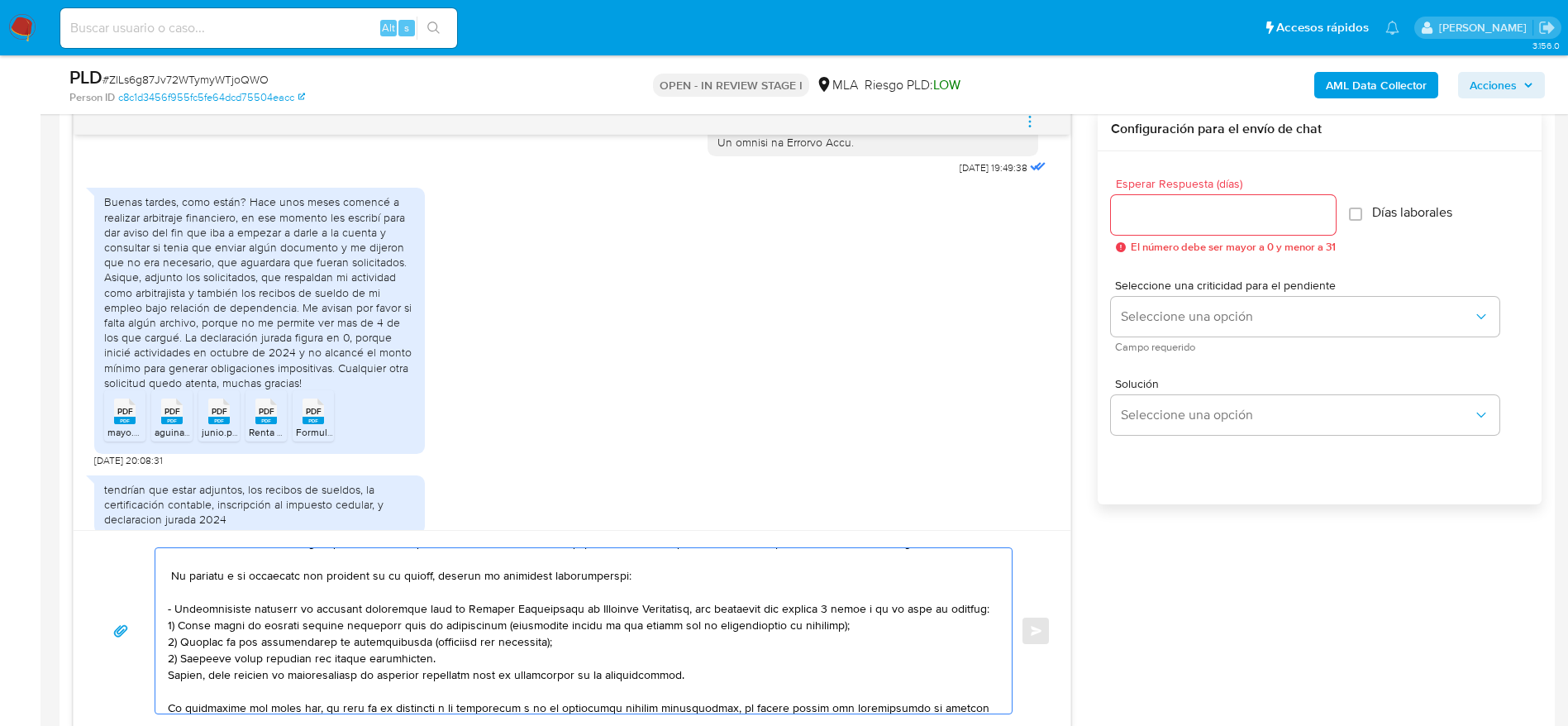
scroll to position [124, 0]
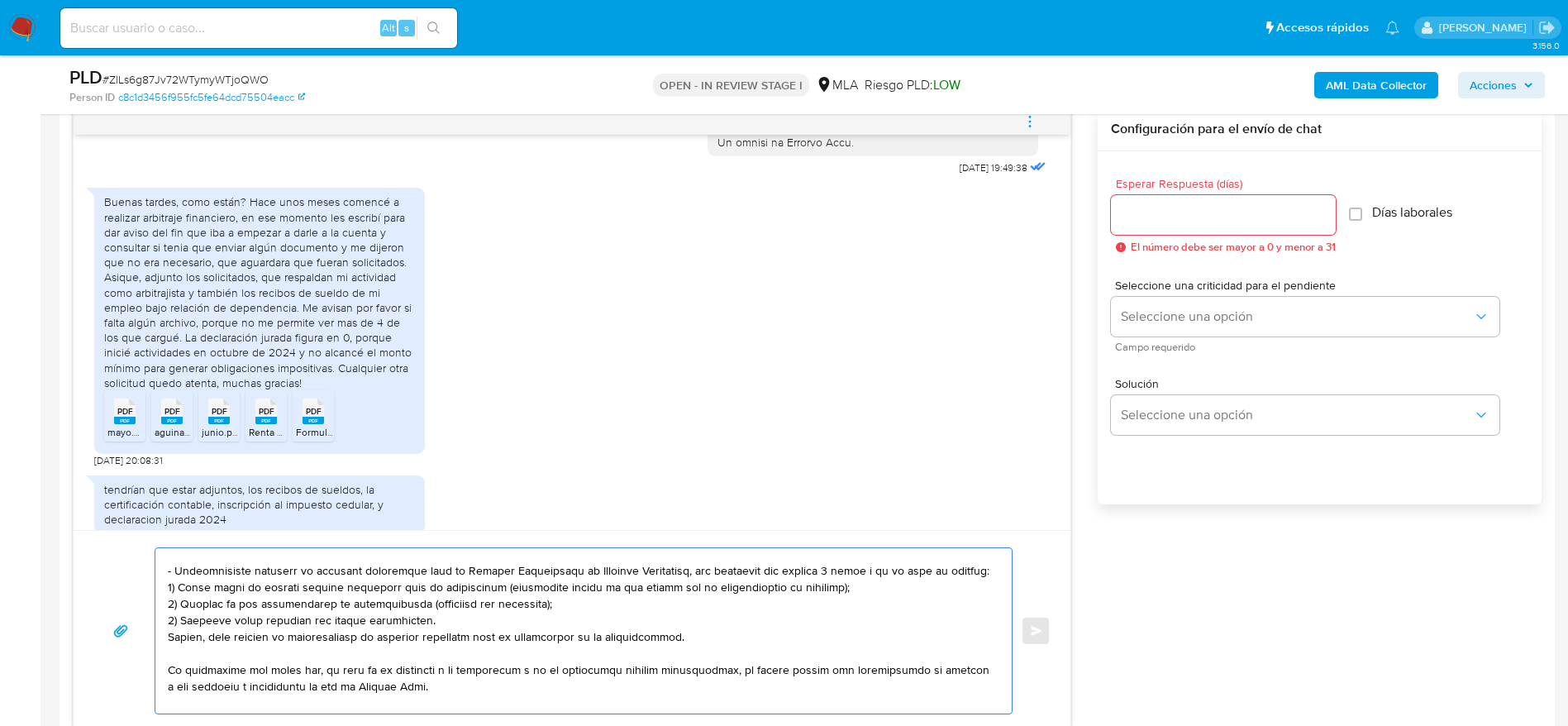
click at [874, 592] on textarea at bounding box center [579, 631] width 823 height 166
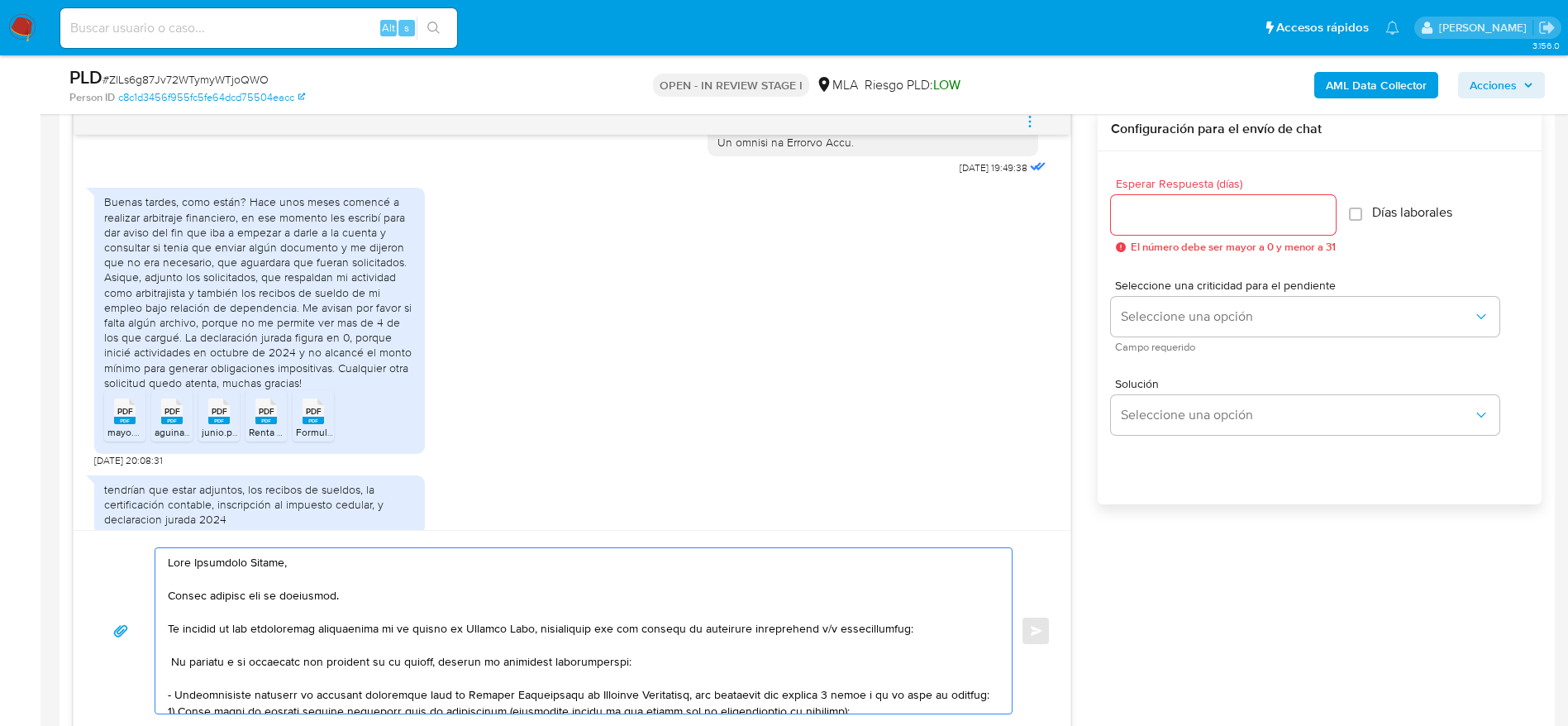
click at [967, 698] on textarea at bounding box center [579, 631] width 823 height 166
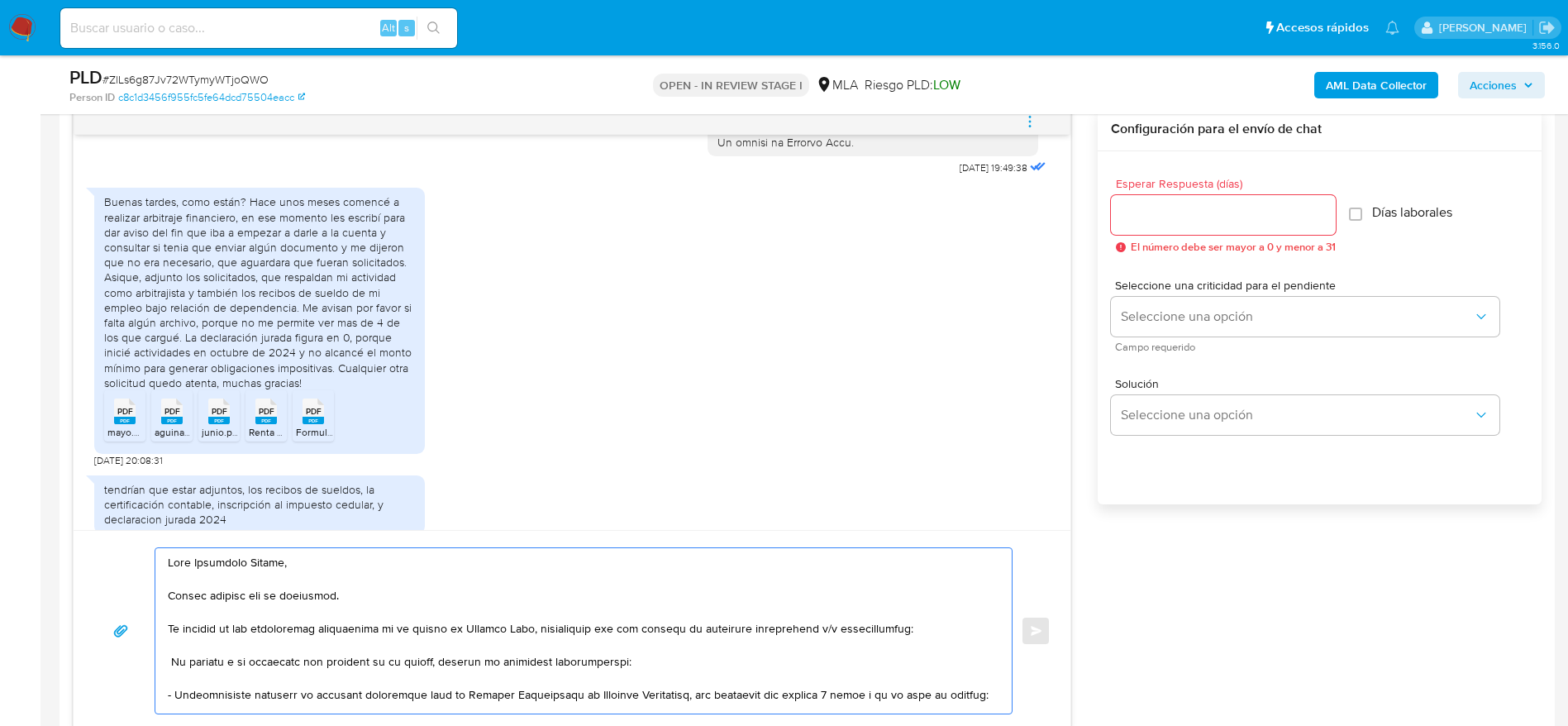
scroll to position [6, 0]
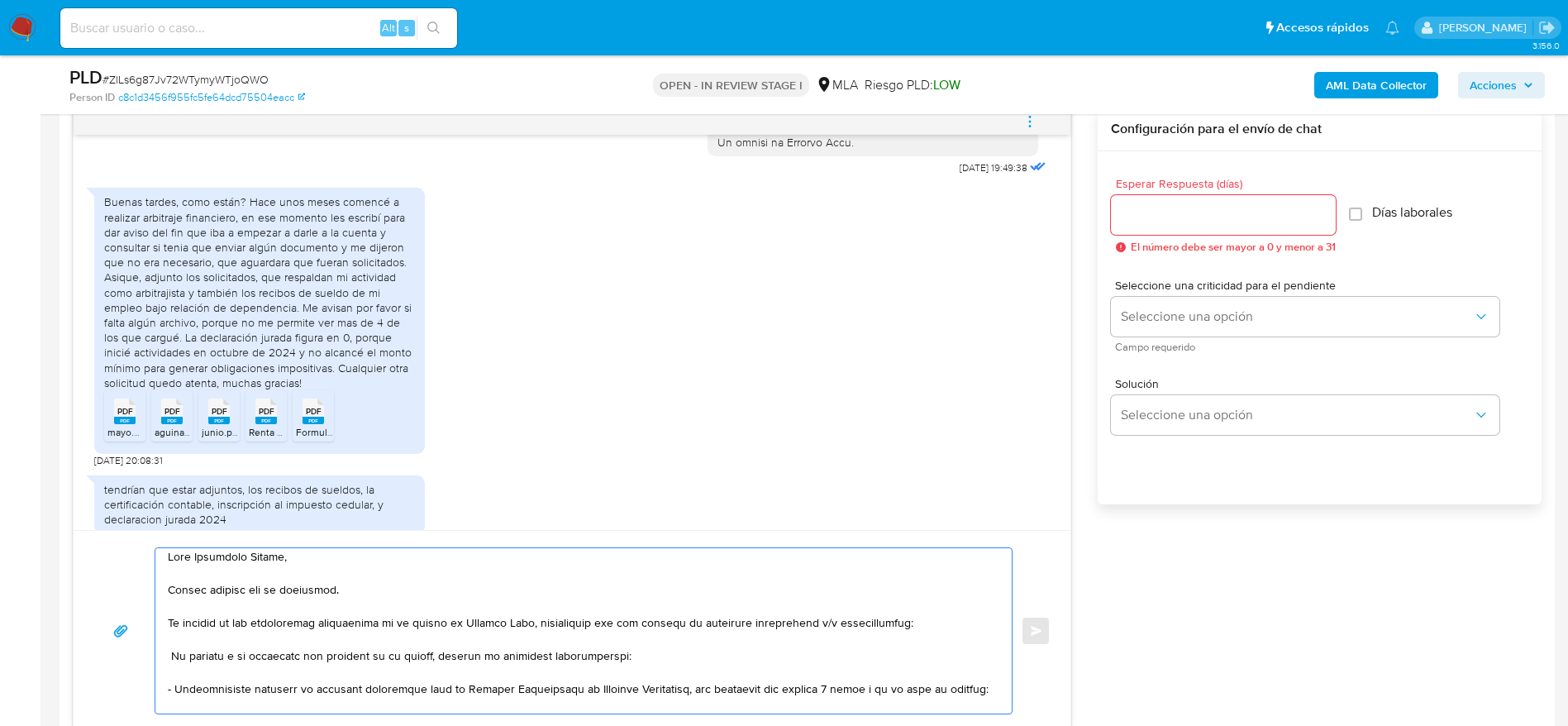
click at [172, 654] on textarea at bounding box center [579, 631] width 823 height 166
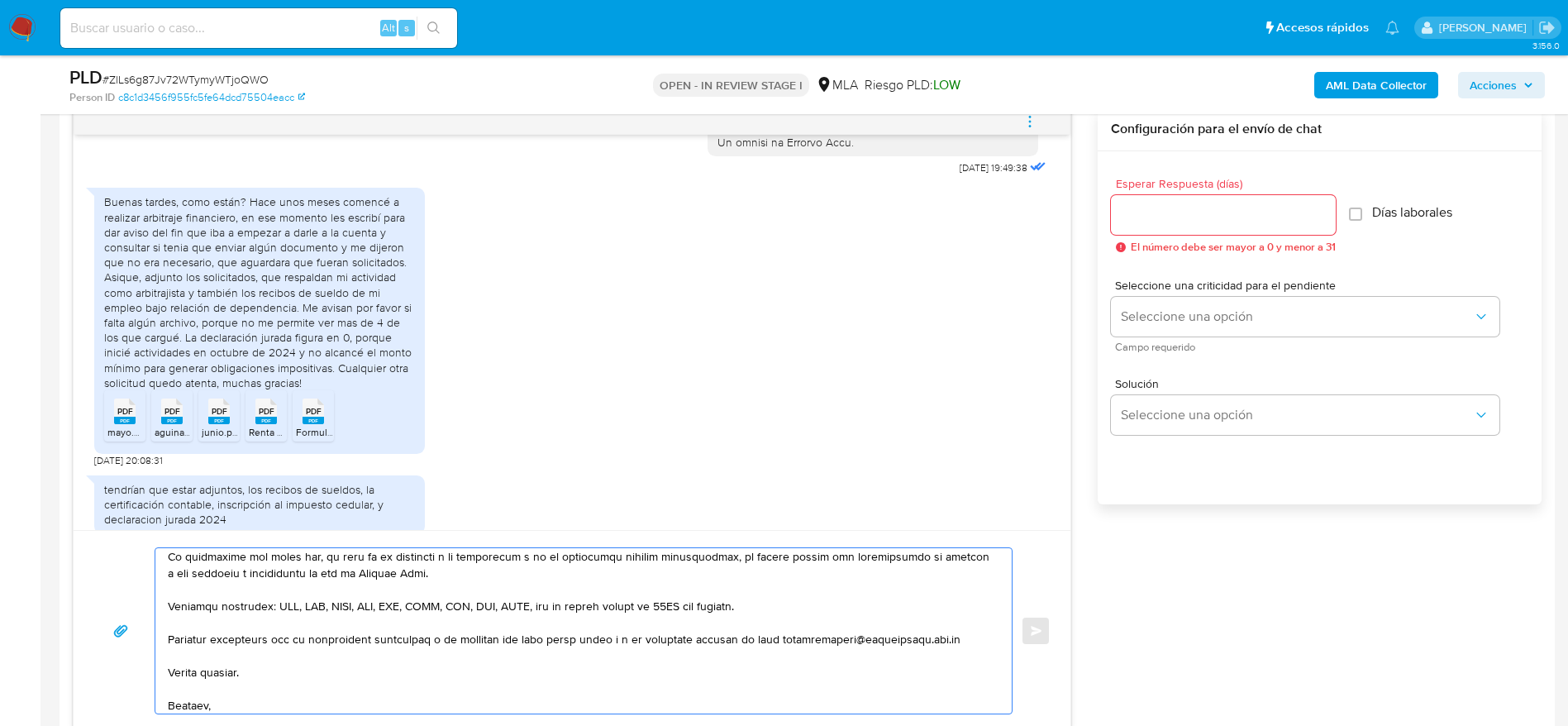
scroll to position [293, 0]
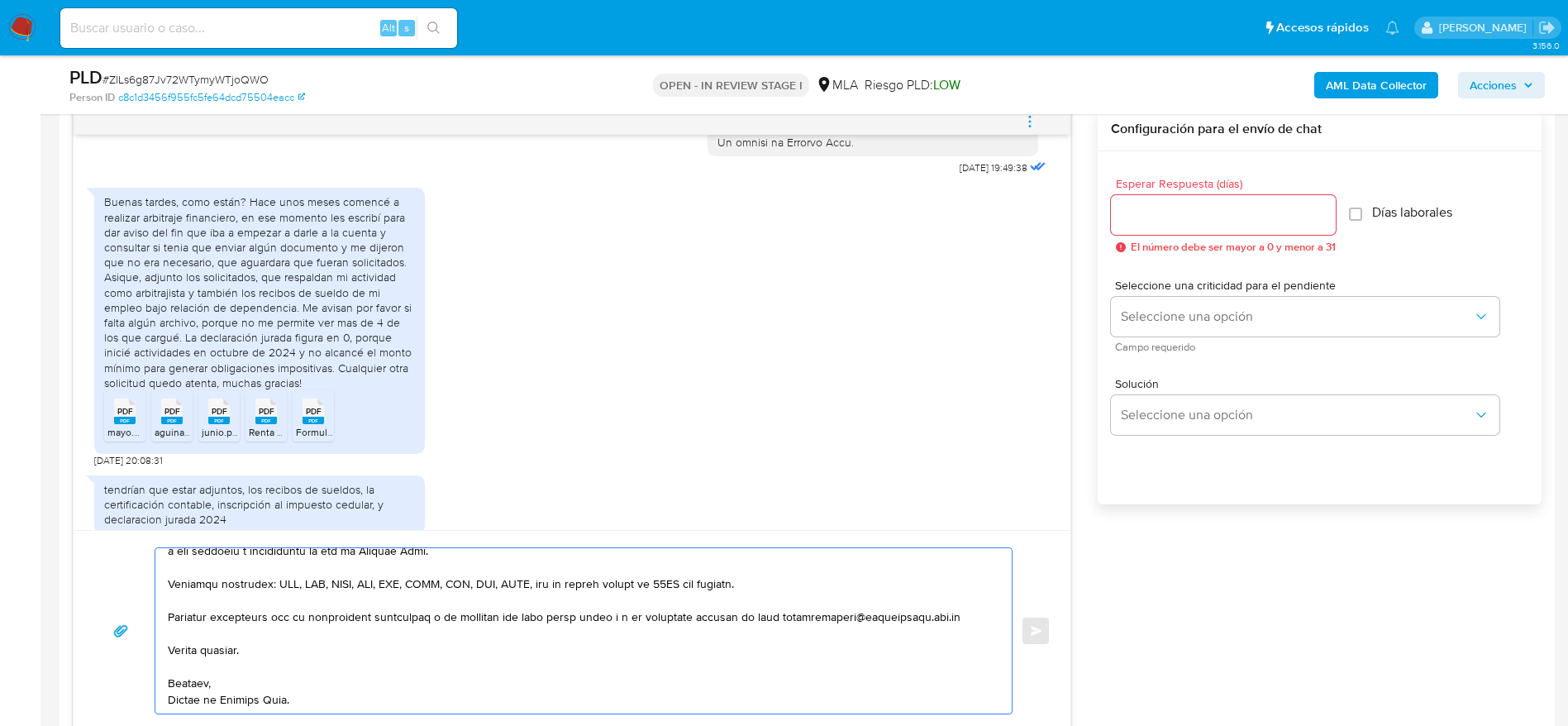
type textarea "Lore Ipsumdolo Sitame, Consec adipisc eli se doeiusmod. Te incidid ut lab etdol…"
click at [1140, 210] on input "Esperar Respuesta (días)" at bounding box center [1223, 215] width 225 height 22
type input "1"
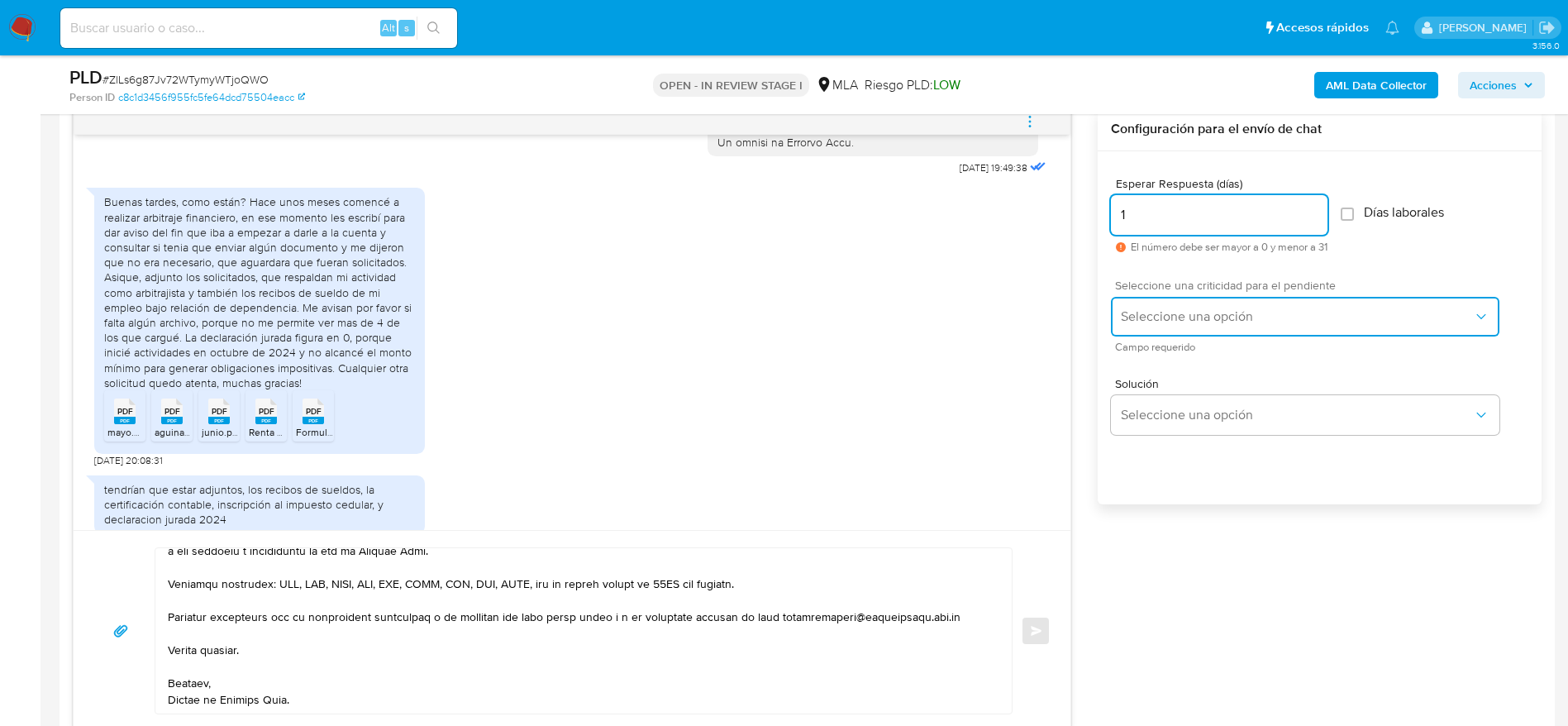
click at [1162, 310] on span "Seleccione una opción" at bounding box center [1297, 317] width 352 height 17
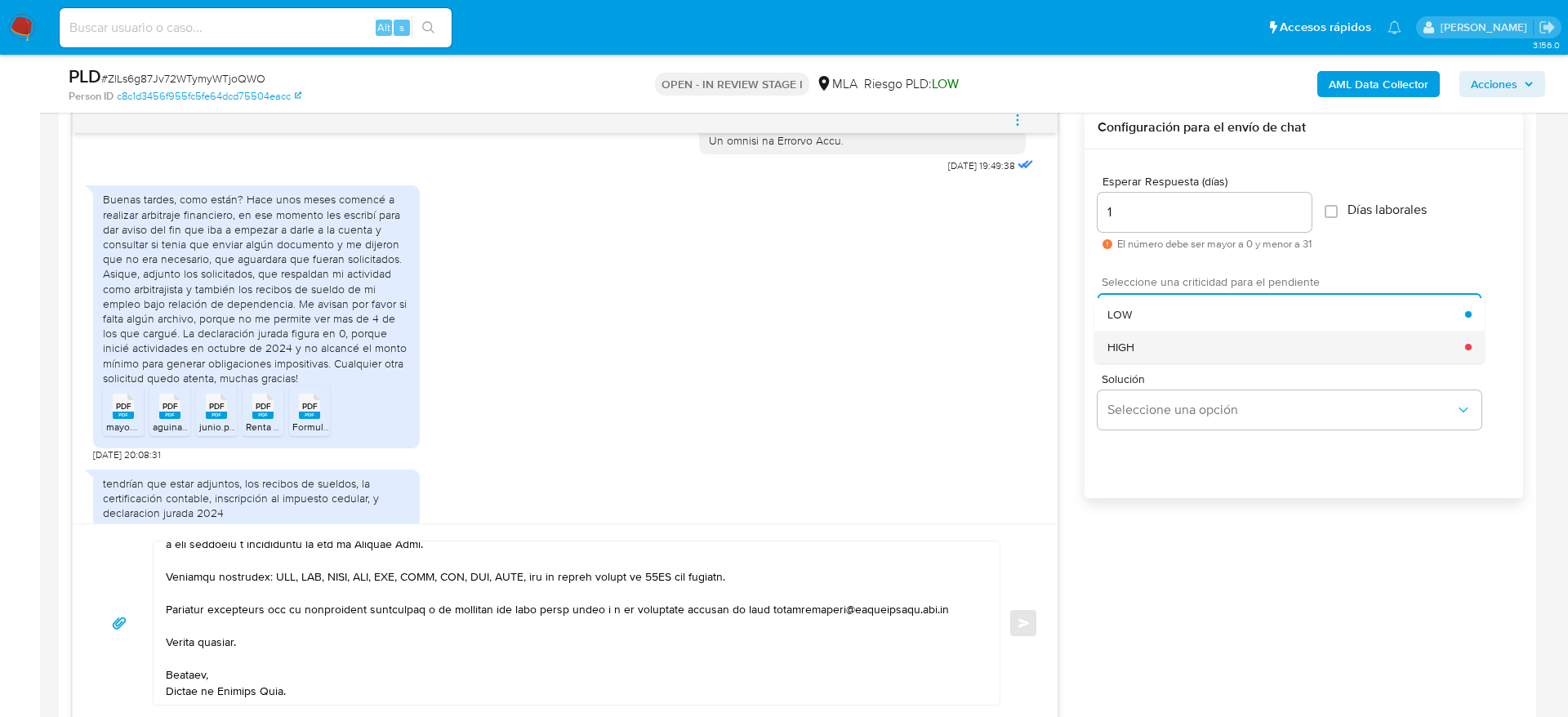
click at [1141, 345] on div "HIGH" at bounding box center [1286, 347] width 358 height 33
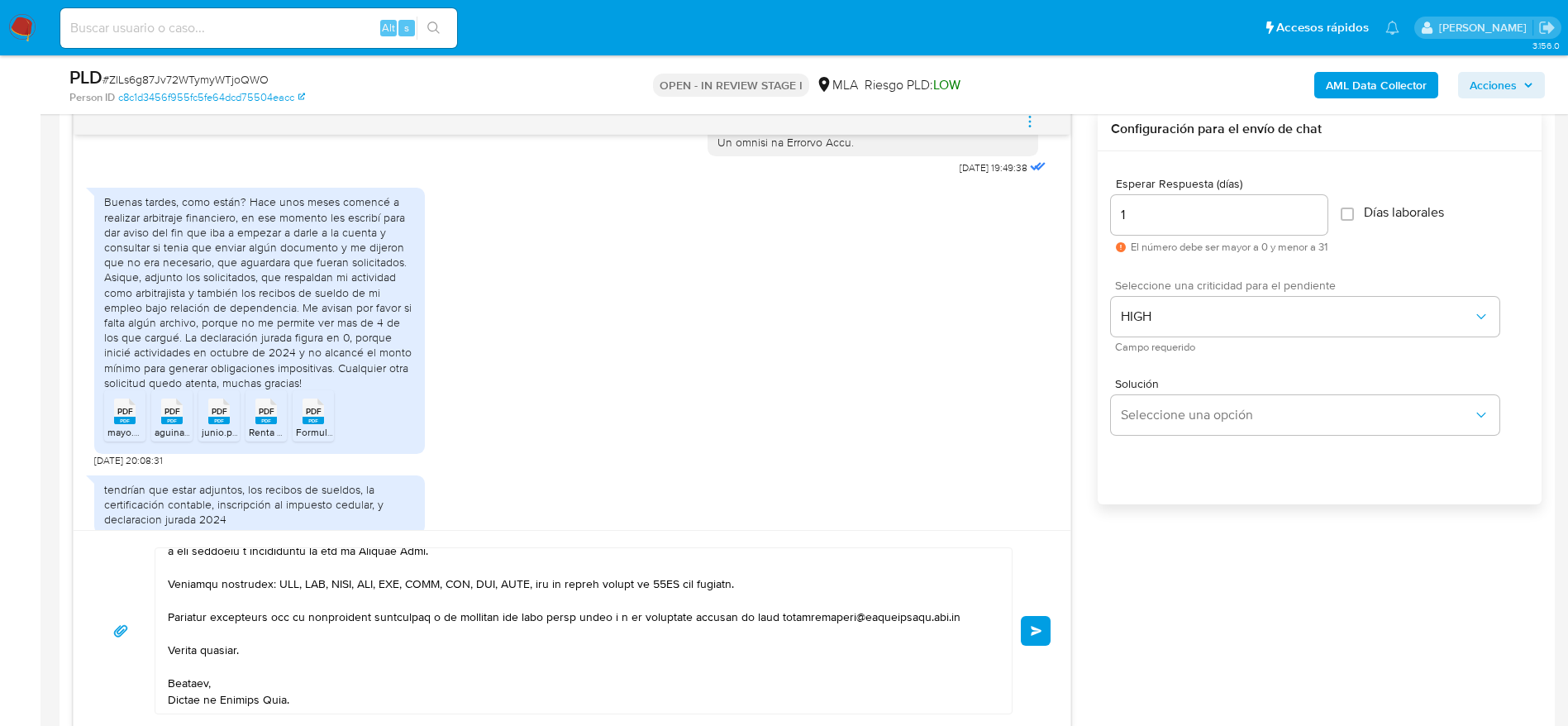
click at [1033, 626] on span "Enviar" at bounding box center [1037, 631] width 12 height 10
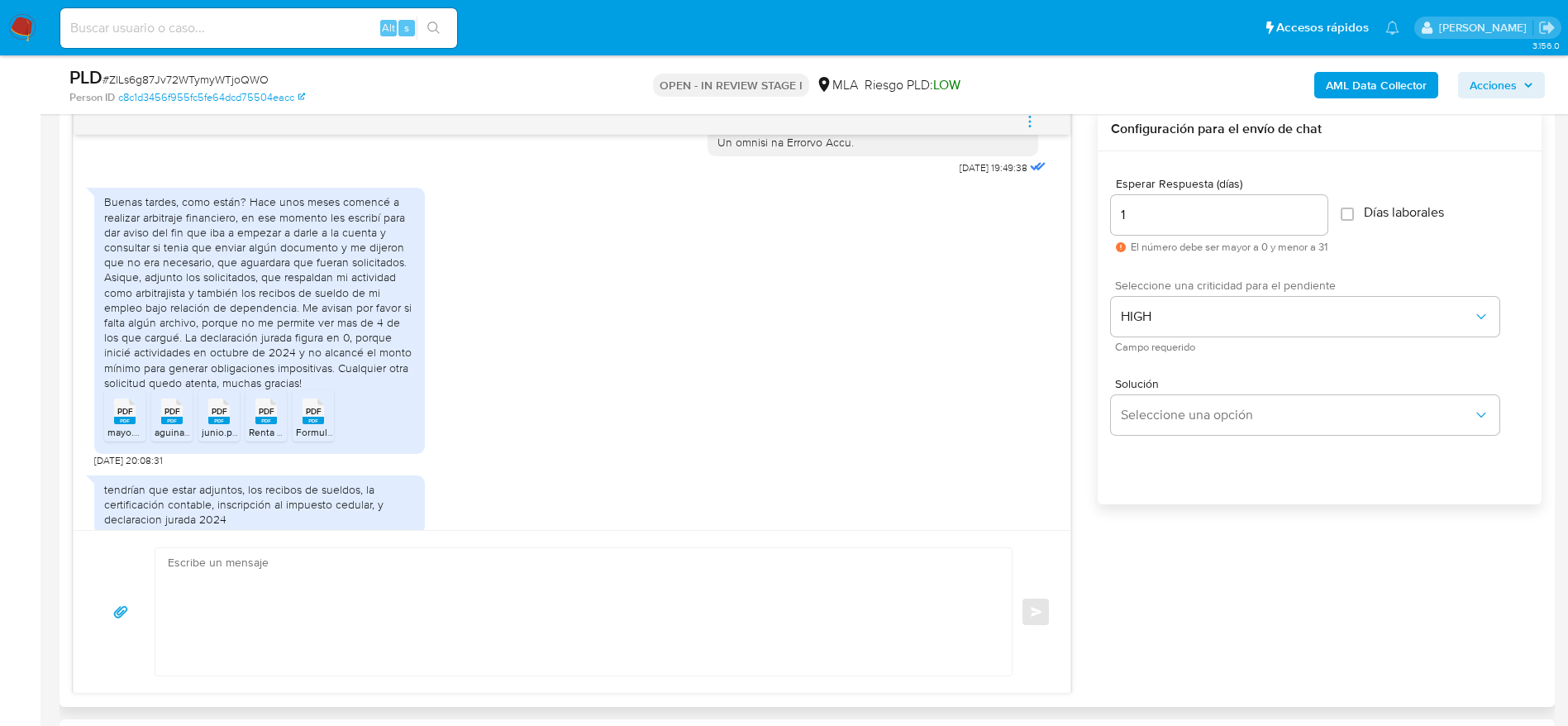
scroll to position [1639, 0]
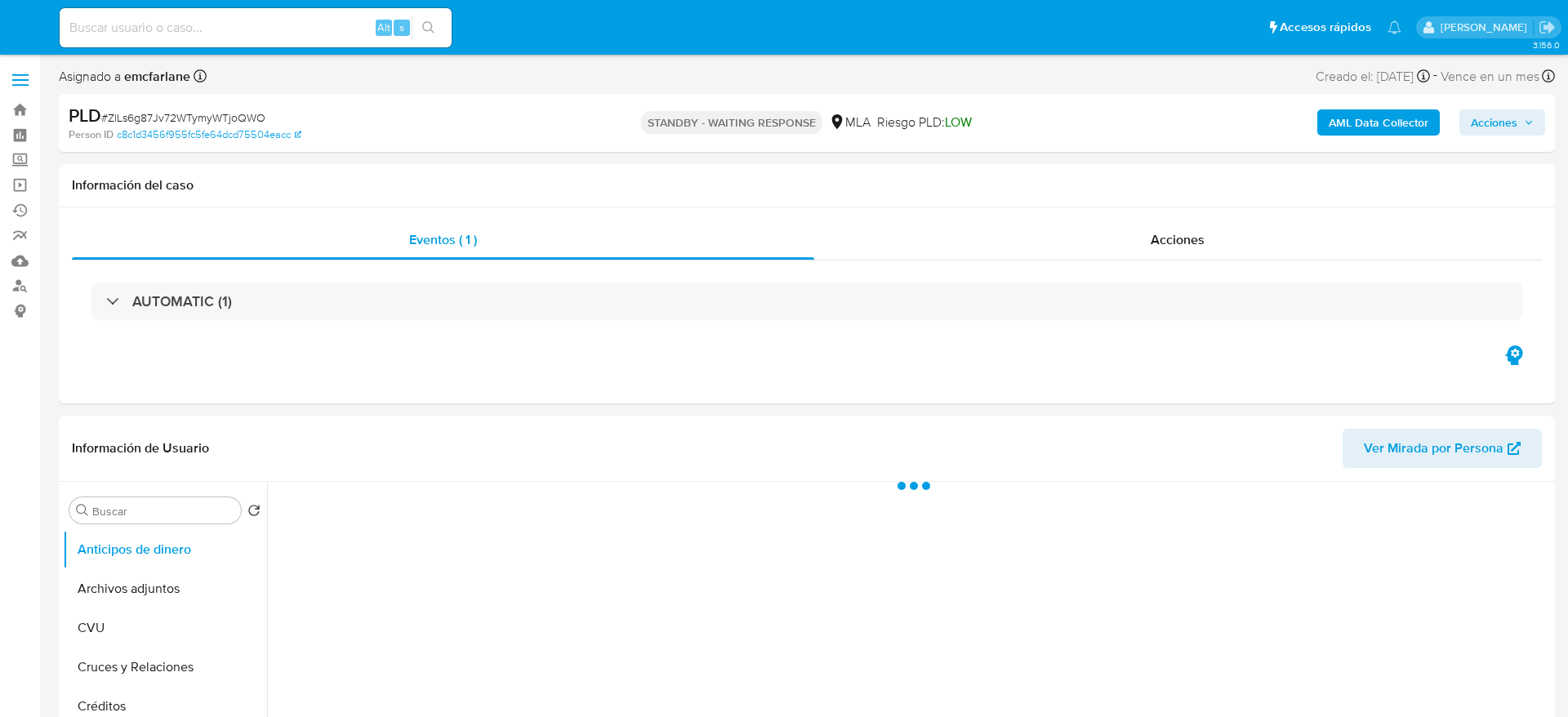
select select "10"
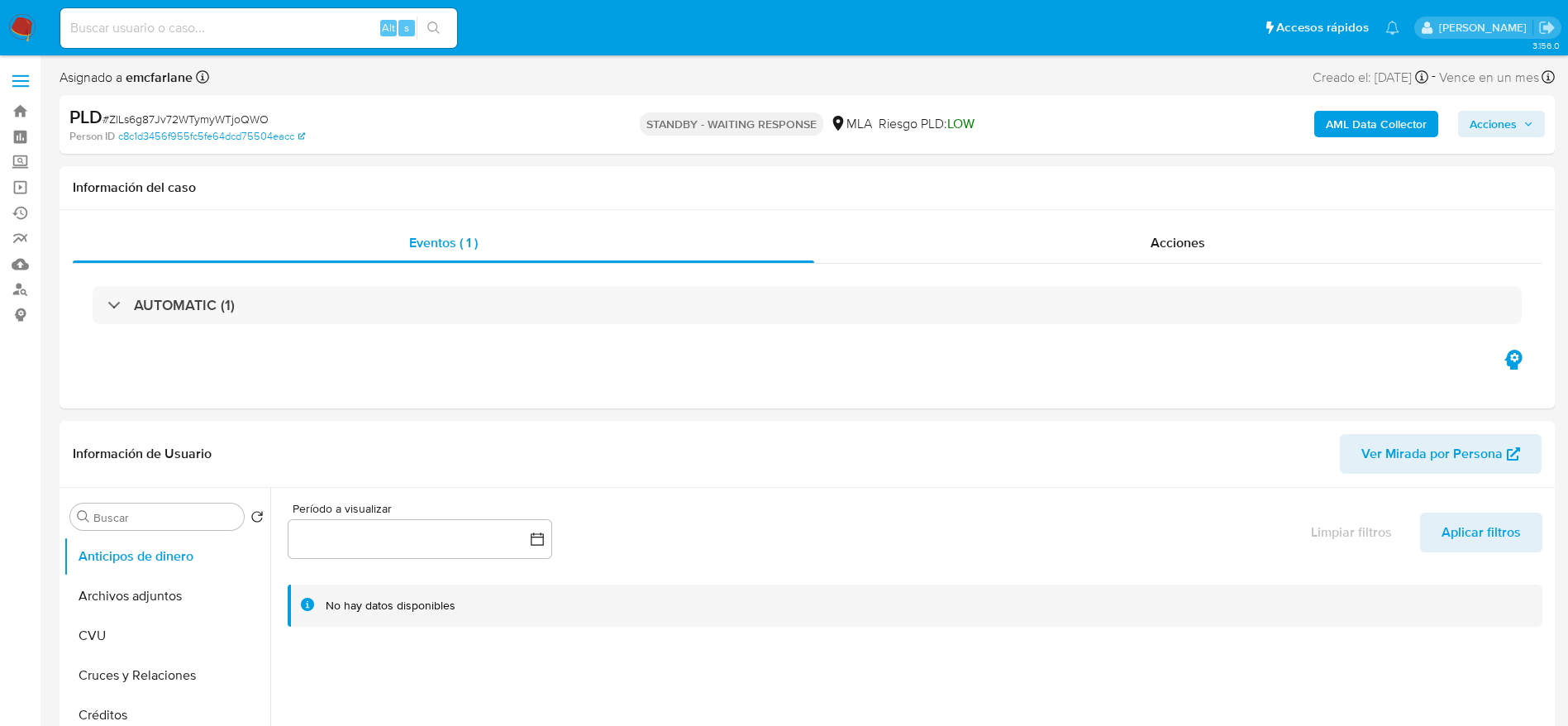
click at [273, 27] on input at bounding box center [259, 28] width 397 height 22
paste input "i5nDzdlkbGYNOvHIRRcERViv"
type input "i5nDzdlkbGYNOvHIRRcERViv"
select select "10"
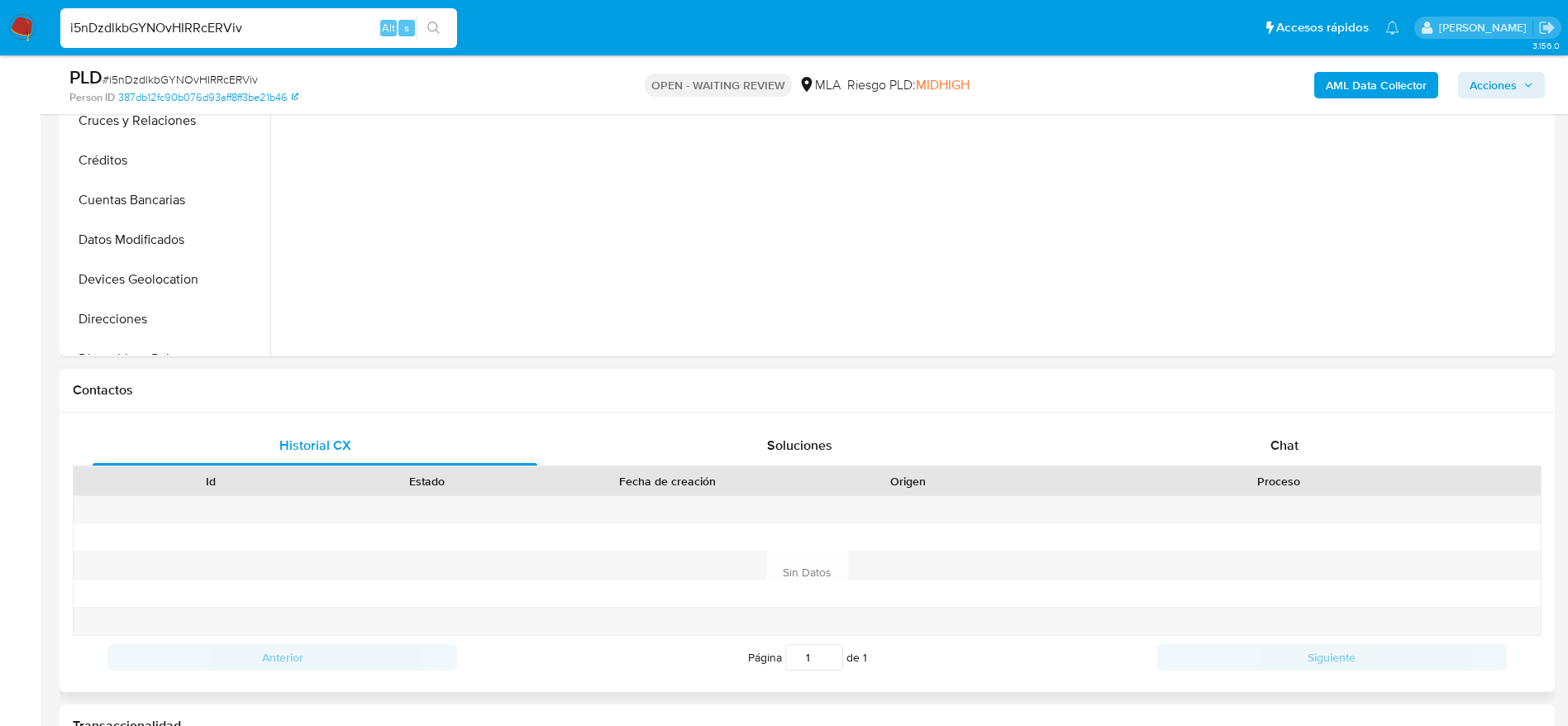
click at [1310, 473] on div "Proceso" at bounding box center [1279, 481] width 501 height 17
click at [1300, 450] on div "Chat" at bounding box center [1285, 446] width 444 height 40
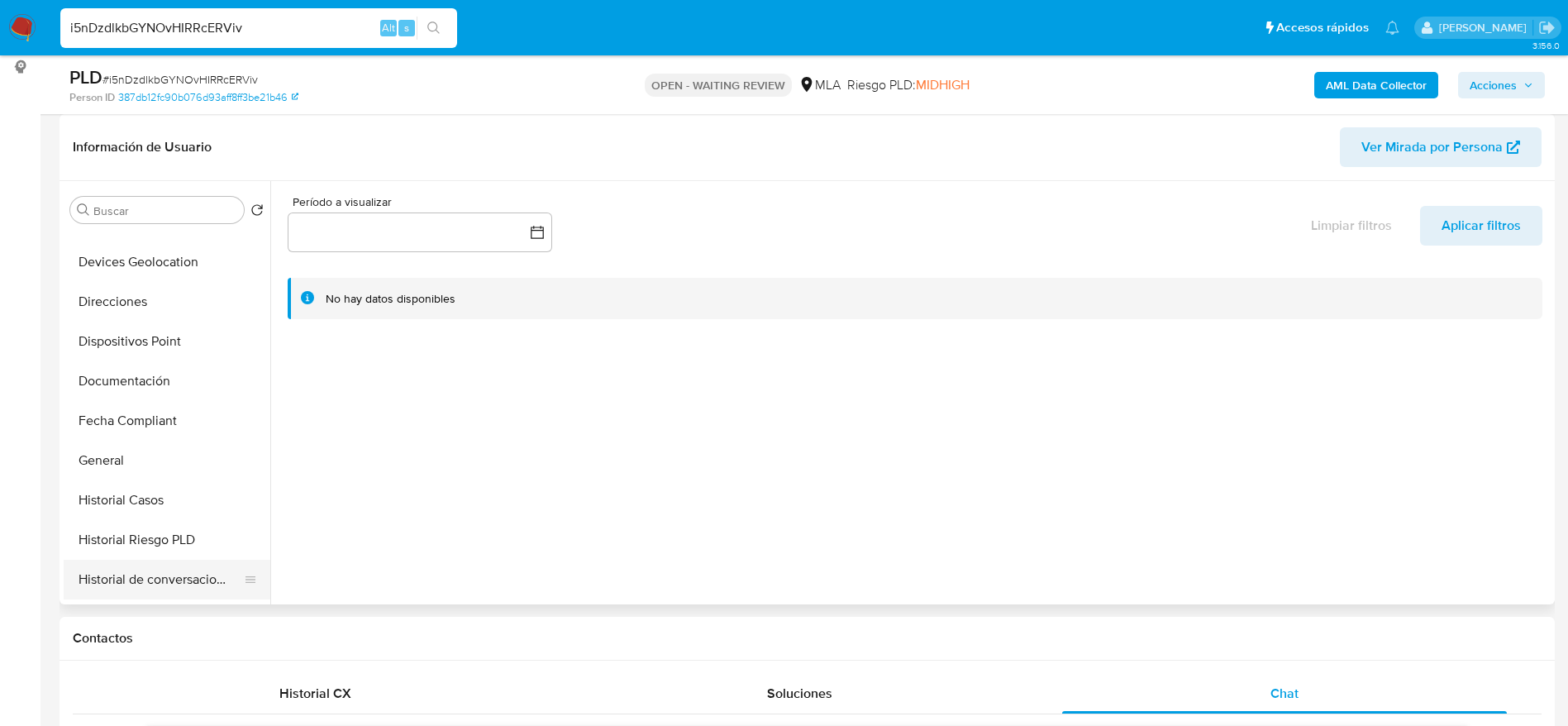
scroll to position [372, 0]
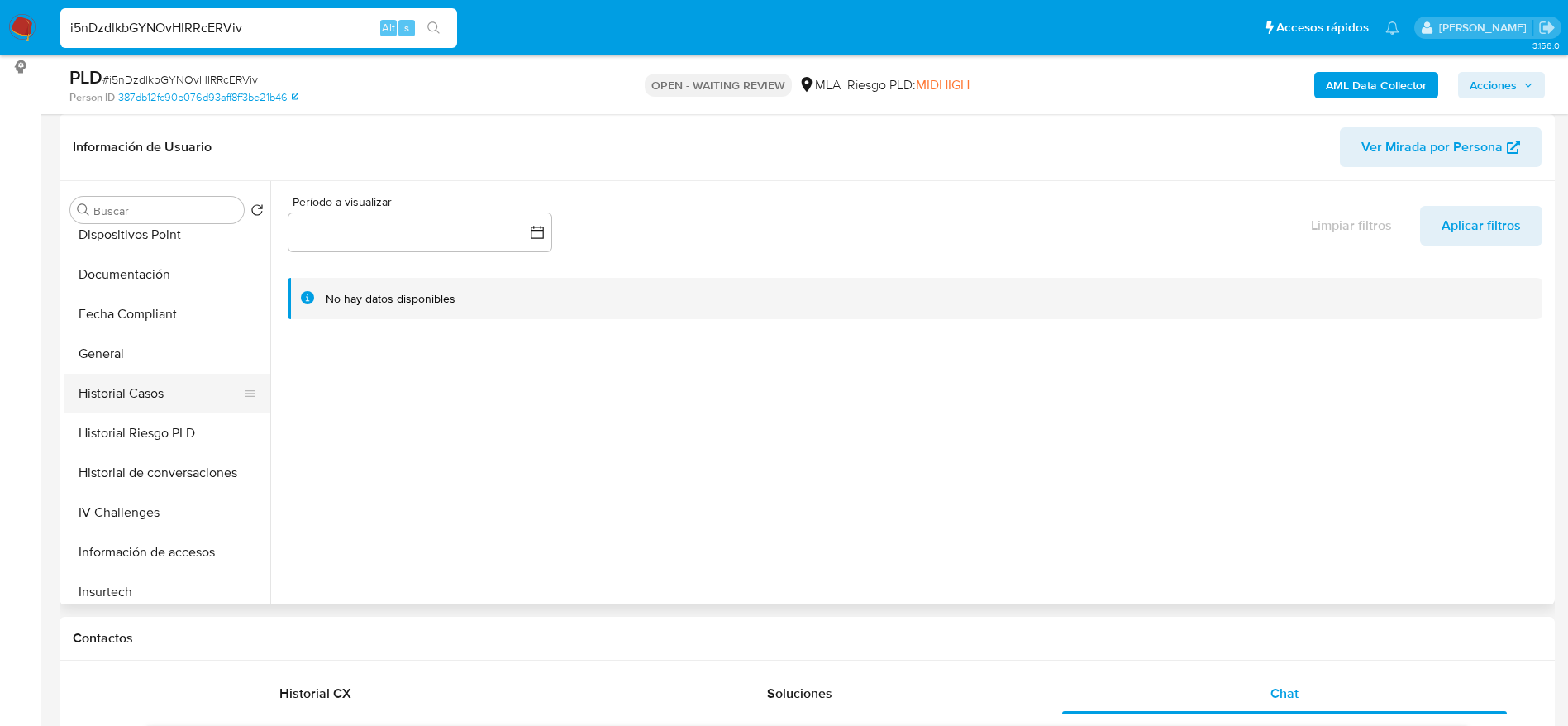
click at [159, 401] on button "Historial Casos" at bounding box center [160, 394] width 193 height 40
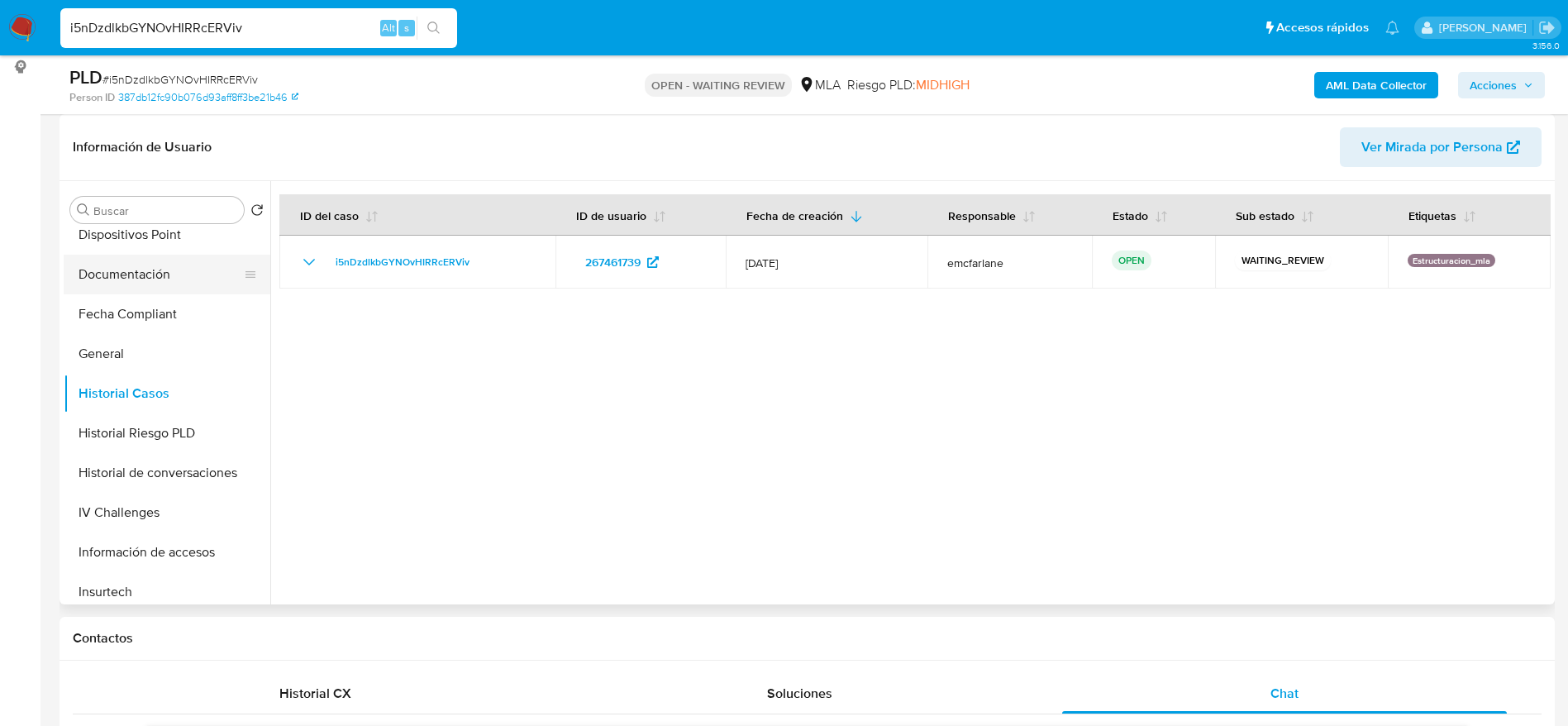
drag, startPoint x: 112, startPoint y: 346, endPoint x: 236, endPoint y: 282, distance: 139.5
click at [112, 347] on button "General" at bounding box center [166, 354] width 206 height 40
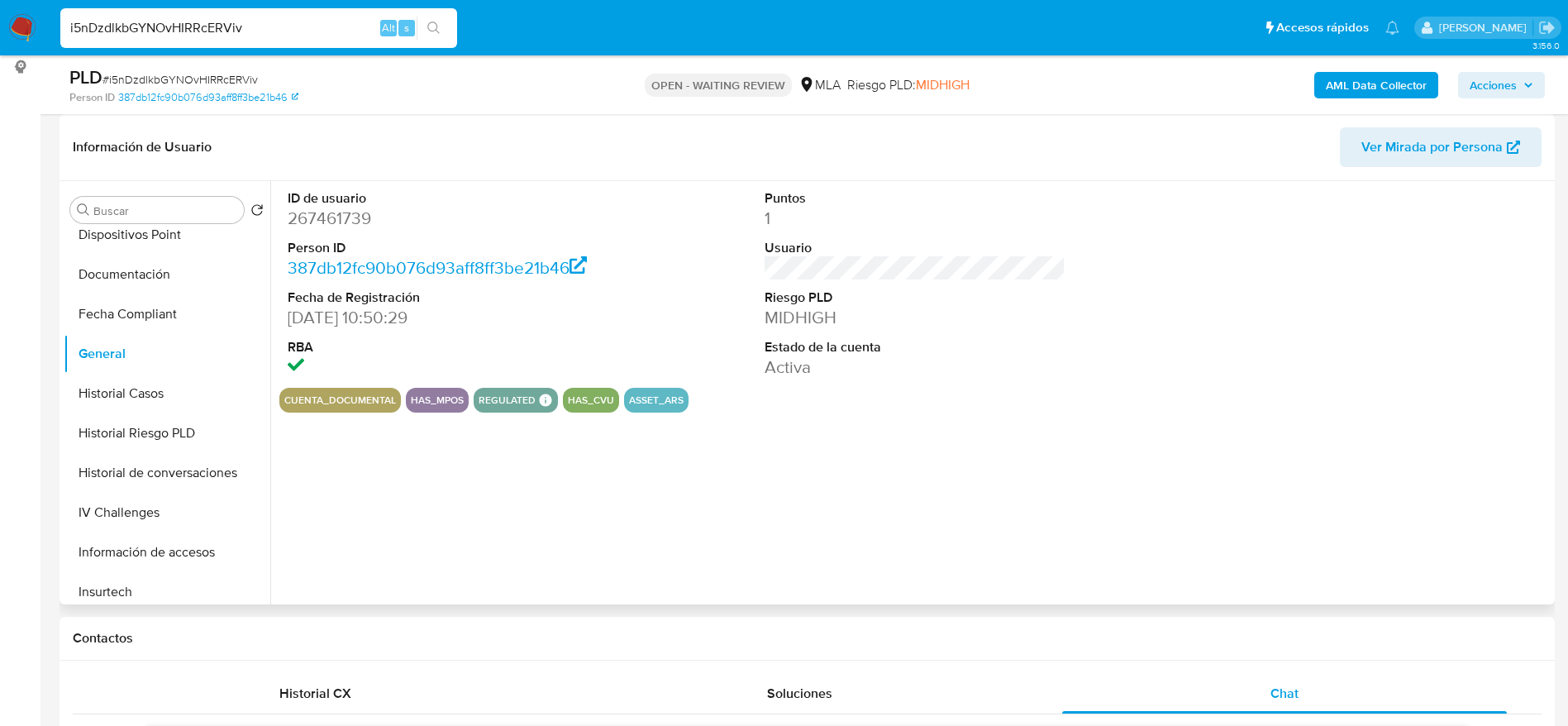
click at [322, 214] on dd "267461739" at bounding box center [439, 218] width 302 height 23
copy dd "267461739"
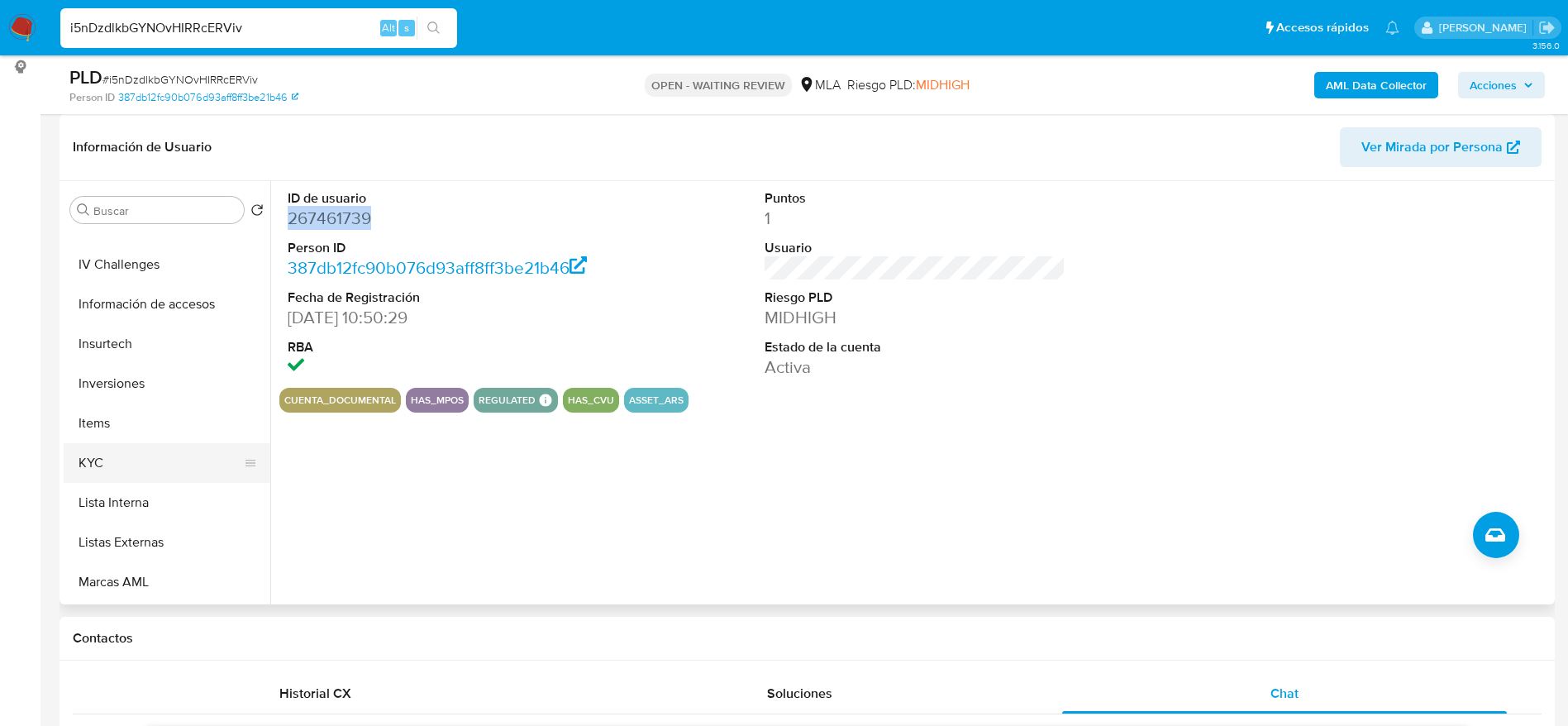
drag, startPoint x: 108, startPoint y: 455, endPoint x: 199, endPoint y: 451, distance: 91.1
click at [109, 455] on button "KYC" at bounding box center [160, 463] width 193 height 40
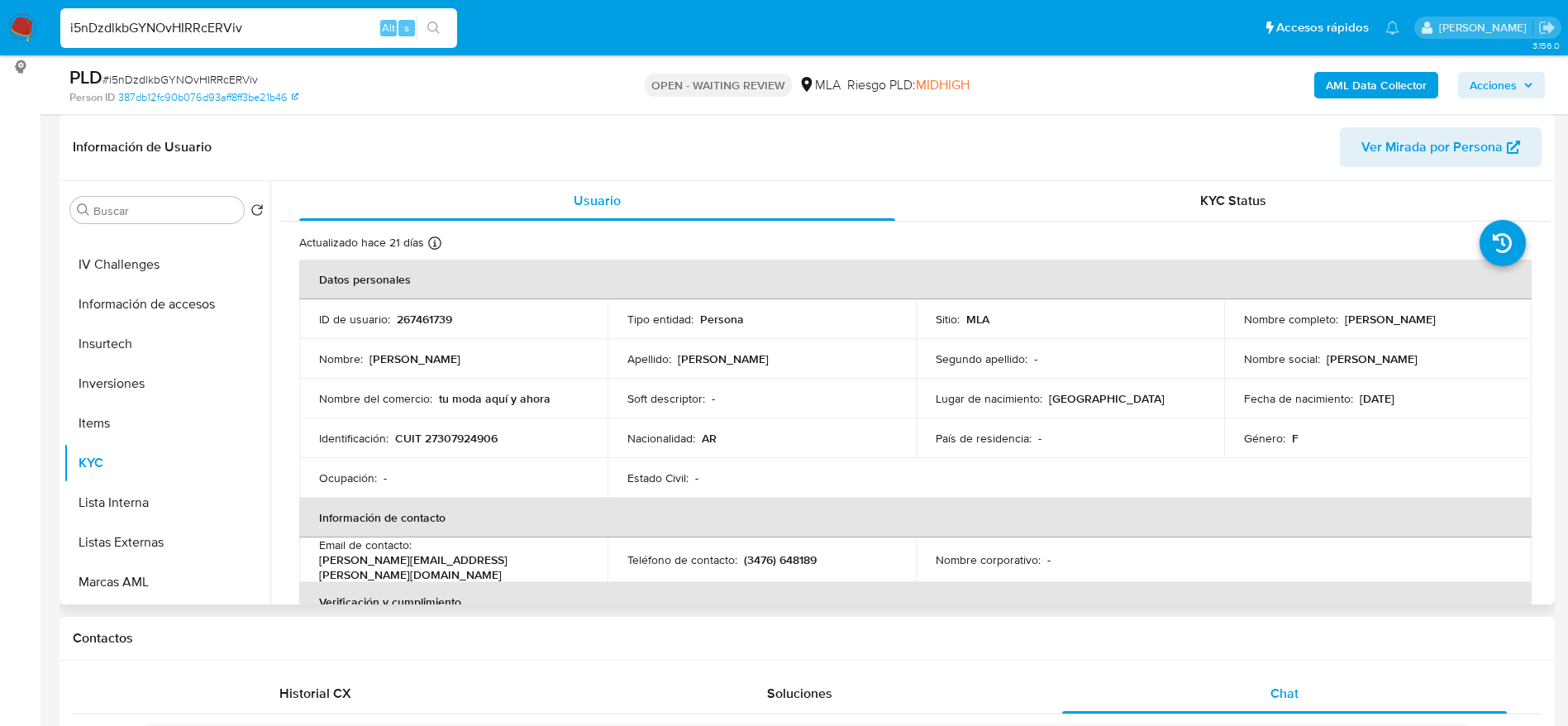
click at [470, 434] on p "CUIT 27307924906" at bounding box center [446, 439] width 102 height 15
copy p "27307924906"
click at [172, 78] on span "# i5nDzdlkbGYNOvHIRRcERViv" at bounding box center [180, 79] width 156 height 17
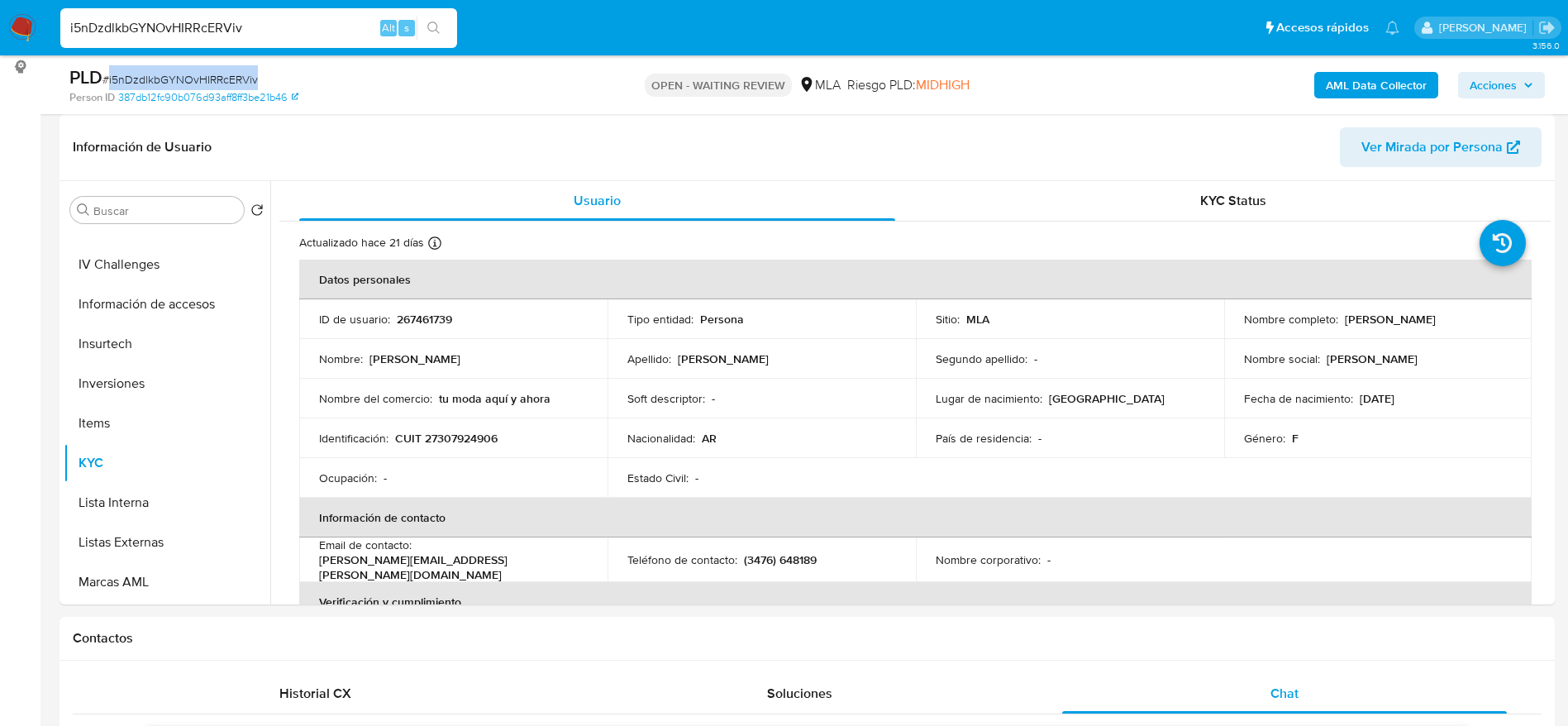
copy span "i5nDzdlkbGYNOvHIRRcERViv"
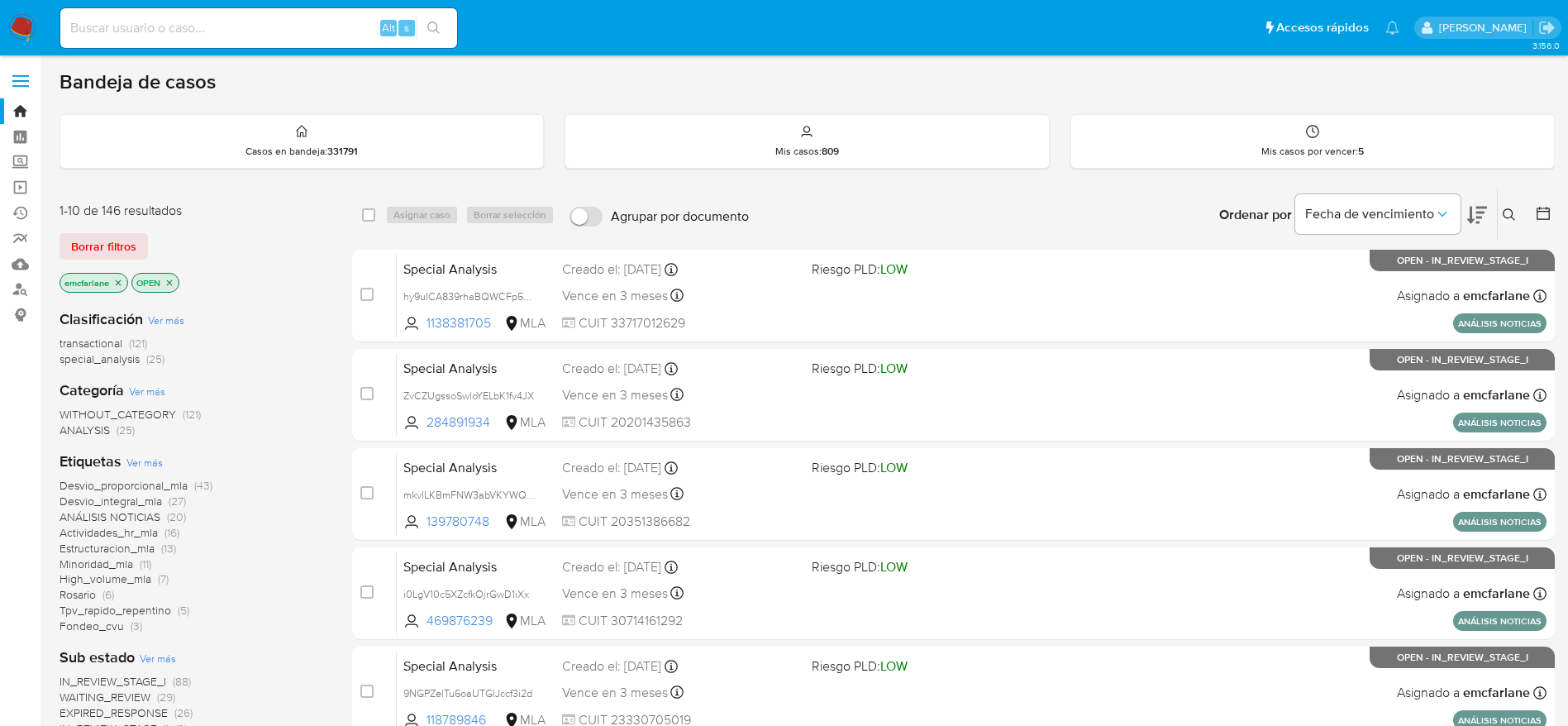
click at [110, 238] on span "Borrar filtros" at bounding box center [103, 246] width 65 height 23
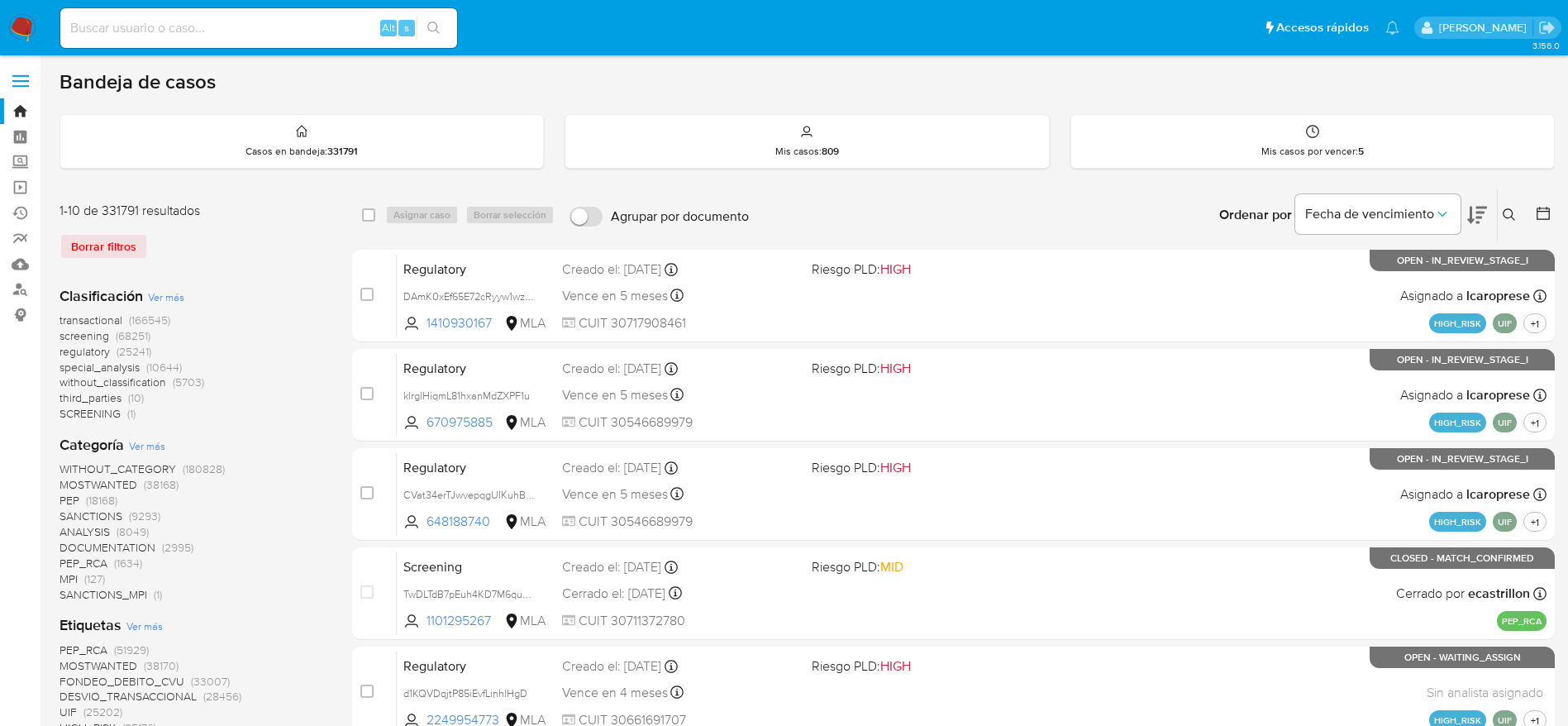
click at [1508, 213] on icon at bounding box center [1510, 215] width 13 height 13
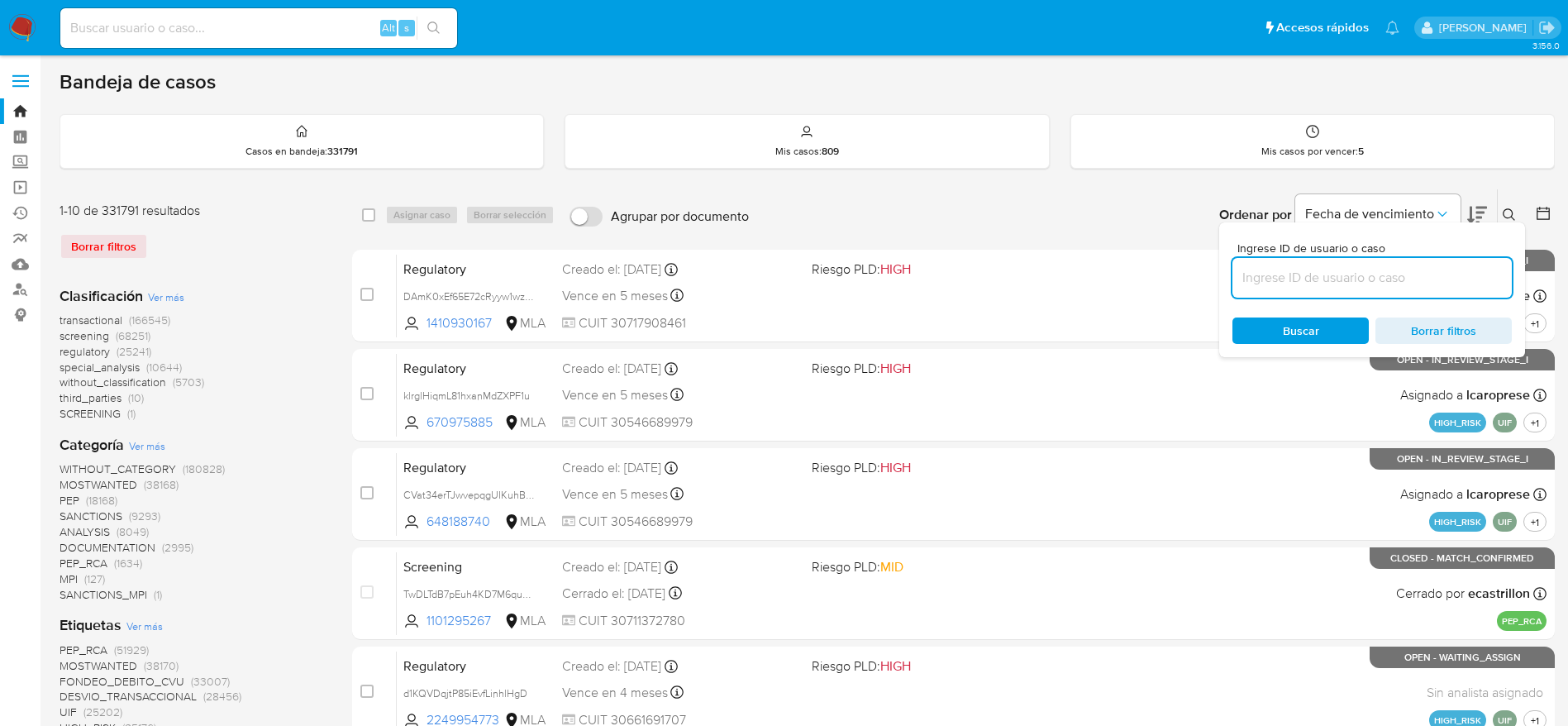
click at [1413, 278] on input at bounding box center [1372, 278] width 280 height 22
type input "i5nDzdlkbGYNOvHIRRcERViv"
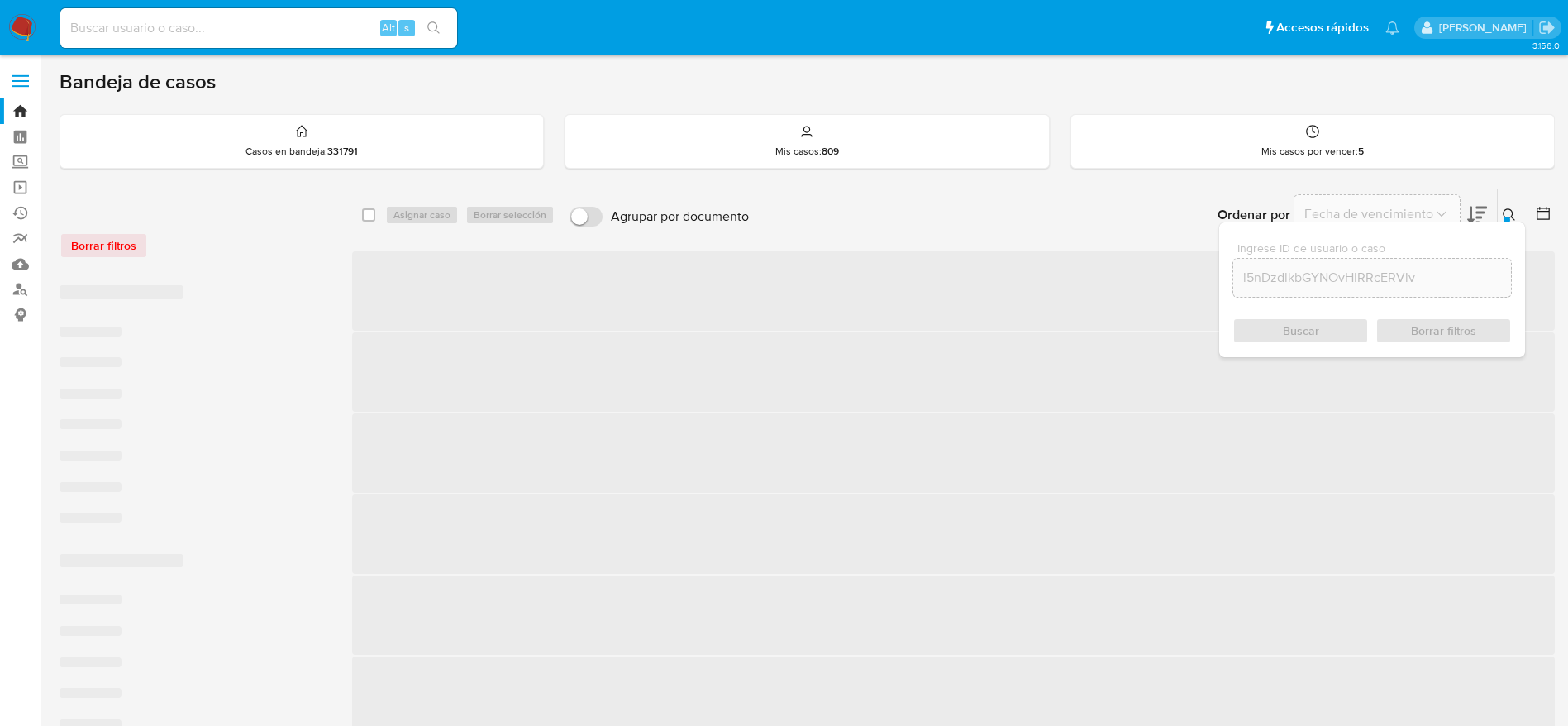
click at [372, 216] on input "checkbox" at bounding box center [369, 215] width 13 height 13
checkbox input "true"
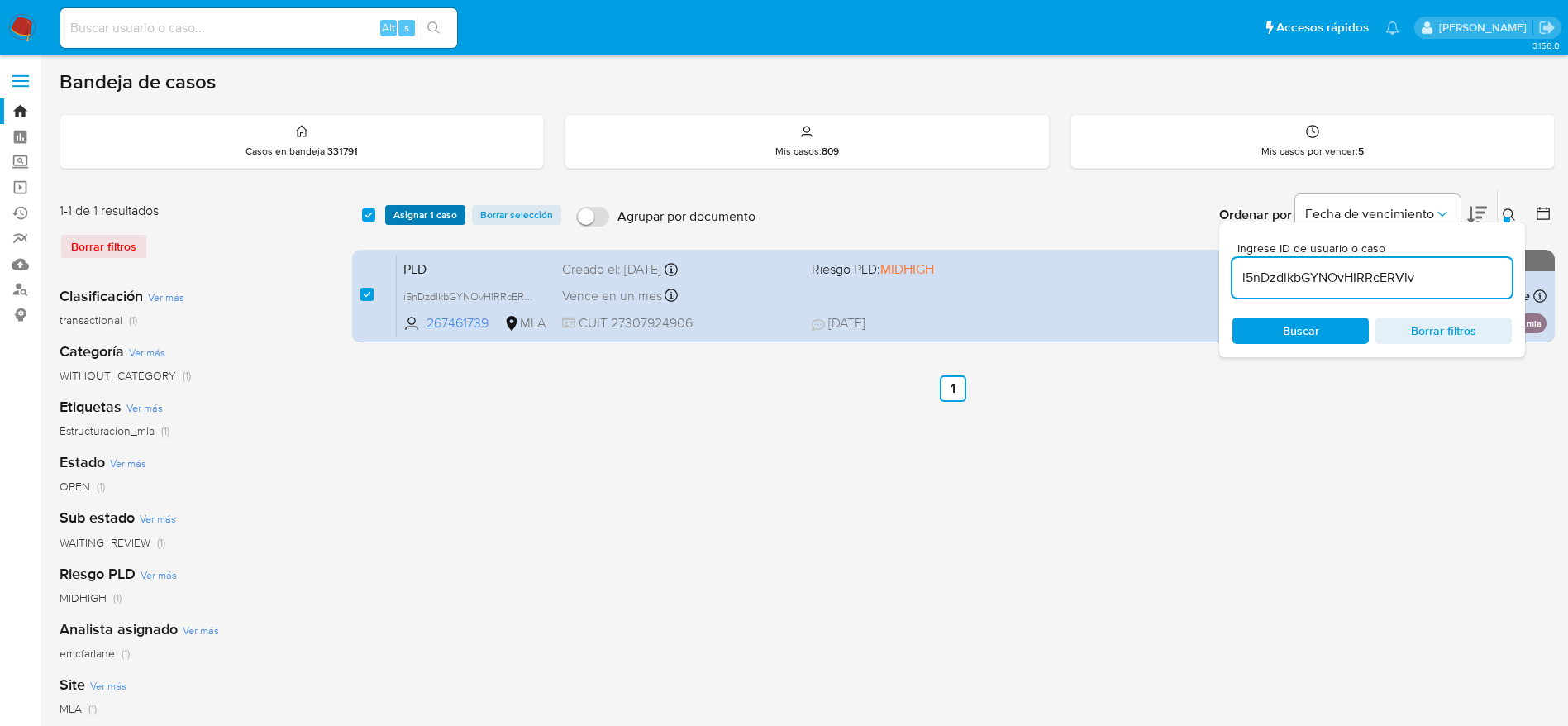
click at [421, 211] on span "Asignar 1 caso" at bounding box center [425, 215] width 63 height 17
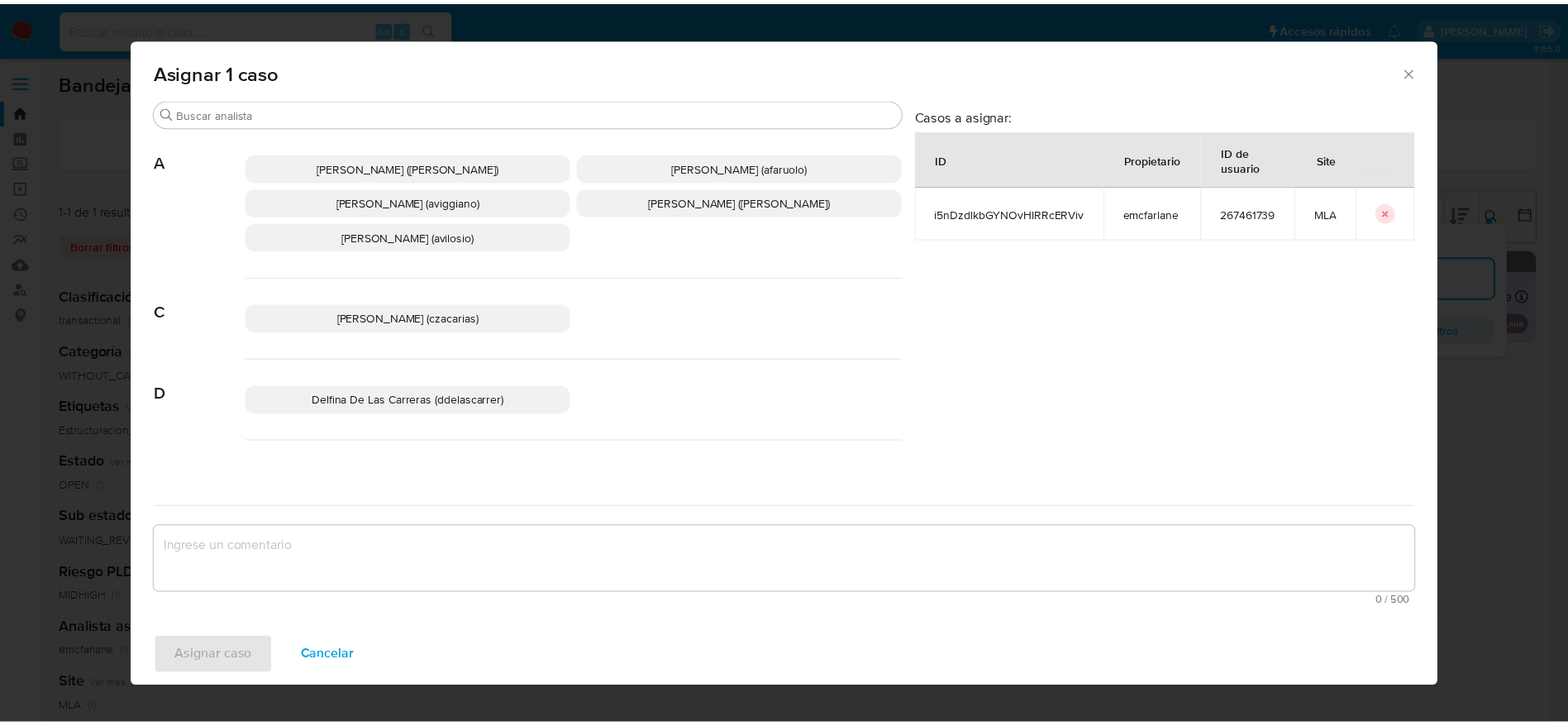
scroll to position [124, 0]
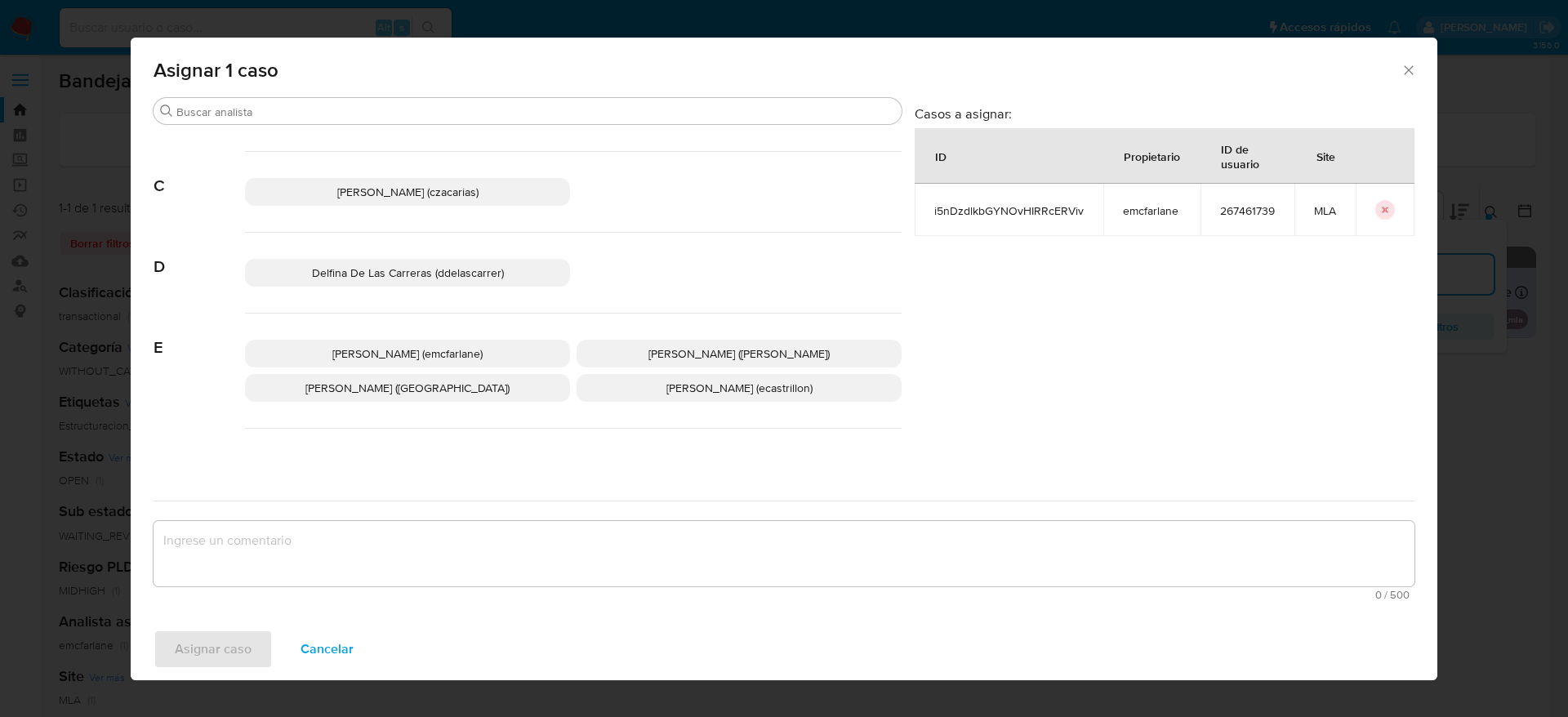
click at [388, 337] on div "A Abril Karina Medzovich (amedzovich) Agostina Dinora Faruolo (afaruolo) Agusti…" at bounding box center [528, 280] width 748 height 312
click at [393, 354] on span "Elaine Mc Farlane (emcfarlane)" at bounding box center [407, 354] width 150 height 16
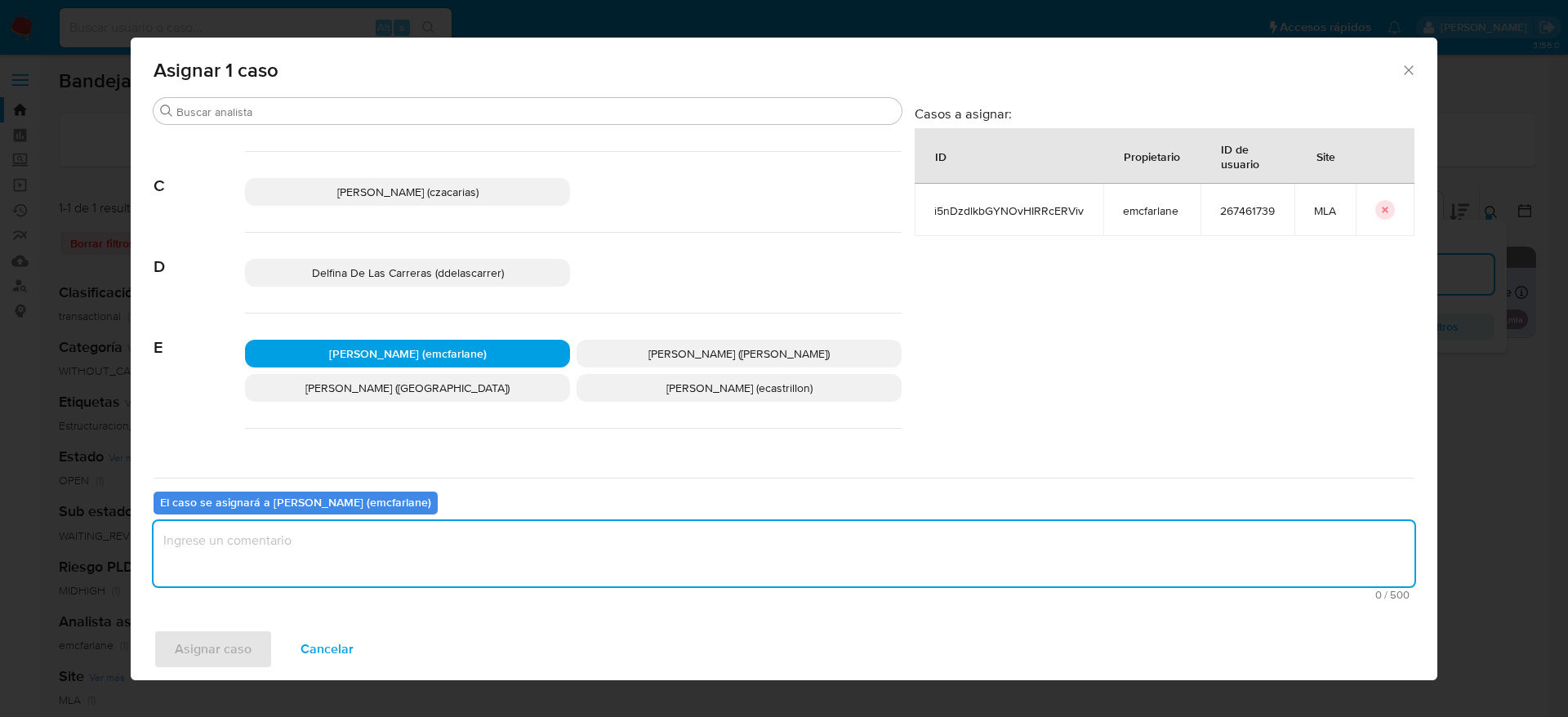
click at [344, 551] on textarea "assign-modal" at bounding box center [784, 553] width 1261 height 65
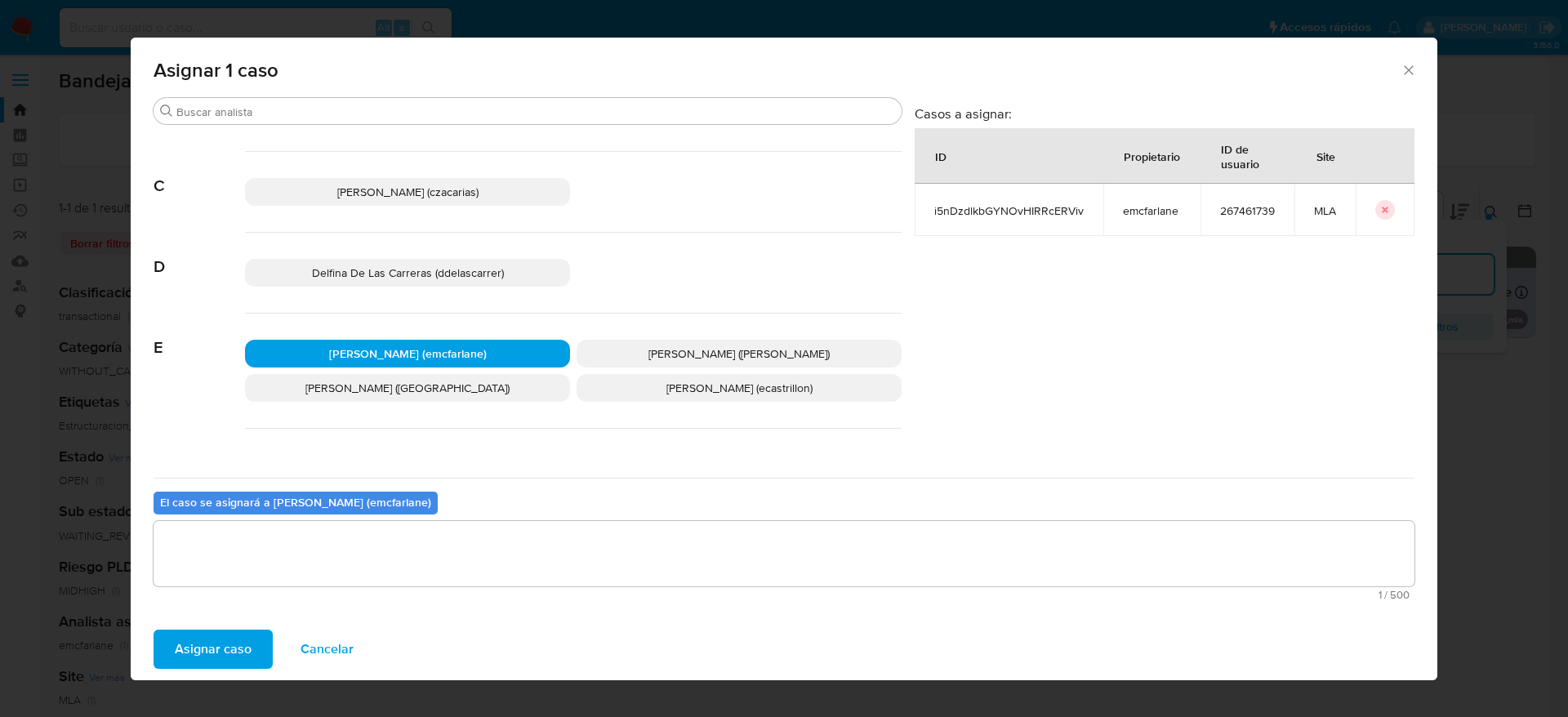
click at [229, 660] on span "Asignar caso" at bounding box center [213, 650] width 76 height 36
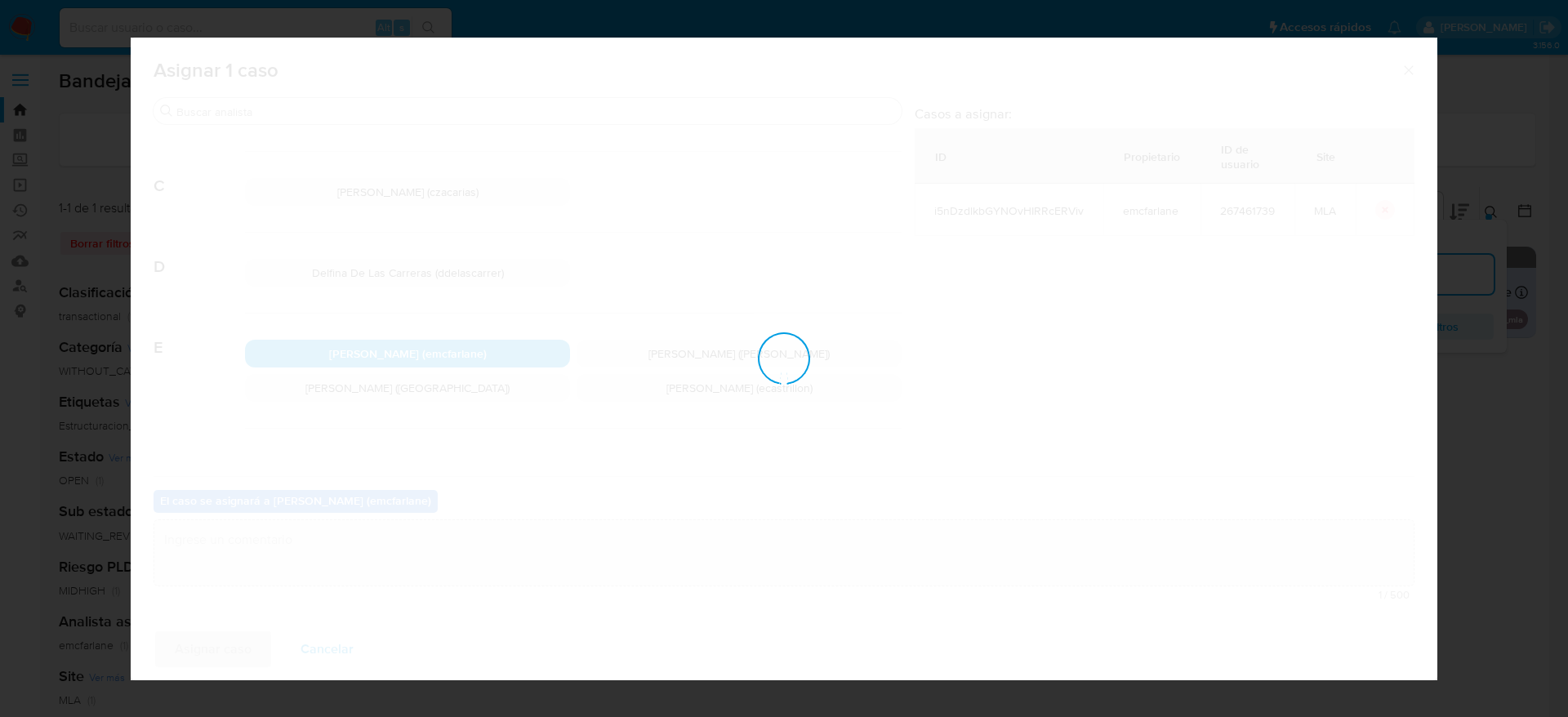
checkbox input "false"
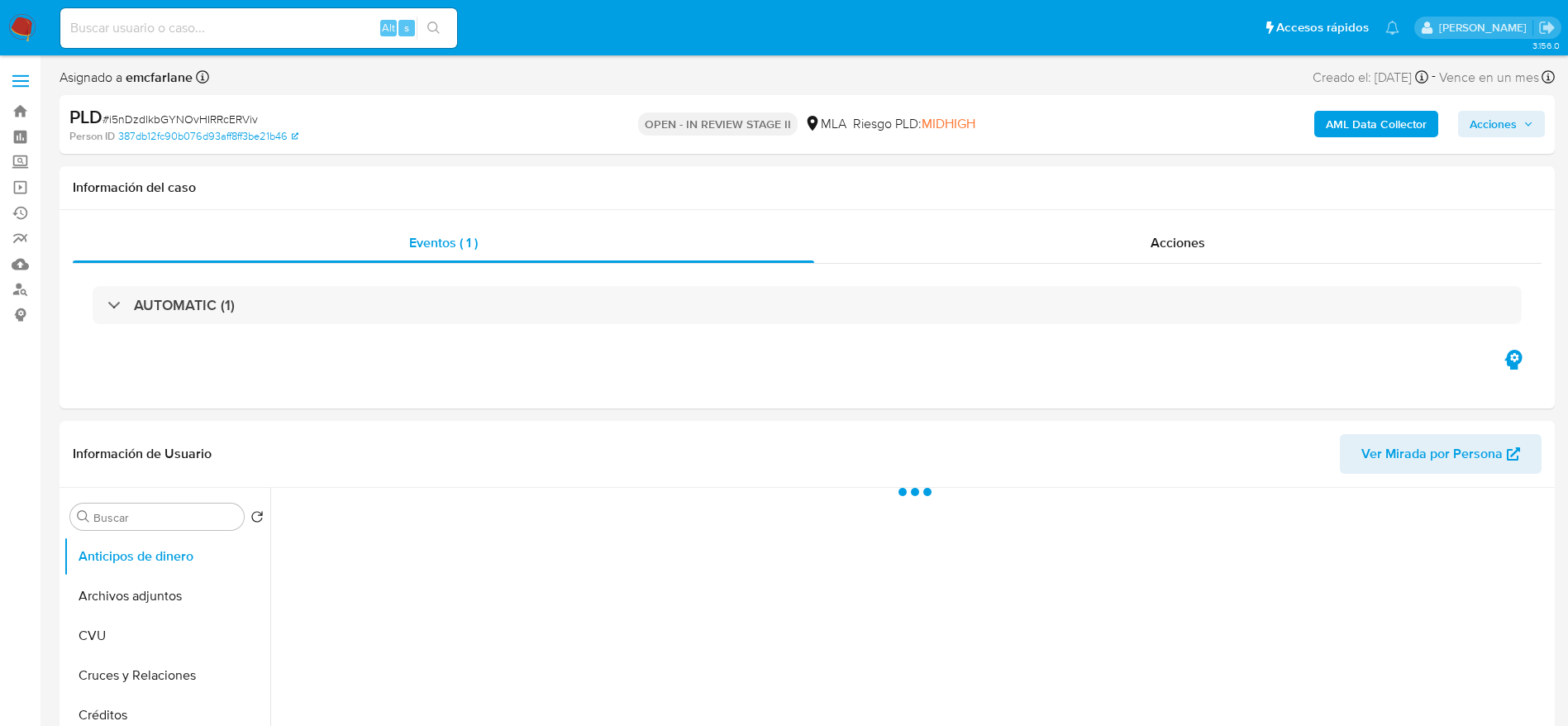
drag, startPoint x: 1516, startPoint y: 124, endPoint x: 1472, endPoint y: 138, distance: 46.2
click at [1513, 126] on span "Acciones" at bounding box center [1493, 124] width 47 height 27
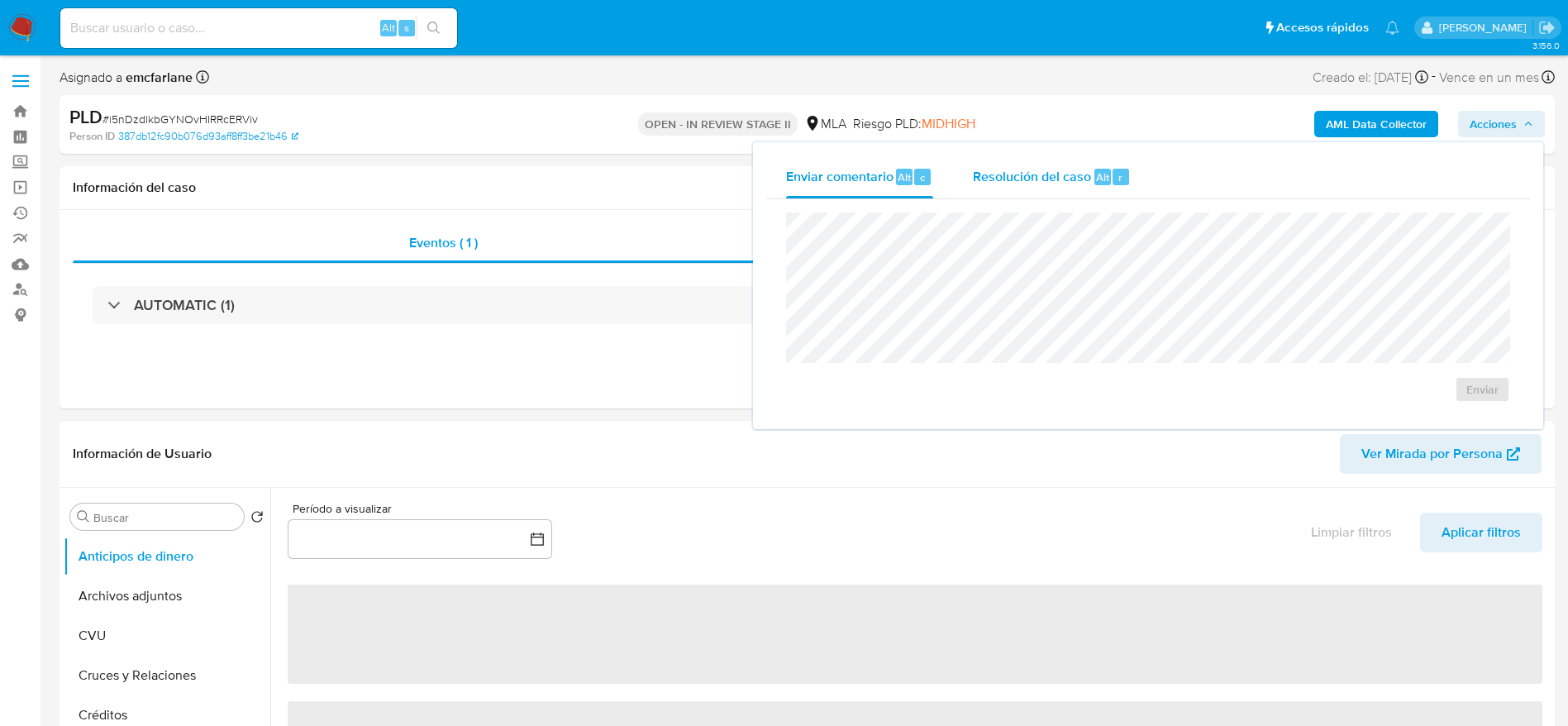
click at [1049, 183] on span "Resolución del caso" at bounding box center [1032, 177] width 118 height 19
select select "10"
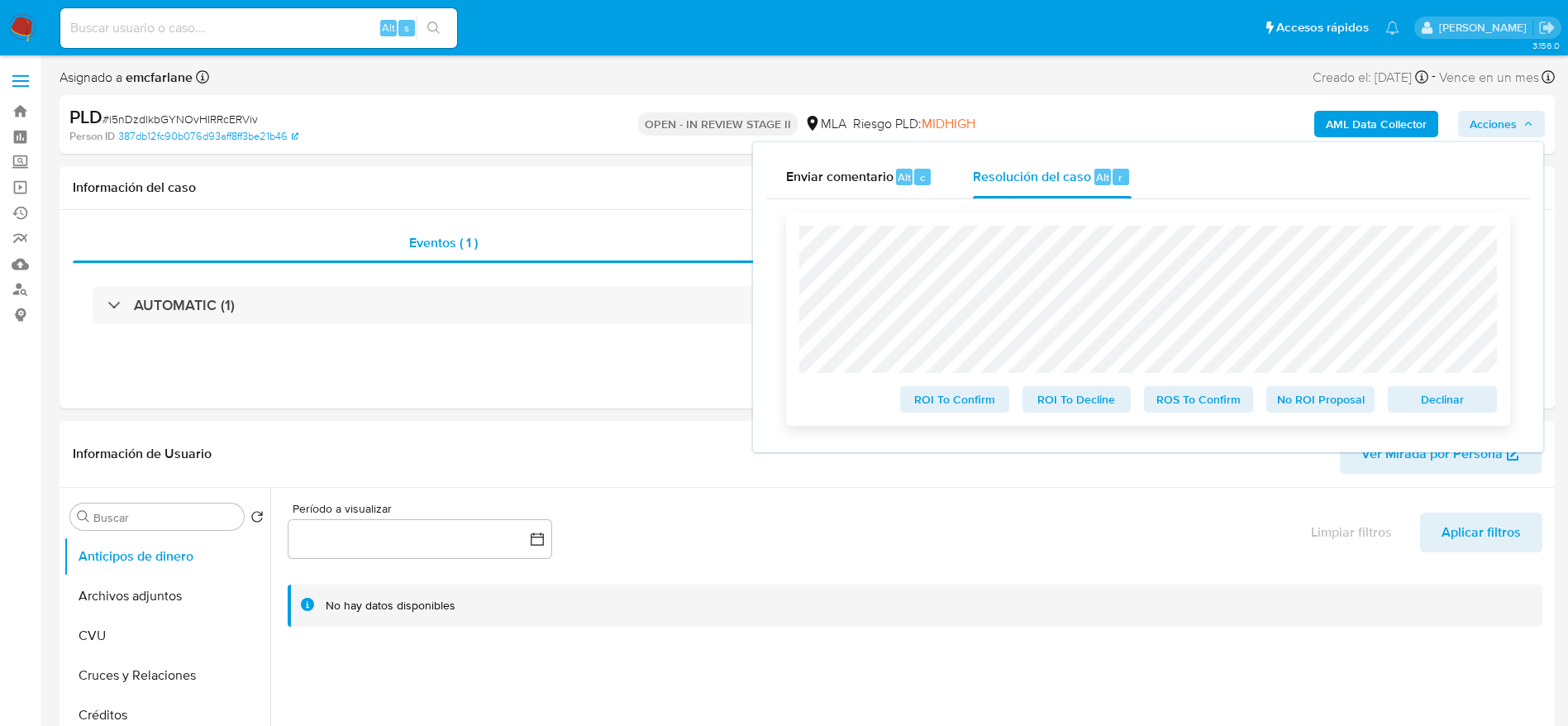
click at [1438, 410] on span "Declinar" at bounding box center [1442, 400] width 86 height 23
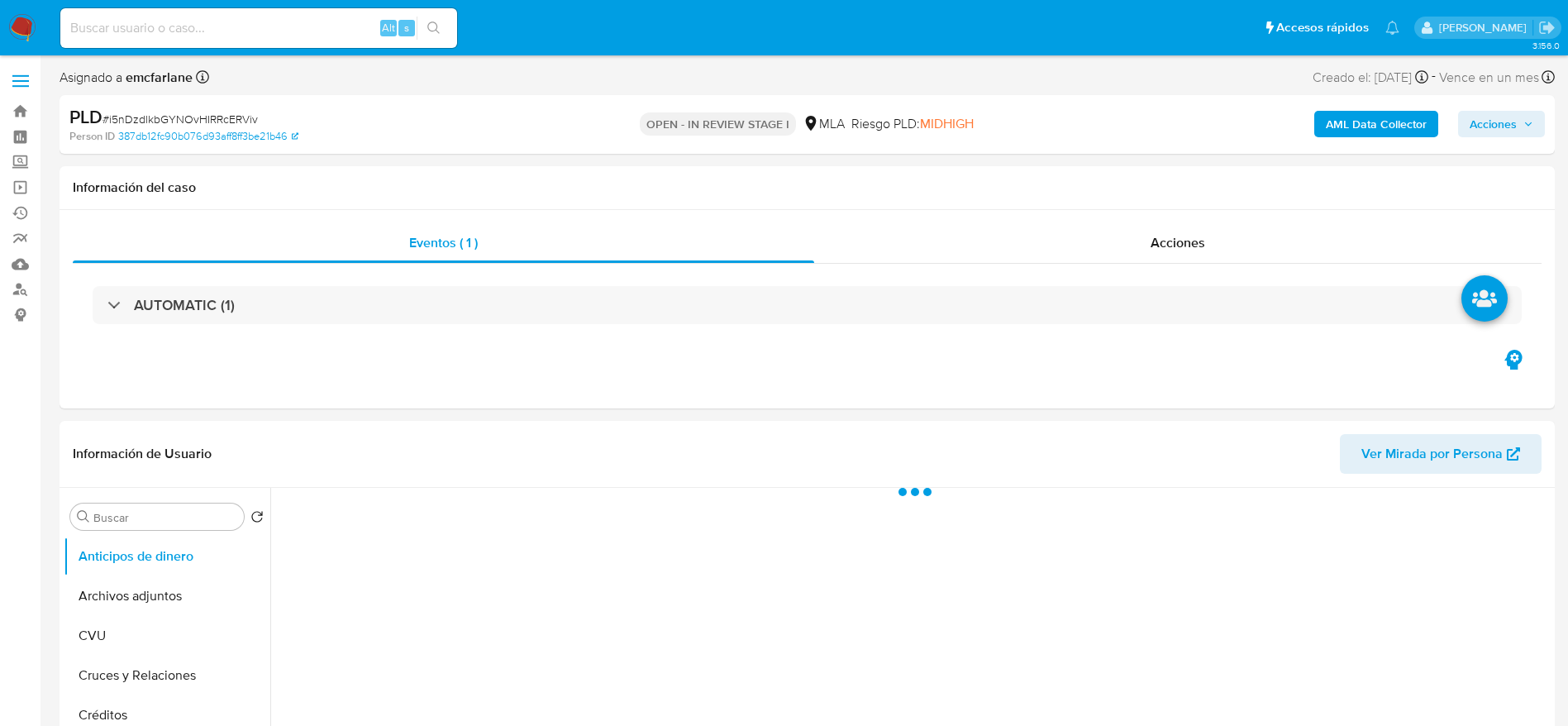
select select "10"
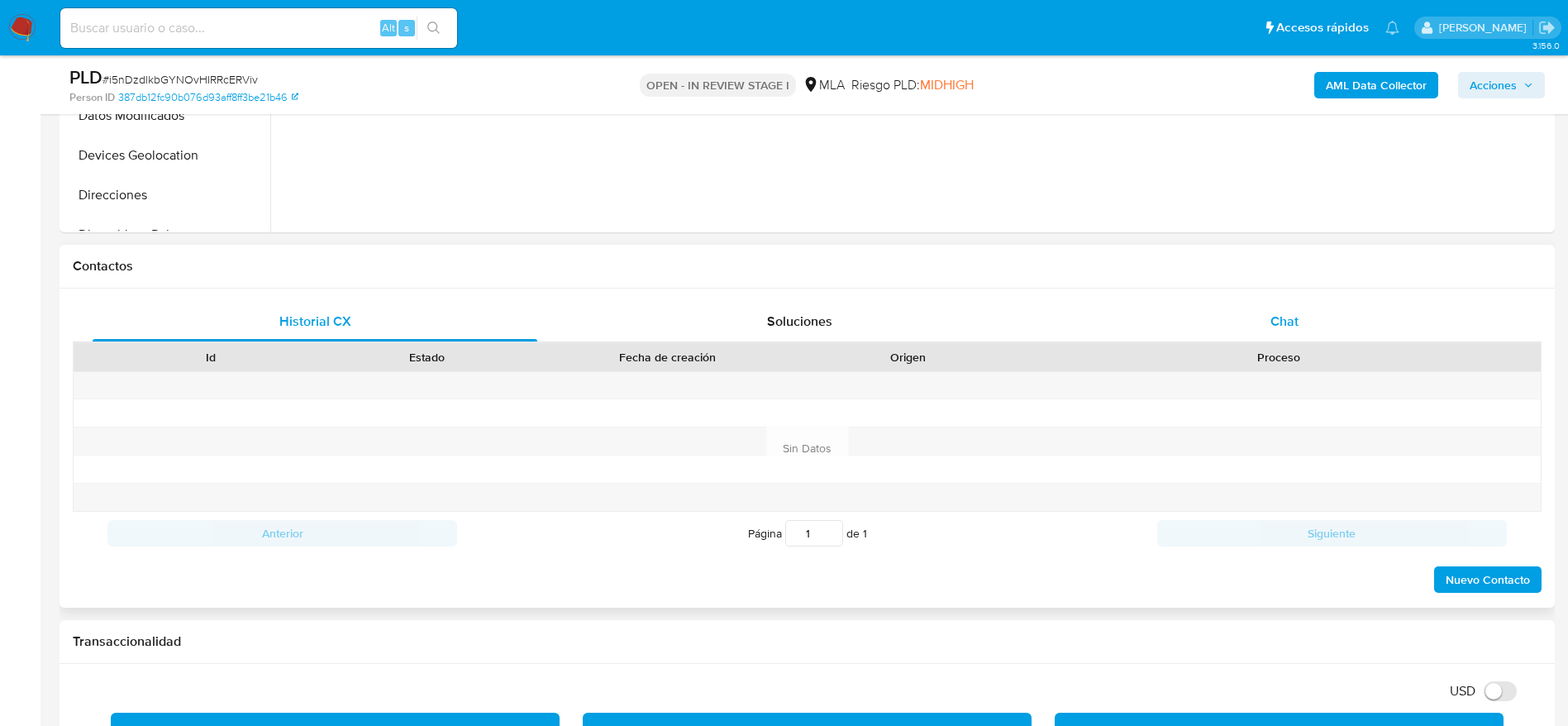
drag, startPoint x: 1286, startPoint y: 304, endPoint x: 1229, endPoint y: 336, distance: 65.4
click at [1285, 305] on div "Chat" at bounding box center [1285, 322] width 444 height 40
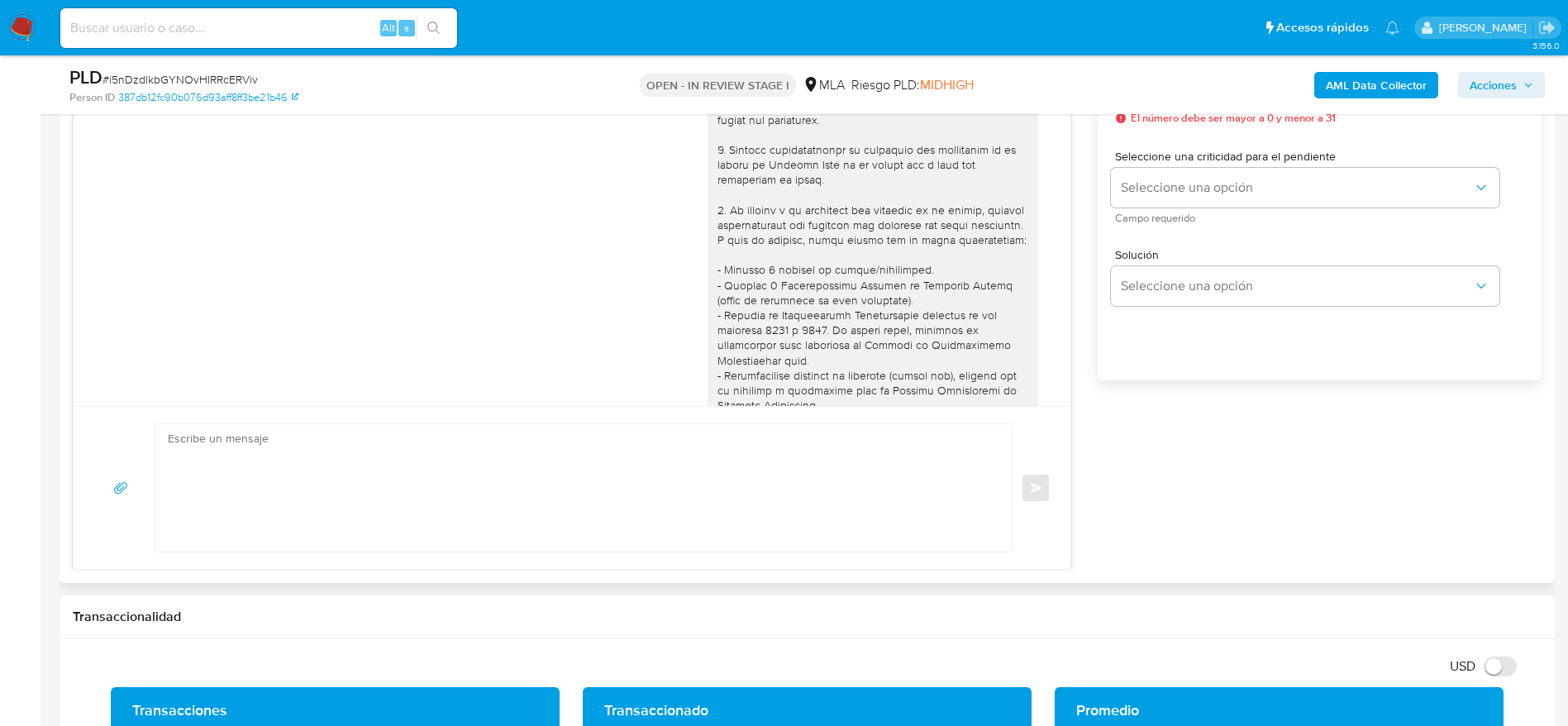
scroll to position [622, 0]
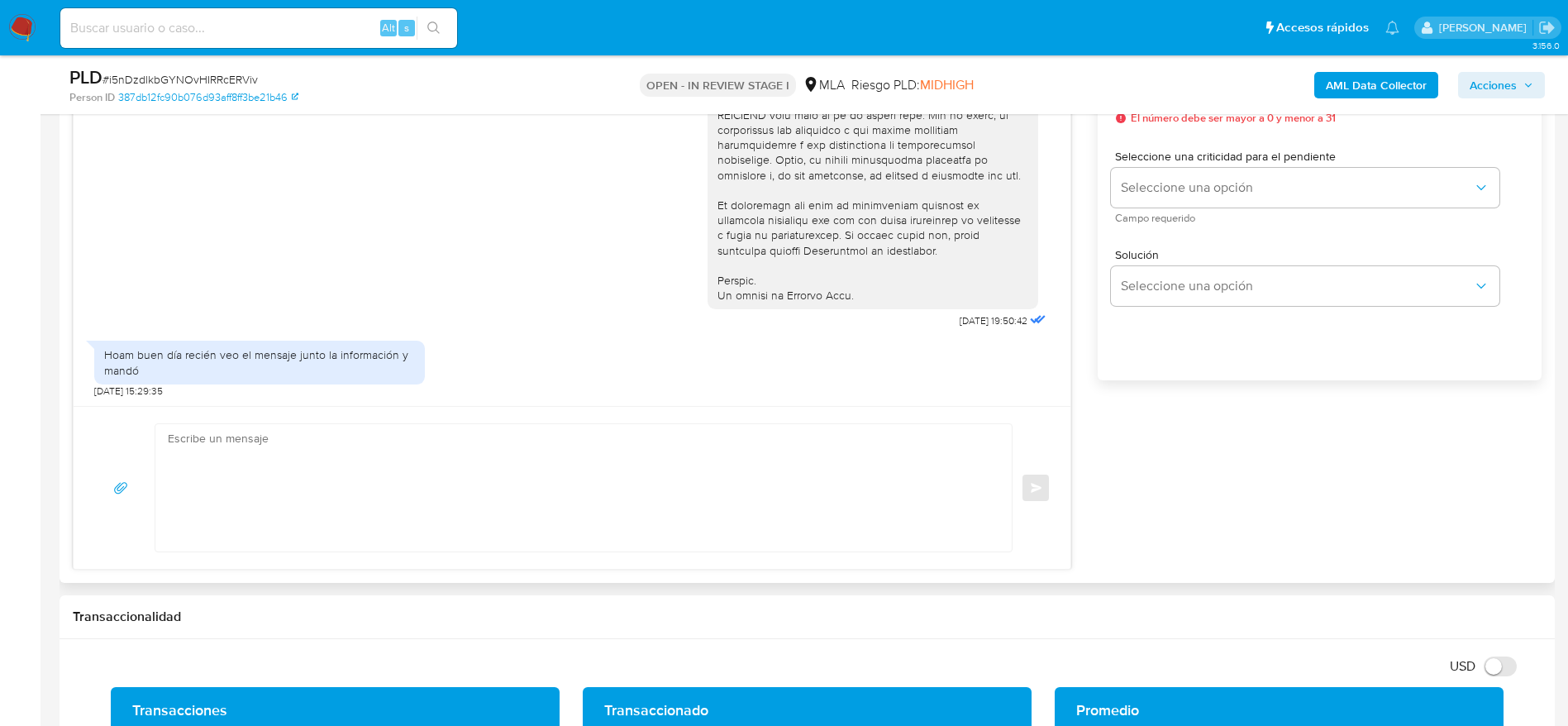
click at [385, 481] on textarea at bounding box center [579, 488] width 823 height 127
paste textarea "Hola, Esperamos que te encuentres muy bien. Te consultamos si tuviste oportunid…"
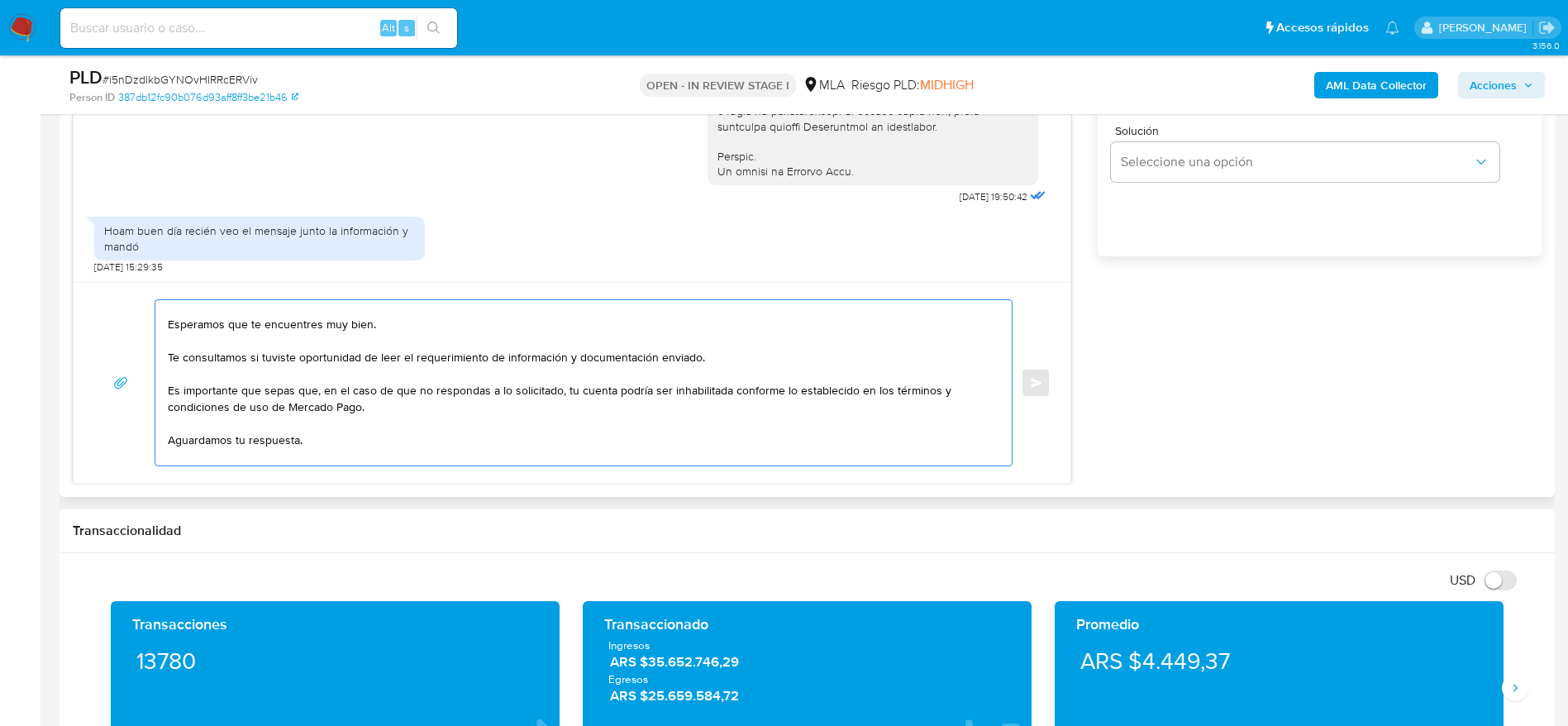
scroll to position [0, 0]
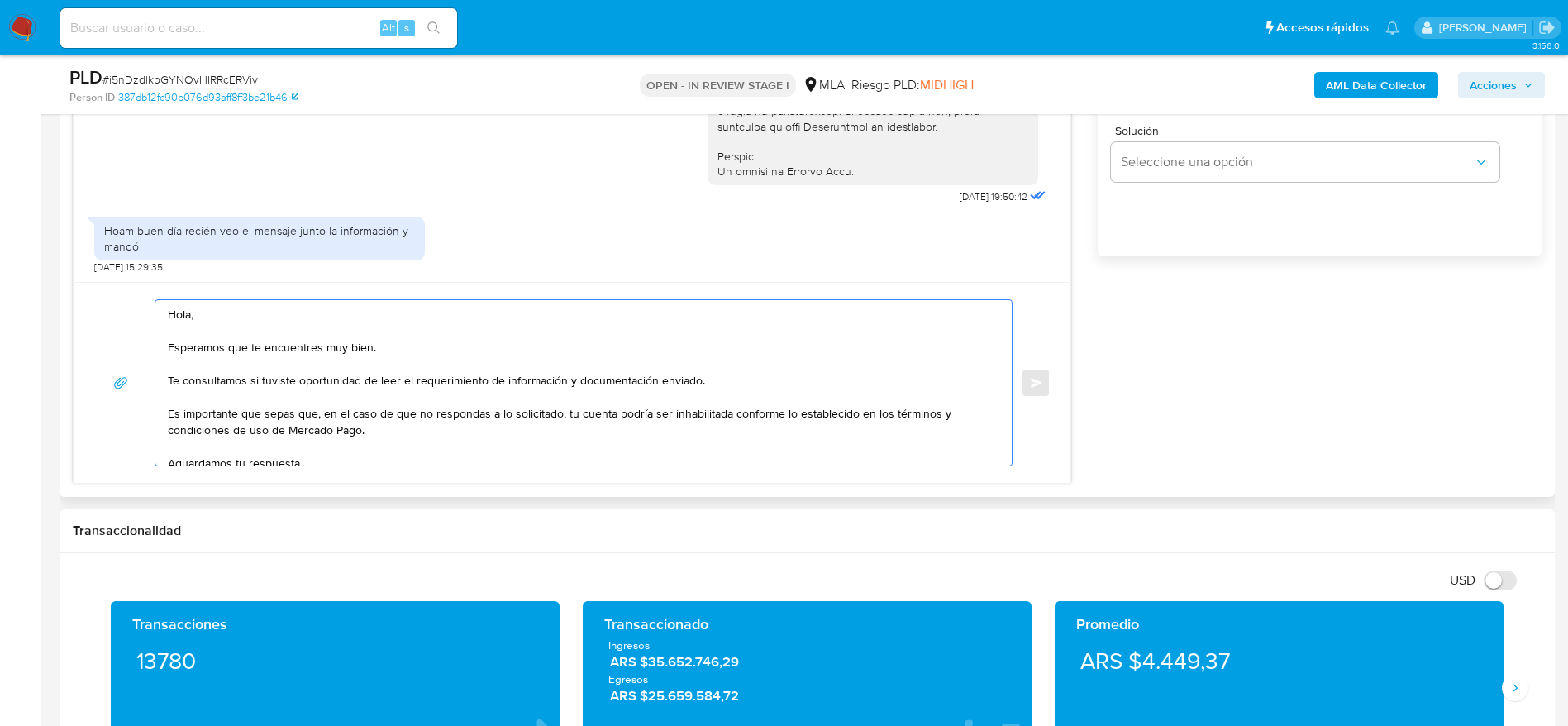
click at [197, 311] on textarea "Hola, Esperamos que te encuentres muy bien. Te consultamos si tuviste oportunid…" at bounding box center [579, 383] width 823 height 166
paste textarea "Susana Beatriz Torres"
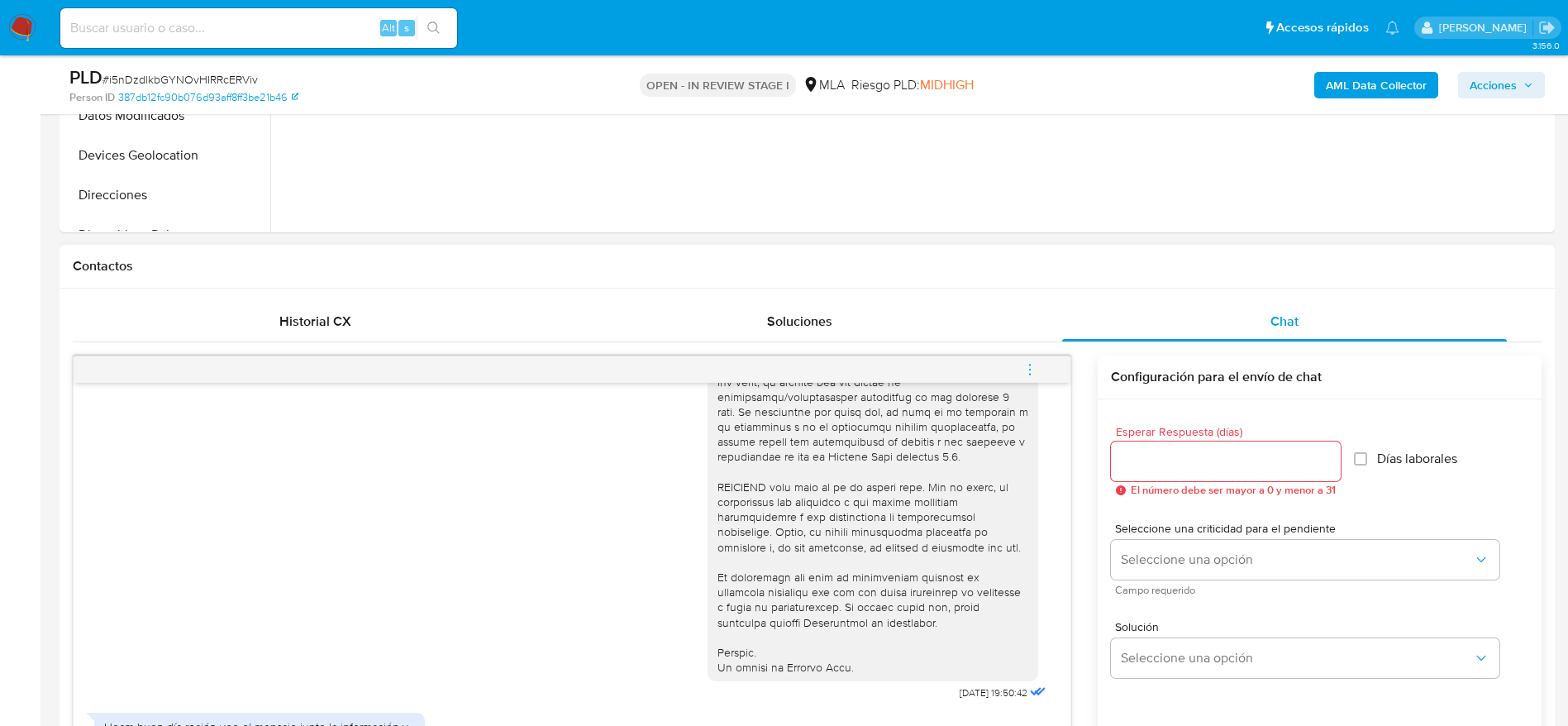
scroll to position [992, 0]
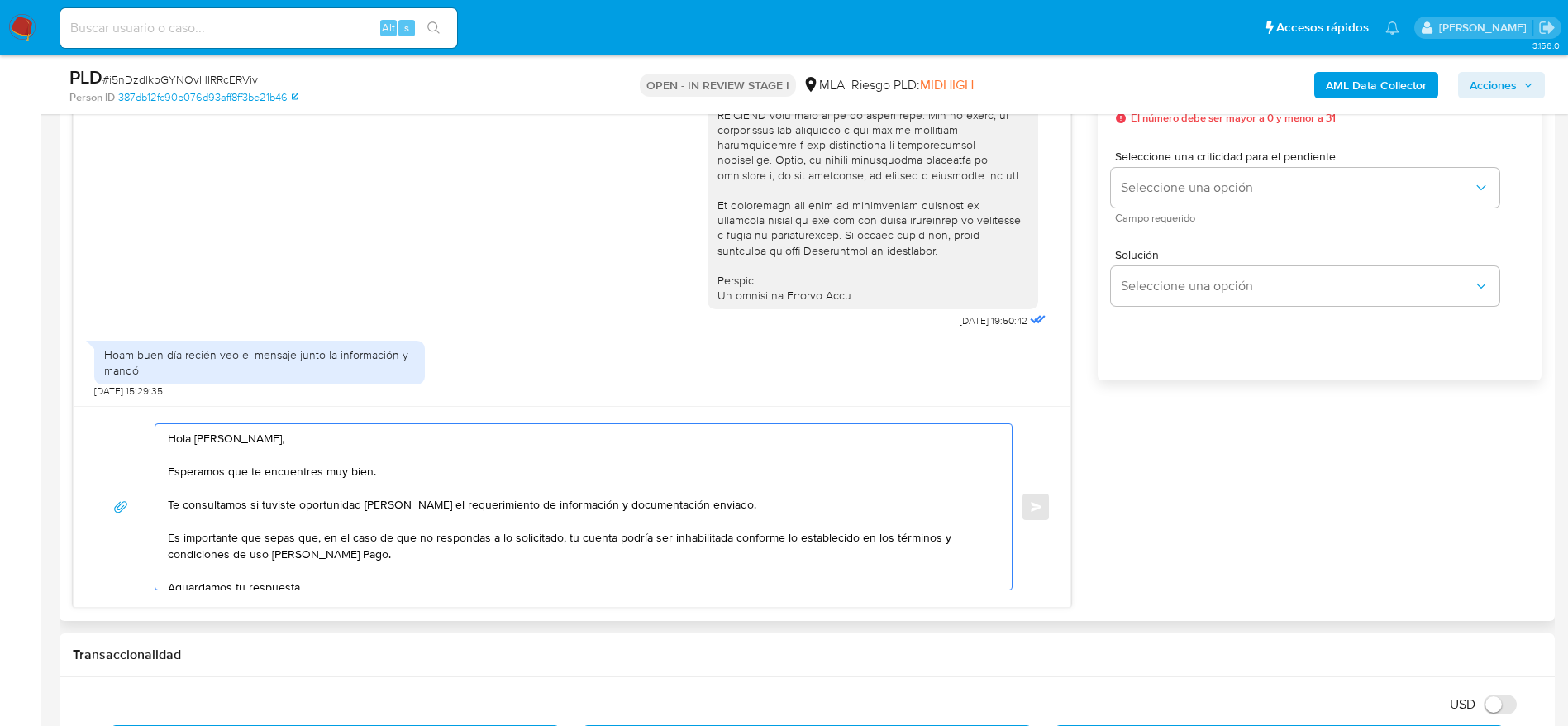
click at [399, 456] on textarea "Hola Susana Beatriz Torres, Esperamos que te encuentres muy bien. Te consultamo…" at bounding box center [579, 507] width 823 height 166
click at [419, 471] on textarea "Hola Susana Beatriz Torres, Esperamos que te encuentres muy bien. Te consultamo…" at bounding box center [579, 507] width 823 height 166
click at [771, 505] on textarea "Hola Susana Beatriz Torres, Esperamos que te encuentres muy bien. Te consultamo…" at bounding box center [579, 507] width 823 height 166
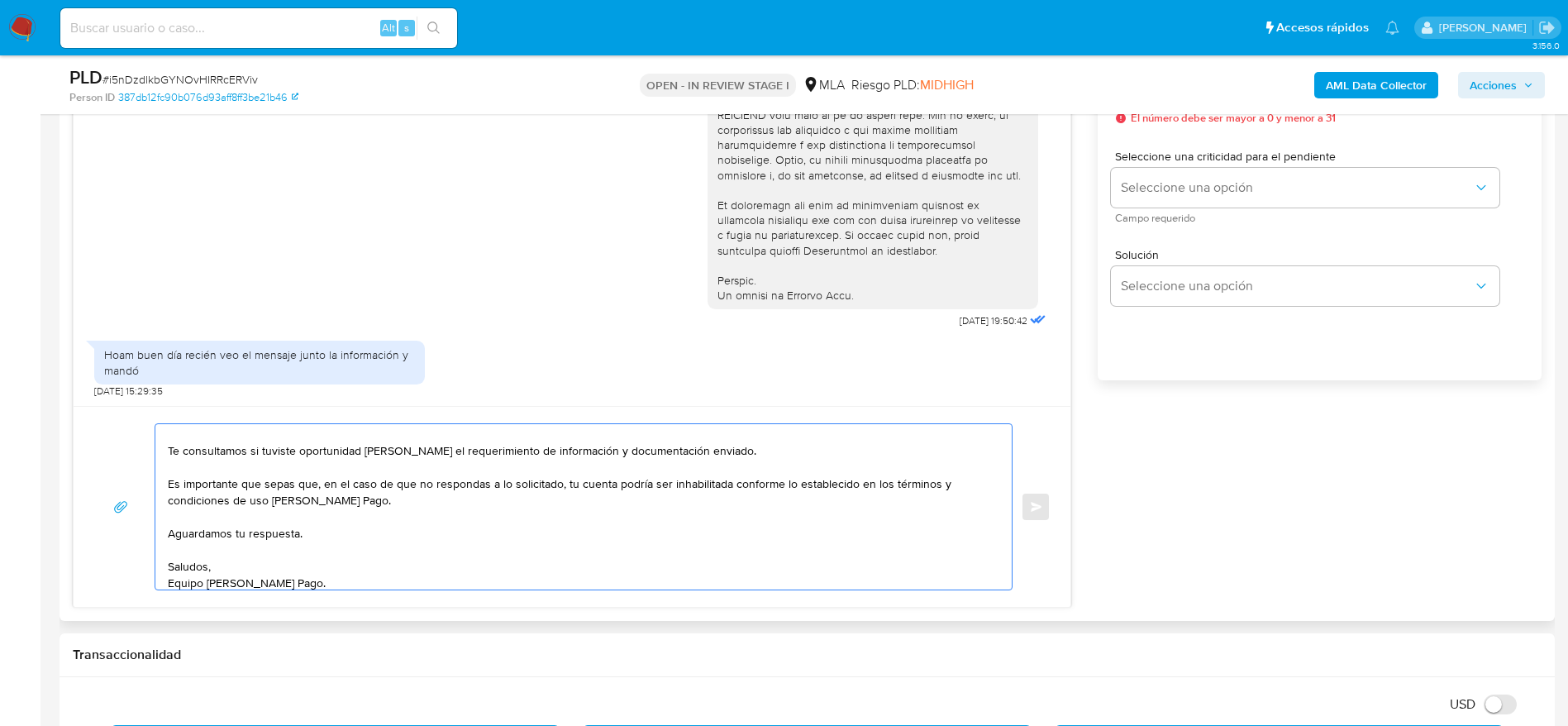
scroll to position [77, 0]
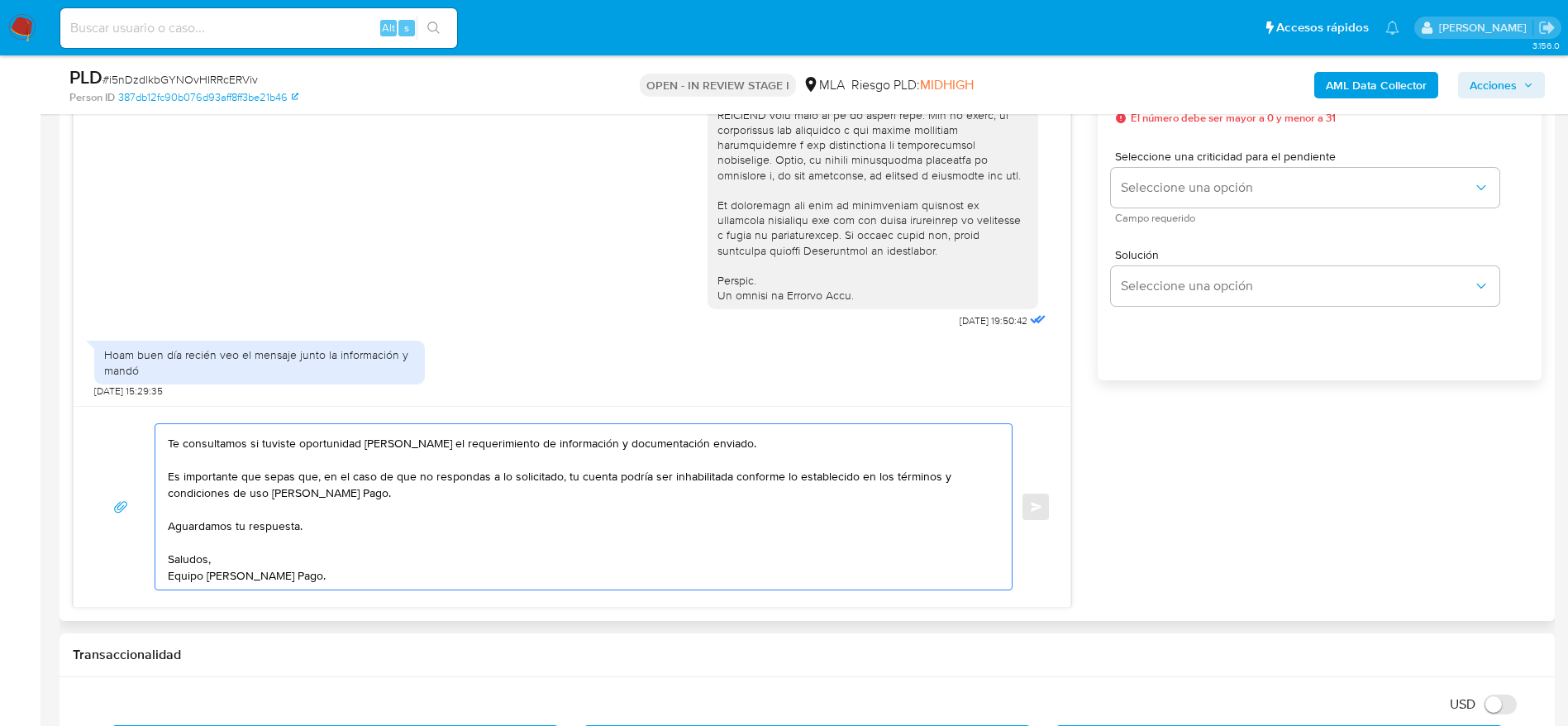
click at [684, 553] on textarea "Hola Susana Beatriz Torres, Esperamos que te encuentres muy bien. Te consultamo…" at bounding box center [579, 507] width 823 height 166
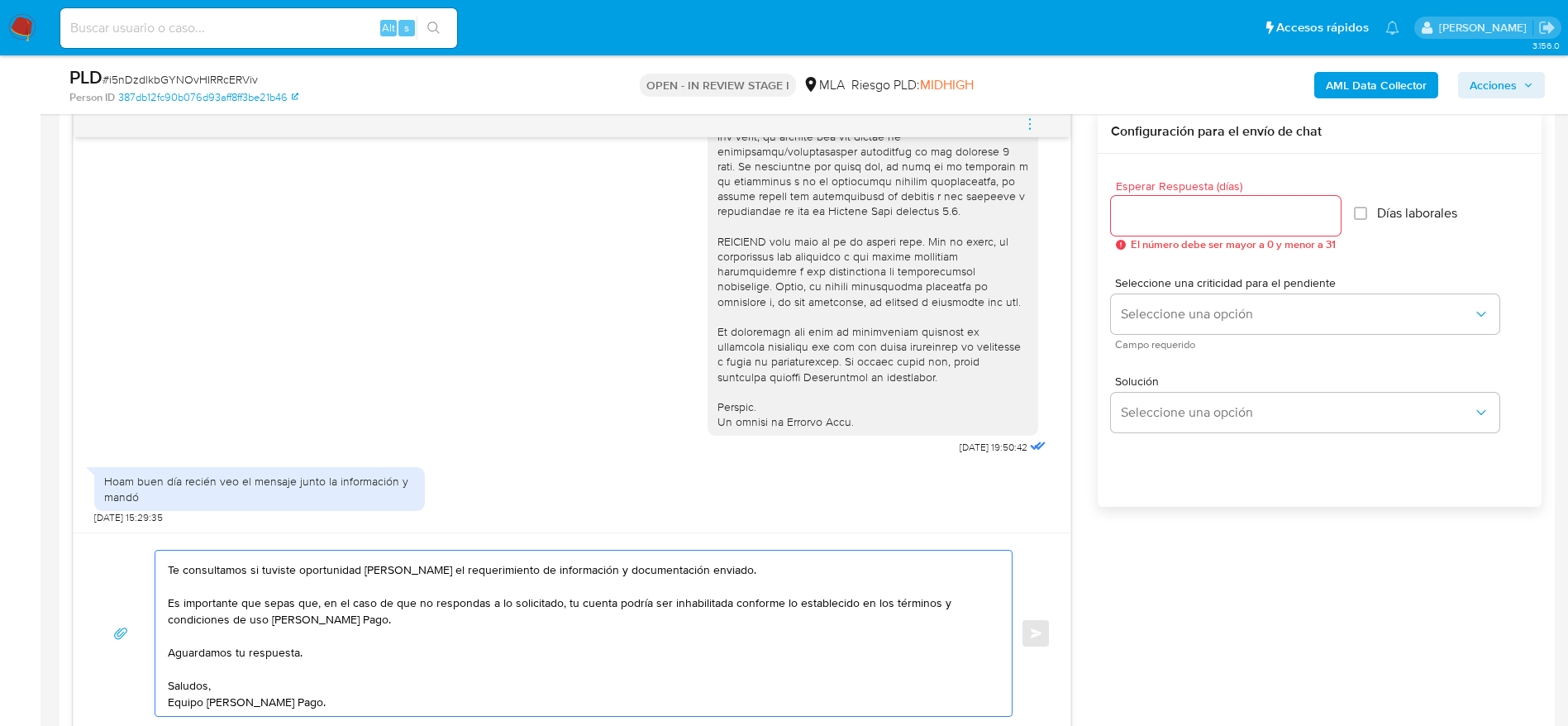
scroll to position [744, 0]
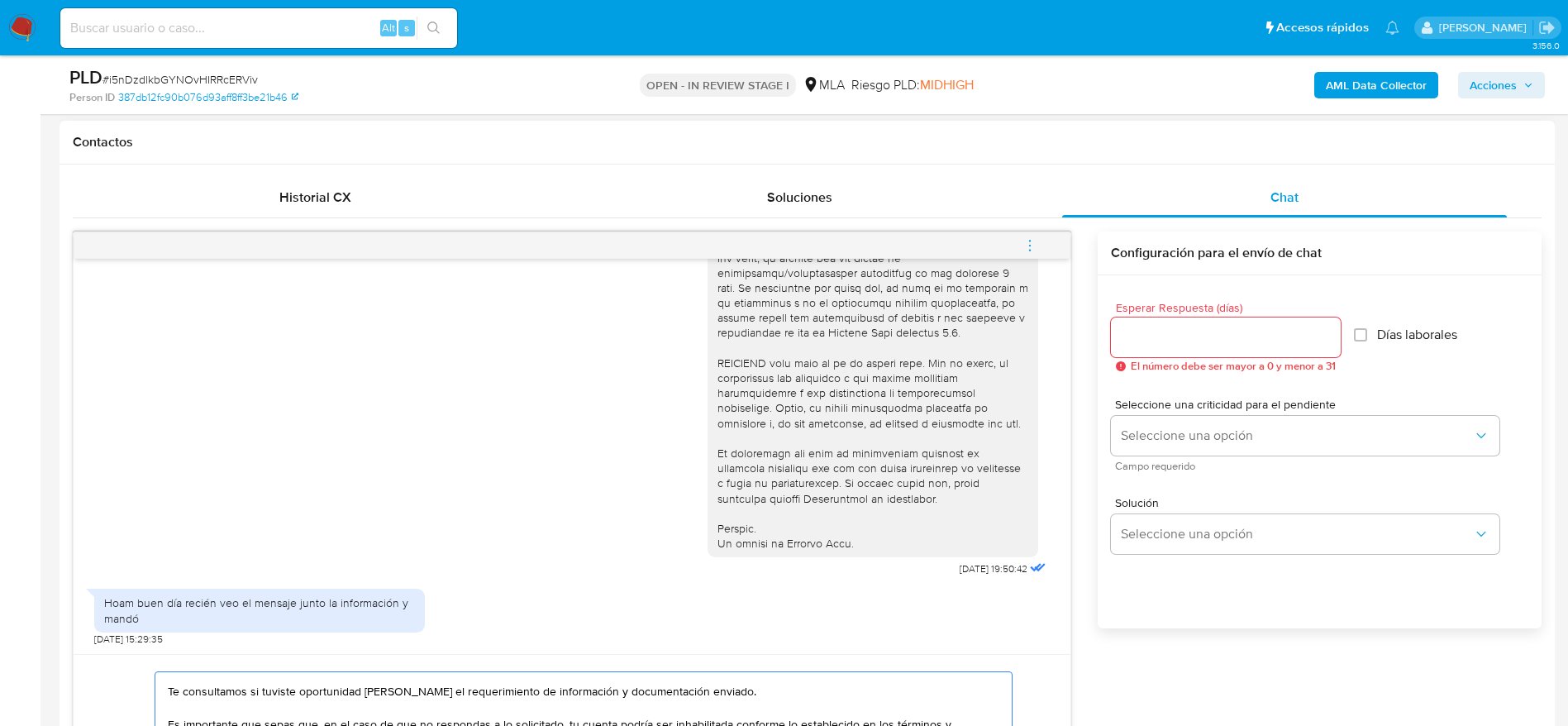
type textarea "Hola Susana Beatriz Torres, Esperamos que te encuentres muy bien. Te consultamo…"
click at [1192, 341] on input "Esperar Respuesta (días)" at bounding box center [1226, 337] width 230 height 22
type input "1"
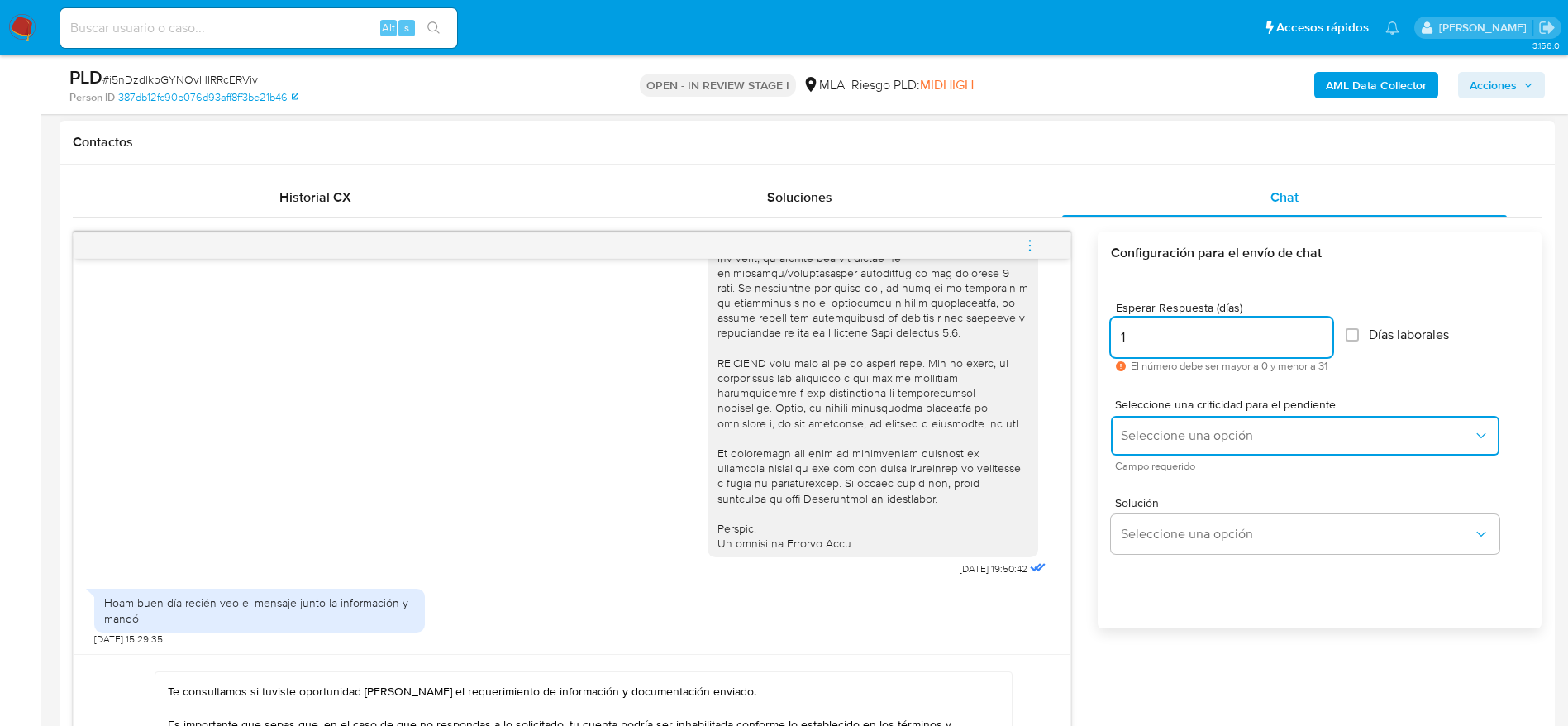
click at [1184, 422] on button "Seleccione una opción" at bounding box center [1305, 436] width 389 height 40
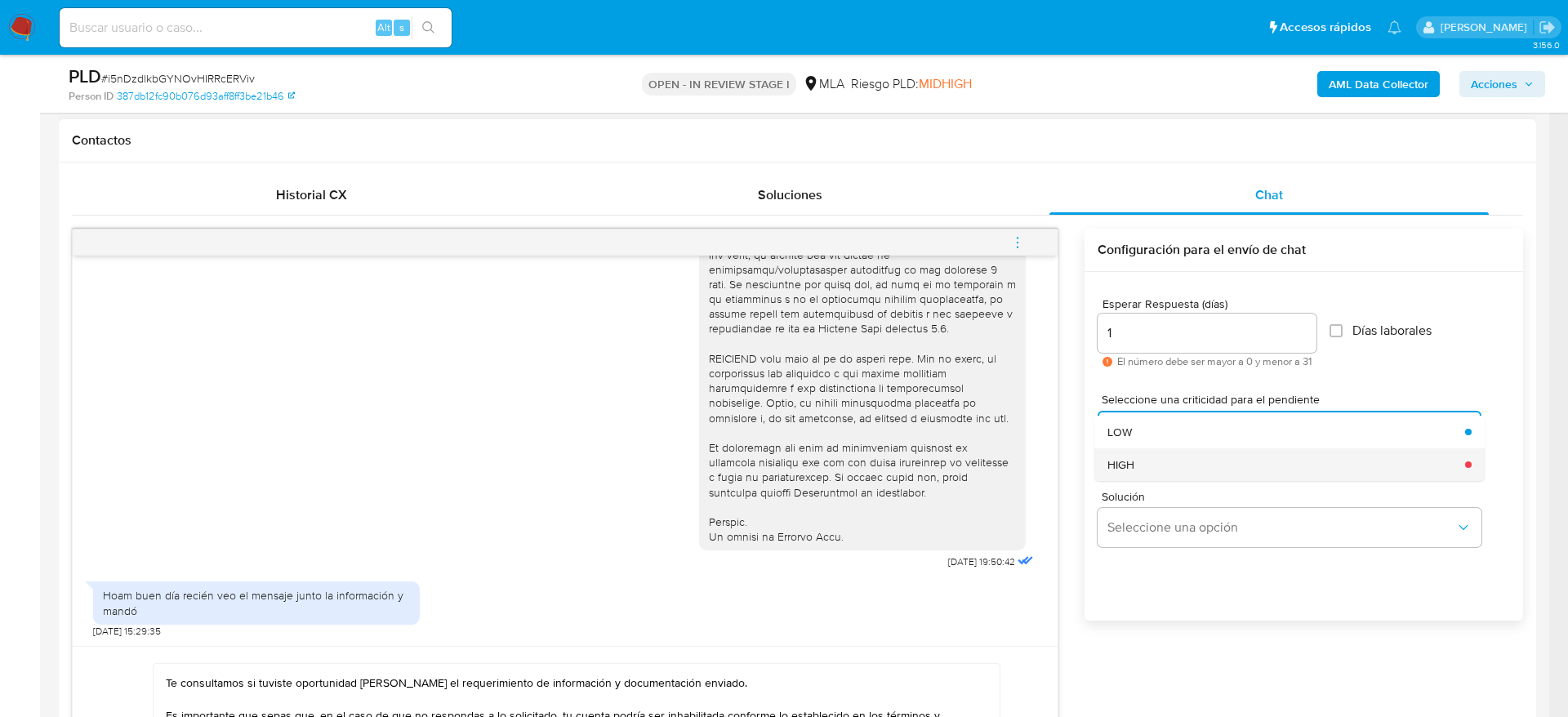
click at [1160, 455] on div "HIGH" at bounding box center [1281, 465] width 348 height 33
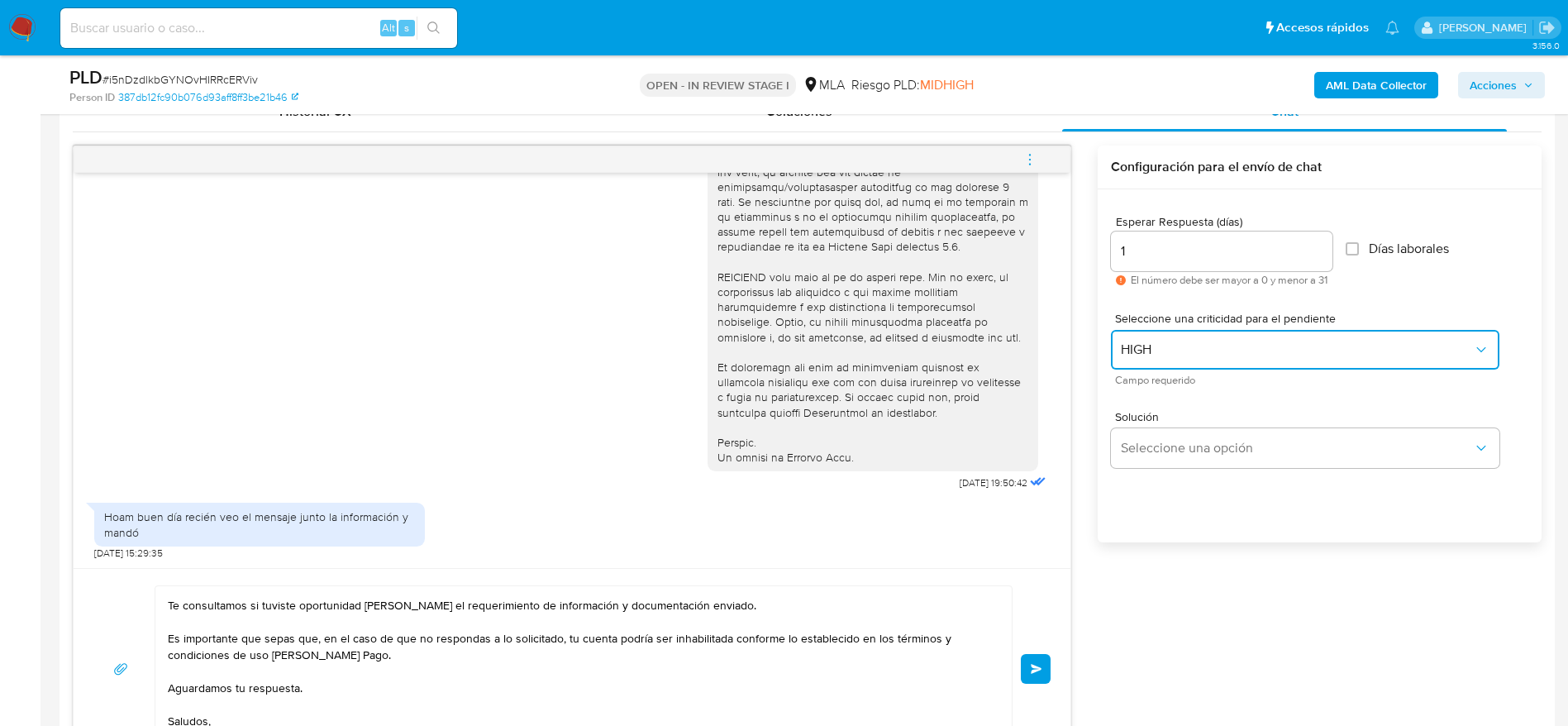
scroll to position [868, 0]
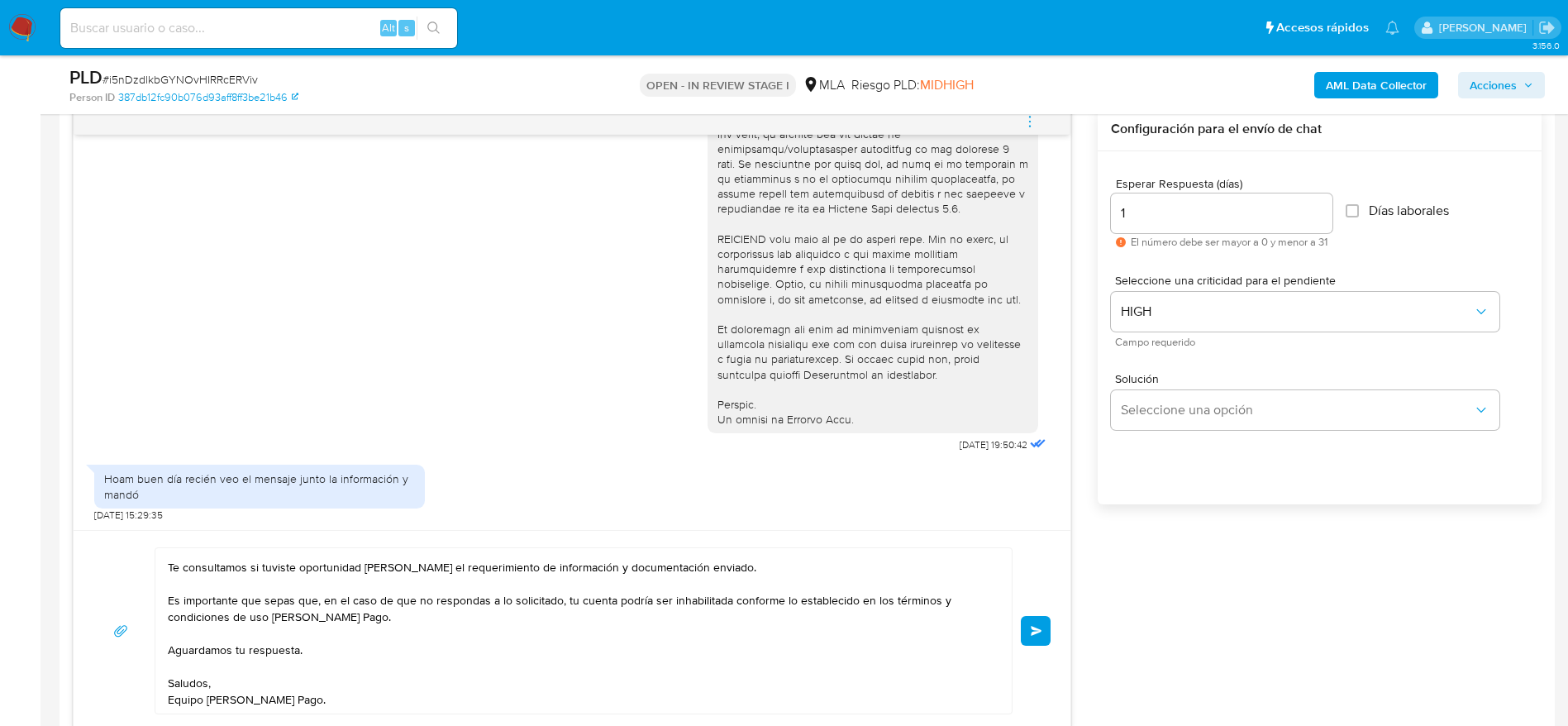
click at [1040, 644] on button "Enviar" at bounding box center [1036, 631] width 30 height 30
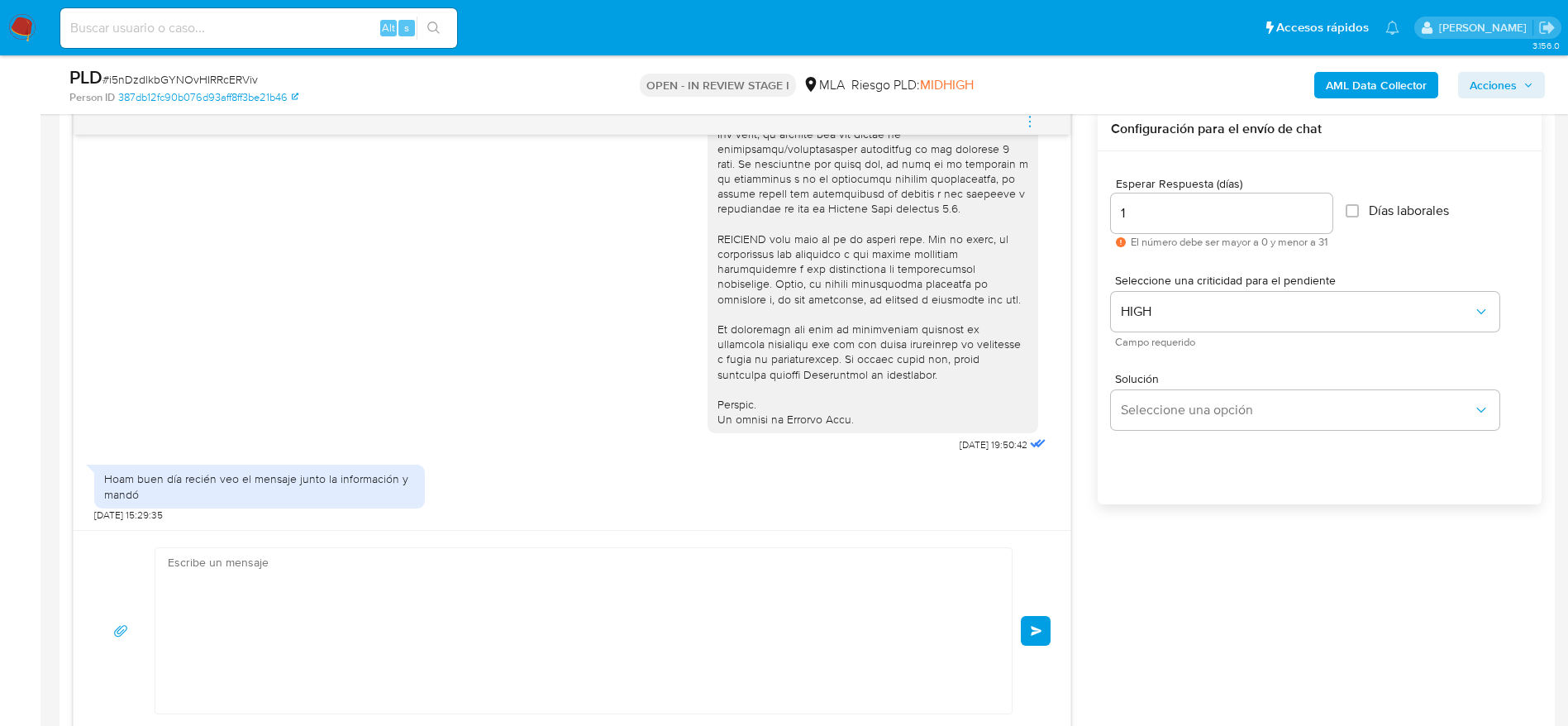
scroll to position [0, 0]
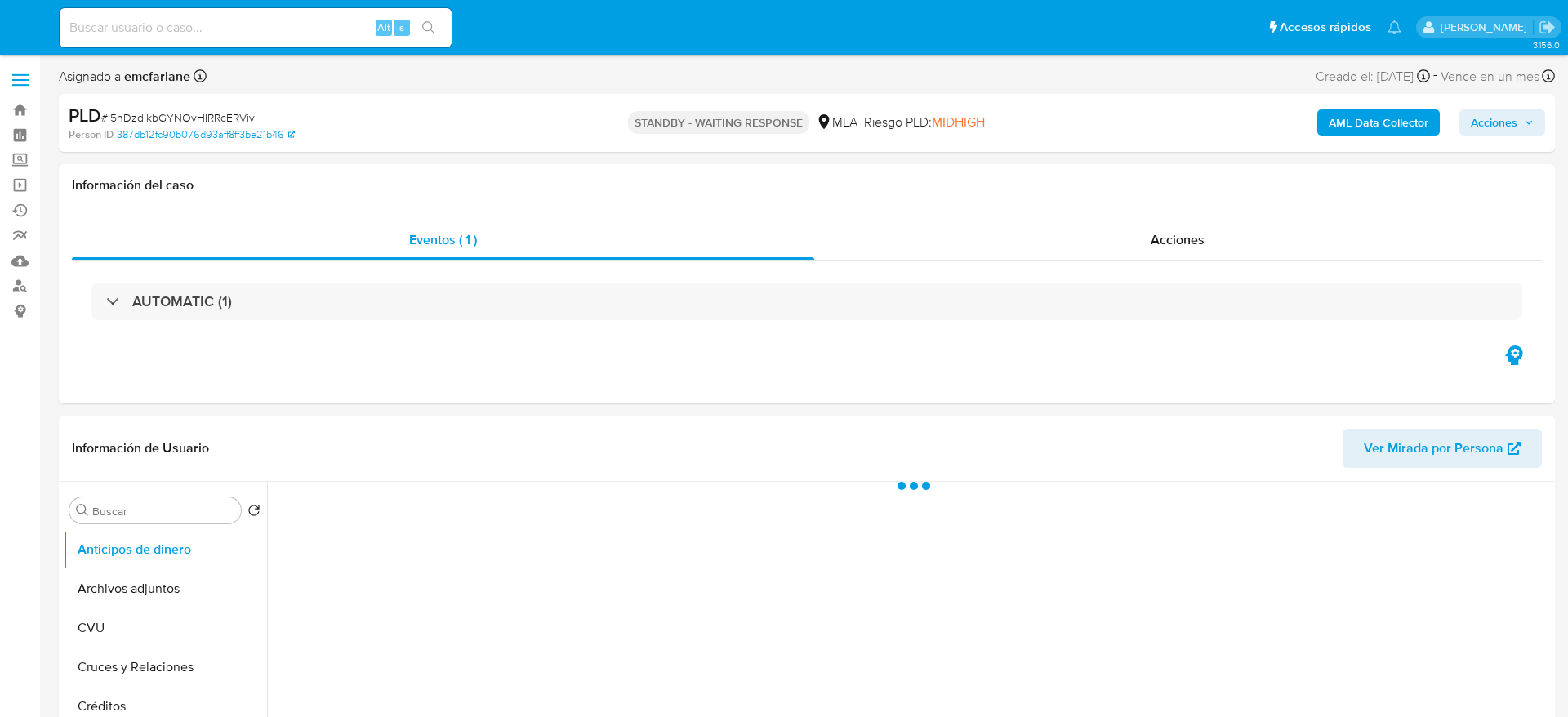
select select "10"
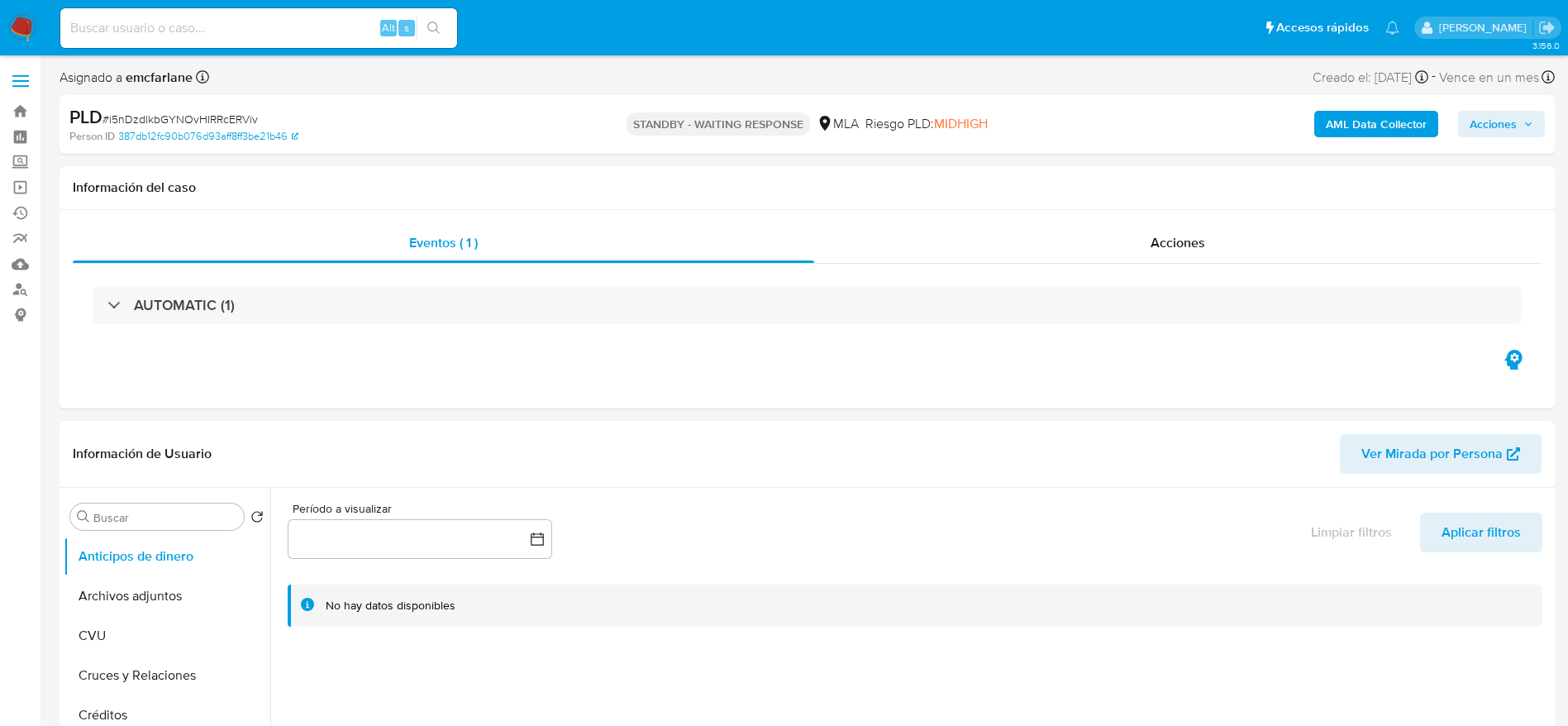
click at [271, 21] on input at bounding box center [259, 28] width 397 height 22
paste input "V6Tk7twQ5t1dWCb1Ld8PASBS"
type input "V6Tk7twQ5t1dWCb1Ld8PASBS"
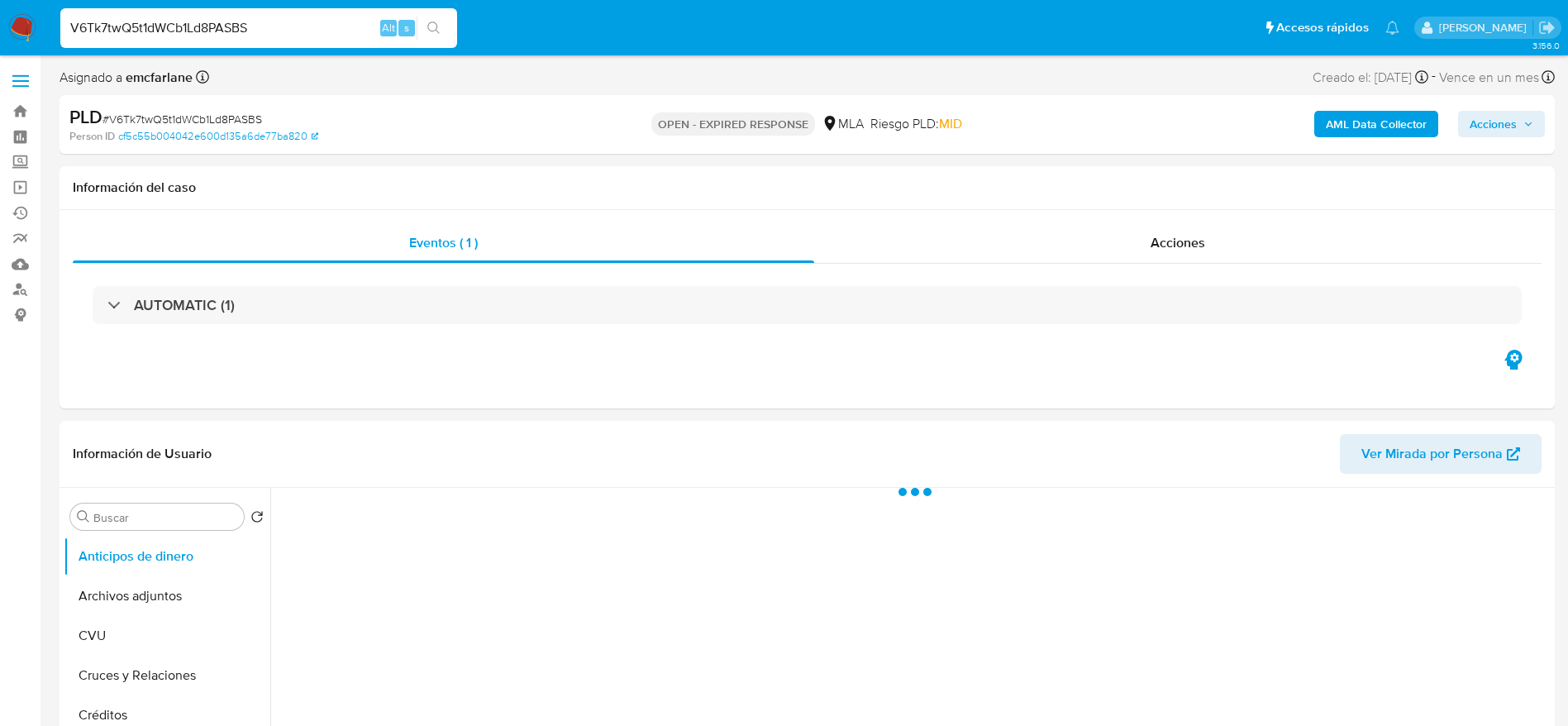
select select "10"
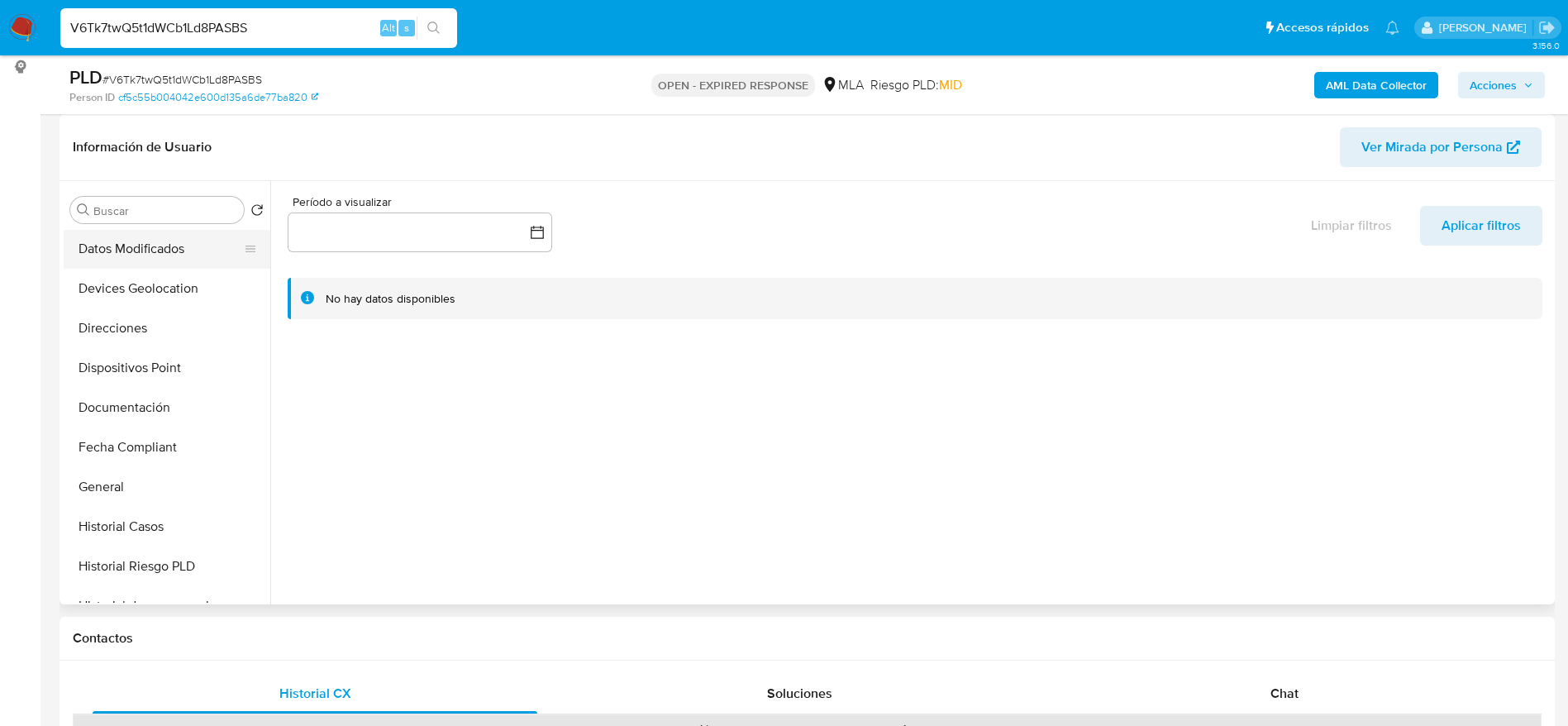
scroll to position [248, 0]
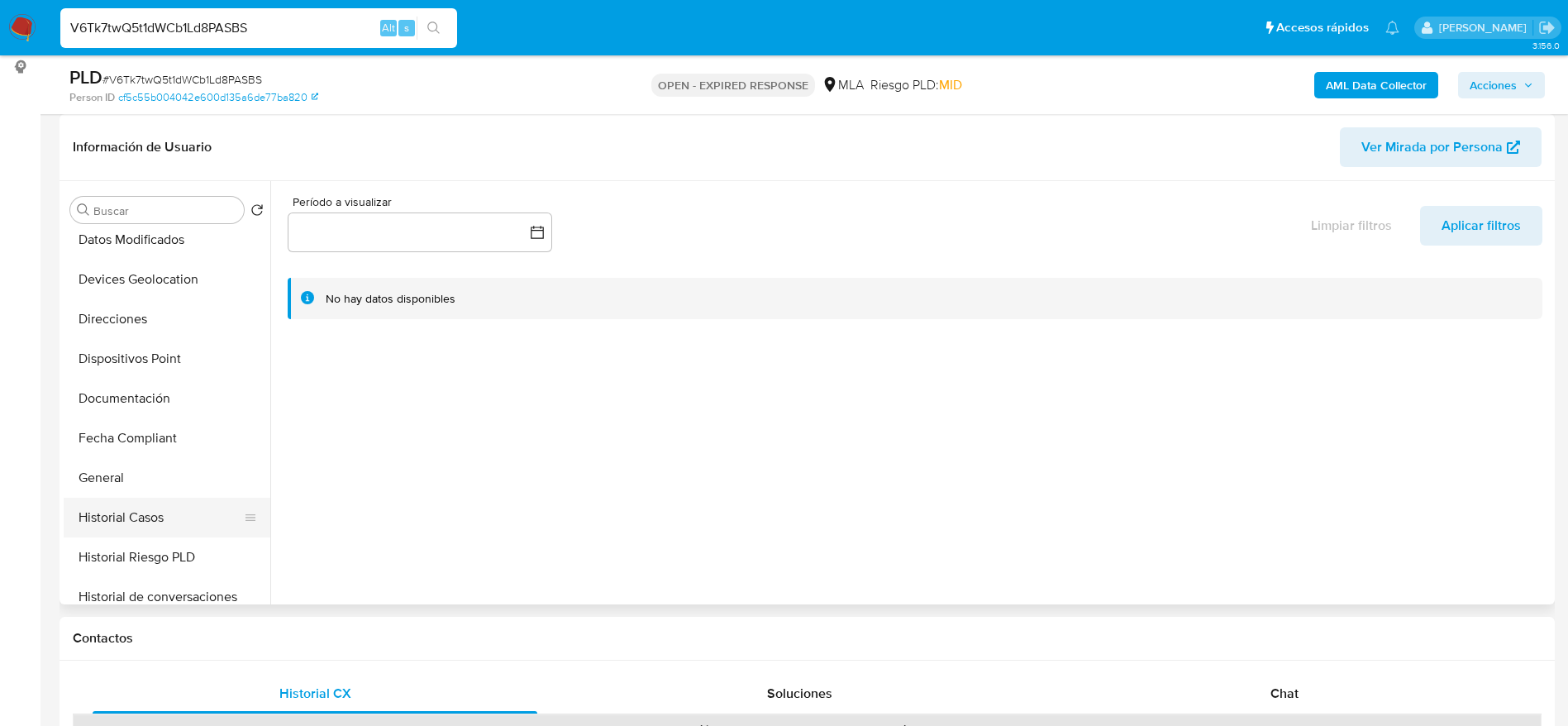
click at [138, 507] on button "Historial Casos" at bounding box center [160, 518] width 193 height 40
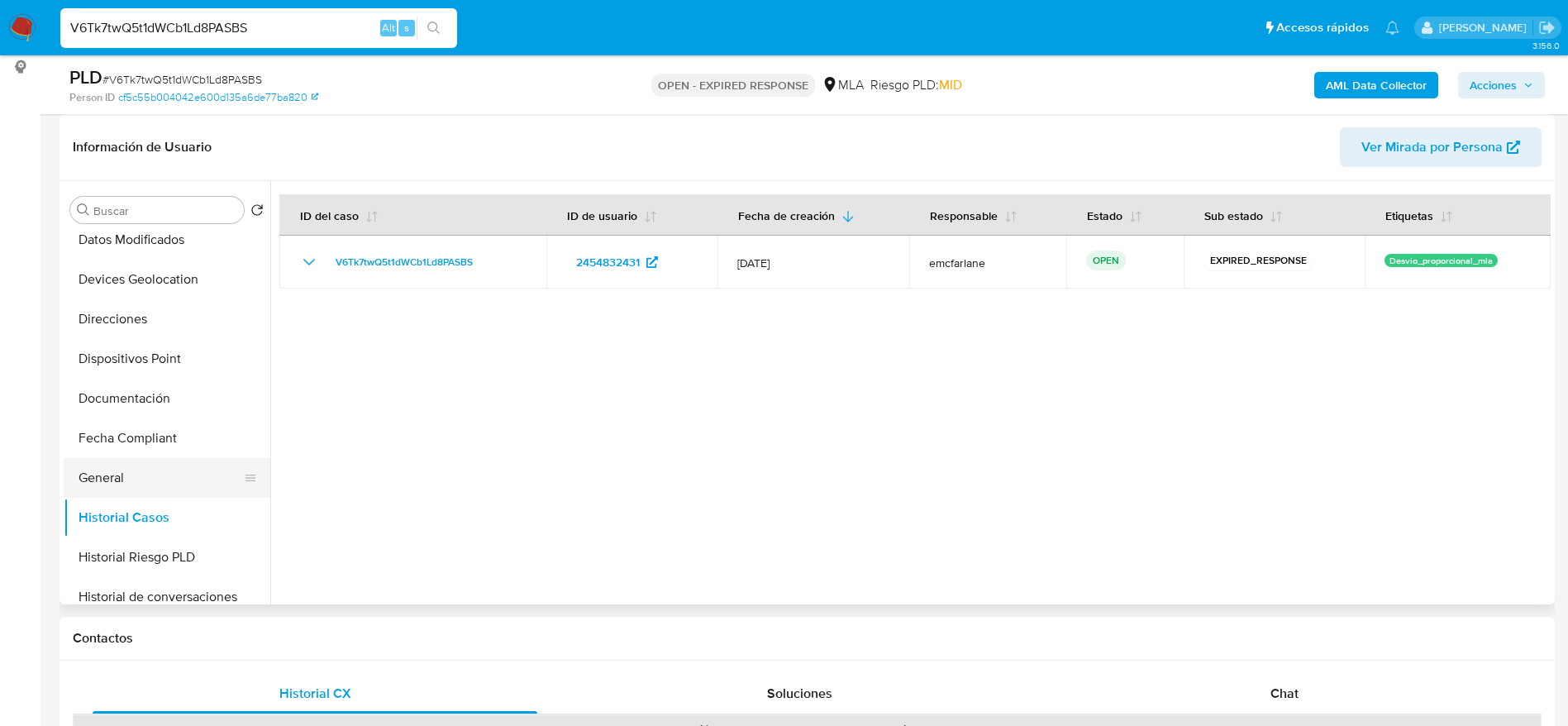
click at [112, 467] on button "General" at bounding box center [160, 478] width 193 height 40
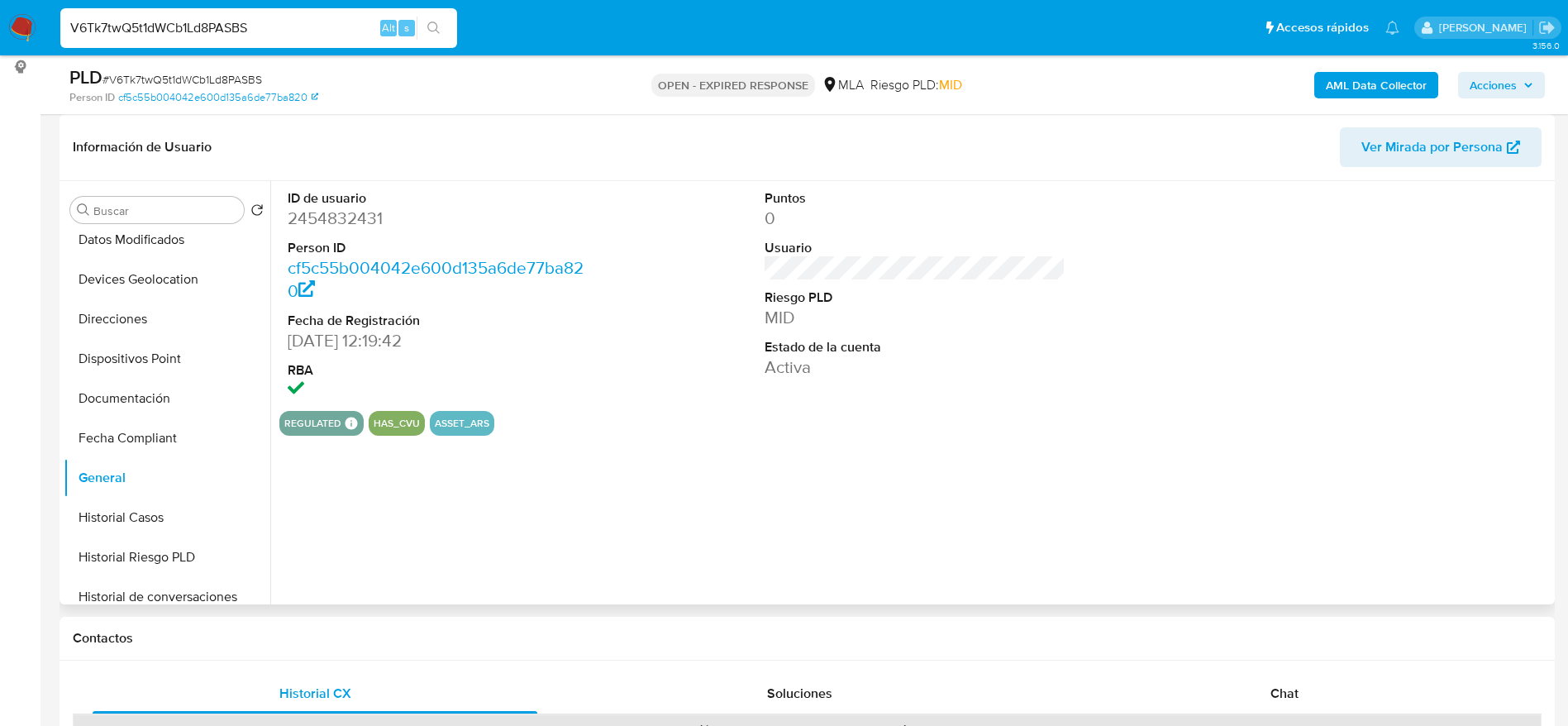
click at [329, 213] on dd "2454832431" at bounding box center [439, 218] width 302 height 23
copy dd "2454832431"
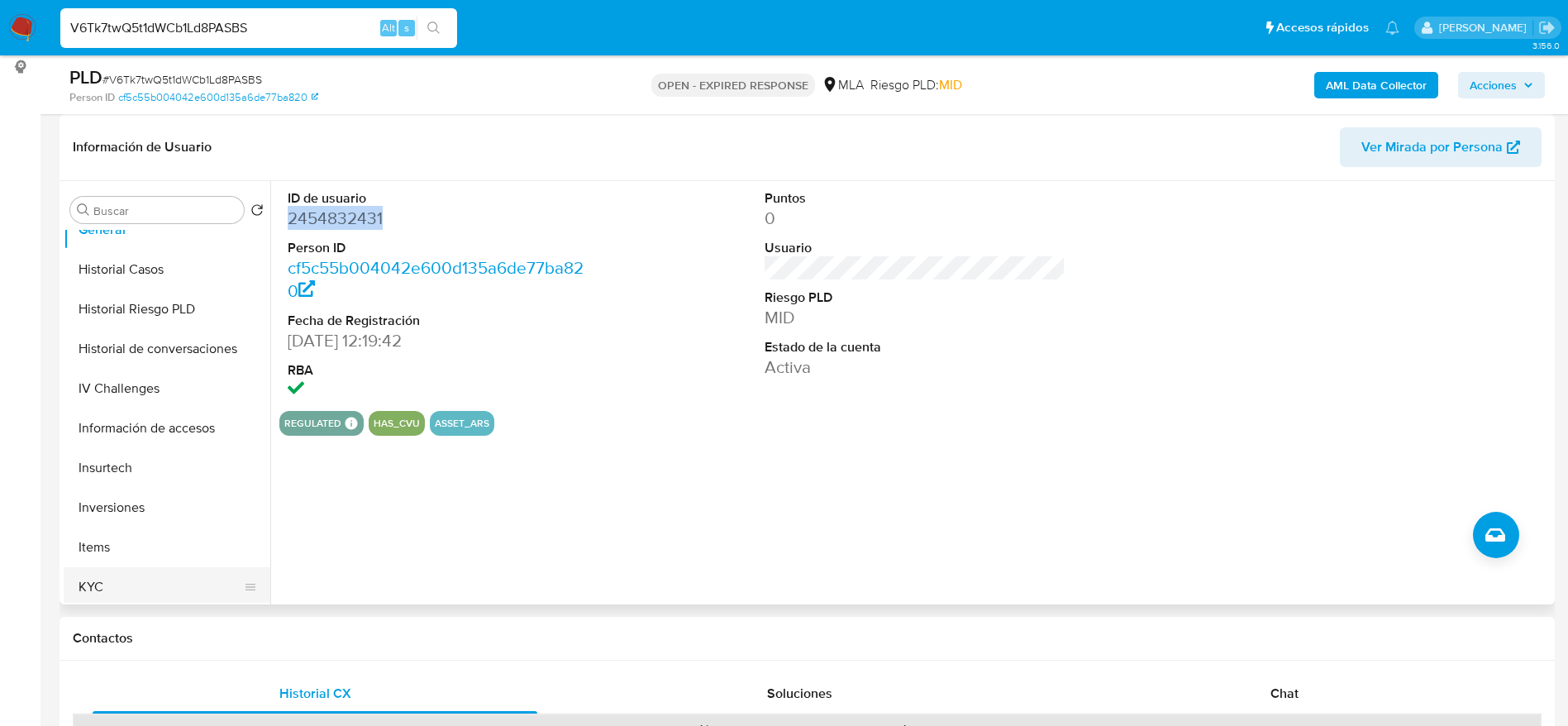
click at [114, 578] on button "KYC" at bounding box center [160, 587] width 193 height 40
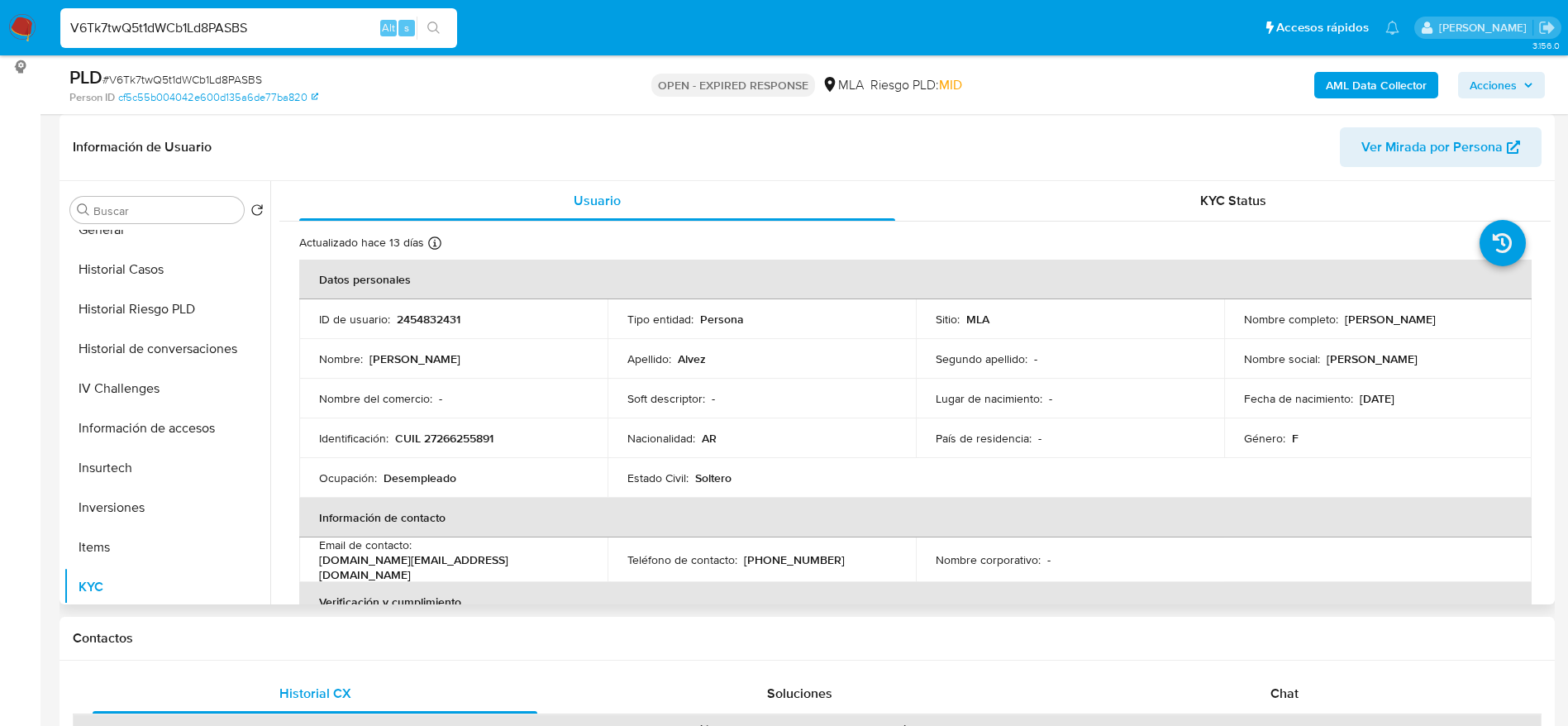
click at [466, 444] on p "CUIL 27266255891" at bounding box center [444, 439] width 98 height 15
click at [466, 443] on p "CUIL 27266255891" at bounding box center [444, 439] width 98 height 15
copy p "27266255891"
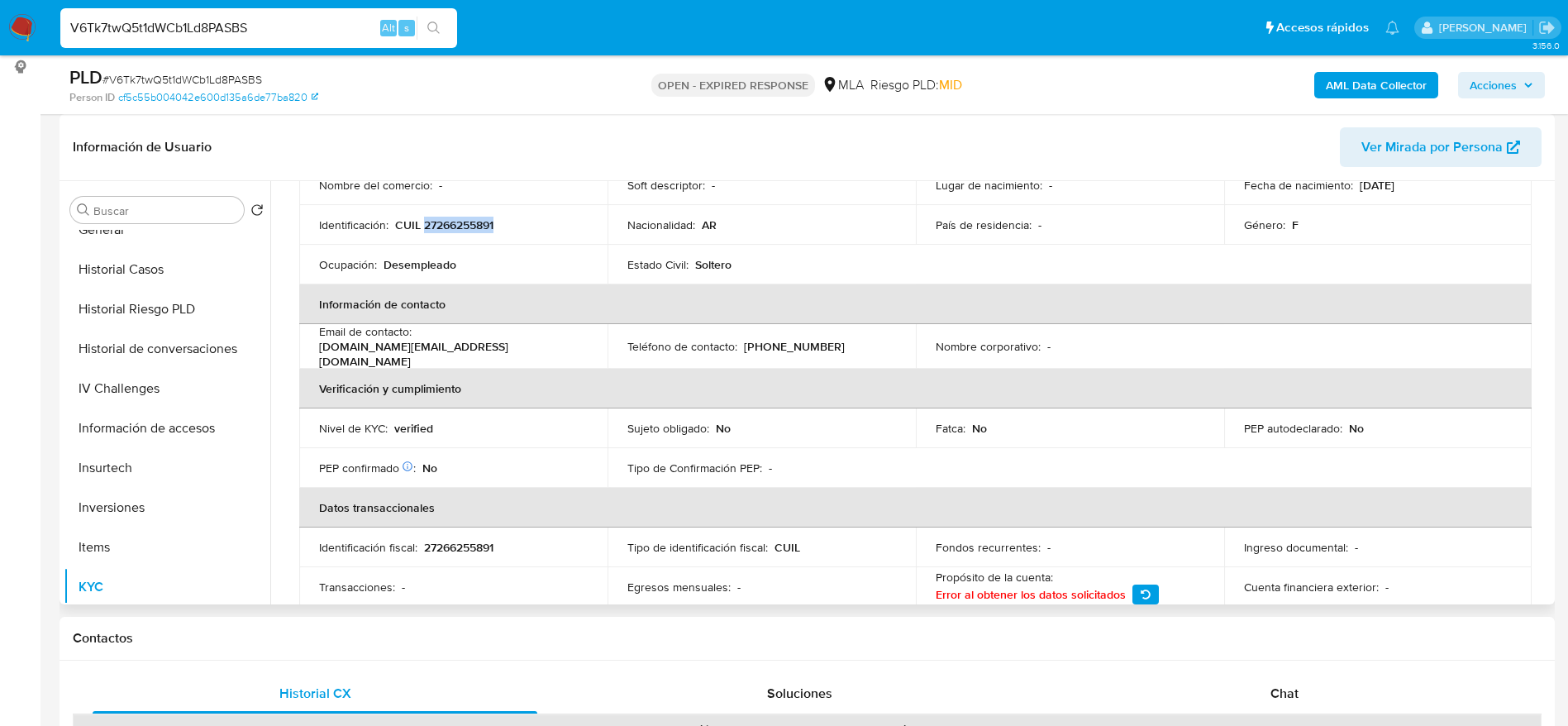
scroll to position [744, 0]
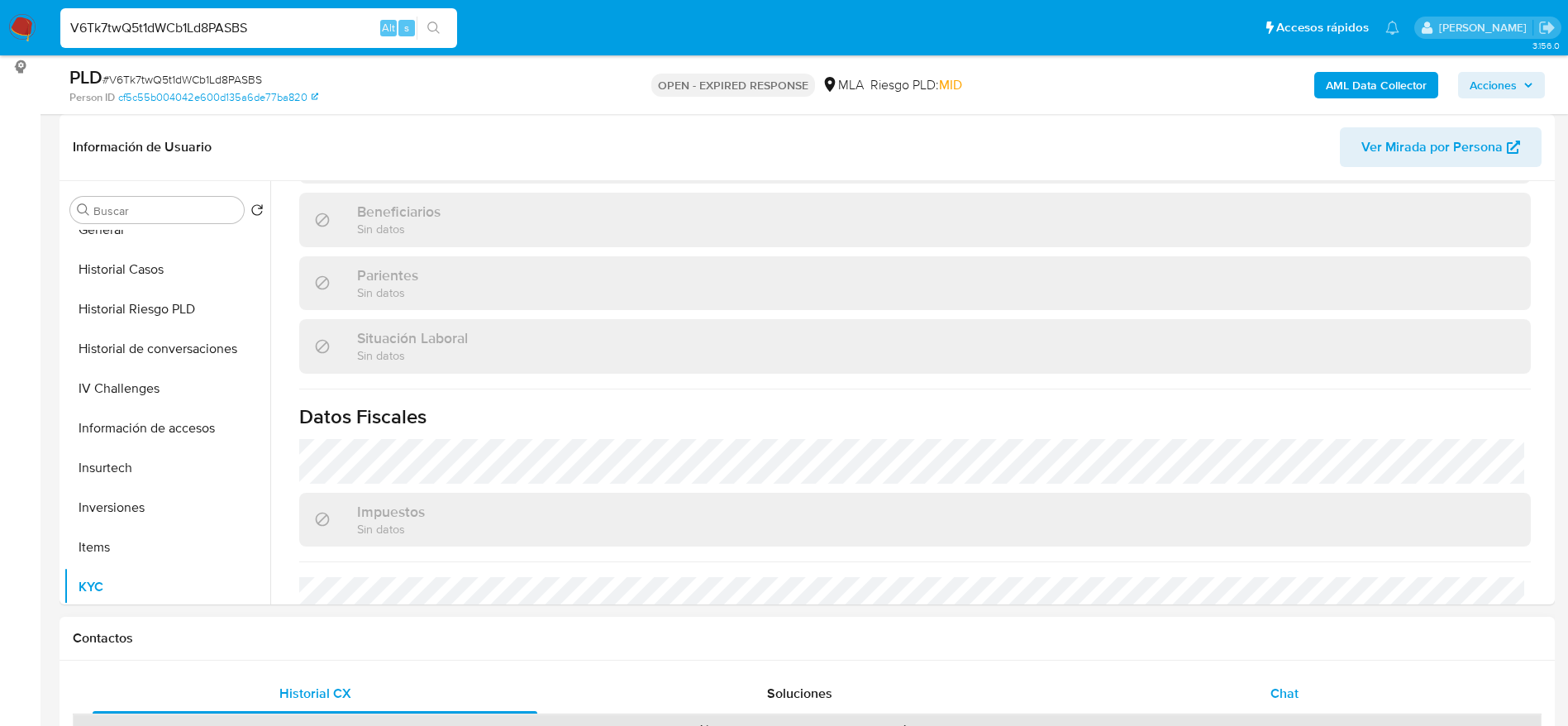
click at [1292, 686] on span "Chat" at bounding box center [1285, 694] width 28 height 19
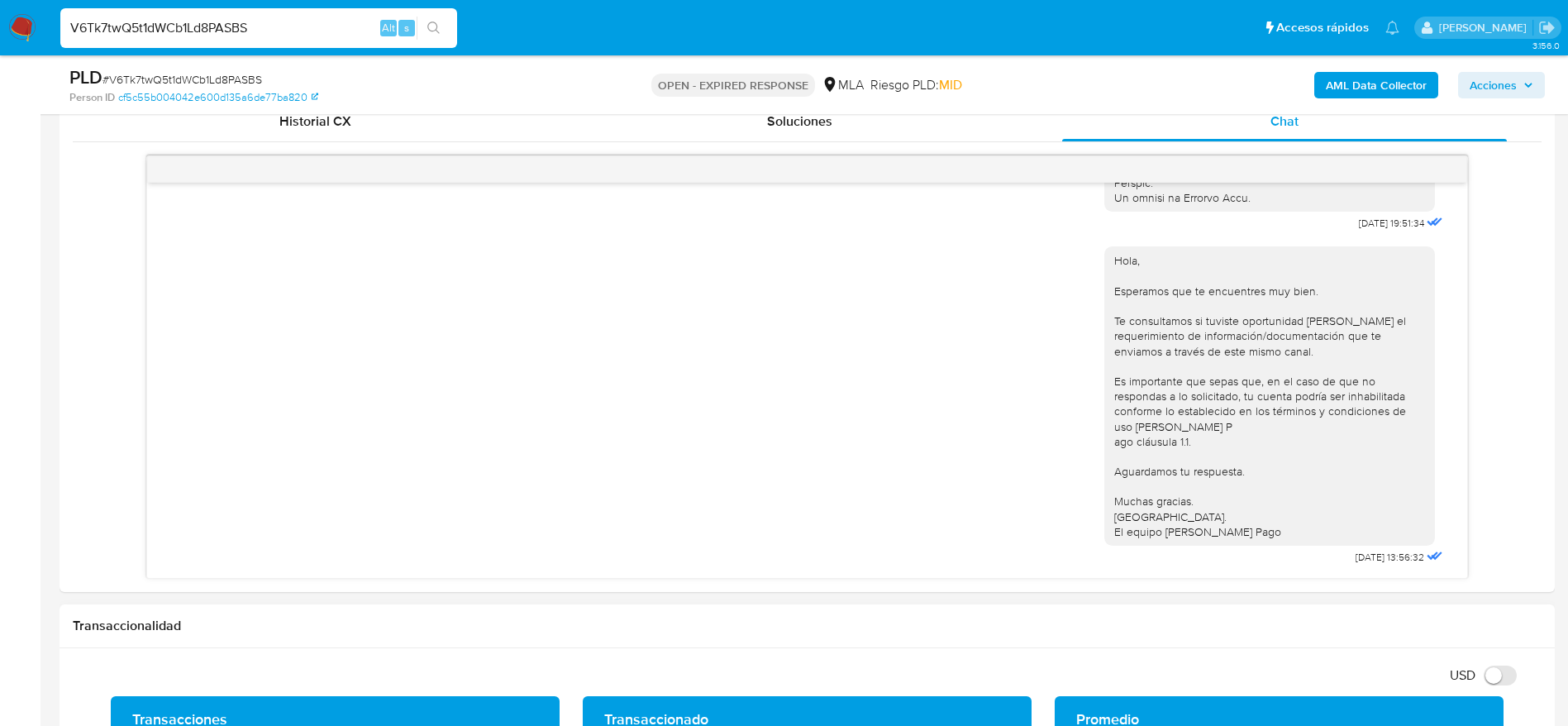
scroll to position [868, 0]
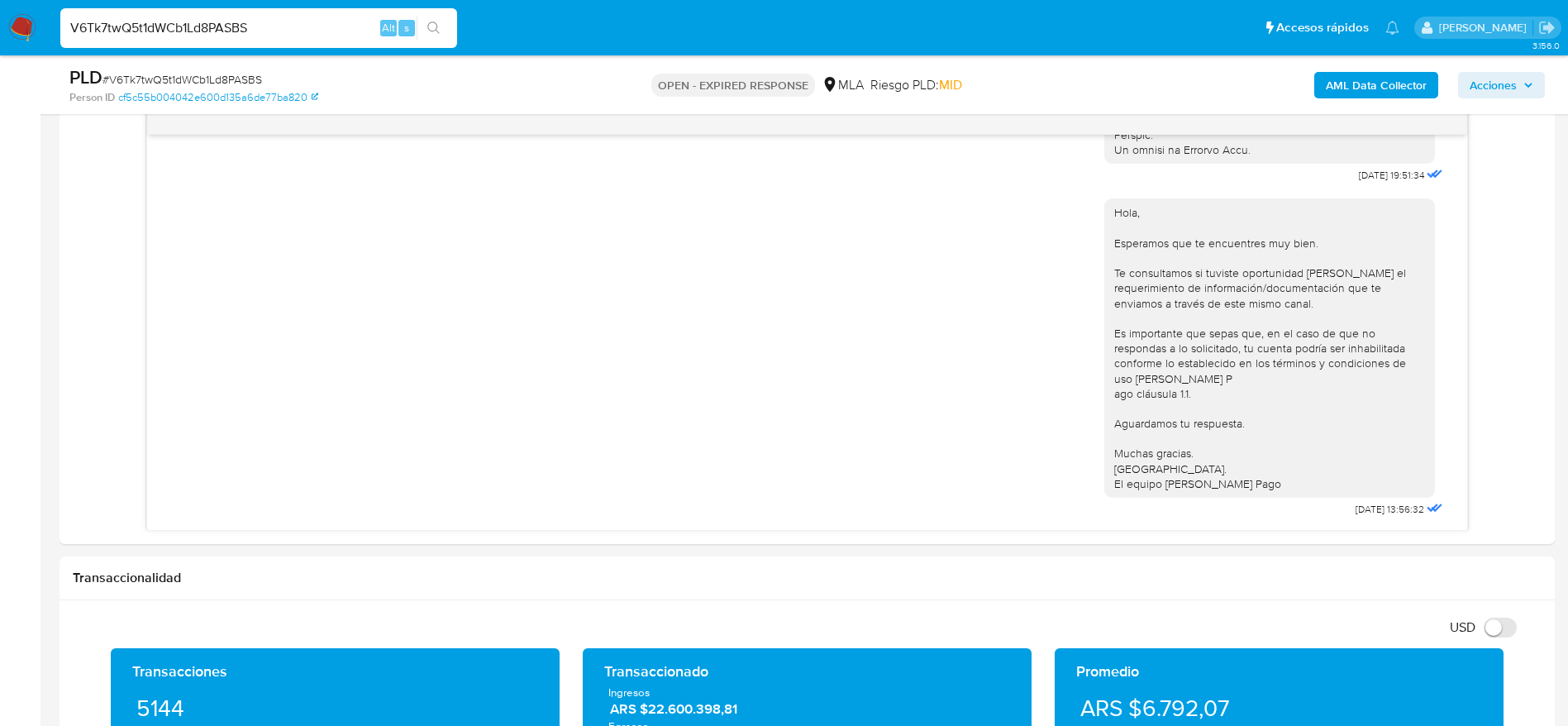
click at [271, 27] on input "V6Tk7twQ5t1dWCb1Ld8PASBS" at bounding box center [259, 28] width 397 height 22
paste input "F6xAnVHi5wpGT7xJGNTxCdfO"
type input "F6xAnVHi5wpGT7xJGNTxCdfO"
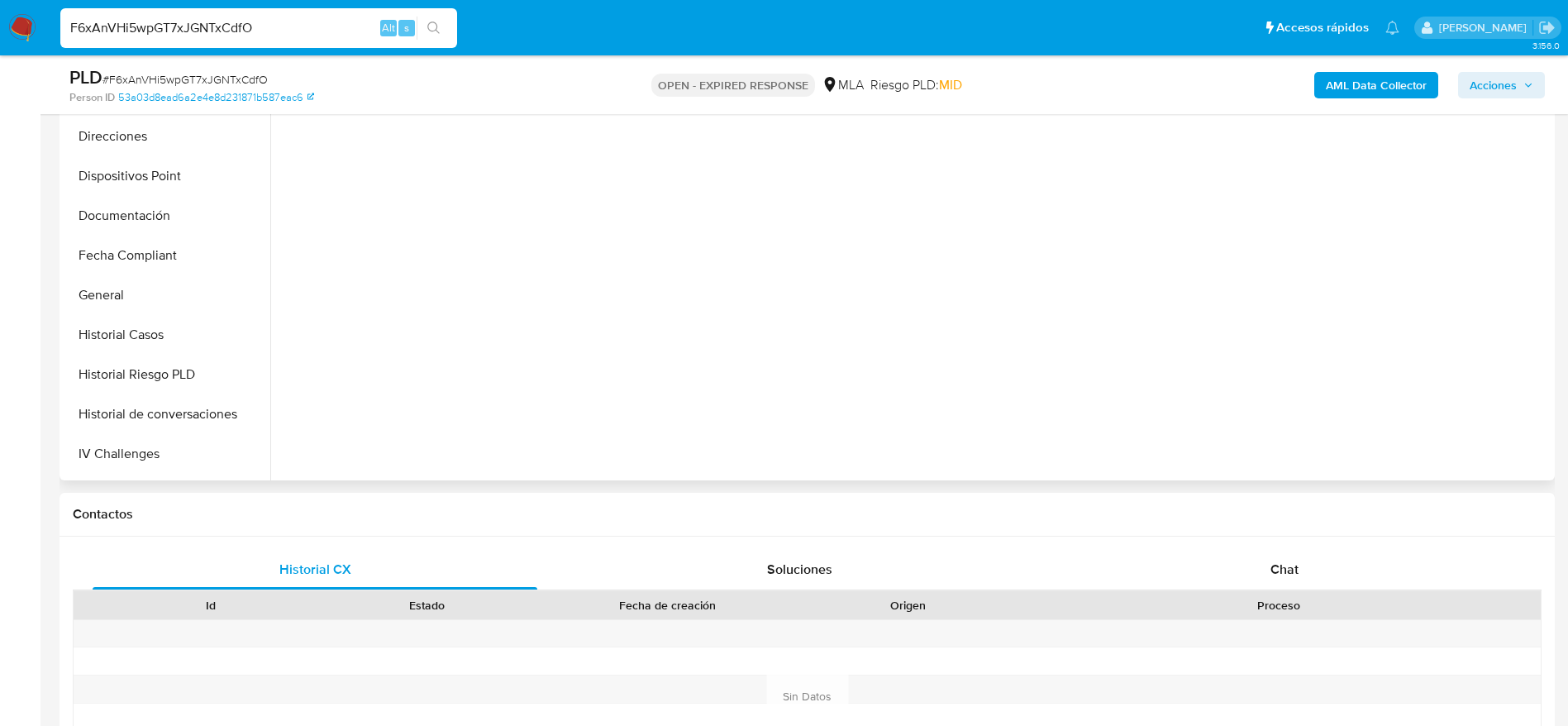
scroll to position [496, 0]
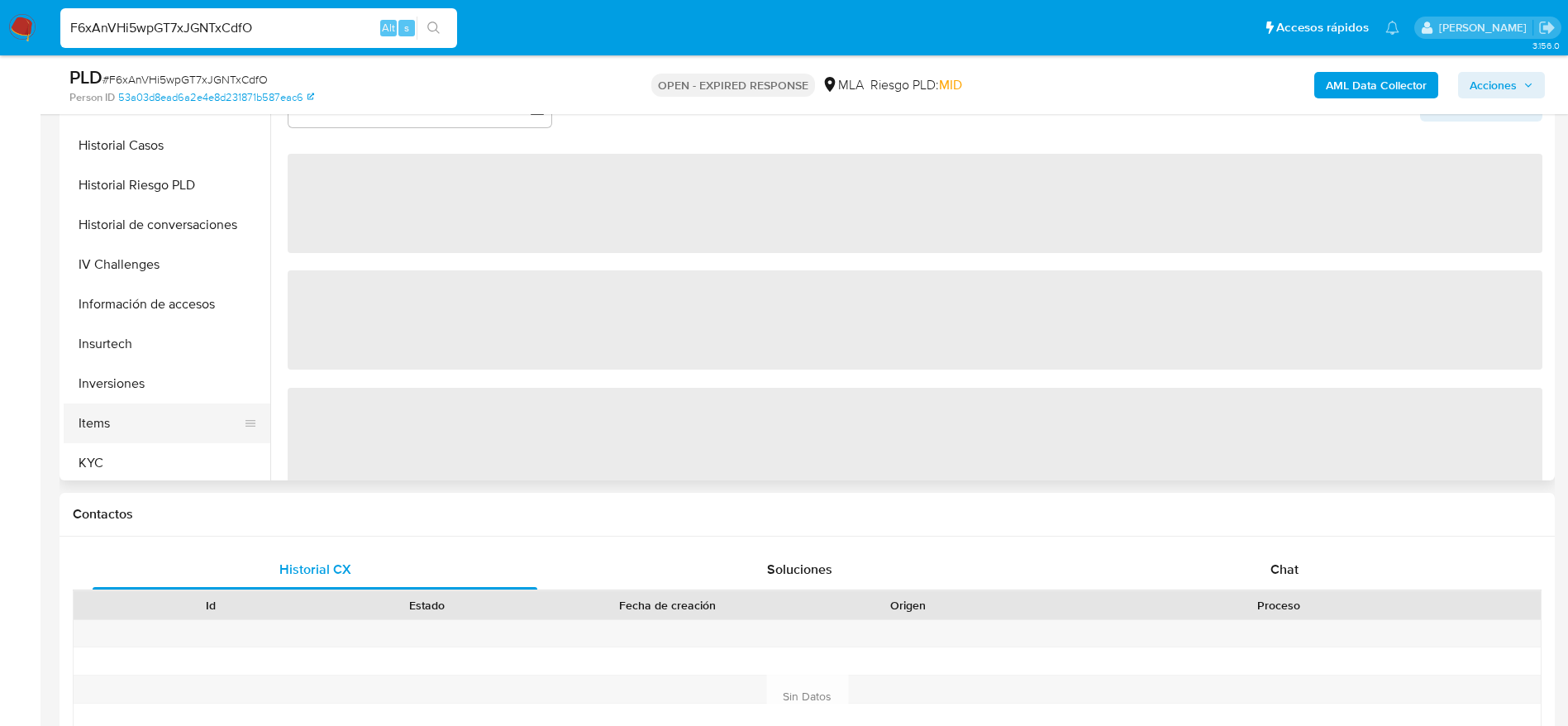
select select "10"
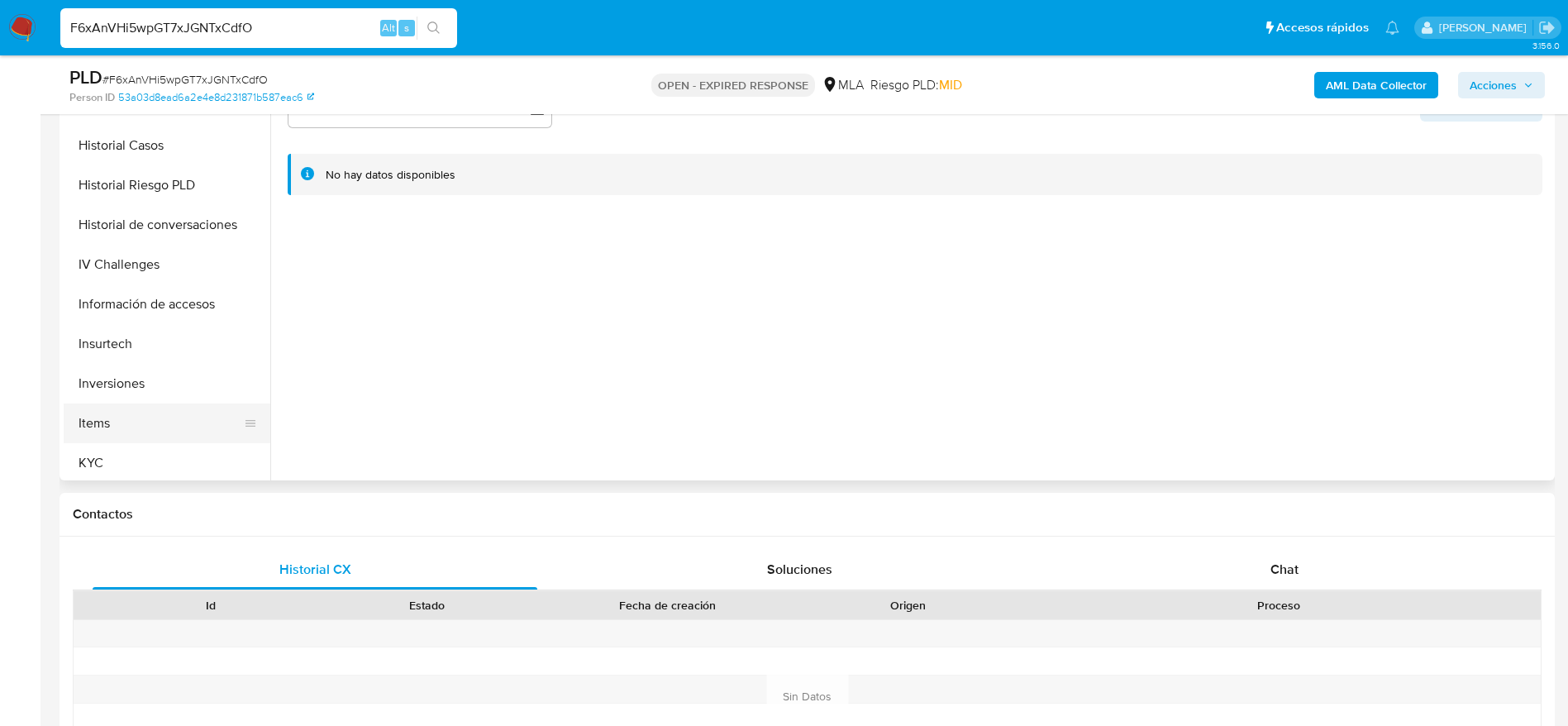
click at [130, 440] on button "Items" at bounding box center [160, 424] width 193 height 40
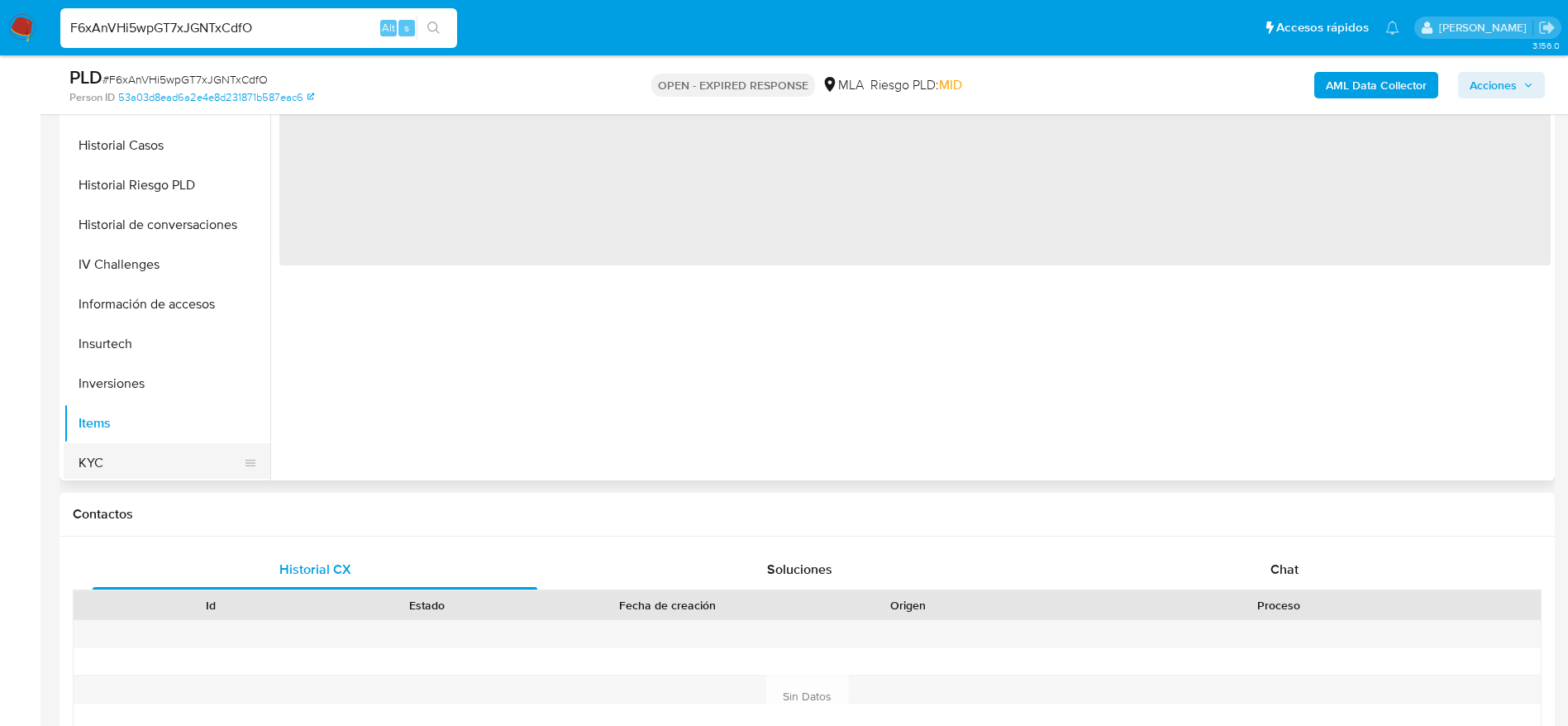
click at [161, 474] on button "KYC" at bounding box center [160, 463] width 193 height 40
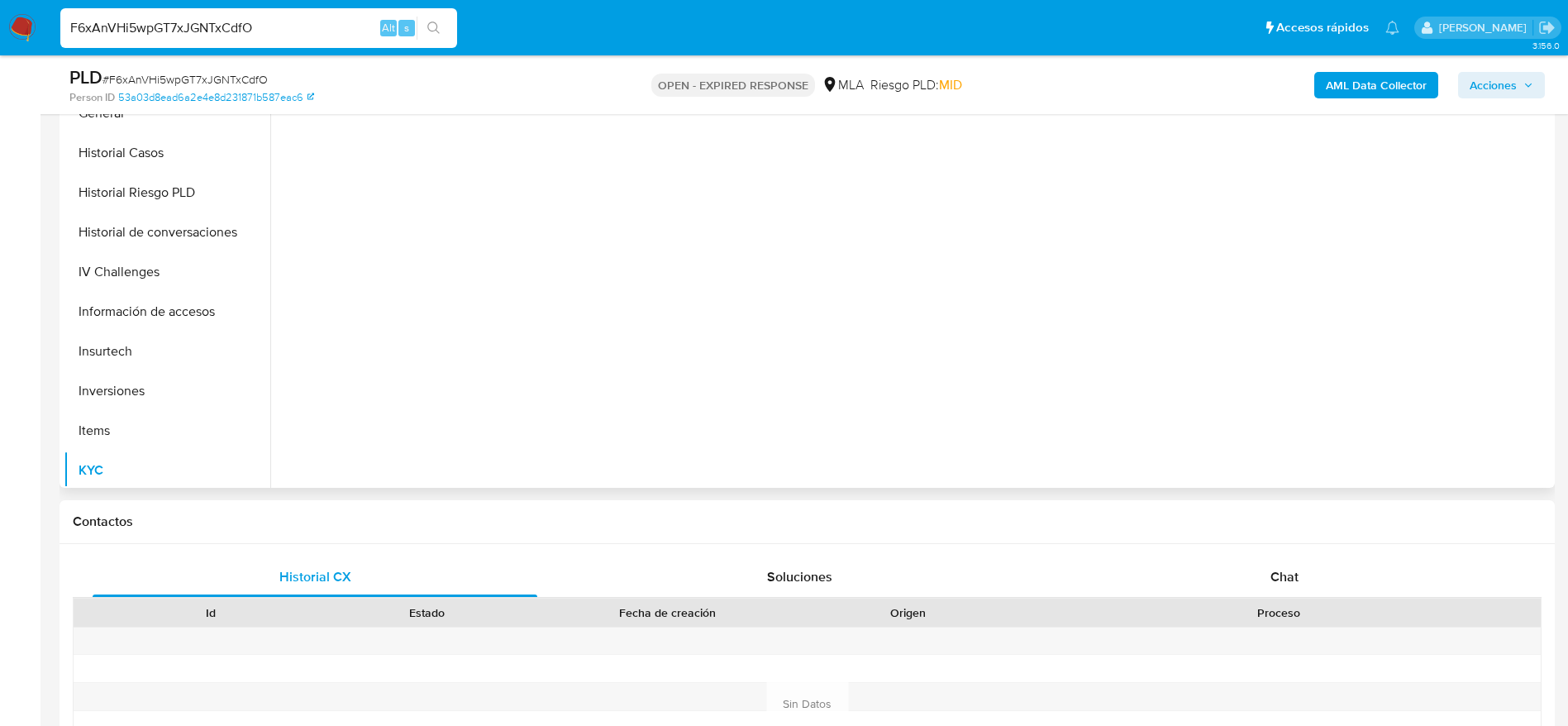
scroll to position [124, 0]
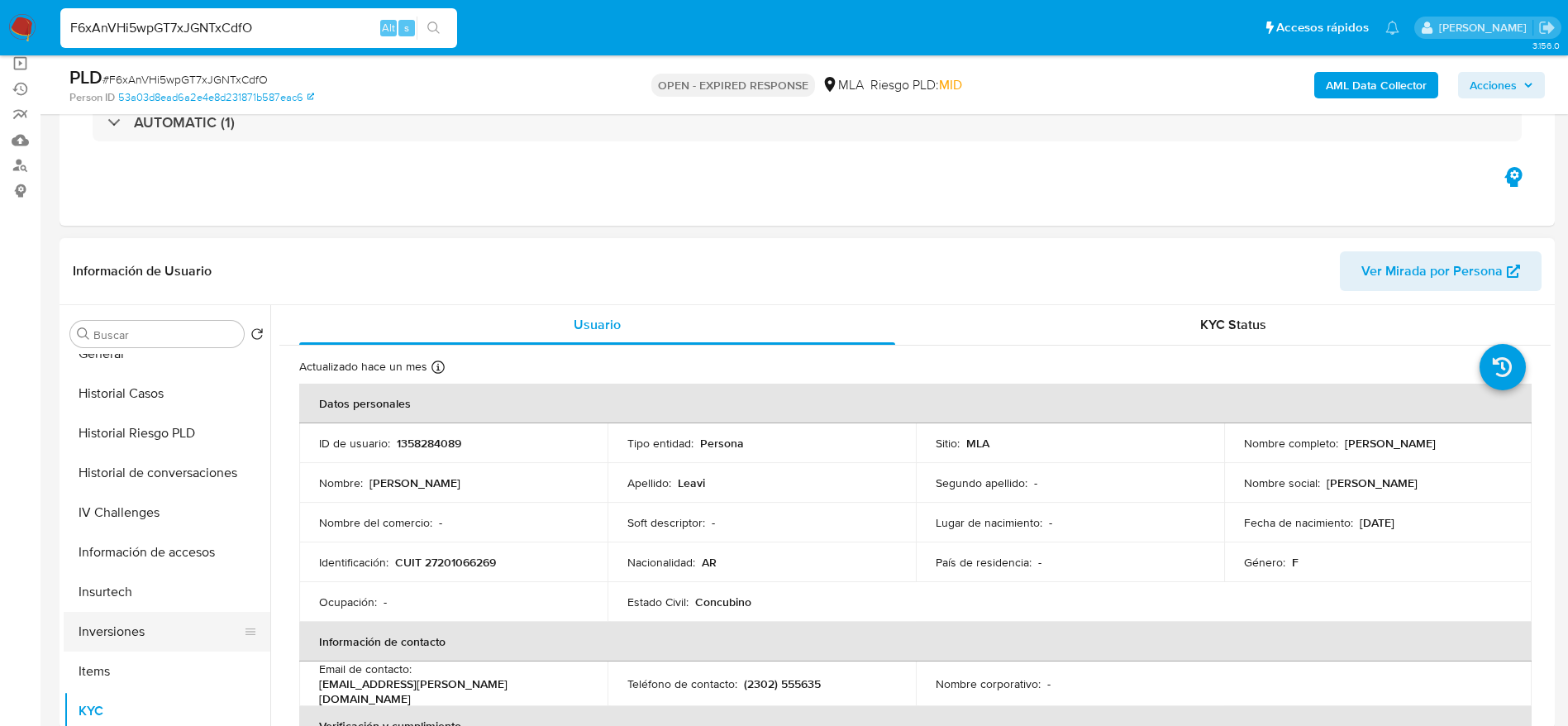
drag, startPoint x: 135, startPoint y: 390, endPoint x: 163, endPoint y: 631, distance: 242.6
click at [135, 390] on button "Historial Casos" at bounding box center [166, 394] width 206 height 40
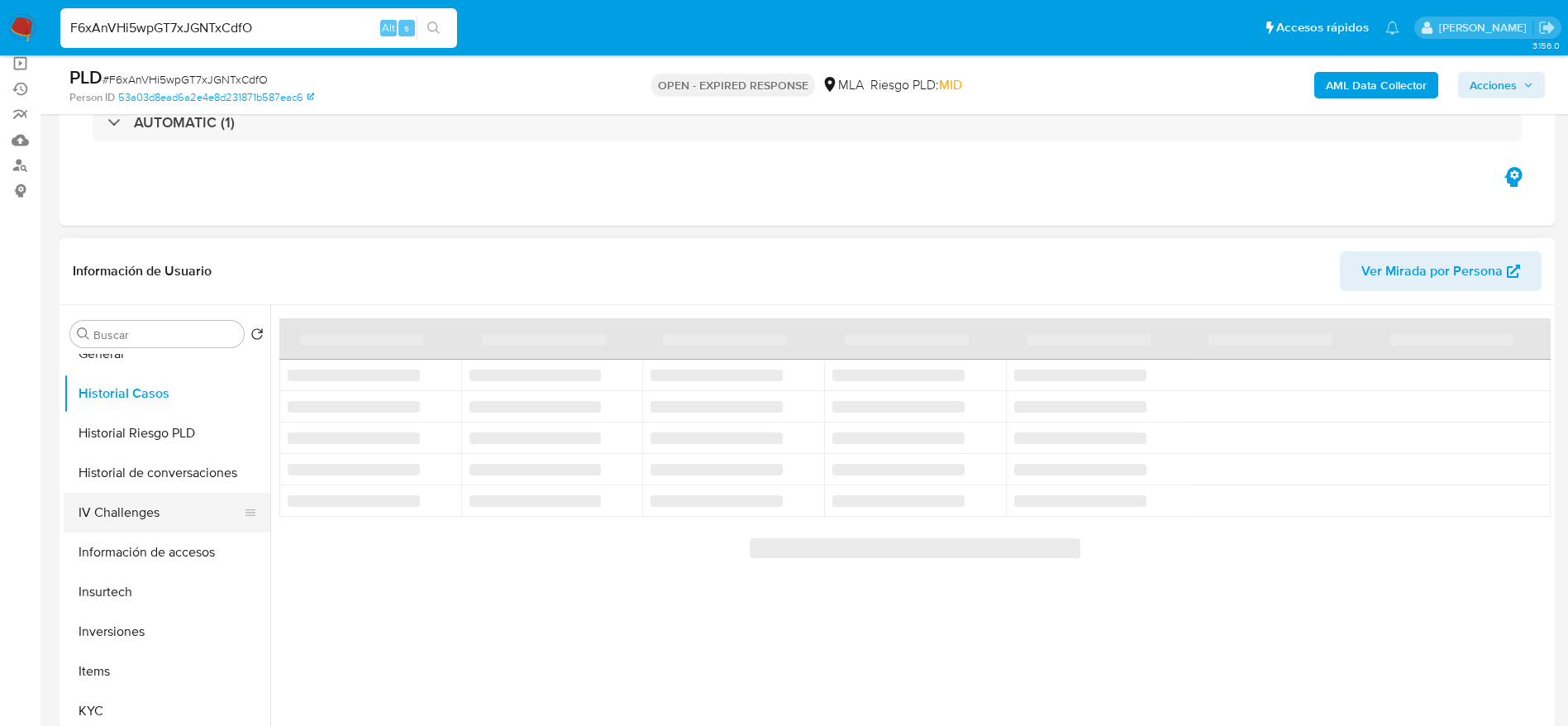
scroll to position [372, 0]
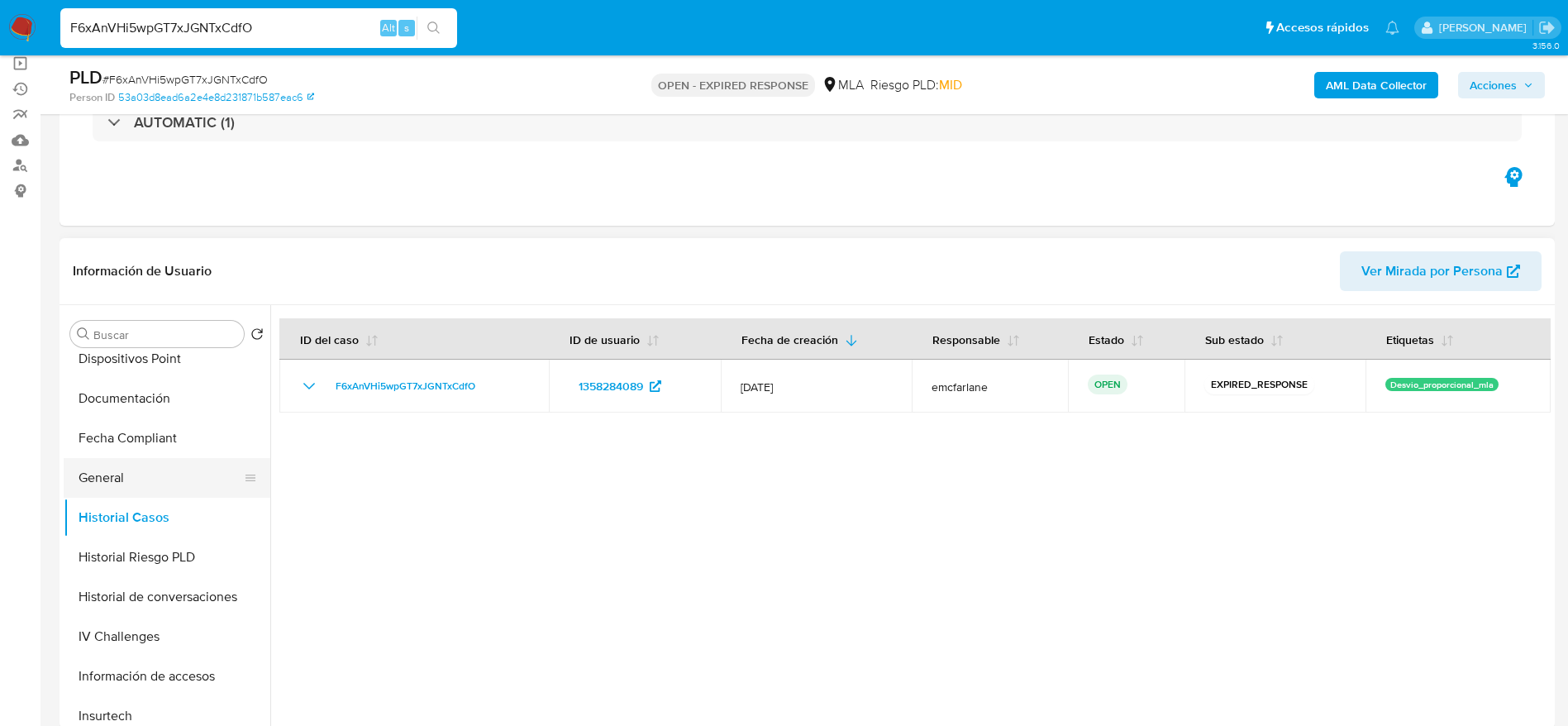
click at [122, 486] on button "General" at bounding box center [160, 478] width 193 height 40
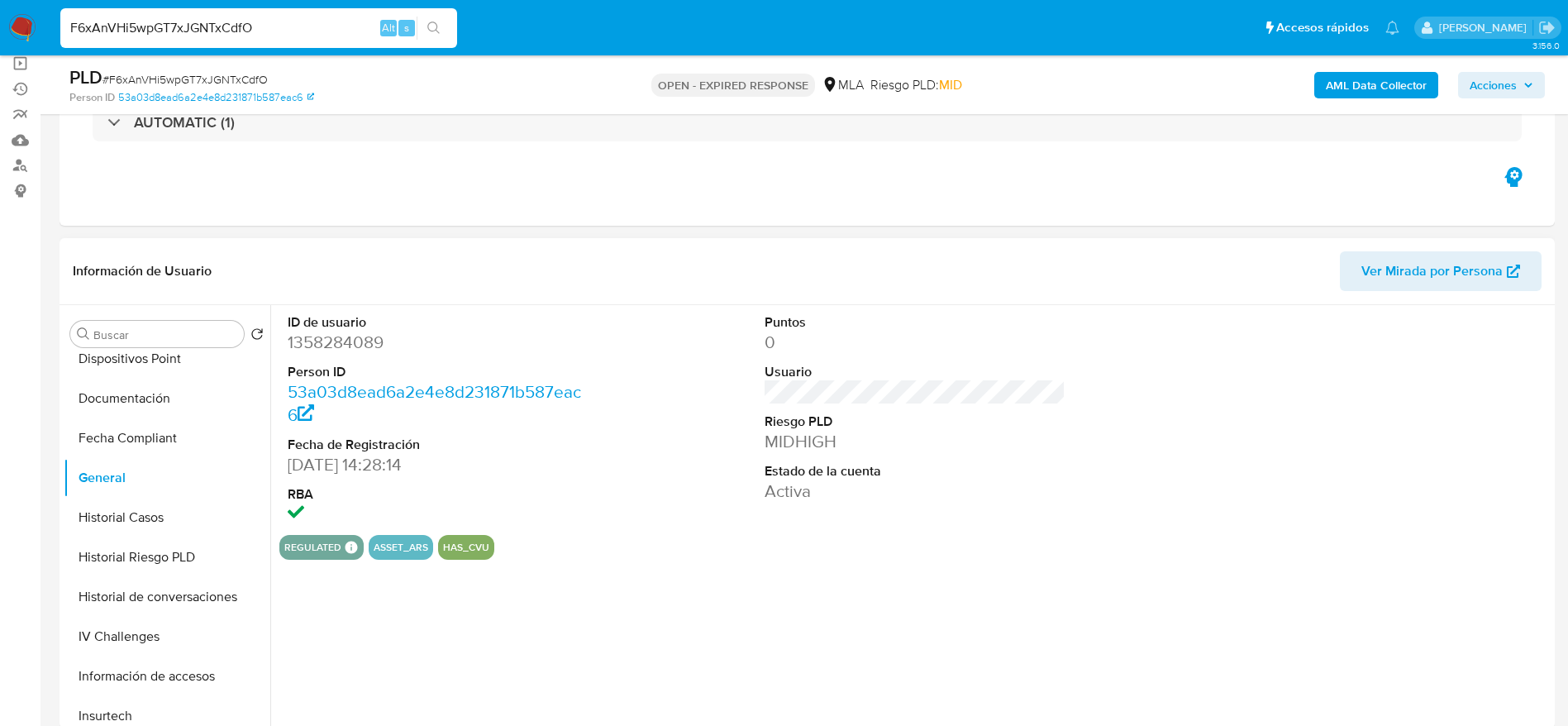
click at [359, 351] on dd "1358284089" at bounding box center [439, 342] width 302 height 23
copy dd "1358284089"
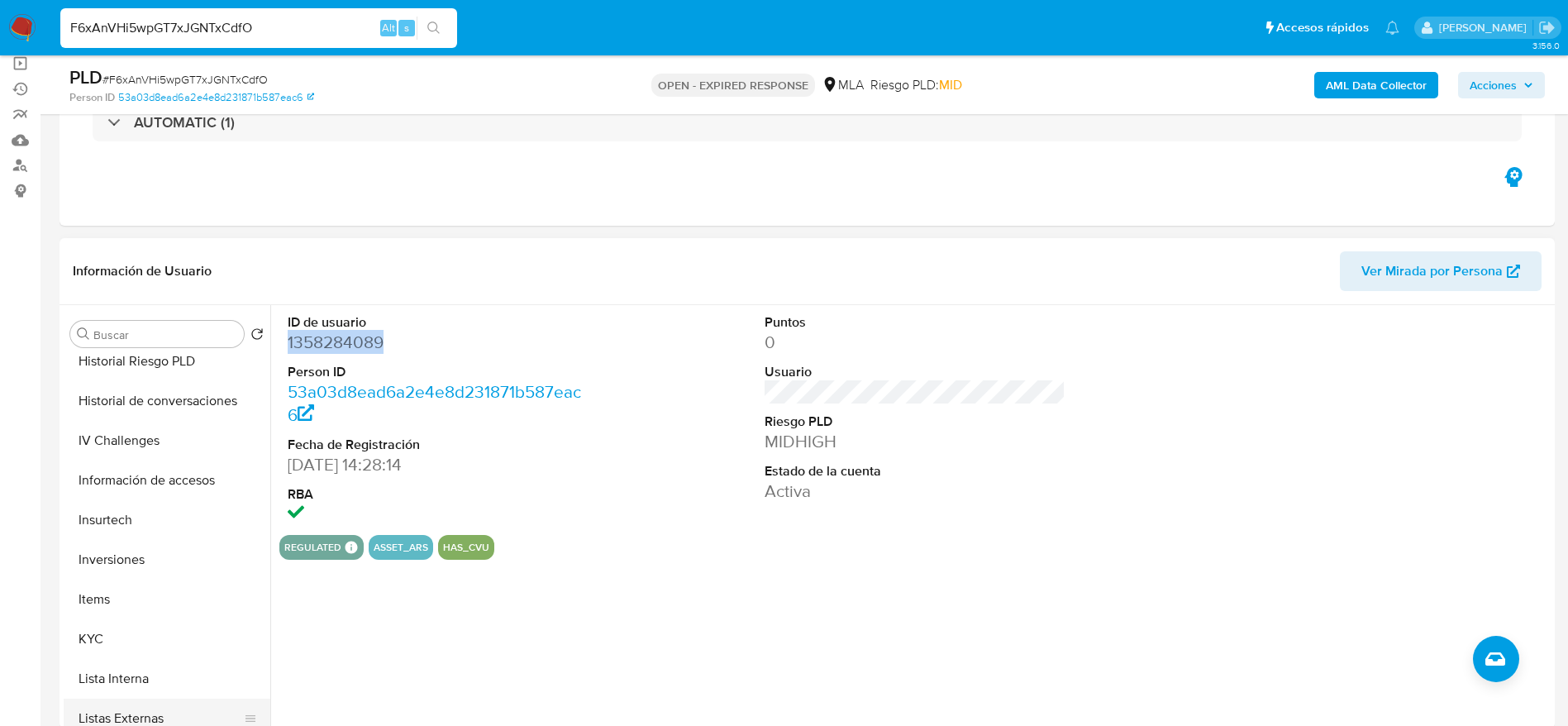
scroll to position [620, 0]
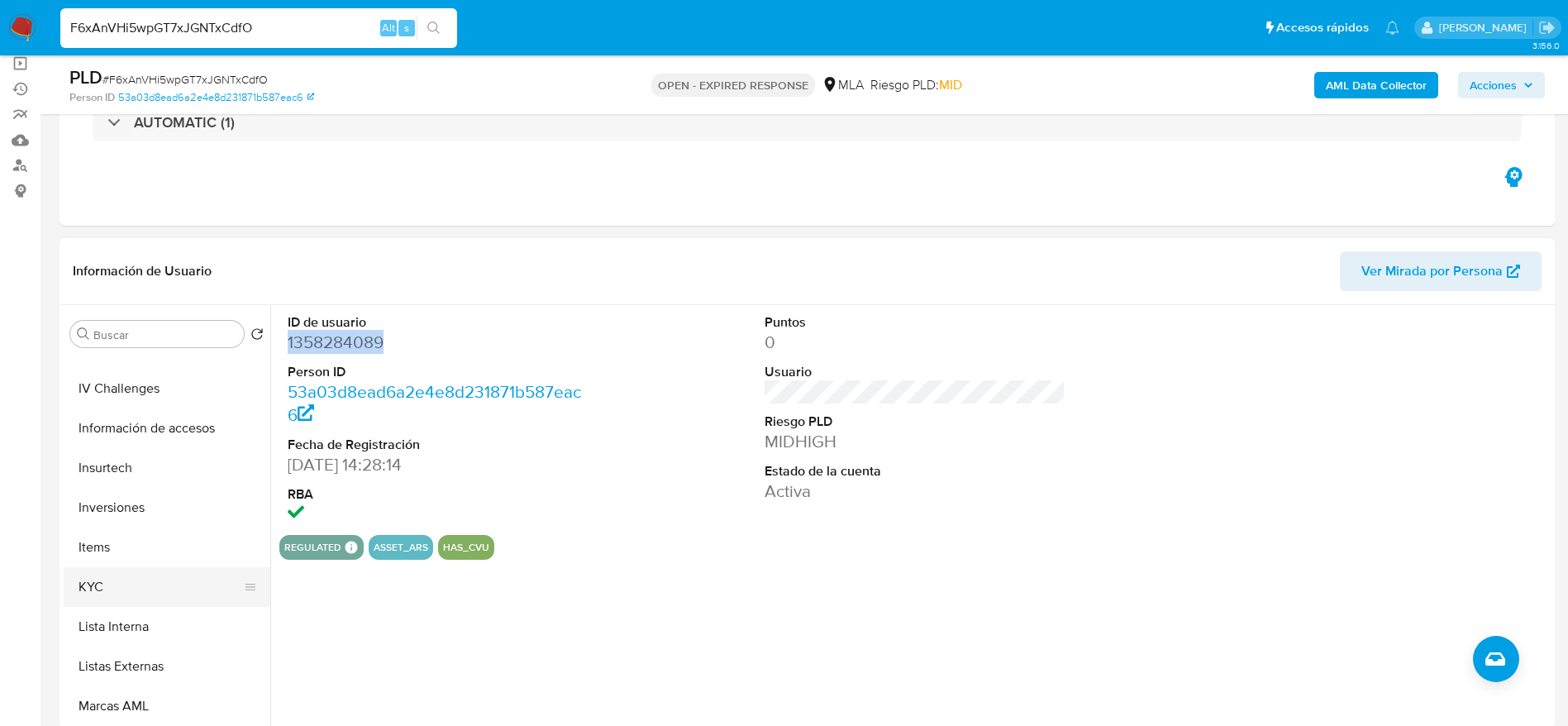
click at [112, 585] on button "KYC" at bounding box center [160, 587] width 193 height 40
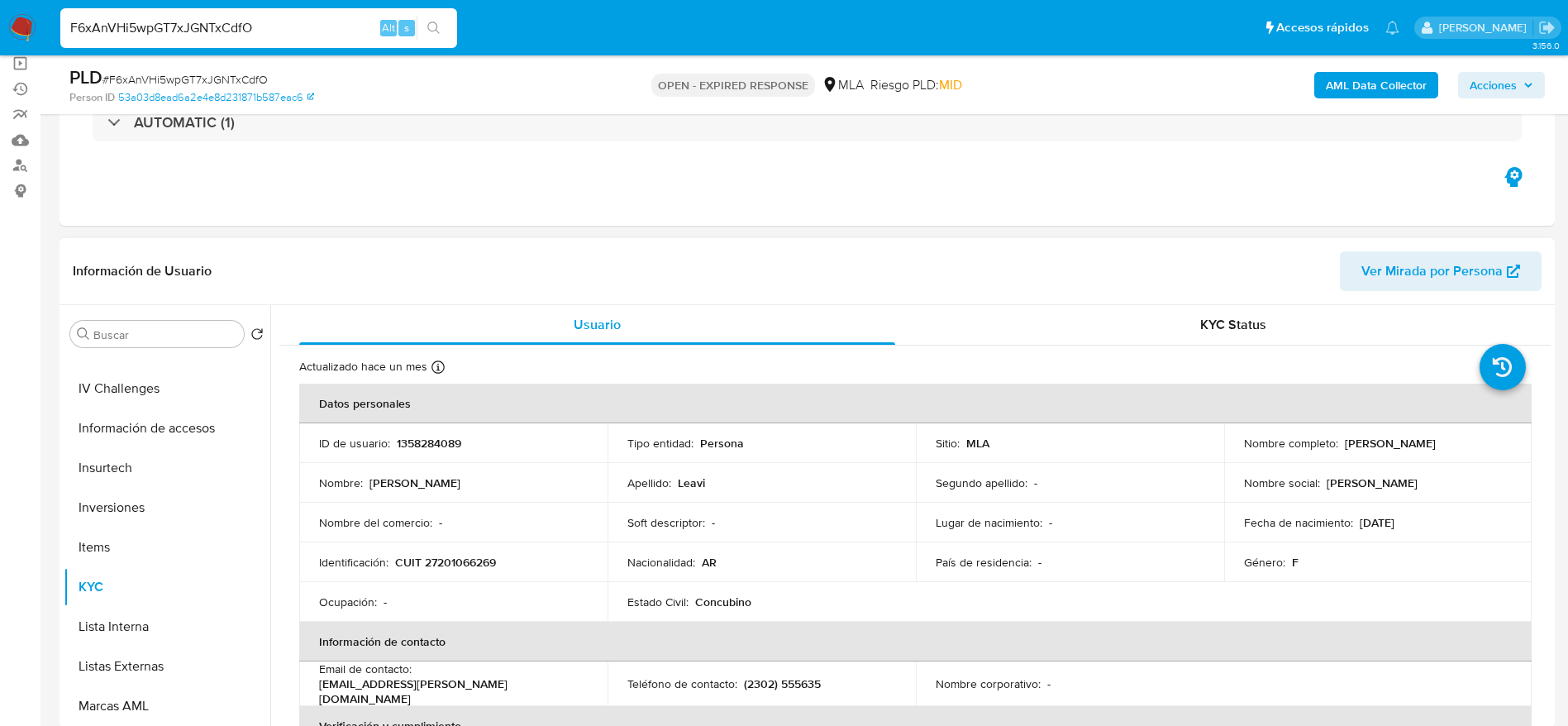
click at [455, 561] on p "CUIT 27201066269" at bounding box center [445, 563] width 101 height 15
copy p "27201066269"
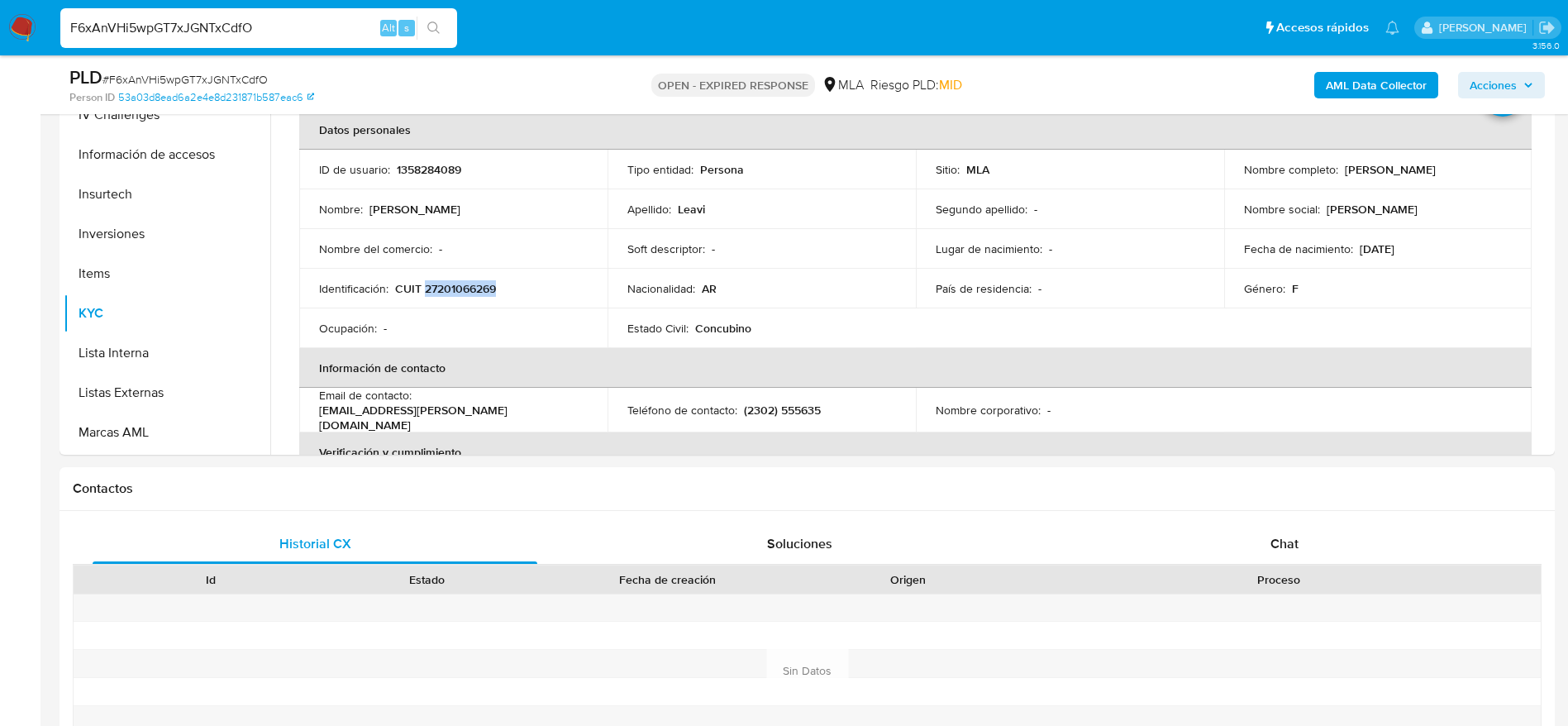
scroll to position [744, 0]
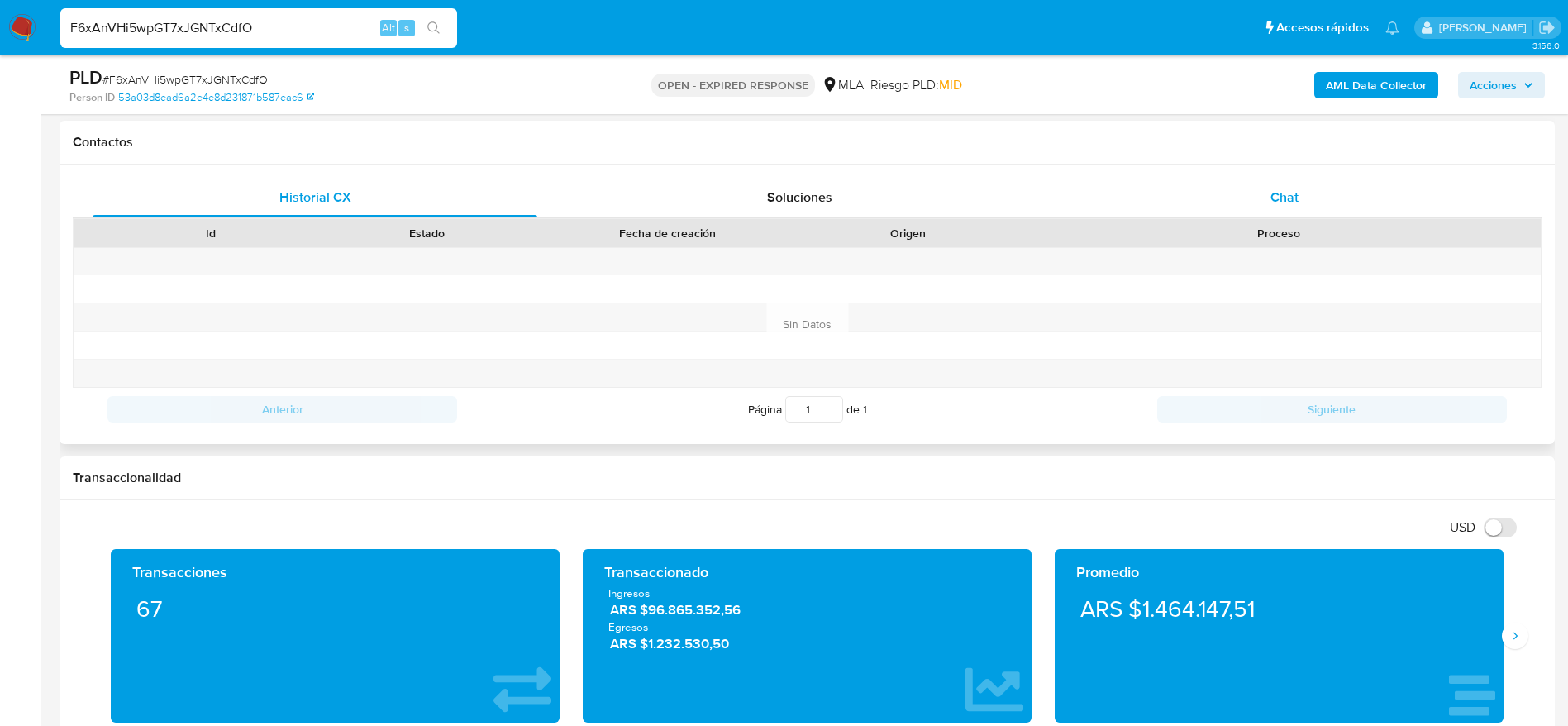
click at [1263, 190] on div "Chat" at bounding box center [1285, 198] width 444 height 40
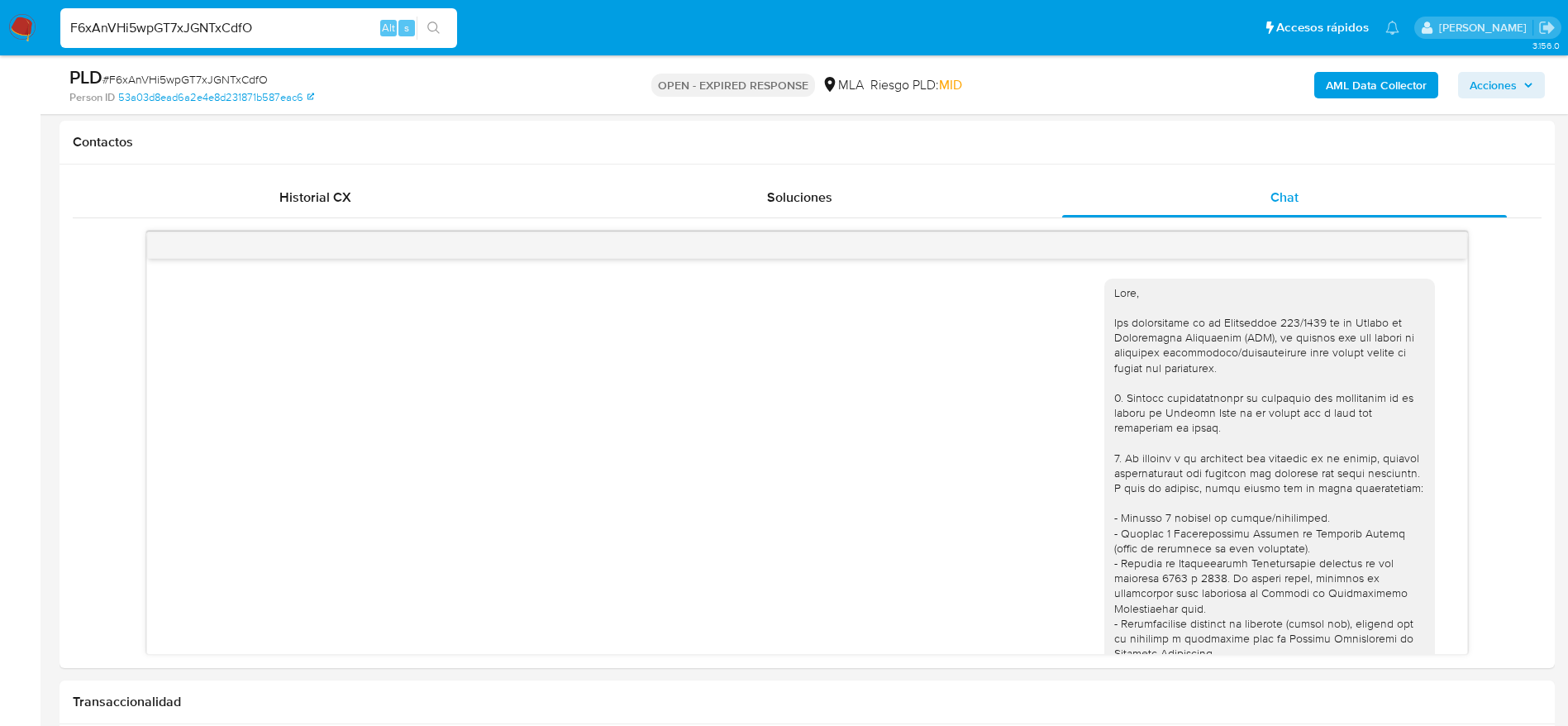
scroll to position [906, 0]
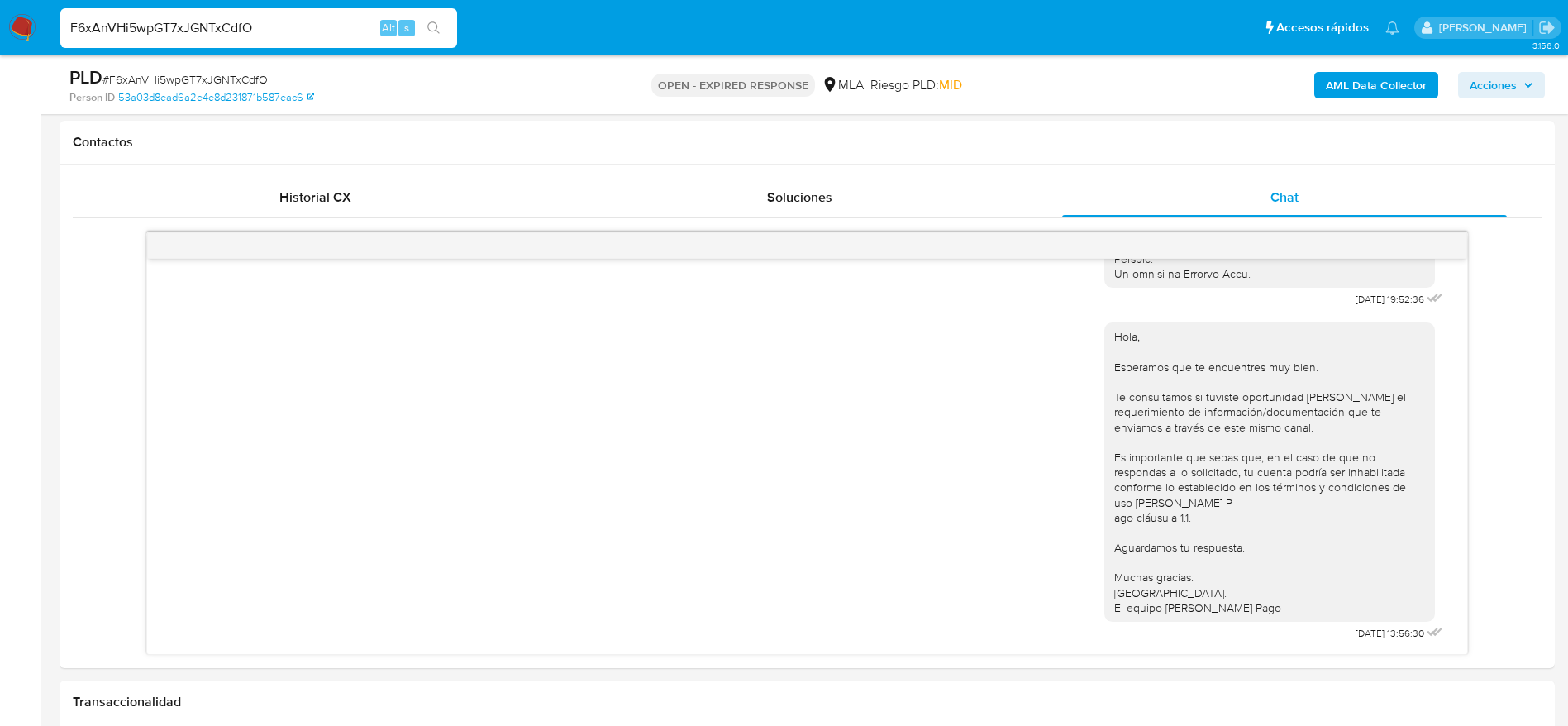
drag, startPoint x: 154, startPoint y: 79, endPoint x: 142, endPoint y: 75, distance: 12.6
click at [142, 76] on span "# F6xAnVHi5wpGT7xJGNTxCdfO" at bounding box center [185, 79] width 166 height 17
click at [142, 75] on span "# F6xAnVHi5wpGT7xJGNTxCdfO" at bounding box center [185, 79] width 166 height 17
copy span "F6xAnVHi5wpGT7xJGNTxCdfO"
drag, startPoint x: 17, startPoint y: 30, endPoint x: 26, endPoint y: 34, distance: 9.8
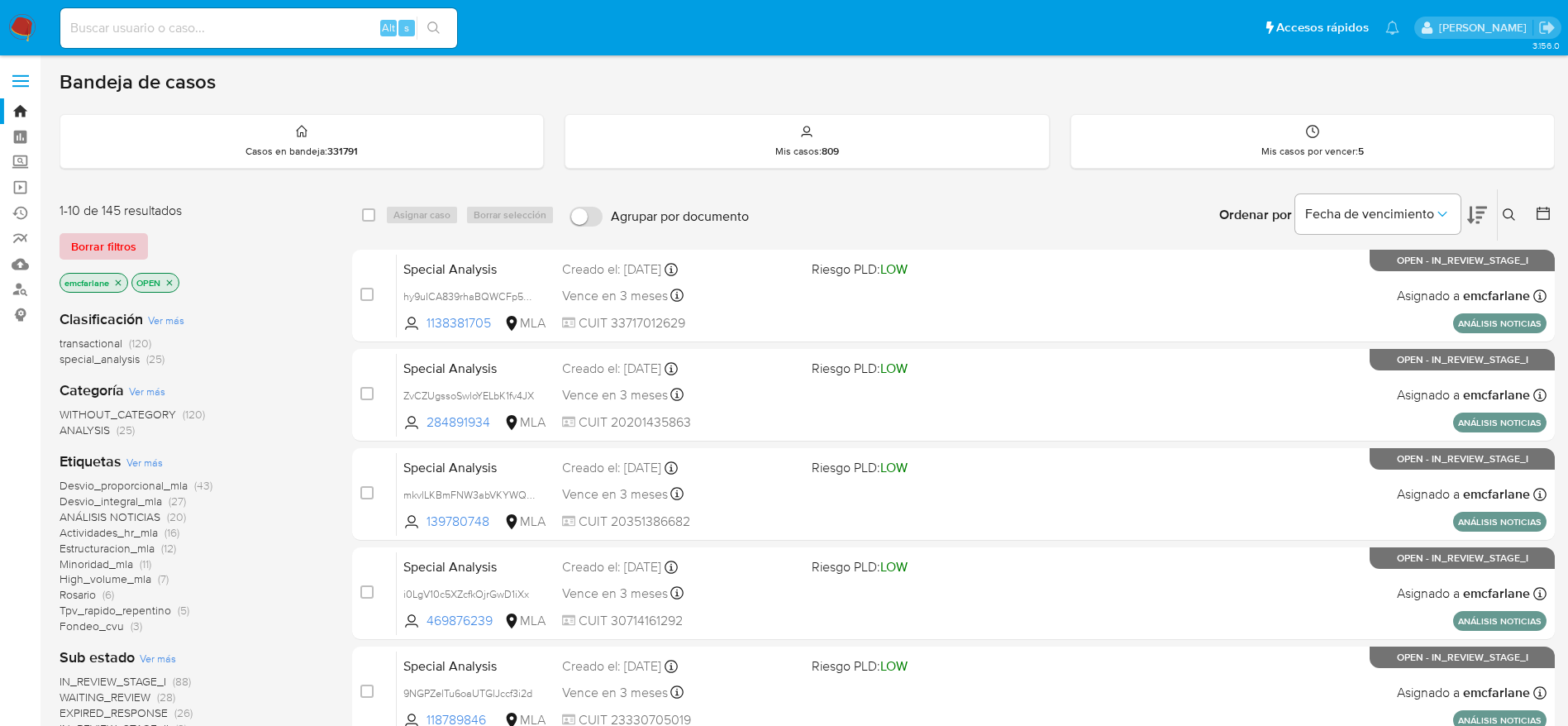
click at [96, 243] on span "Borrar filtros" at bounding box center [103, 246] width 65 height 23
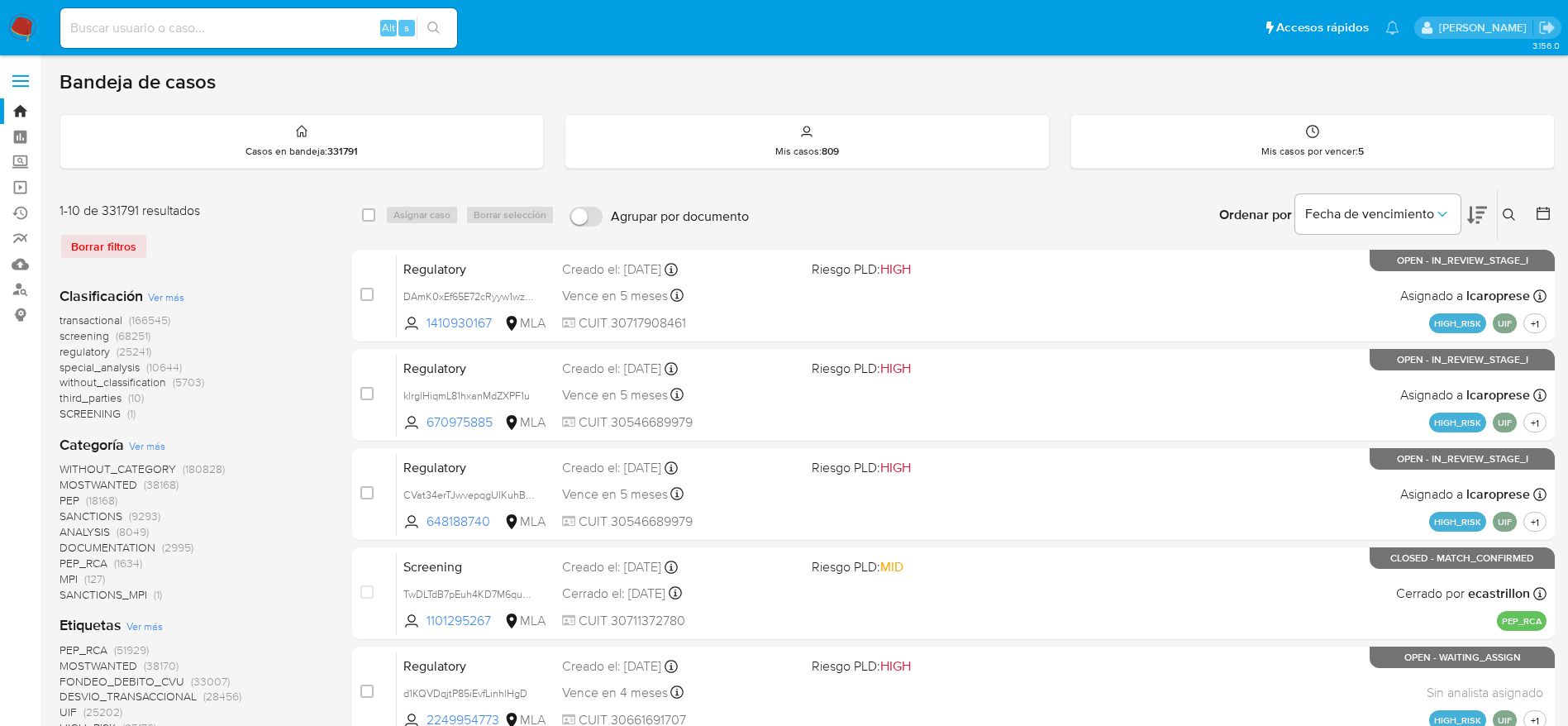
click at [1512, 212] on icon at bounding box center [1510, 215] width 13 height 13
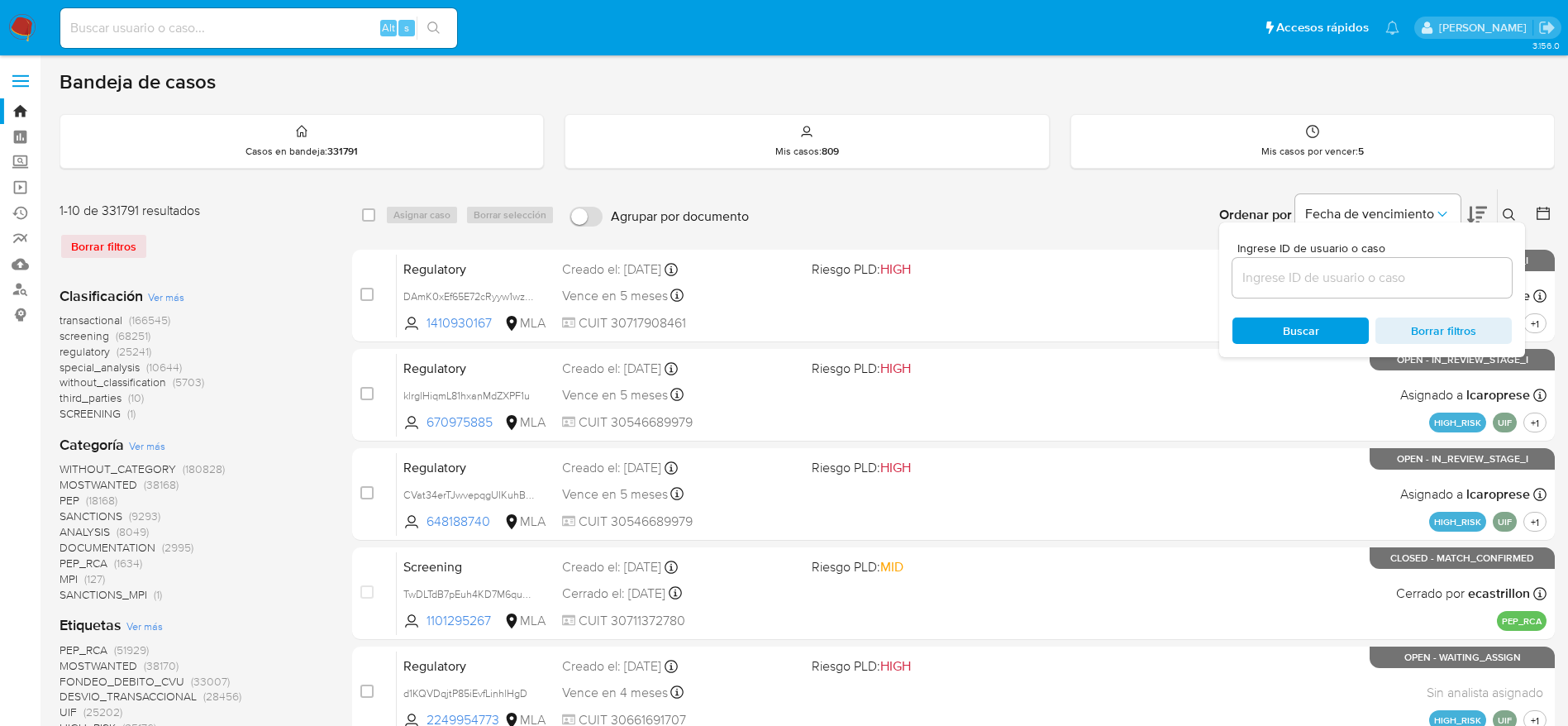
drag, startPoint x: 1355, startPoint y: 271, endPoint x: 1347, endPoint y: 278, distance: 10.6
click at [1355, 271] on input at bounding box center [1372, 278] width 280 height 22
type input "F6xAnVHi5wpGT7xJGNTxCdfO"
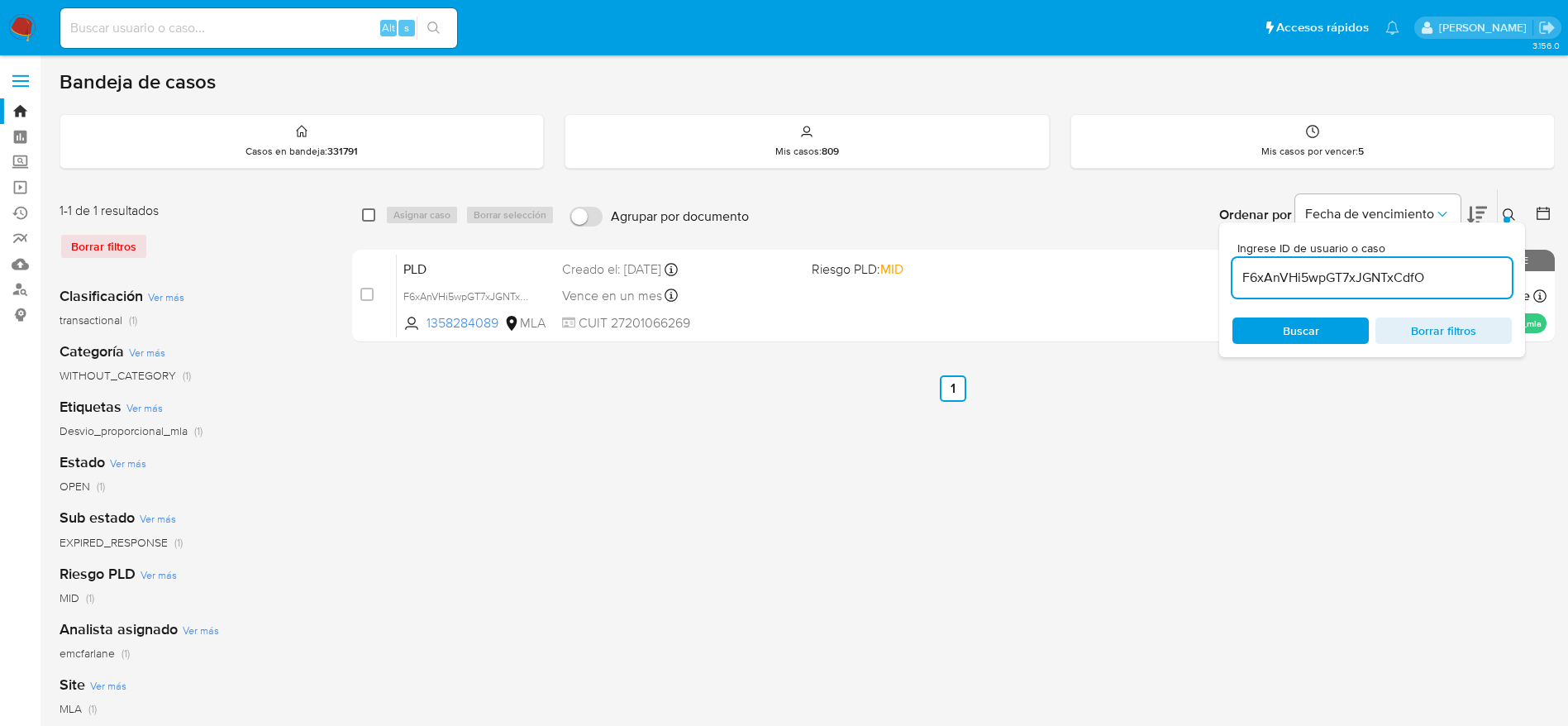
click at [366, 220] on input "checkbox" at bounding box center [369, 215] width 13 height 13
checkbox input "true"
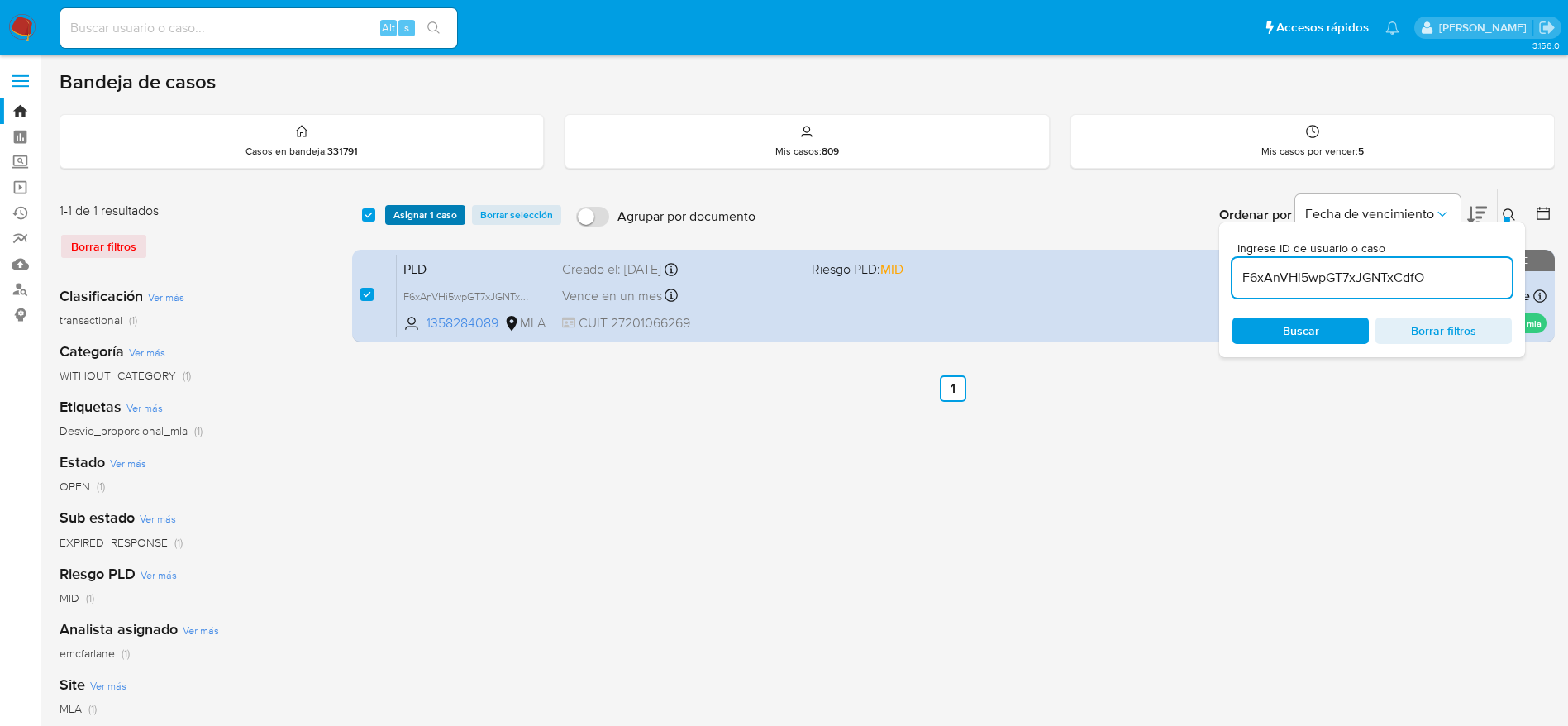
click at [405, 212] on span "Asignar 1 caso" at bounding box center [425, 215] width 63 height 17
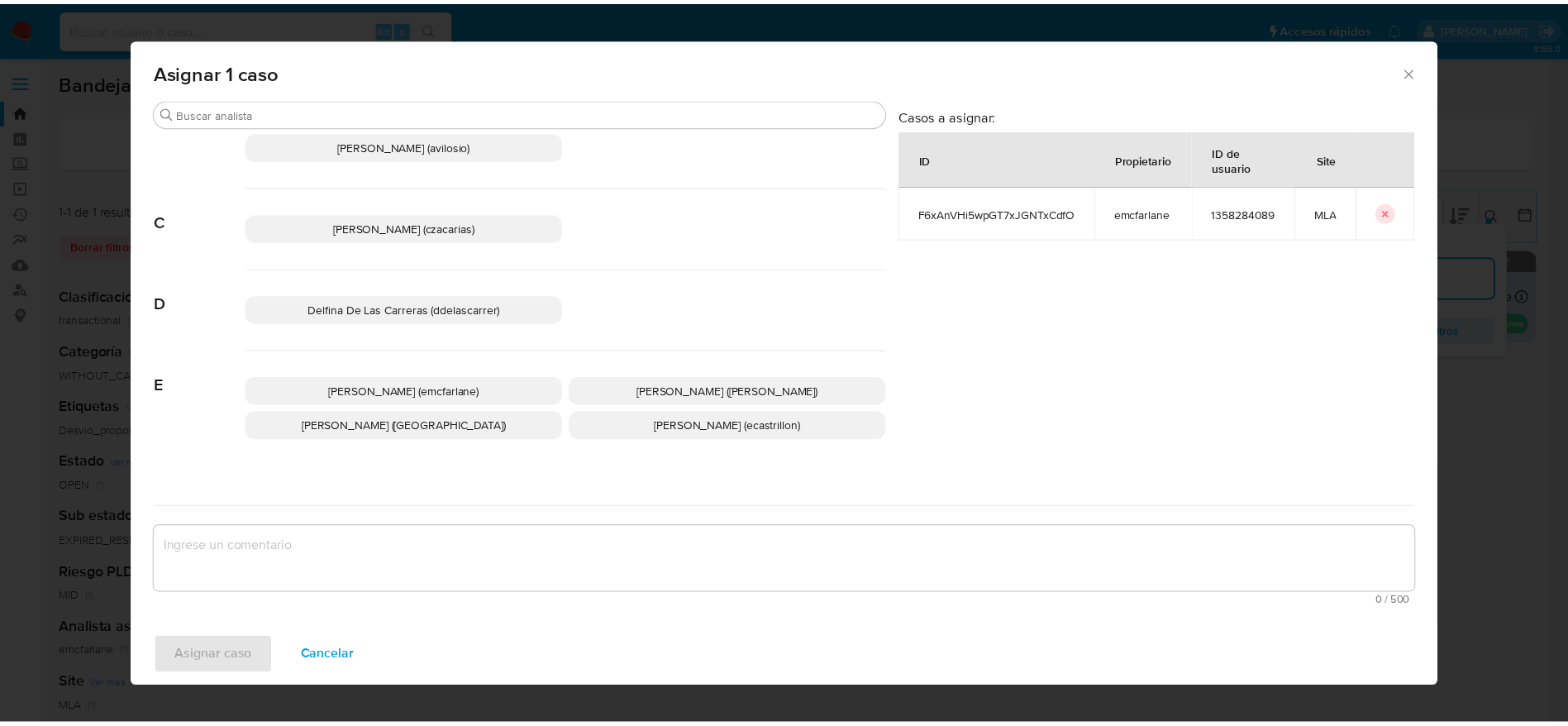
scroll to position [124, 0]
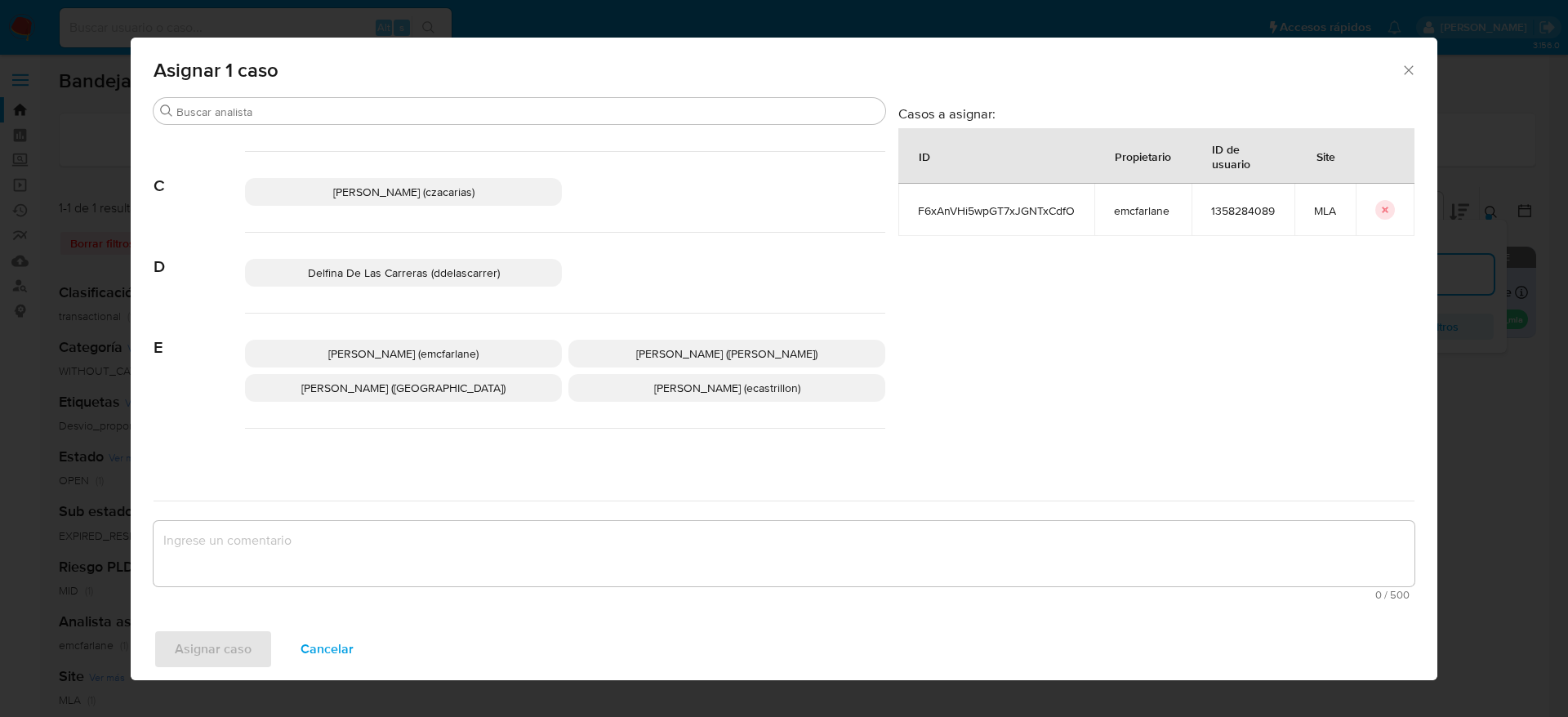
click at [429, 349] on span "Elaine Mc Farlane (emcfarlane)" at bounding box center [403, 354] width 150 height 16
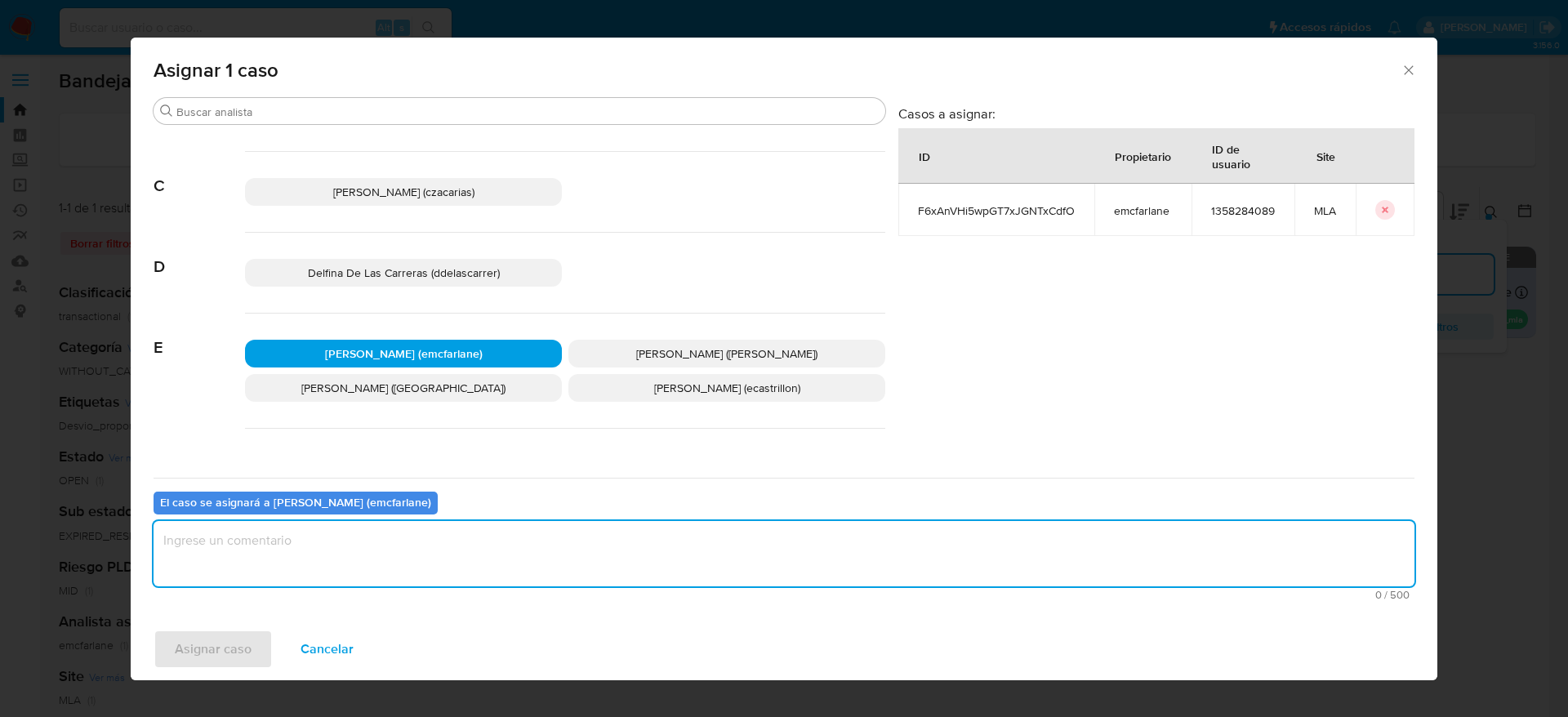
click at [377, 534] on textarea "assign-modal" at bounding box center [784, 553] width 1261 height 65
click at [242, 649] on span "Asignar caso" at bounding box center [213, 650] width 76 height 36
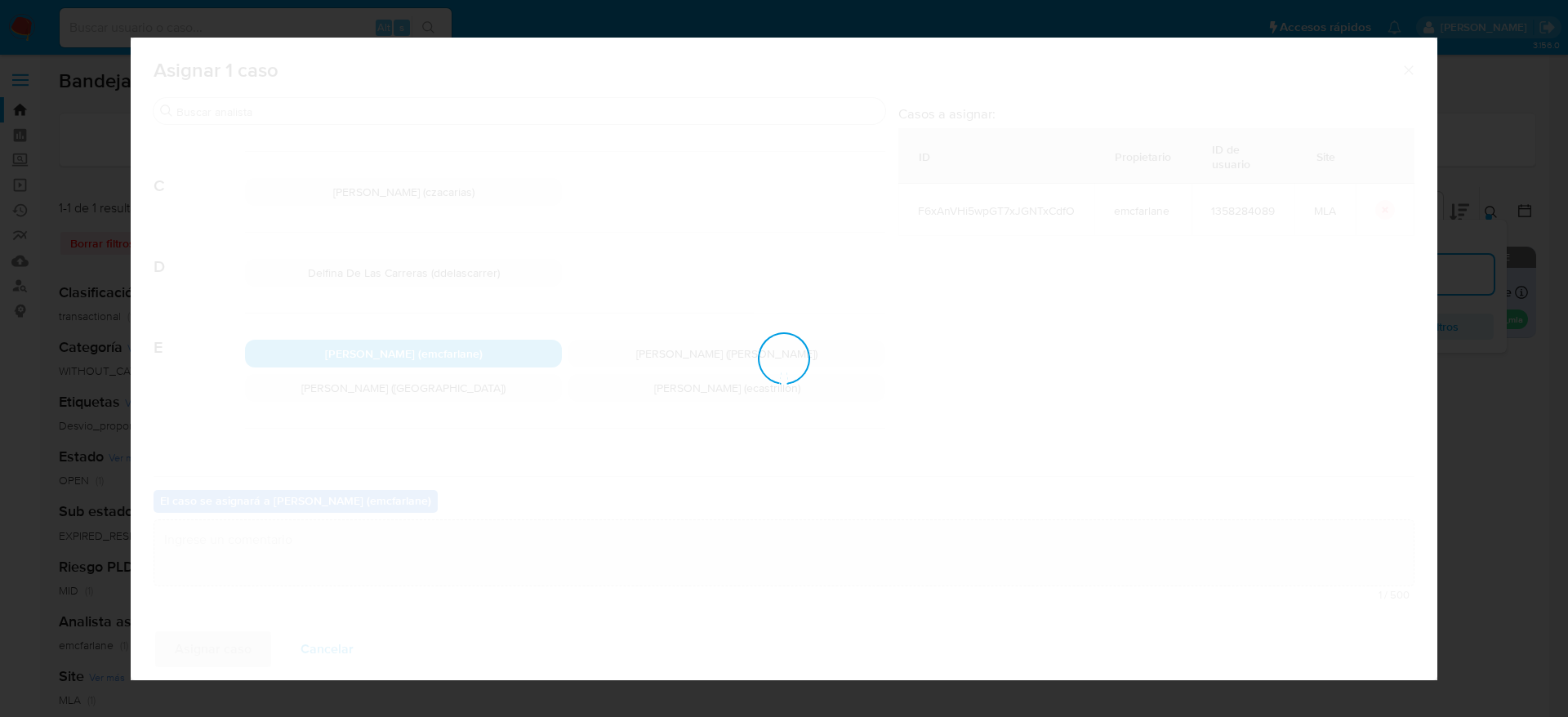
checkbox input "false"
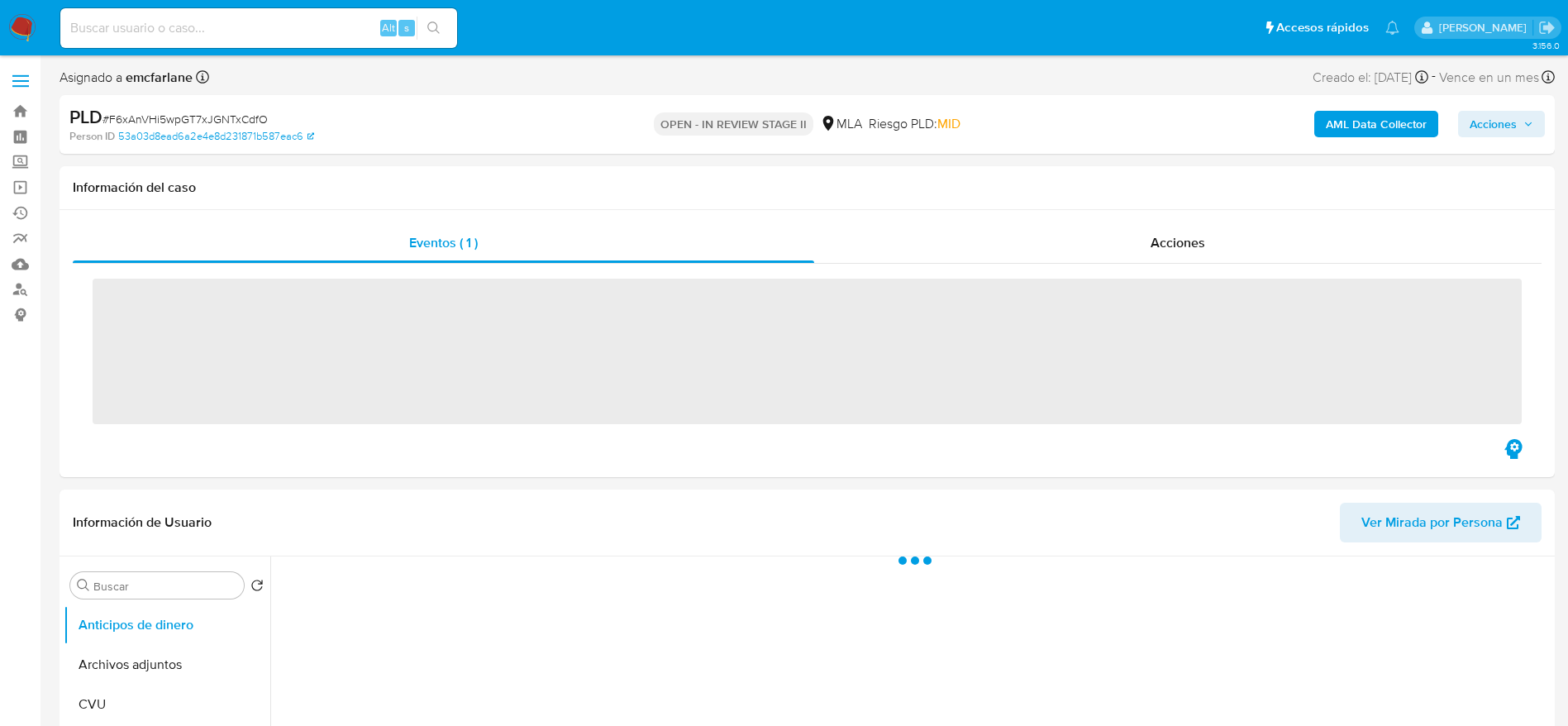
click at [1535, 119] on button "Acciones" at bounding box center [1501, 124] width 87 height 27
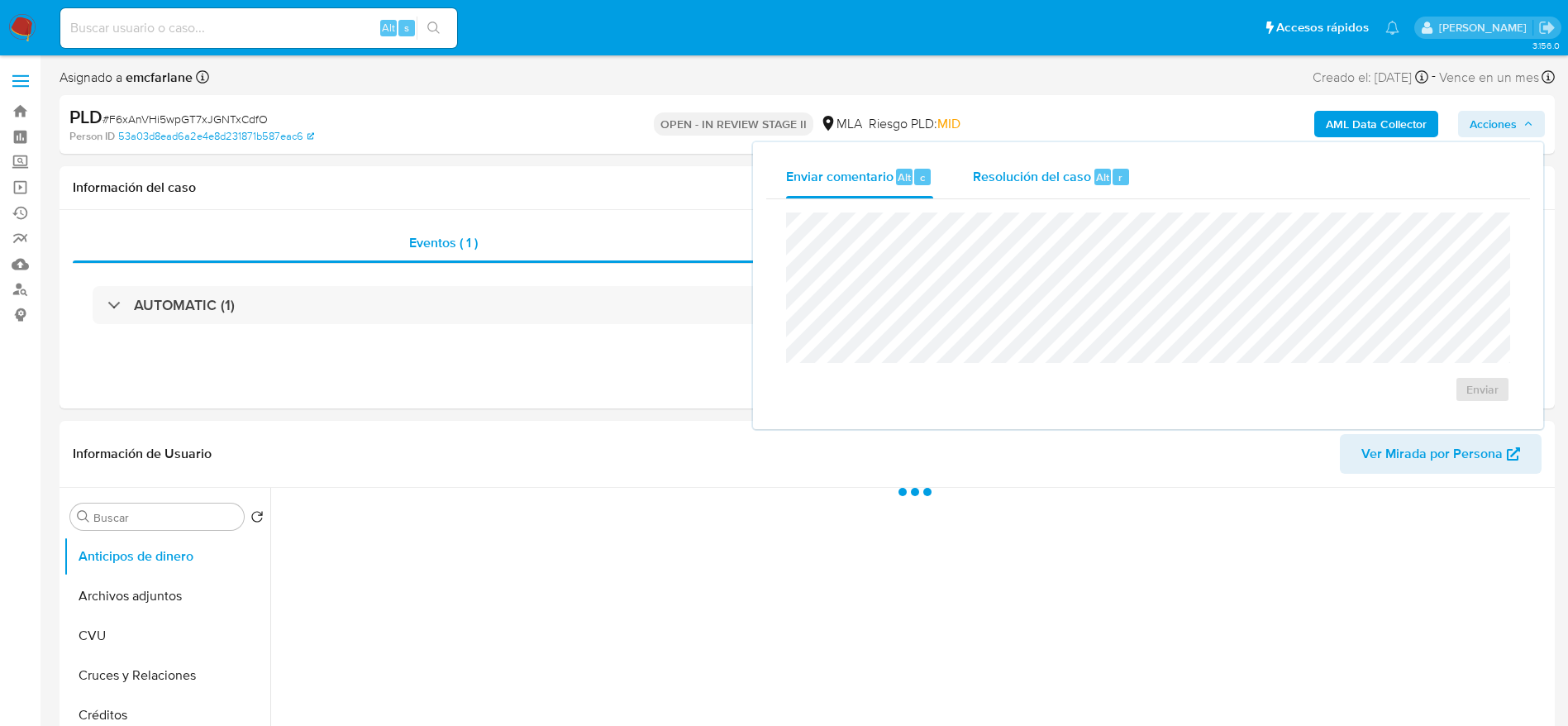
click at [988, 191] on div "Resolución del caso Alt r" at bounding box center [1052, 177] width 158 height 43
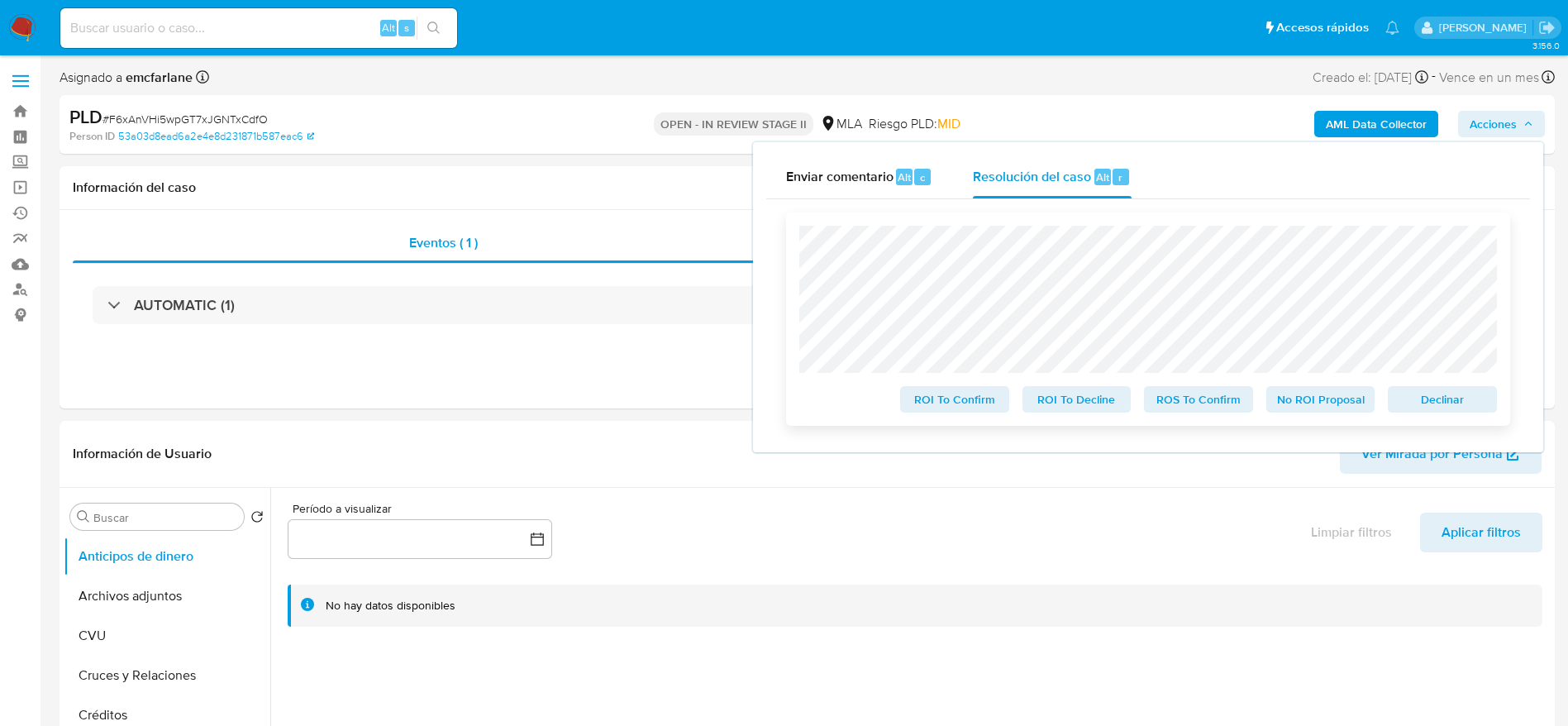
click at [1458, 395] on span "Declinar" at bounding box center [1442, 400] width 86 height 23
select select "10"
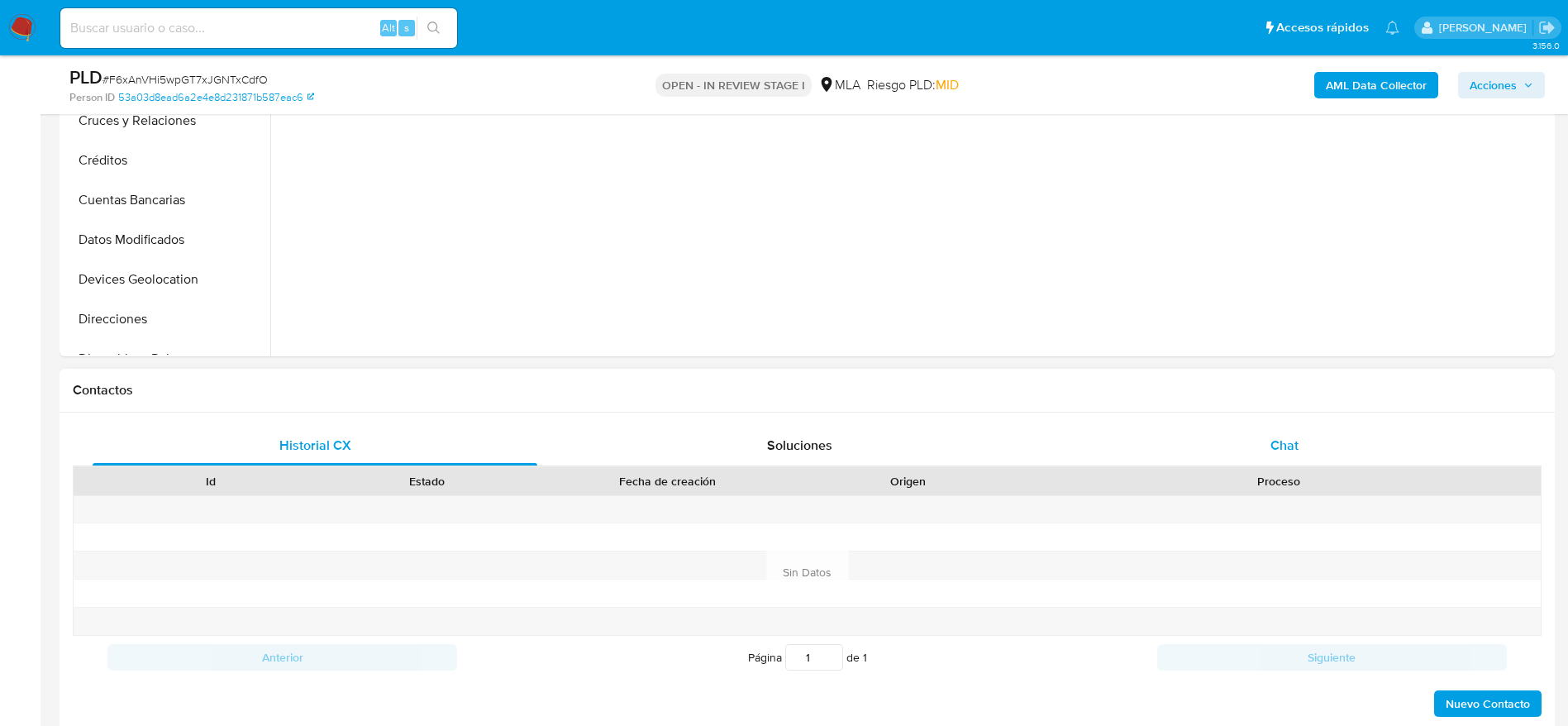
click at [1285, 436] on span "Chat" at bounding box center [1285, 445] width 28 height 19
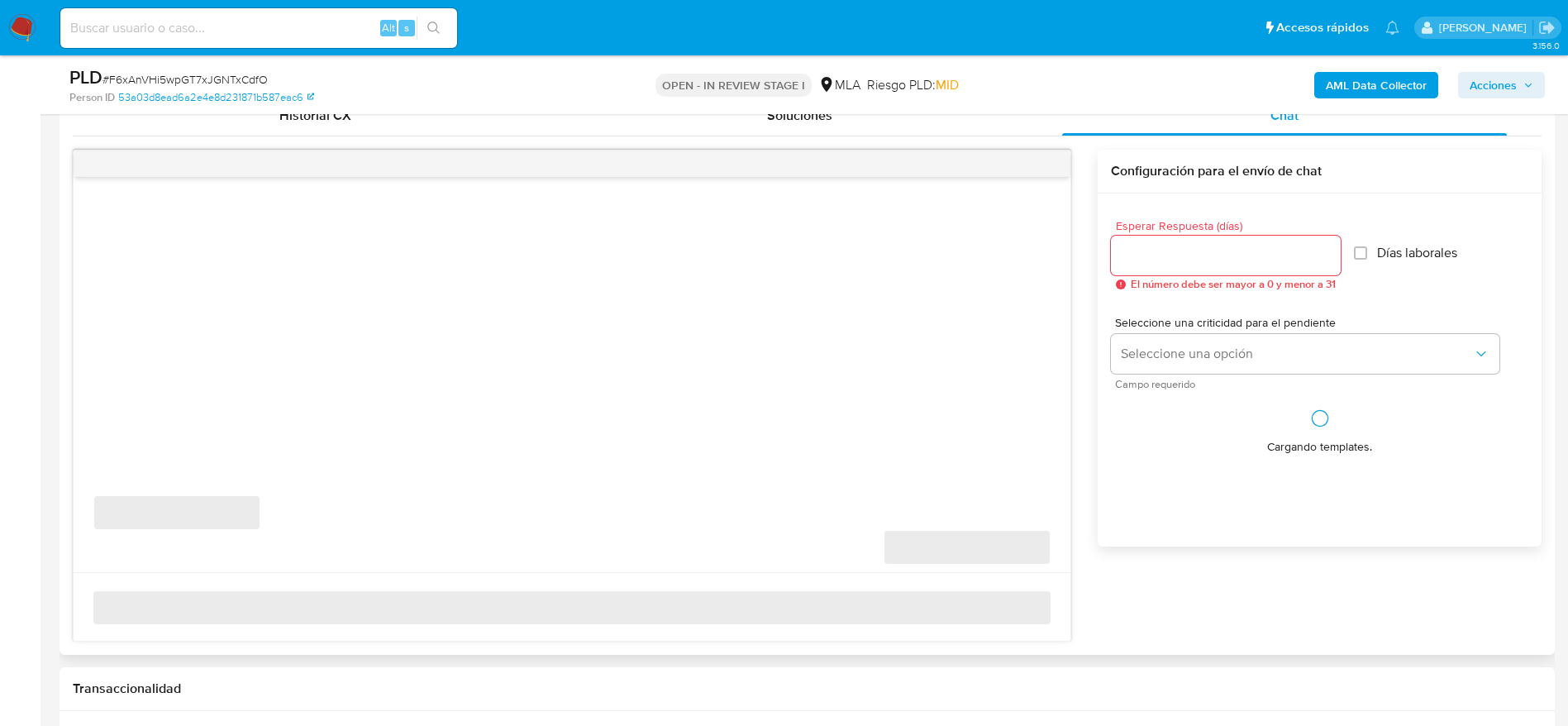
scroll to position [868, 0]
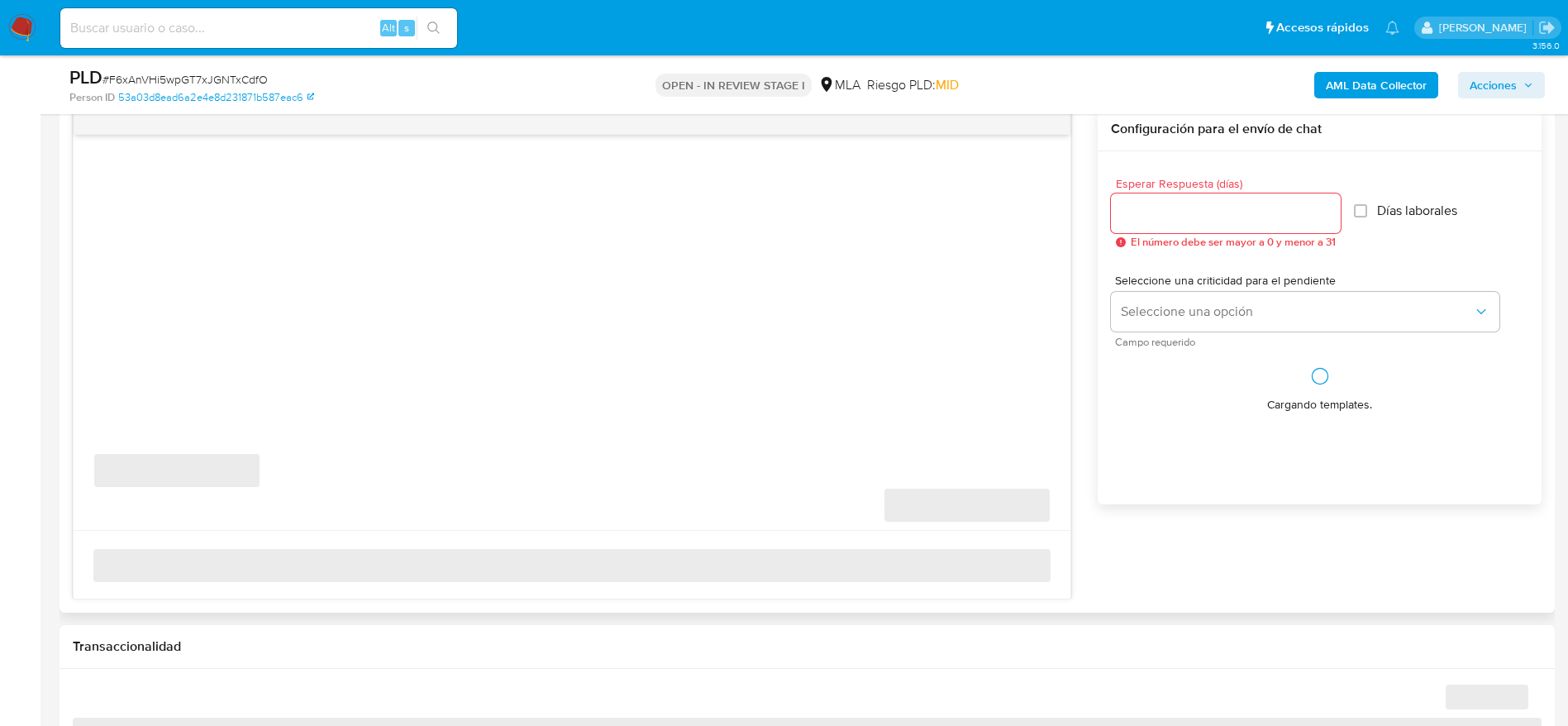
select select "10"
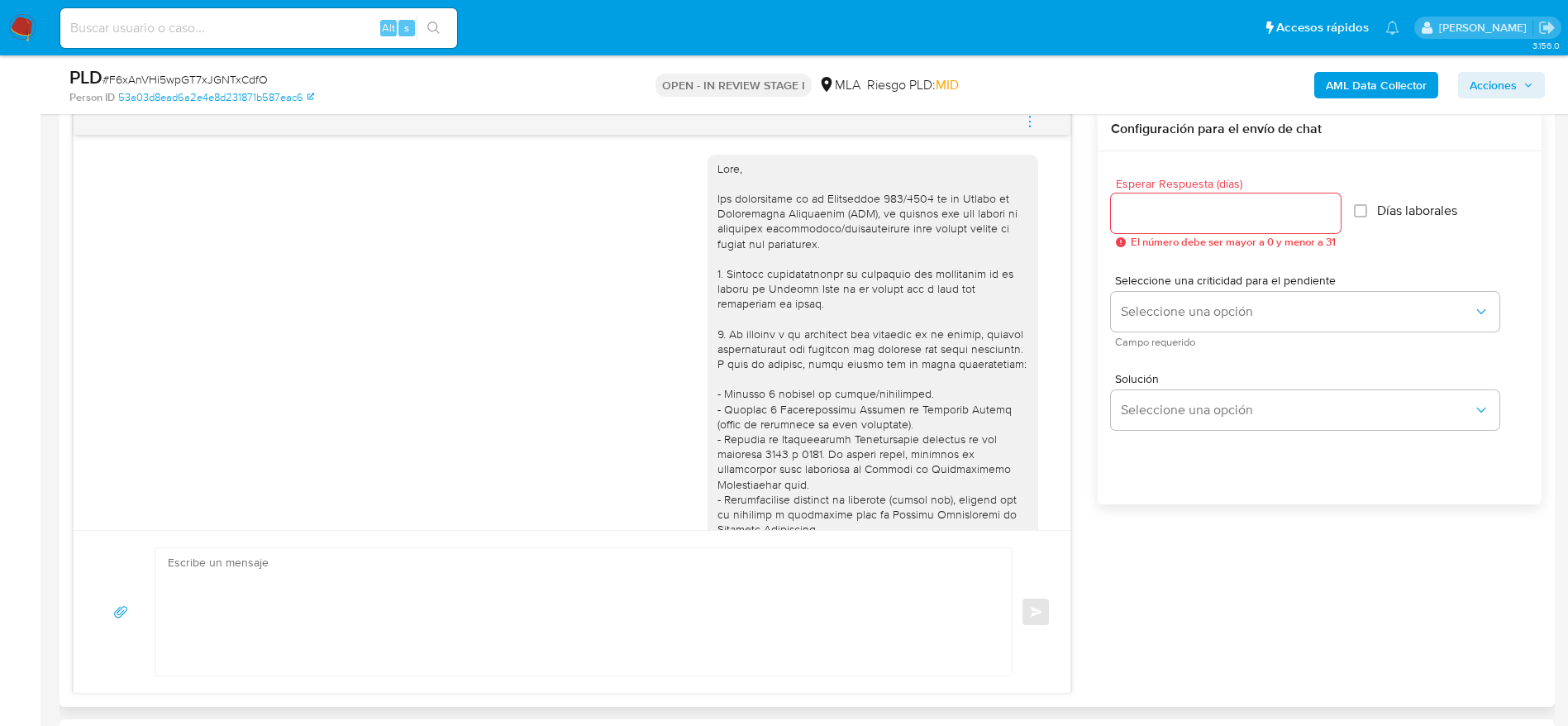
scroll to position [906, 0]
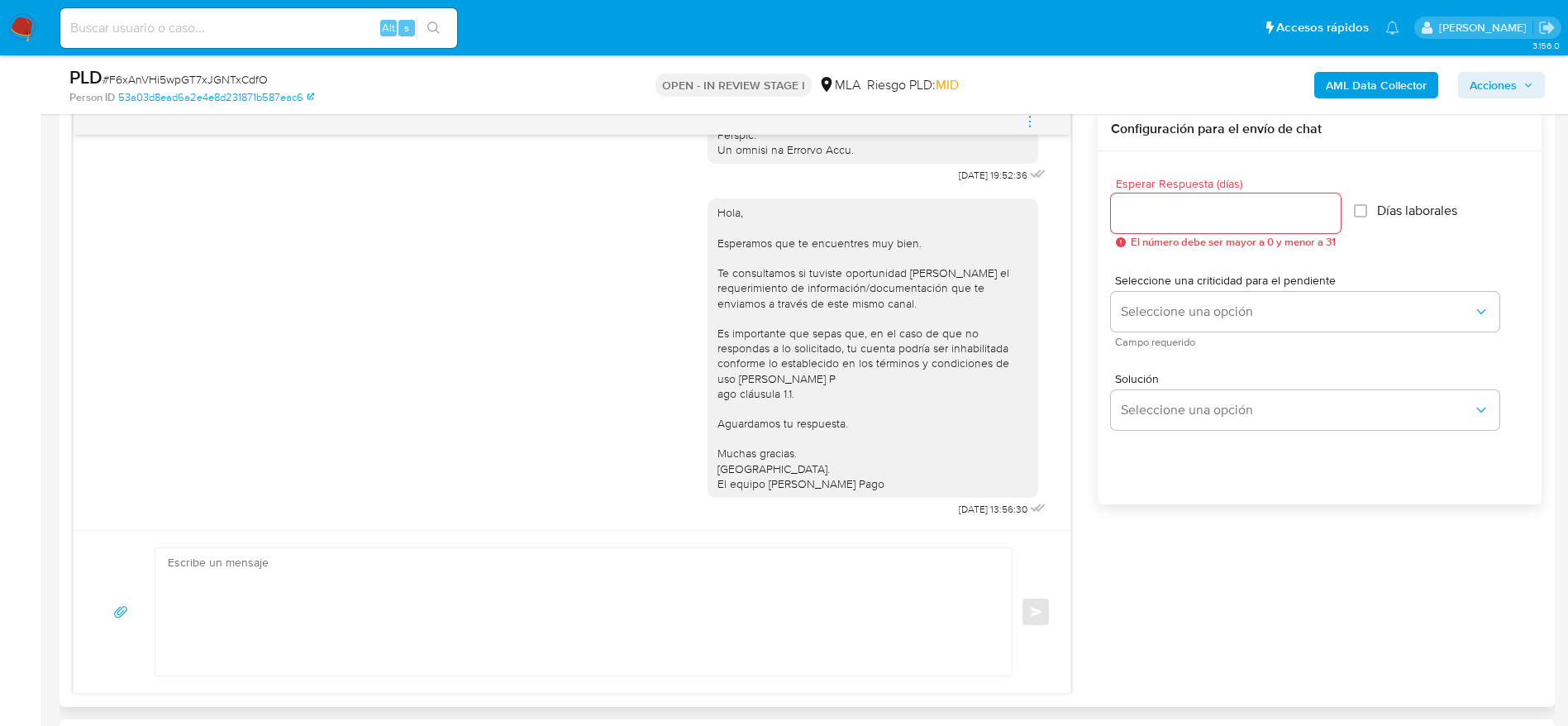
click at [428, 585] on textarea at bounding box center [579, 612] width 823 height 127
paste textarea "Hola, Esperamos que te encuentres muy bien. Te consultamos si tuviste oportunid…"
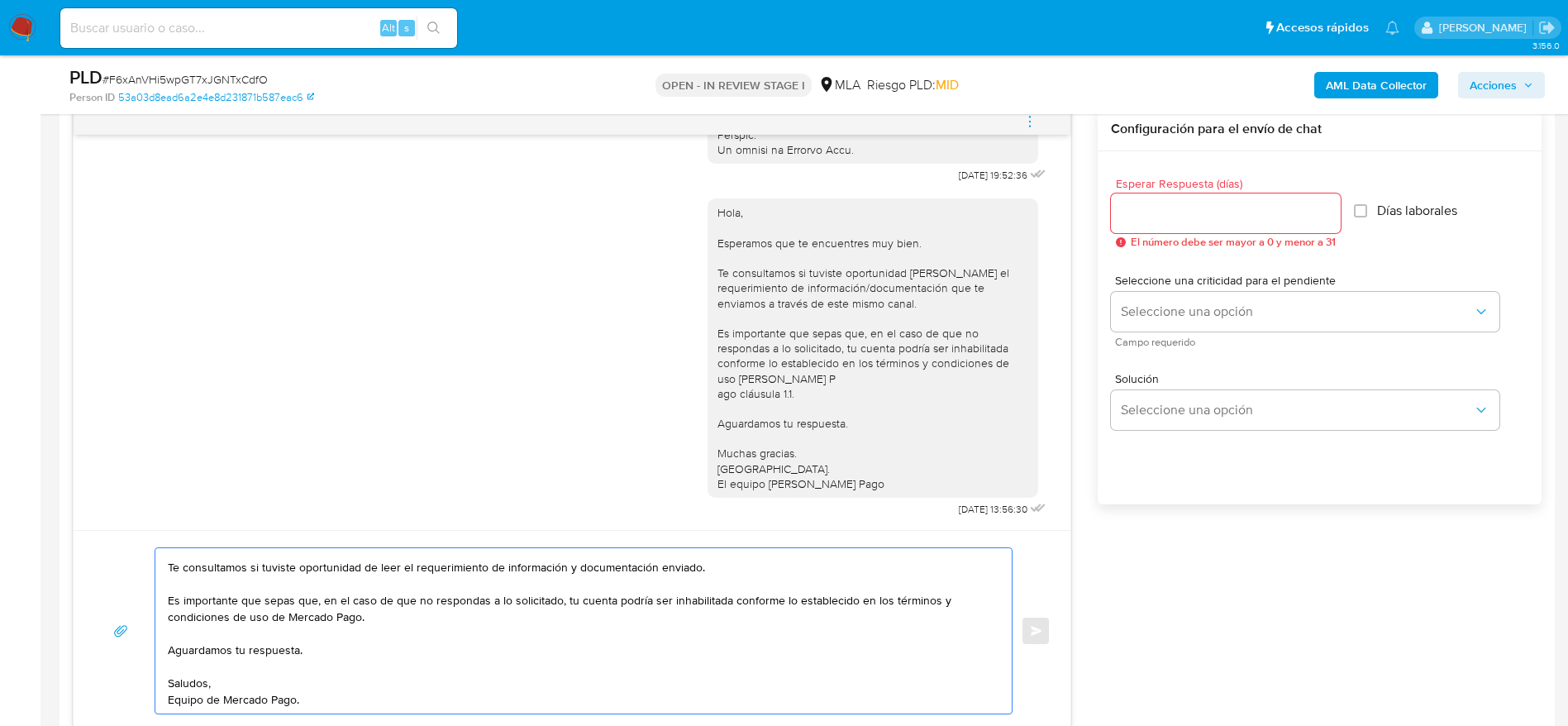
scroll to position [0, 0]
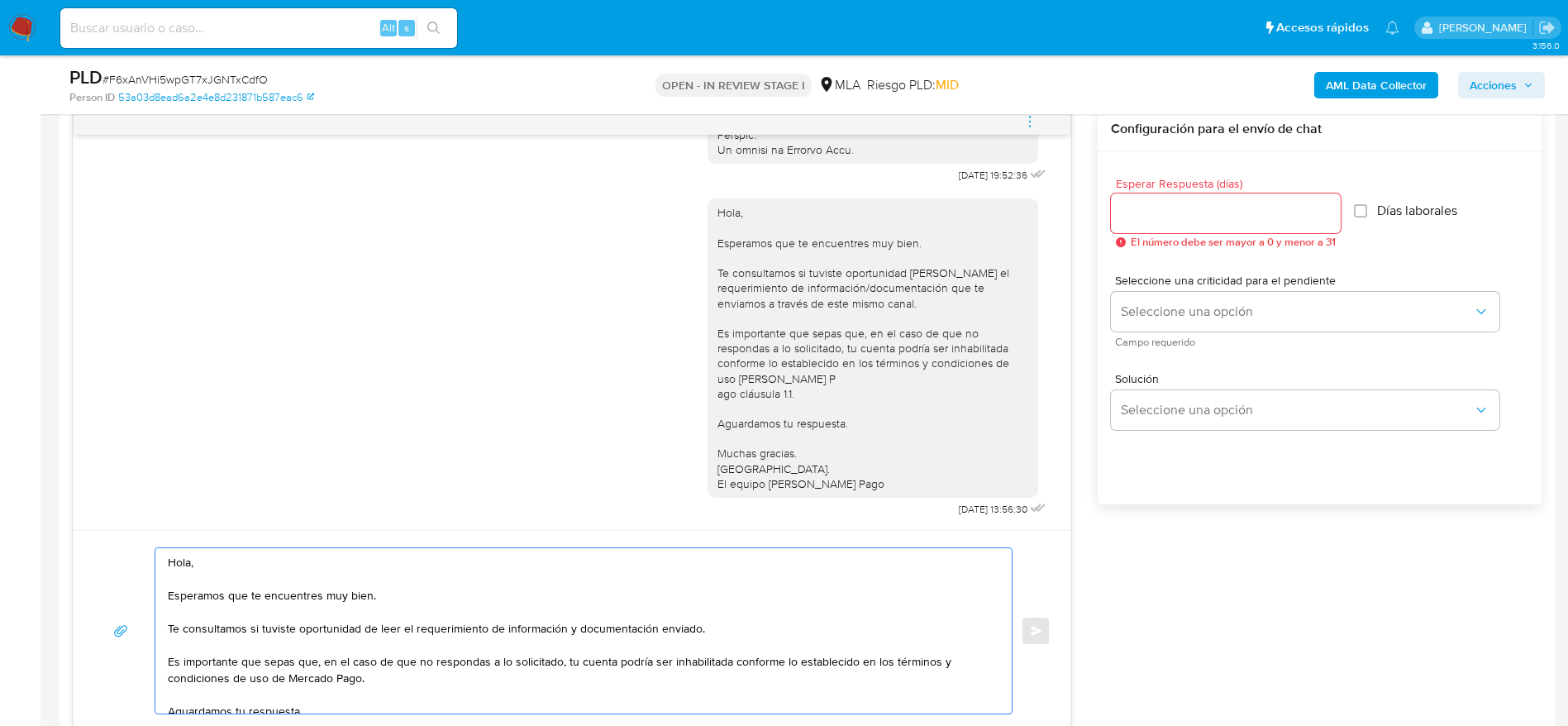
type textarea "Hola, Esperamos que te encuentres muy bien. Te consultamos si tuviste oportunid…"
click at [1147, 216] on input "Esperar Respuesta (días)" at bounding box center [1226, 213] width 230 height 22
type input "1"
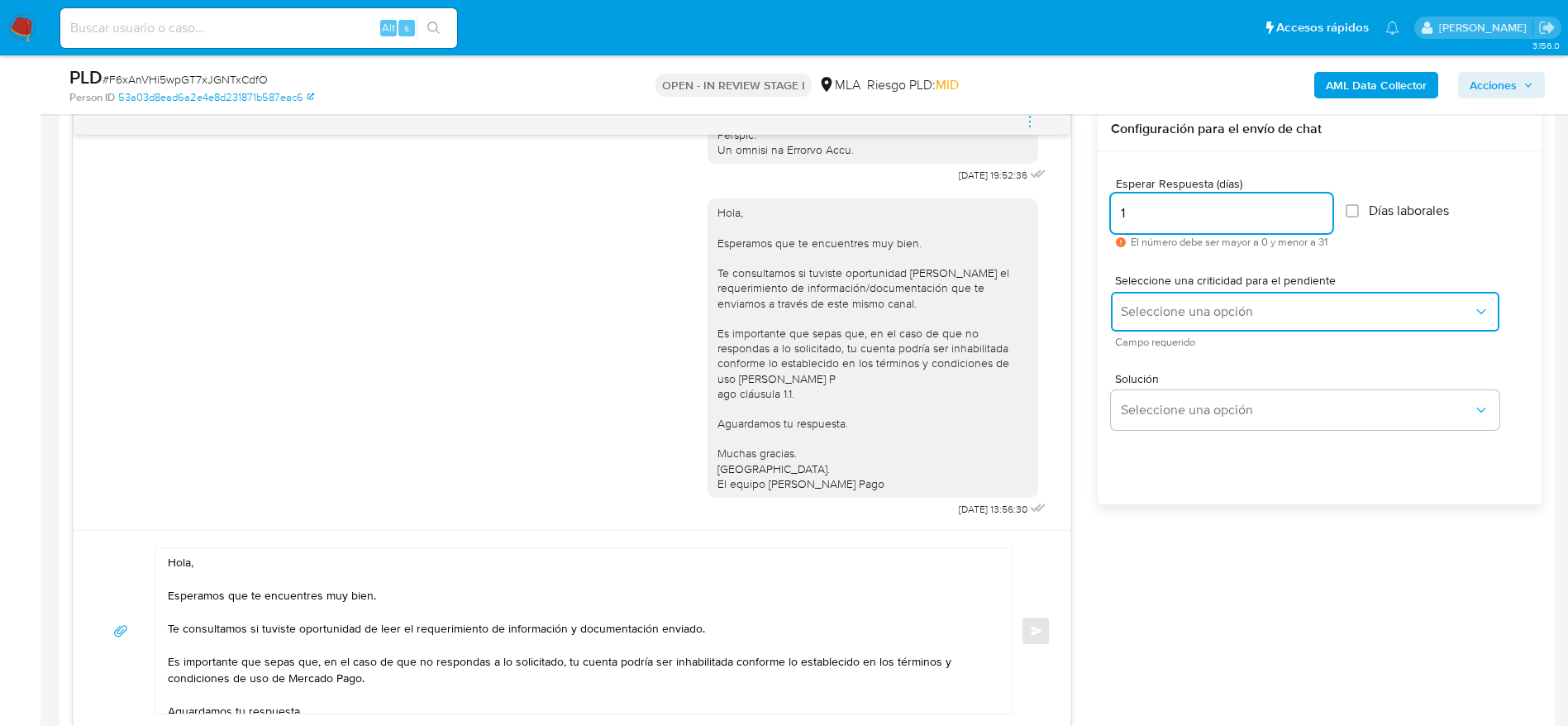
click at [1162, 304] on span "Seleccione una opción" at bounding box center [1297, 312] width 352 height 17
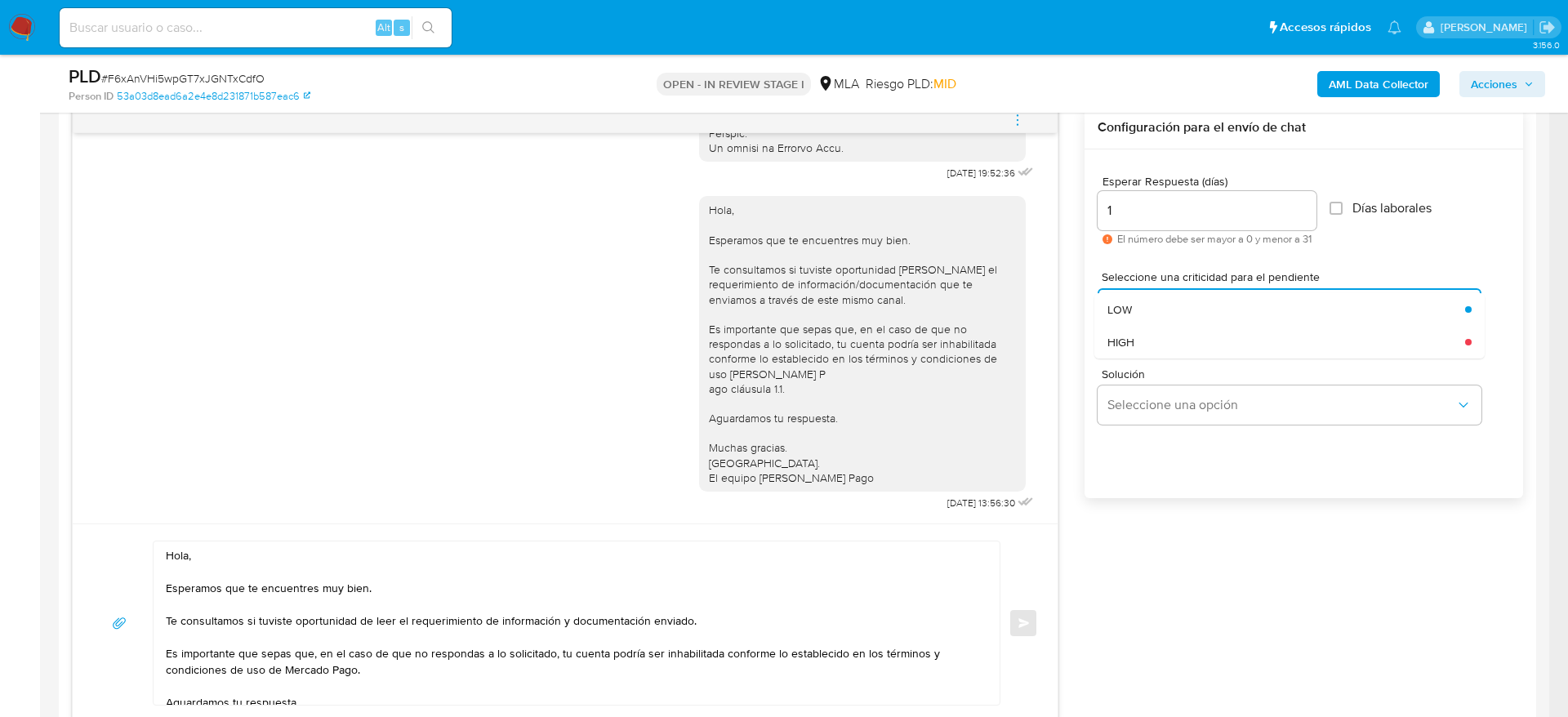
click at [1153, 345] on div "HIGH" at bounding box center [1281, 342] width 348 height 33
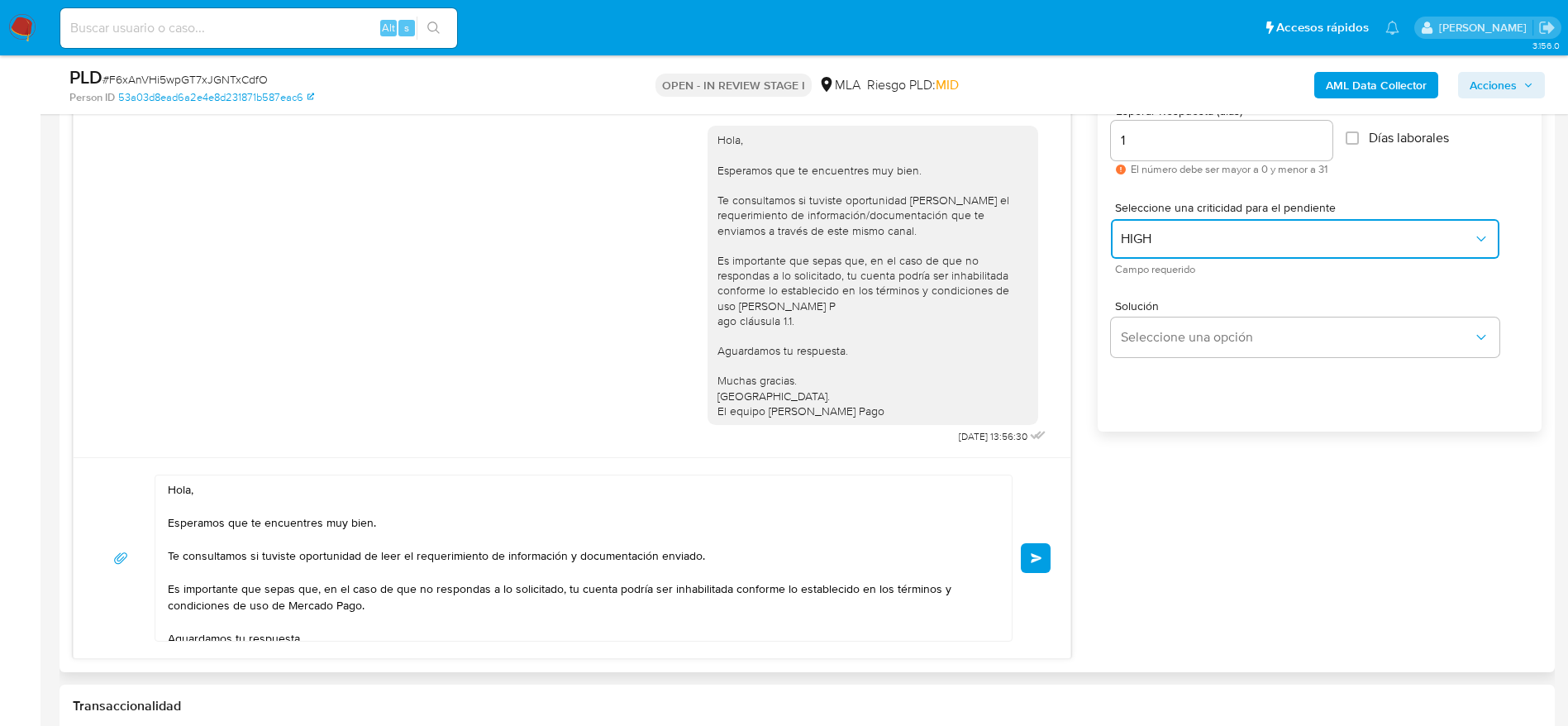
scroll to position [992, 0]
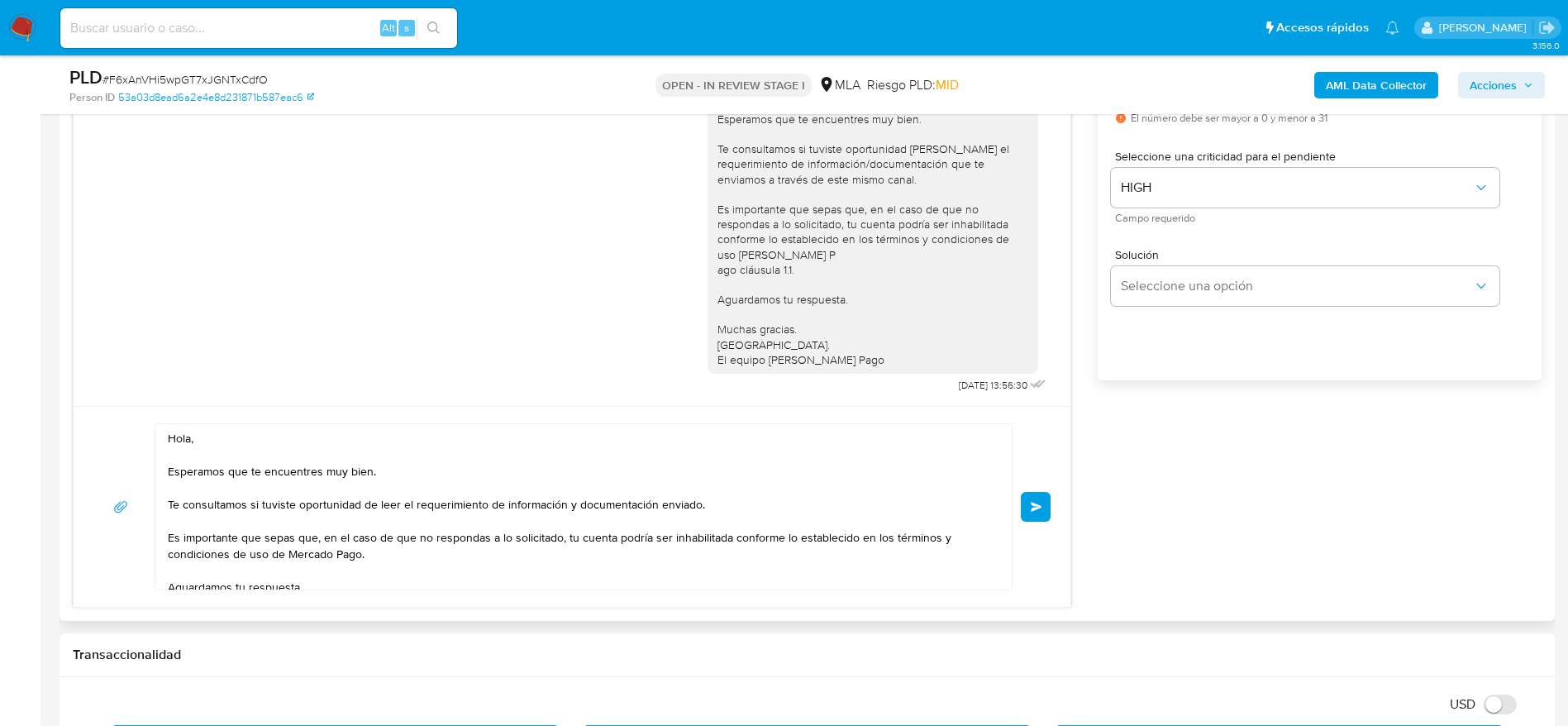
click at [1035, 503] on span "Enviar" at bounding box center [1037, 507] width 12 height 10
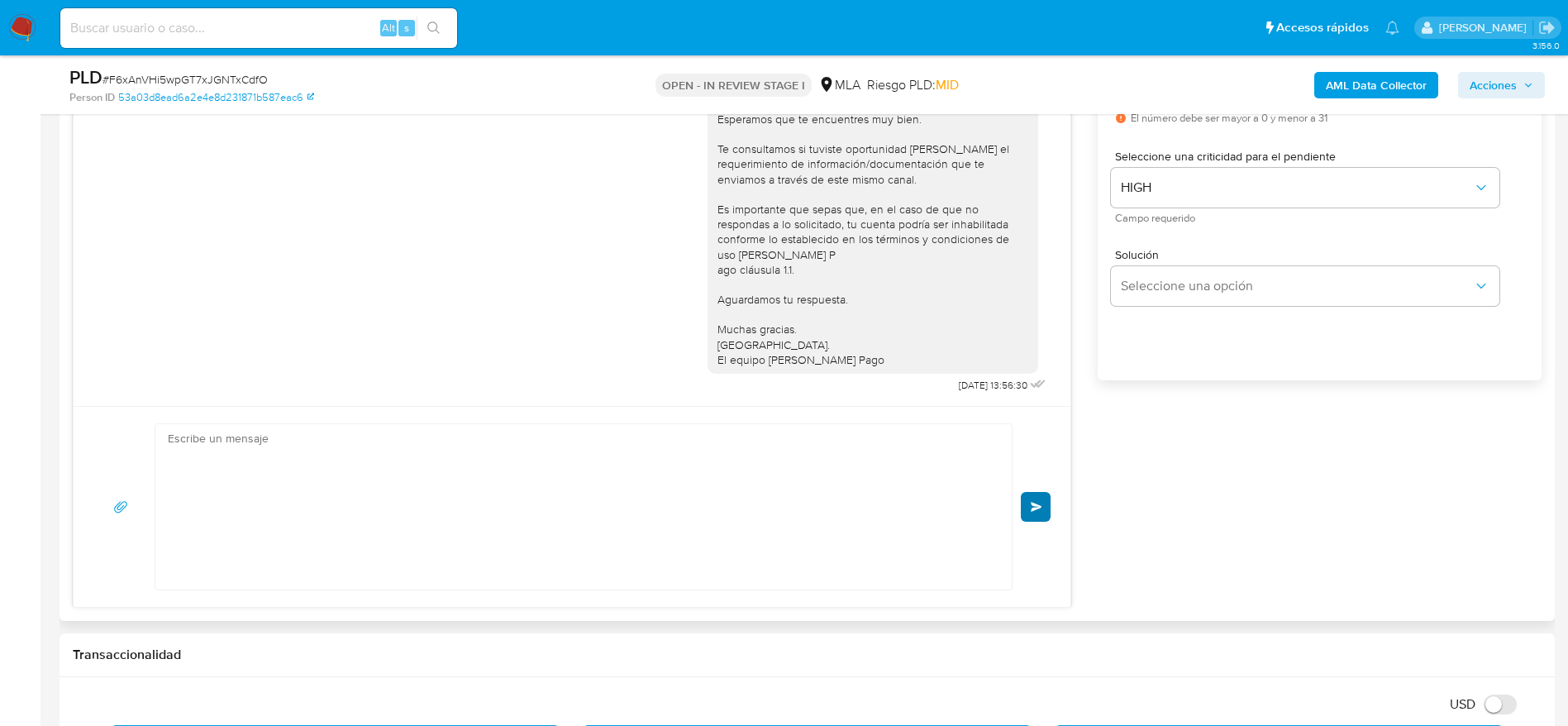
scroll to position [1194, 0]
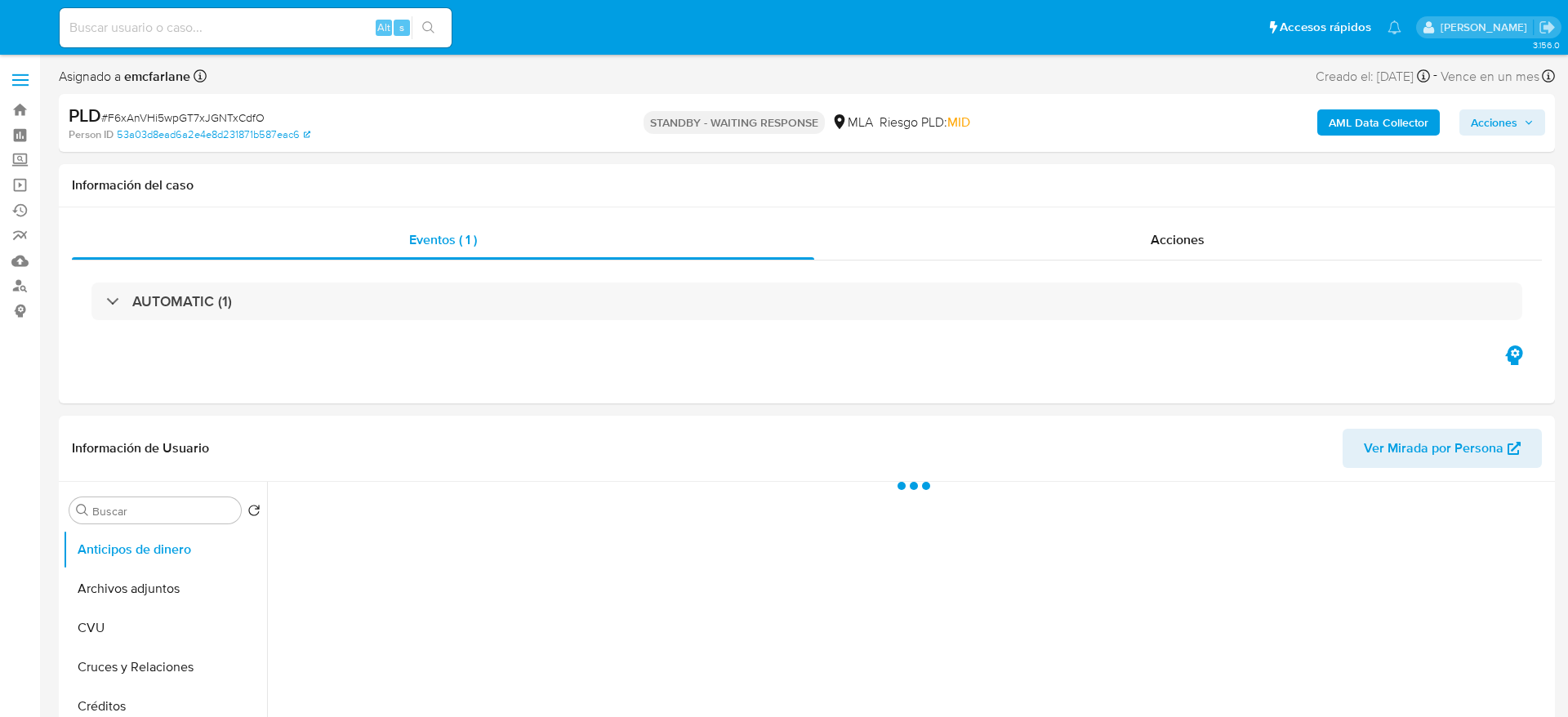
select select "10"
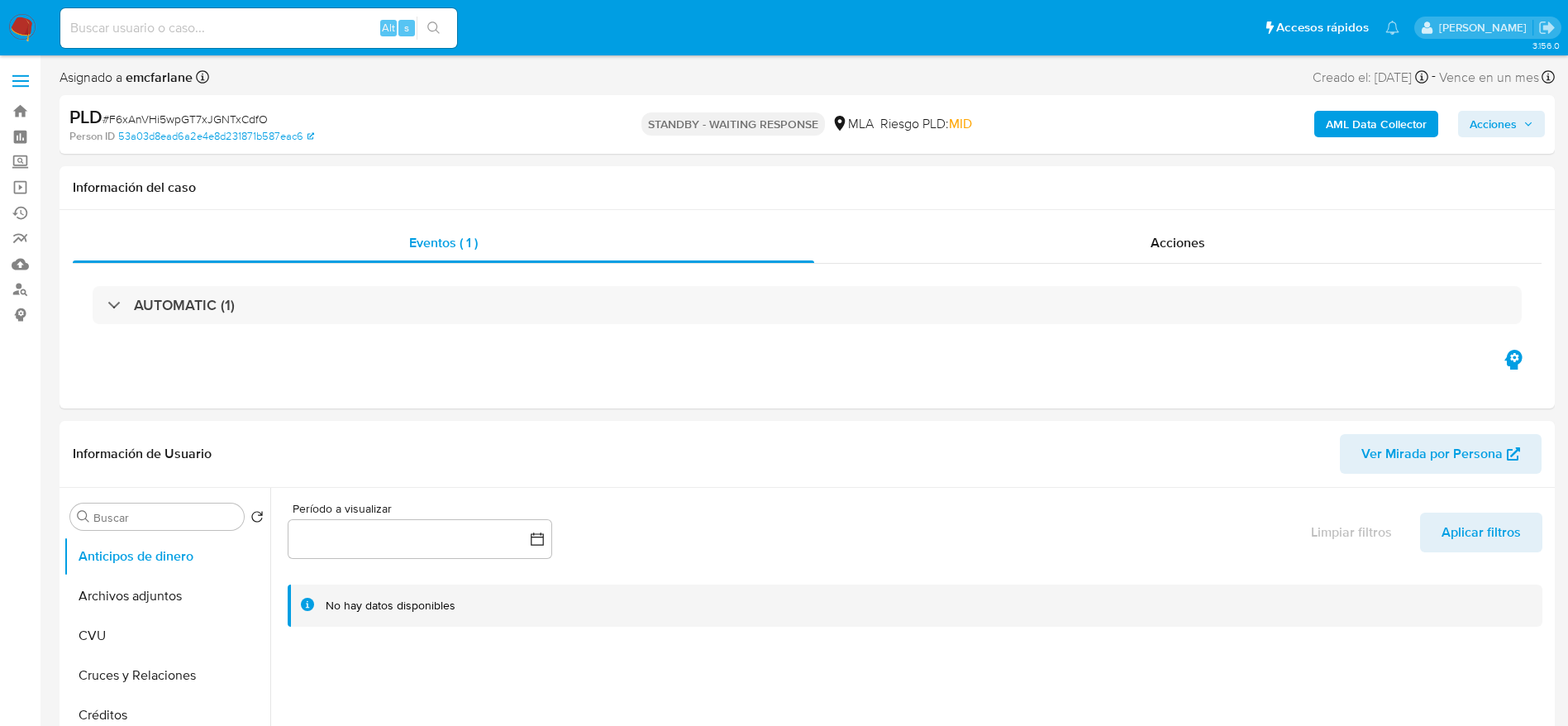
click at [245, 15] on div "Alt s" at bounding box center [259, 28] width 397 height 40
click at [236, 31] on input at bounding box center [259, 28] width 397 height 22
paste input "8QJujjNQx4pDzxTwLUaiIQRW"
type input "8QJujjNQx4pDzxTwLUaiIQRW"
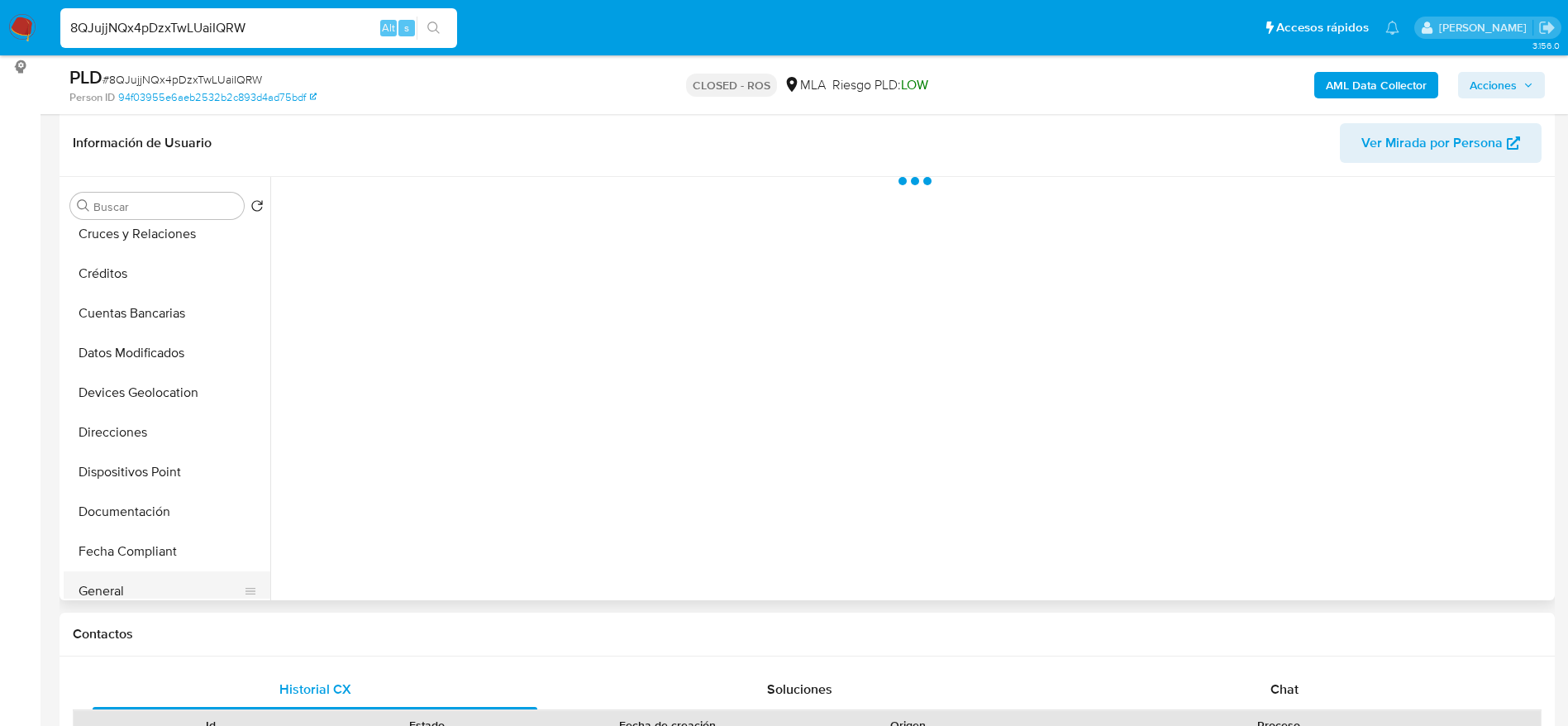
scroll to position [248, 0]
click at [137, 502] on button "Historial Casos" at bounding box center [160, 514] width 193 height 40
select select "10"
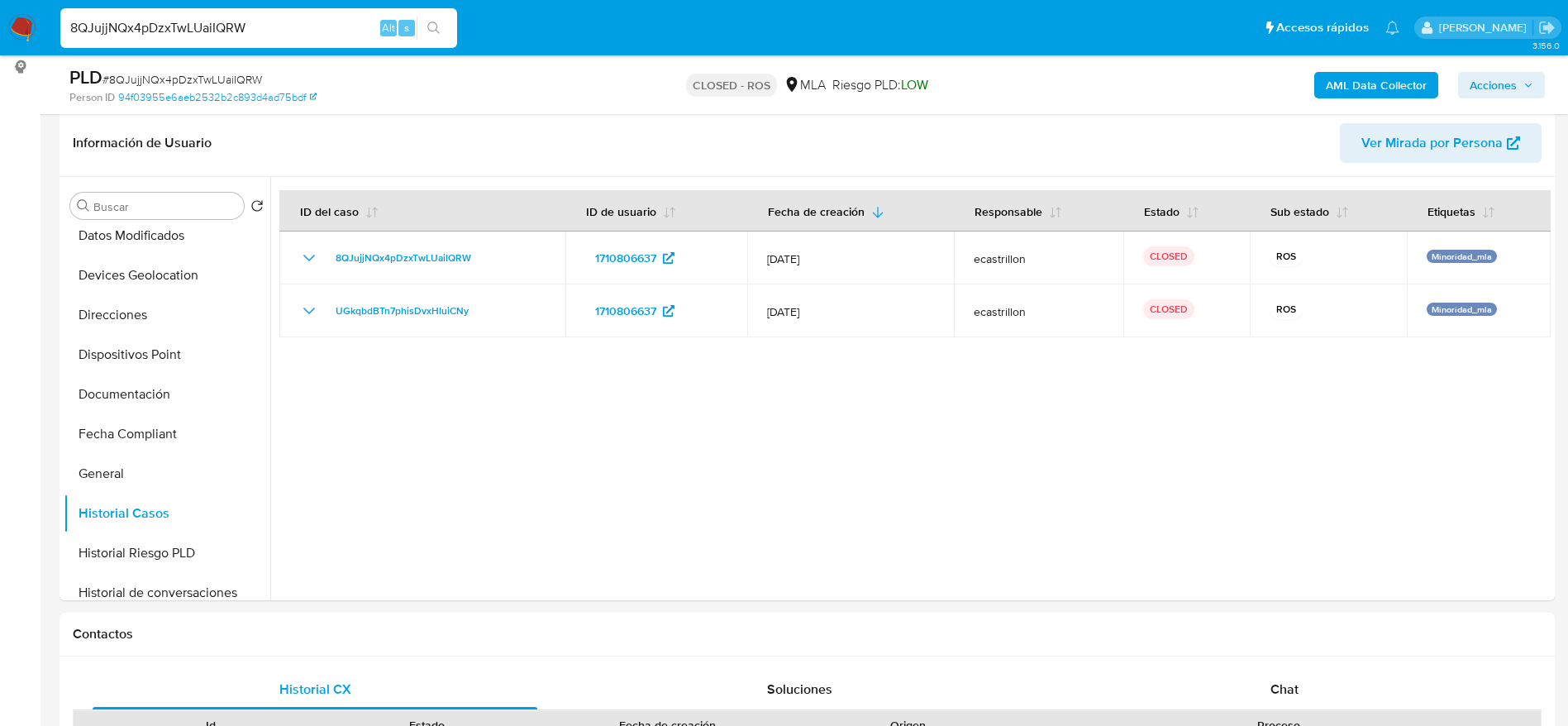
click at [266, 30] on input "8QJujjNQx4pDzxTwLUaiIQRW" at bounding box center [259, 28] width 397 height 22
click at [266, 29] on input "8QJujjNQx4pDzxTwLUaiIQRW" at bounding box center [259, 28] width 397 height 22
paste input "U1Xv0dzBtCWm5BGBqipZVoni"
type input "U1Xv0dzBtCWm5BGBqipZVoni"
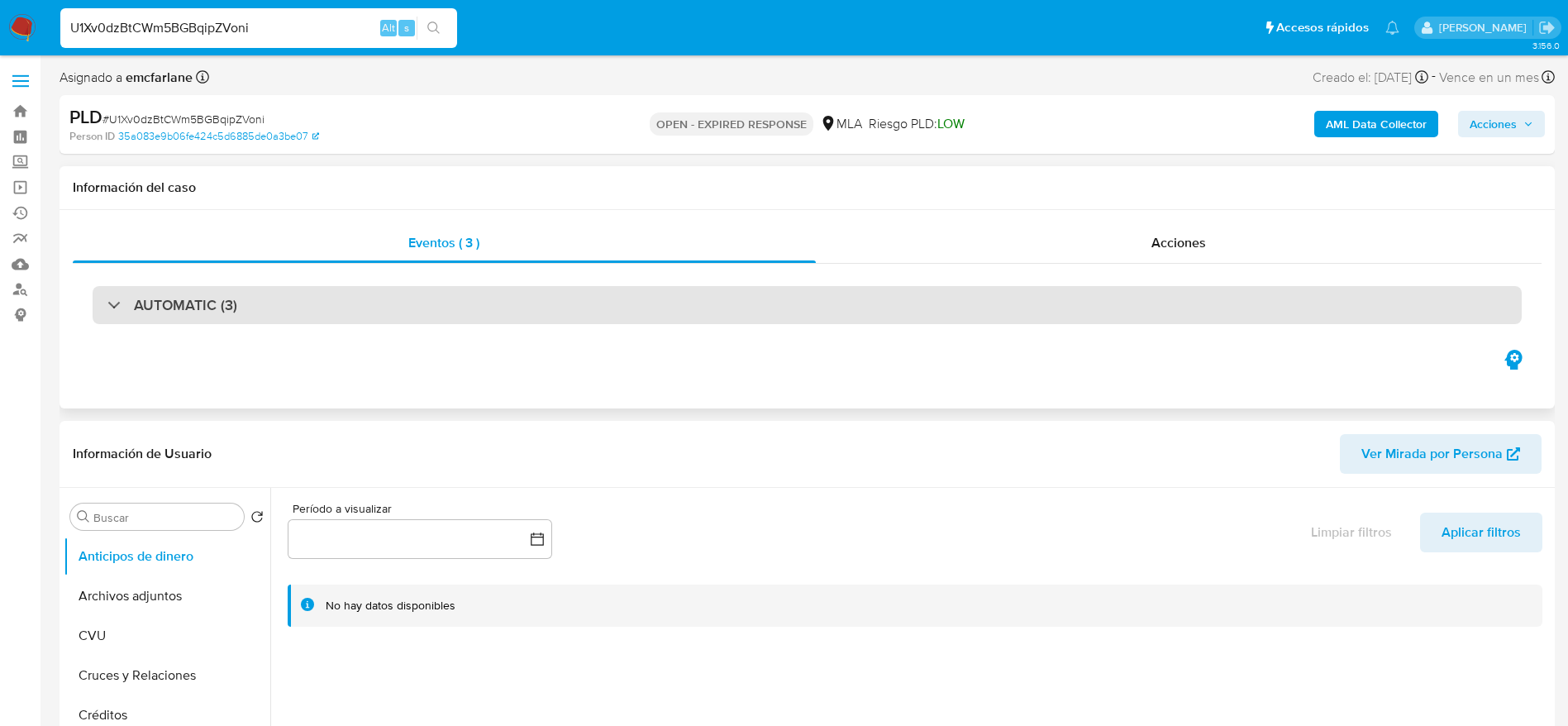
select select "10"
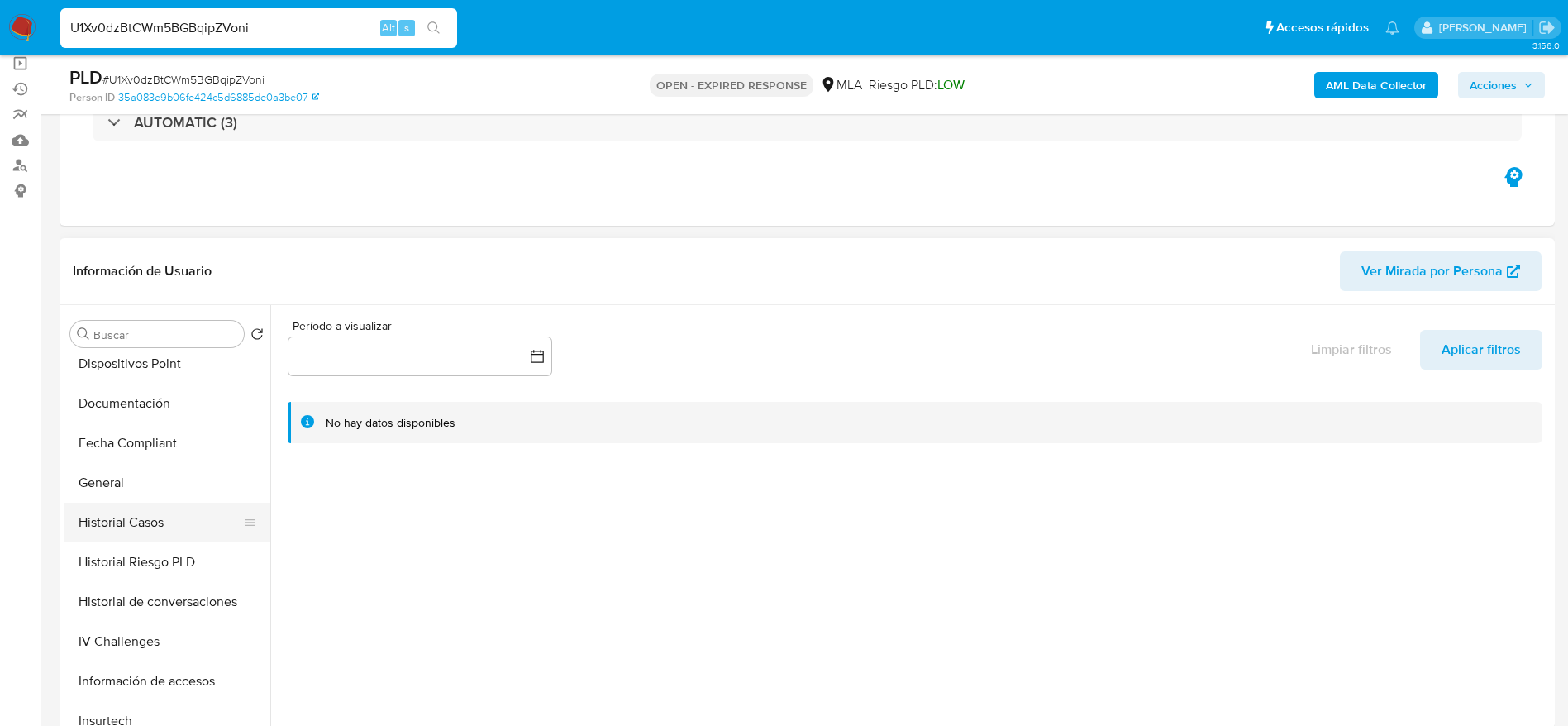
scroll to position [372, 0]
click at [133, 498] on button "Historial Casos" at bounding box center [160, 518] width 193 height 40
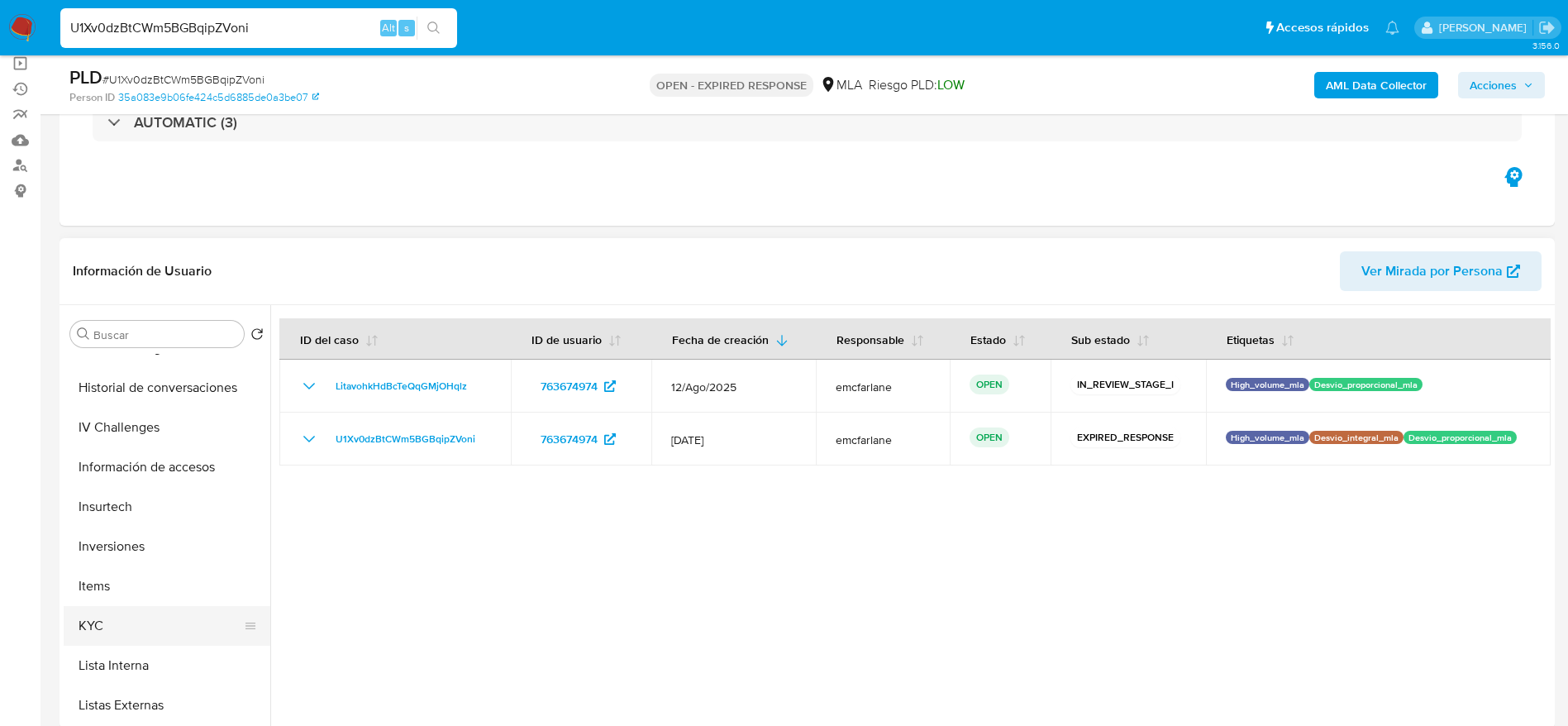
scroll to position [620, 0]
click at [112, 579] on button "KYC" at bounding box center [160, 587] width 193 height 40
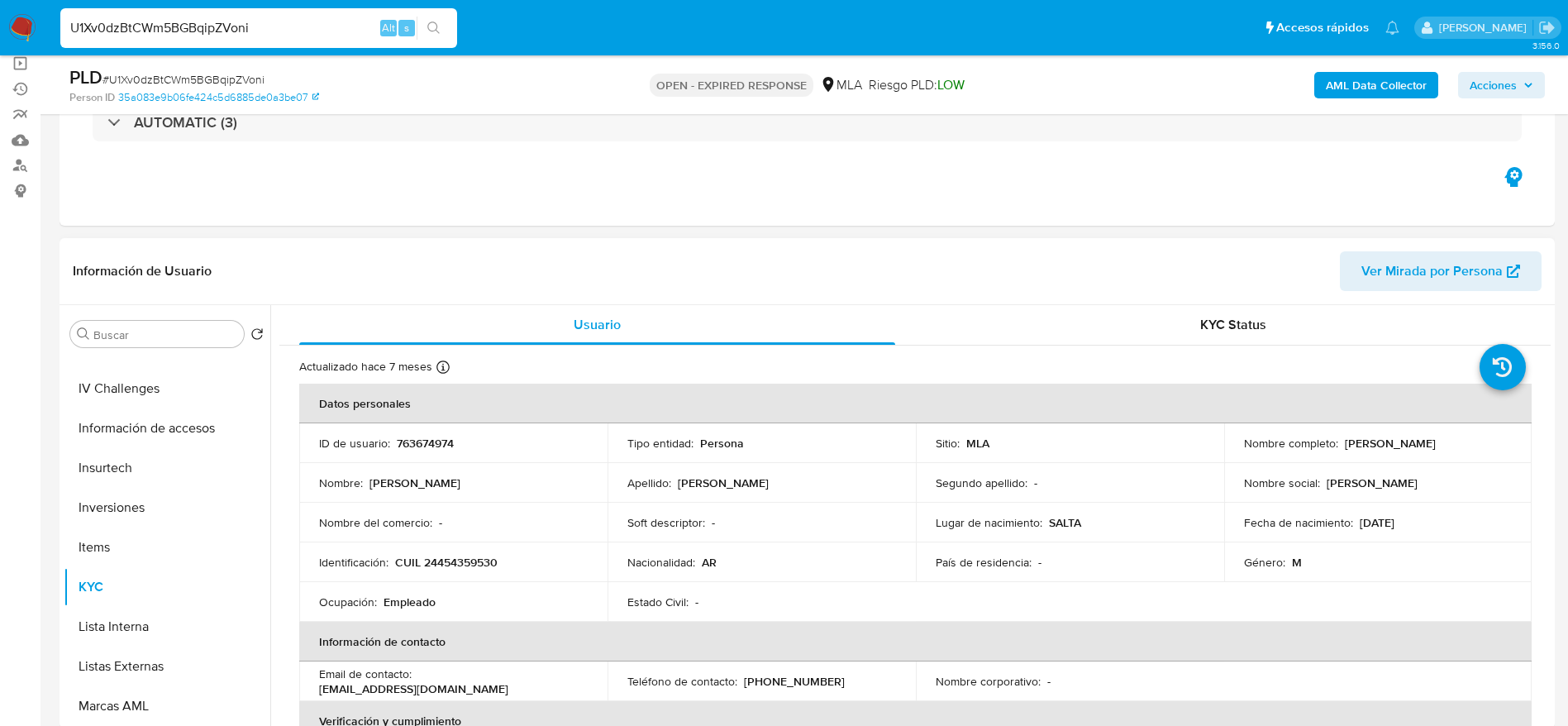
click at [422, 437] on p "763674974" at bounding box center [425, 444] width 57 height 15
copy p "763674974"
